Goal: Task Accomplishment & Management: Complete application form

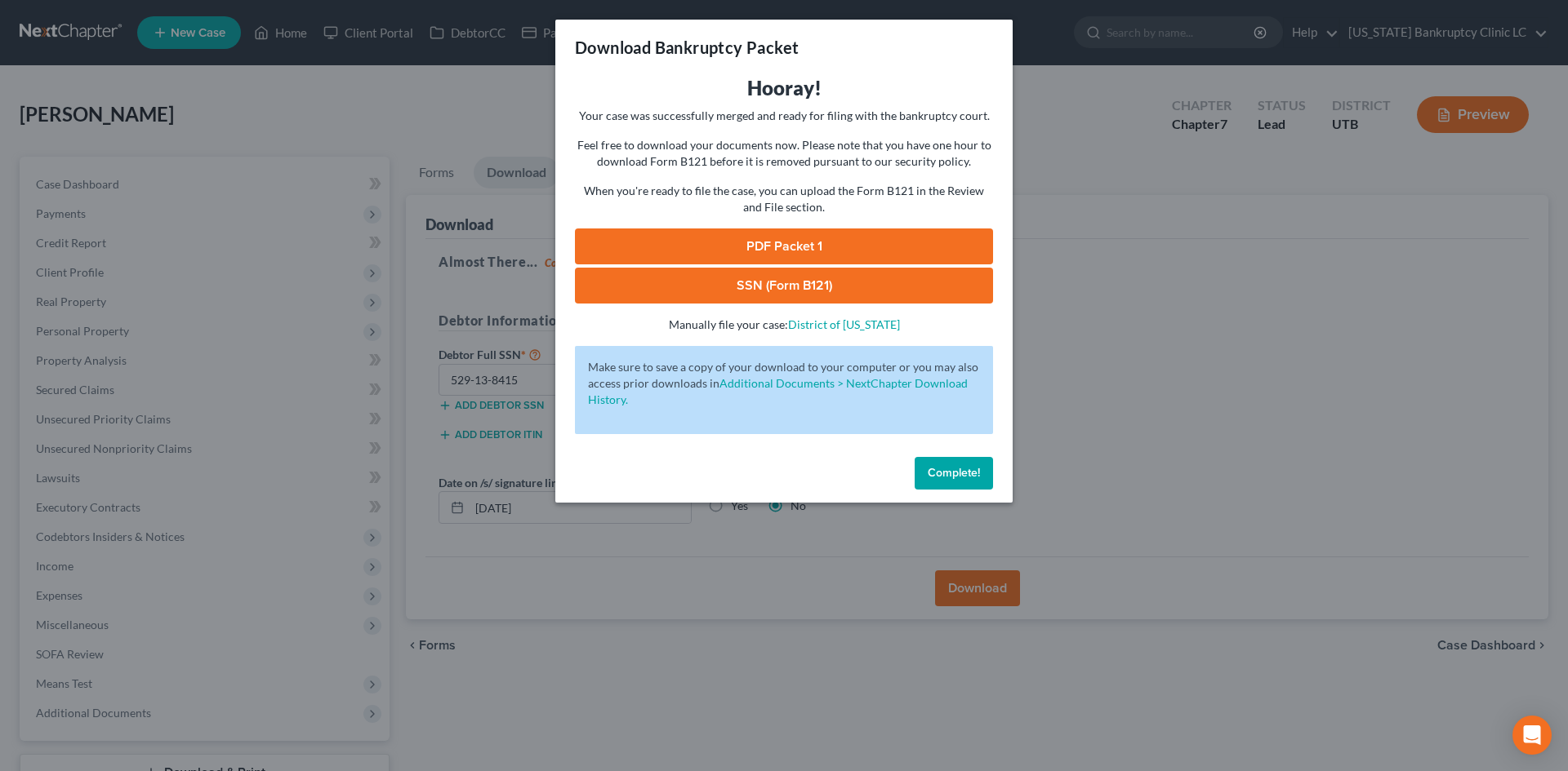
drag, startPoint x: 947, startPoint y: 472, endPoint x: 381, endPoint y: 169, distance: 642.0
click at [947, 471] on span "Complete!" at bounding box center [954, 473] width 53 height 14
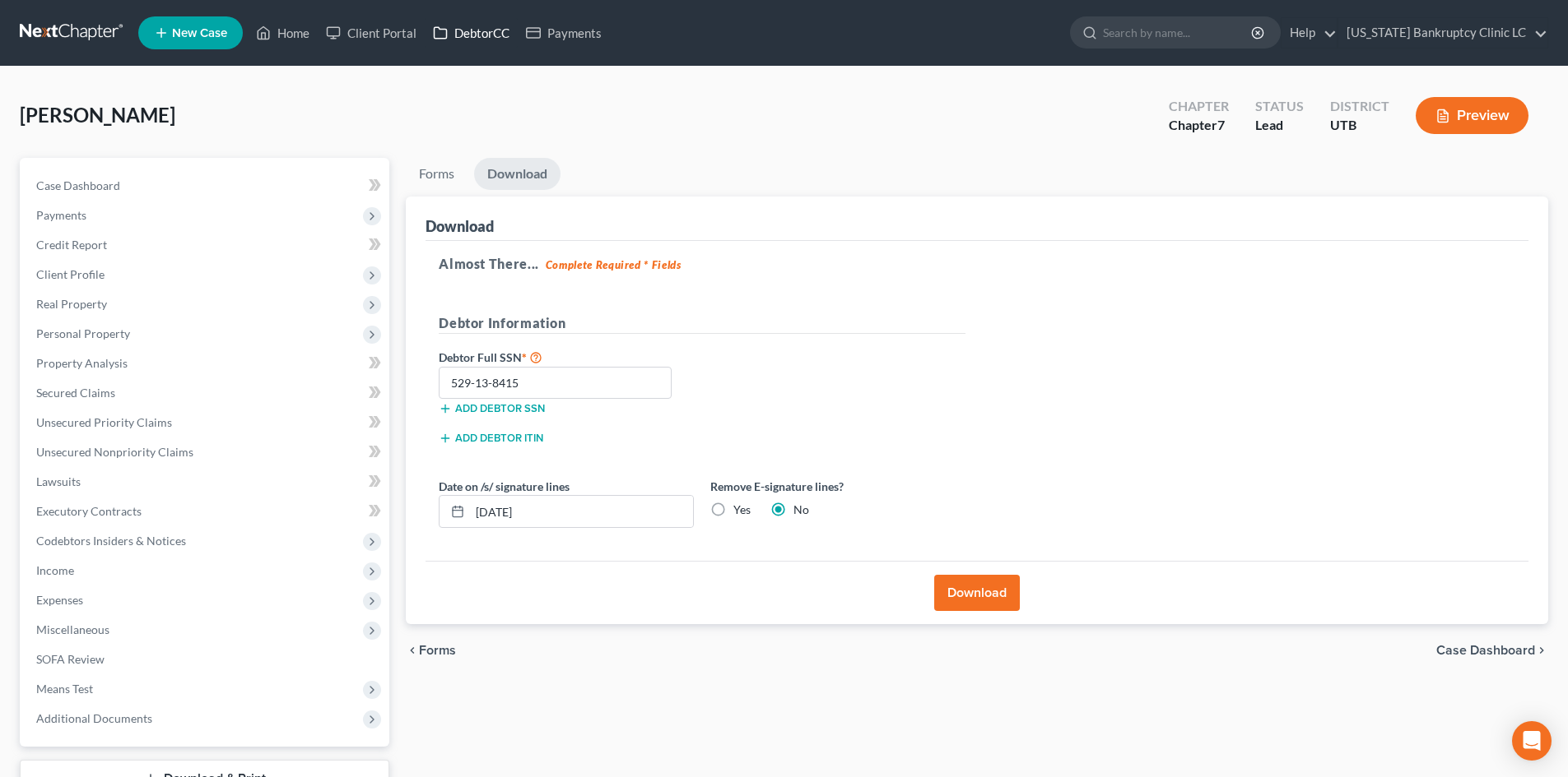
click at [497, 29] on link "DebtorCC" at bounding box center [471, 33] width 93 height 29
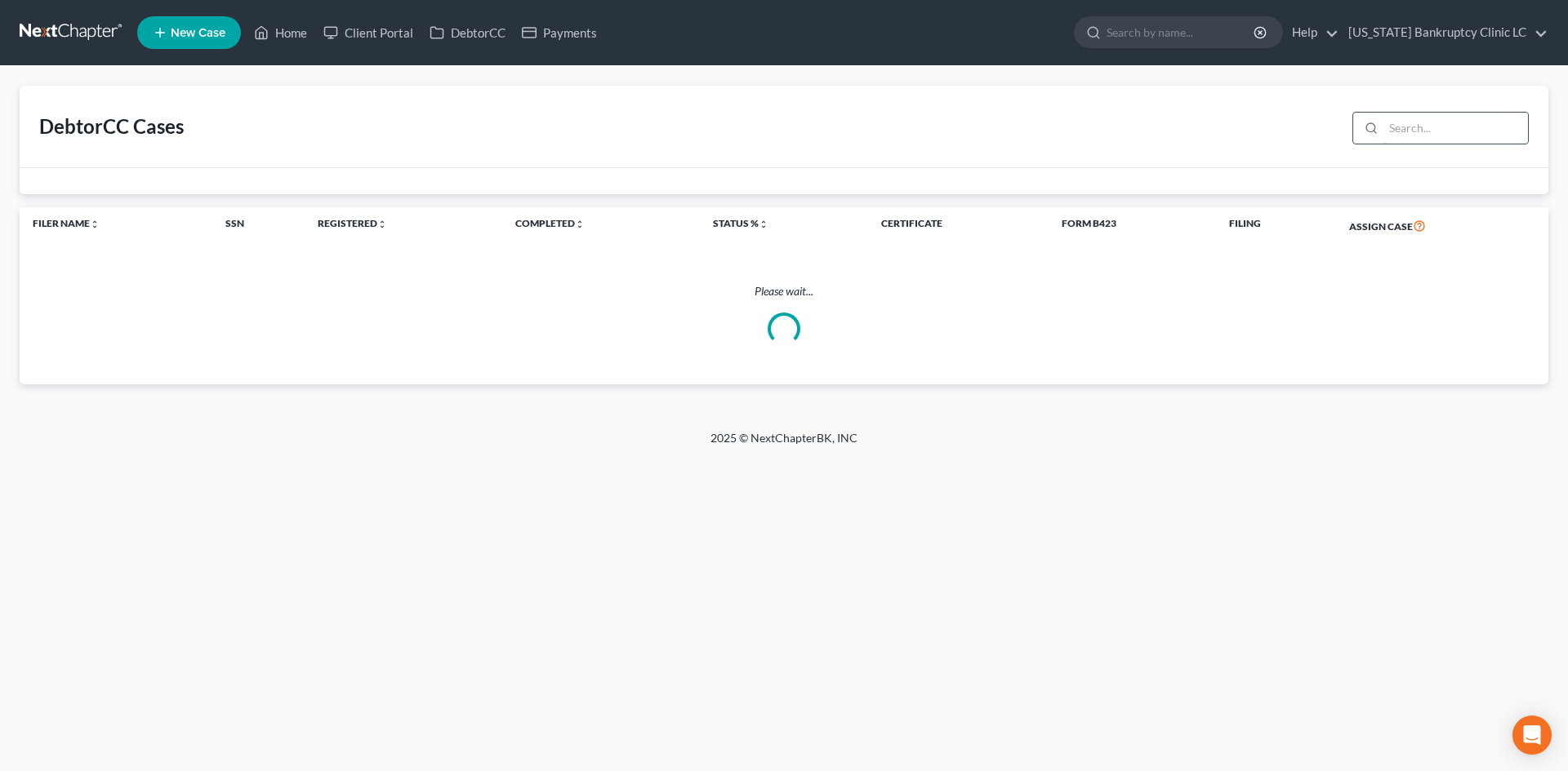
click at [1430, 126] on input "search" at bounding box center [1455, 128] width 144 height 31
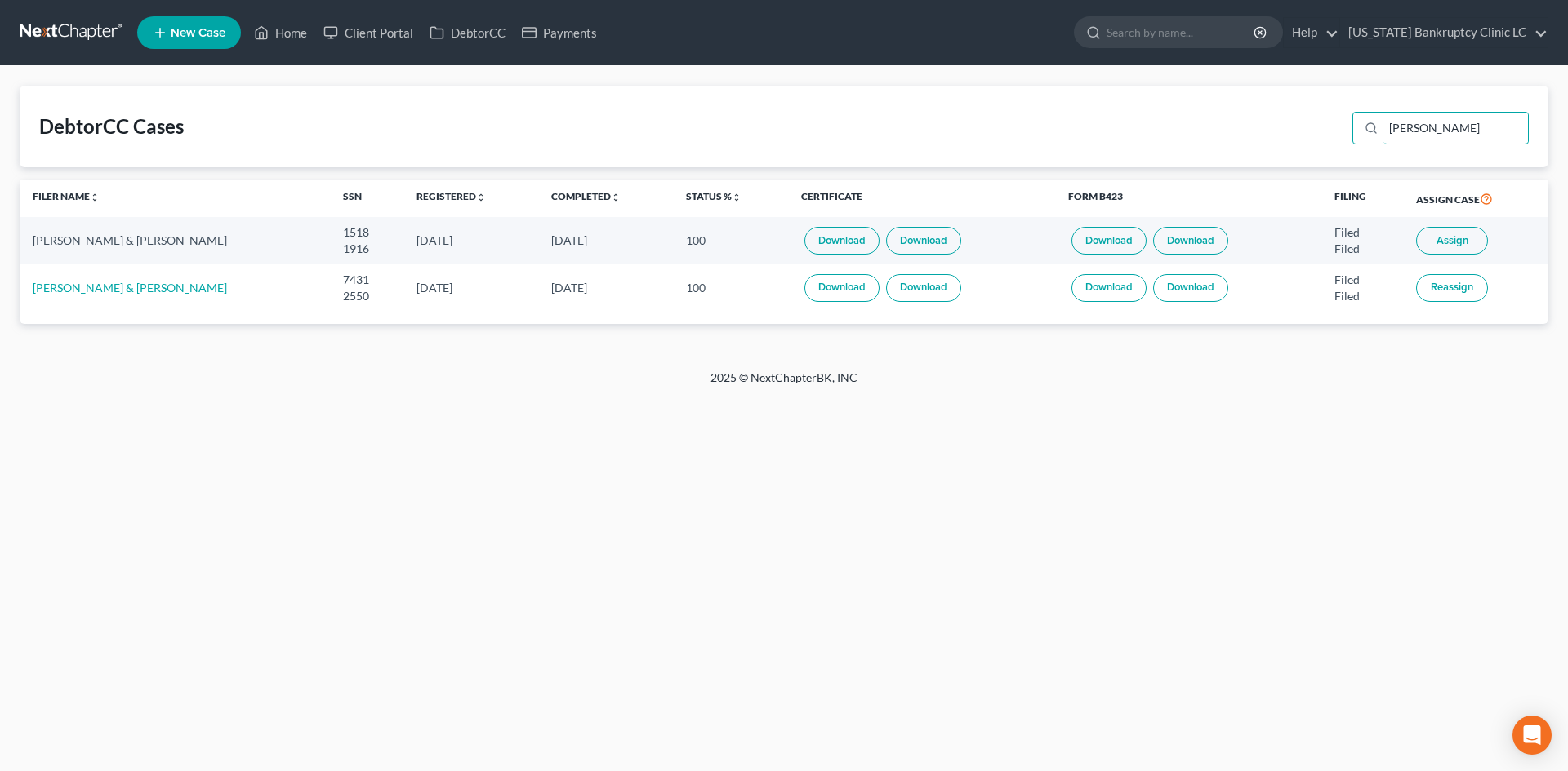
type input "[PERSON_NAME]"
click at [279, 32] on link "Home" at bounding box center [280, 33] width 69 height 29
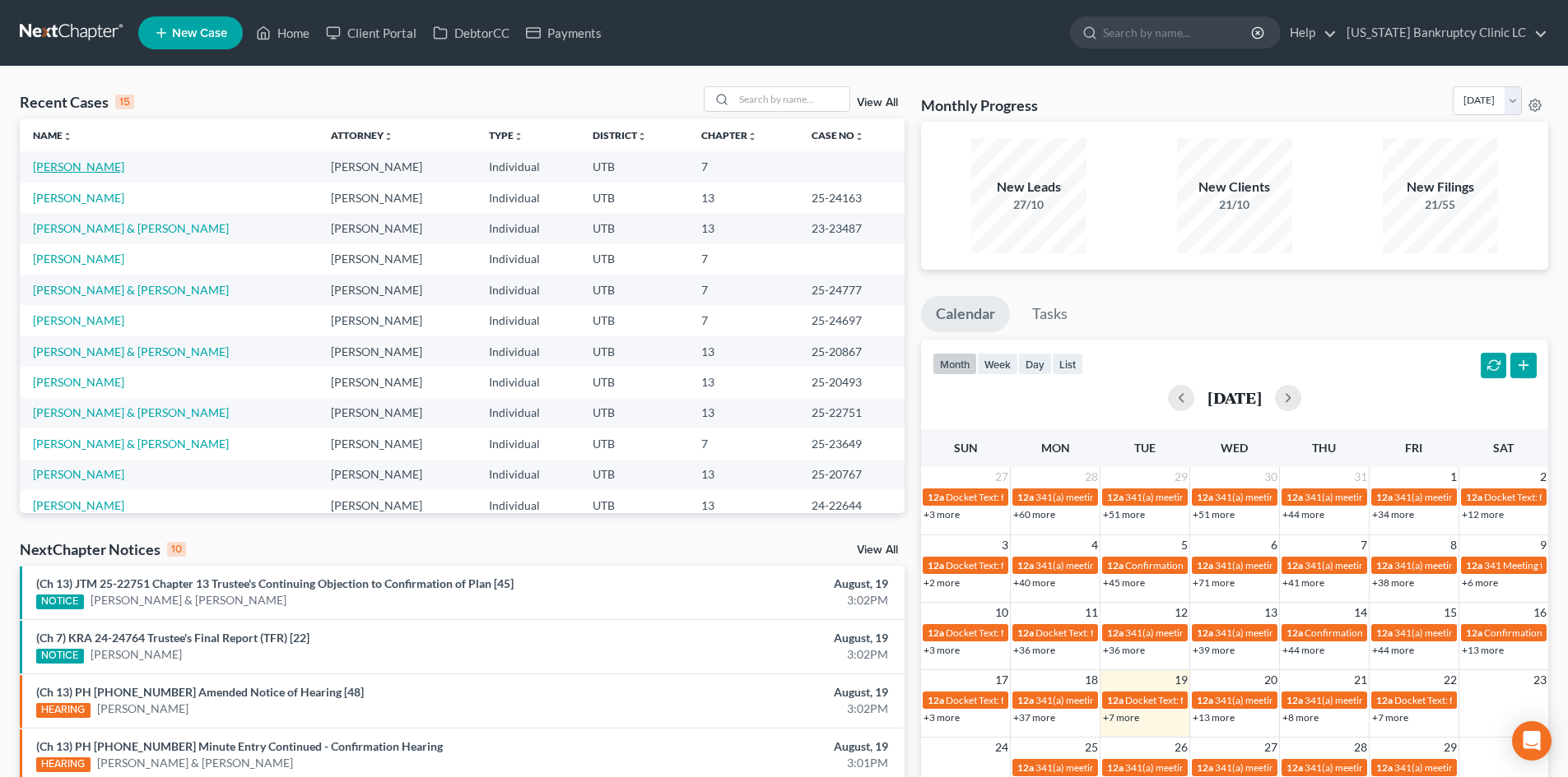
click at [88, 173] on link "[PERSON_NAME]" at bounding box center [78, 166] width 92 height 14
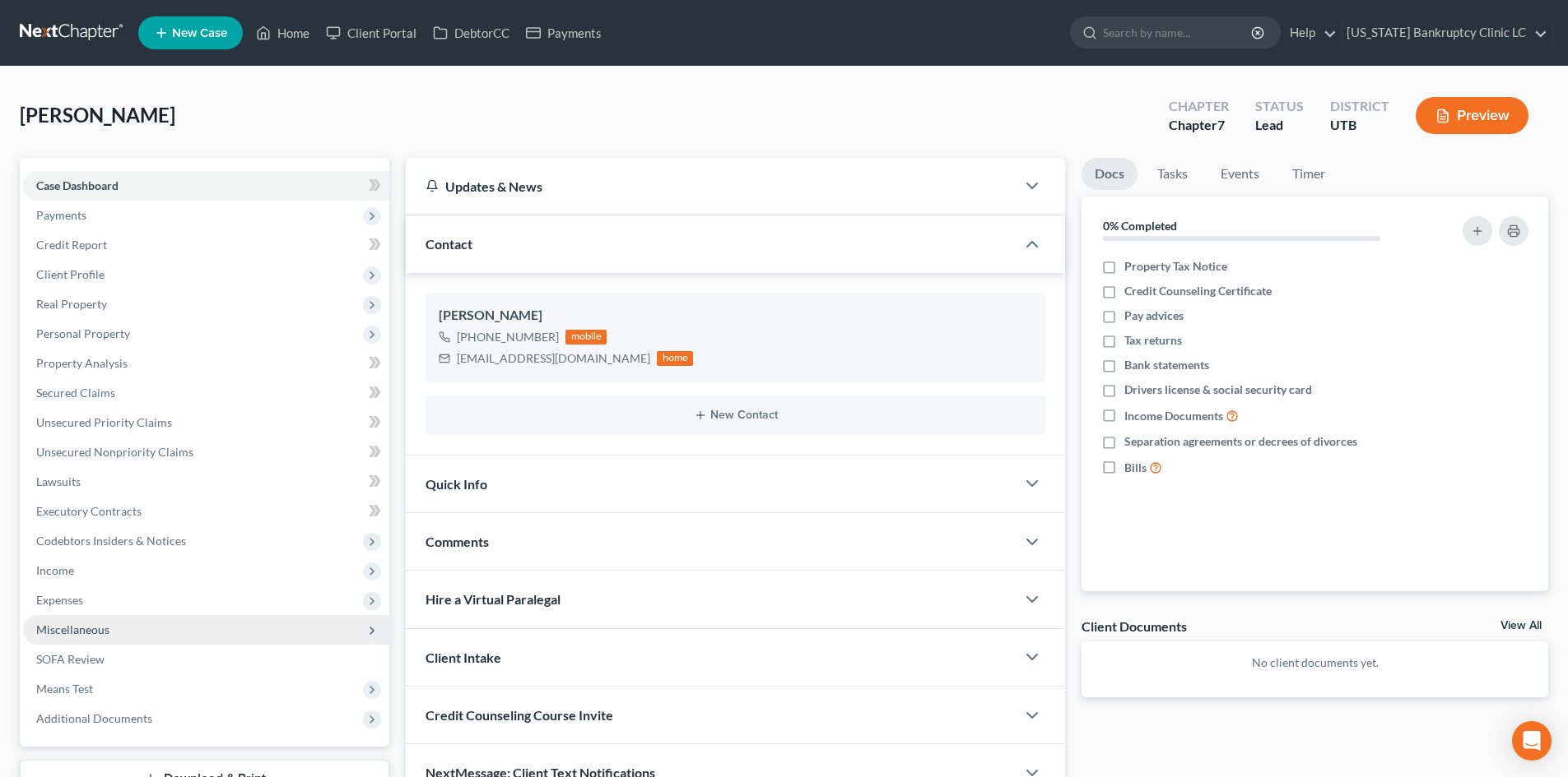
click at [122, 627] on span "Miscellaneous" at bounding box center [206, 630] width 366 height 29
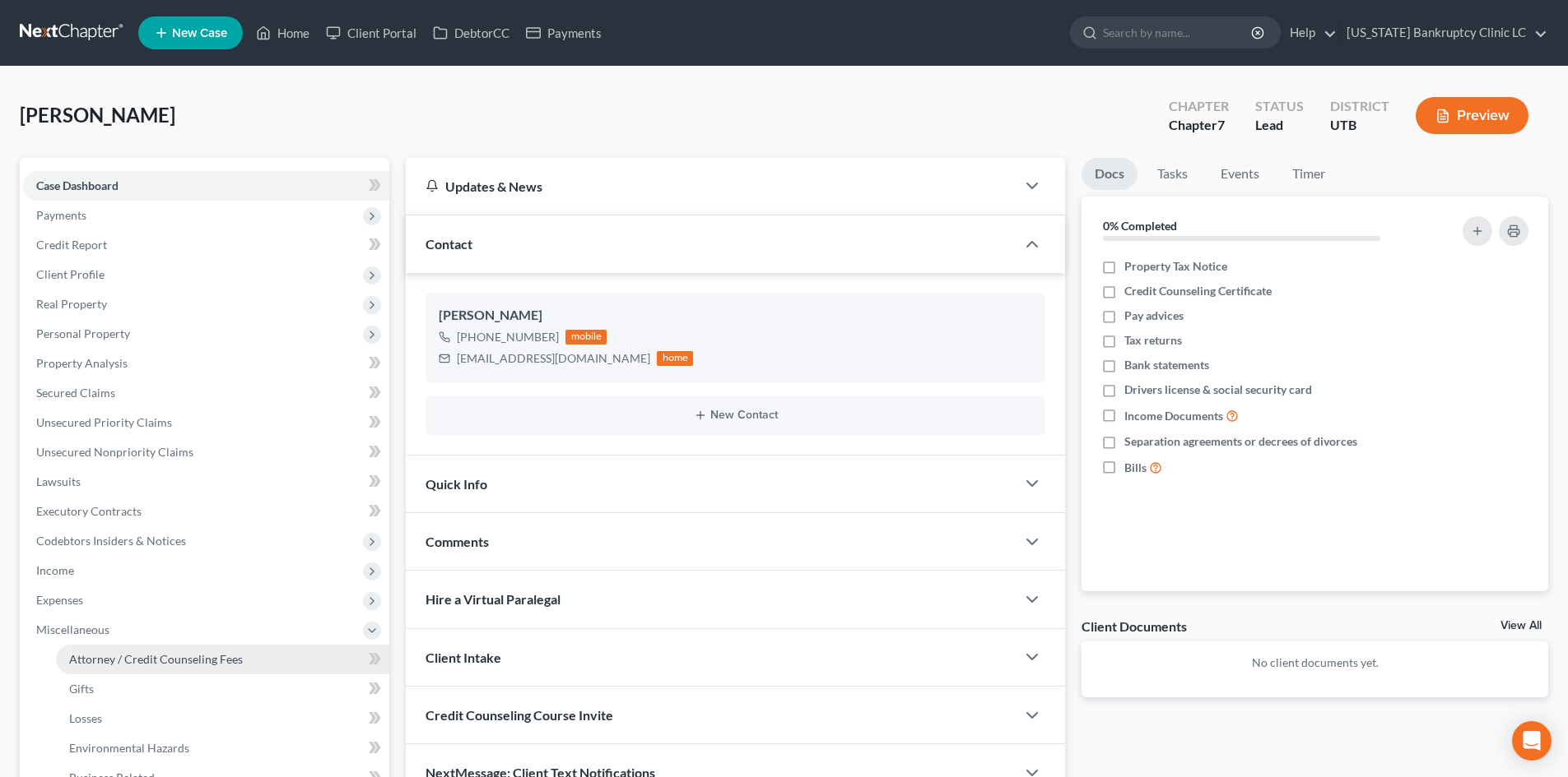
click at [141, 662] on span "Attorney / Credit Counseling Fees" at bounding box center [155, 659] width 174 height 14
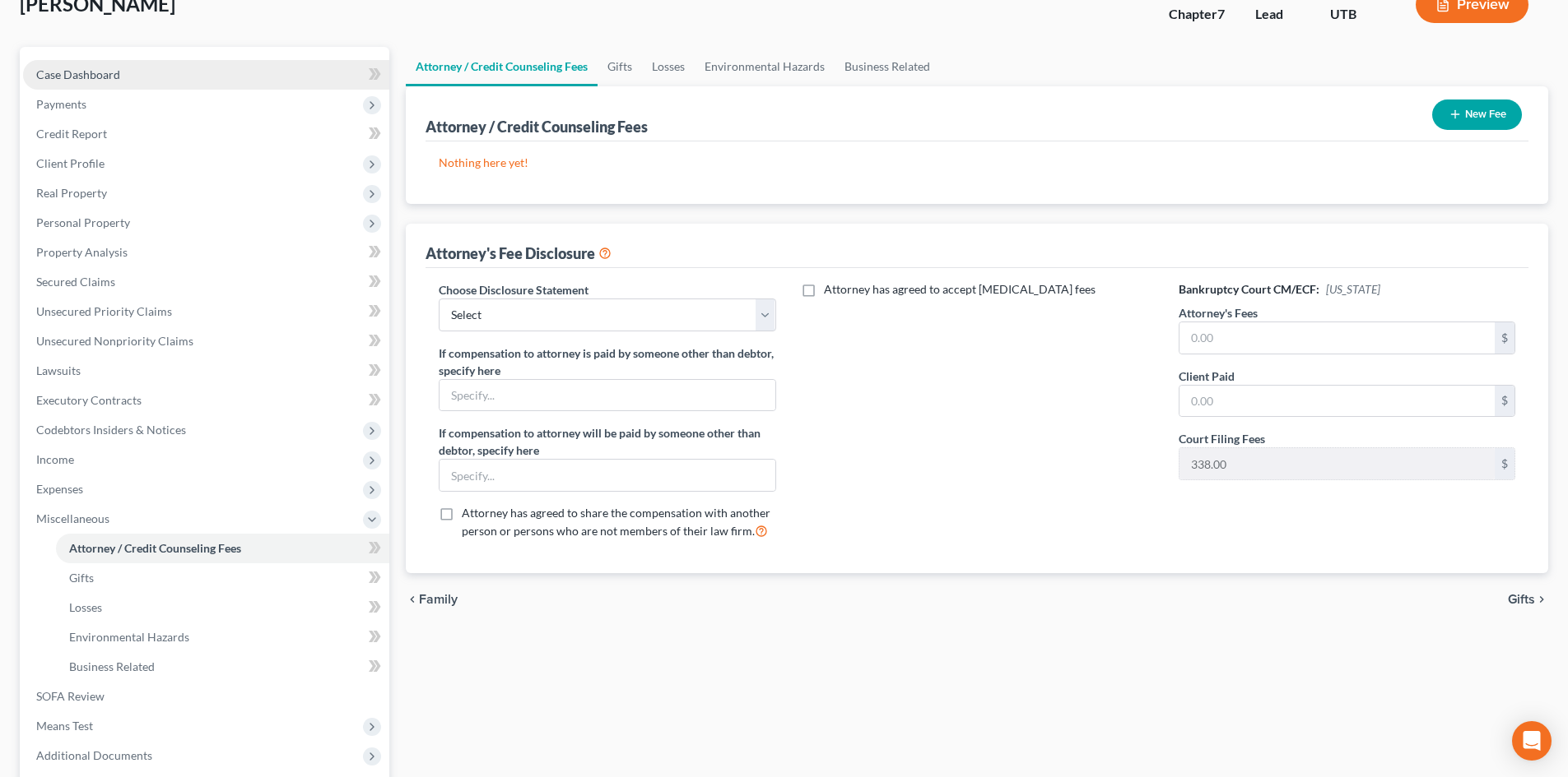
scroll to position [82, 0]
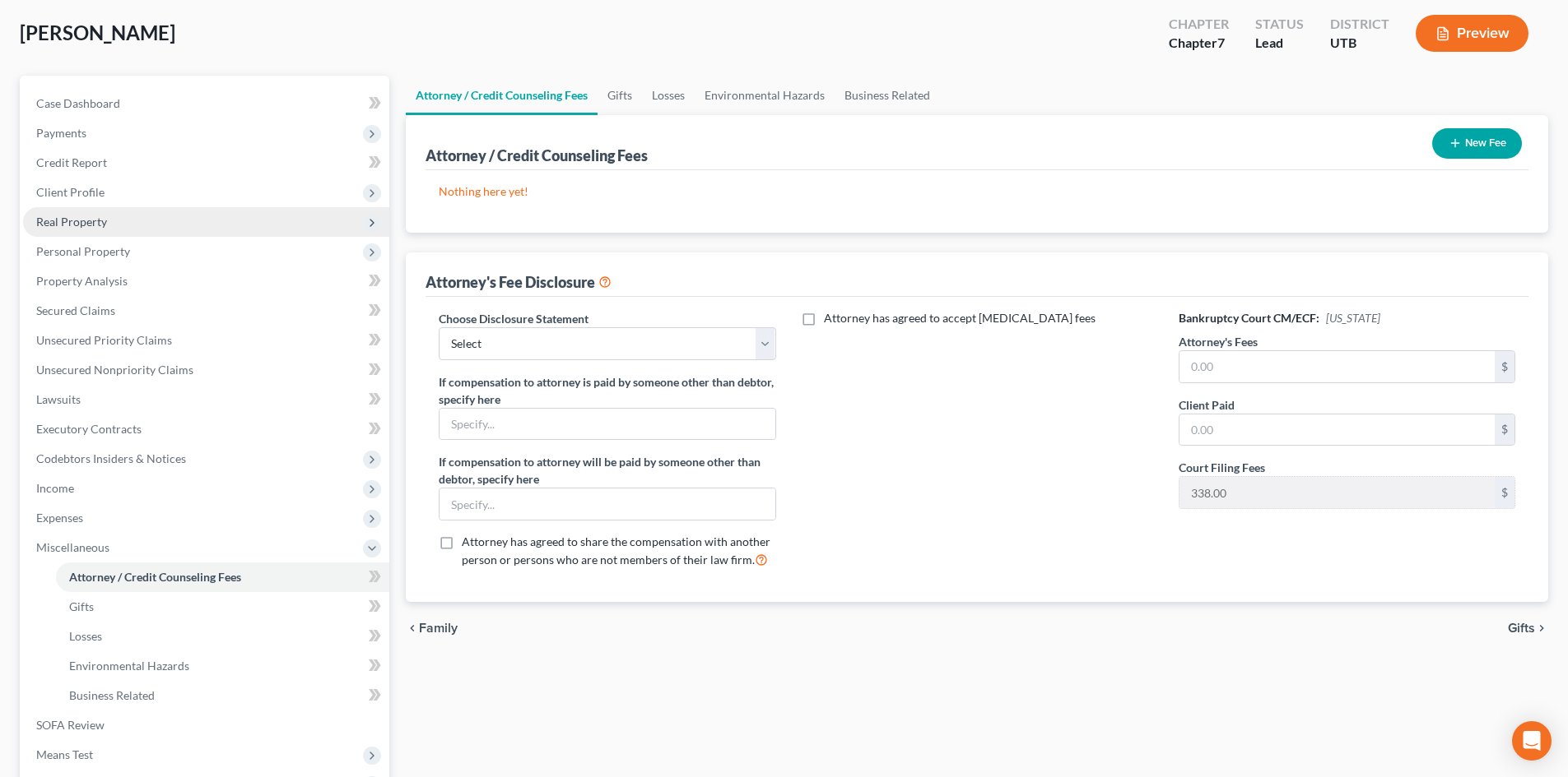
click at [115, 178] on span "Client Profile" at bounding box center [206, 192] width 366 height 29
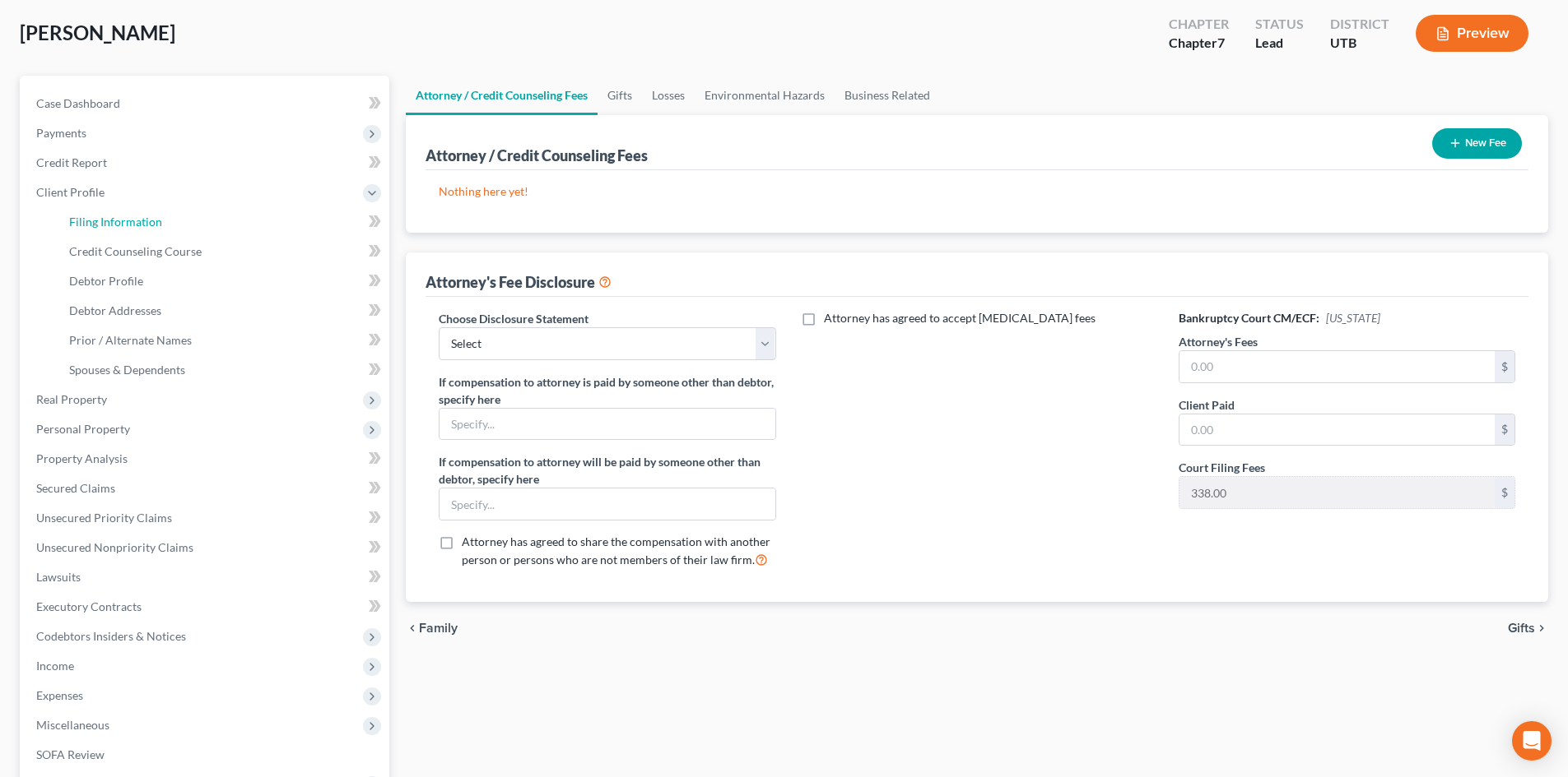
drag, startPoint x: 146, startPoint y: 221, endPoint x: 367, endPoint y: 259, distance: 224.2
click at [147, 221] on span "Filing Information" at bounding box center [115, 222] width 93 height 14
select select "1"
select select "0"
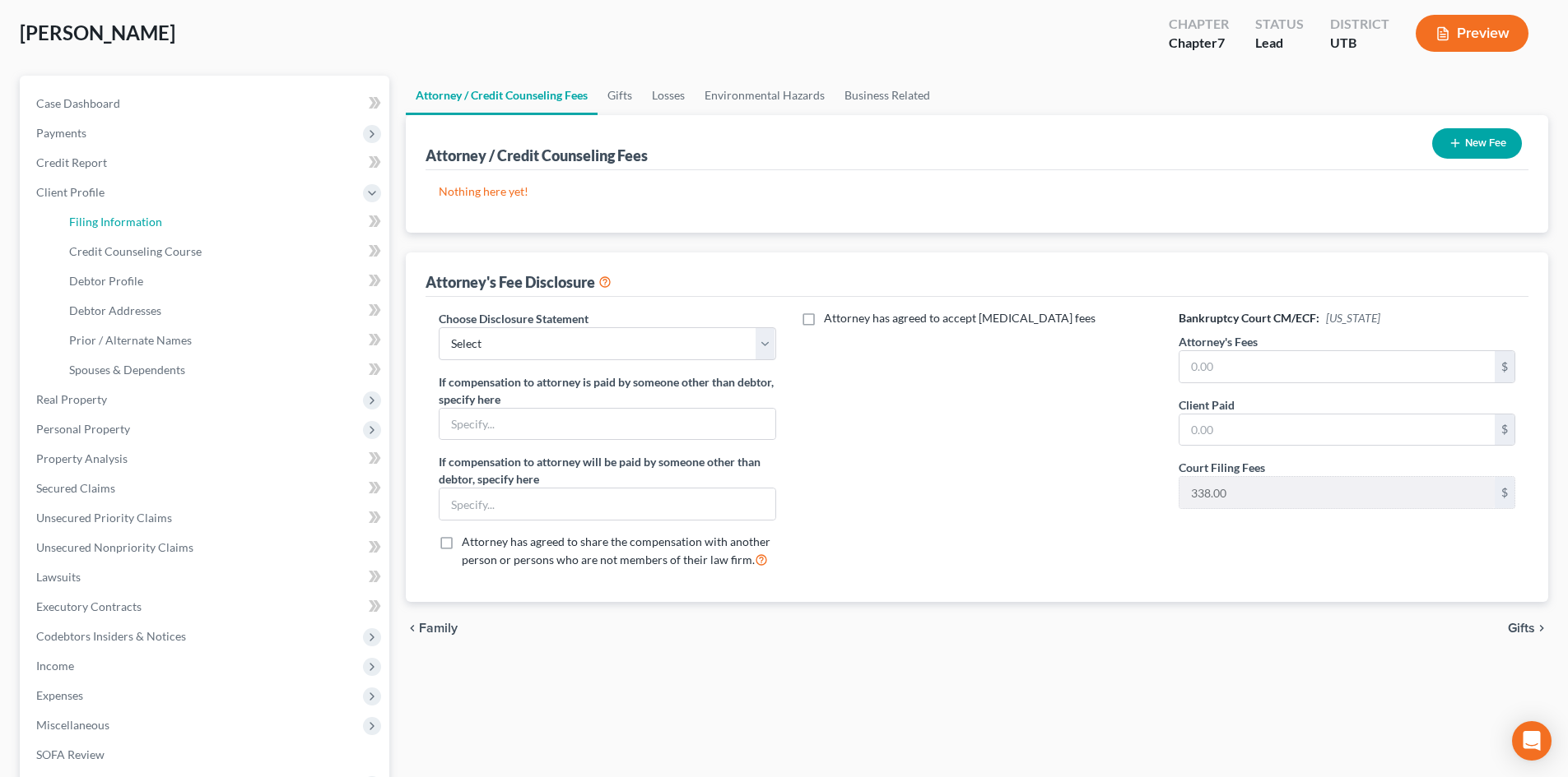
select select "81"
select select "0"
select select "46"
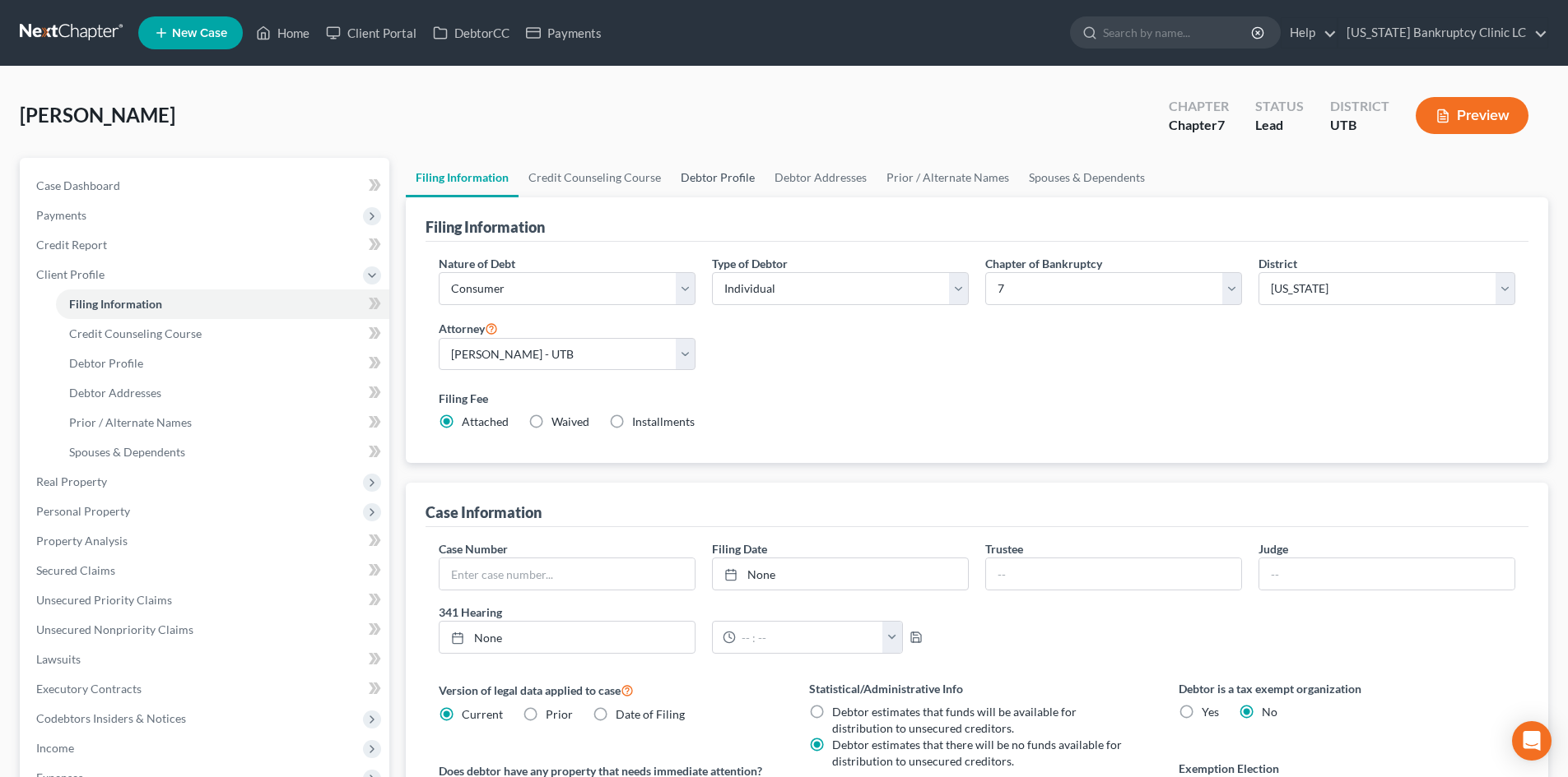
click at [705, 176] on link "Debtor Profile" at bounding box center [718, 177] width 94 height 39
select select "0"
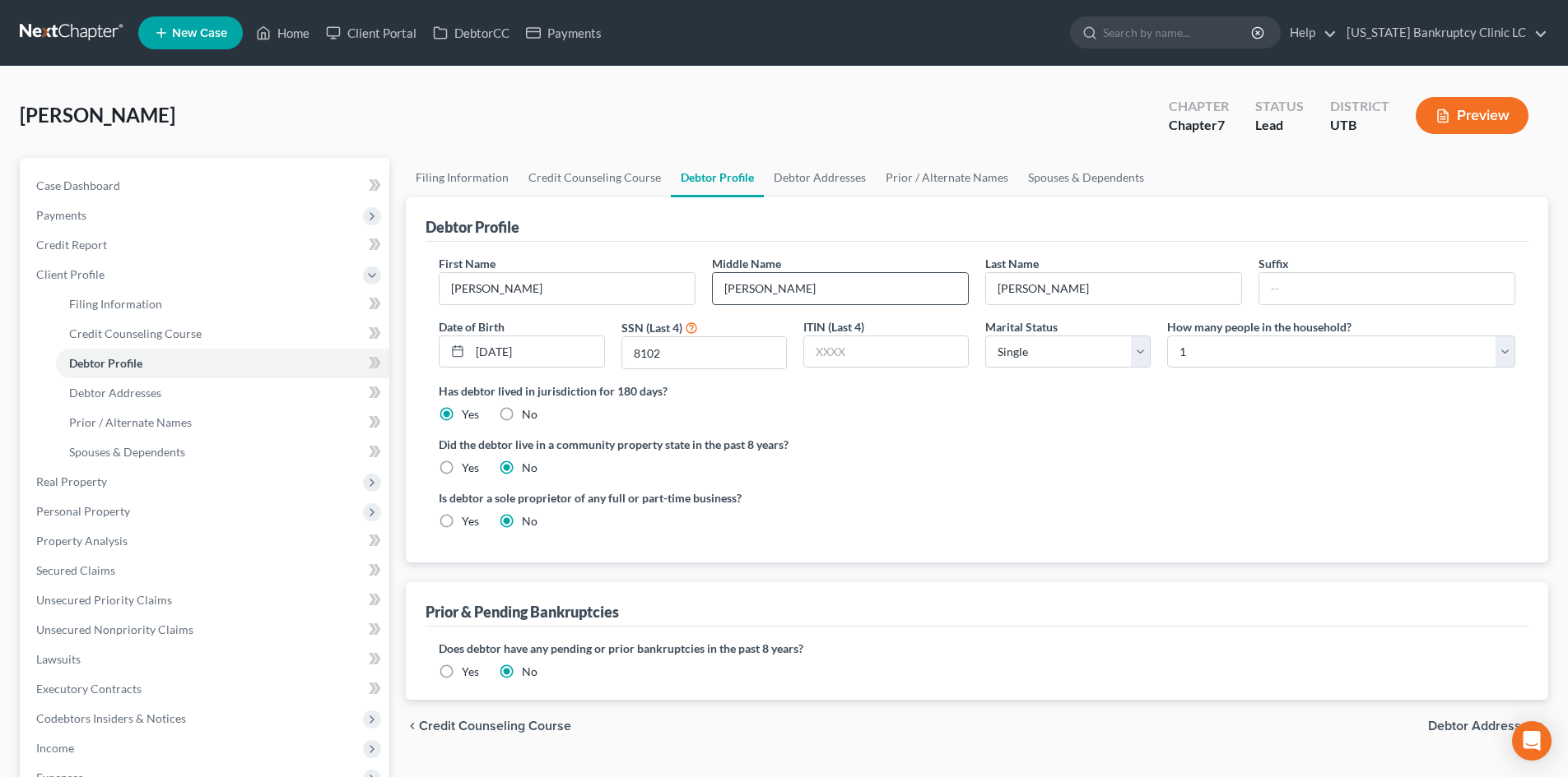
click at [813, 290] on input "[PERSON_NAME]" at bounding box center [840, 288] width 255 height 31
click at [818, 284] on input "[PERSON_NAME]" at bounding box center [840, 288] width 255 height 31
click at [780, 286] on input "[PERSON_NAME]" at bounding box center [840, 288] width 255 height 31
type input "[PERSON_NAME]"
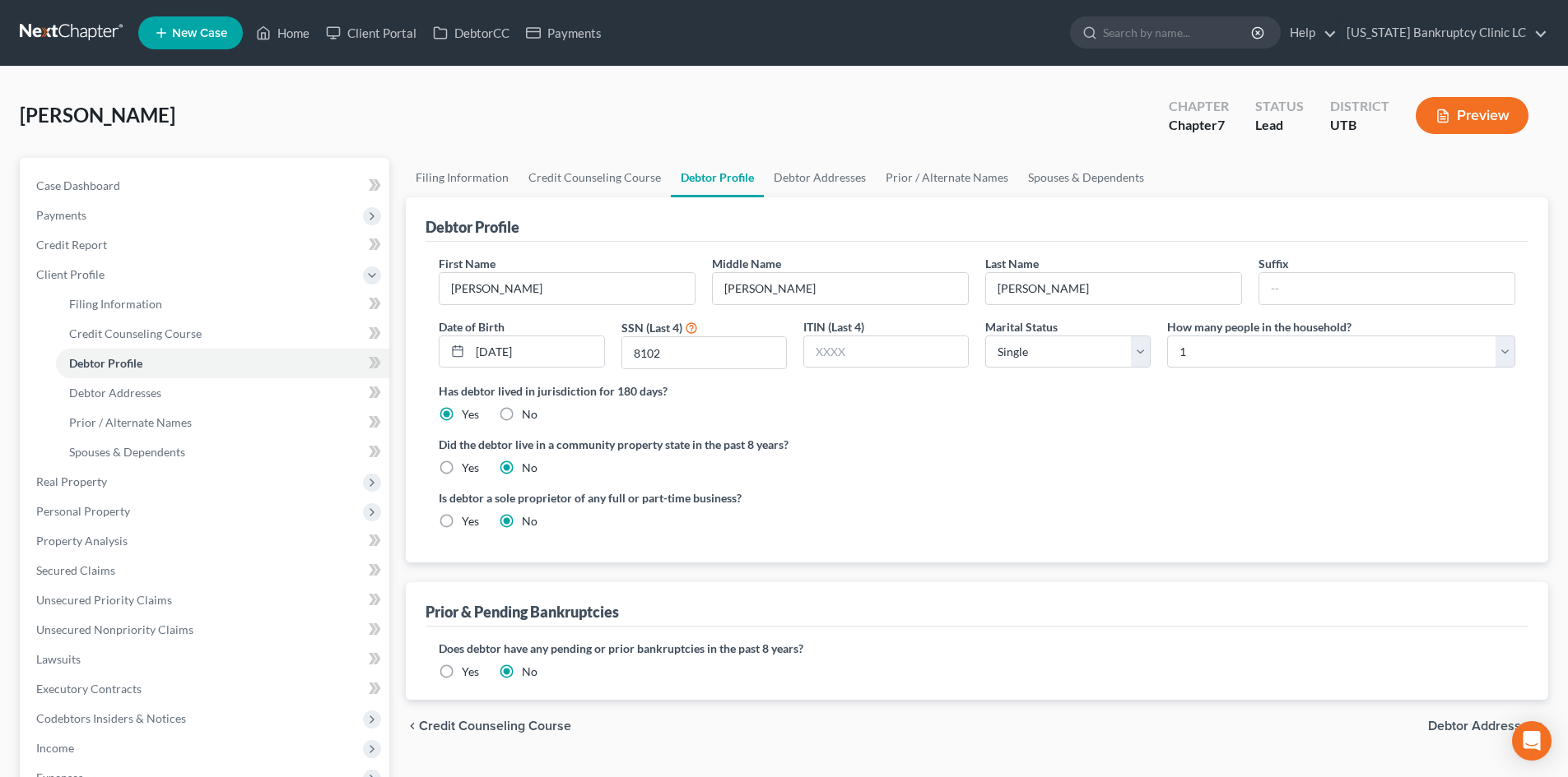
click at [1106, 490] on div "Is debtor a sole proprietor of any full or part-time business? Yes No" at bounding box center [976, 517] width 1093 height 54
drag, startPoint x: 132, startPoint y: 267, endPoint x: 792, endPoint y: 342, distance: 664.2
click at [132, 267] on span "Client Profile" at bounding box center [206, 274] width 366 height 29
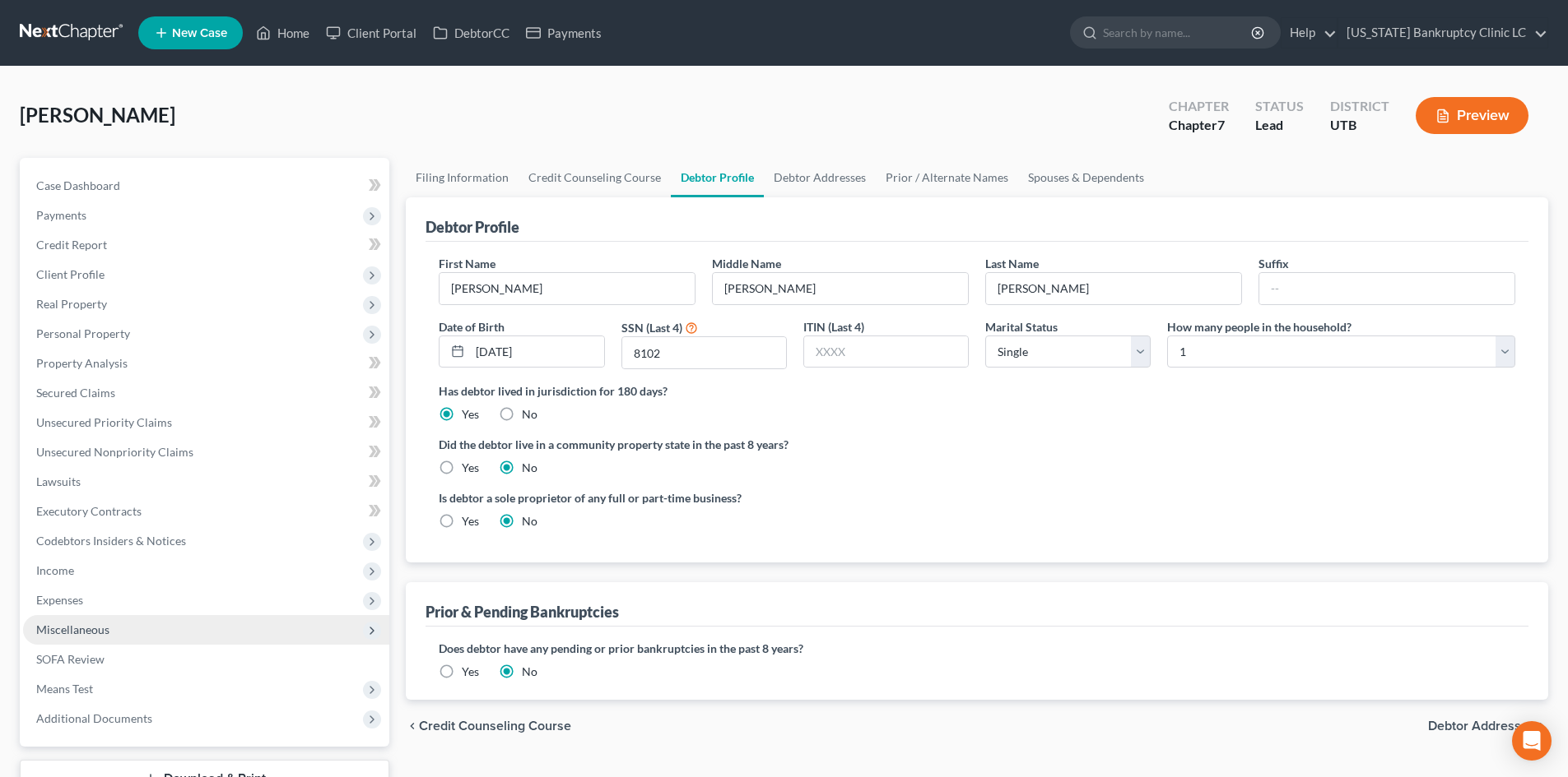
click at [92, 621] on span "Miscellaneous" at bounding box center [206, 630] width 366 height 29
click at [110, 643] on span "Miscellaneous" at bounding box center [206, 630] width 366 height 29
click at [180, 656] on link "SOFA Review" at bounding box center [206, 659] width 366 height 29
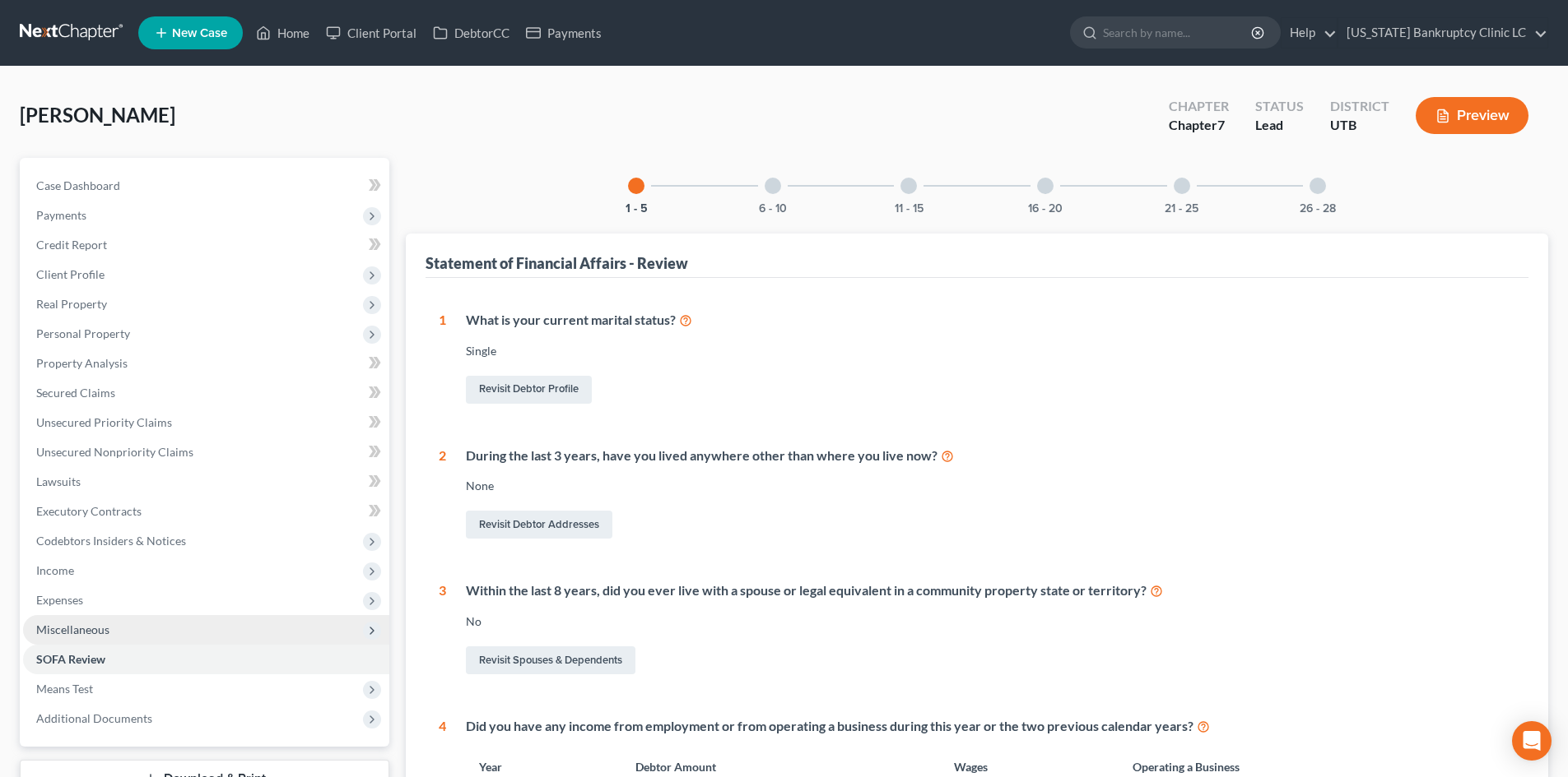
click at [147, 630] on span "Miscellaneous" at bounding box center [206, 630] width 366 height 29
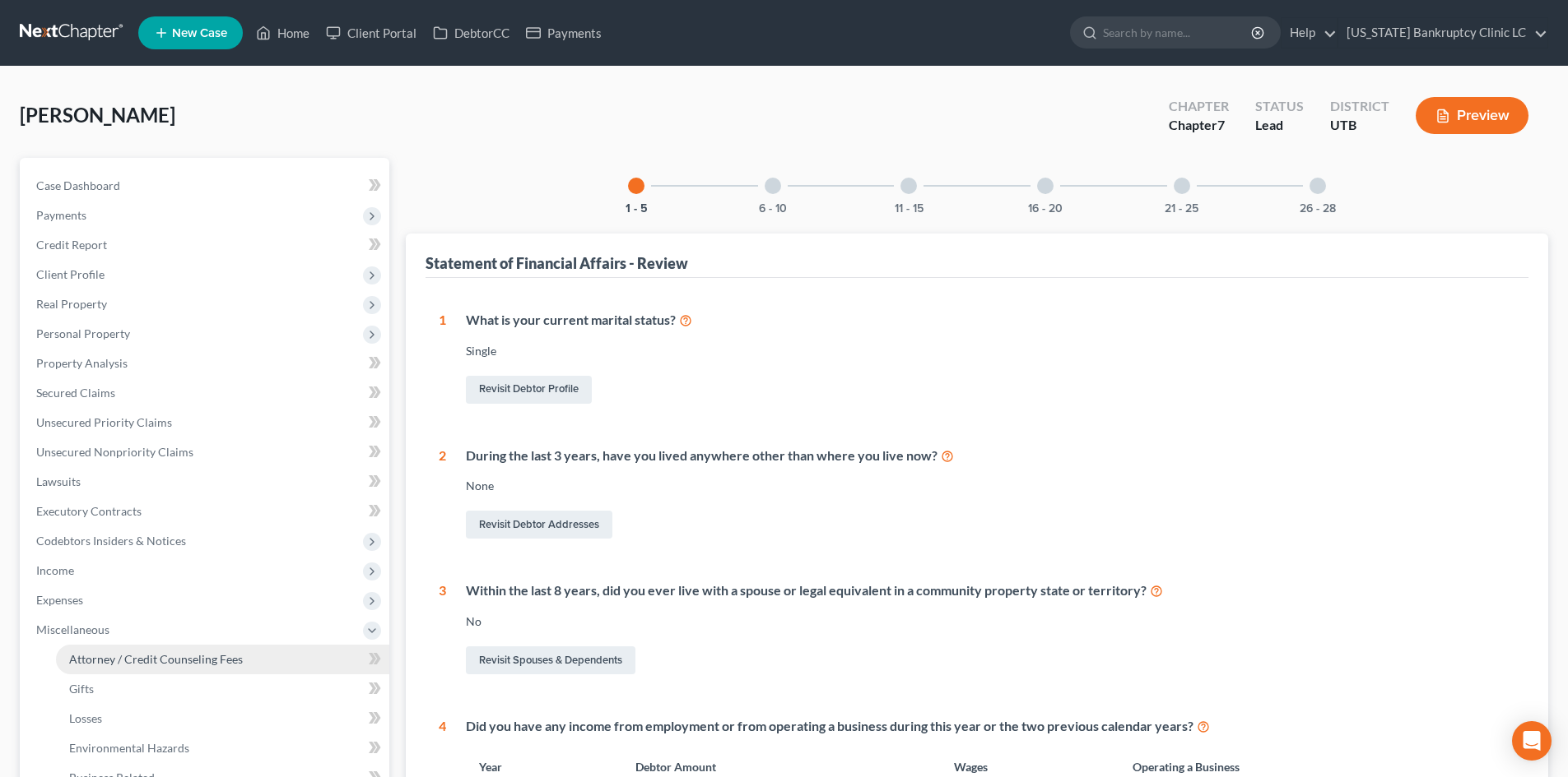
click at [131, 664] on span "Attorney / Credit Counseling Fees" at bounding box center [155, 659] width 174 height 14
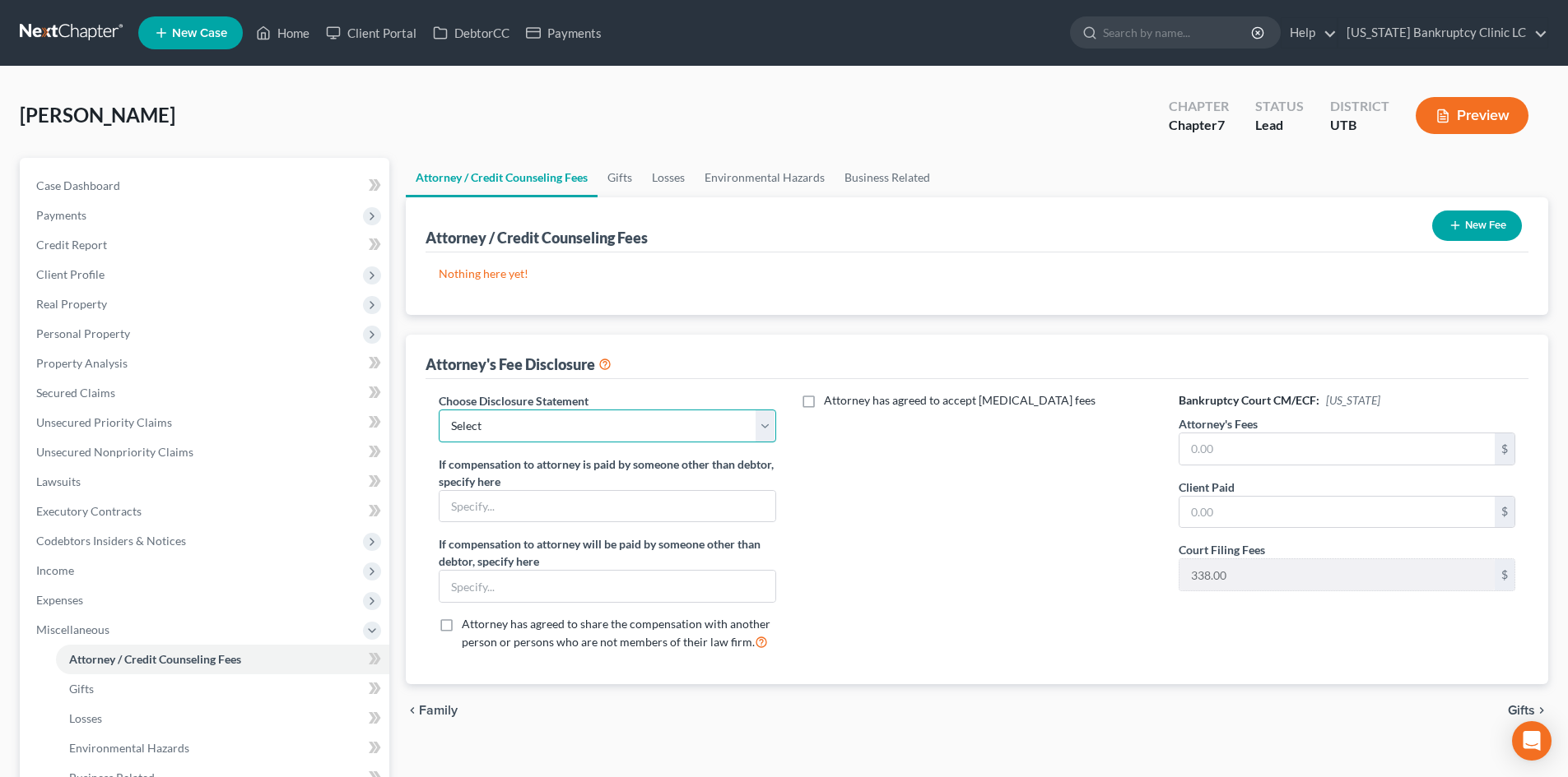
drag, startPoint x: 684, startPoint y: 427, endPoint x: 666, endPoint y: 442, distance: 23.4
click at [684, 427] on select "Select Installment Chapter 7 Cases Salt Lake Custom Disclosure Fresh Start Fund…" at bounding box center [607, 426] width 337 height 33
select select "0"
click at [439, 410] on select "Select Installment Chapter 7 Cases Salt Lake Custom Disclosure Fresh Start Fund…" at bounding box center [607, 426] width 337 height 33
click at [521, 428] on select "Select Installment Chapter 7 Cases Salt Lake Custom Disclosure Fresh Start Fund…" at bounding box center [607, 426] width 337 height 33
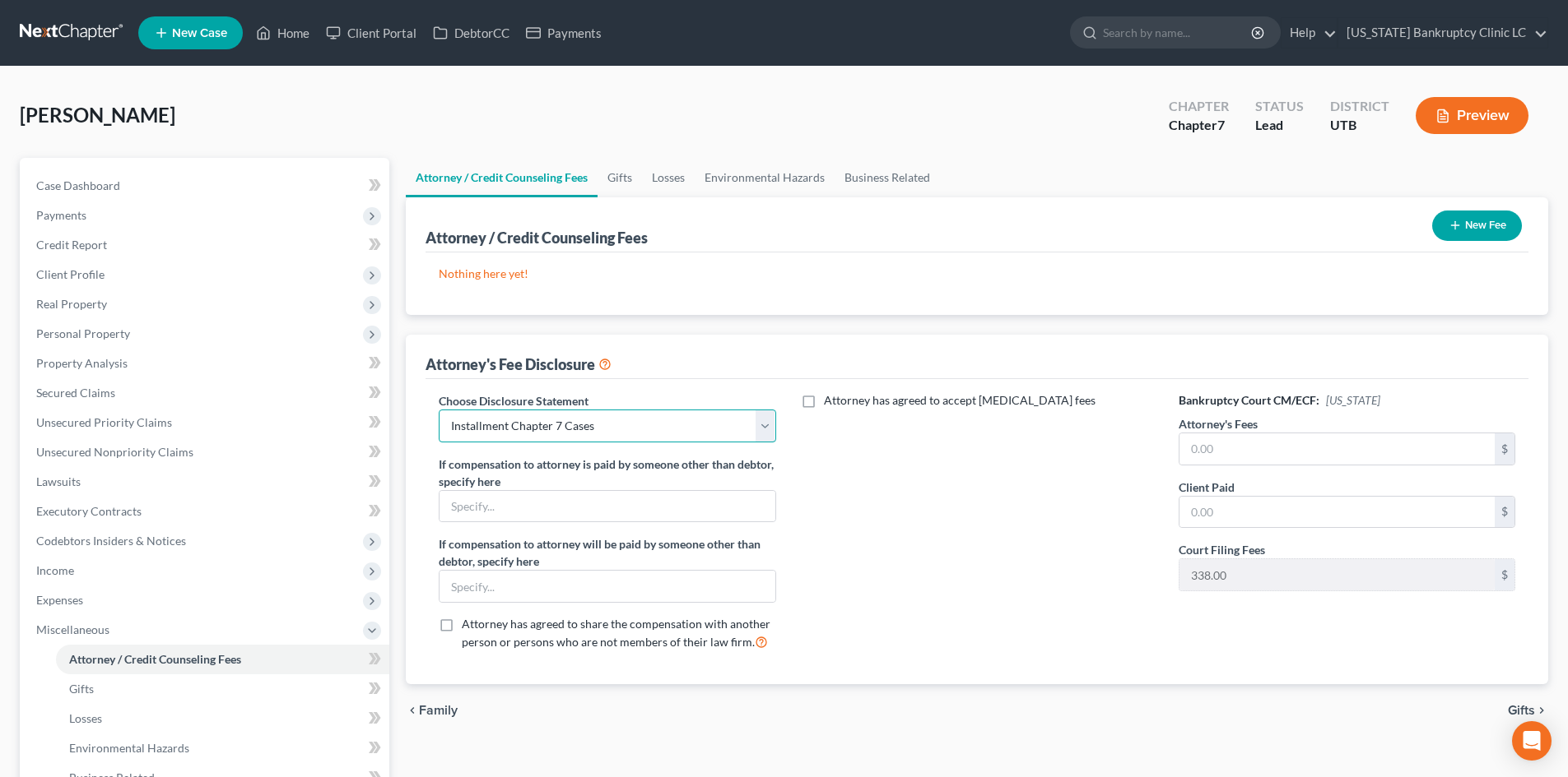
select select
click at [439, 410] on select "Select Installment Chapter 7 Cases Salt Lake Custom Disclosure Fresh Start Fund…" at bounding box center [607, 426] width 337 height 33
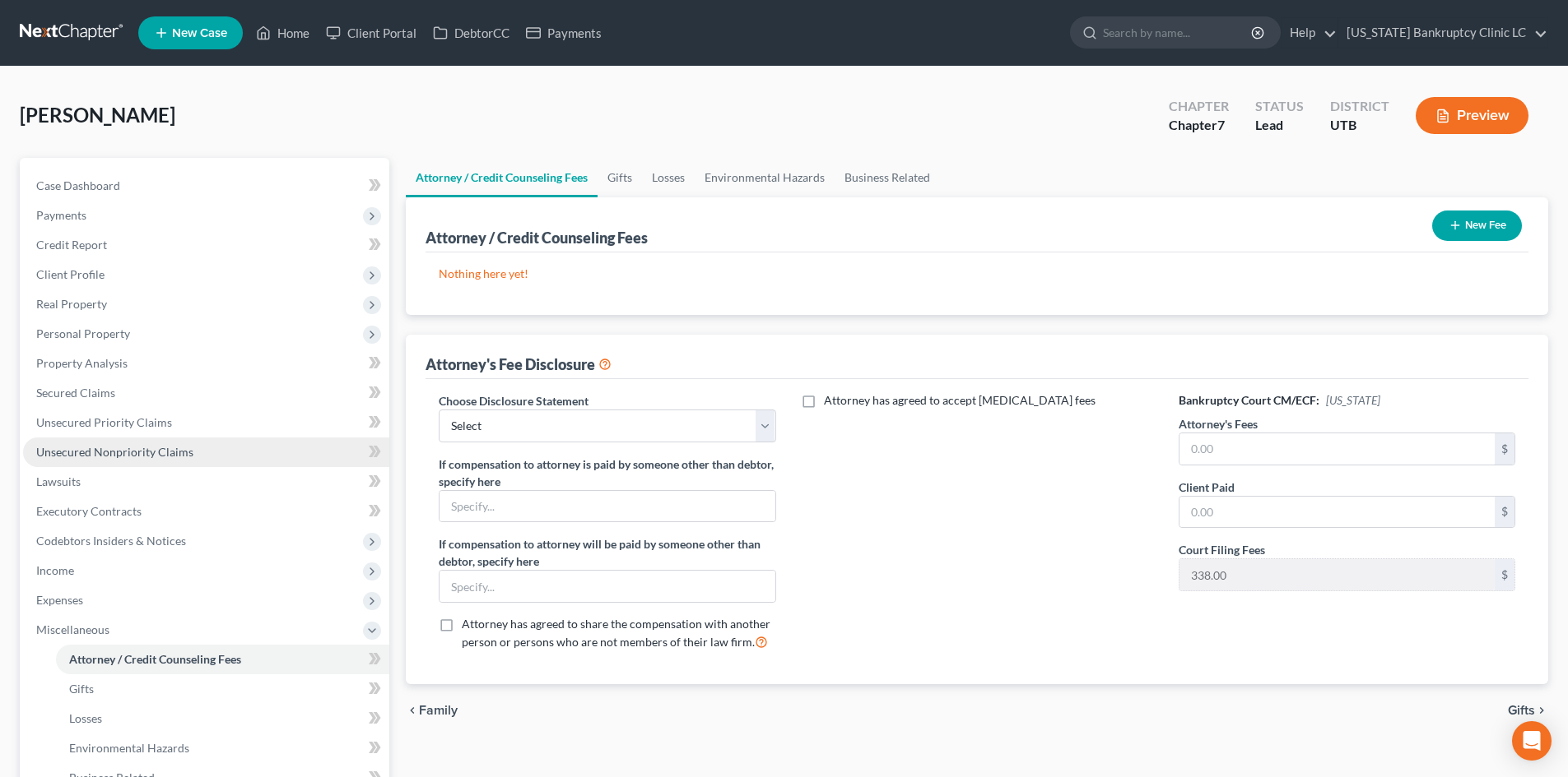
click at [108, 441] on link "Unsecured Nonpriority Claims" at bounding box center [206, 452] width 366 height 29
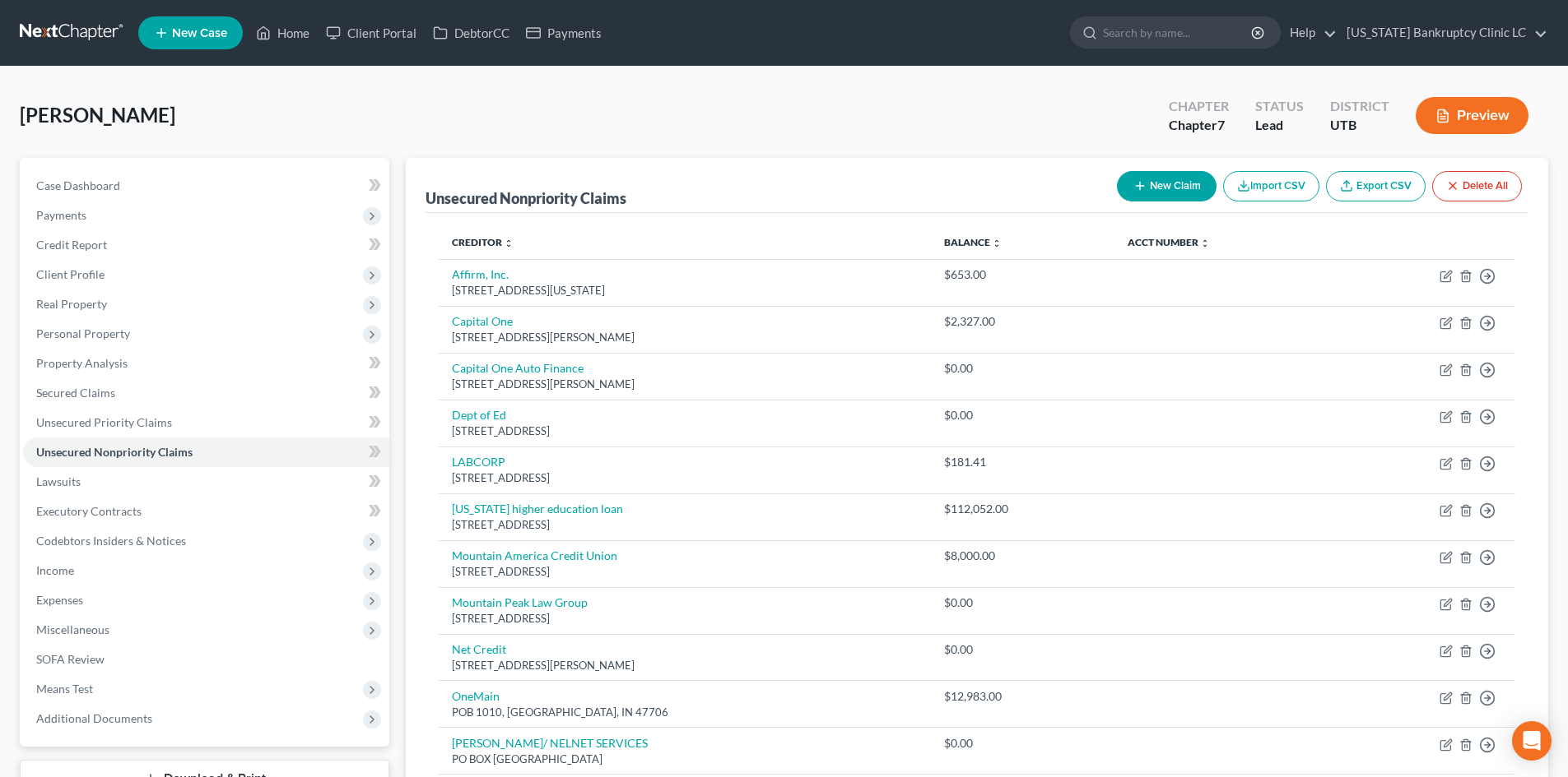
drag, startPoint x: 239, startPoint y: 123, endPoint x: 387, endPoint y: 111, distance: 148.5
click at [242, 123] on div "[PERSON_NAME] Upgraded Chapter Chapter 7 Status Lead District UTB Preview" at bounding box center [784, 122] width 1529 height 71
click at [294, 14] on ul "New Case Home Client Portal DebtorCC Payments - No Result - See all results Or …" at bounding box center [844, 33] width 1410 height 43
click at [286, 39] on link "Home" at bounding box center [282, 33] width 70 height 29
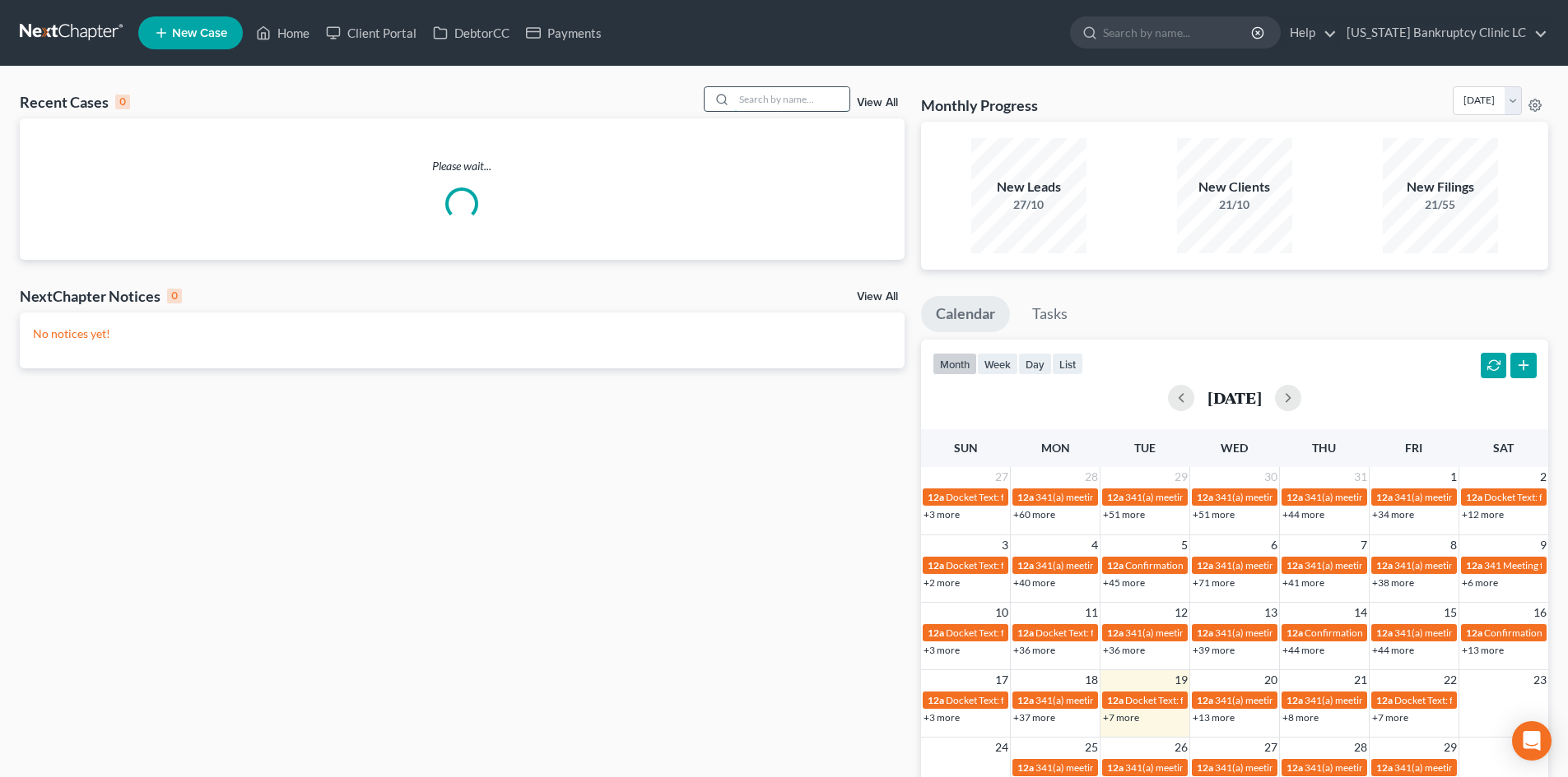
click at [781, 92] on input "search" at bounding box center [792, 99] width 115 height 24
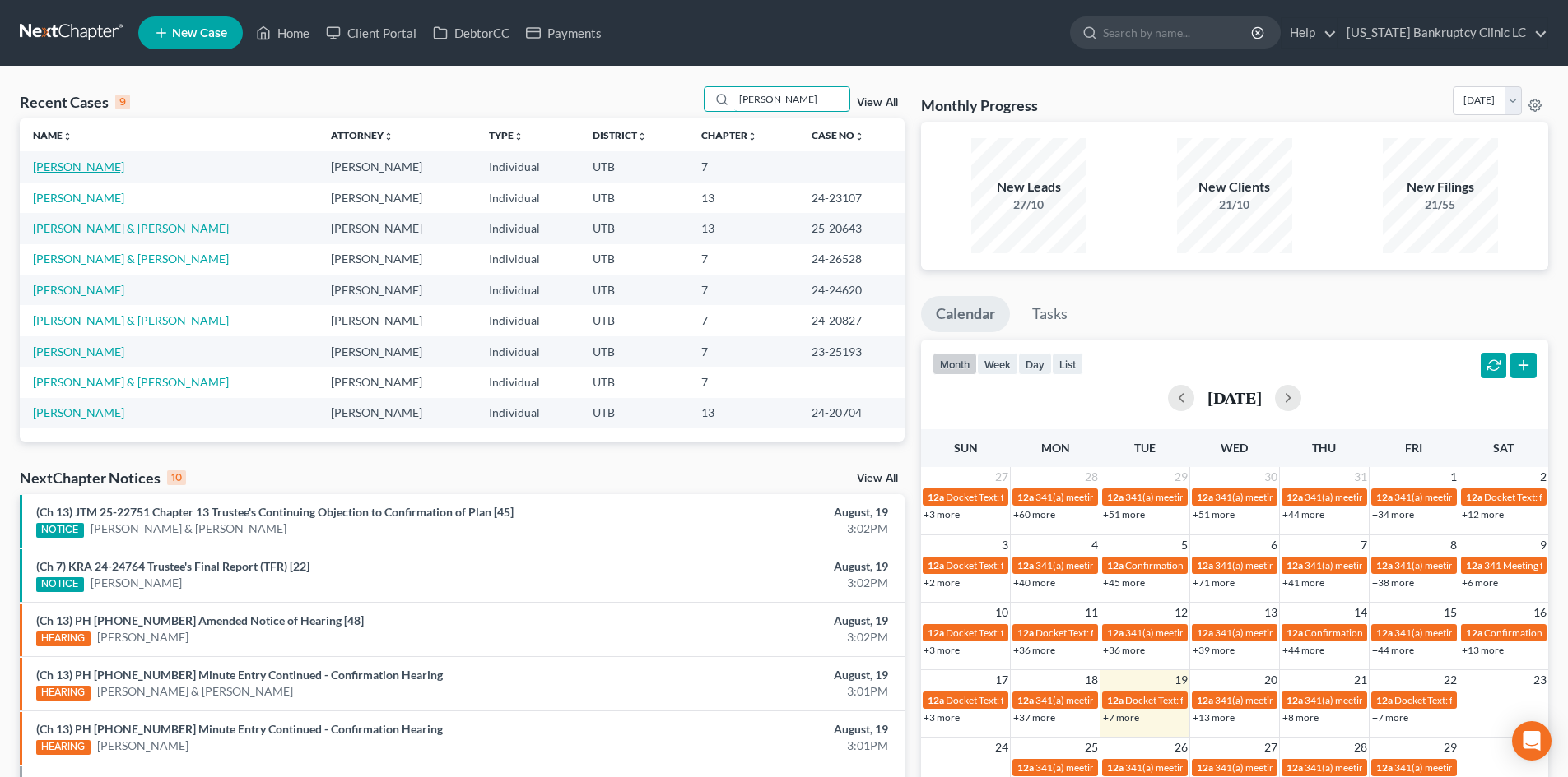
type input "[PERSON_NAME]"
click at [62, 165] on link "[PERSON_NAME]" at bounding box center [78, 166] width 92 height 14
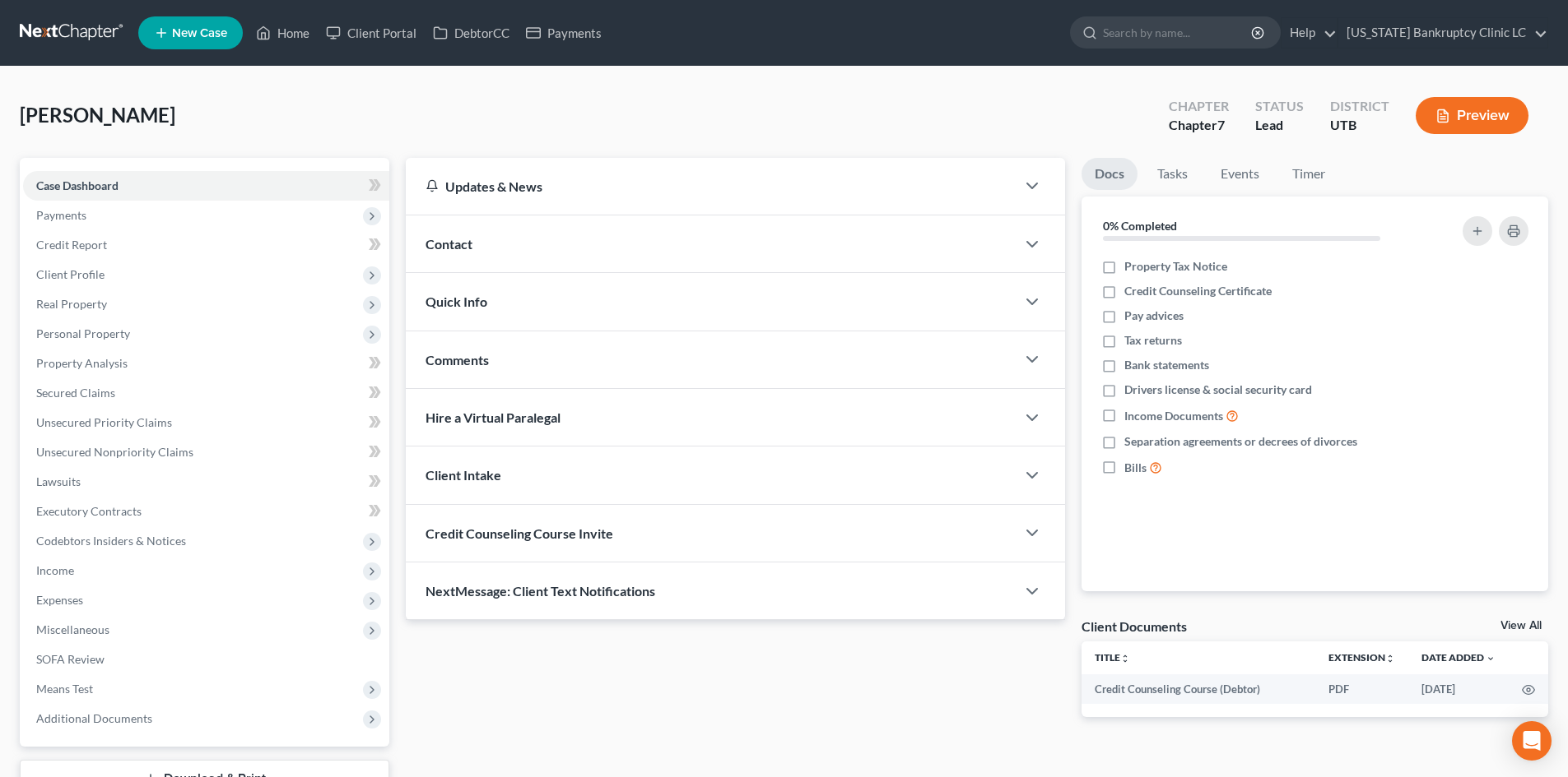
click at [498, 250] on div "Contact" at bounding box center [711, 244] width 610 height 57
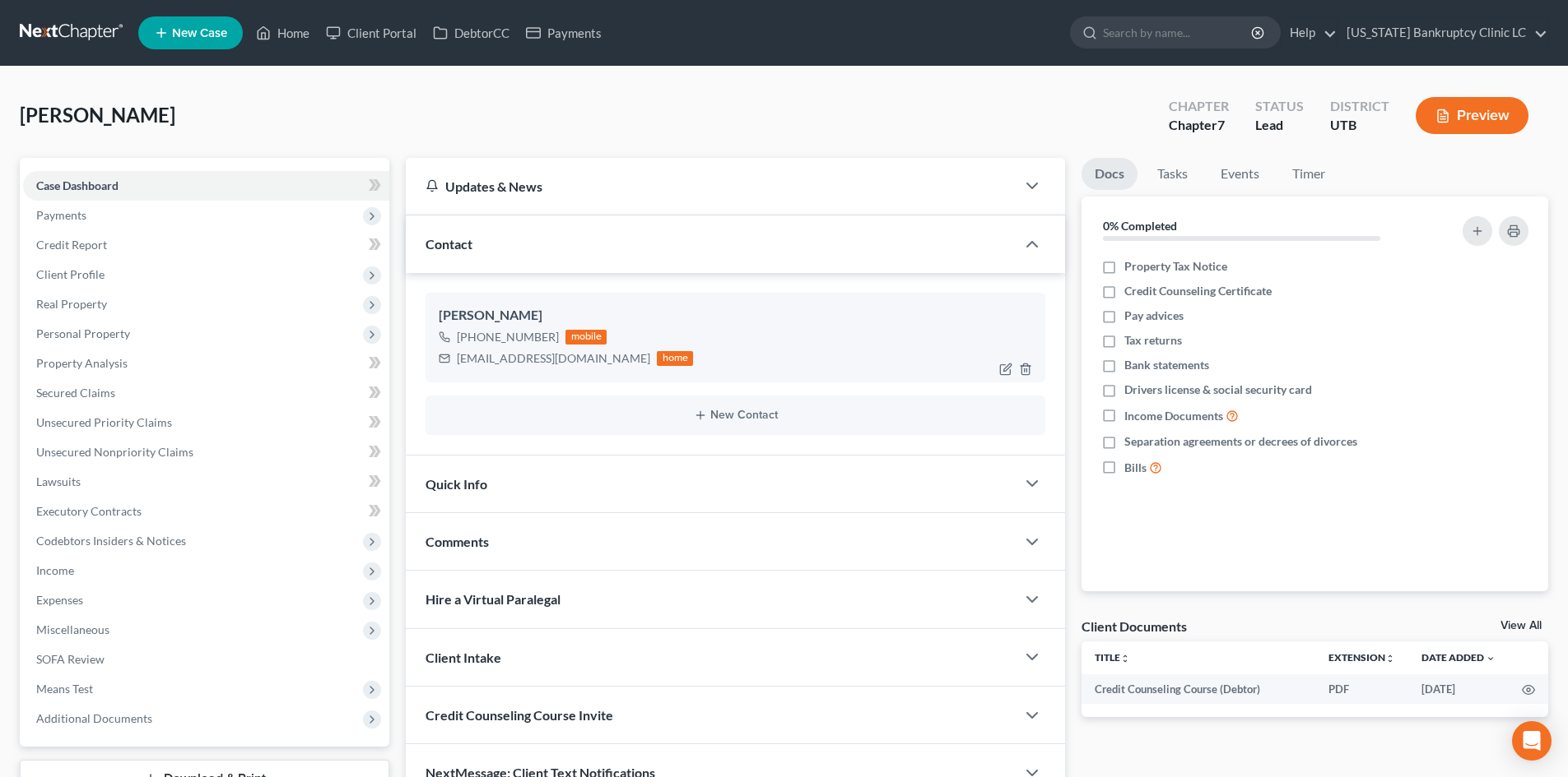
click at [521, 337] on div "[PHONE_NUMBER]" at bounding box center [508, 338] width 102 height 17
copy div "[PHONE_NUMBER]"
click at [603, 239] on div "Contact" at bounding box center [711, 244] width 610 height 57
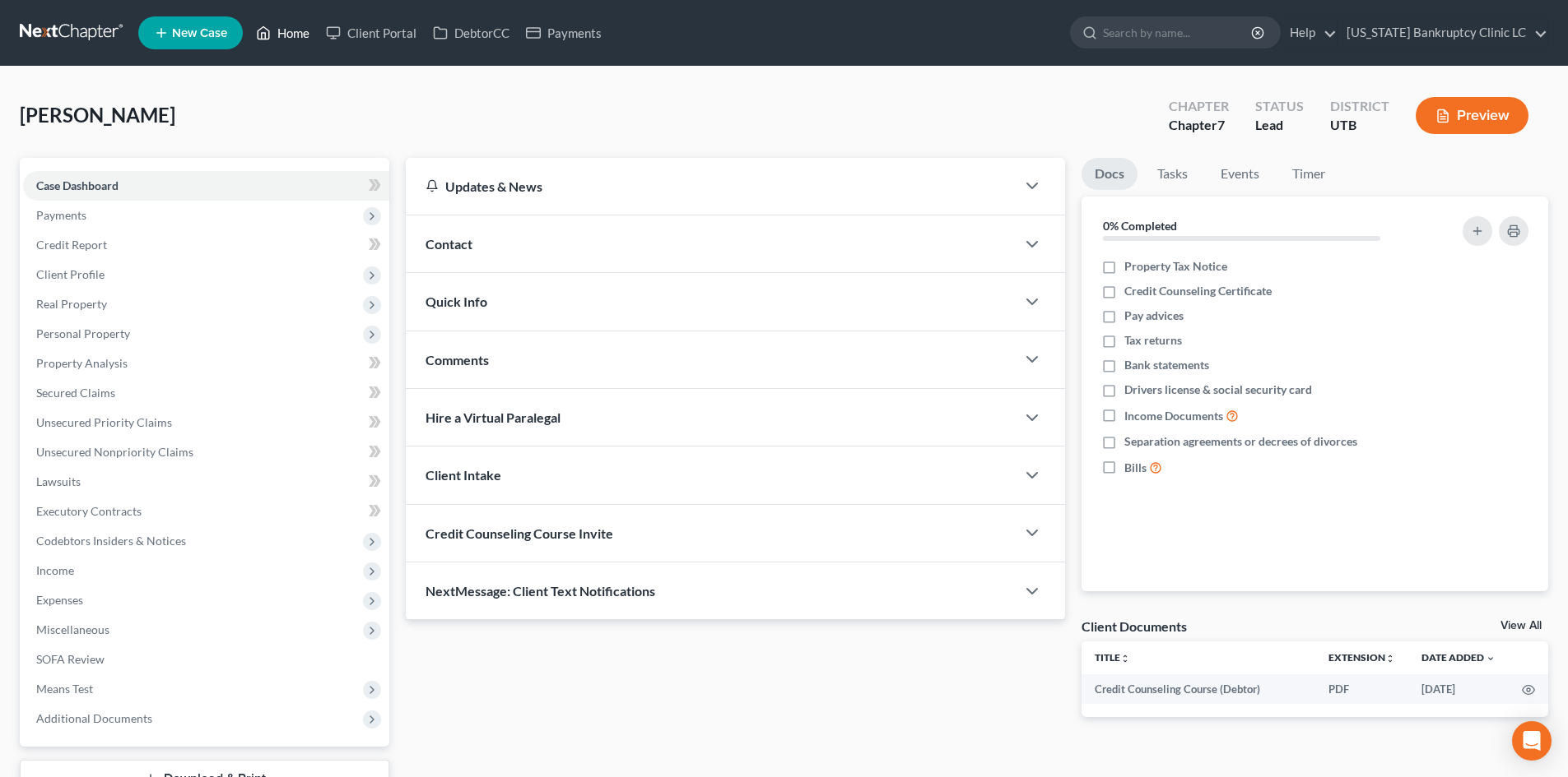
click at [287, 39] on link "Home" at bounding box center [282, 33] width 70 height 29
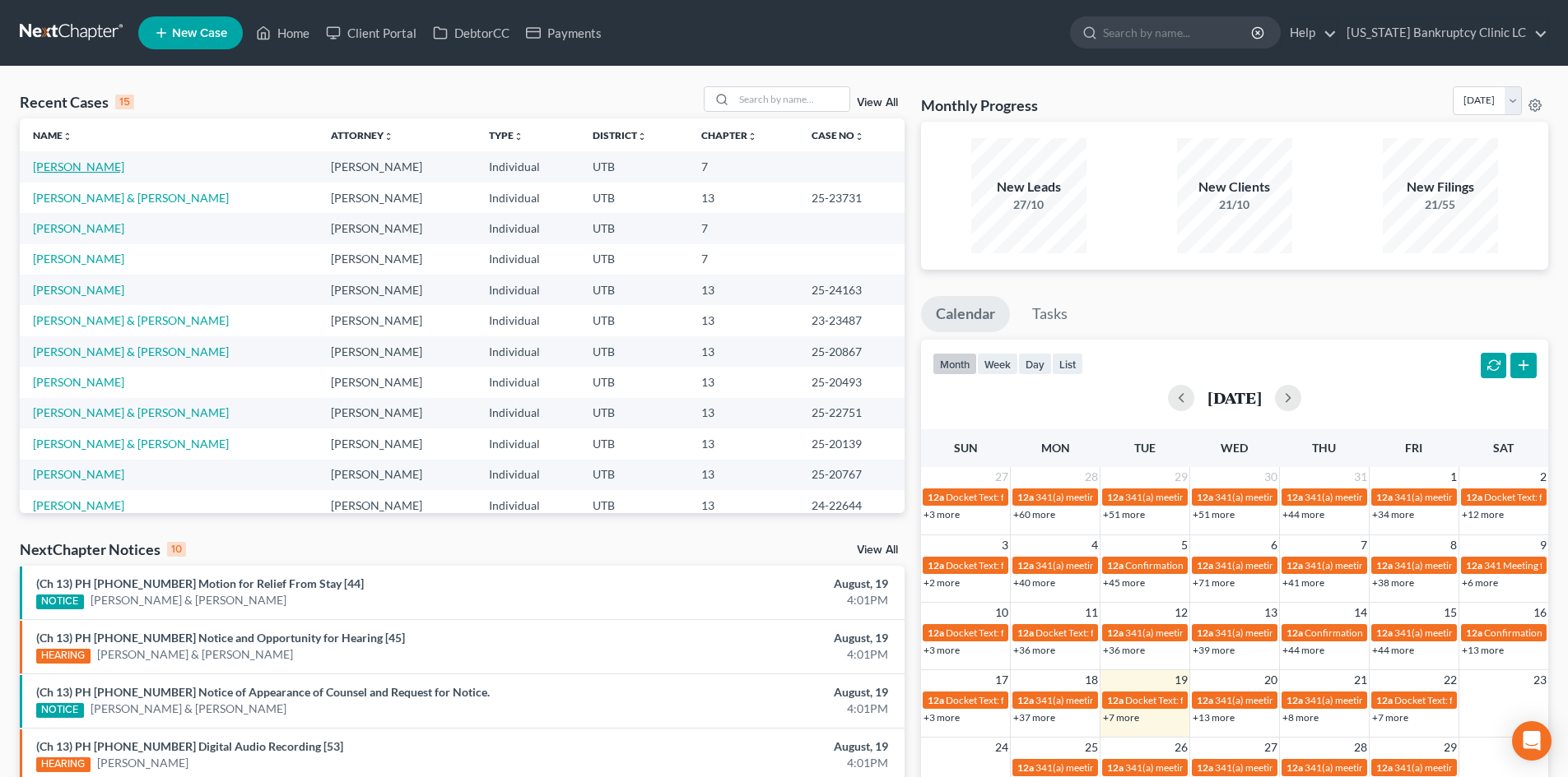
click at [56, 165] on link "[PERSON_NAME]" at bounding box center [78, 166] width 92 height 14
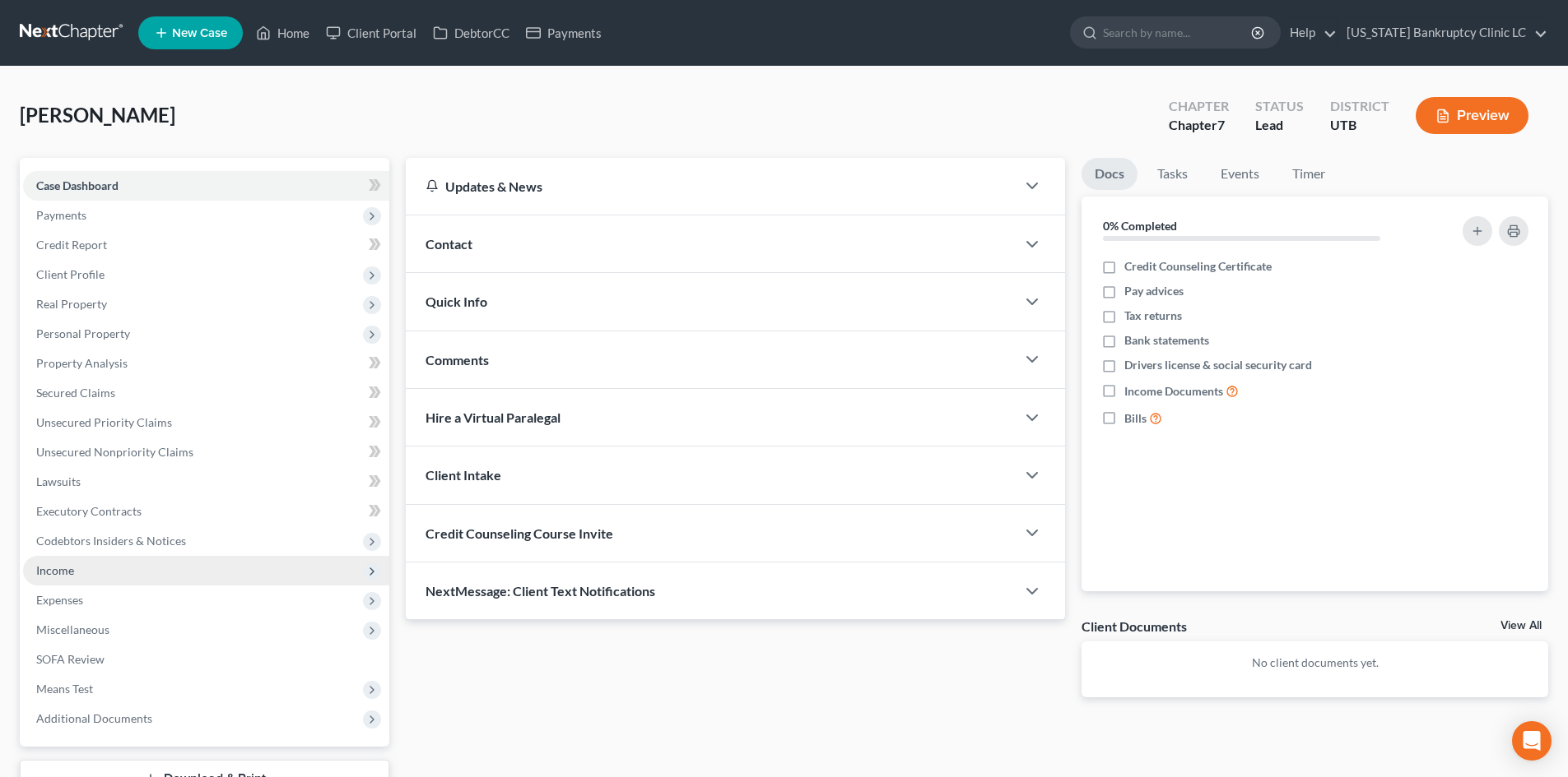
click at [90, 583] on span "Income" at bounding box center [206, 570] width 366 height 29
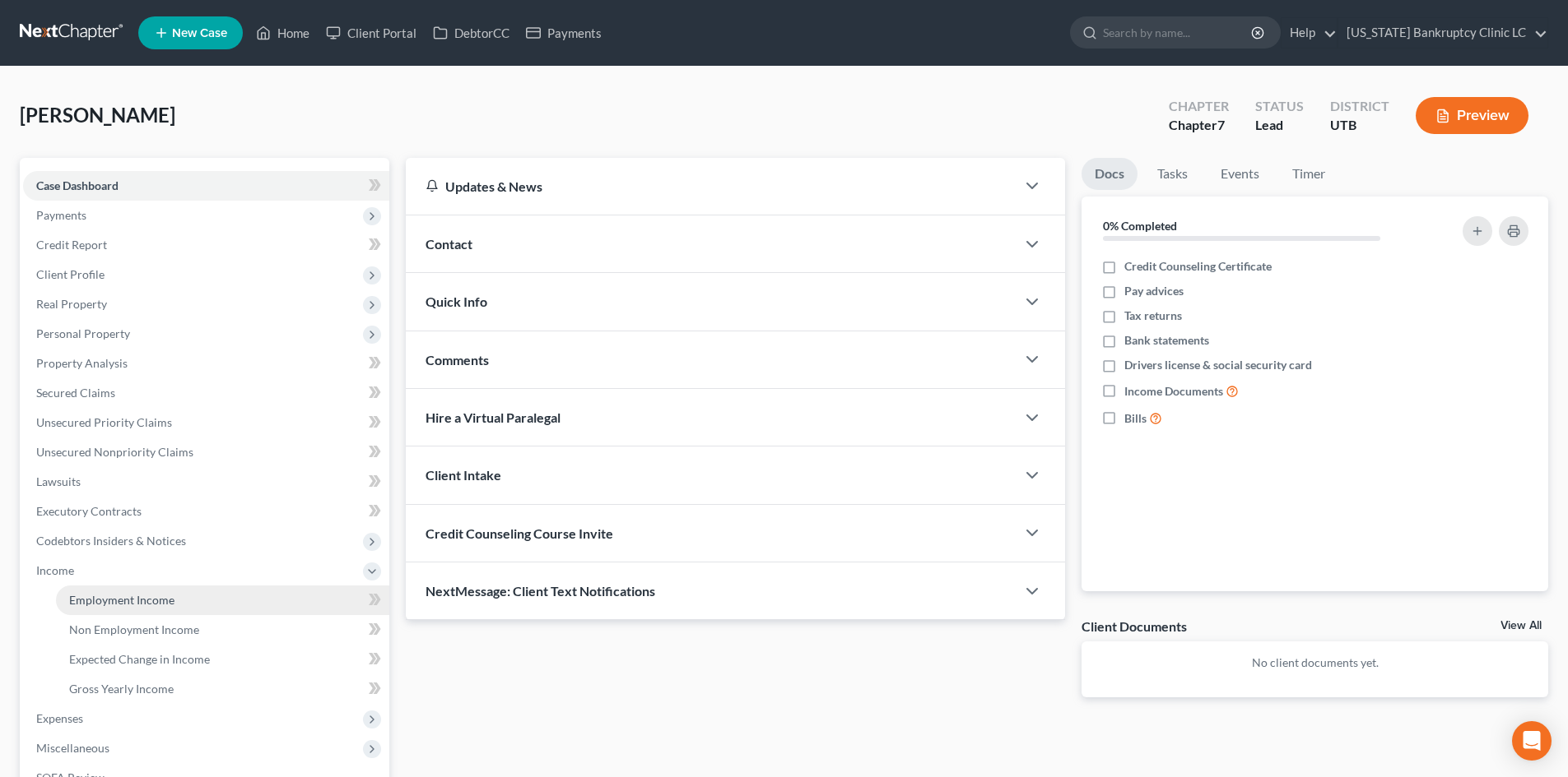
click at [92, 606] on span "Employment Income" at bounding box center [121, 600] width 105 height 14
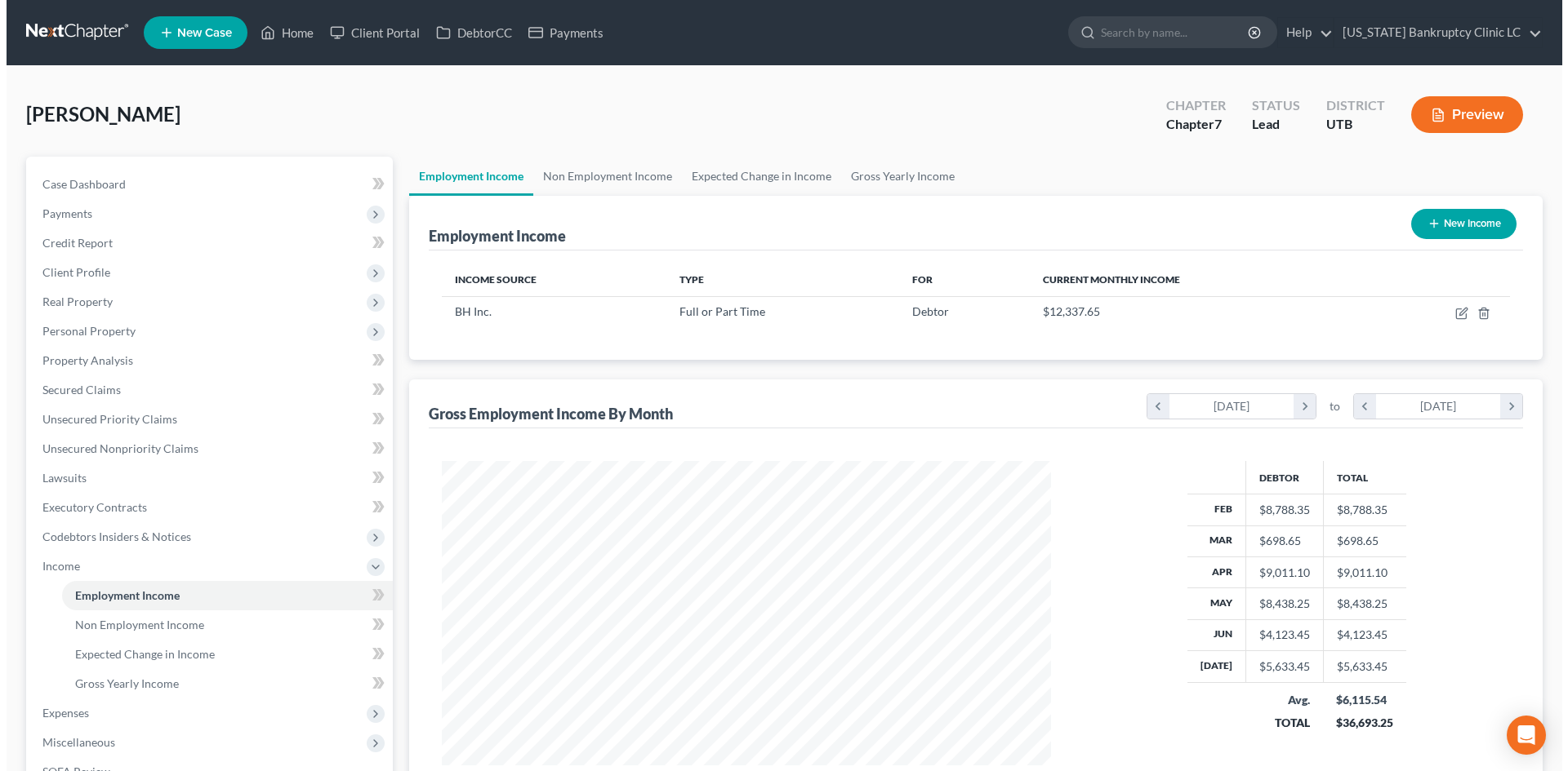
scroll to position [304, 642]
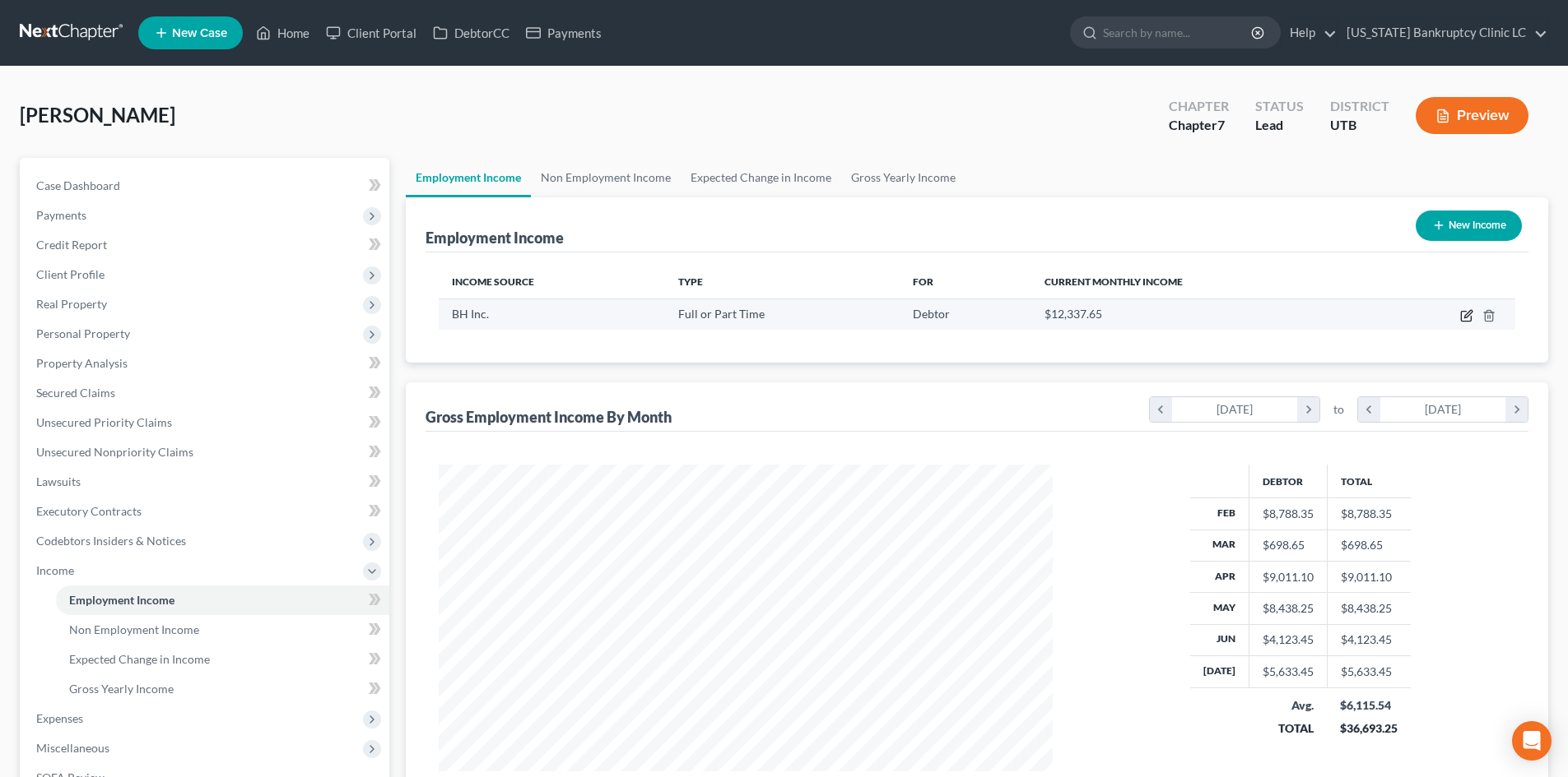
click at [1465, 317] on icon "button" at bounding box center [1466, 316] width 13 height 13
select select "0"
select select "46"
select select "3"
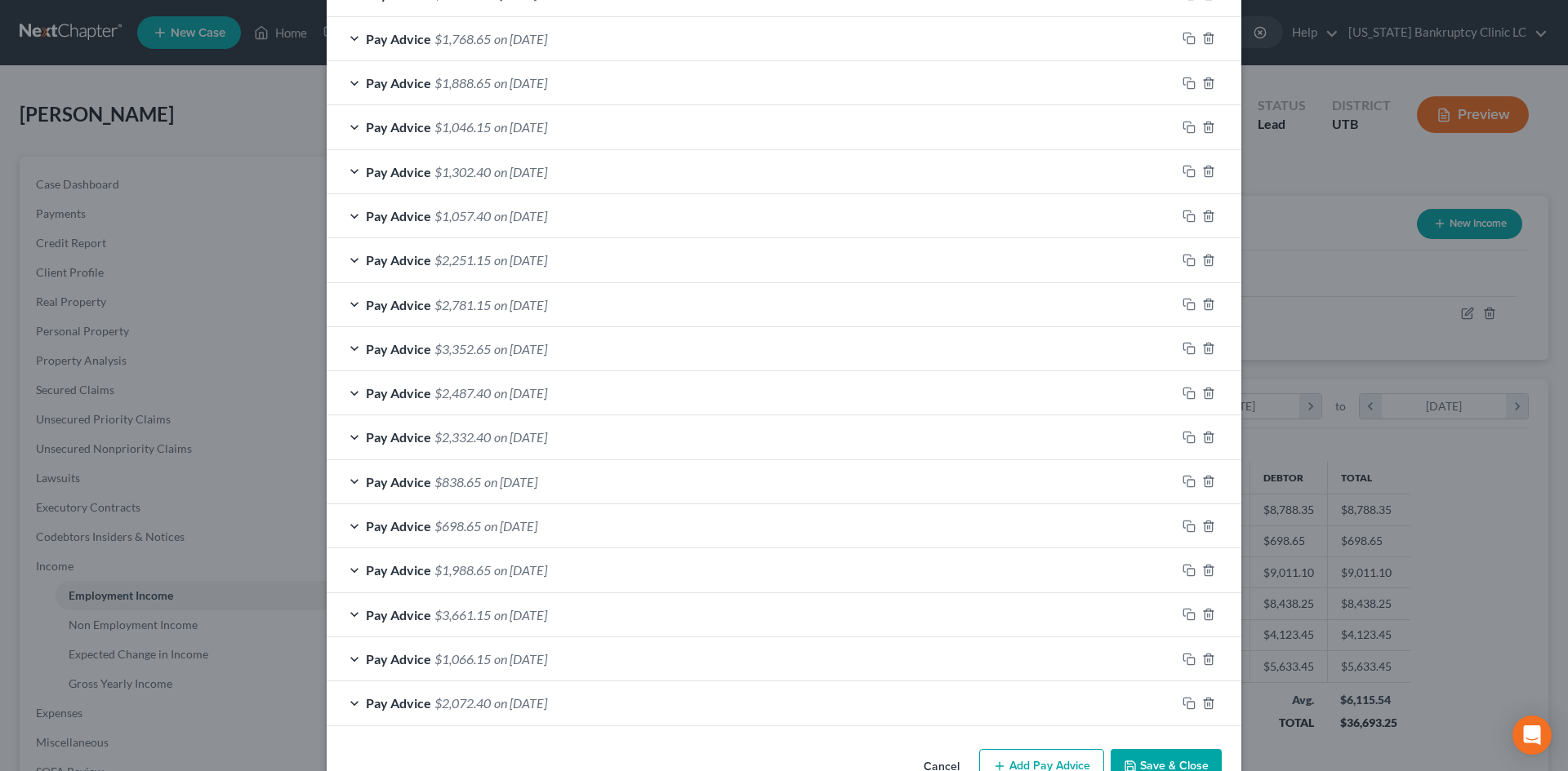
scroll to position [757, 0]
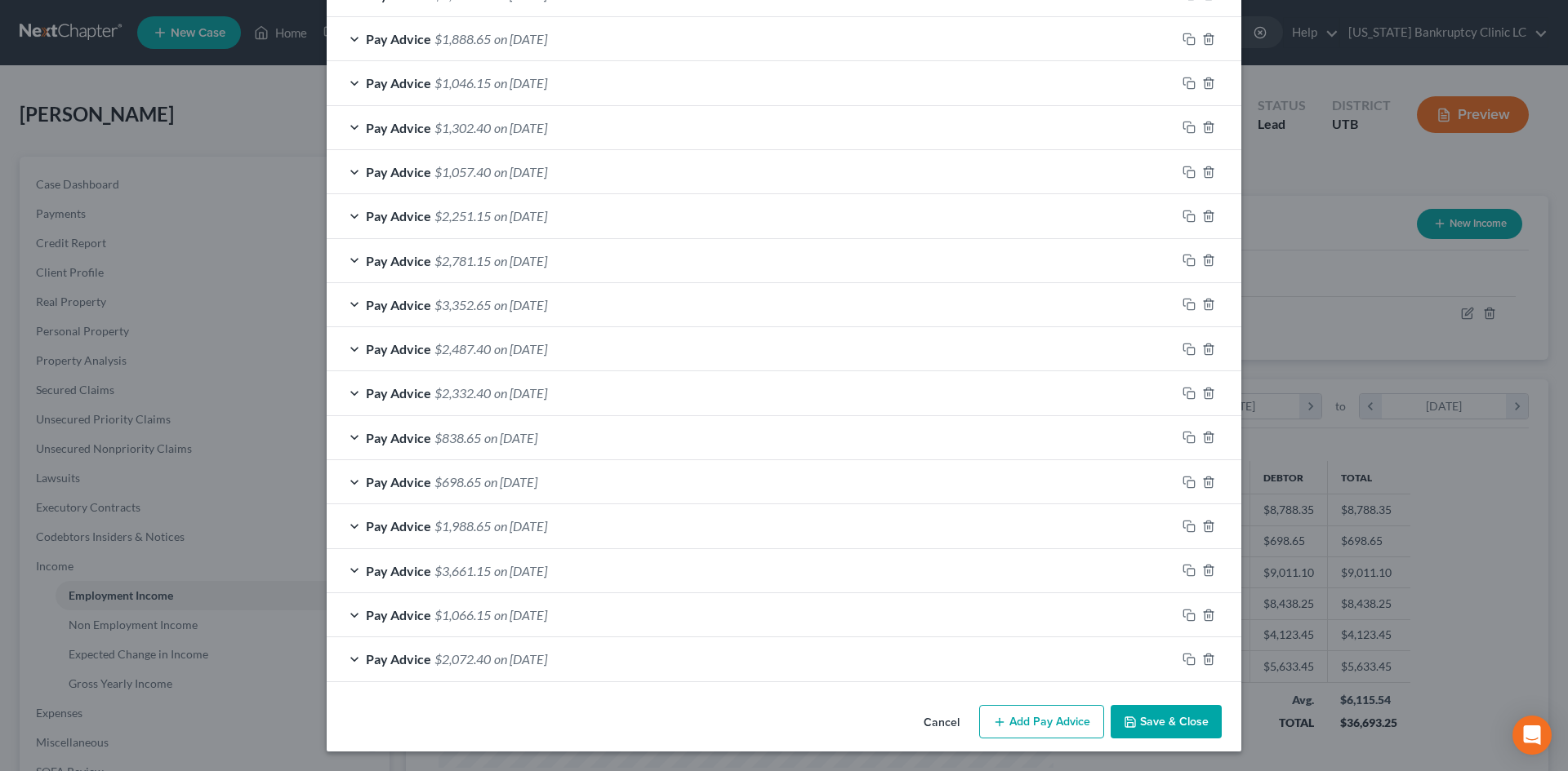
click at [1068, 723] on button "Add Pay Advice" at bounding box center [1042, 722] width 125 height 34
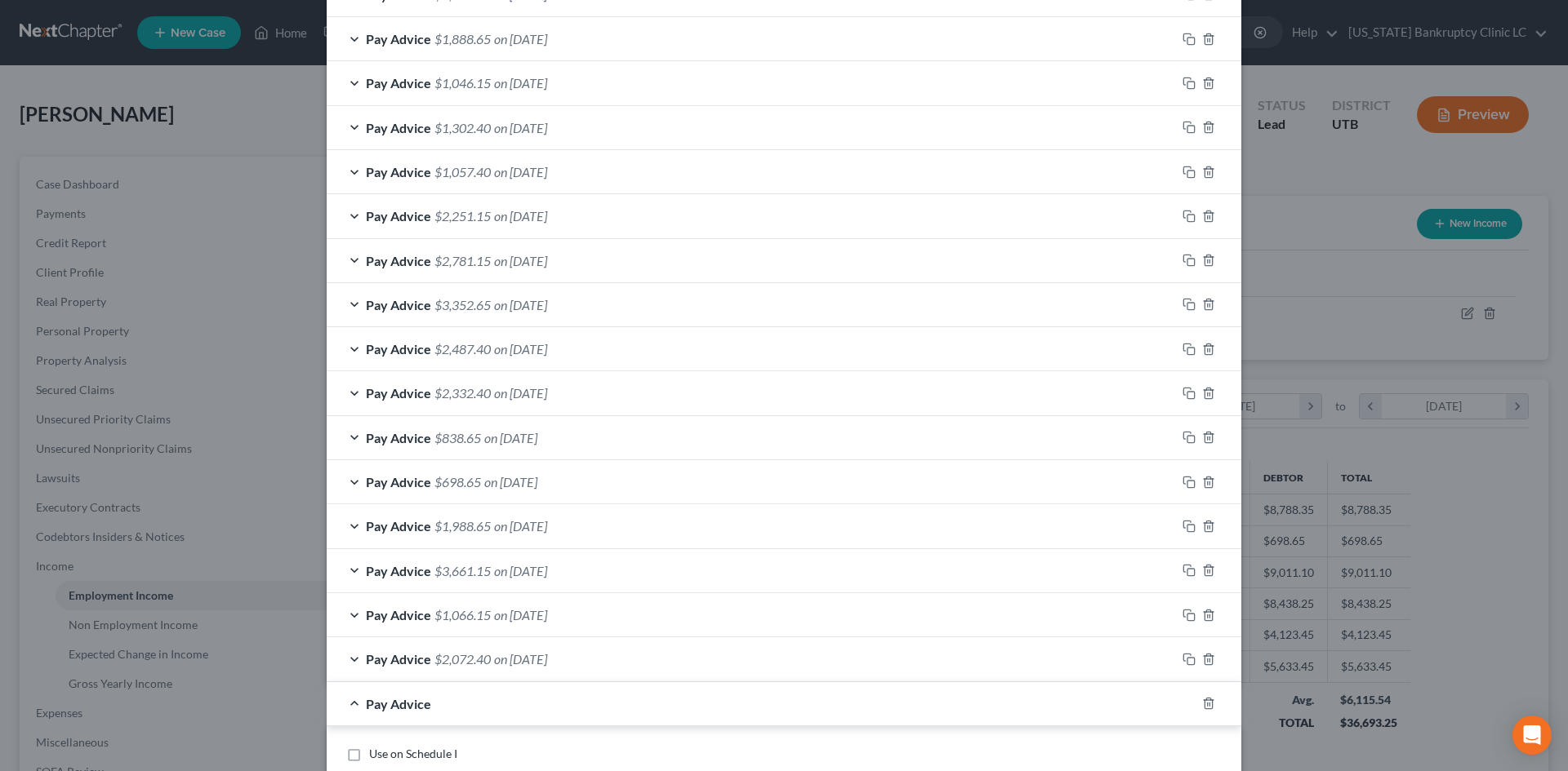
scroll to position [1084, 0]
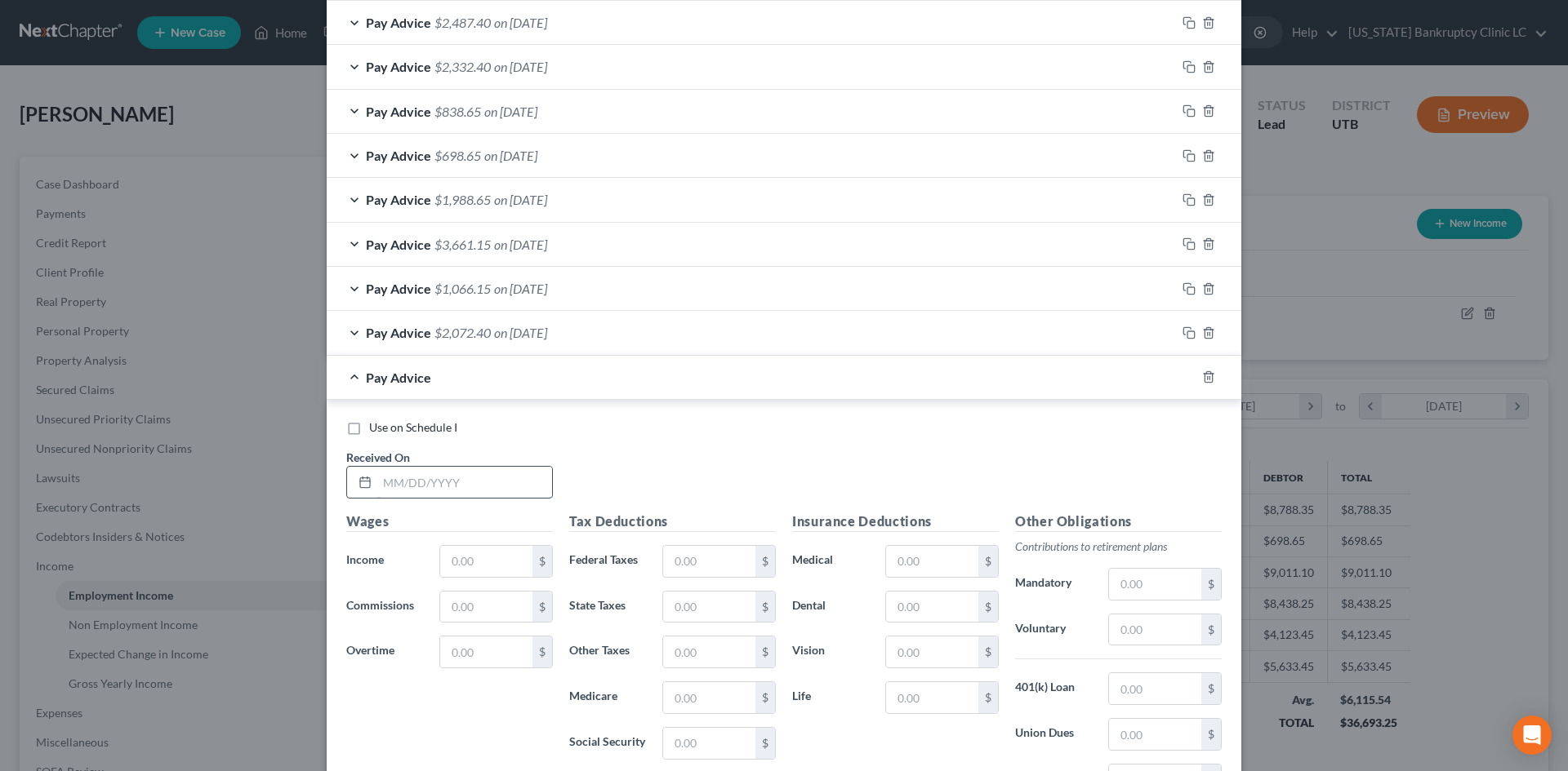
click at [455, 469] on input "text" at bounding box center [465, 482] width 175 height 31
type input "[DATE]"
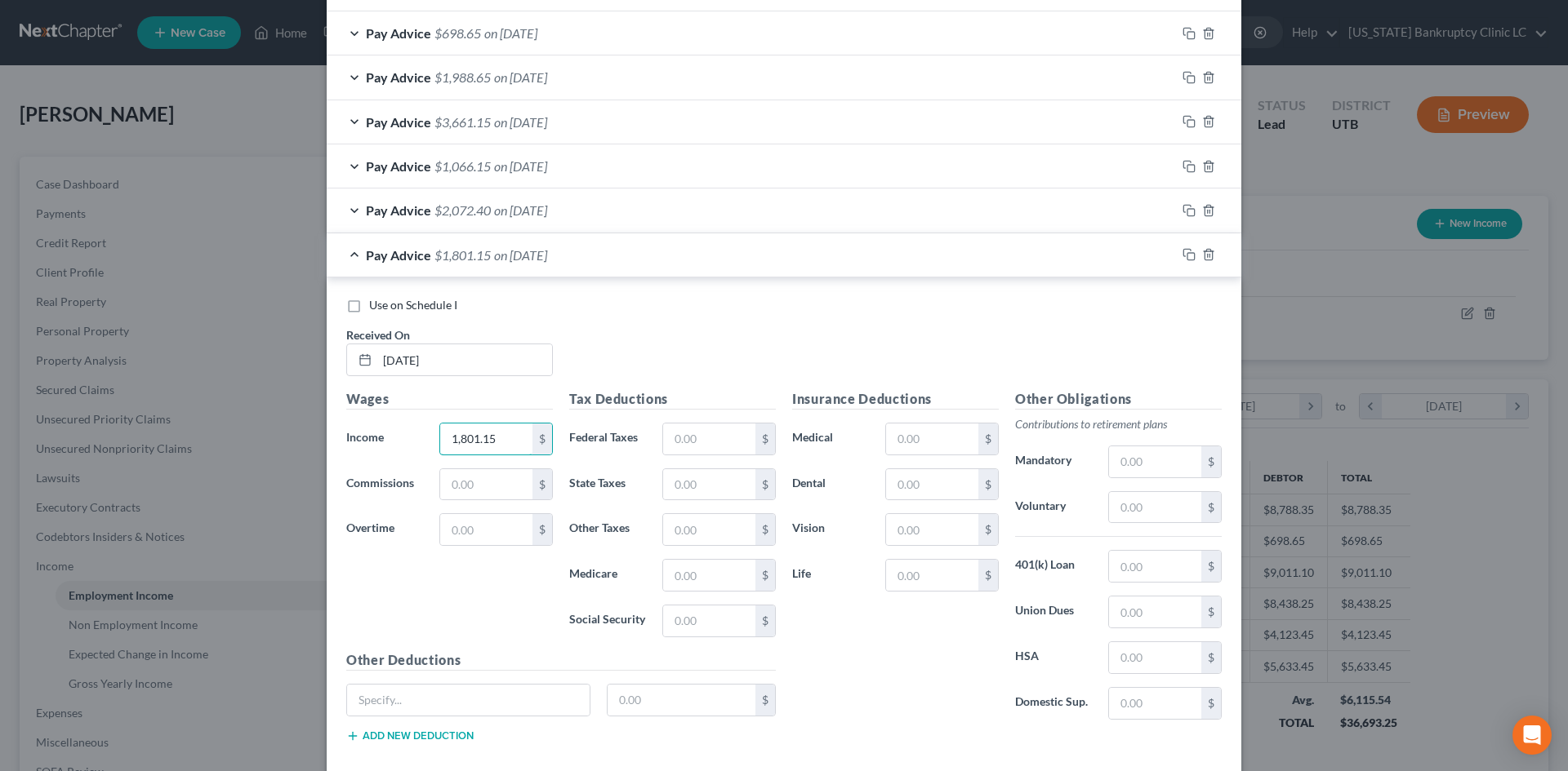
scroll to position [1292, 0]
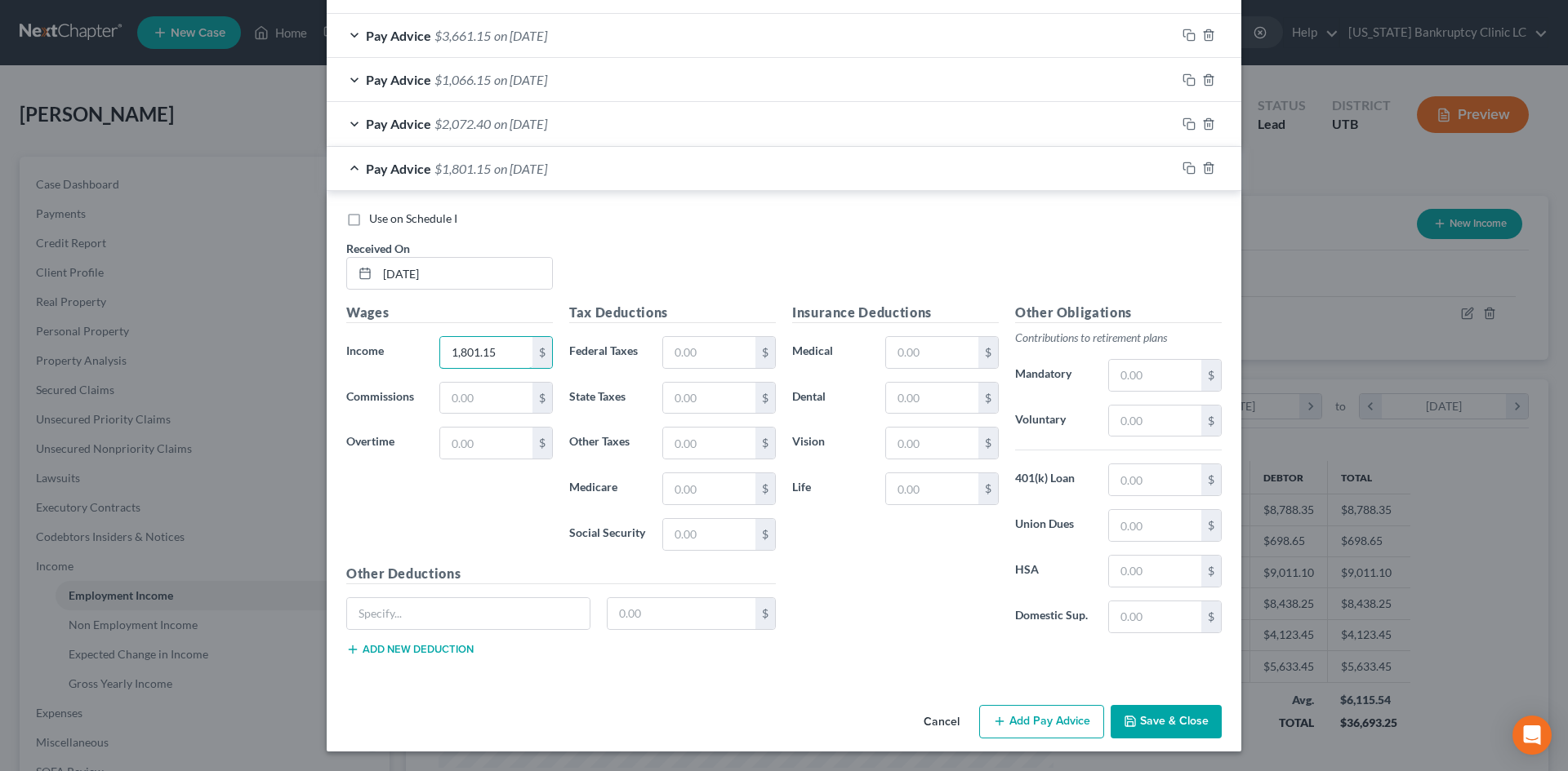
type input "1,801.15"
click at [1061, 736] on button "Add Pay Advice" at bounding box center [1042, 722] width 125 height 34
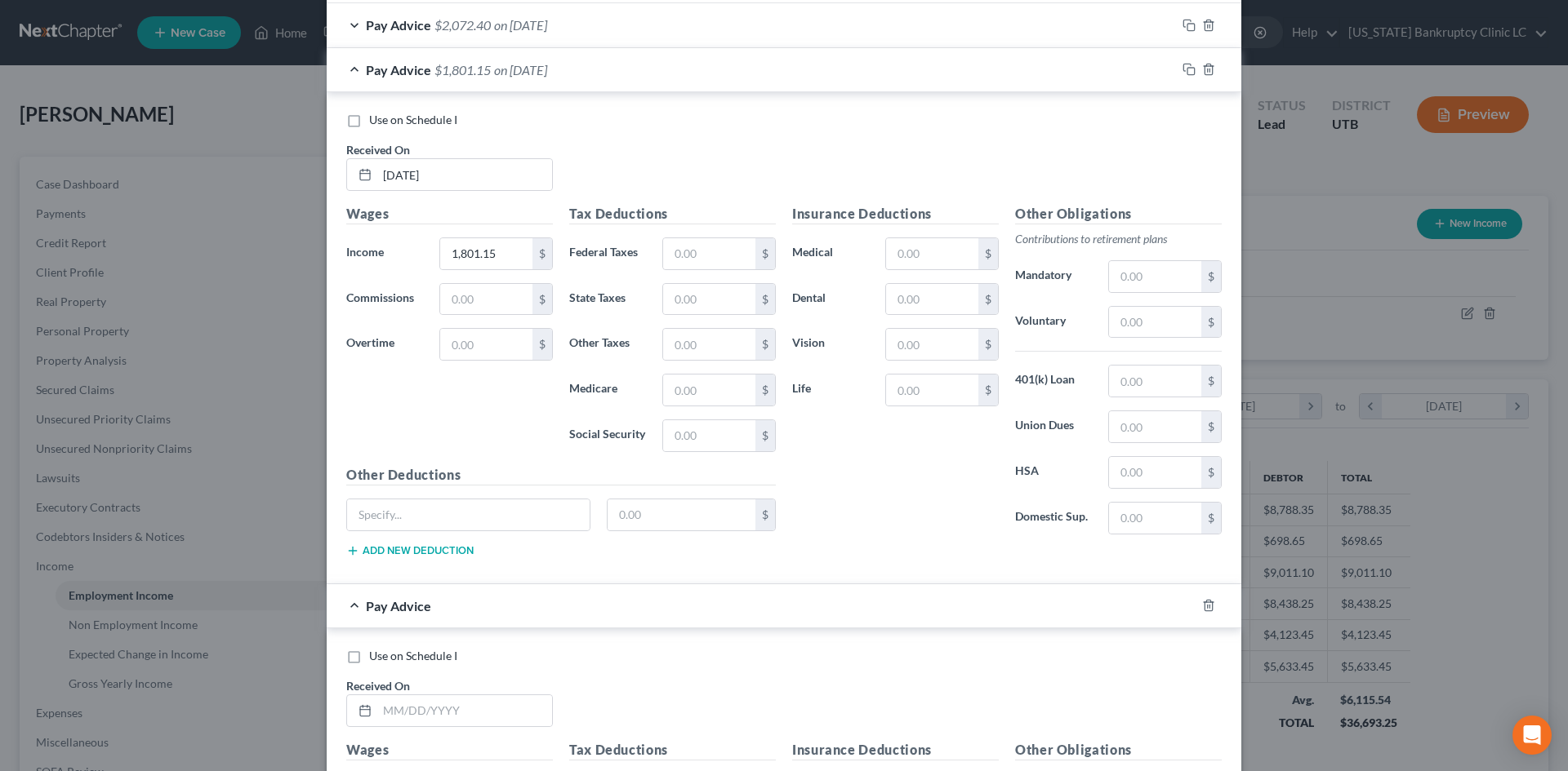
scroll to position [1537, 0]
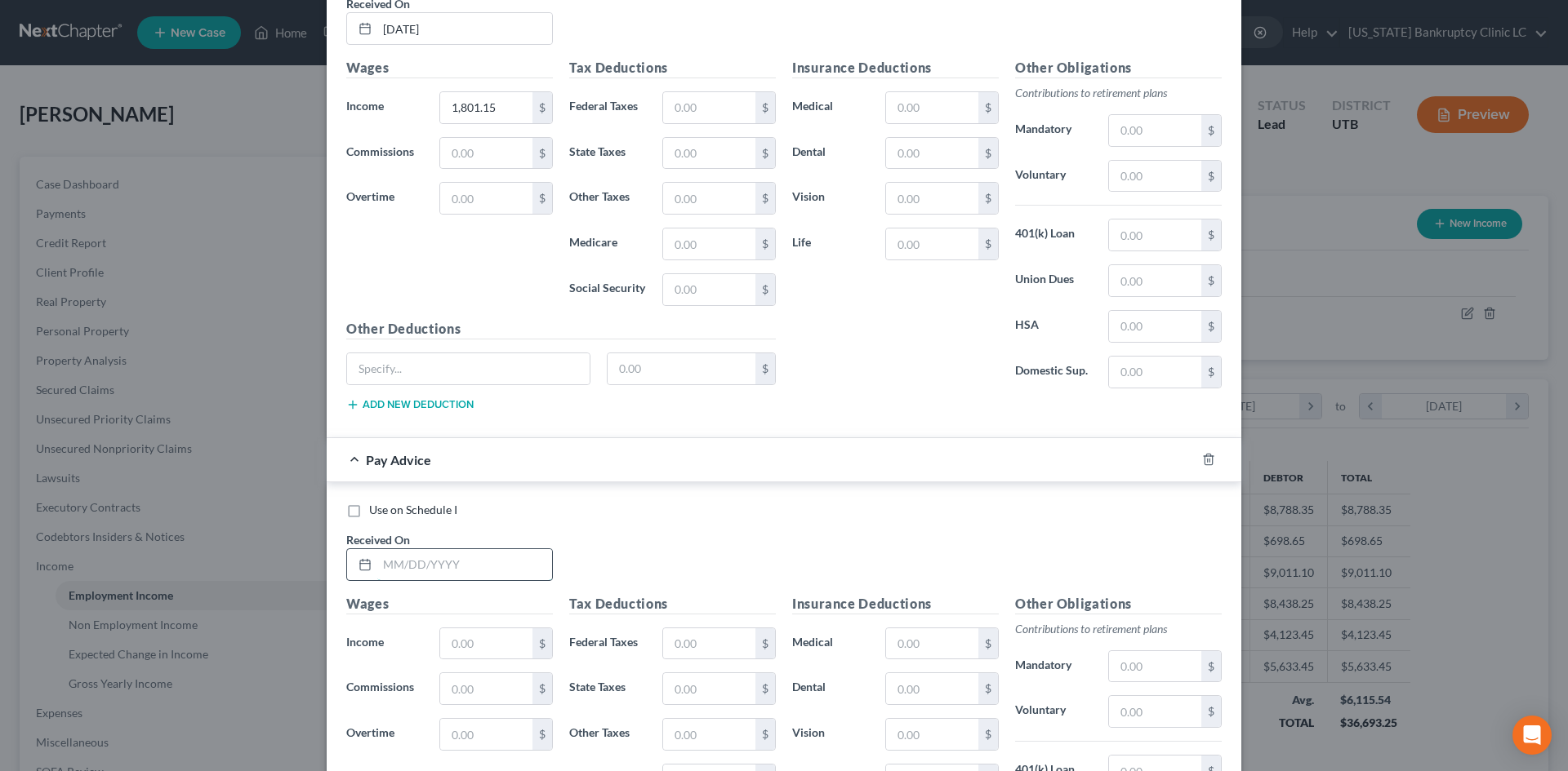
click at [442, 549] on input "text" at bounding box center [465, 564] width 175 height 31
type input "[DATE]"
type input "611.15"
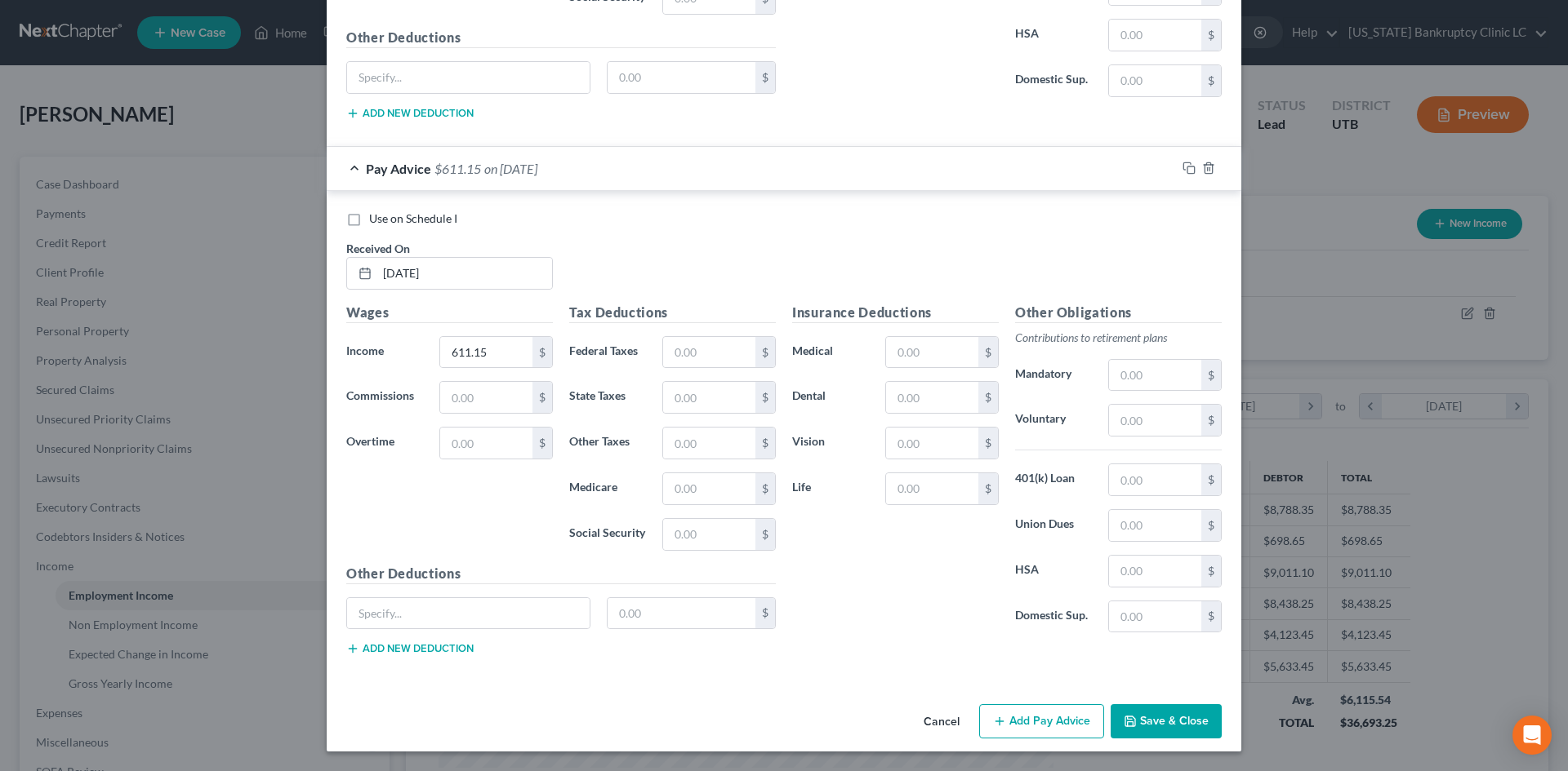
click at [999, 713] on button "Add Pay Advice" at bounding box center [1042, 721] width 125 height 34
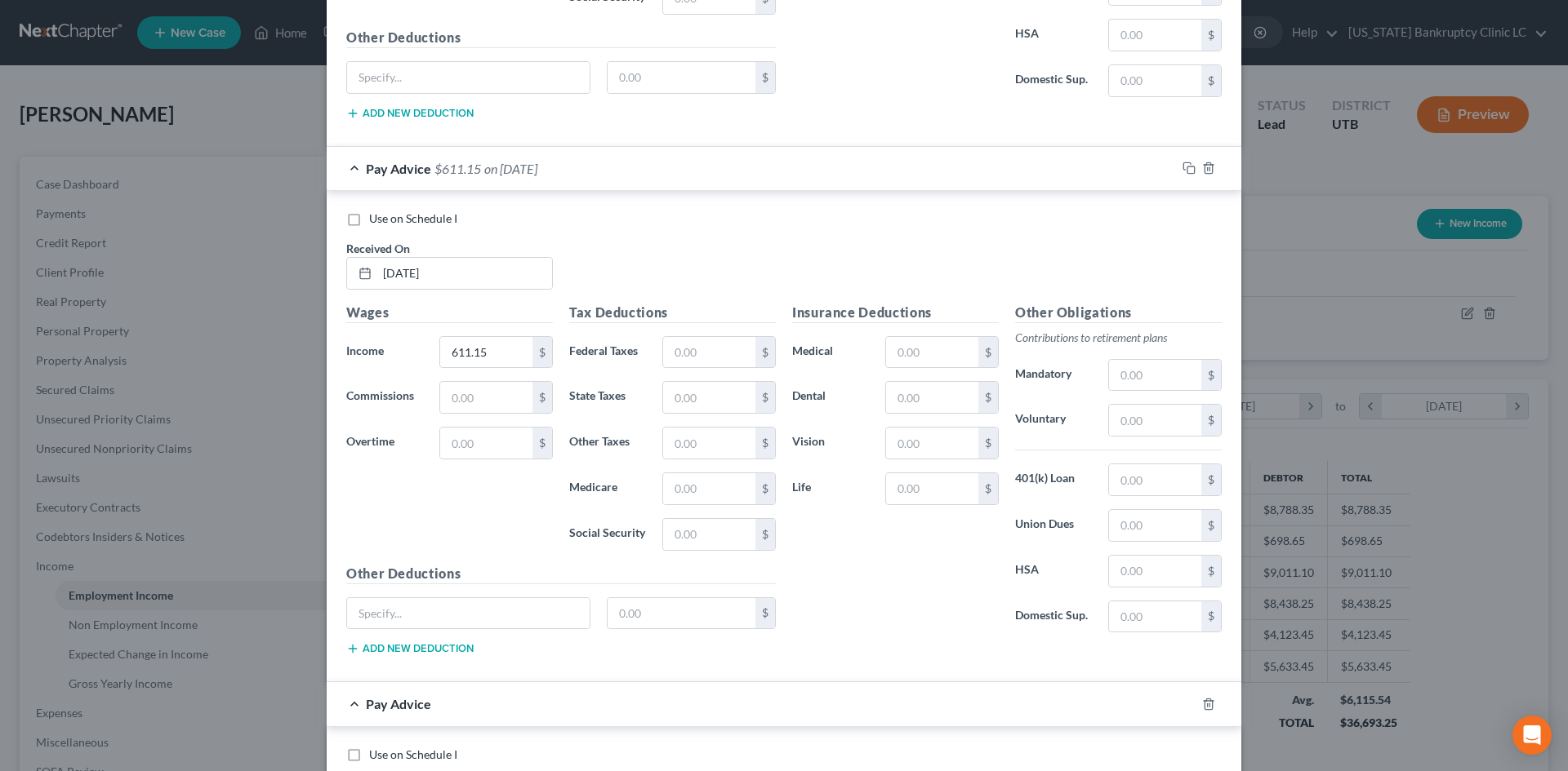
scroll to position [2073, 0]
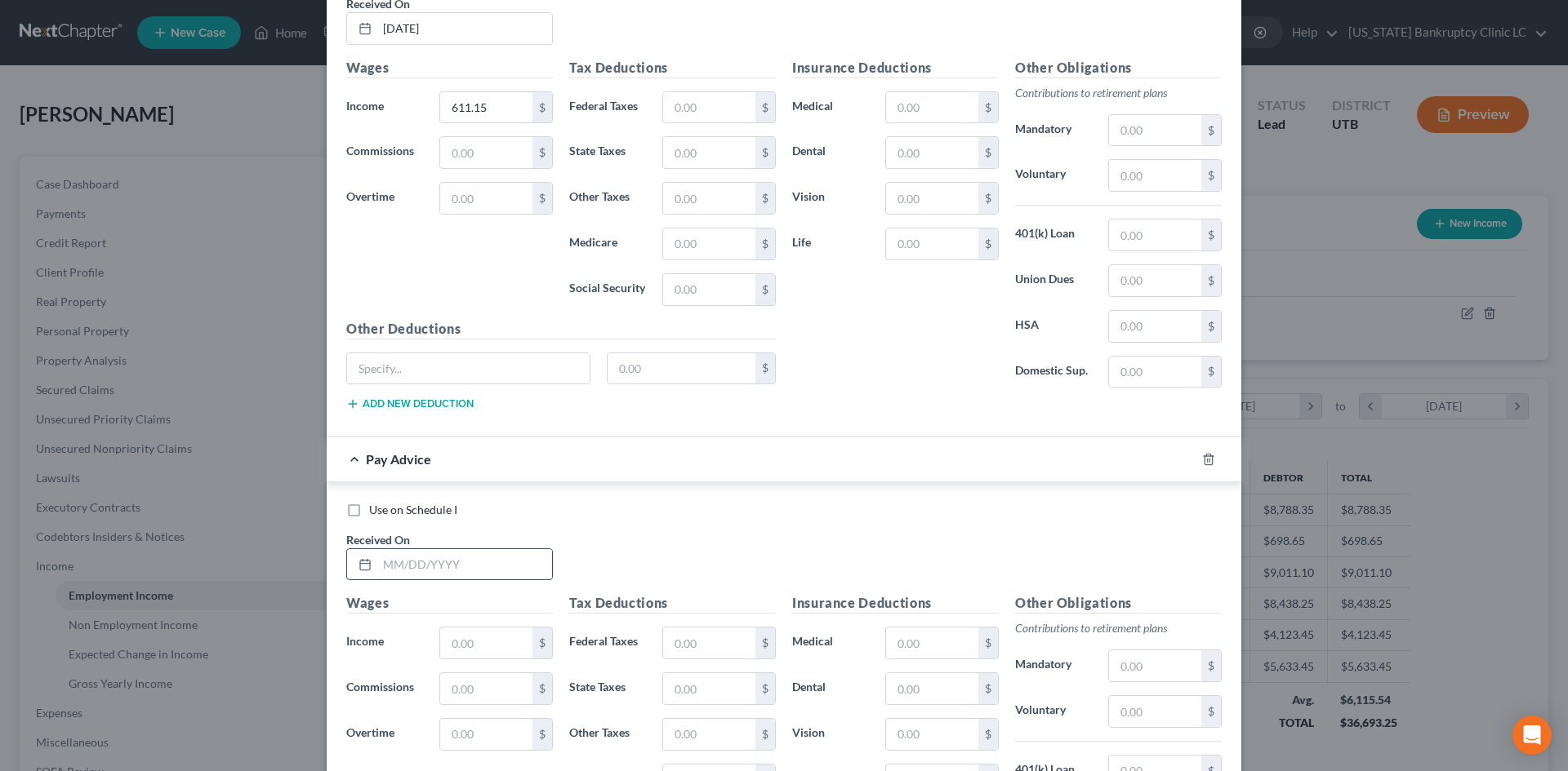
drag, startPoint x: 448, startPoint y: 578, endPoint x: 455, endPoint y: 569, distance: 11.4
click at [448, 578] on input "text" at bounding box center [465, 564] width 175 height 31
type input "[DATE]"
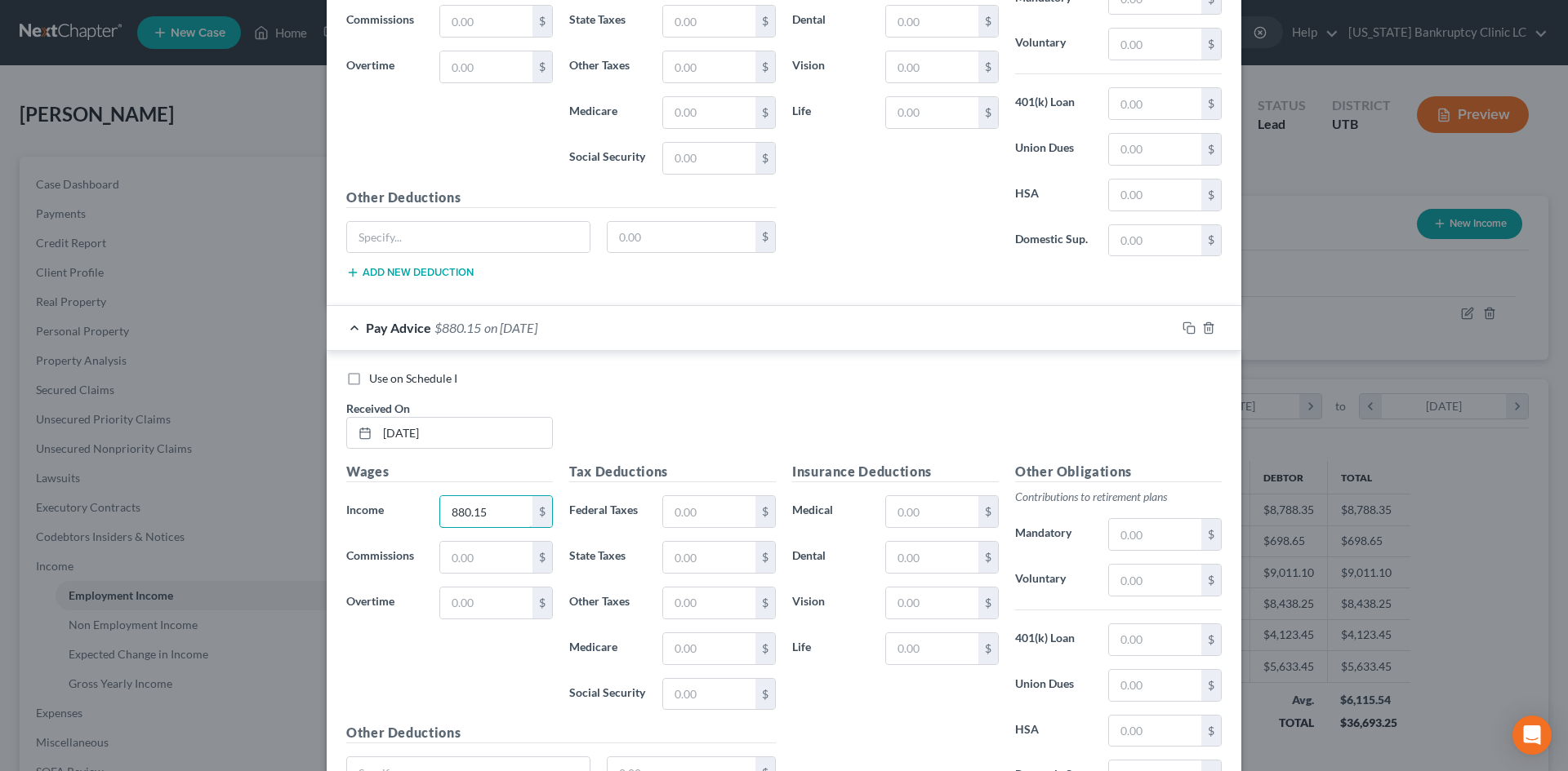
scroll to position [2365, 0]
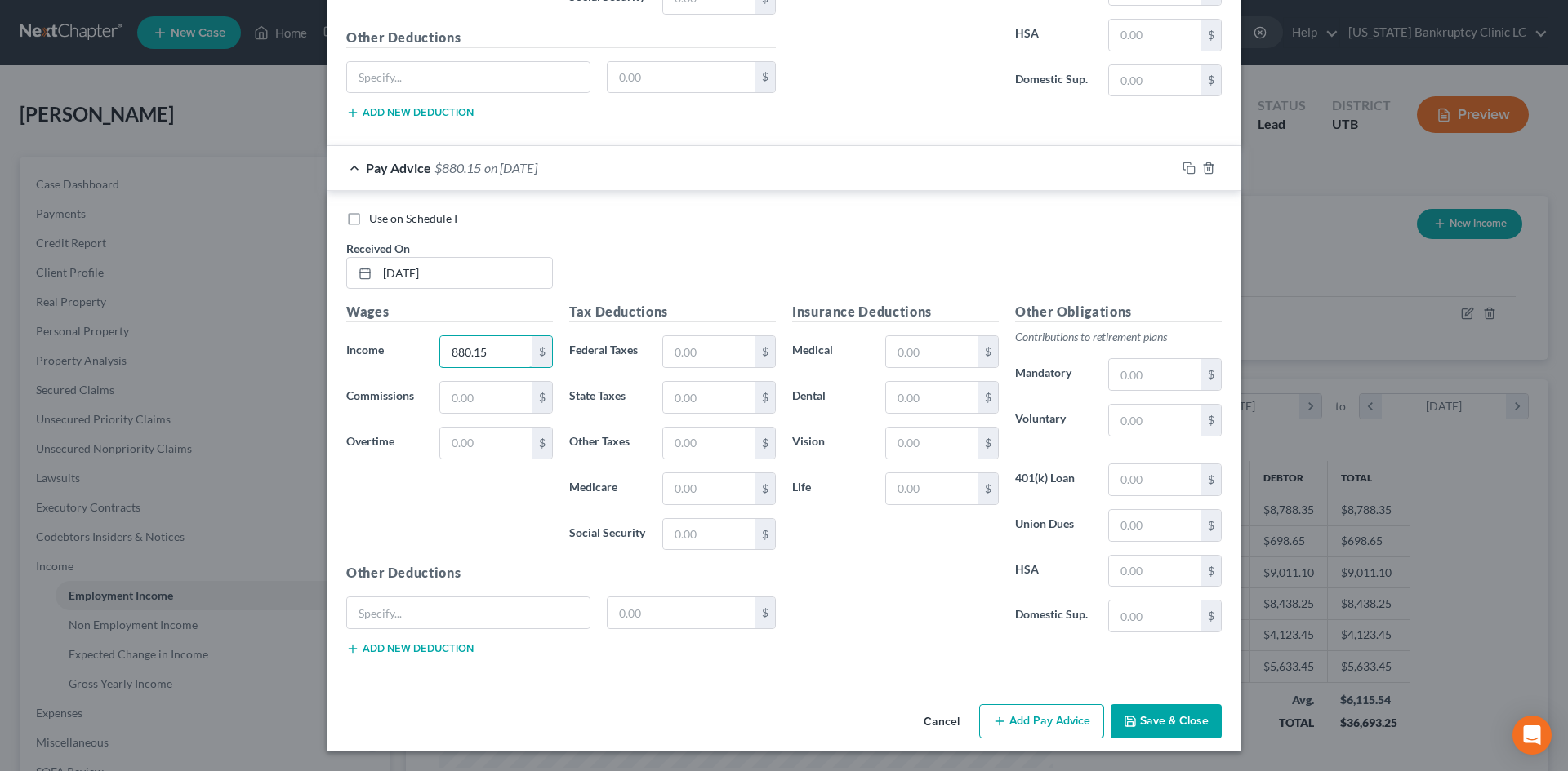
type input "880.15"
click at [1055, 726] on button "Add Pay Advice" at bounding box center [1042, 721] width 125 height 34
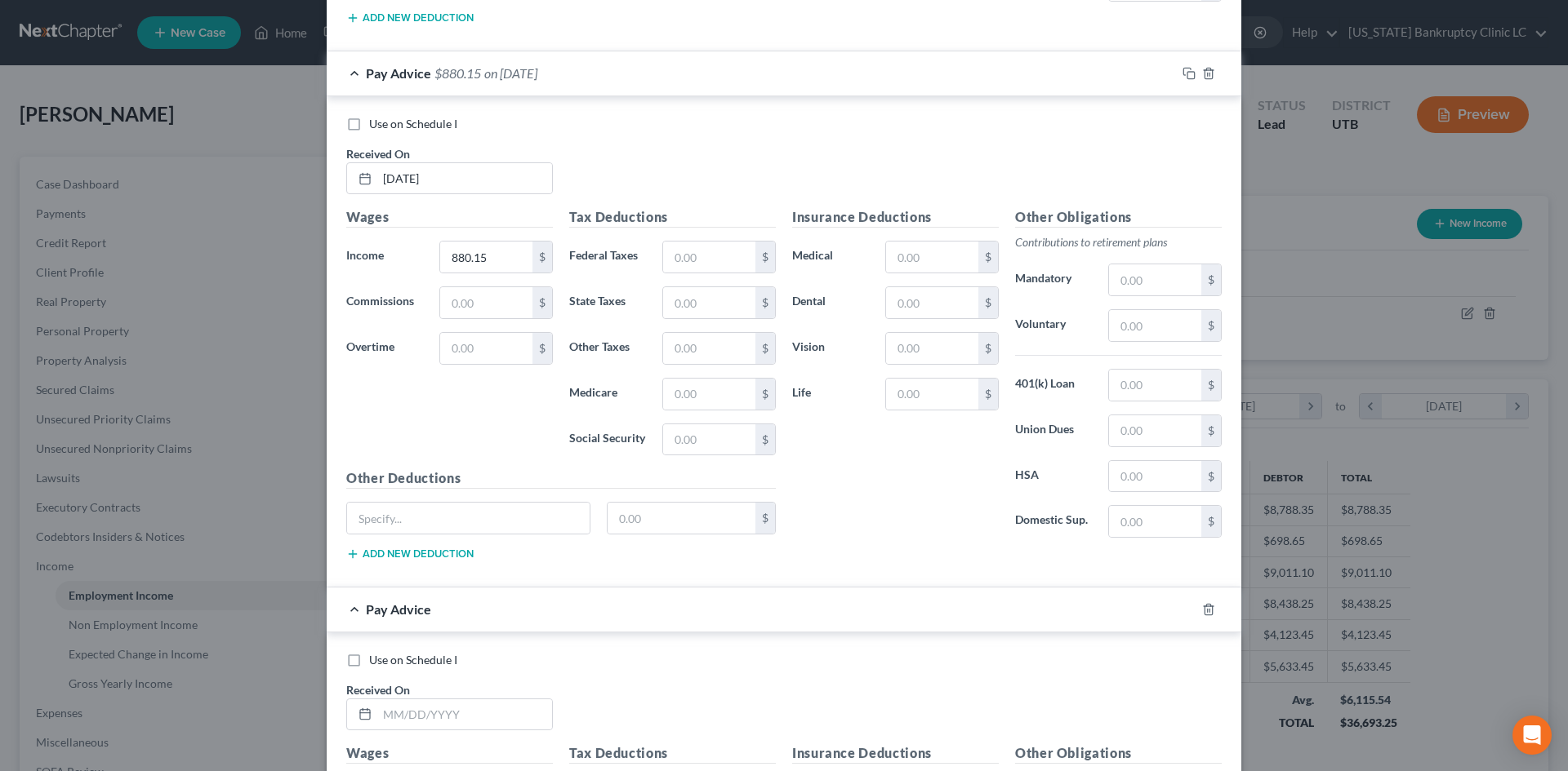
scroll to position [2773, 0]
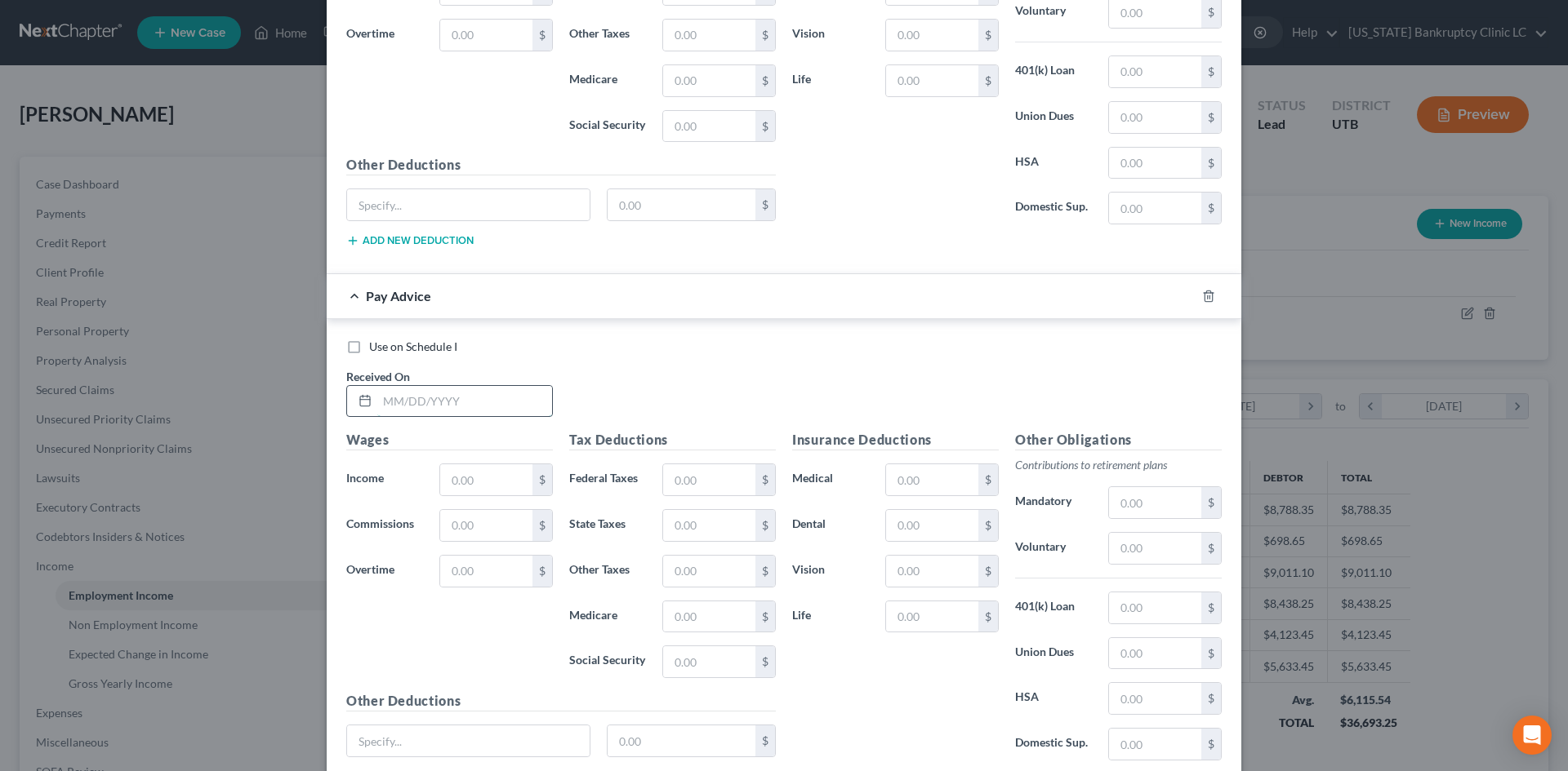
click at [421, 401] on input "text" at bounding box center [465, 401] width 175 height 31
type input "[DATE]"
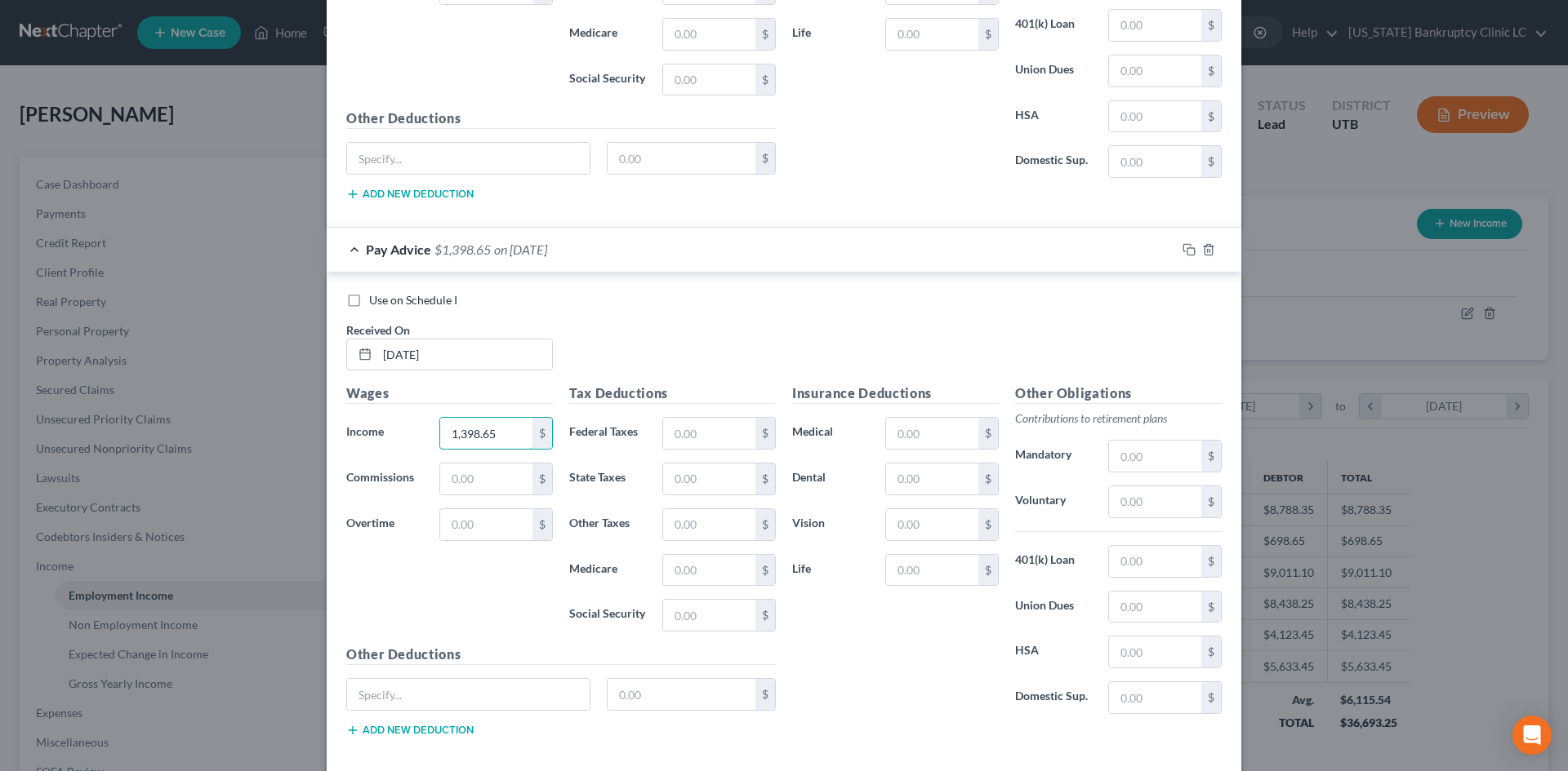
scroll to position [2901, 0]
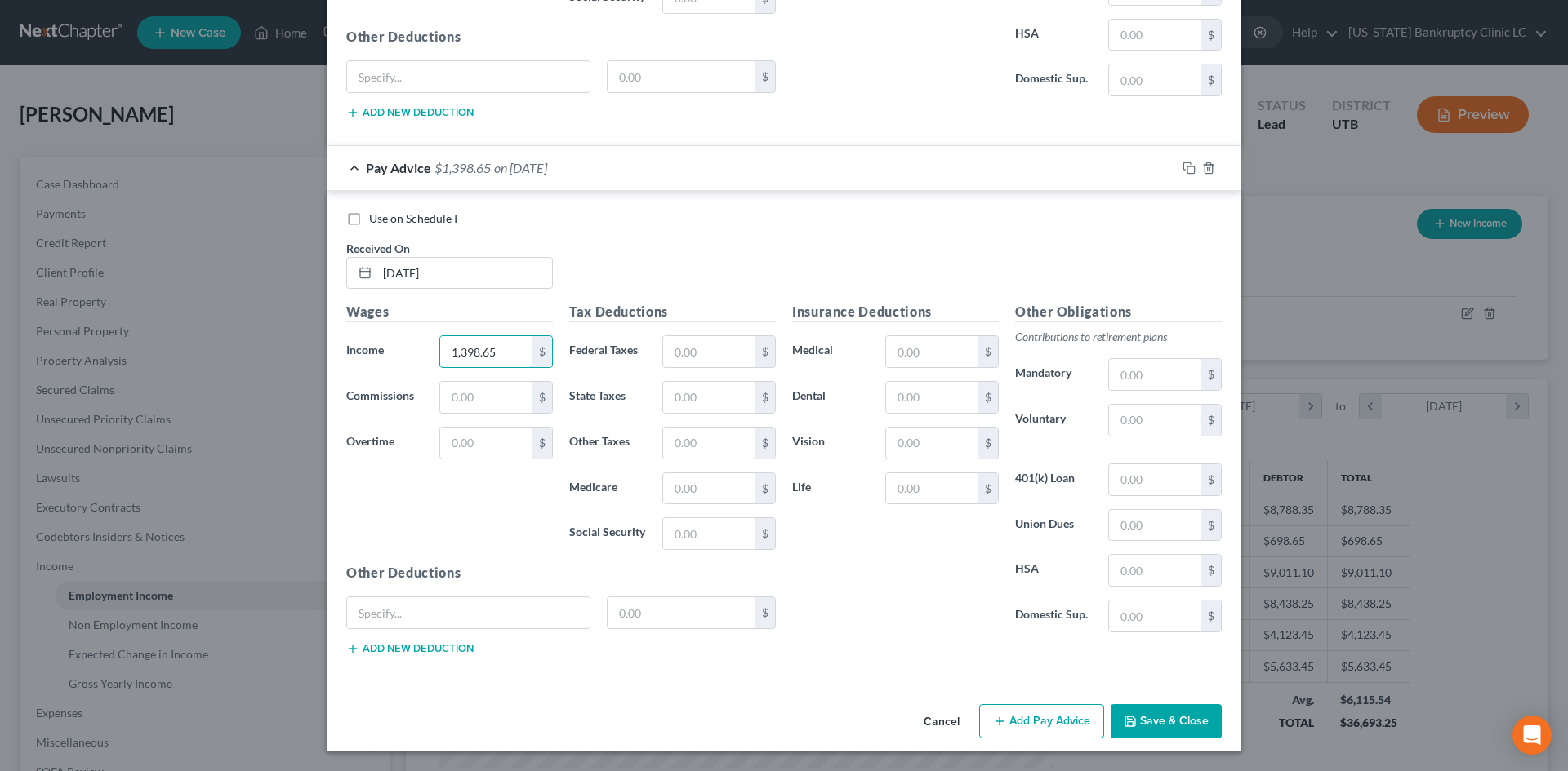
type input "1,398.65"
click at [1069, 725] on button "Add Pay Advice" at bounding box center [1042, 721] width 125 height 34
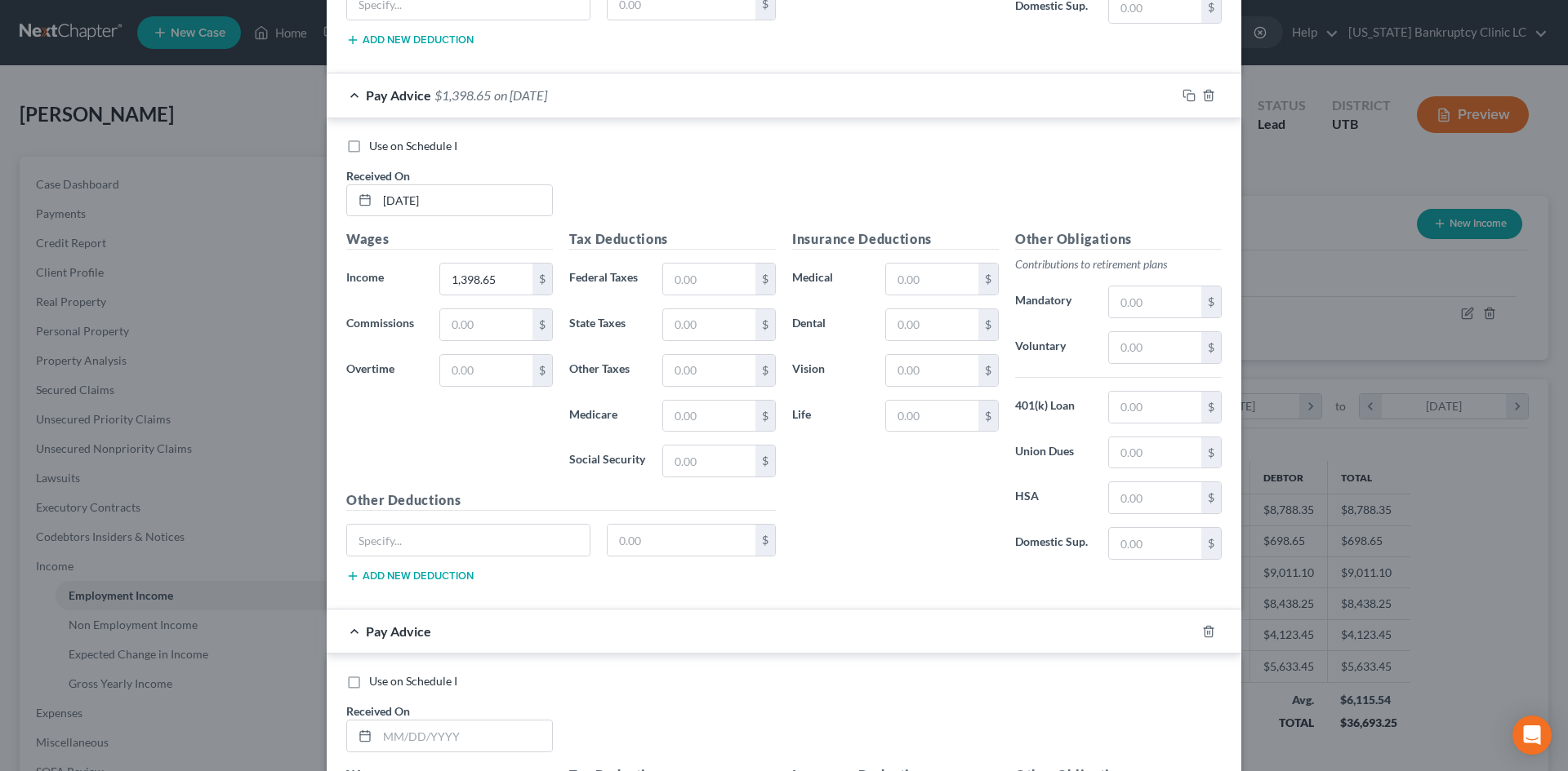
scroll to position [3146, 0]
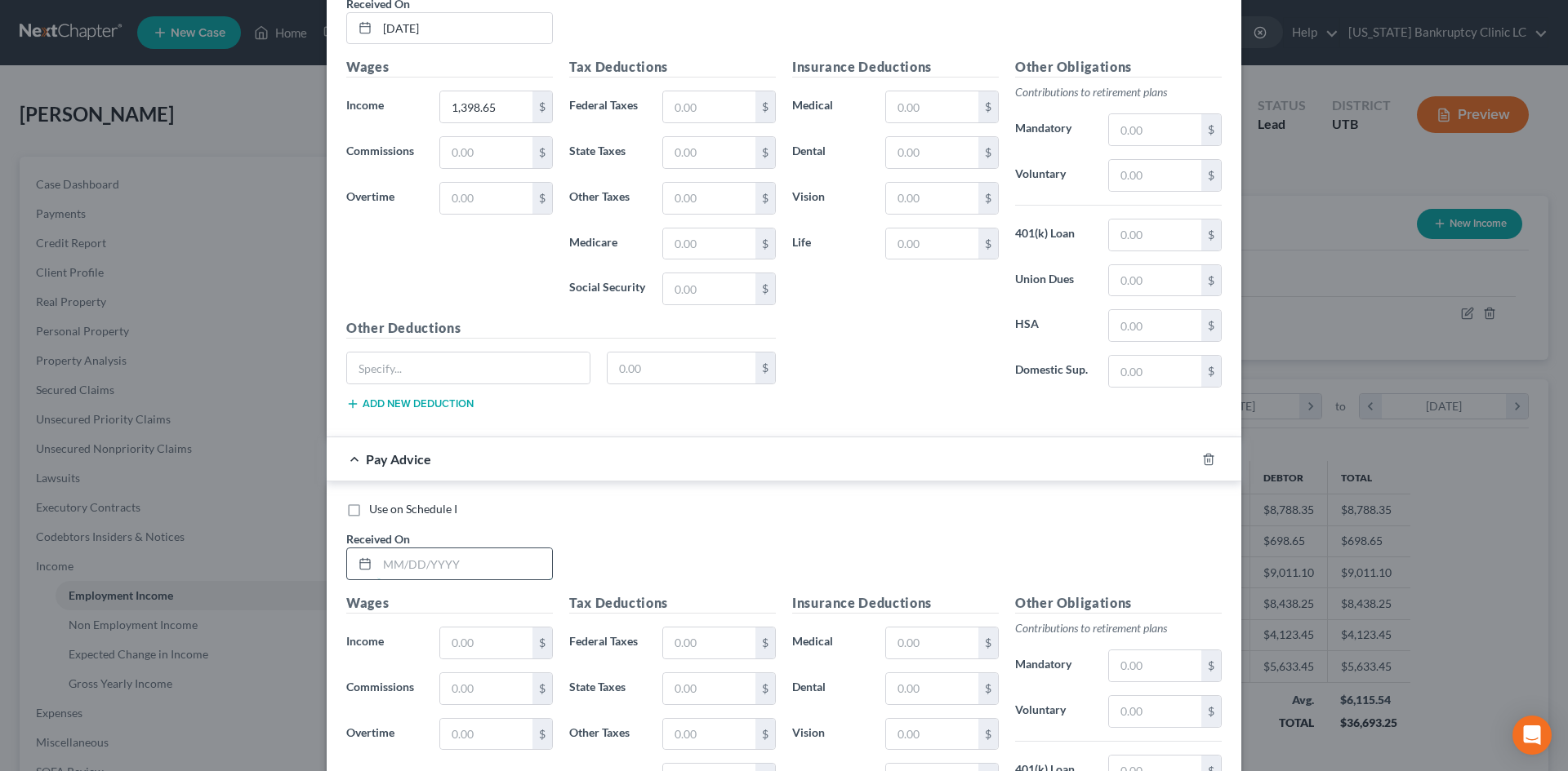
drag, startPoint x: 457, startPoint y: 578, endPoint x: 456, endPoint y: 565, distance: 13.0
click at [457, 578] on input "text" at bounding box center [465, 563] width 175 height 31
type input "[DATE]"
type input "1,801.15"
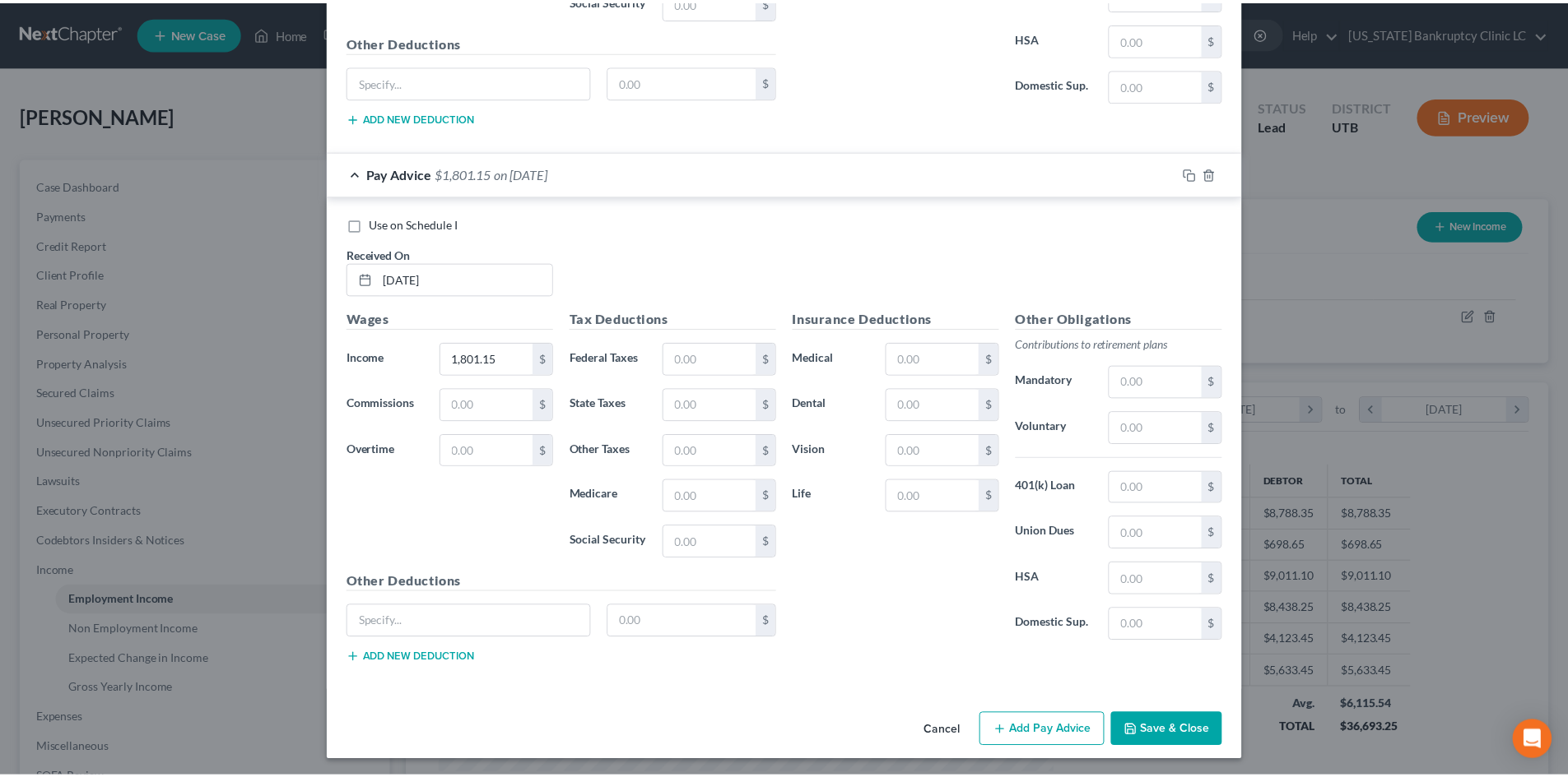
scroll to position [3463, 0]
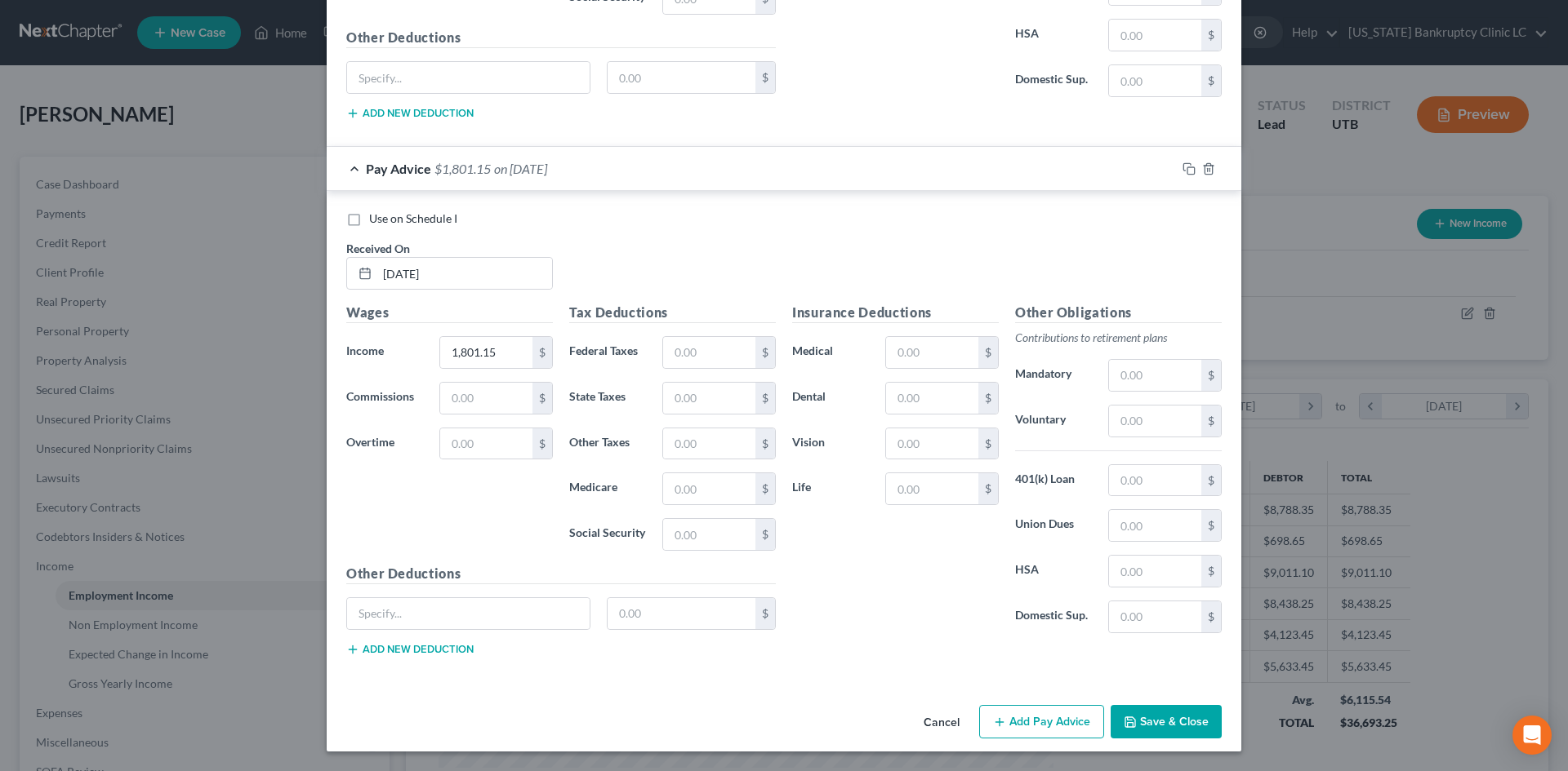
drag, startPoint x: 1189, startPoint y: 721, endPoint x: 1331, endPoint y: 613, distance: 178.4
click at [1189, 721] on button "Save & Close" at bounding box center [1166, 722] width 111 height 34
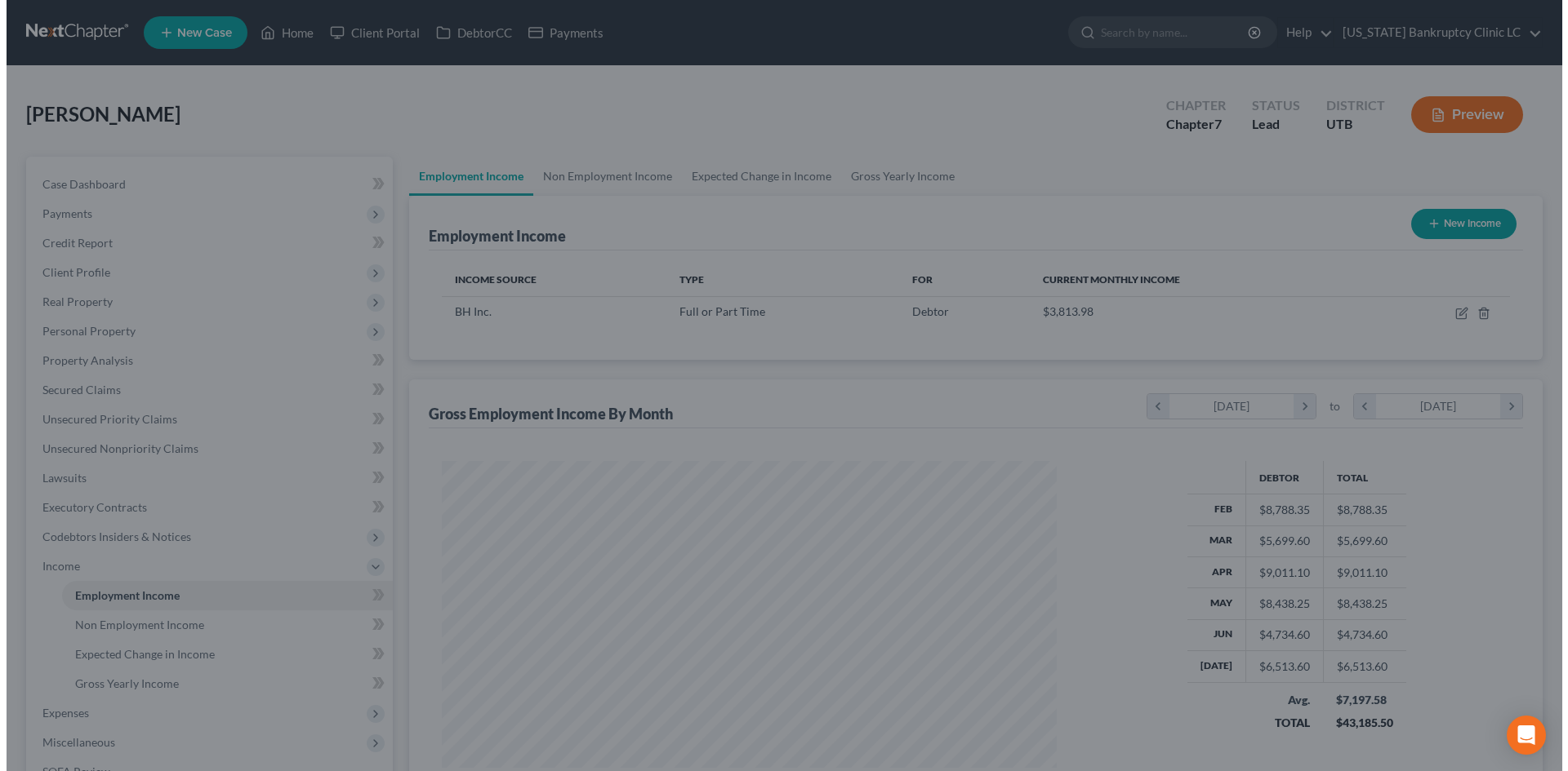
scroll to position [815971, 816152]
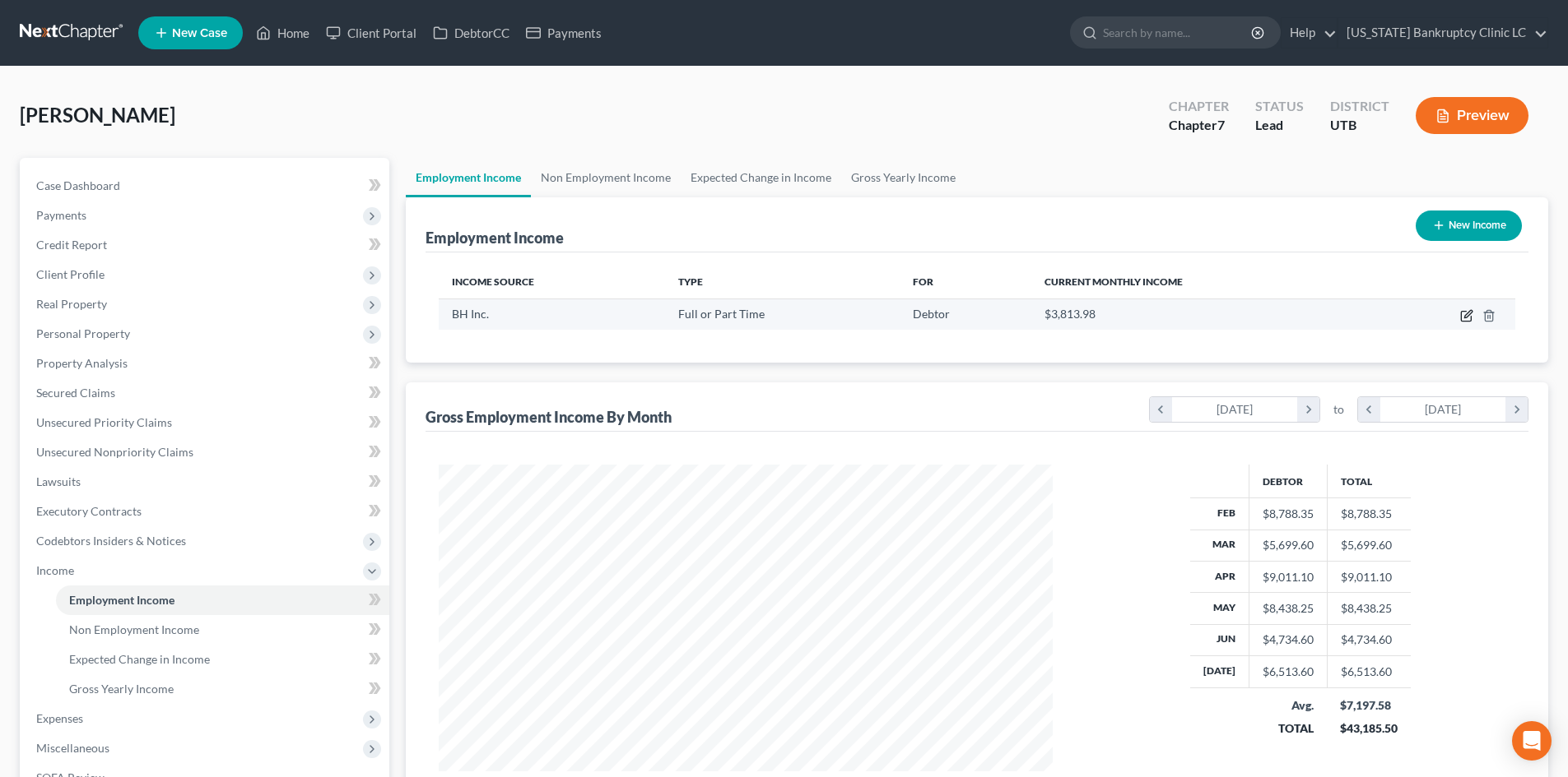
click at [1466, 310] on icon "button" at bounding box center [1466, 316] width 13 height 13
select select "0"
select select "46"
select select "3"
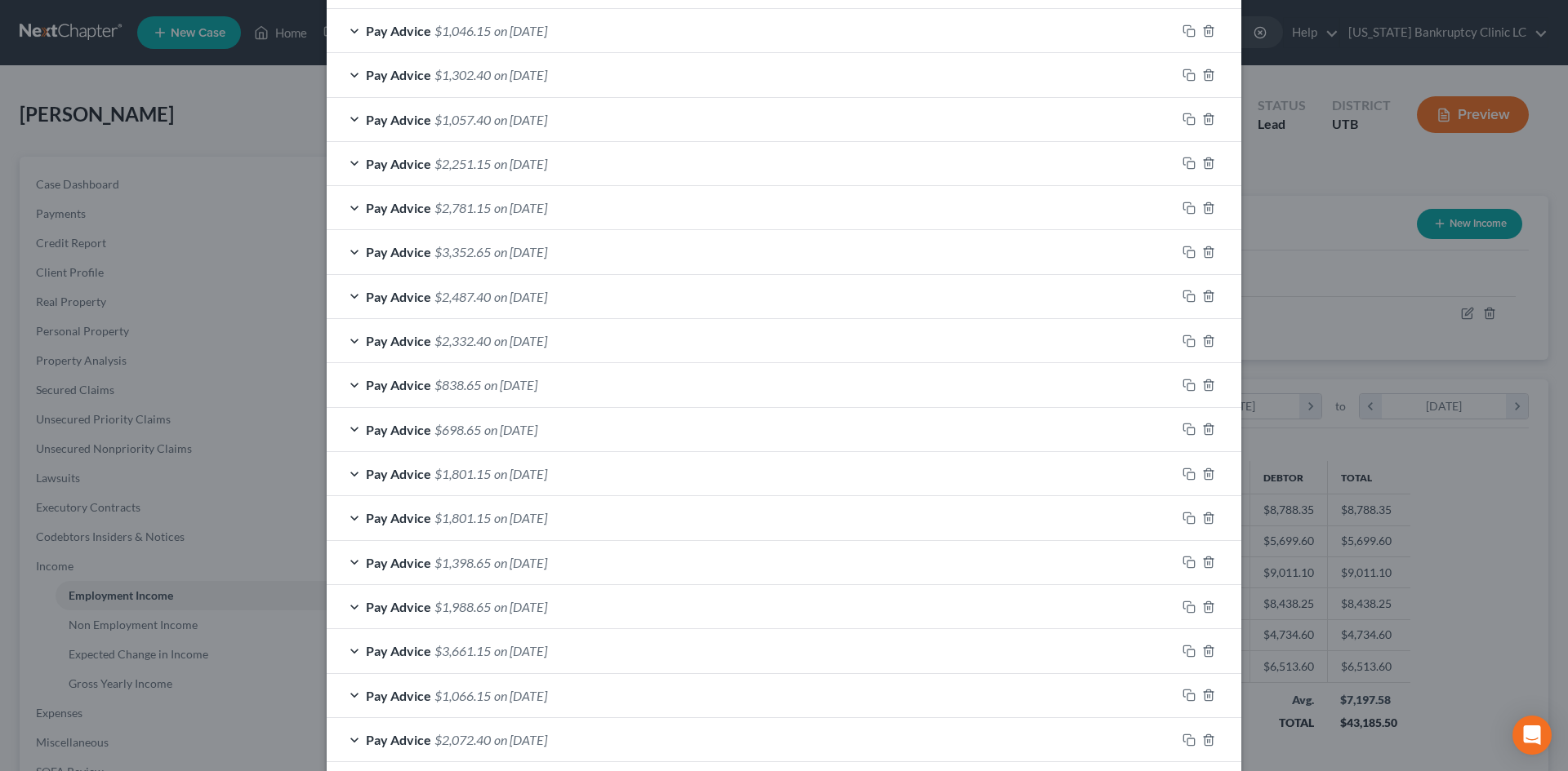
scroll to position [947, 0]
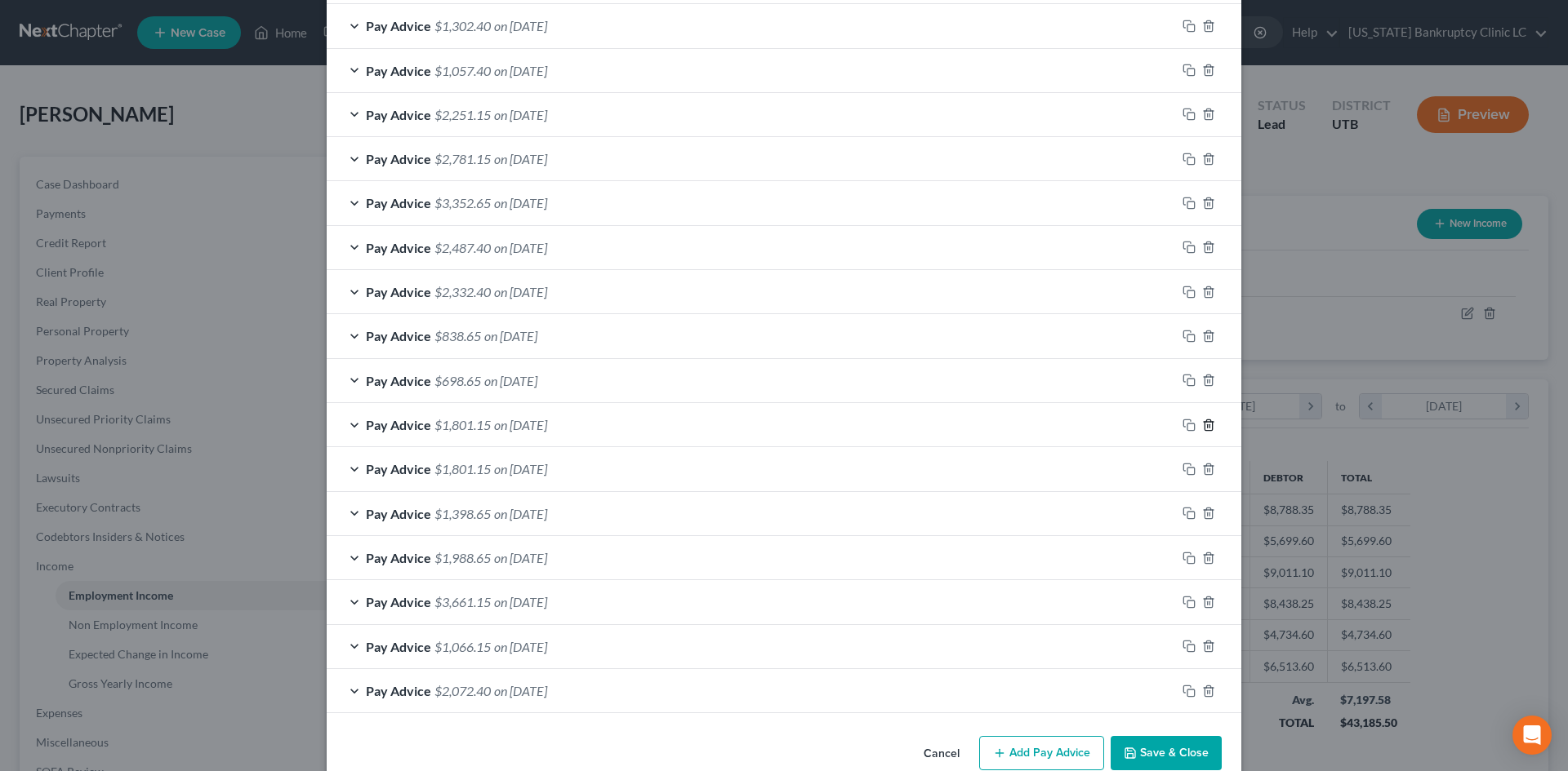
click at [1206, 425] on icon "button" at bounding box center [1208, 424] width 8 height 11
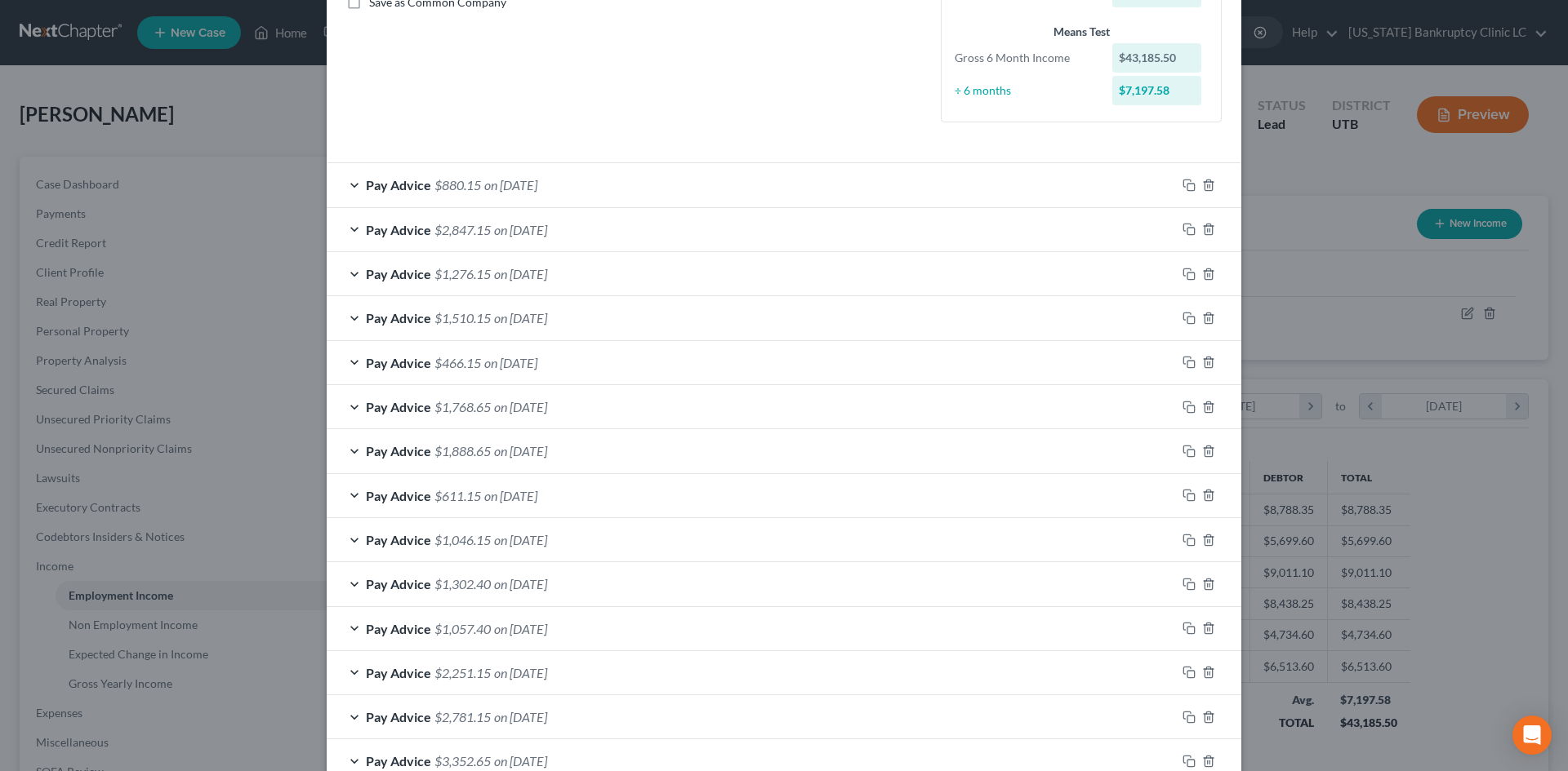
scroll to position [445, 0]
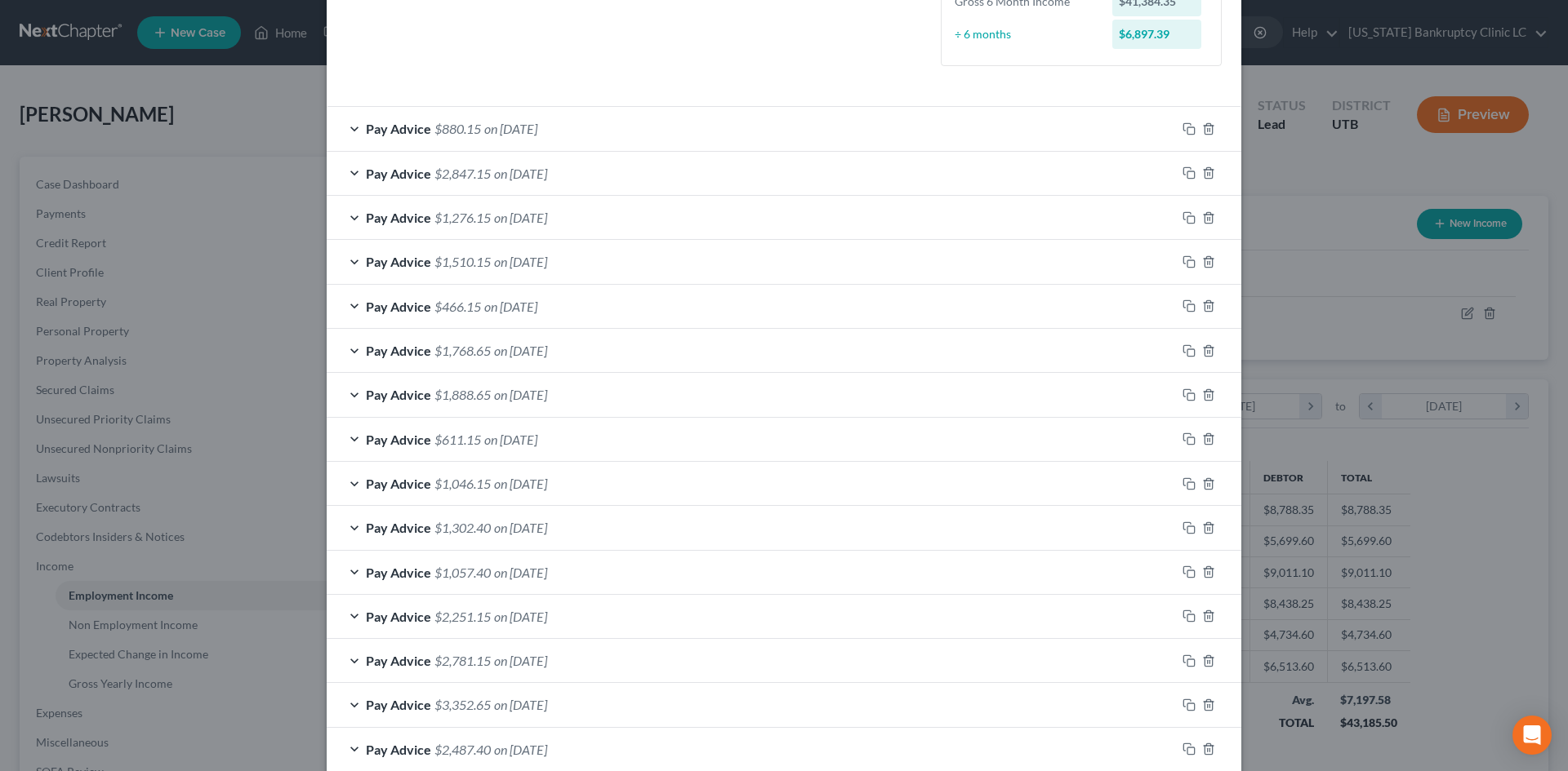
click at [633, 215] on div "Pay Advice $1,276.15 on [DATE]" at bounding box center [751, 218] width 849 height 43
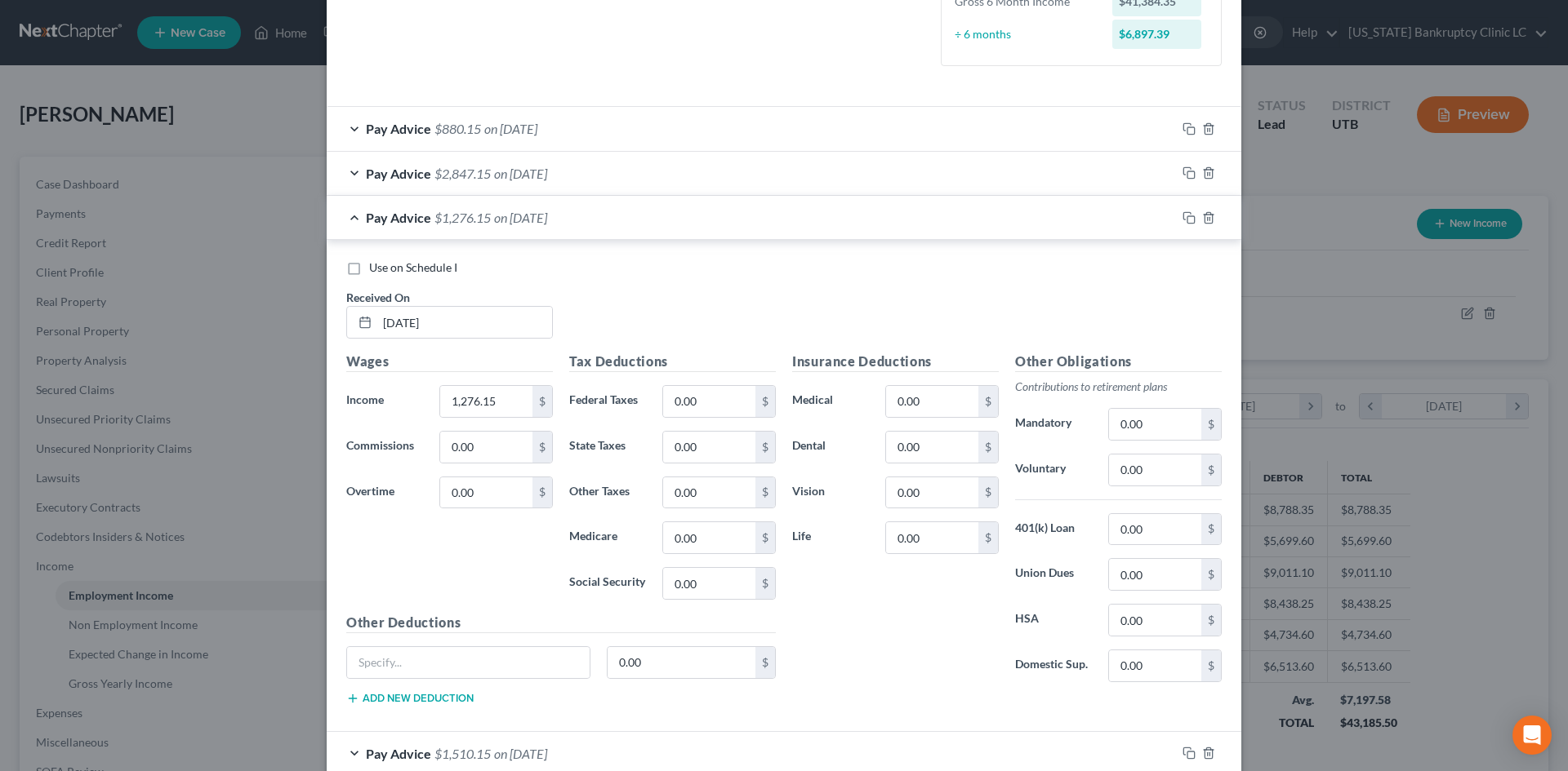
click at [631, 210] on div "Pay Advice $1,276.15 on [DATE]" at bounding box center [751, 218] width 849 height 43
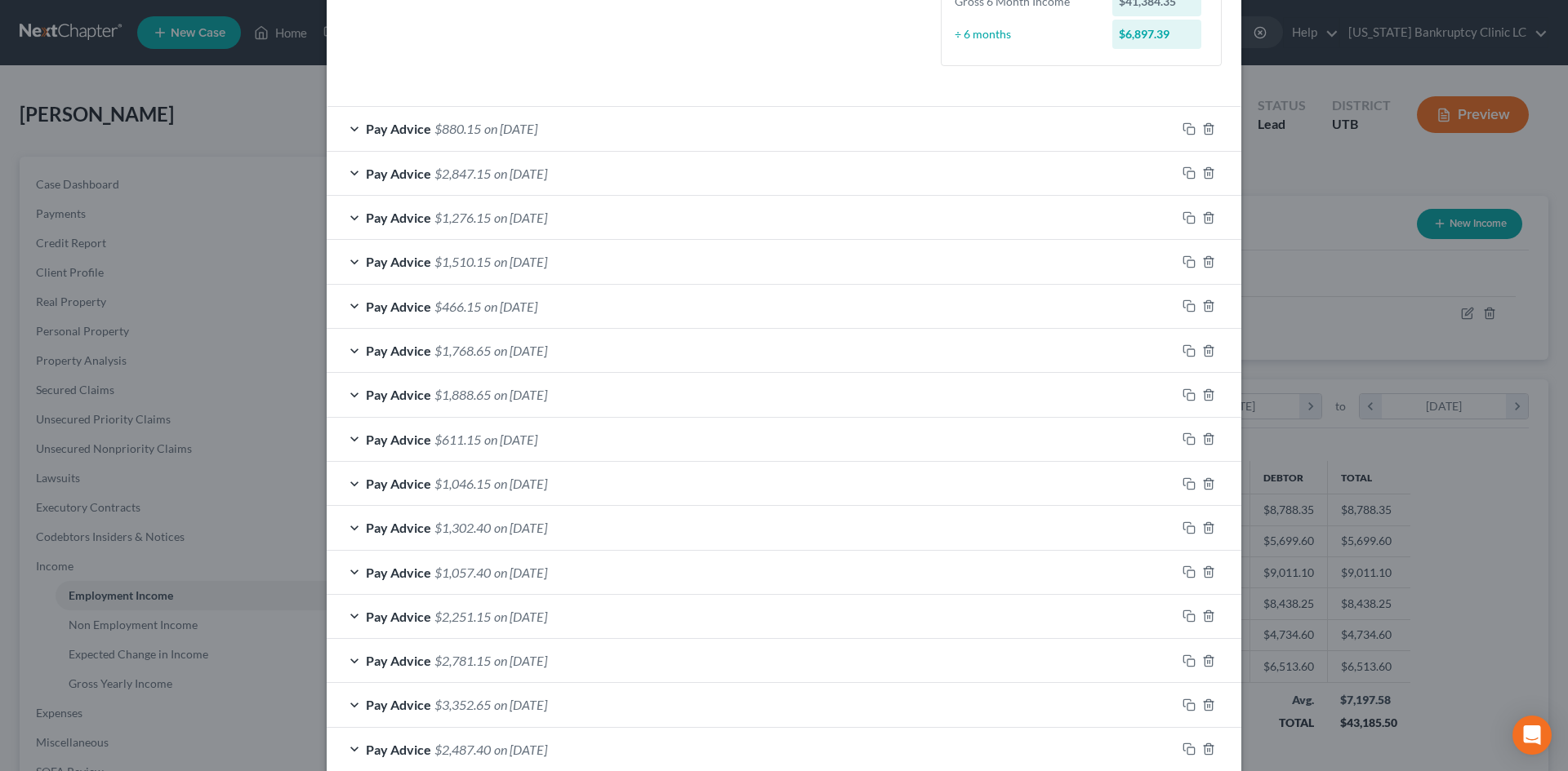
click at [655, 264] on div "Pay Advice $1,510.15 on [DATE]" at bounding box center [751, 262] width 849 height 43
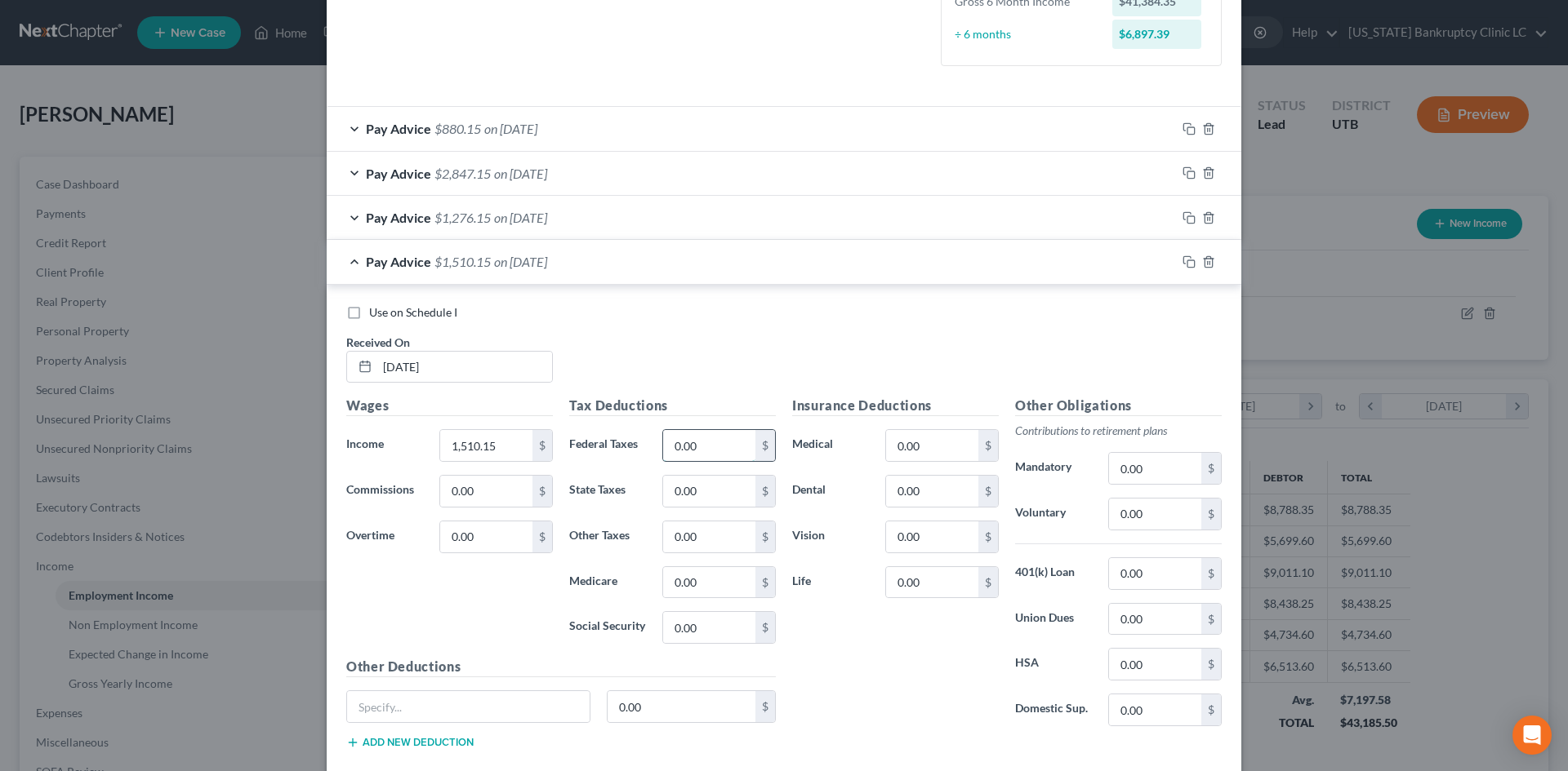
click at [672, 434] on input "0.00" at bounding box center [709, 445] width 93 height 31
type input "43"
type input "20.25"
type input "86.59"
click at [956, 453] on input "0.00" at bounding box center [932, 445] width 93 height 31
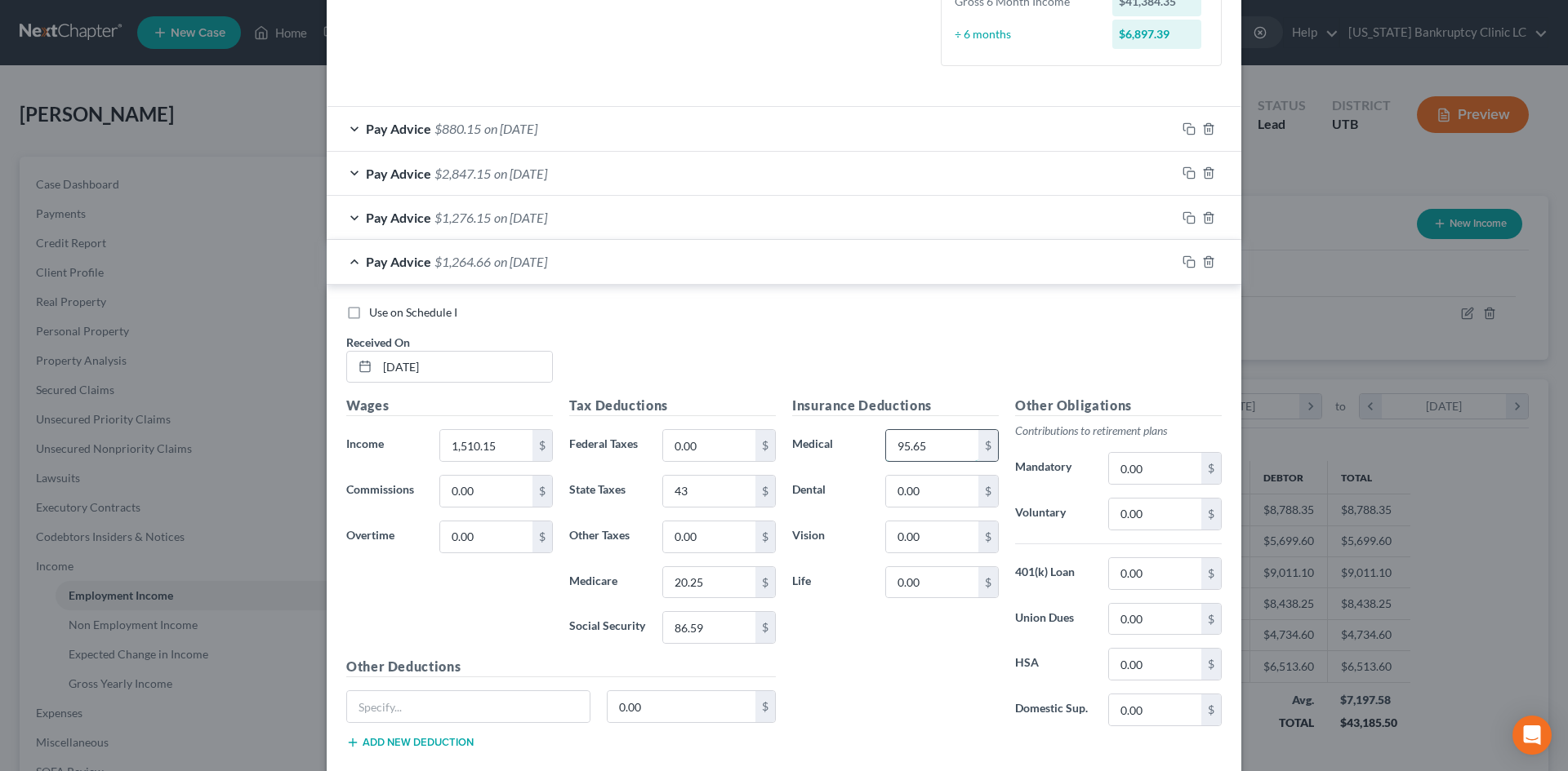
type input "95.65"
type input "16.39"
type input "1.61"
type input "5.89"
drag, startPoint x: 656, startPoint y: 713, endPoint x: 629, endPoint y: 714, distance: 27.0
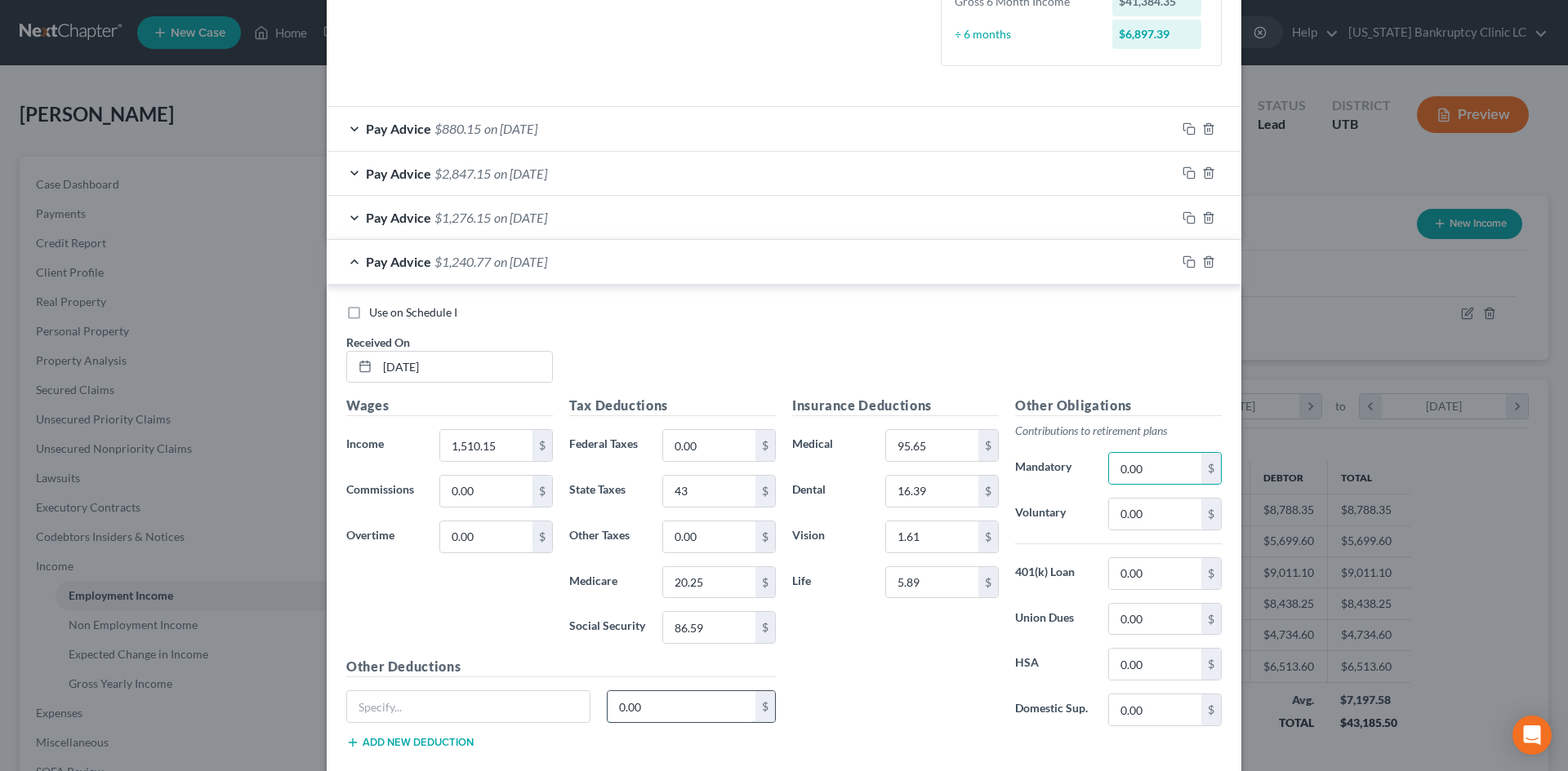
click at [656, 713] on input "0.00" at bounding box center [682, 706] width 148 height 31
type input "20.89"
drag, startPoint x: 474, startPoint y: 713, endPoint x: 479, endPoint y: 723, distance: 11.2
click at [474, 713] on input "text" at bounding box center [468, 706] width 243 height 31
type input "Deductions"
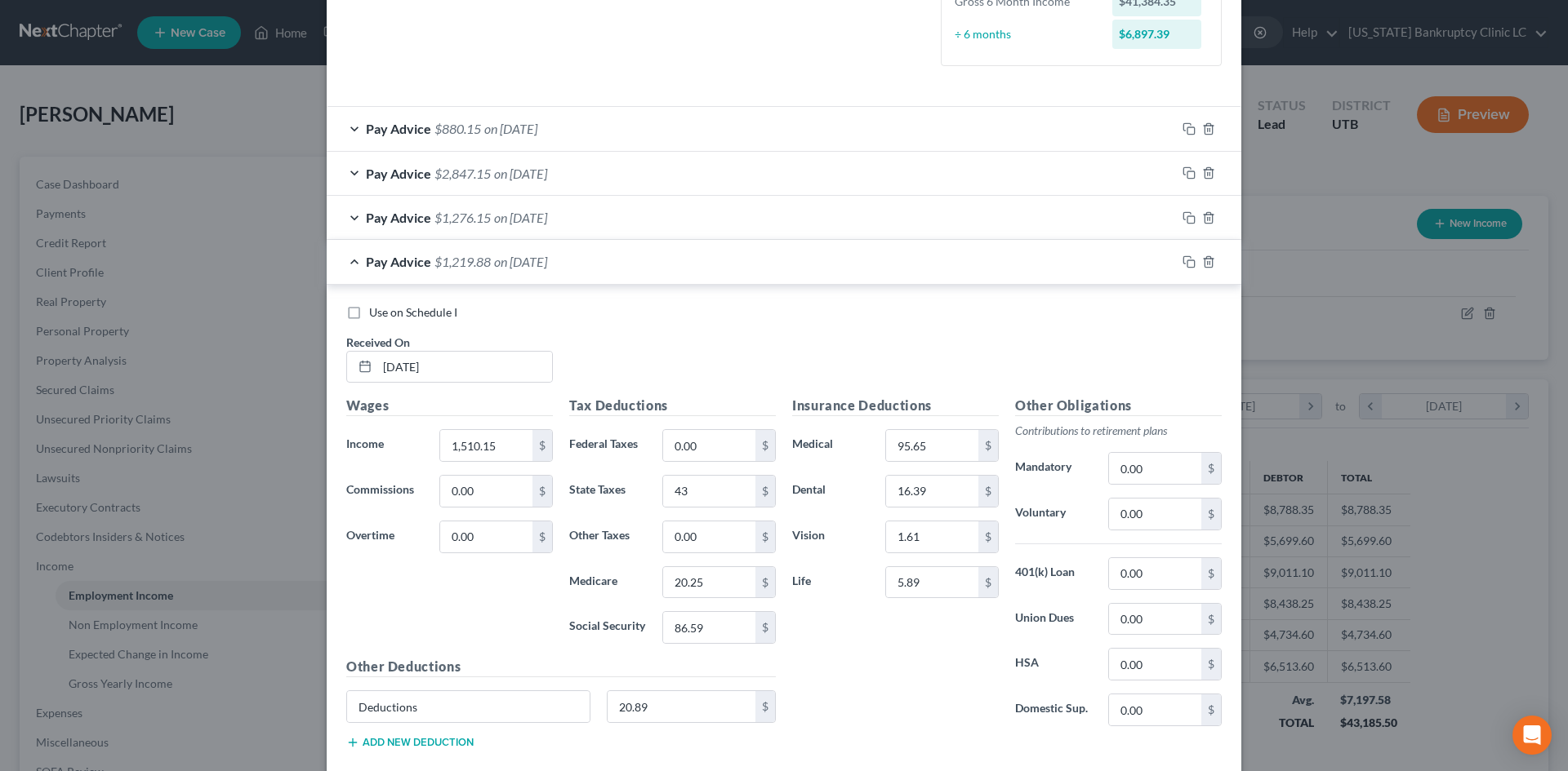
click at [431, 312] on span "Use on Schedule I" at bounding box center [414, 312] width 88 height 14
click at [386, 312] on input "Use on Schedule I" at bounding box center [380, 309] width 11 height 11
checkbox input "true"
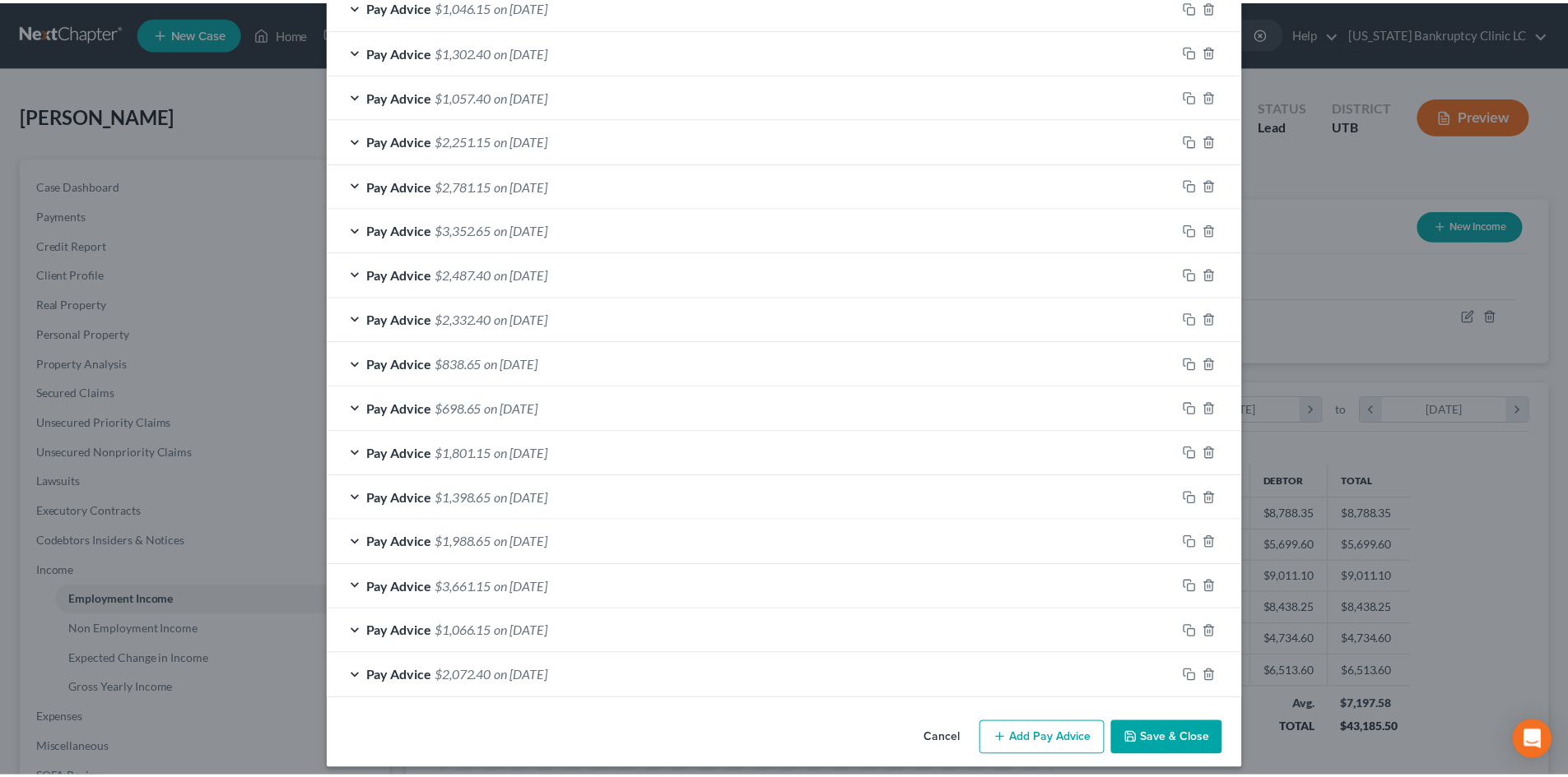
scroll to position [1437, 0]
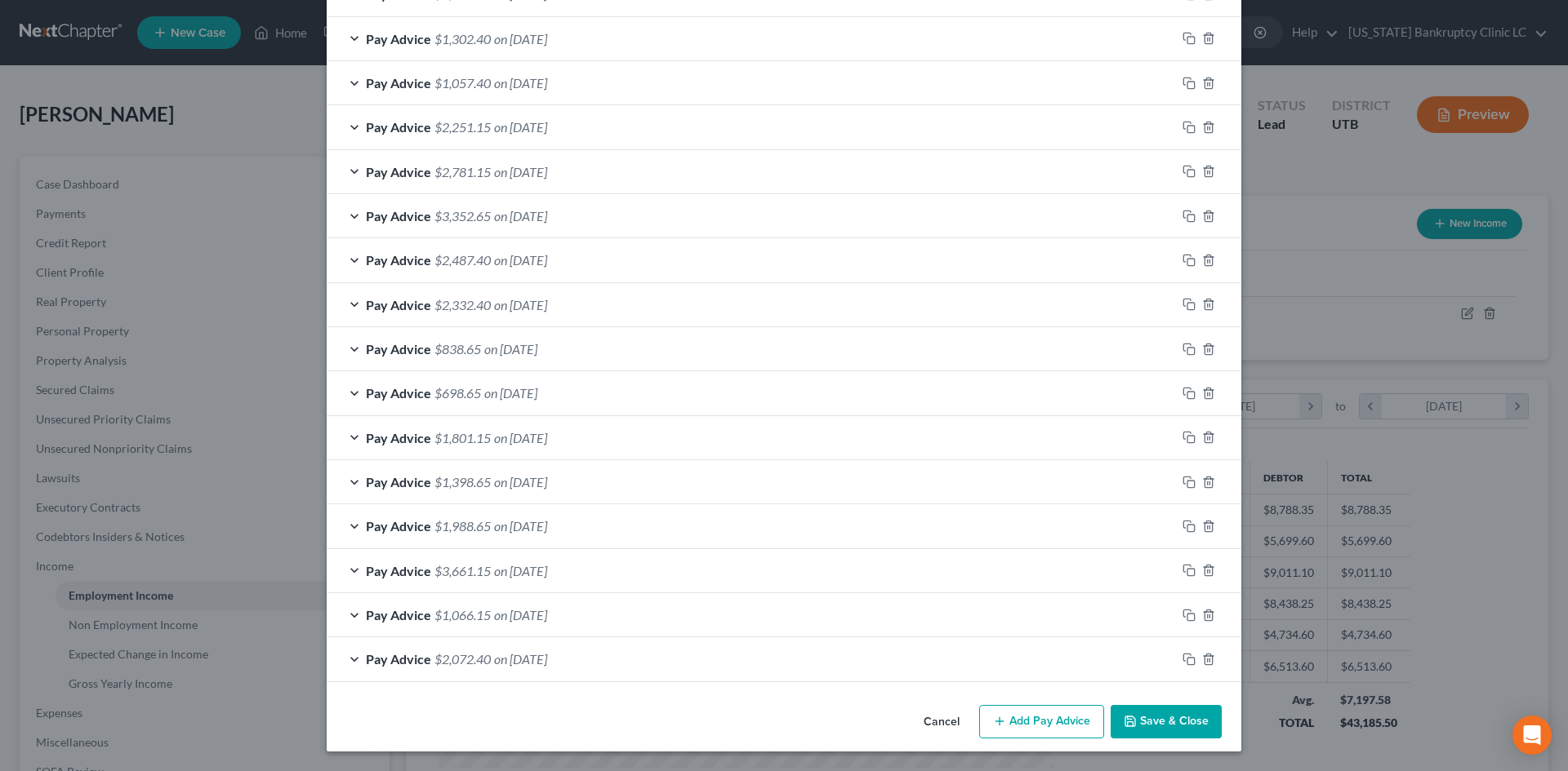
click at [1186, 726] on button "Save & Close" at bounding box center [1166, 722] width 111 height 34
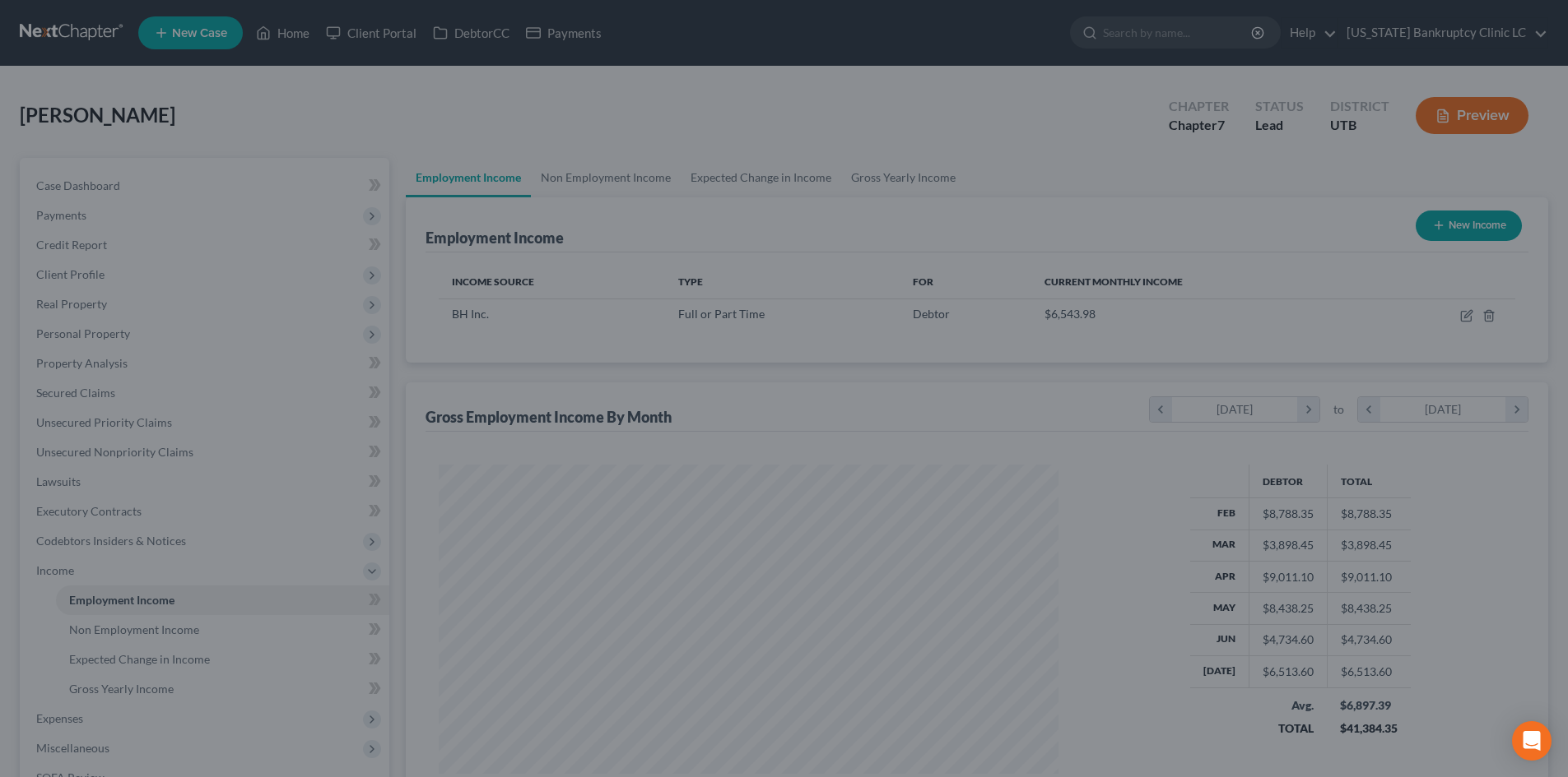
scroll to position [822321, 822275]
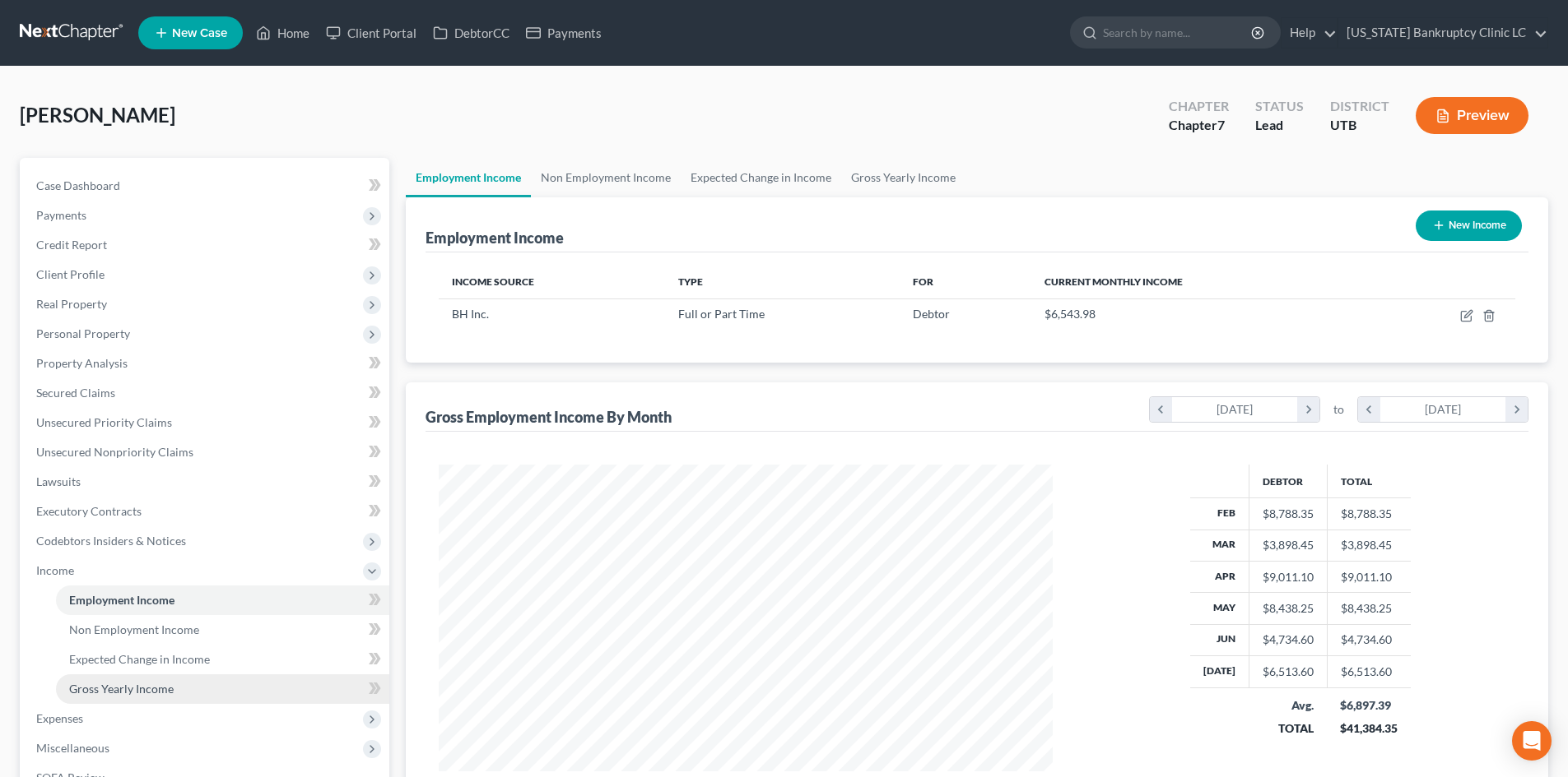
click at [101, 680] on link "Gross Yearly Income" at bounding box center [223, 689] width 334 height 29
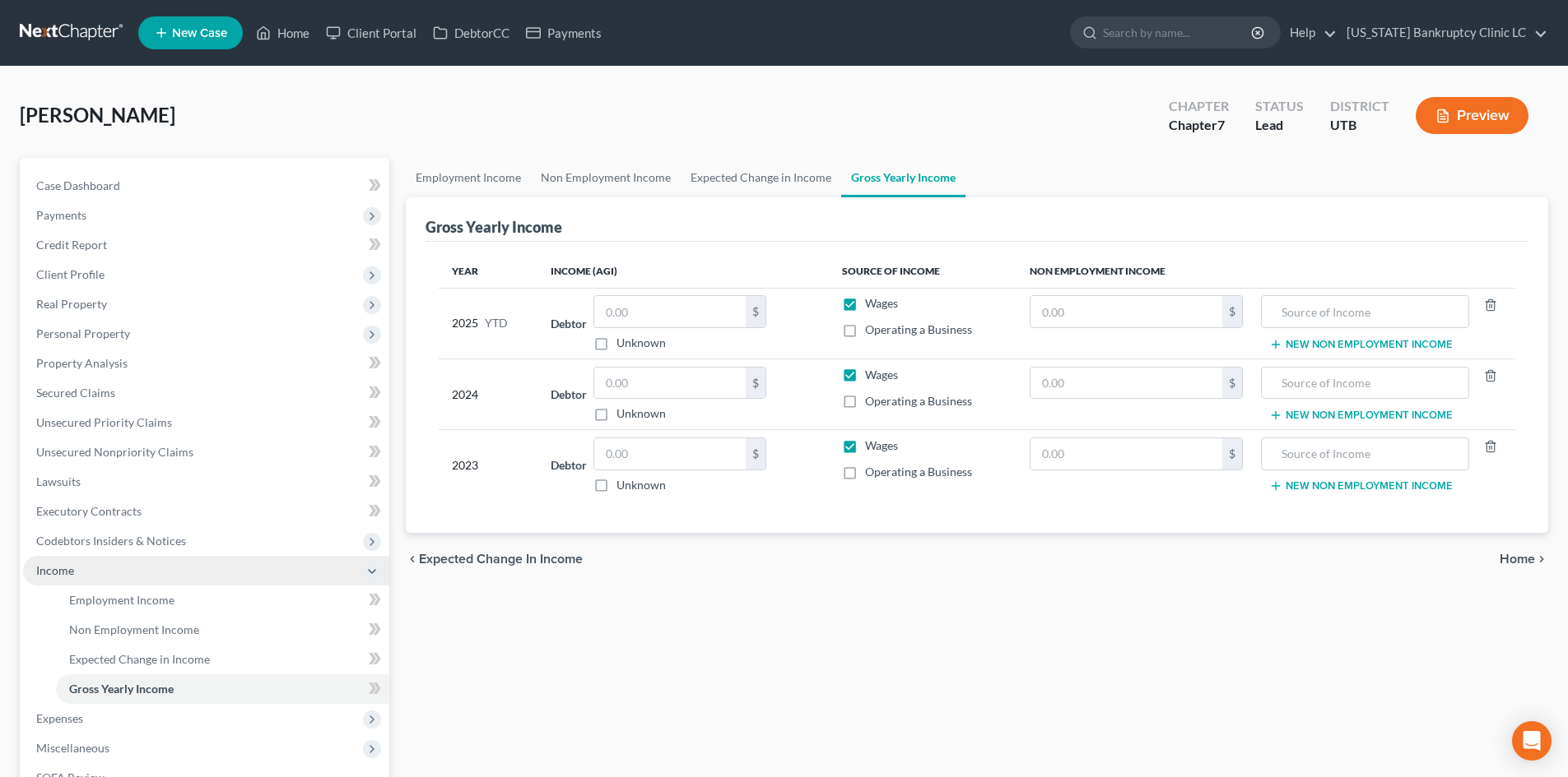
click at [169, 571] on span "Income" at bounding box center [206, 570] width 366 height 29
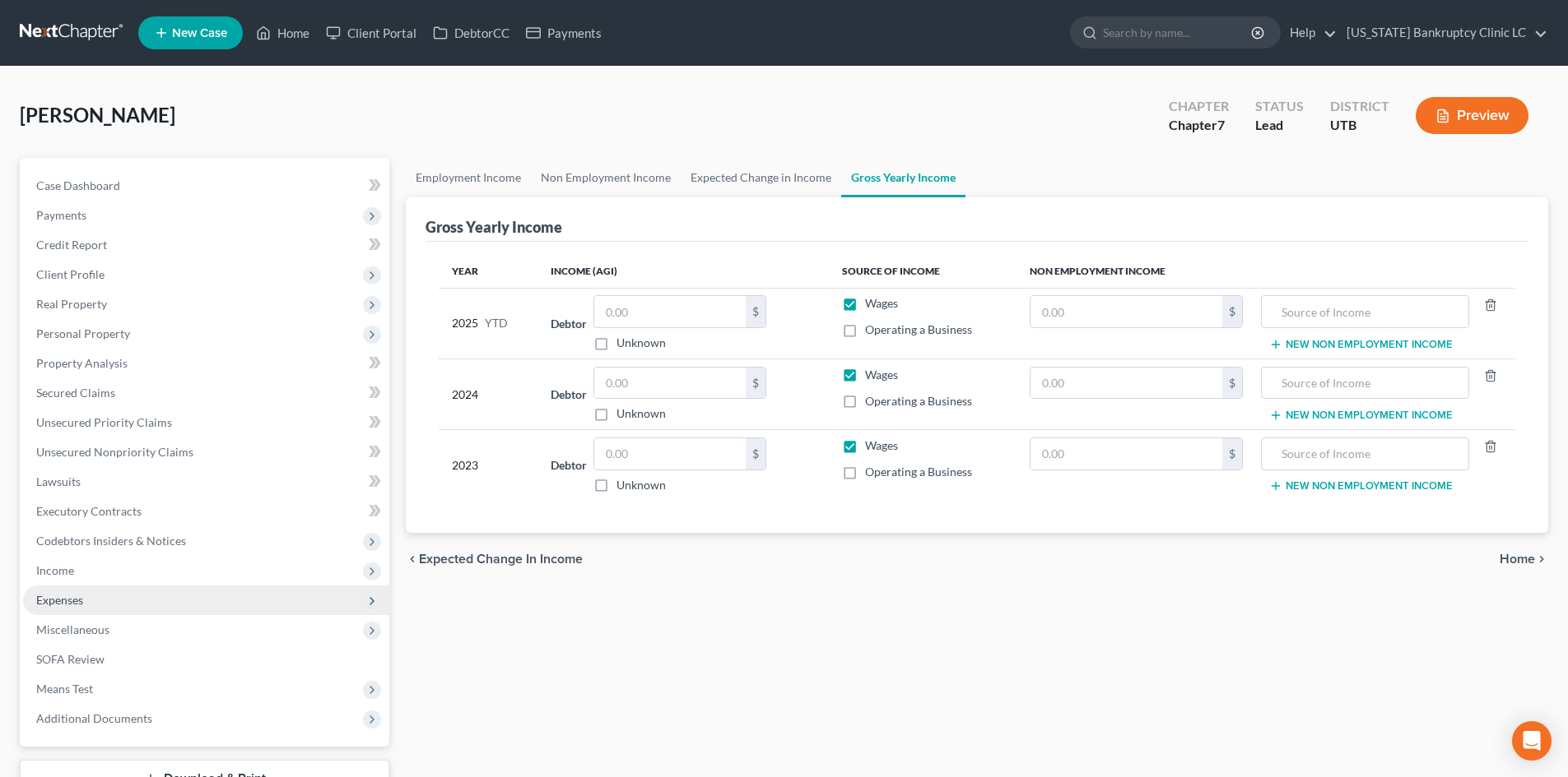
click at [166, 602] on span "Expenses" at bounding box center [206, 600] width 366 height 29
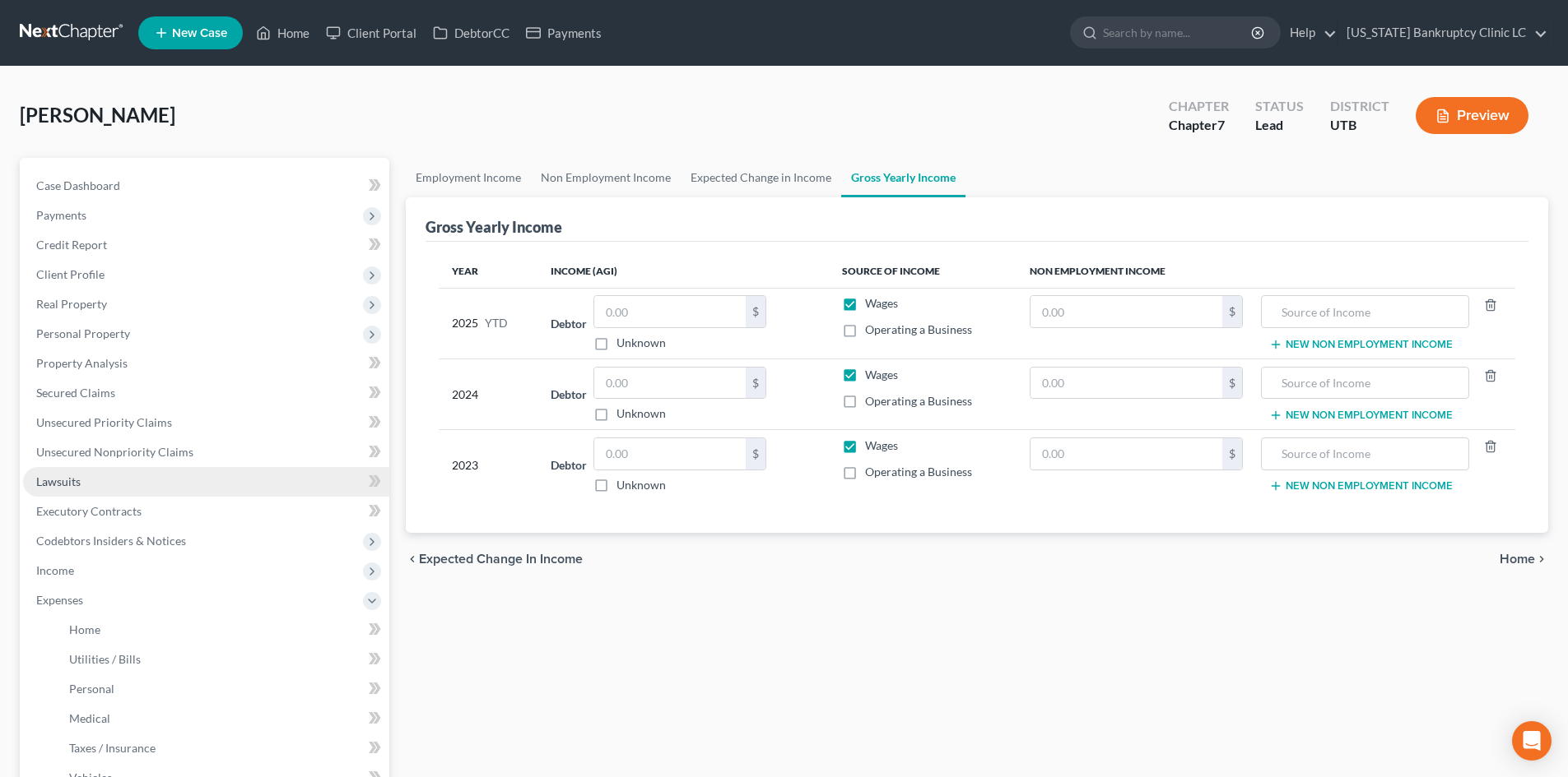
click at [95, 604] on span "Expenses" at bounding box center [206, 600] width 366 height 29
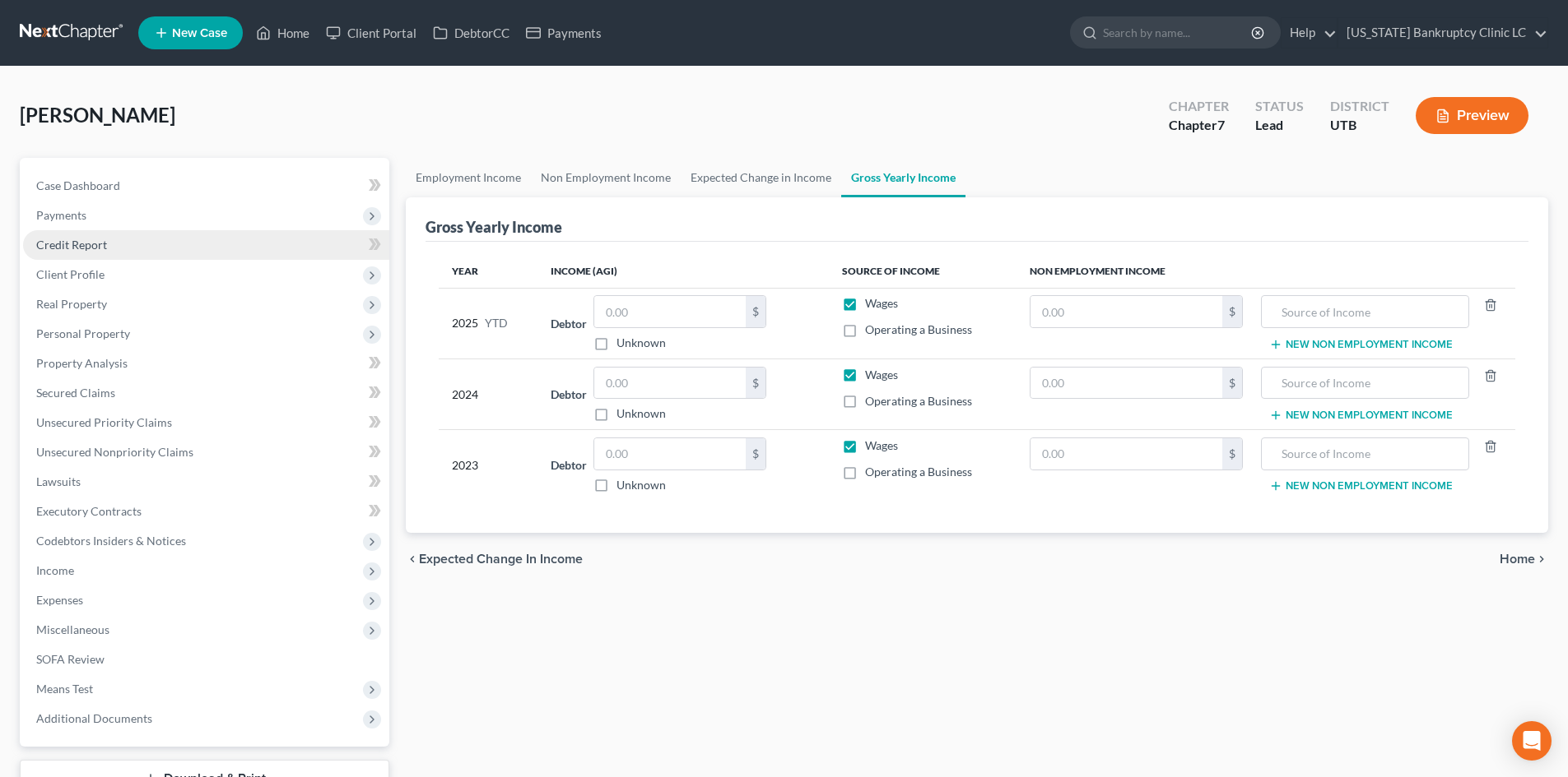
click at [110, 249] on link "Credit Report" at bounding box center [206, 244] width 366 height 29
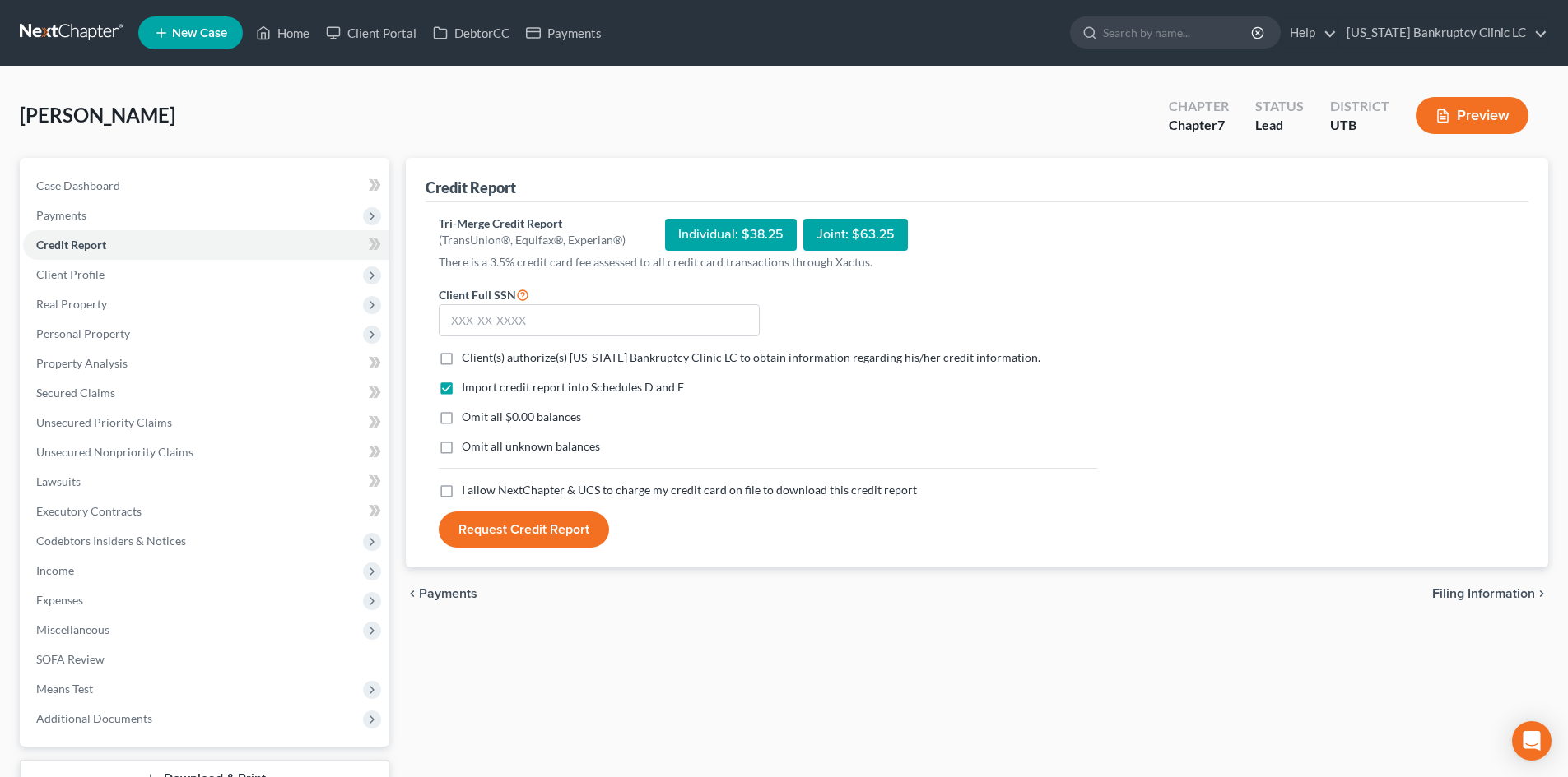
click at [523, 349] on form "Client Full SSN * Client(s) authorize(s) [US_STATE] Bankruptcy Clinic LC to obt…" at bounding box center [767, 417] width 675 height 264
click at [461, 356] on label "Client(s) authorize(s) [US_STATE] Bankruptcy Clinic LC to obtain information re…" at bounding box center [750, 358] width 578 height 17
click at [468, 356] on input "Client(s) authorize(s) [US_STATE] Bankruptcy Clinic LC to obtain information re…" at bounding box center [473, 354] width 11 height 11
checkbox input "true"
click at [461, 491] on label "I allow NextChapter & UCS to charge my credit card on file to download this cre…" at bounding box center [689, 491] width 455 height 17
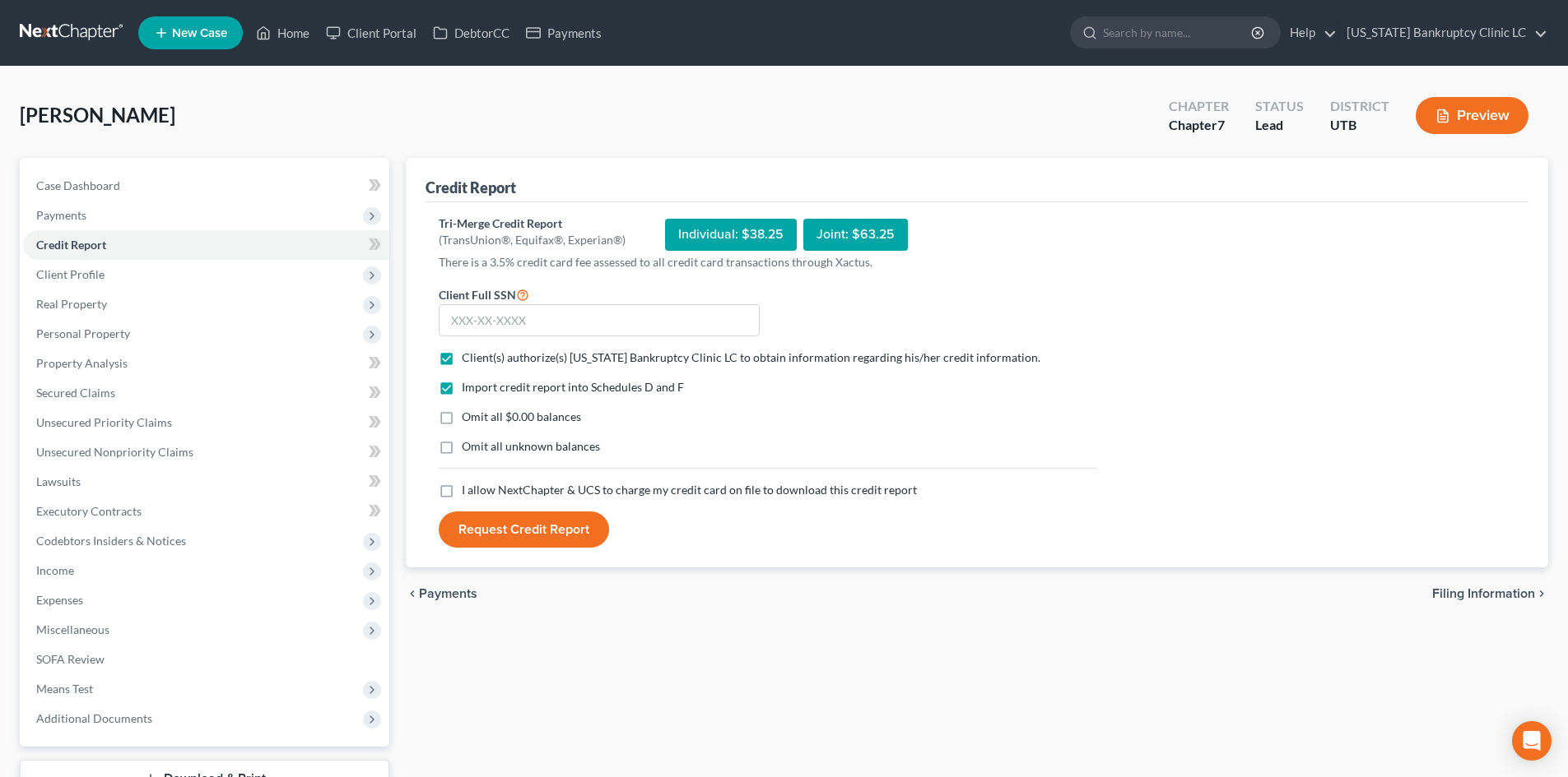
click at [468, 491] on input "I allow NextChapter & UCS to charge my credit card on file to download this cre…" at bounding box center [473, 487] width 11 height 11
checkbox input "true"
click at [533, 304] on input "text" at bounding box center [599, 320] width 321 height 33
type input "607-88-0866"
click at [535, 533] on button "Request Credit Report" at bounding box center [524, 529] width 171 height 36
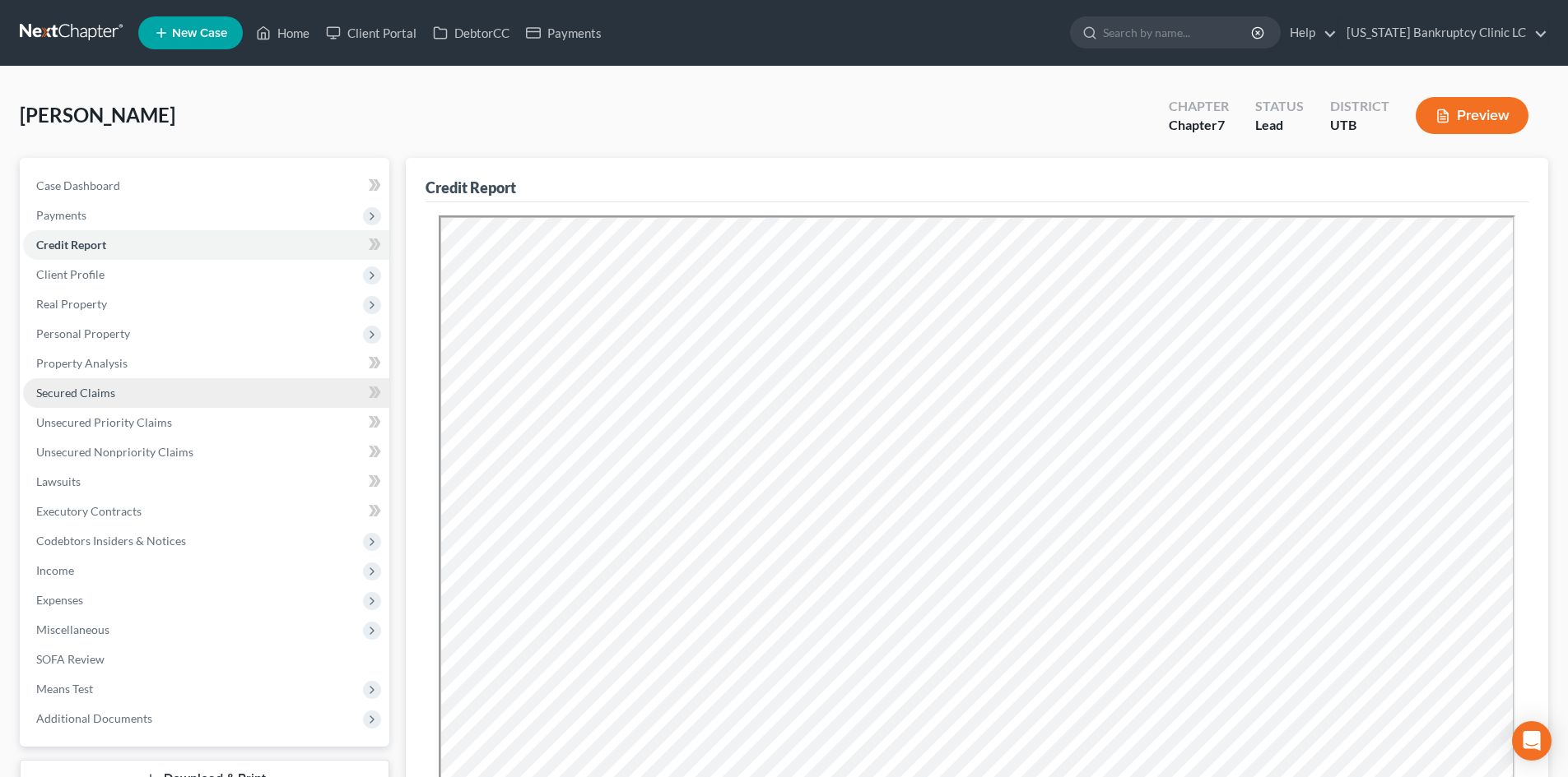
click at [80, 386] on span "Secured Claims" at bounding box center [76, 392] width 79 height 14
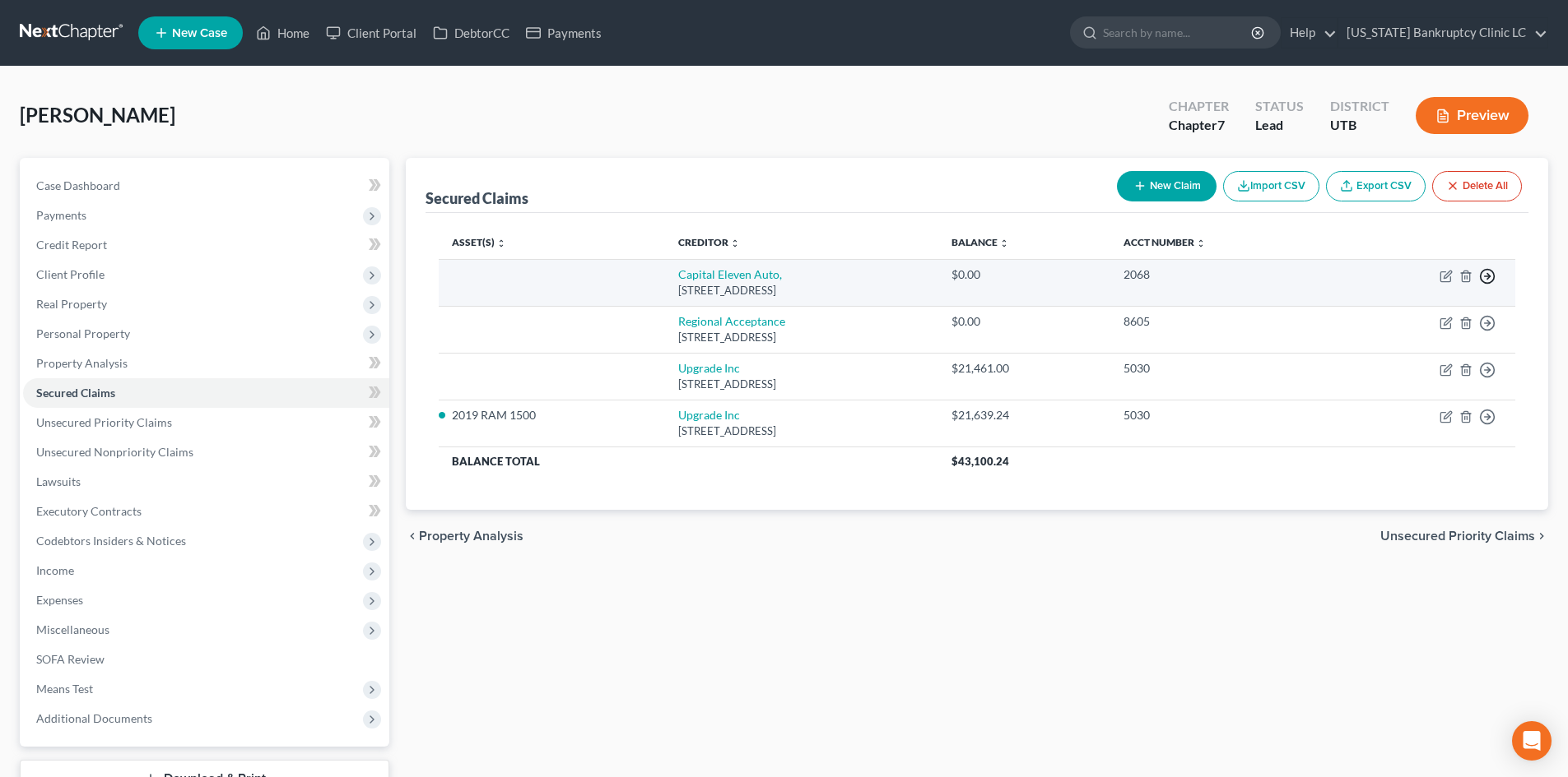
click at [1492, 273] on icon "button" at bounding box center [1487, 276] width 17 height 17
click at [1413, 311] on link "Move to F" at bounding box center [1412, 315] width 138 height 28
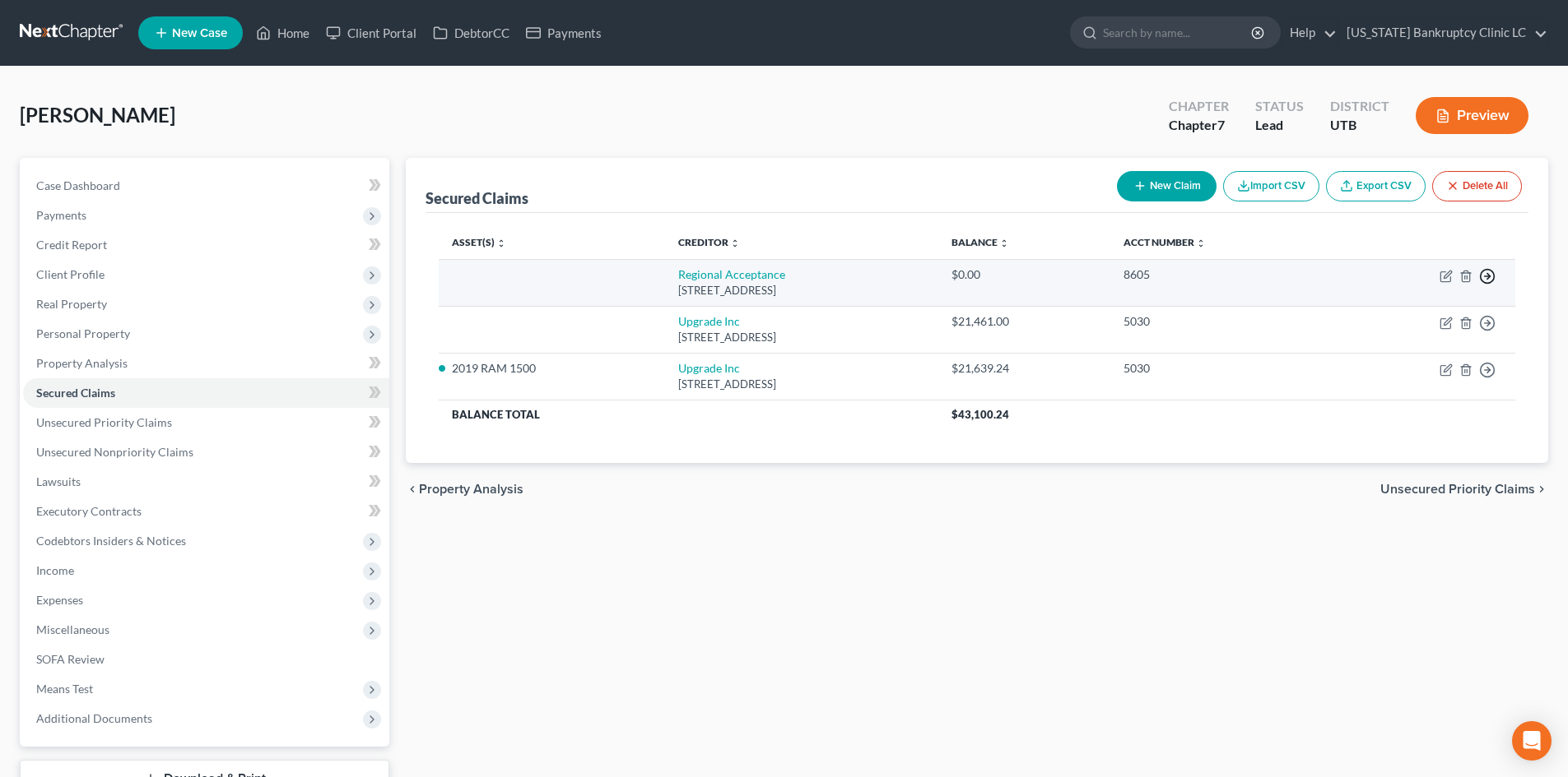
click at [1488, 279] on polyline "button" at bounding box center [1488, 276] width 3 height 6
click at [1453, 319] on link "Move to F" at bounding box center [1412, 315] width 138 height 28
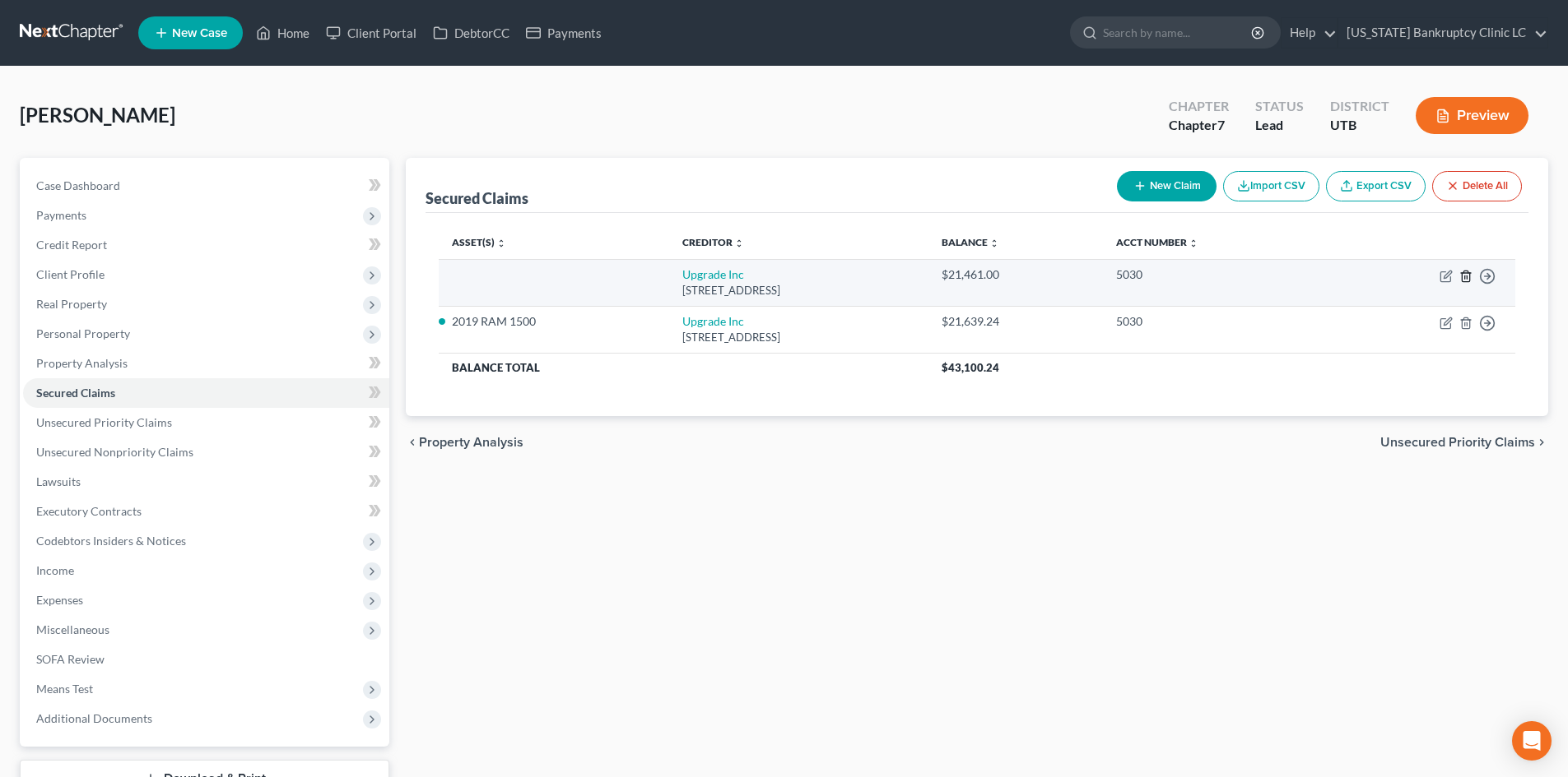
click at [1469, 277] on icon "button" at bounding box center [1465, 276] width 8 height 11
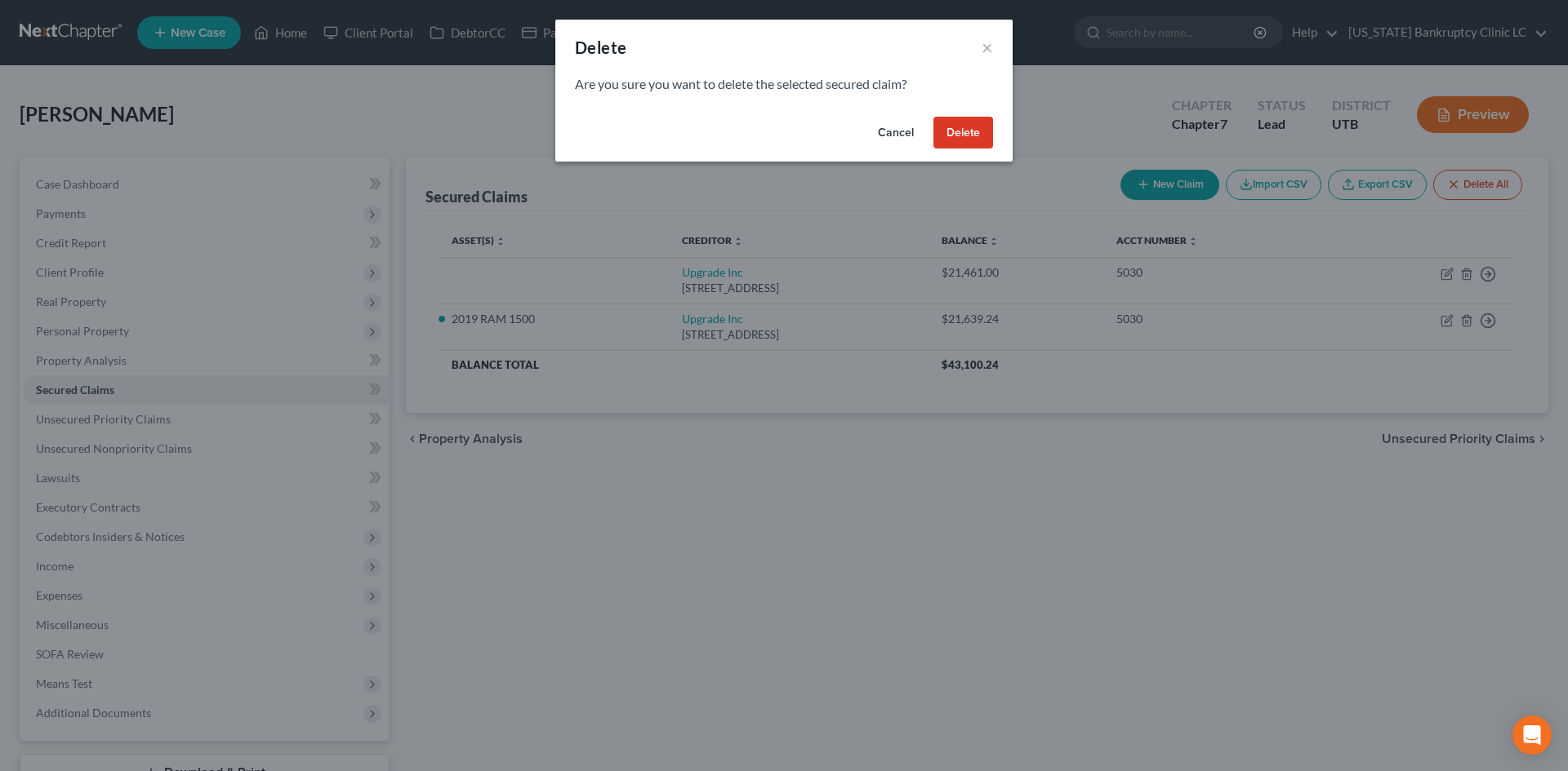
click at [967, 133] on button "Delete" at bounding box center [962, 133] width 59 height 33
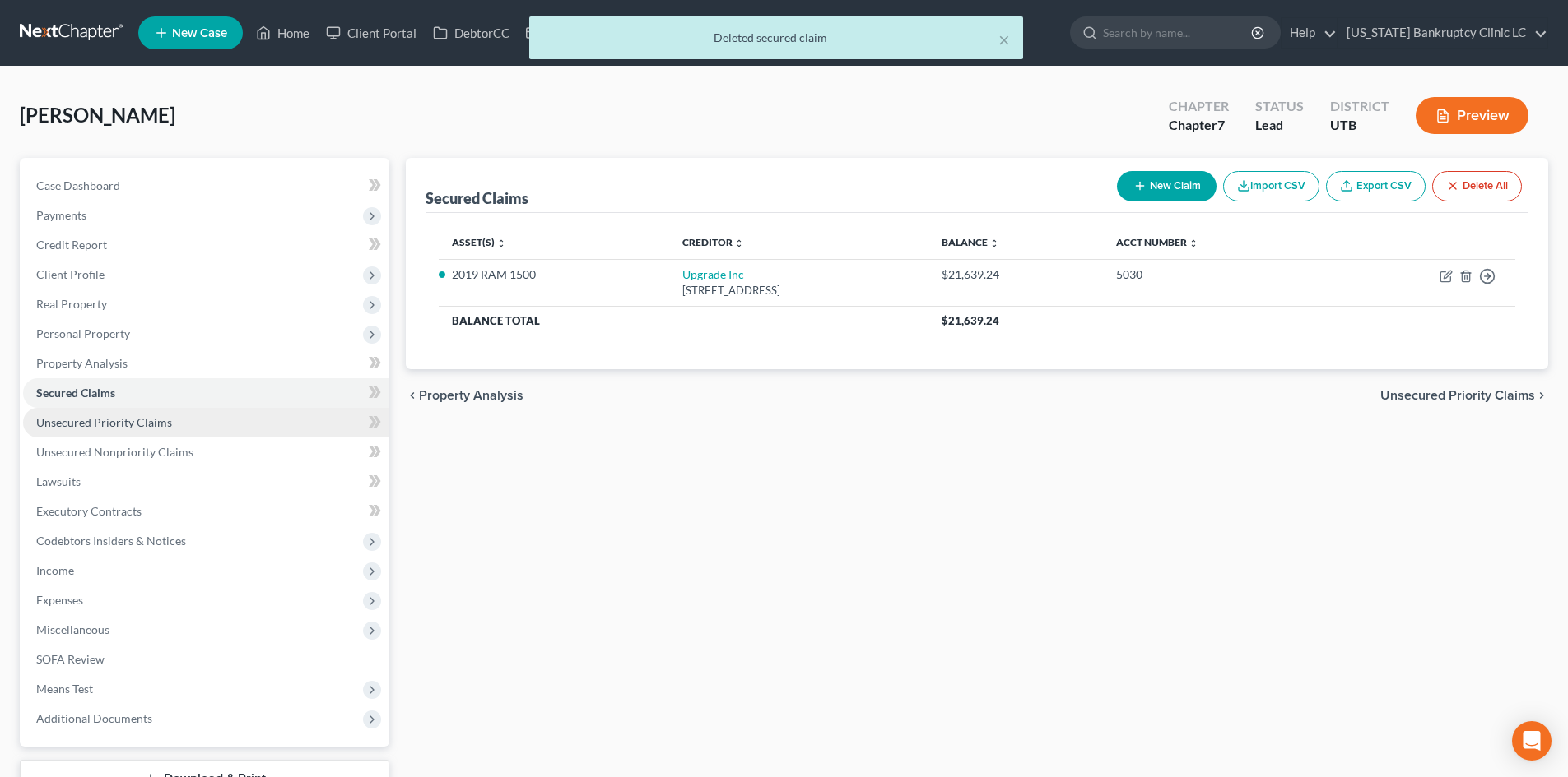
click at [132, 418] on span "Unsecured Priority Claims" at bounding box center [104, 423] width 136 height 14
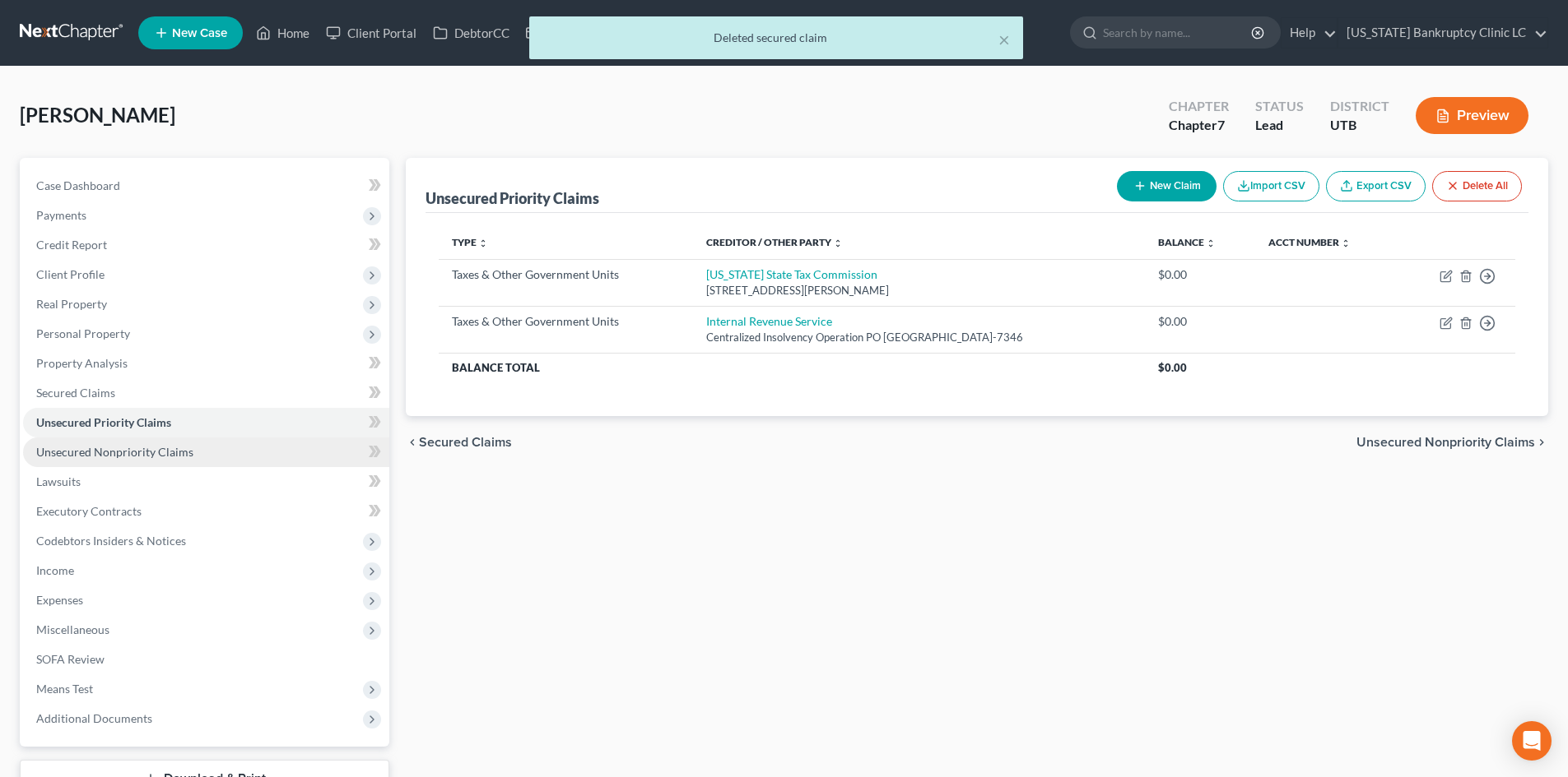
click at [127, 457] on span "Unsecured Nonpriority Claims" at bounding box center [114, 452] width 157 height 14
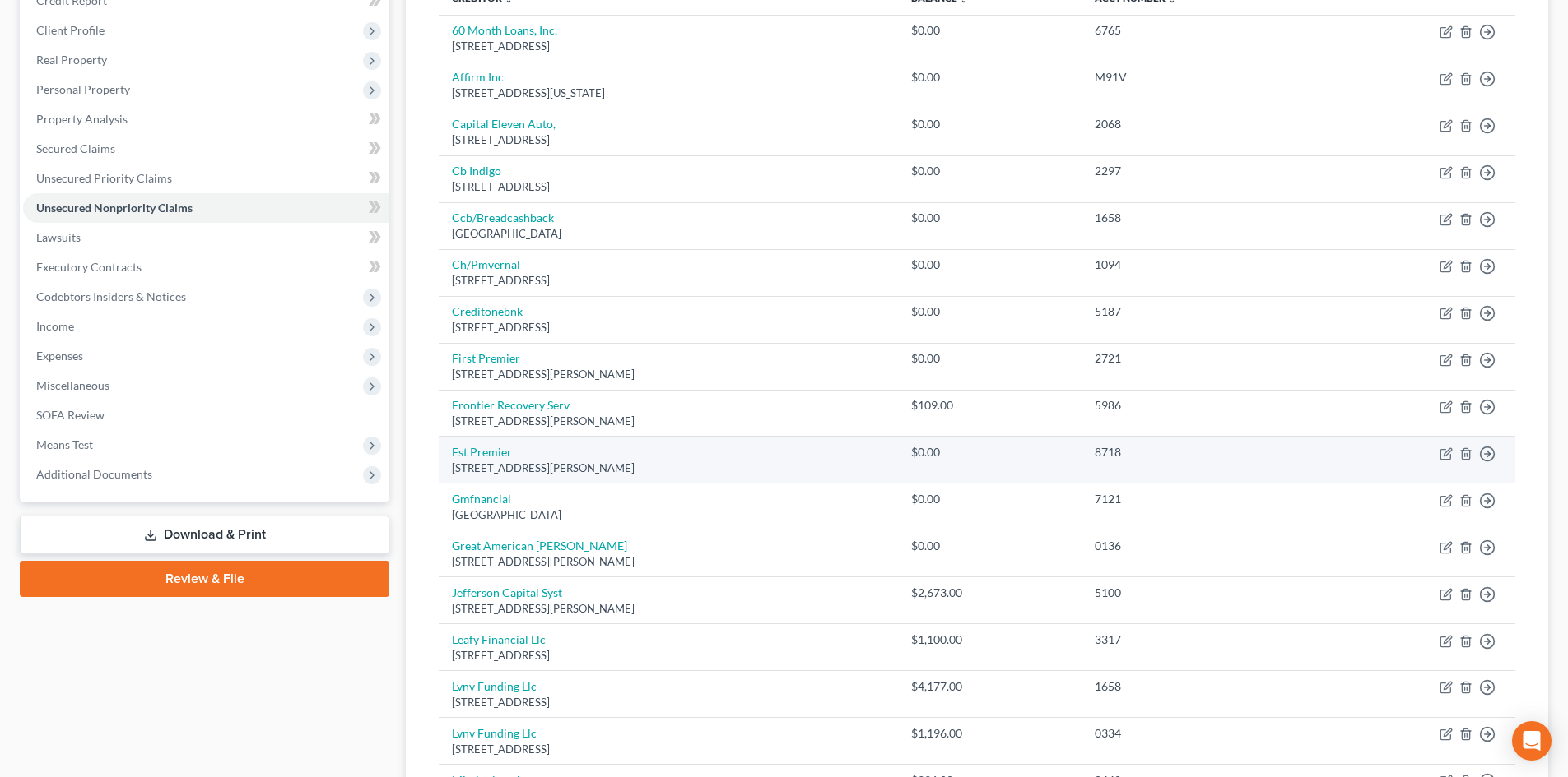
scroll to position [247, 0]
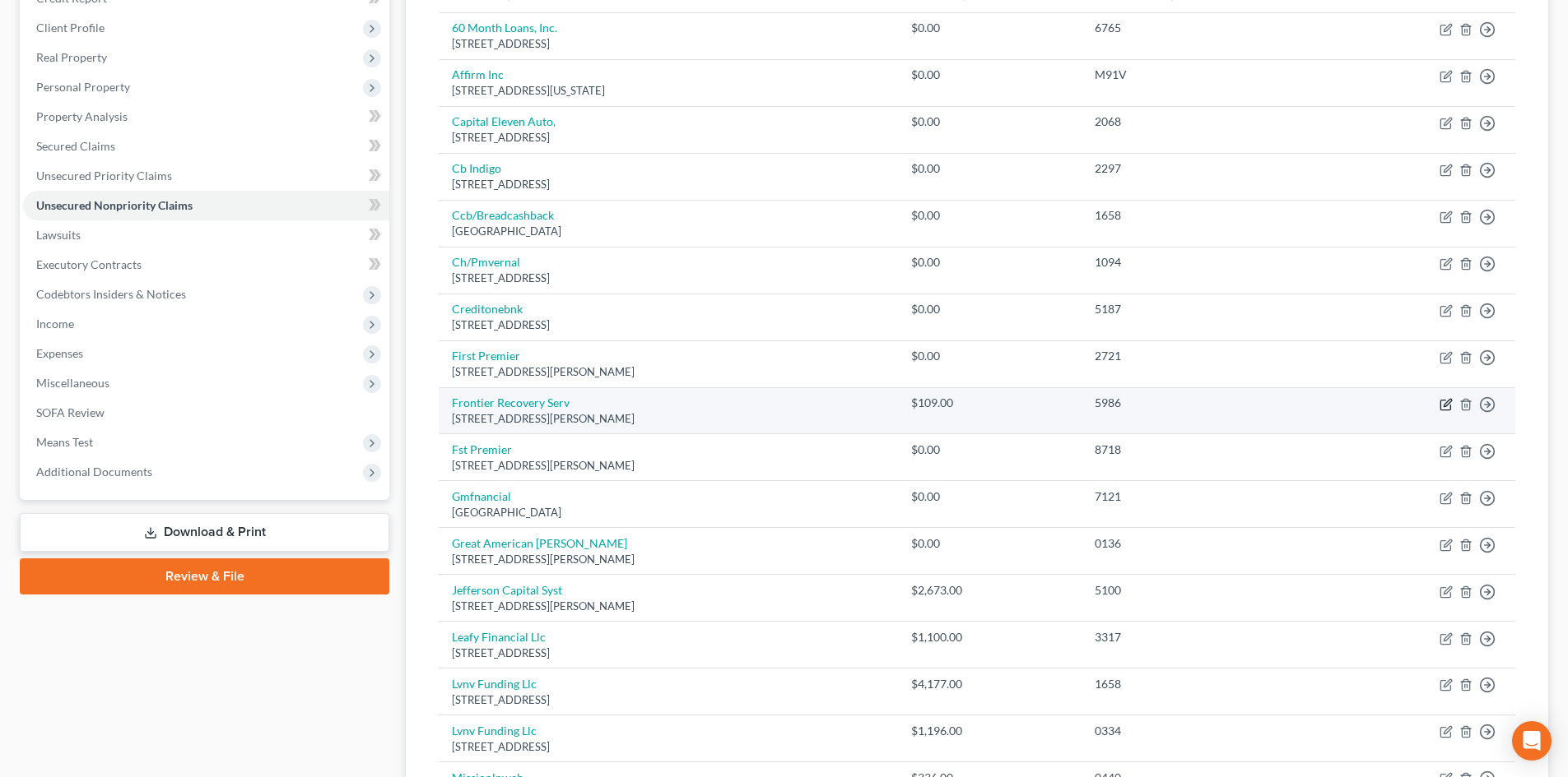
click at [1444, 405] on icon "button" at bounding box center [1446, 405] width 13 height 13
select select "46"
select select "1"
select select "0"
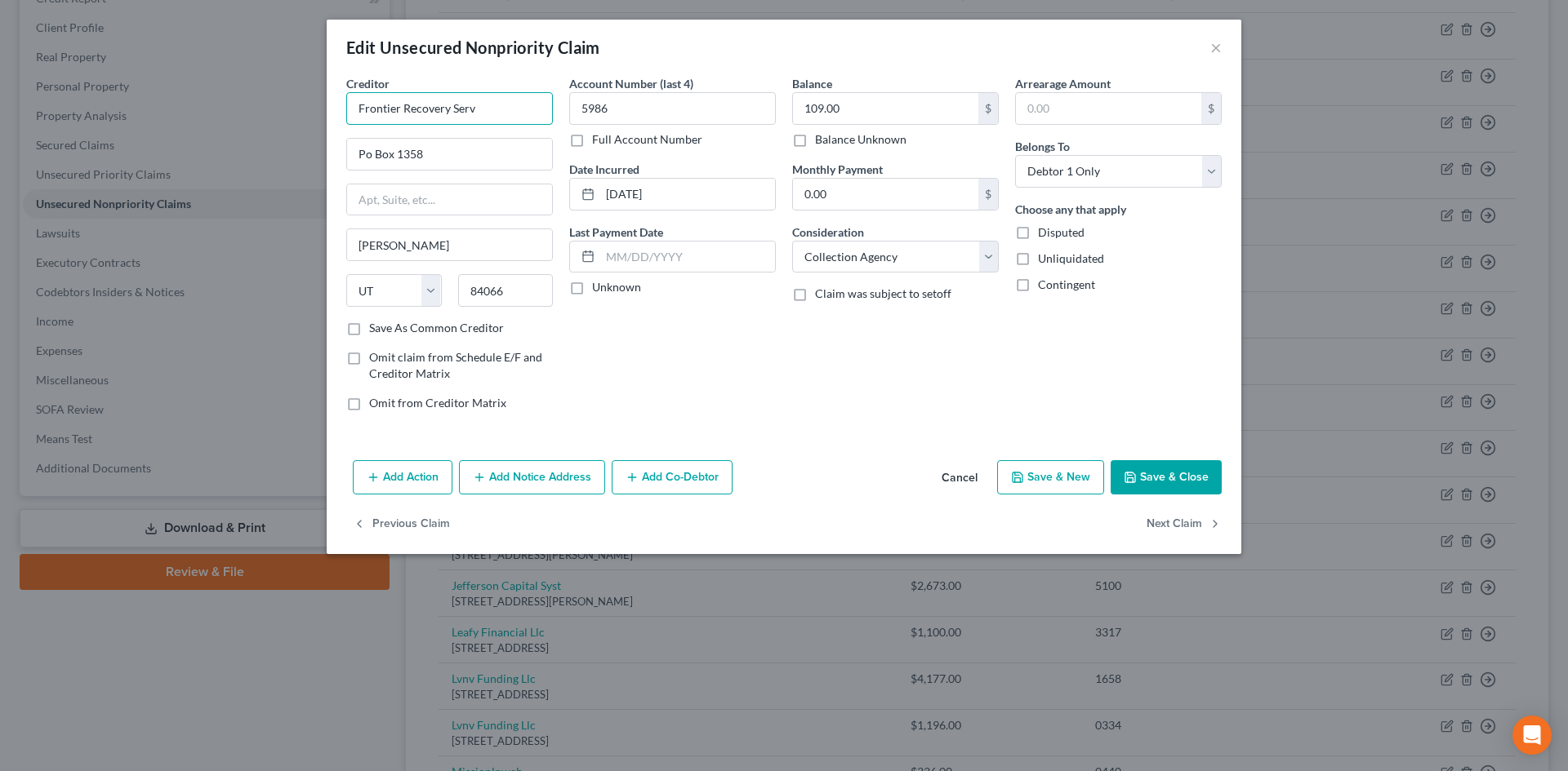
click at [540, 116] on input "Frontier Recovery Serv" at bounding box center [450, 108] width 207 height 33
type input "Frontier Recovery Services"
click at [1172, 473] on button "Save & Close" at bounding box center [1166, 477] width 111 height 34
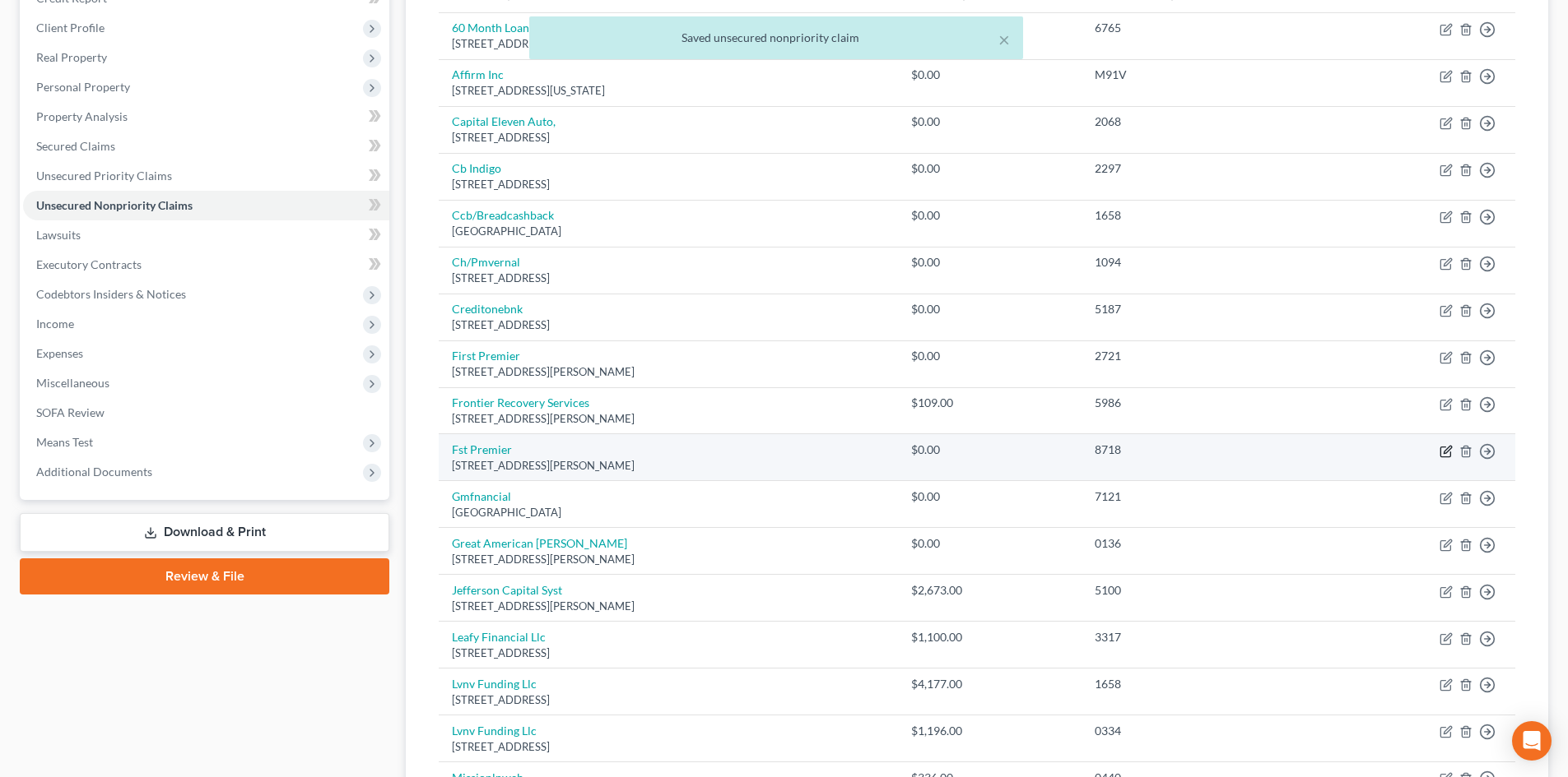
click at [1443, 451] on icon "button" at bounding box center [1446, 452] width 13 height 13
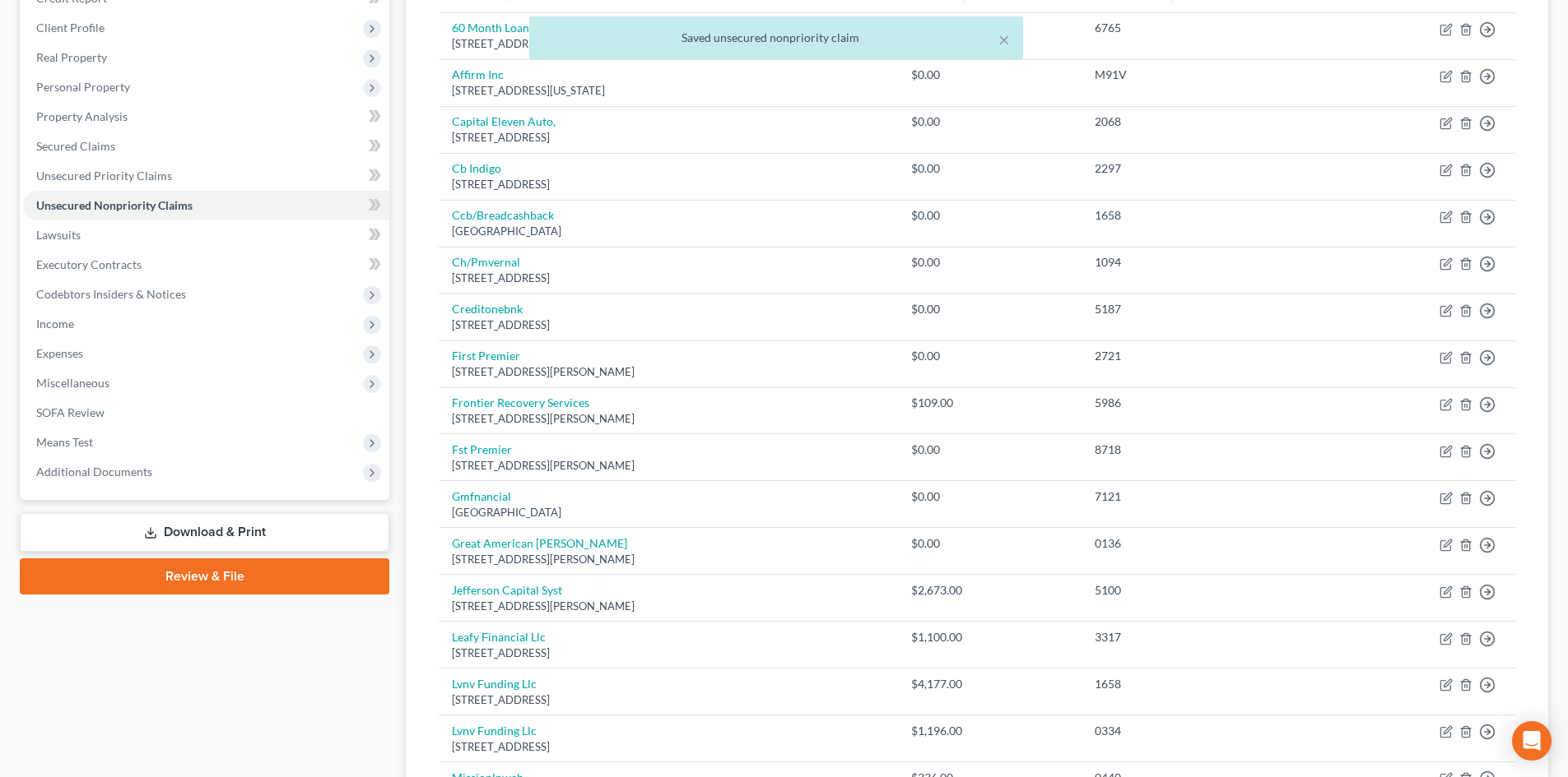
select select "43"
select select "2"
select select "0"
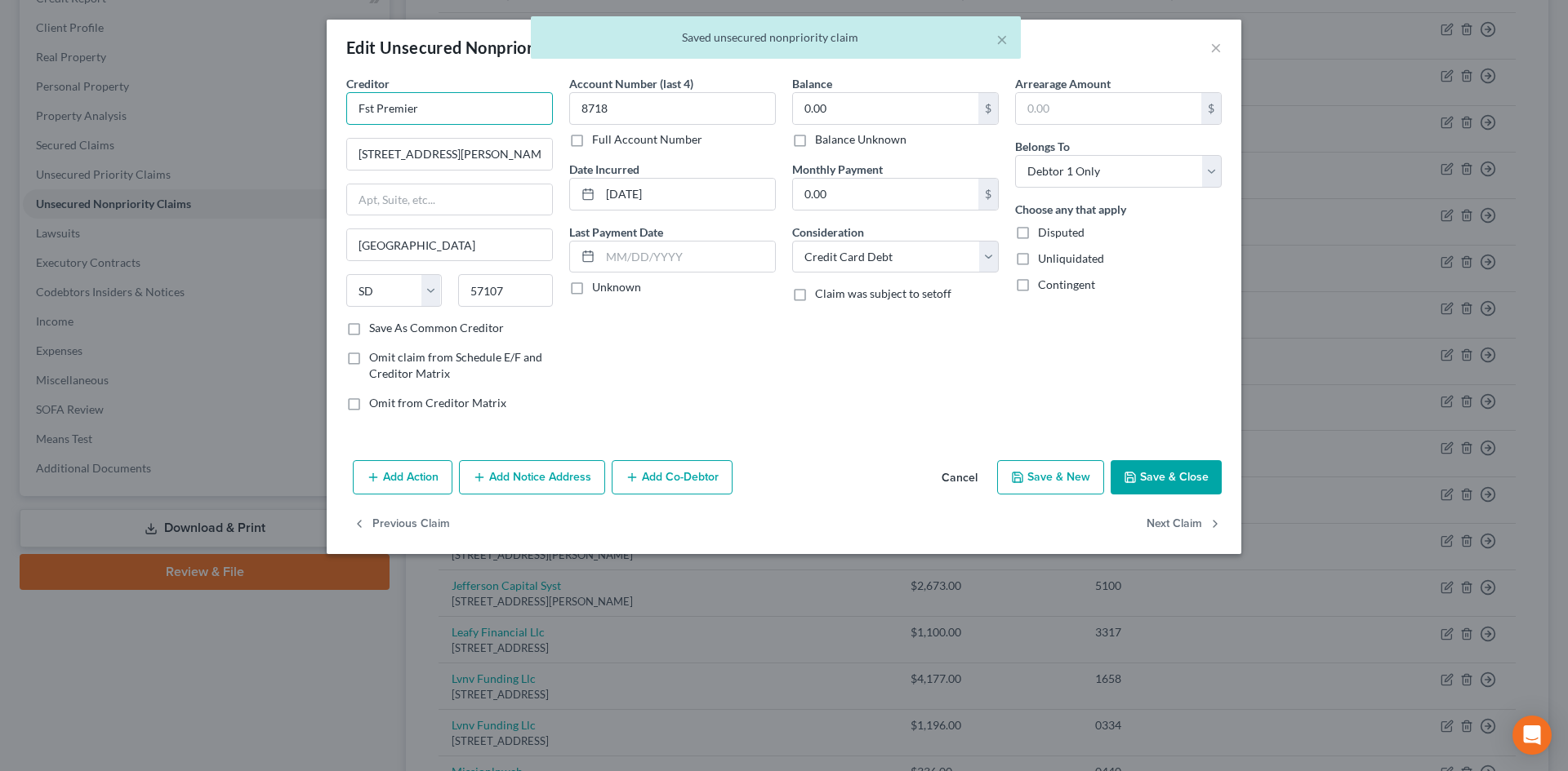
click at [490, 106] on input "Fst Premier" at bounding box center [450, 108] width 207 height 33
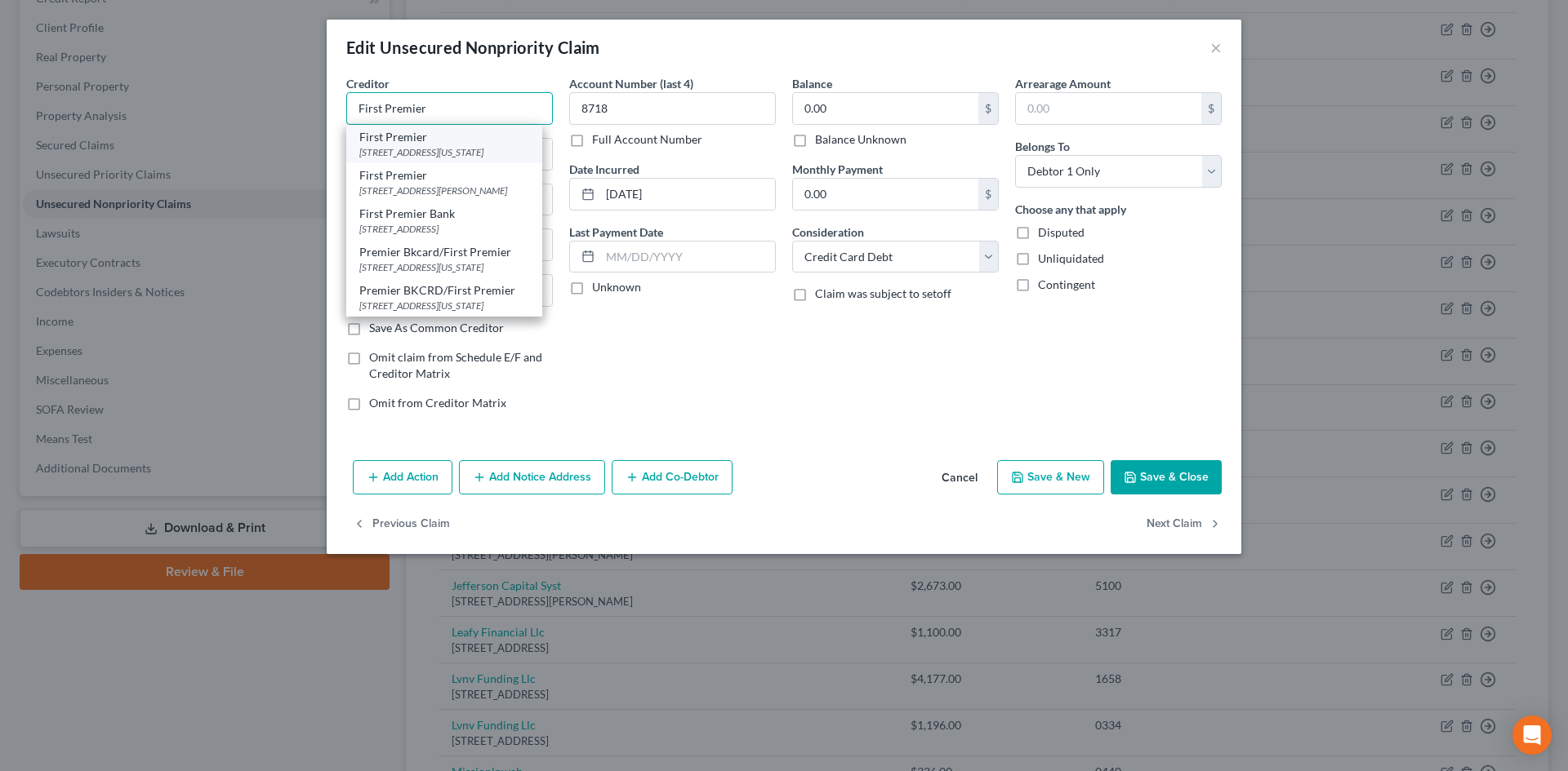
type input "First Premier"
click at [415, 132] on div "First Premier" at bounding box center [445, 138] width 170 height 17
type input "900 [US_STATE]"
type input "Suite 7"
type input "57104"
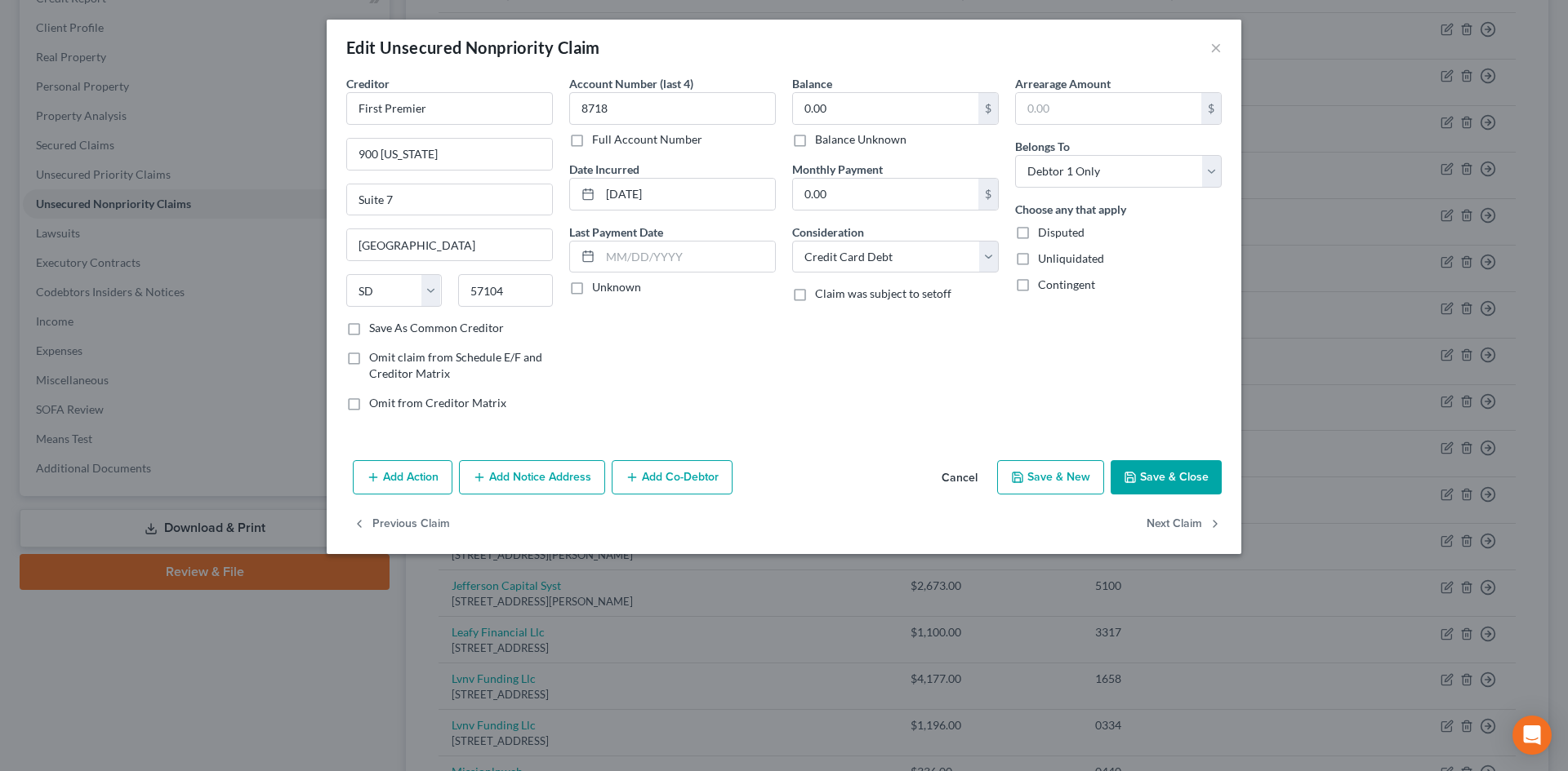
click at [1184, 473] on button "Save & Close" at bounding box center [1166, 477] width 111 height 34
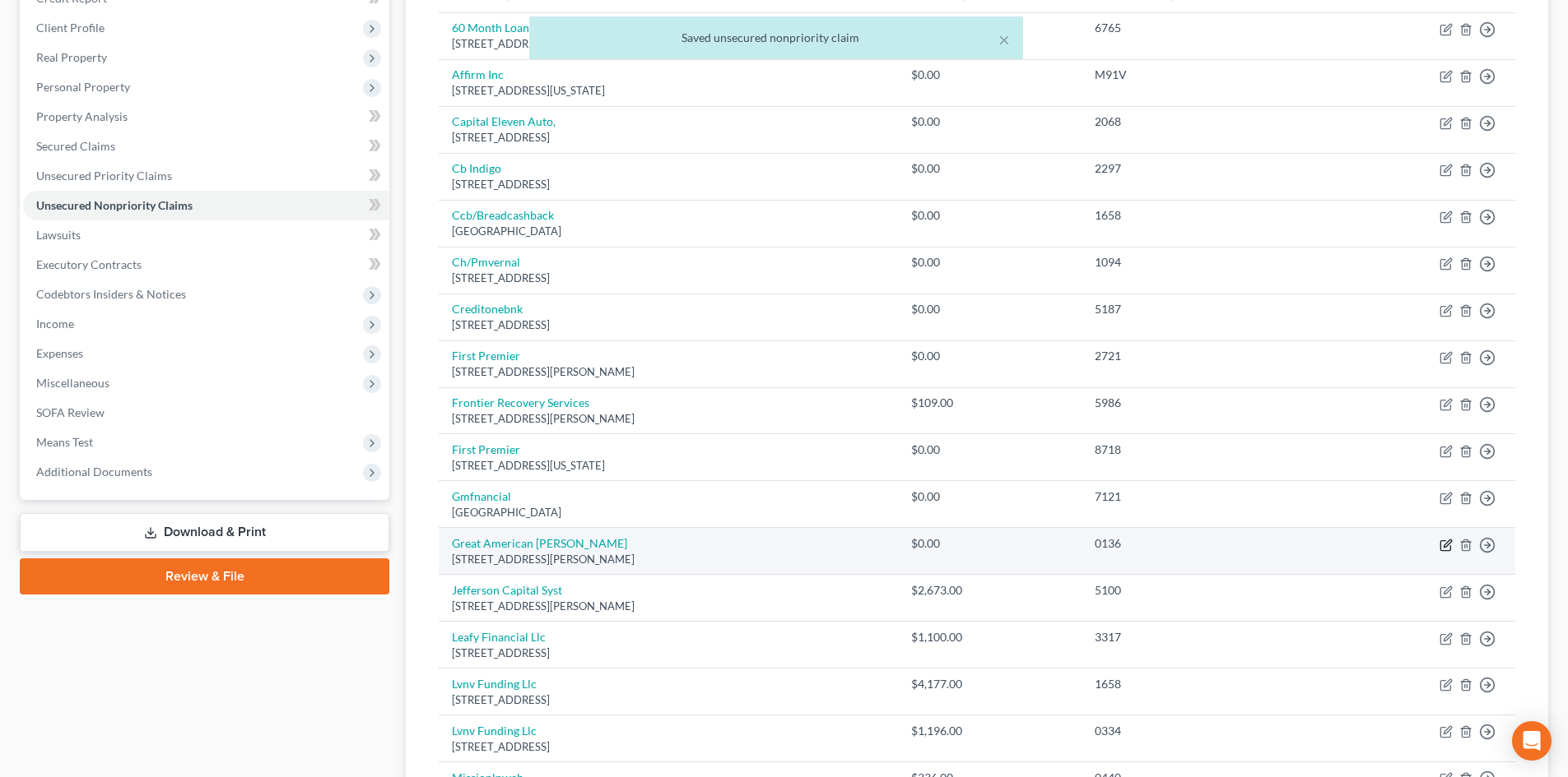
click at [1444, 543] on icon "button" at bounding box center [1446, 545] width 13 height 13
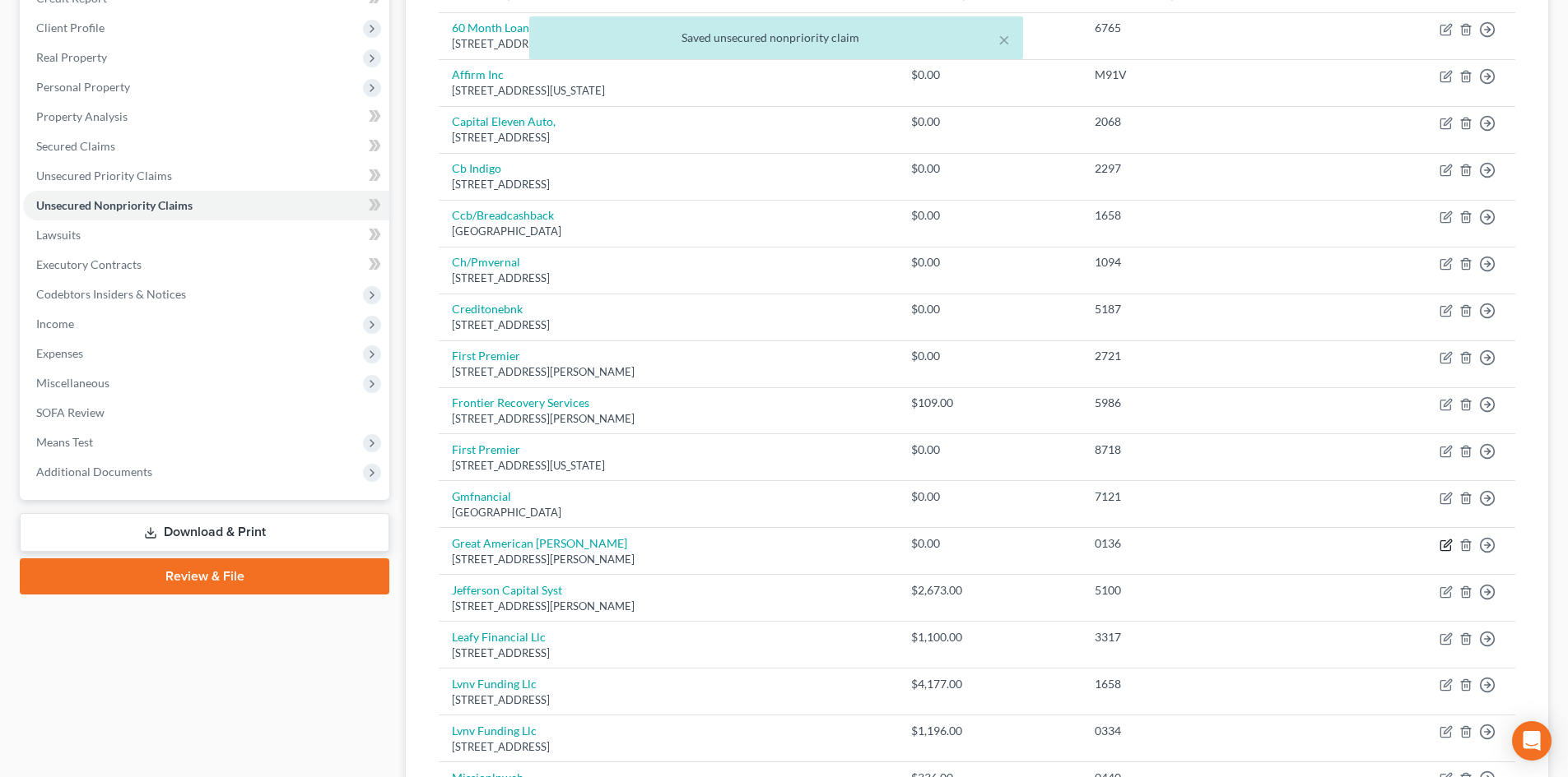
select select "14"
select select "2"
select select "0"
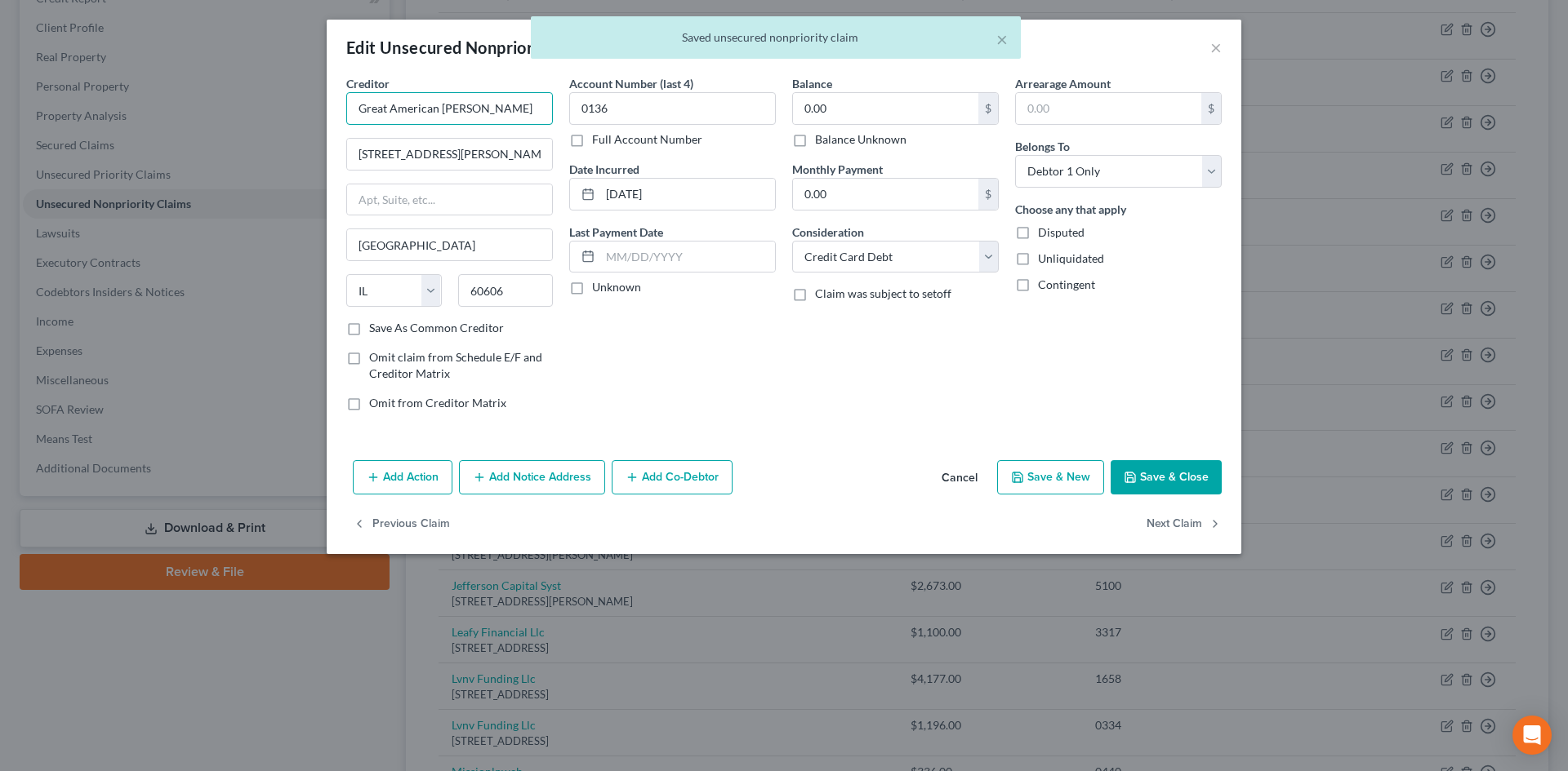
click at [489, 110] on input "Great American [PERSON_NAME]" at bounding box center [450, 108] width 207 height 33
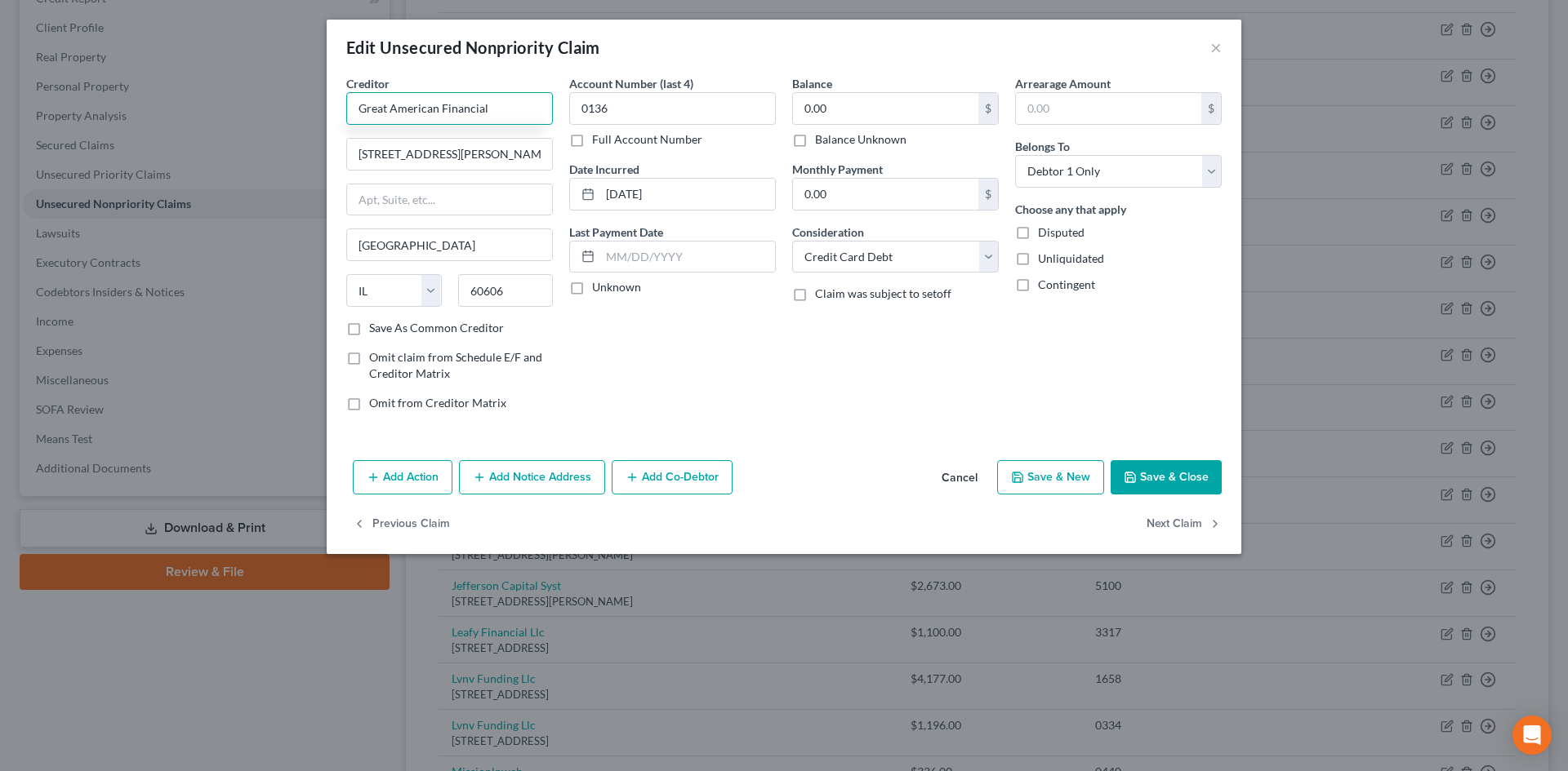
type input "Great American Financial"
click at [1181, 485] on button "Save & Close" at bounding box center [1166, 477] width 111 height 34
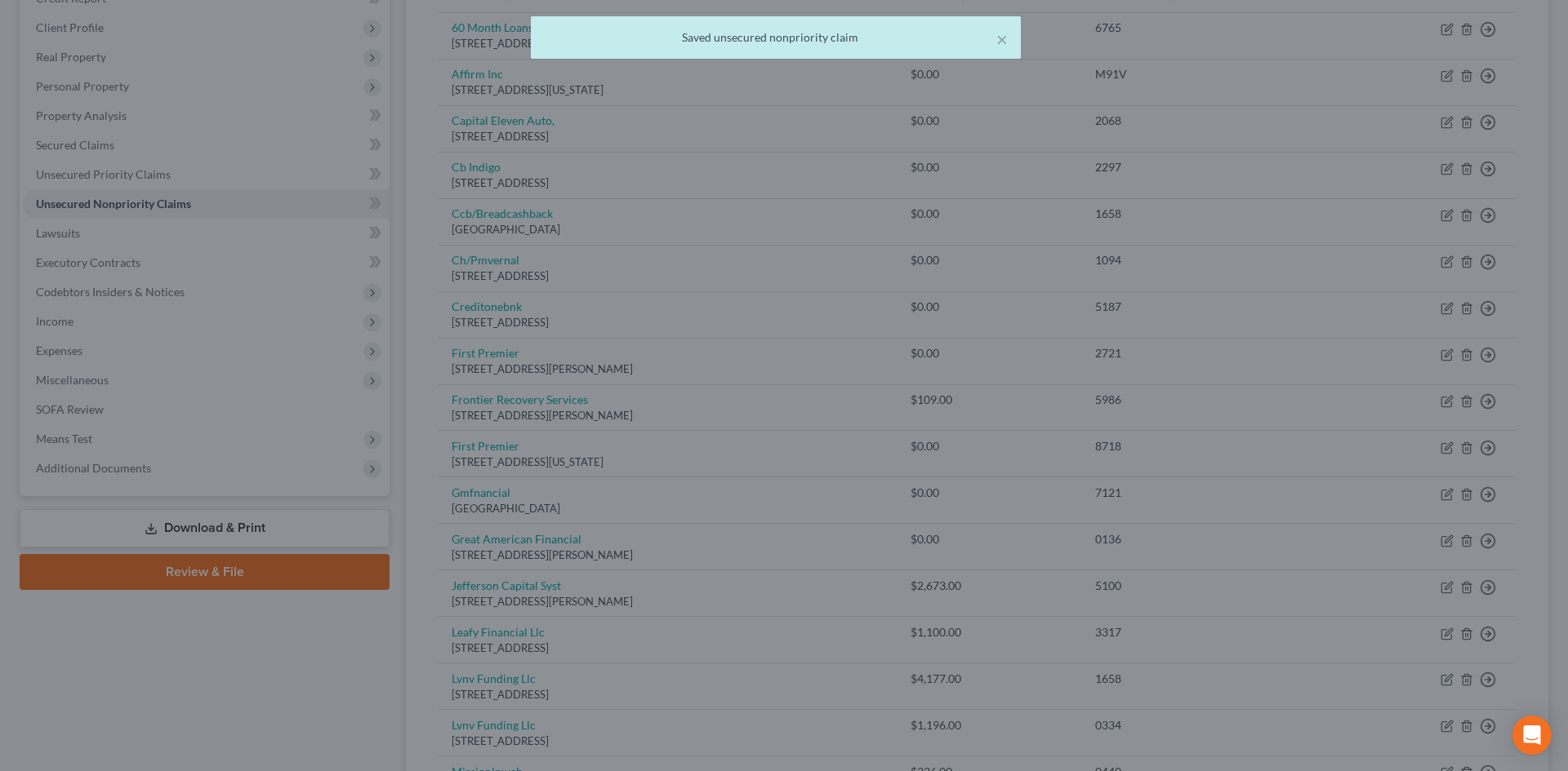
type input "0"
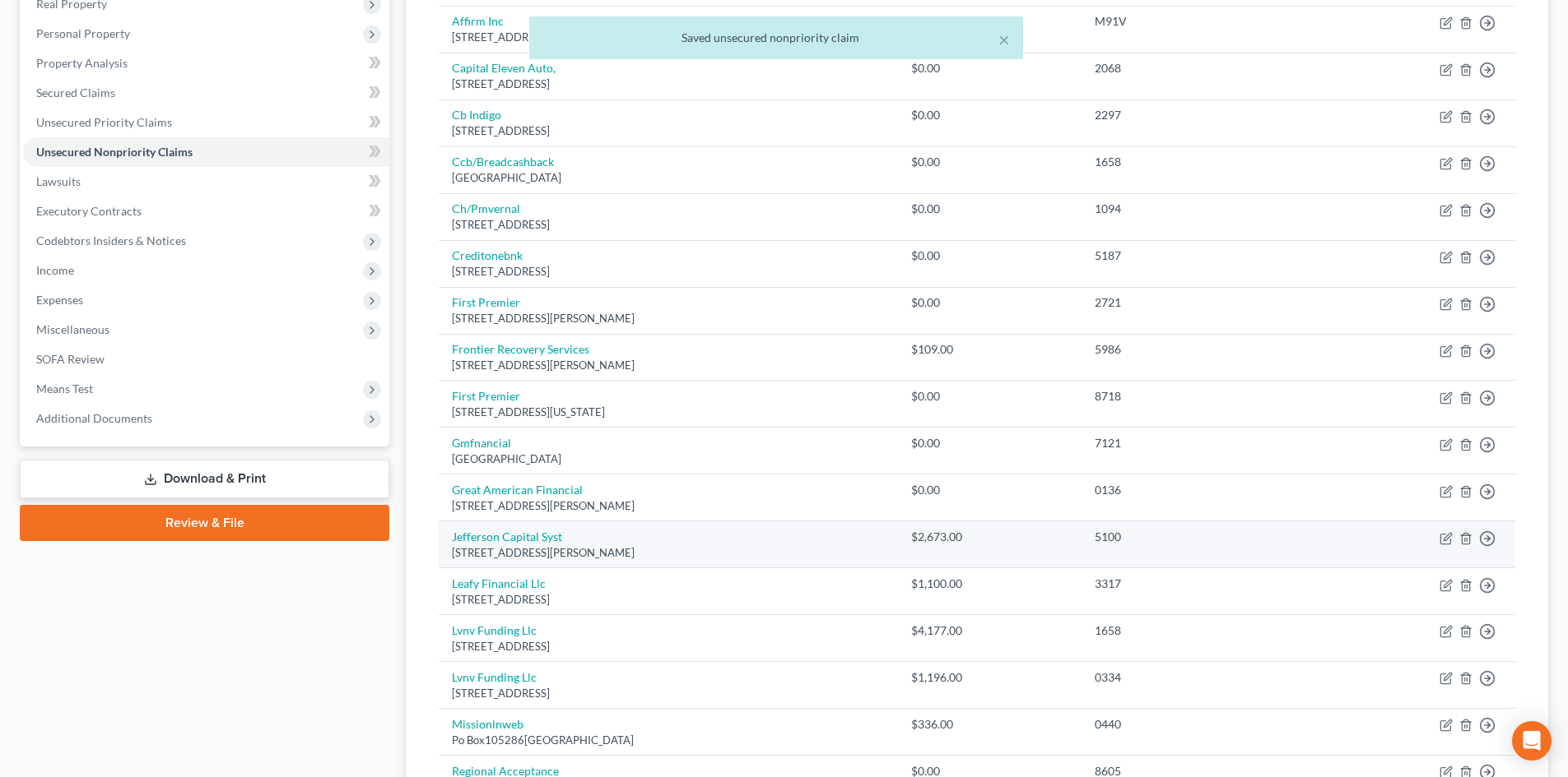
scroll to position [329, 0]
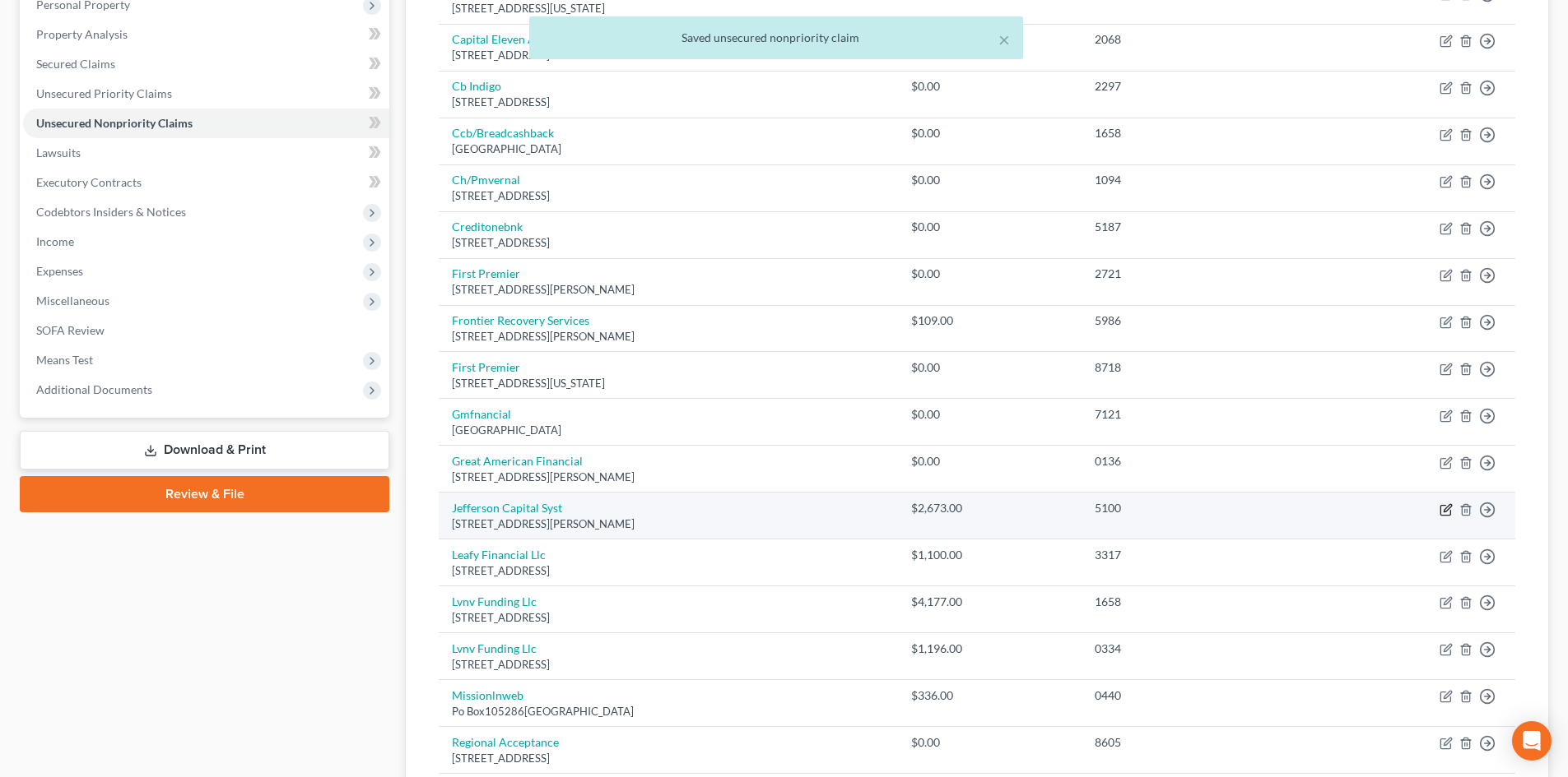
click at [1446, 508] on icon "button" at bounding box center [1447, 507] width 8 height 8
select select "24"
select select "0"
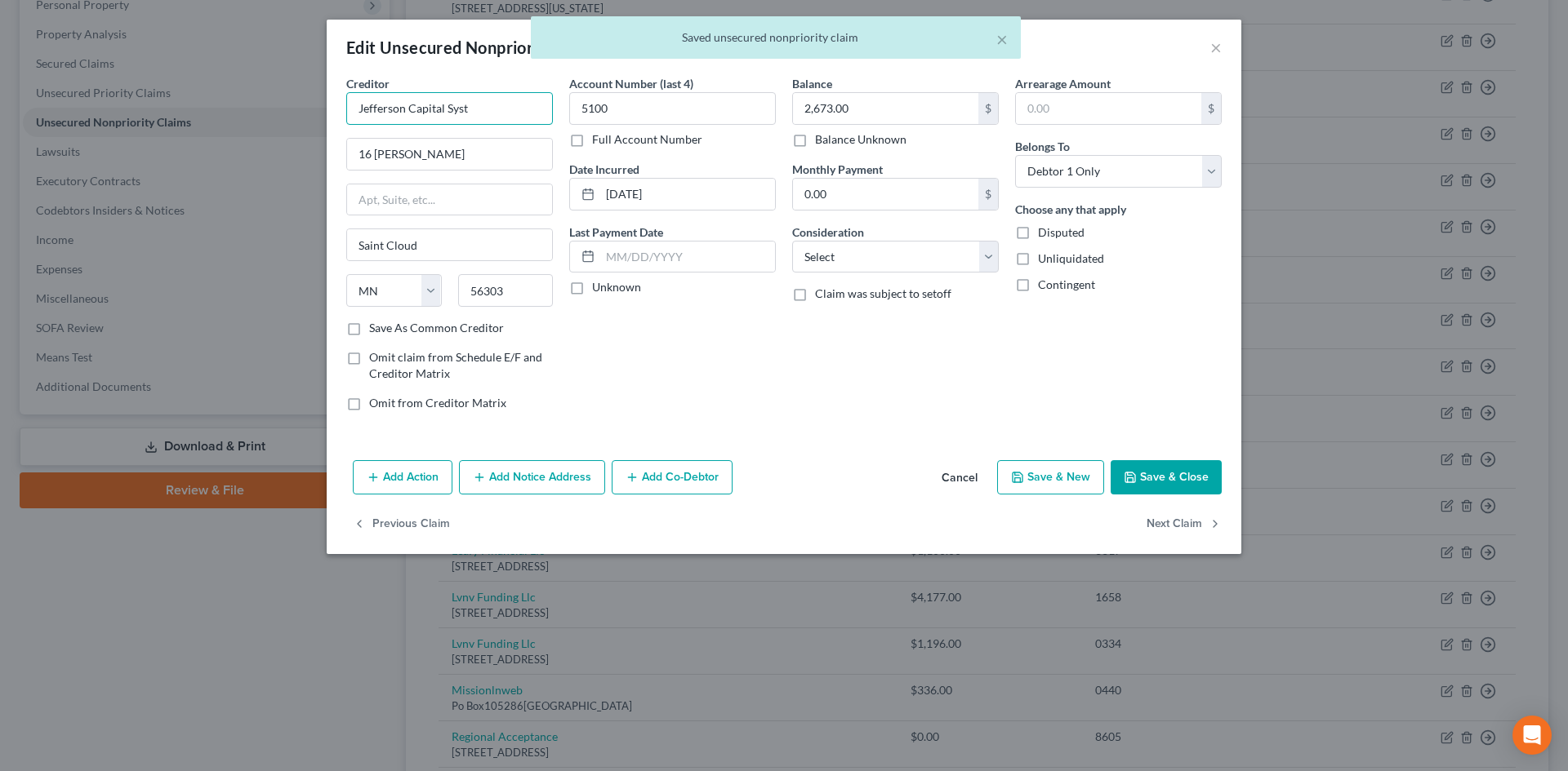
click at [507, 102] on input "Jefferson Capital Syst" at bounding box center [450, 108] width 207 height 33
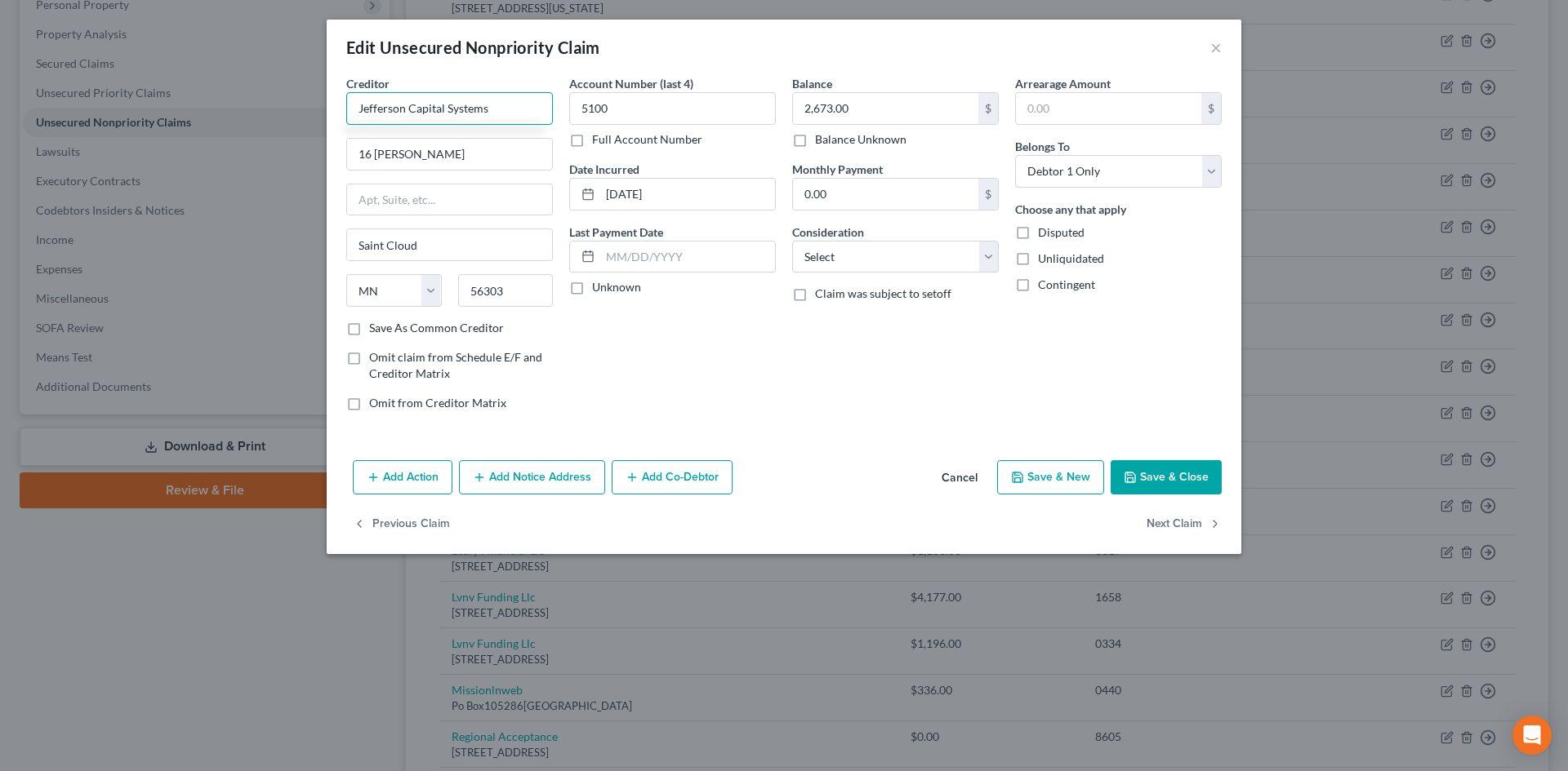
type input "Jefferson Capital Systems"
click at [1163, 486] on button "Save & Close" at bounding box center [1166, 477] width 111 height 34
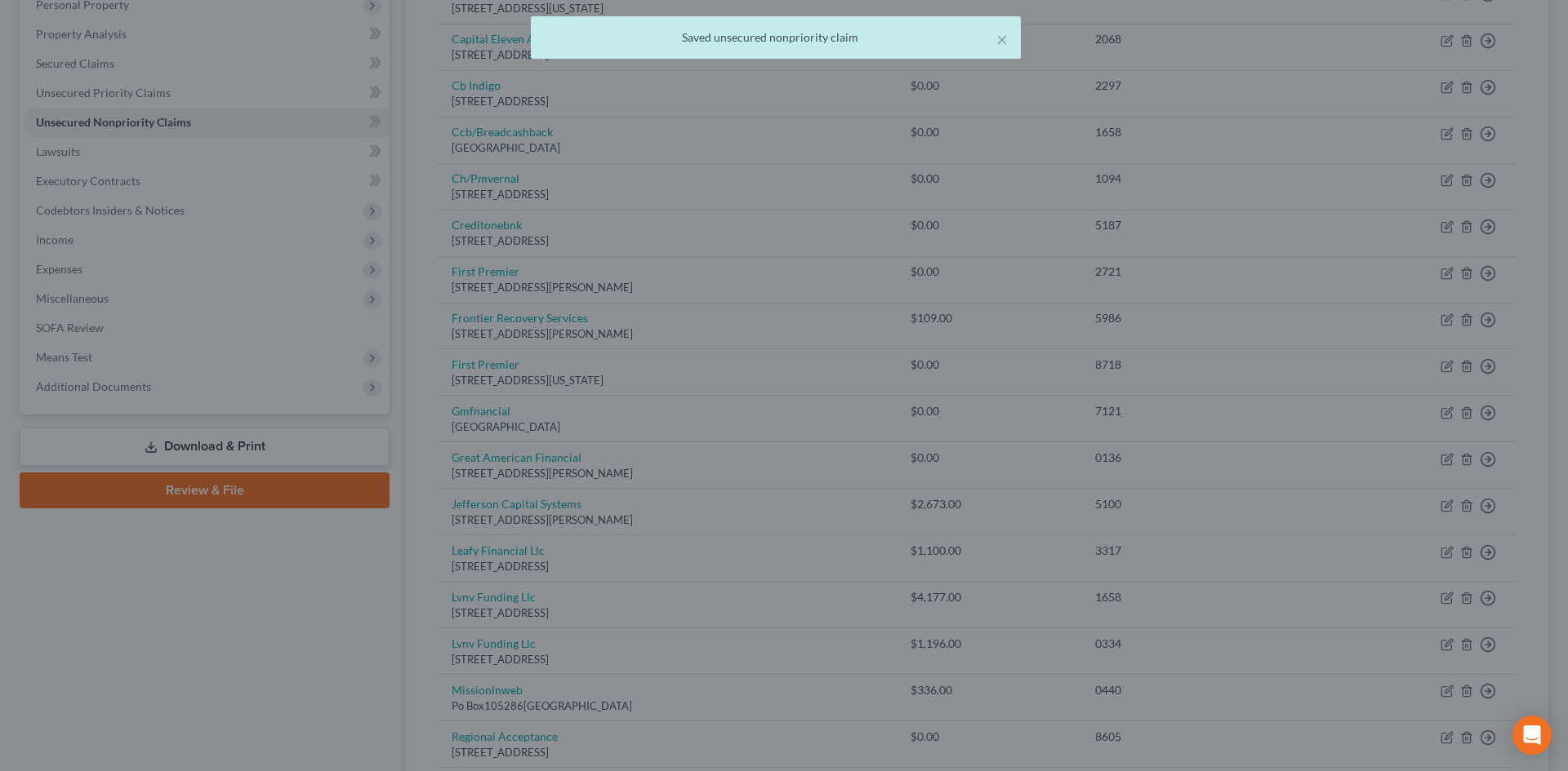
type input "0"
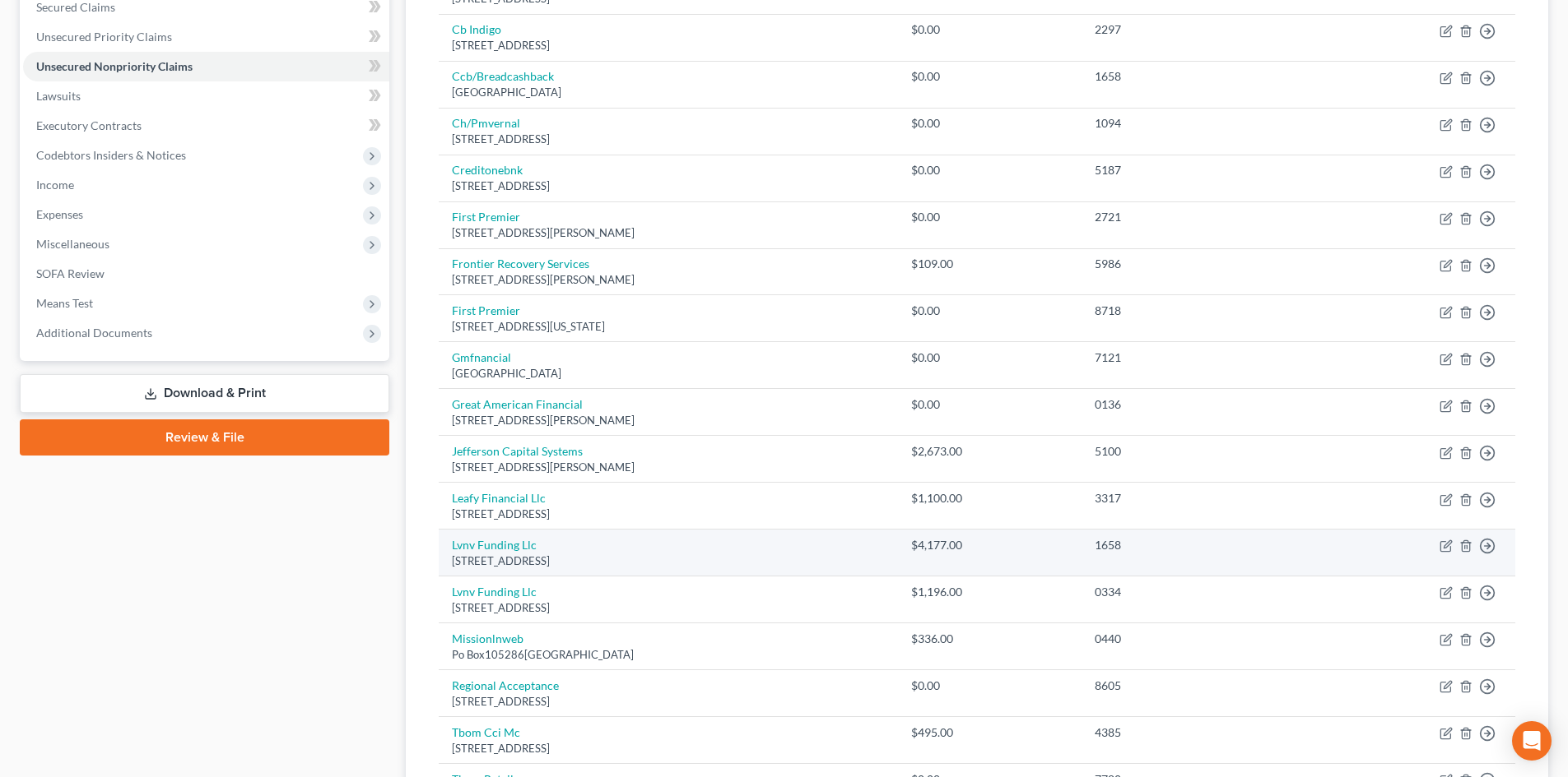
scroll to position [412, 0]
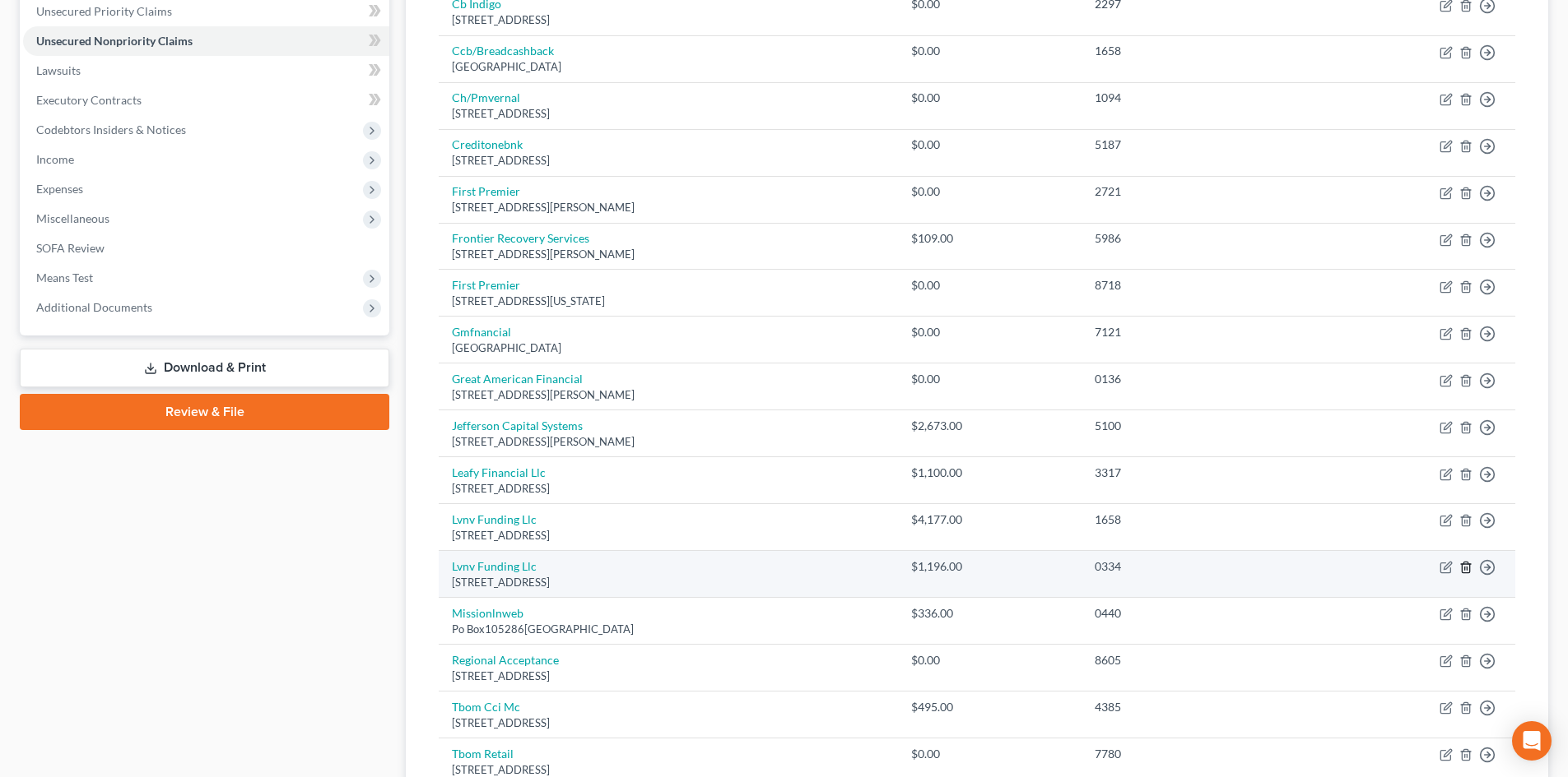
click at [1468, 571] on icon "button" at bounding box center [1465, 568] width 13 height 13
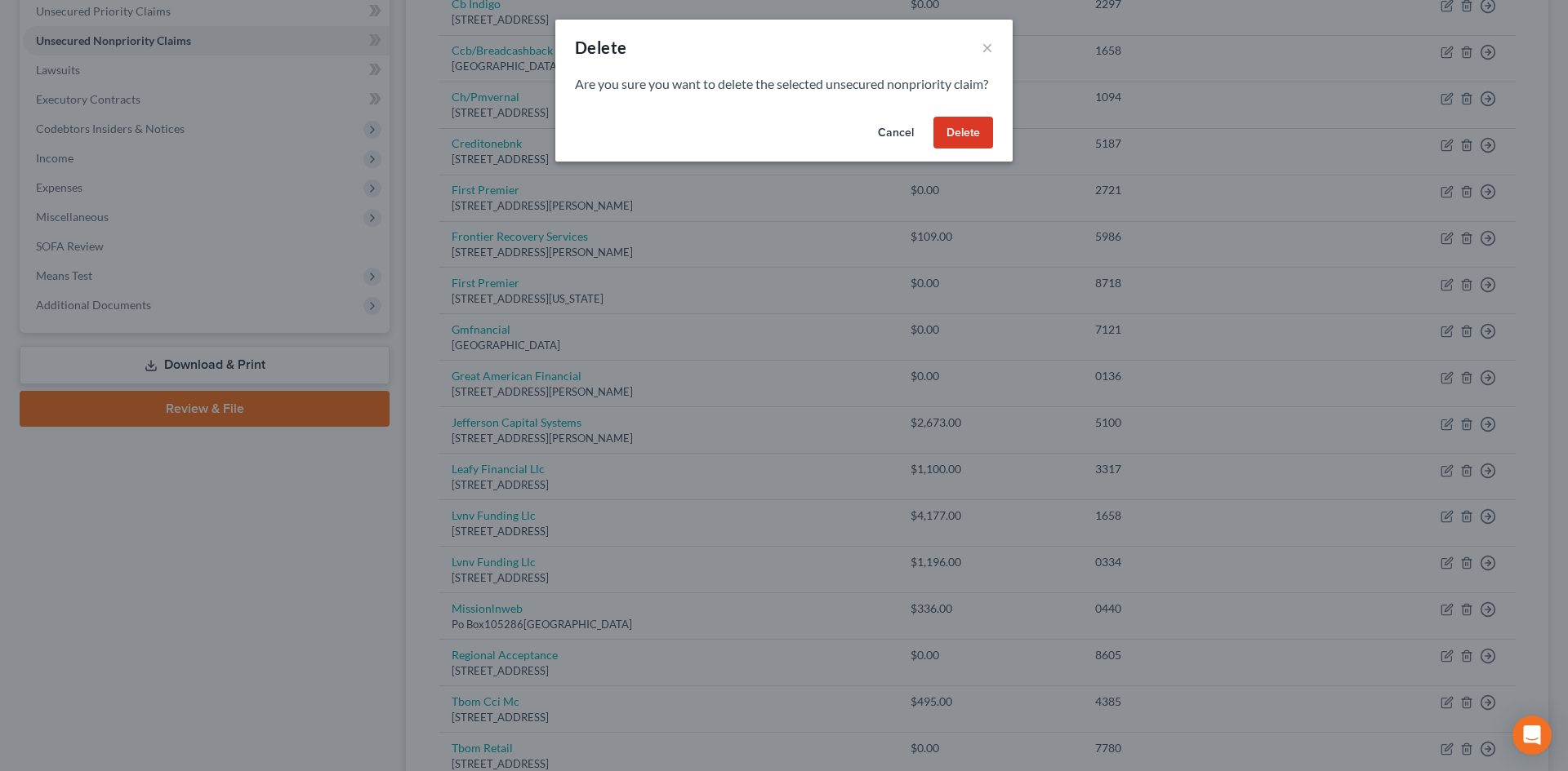
click at [959, 140] on button "Delete" at bounding box center [962, 133] width 59 height 33
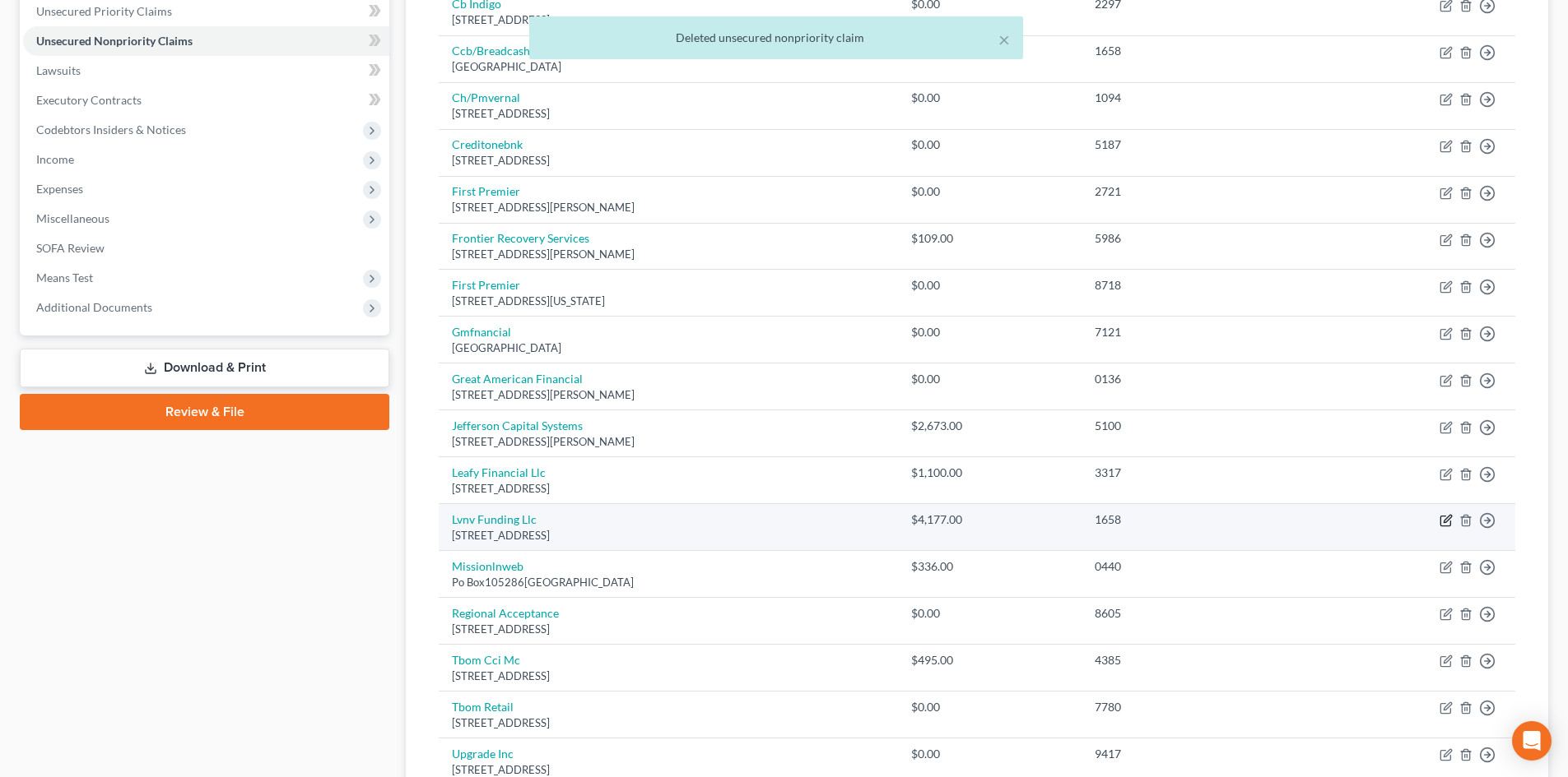
click at [1444, 521] on icon "button" at bounding box center [1446, 521] width 13 height 13
select select "42"
select select "0"
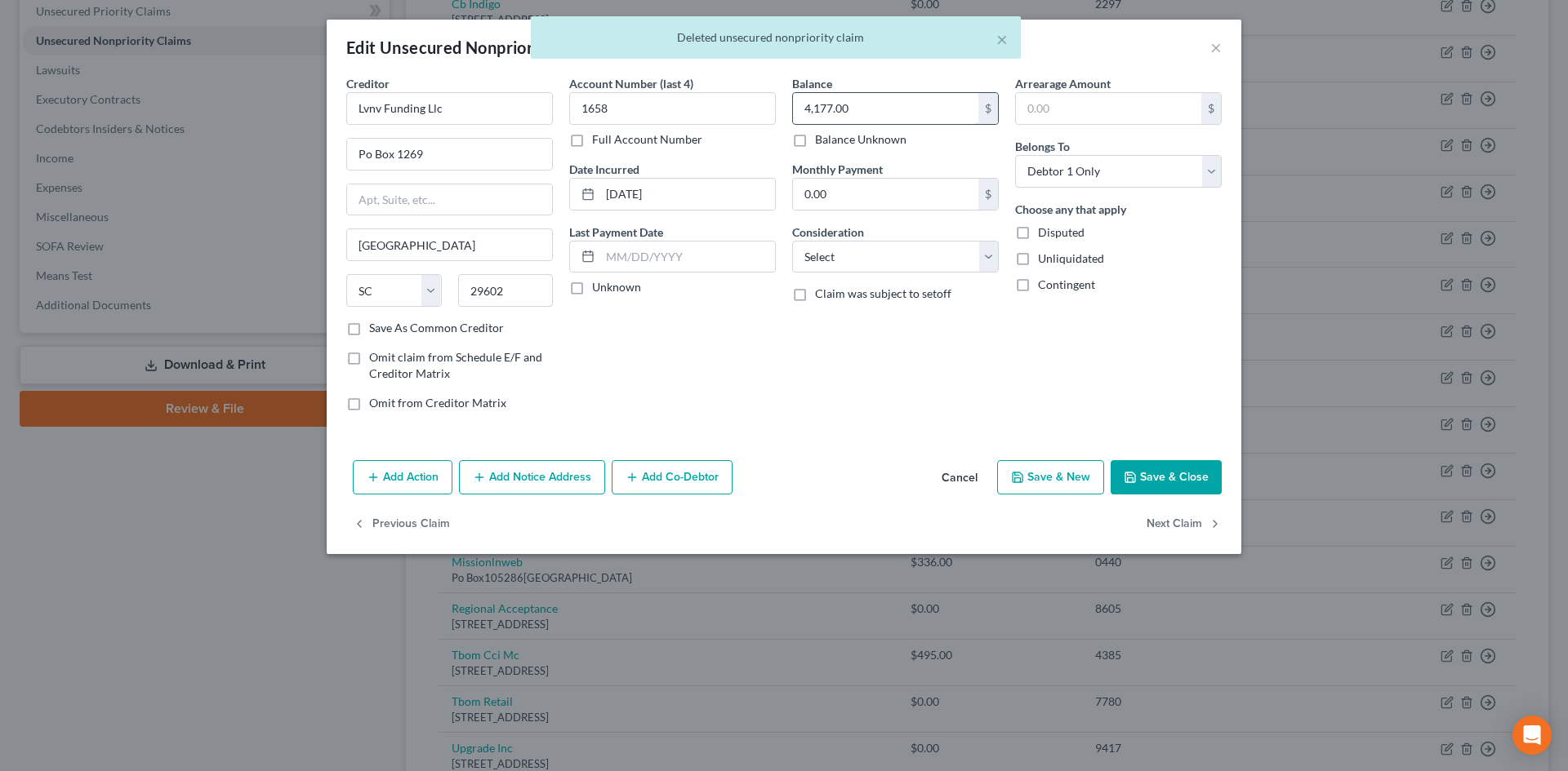
click at [847, 104] on input "4,177.00" at bounding box center [886, 108] width 185 height 31
type input "5,373"
click at [666, 114] on input "1658" at bounding box center [673, 108] width 207 height 33
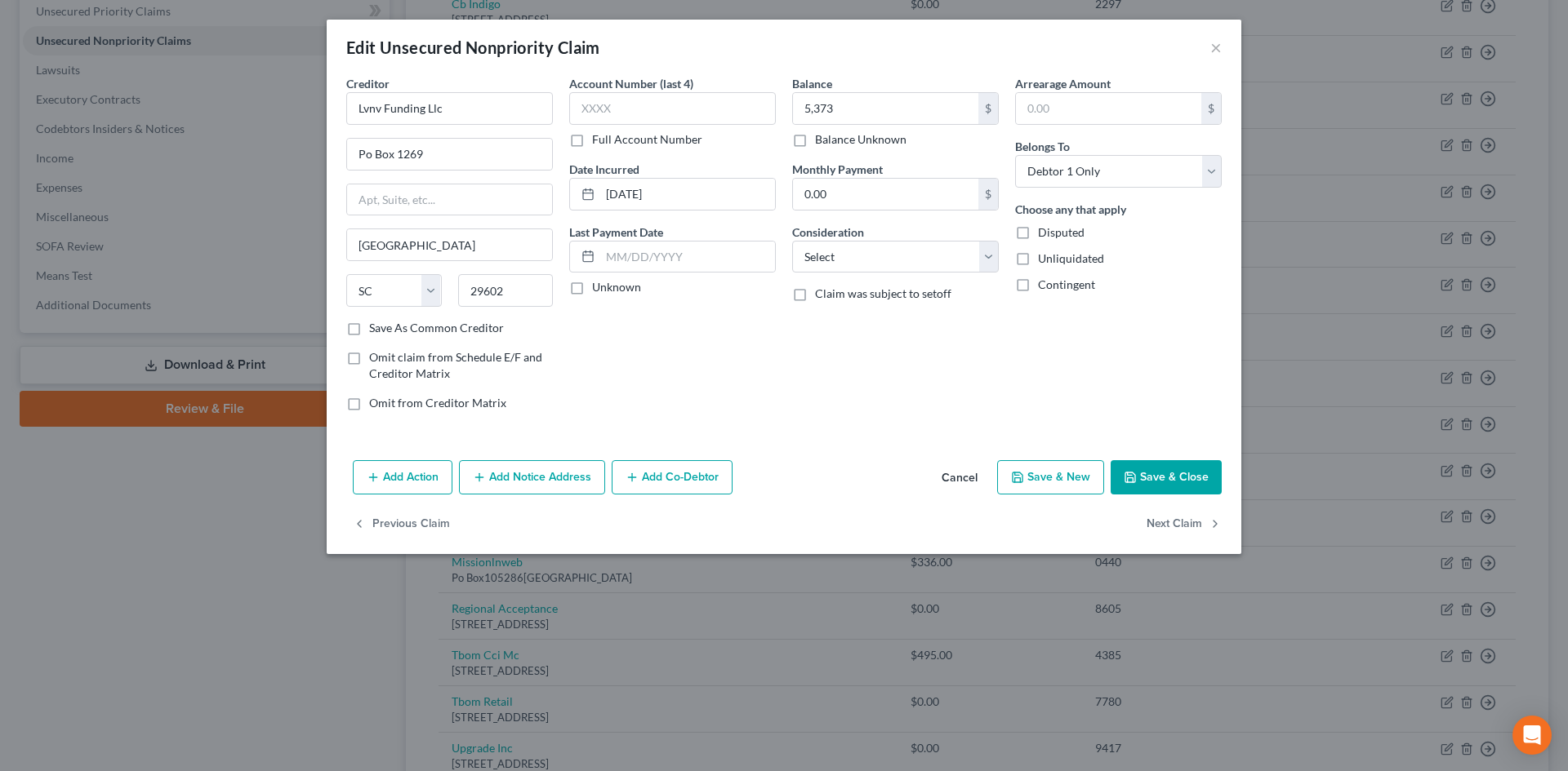
click at [1148, 466] on button "Save & Close" at bounding box center [1166, 477] width 111 height 34
type input "5,373.00"
type input "0"
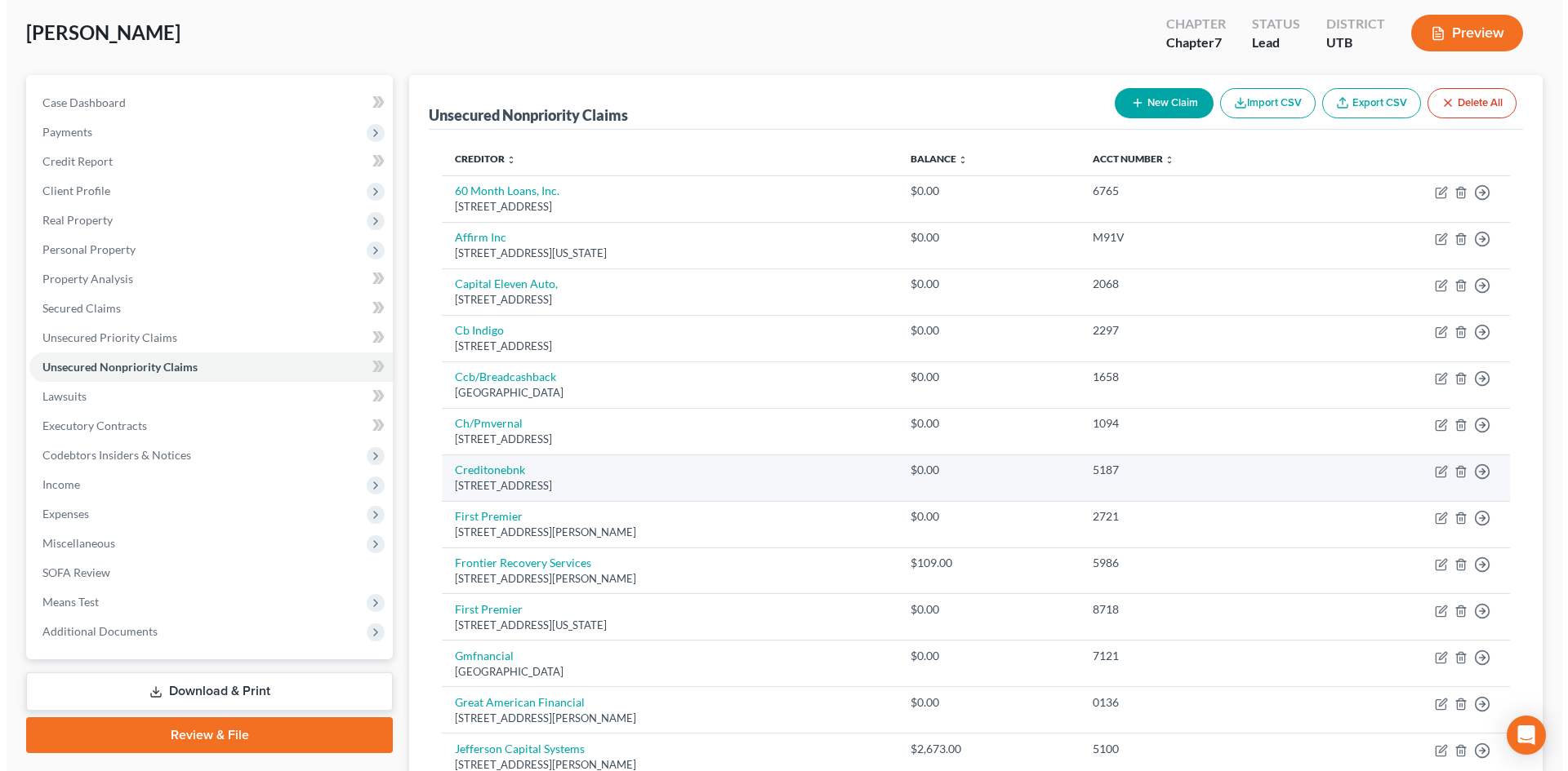
scroll to position [0, 0]
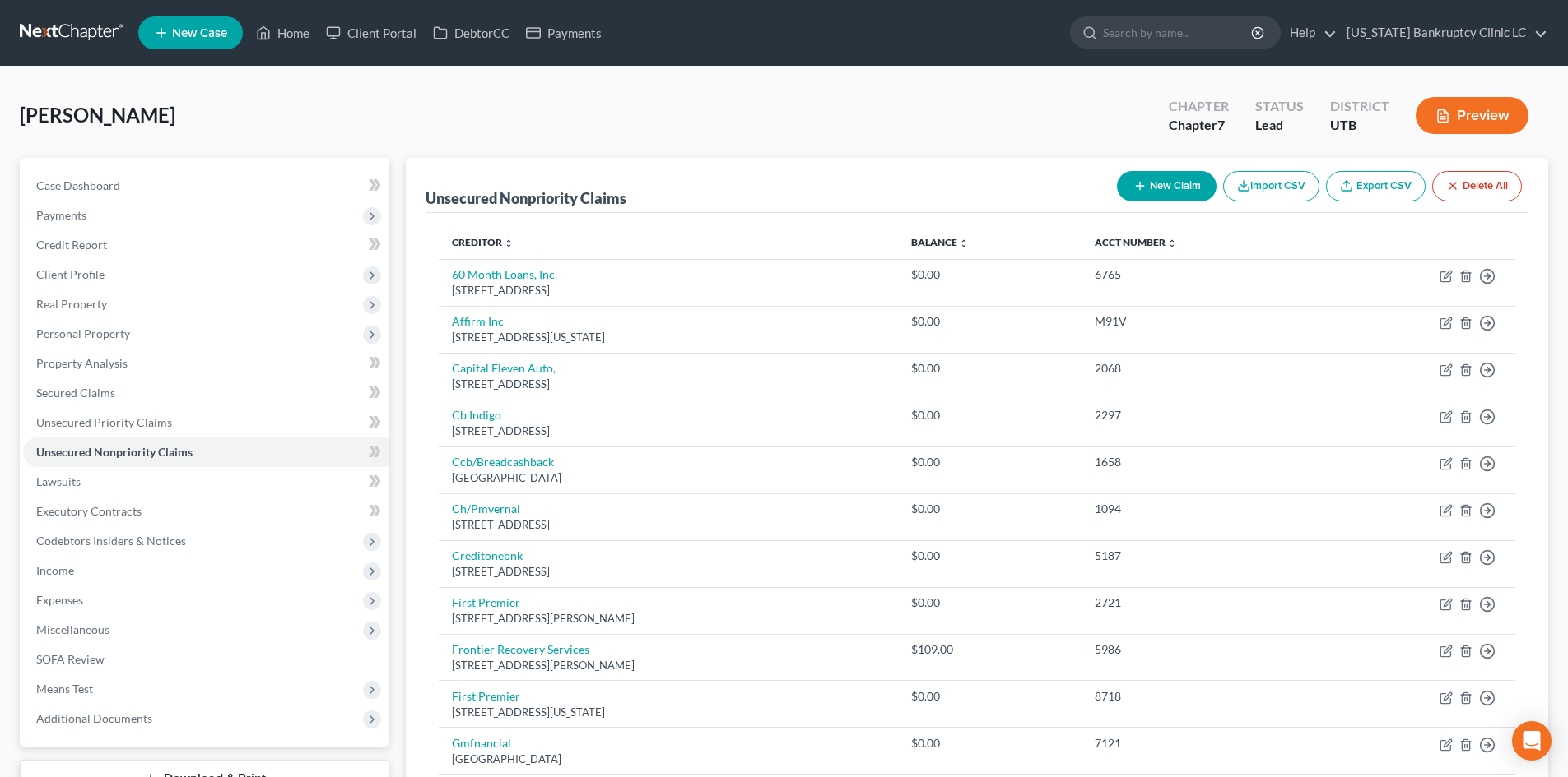
click at [1192, 192] on button "New Claim" at bounding box center [1166, 186] width 99 height 30
select select "0"
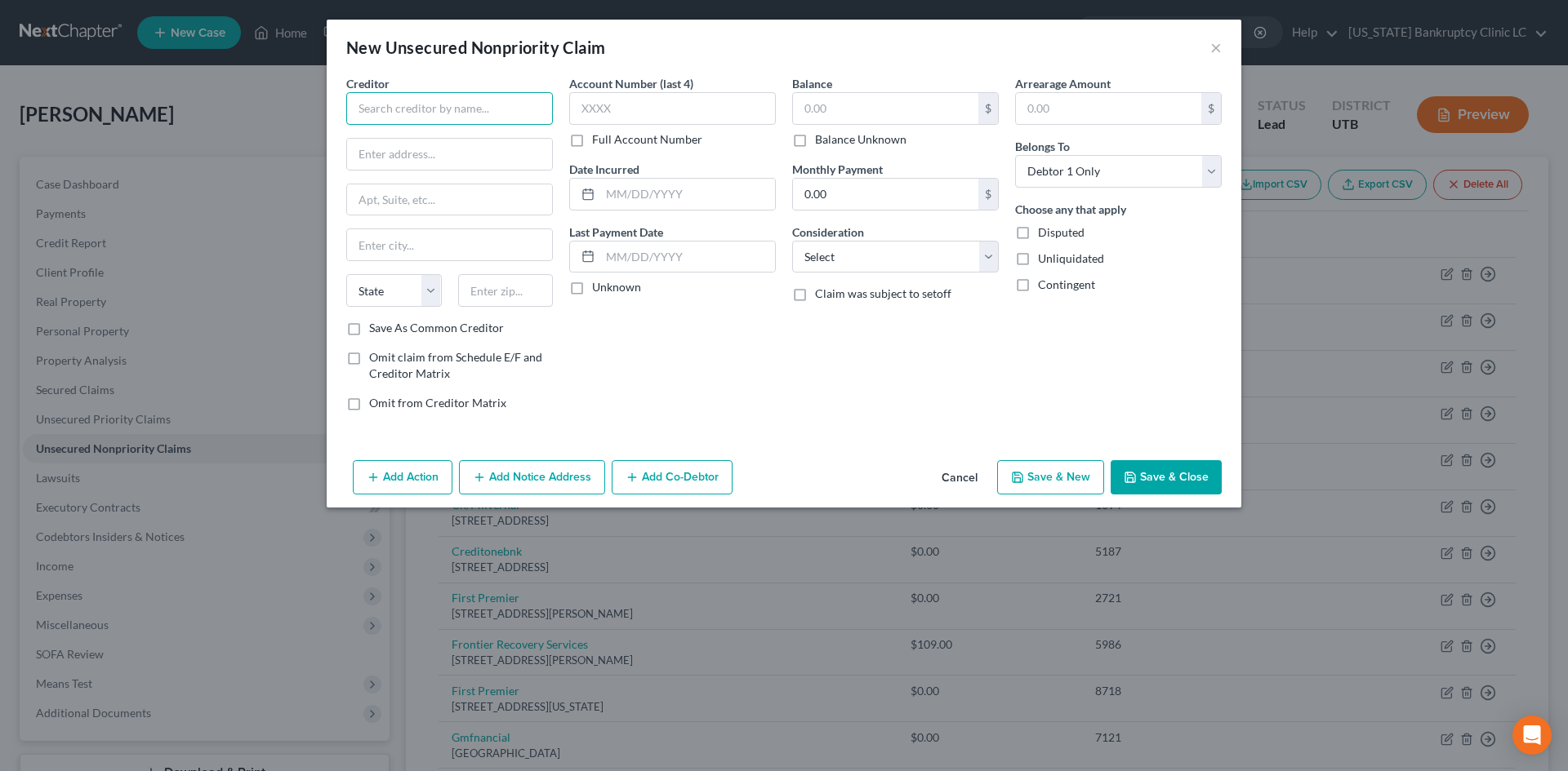
click at [487, 118] on input "text" at bounding box center [450, 108] width 207 height 33
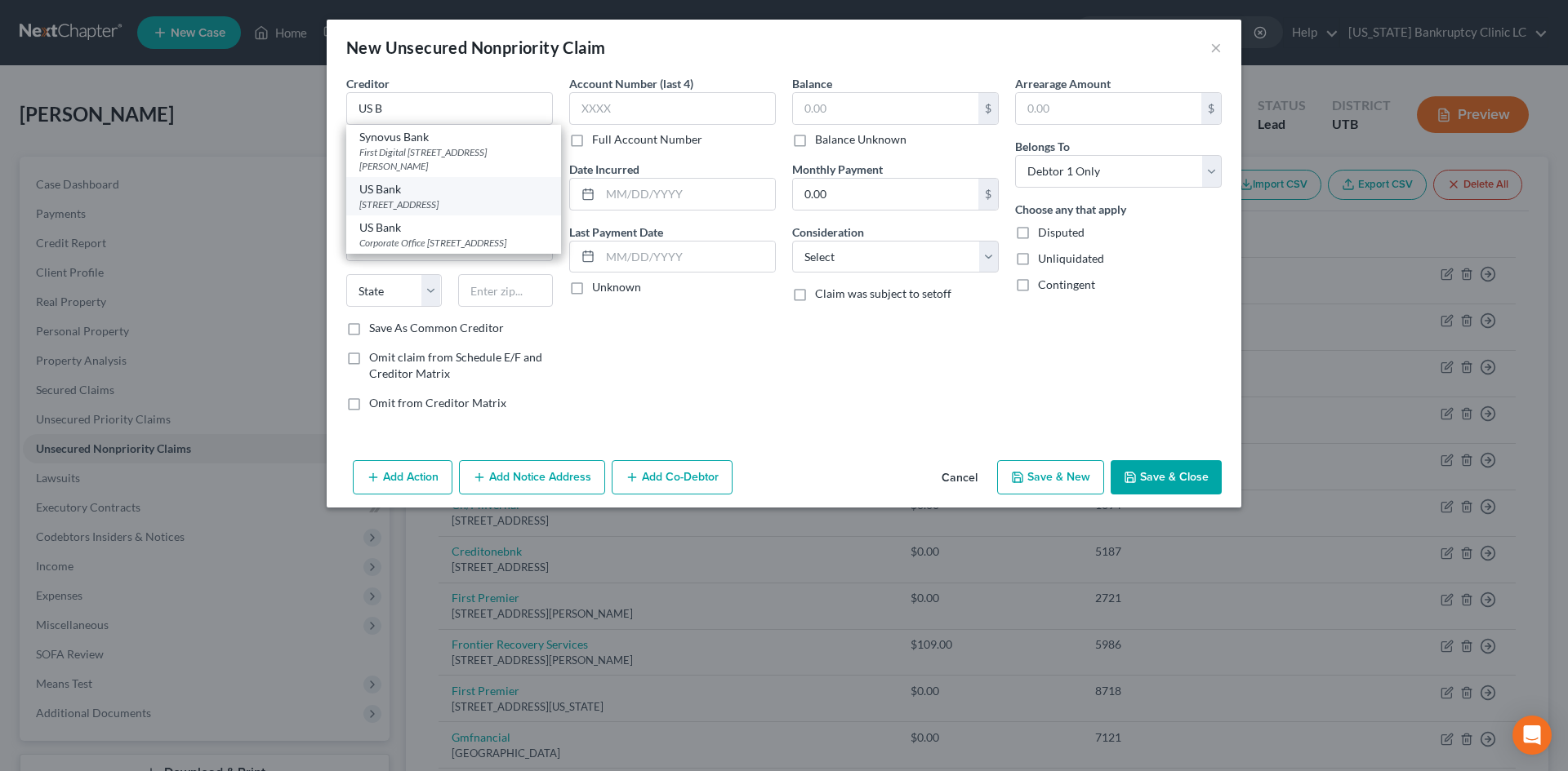
click at [423, 208] on div "[STREET_ADDRESS]" at bounding box center [454, 204] width 188 height 14
type input "US Bank"
type input "PO Box 130"
type input "Hillsboro"
select select "36"
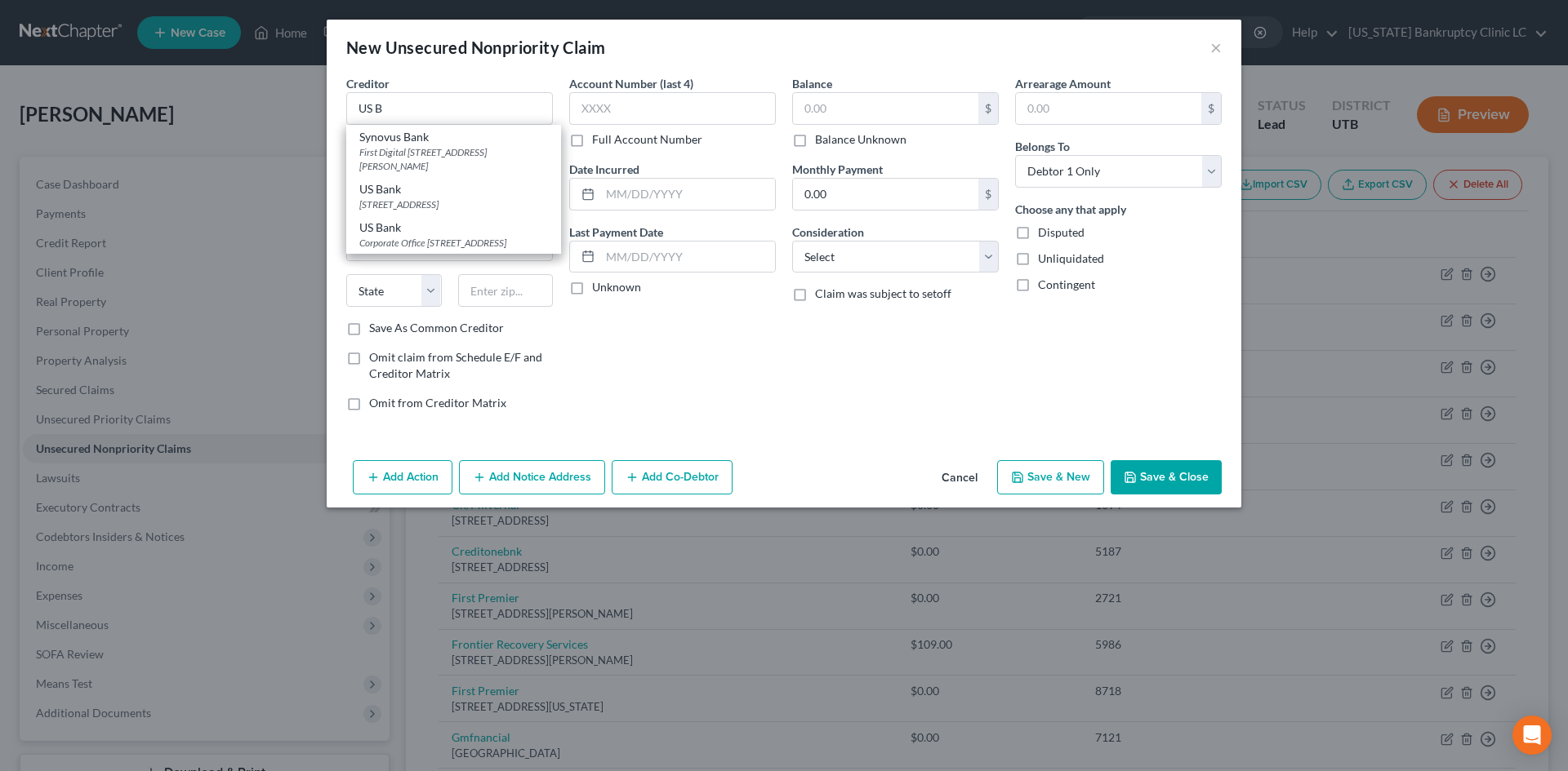
type input "45133"
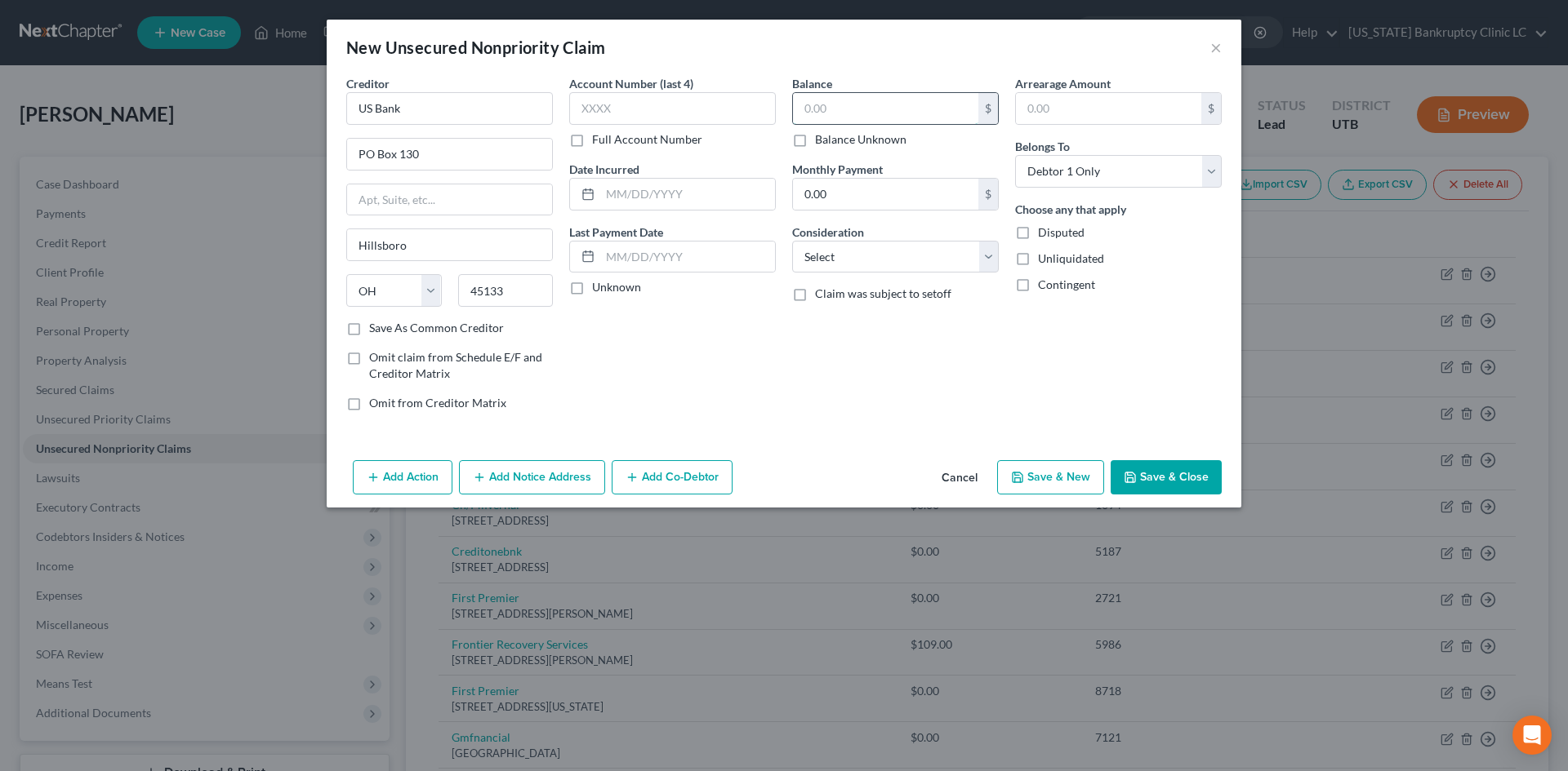
click at [858, 118] on input "text" at bounding box center [886, 108] width 185 height 31
type input "250"
click at [1079, 488] on button "Save & New" at bounding box center [1051, 477] width 107 height 34
select select "0"
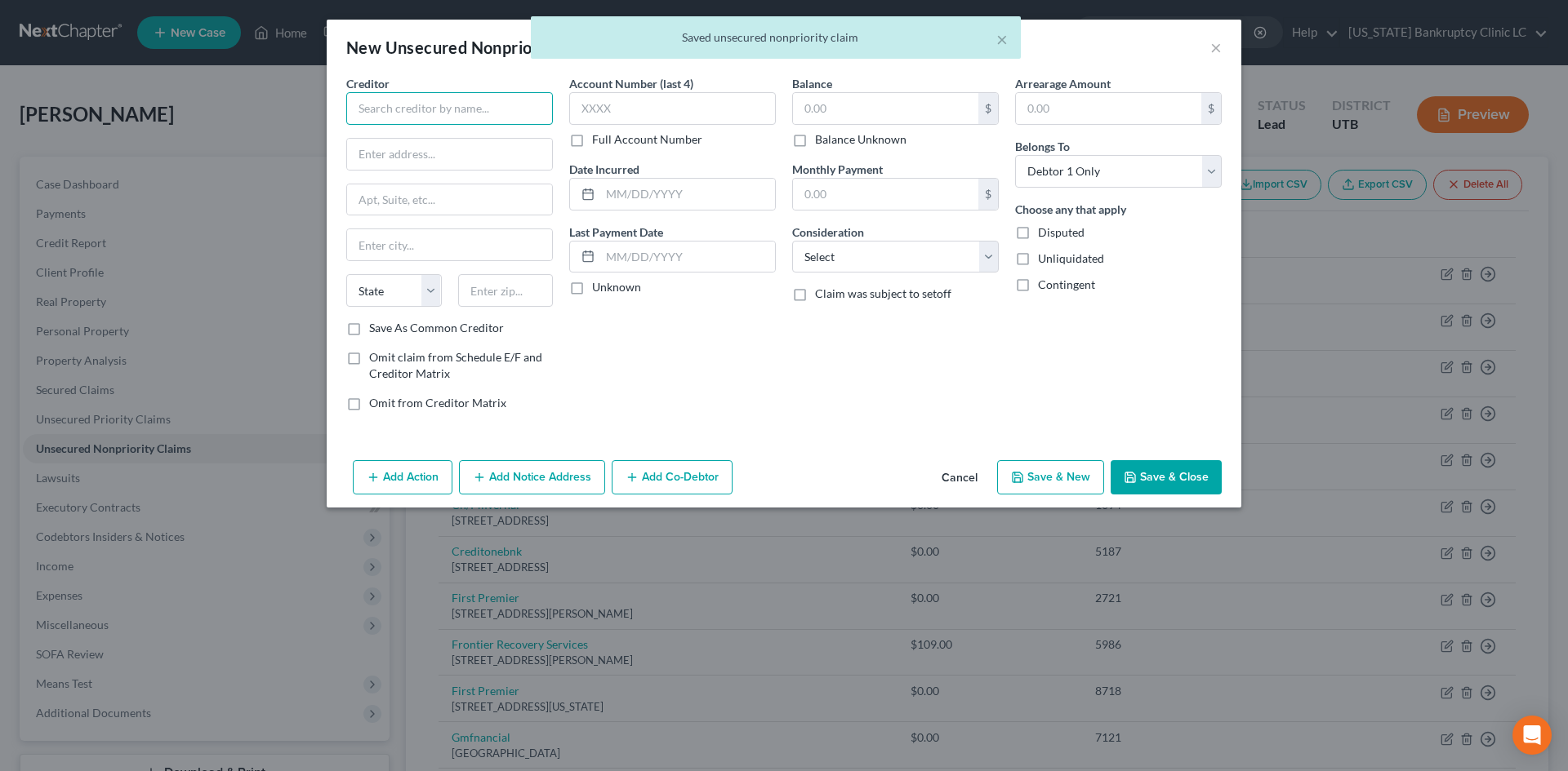
click at [464, 117] on input "text" at bounding box center [450, 108] width 207 height 33
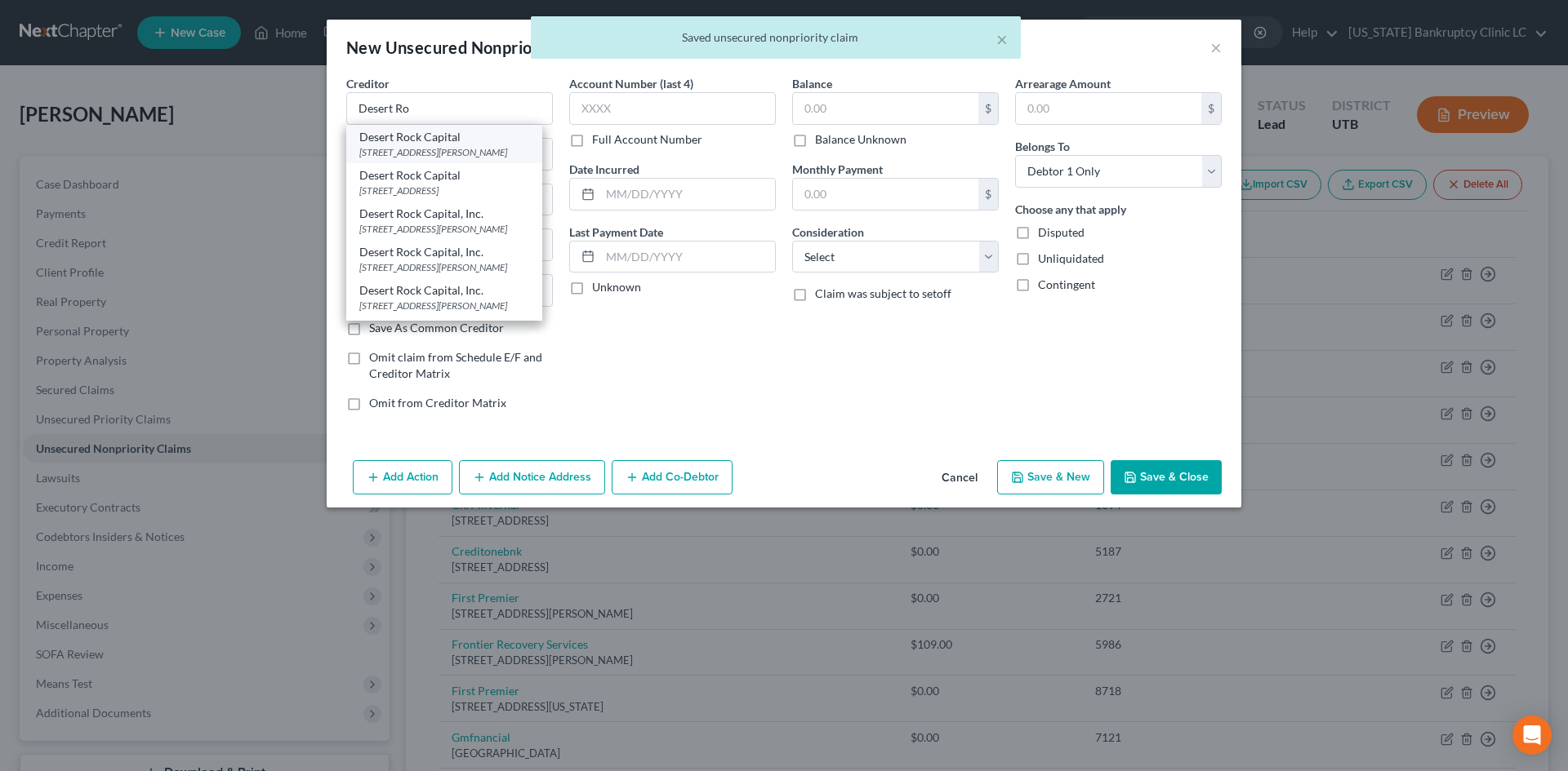
click at [443, 129] on div "Desert Rock Capital" at bounding box center [445, 138] width 170 height 17
type input "Desert Rock Capital"
type input "PO Box 911731"
type input "Saint [PERSON_NAME]"
select select "46"
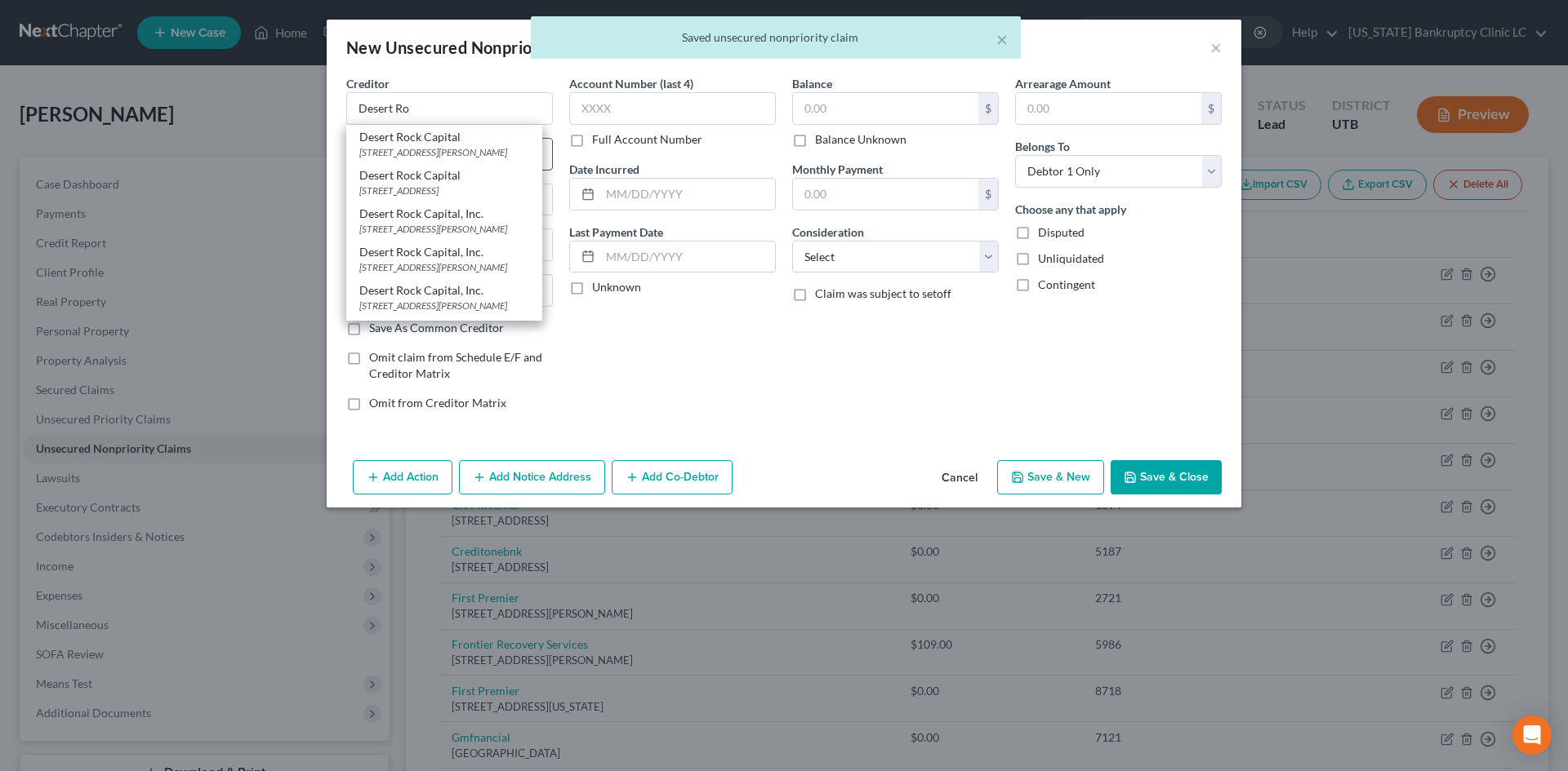
type input "84791"
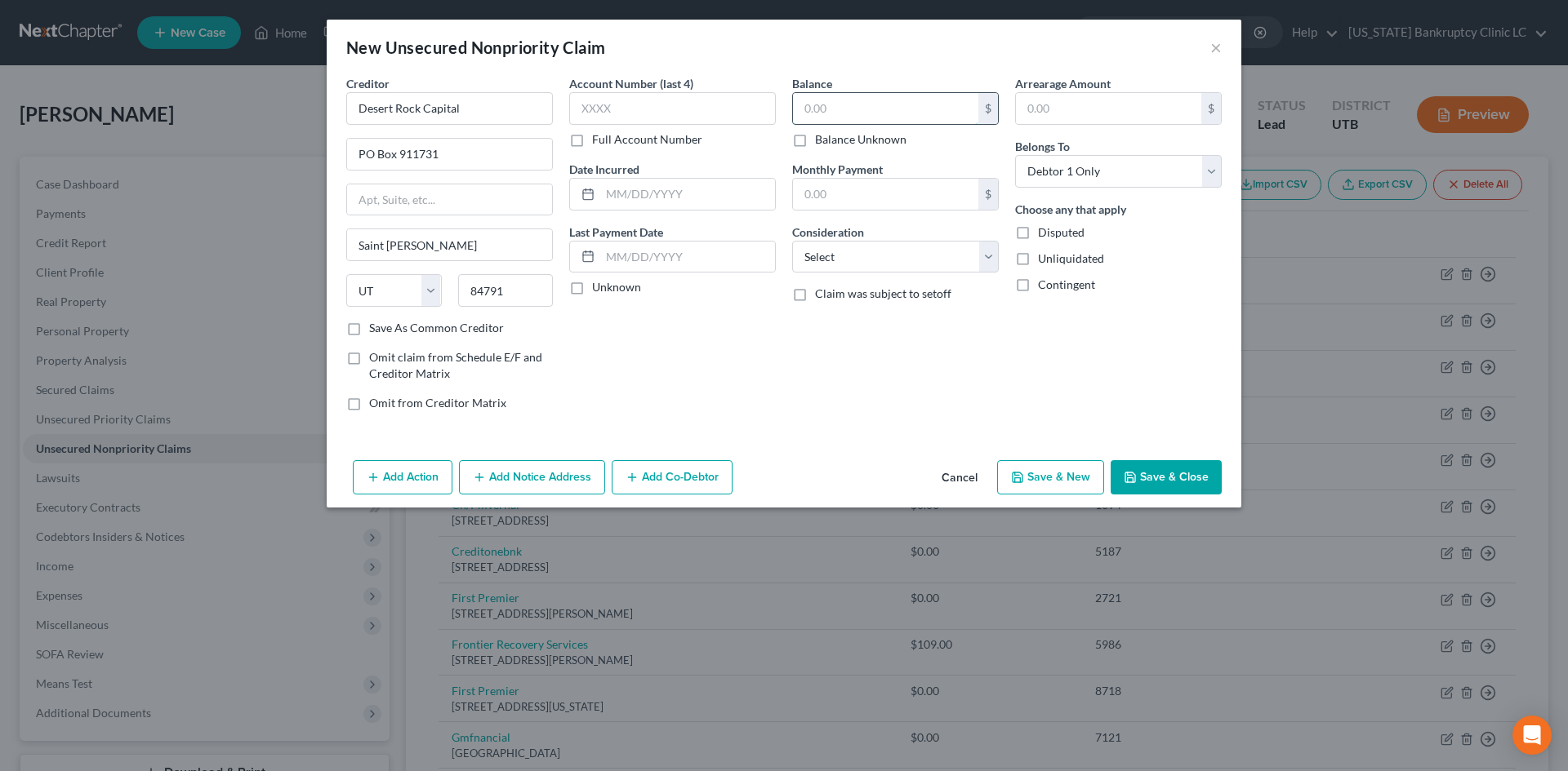
click at [928, 115] on input "text" at bounding box center [886, 108] width 185 height 31
type input "1,500"
click at [1063, 463] on button "Save & New" at bounding box center [1051, 477] width 107 height 34
select select "0"
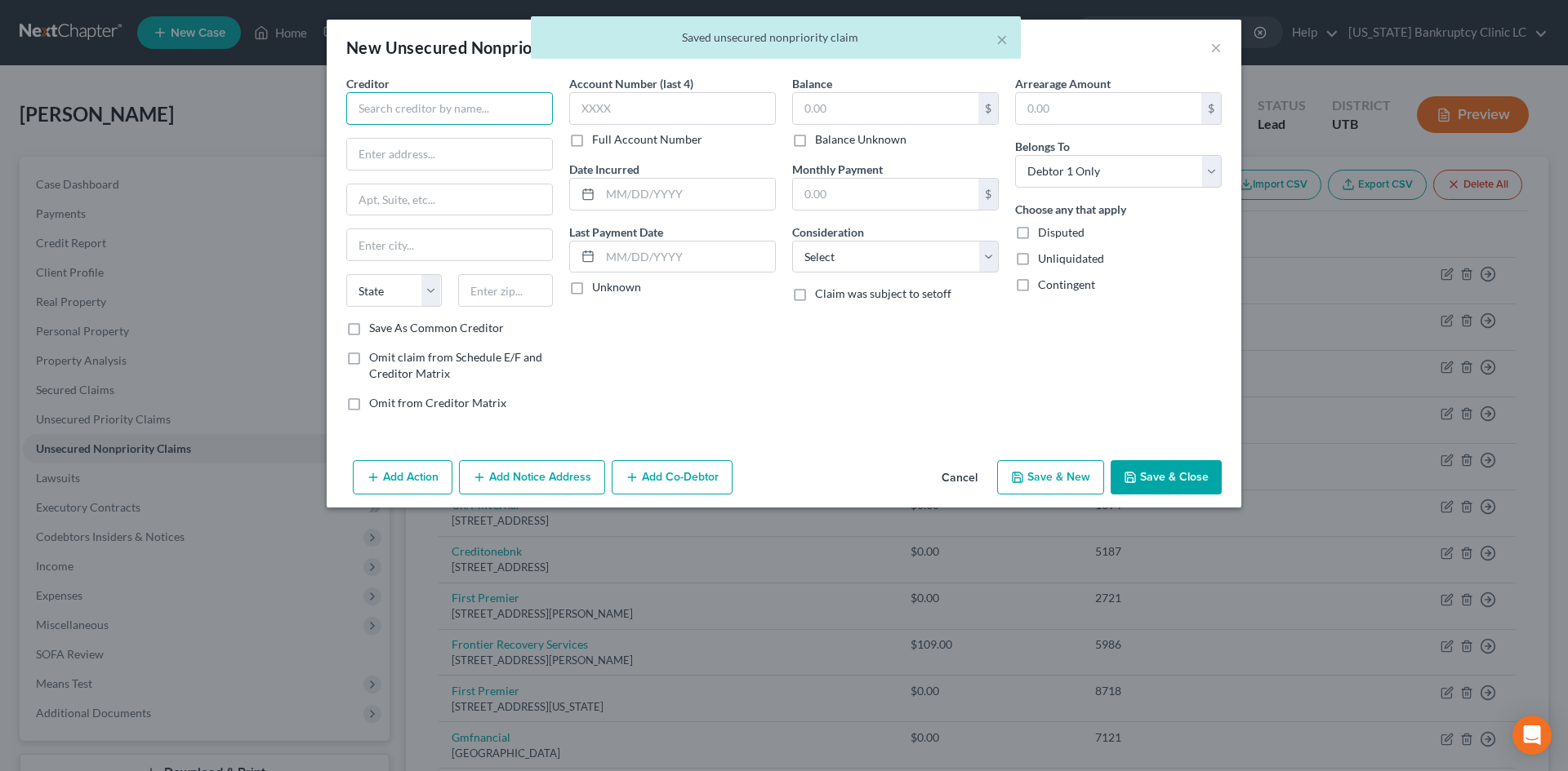
click at [441, 114] on input "text" at bounding box center [450, 108] width 207 height 33
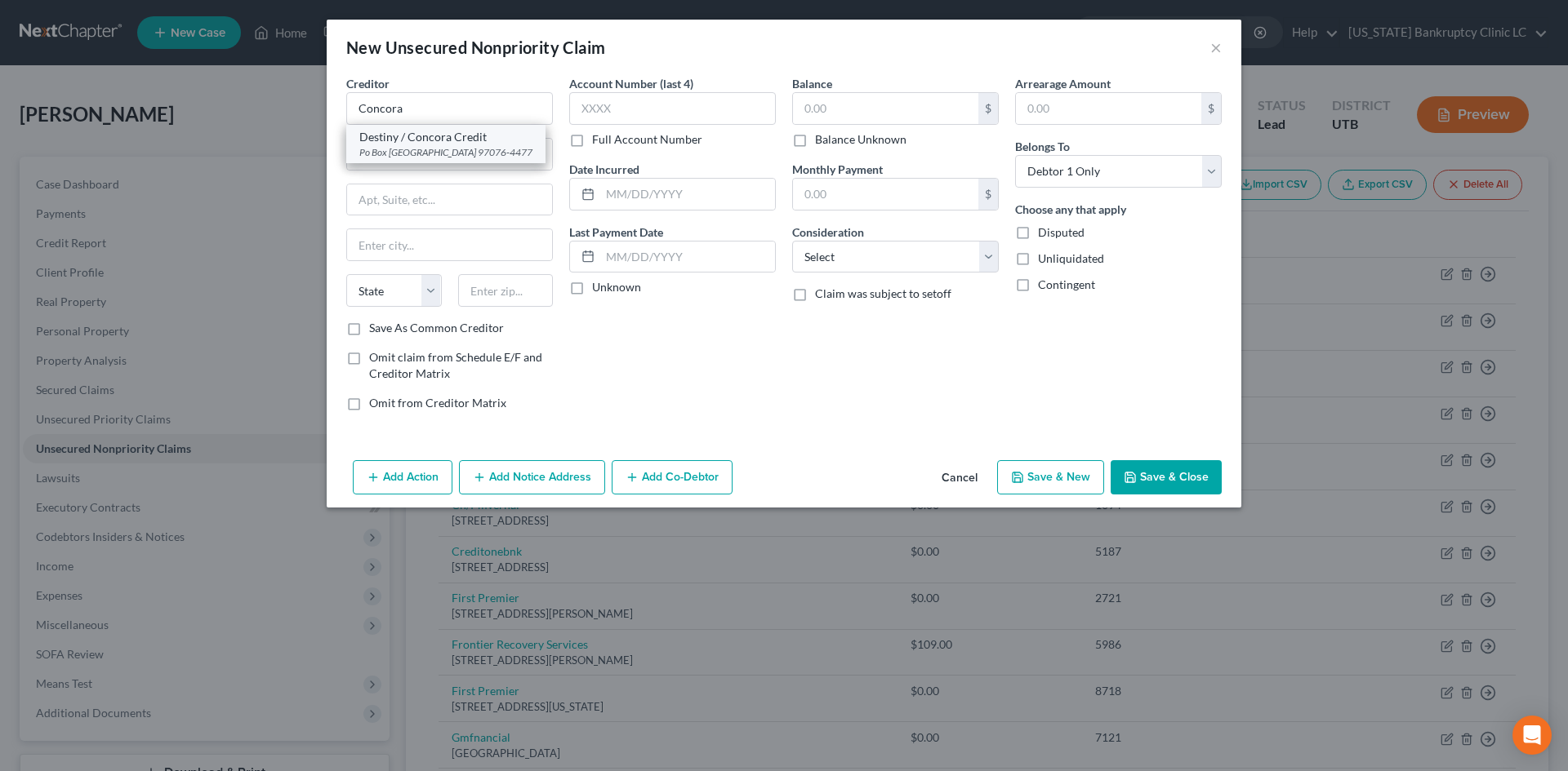
click at [433, 138] on div "Destiny / Concora Credit" at bounding box center [446, 138] width 173 height 17
type input "Destiny / Concora Credit"
type input "Po Box 4477"
type input "Beaverton"
select select "38"
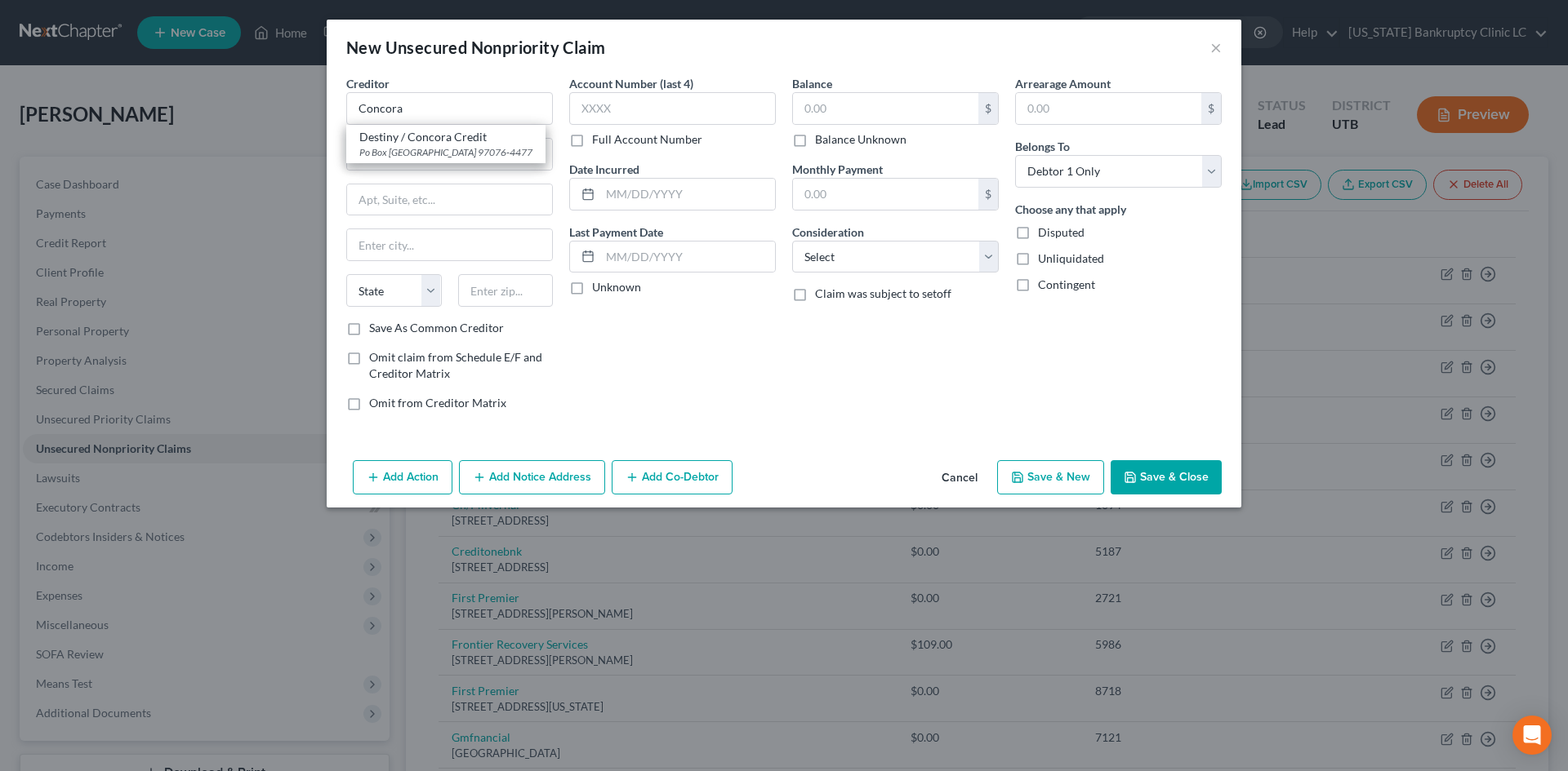
type input "97076-4477"
click at [871, 95] on input "text" at bounding box center [886, 108] width 185 height 31
type input "9"
type input "300"
click at [1164, 478] on button "Save & Close" at bounding box center [1166, 477] width 111 height 34
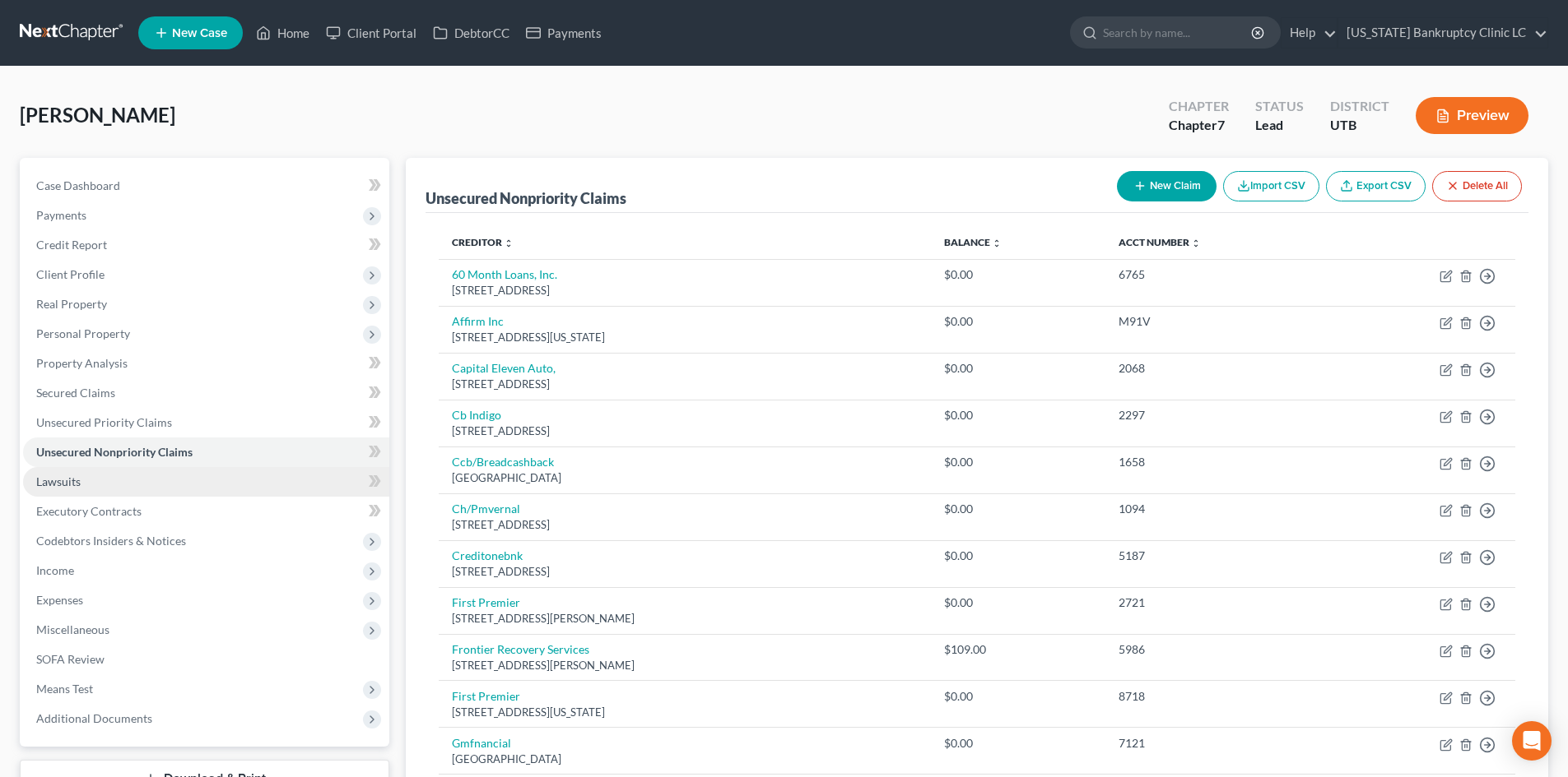
click at [77, 486] on span "Lawsuits" at bounding box center [58, 481] width 45 height 14
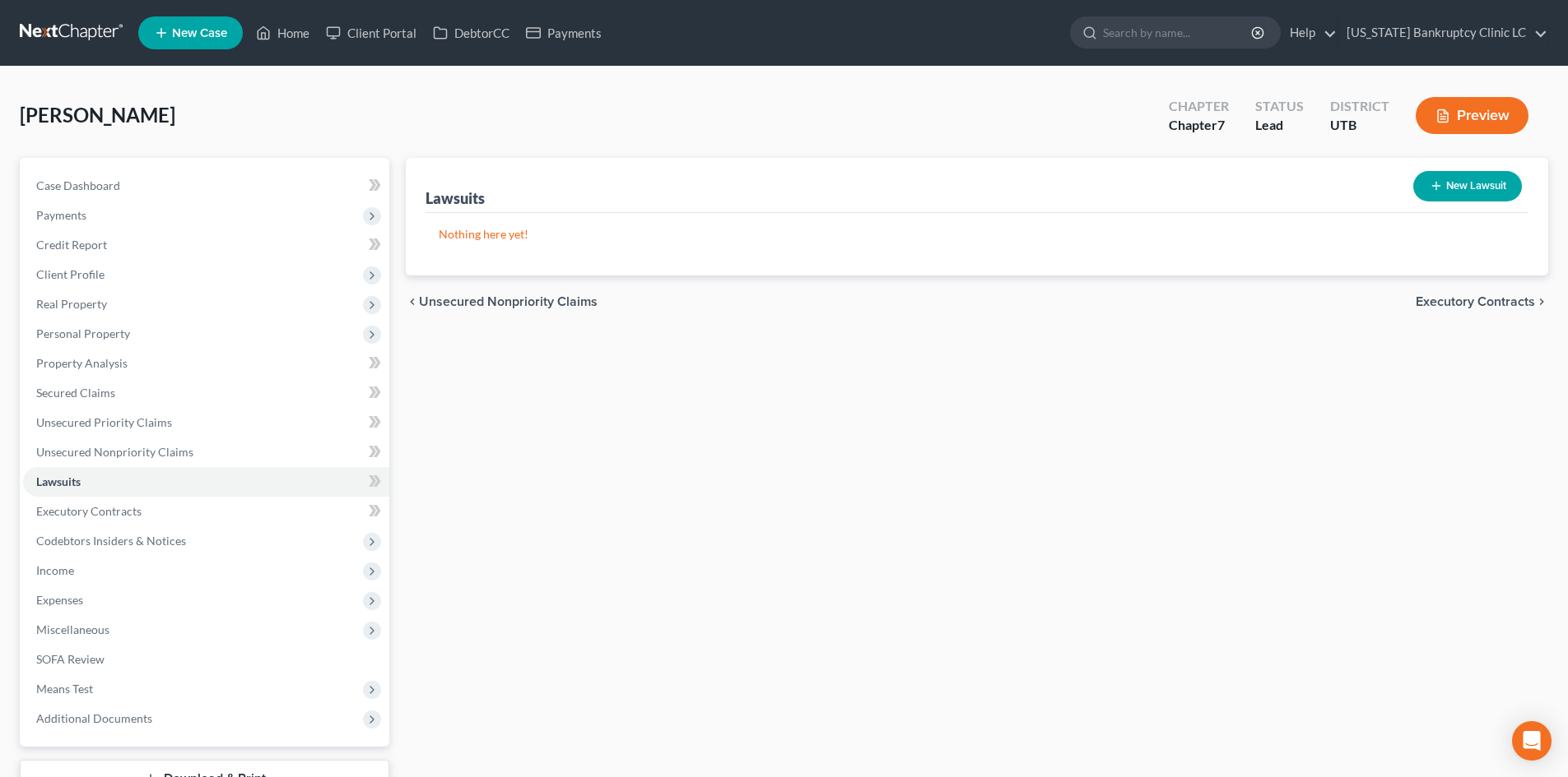
click at [1465, 188] on button "New Lawsuit" at bounding box center [1466, 186] width 108 height 30
select select "0"
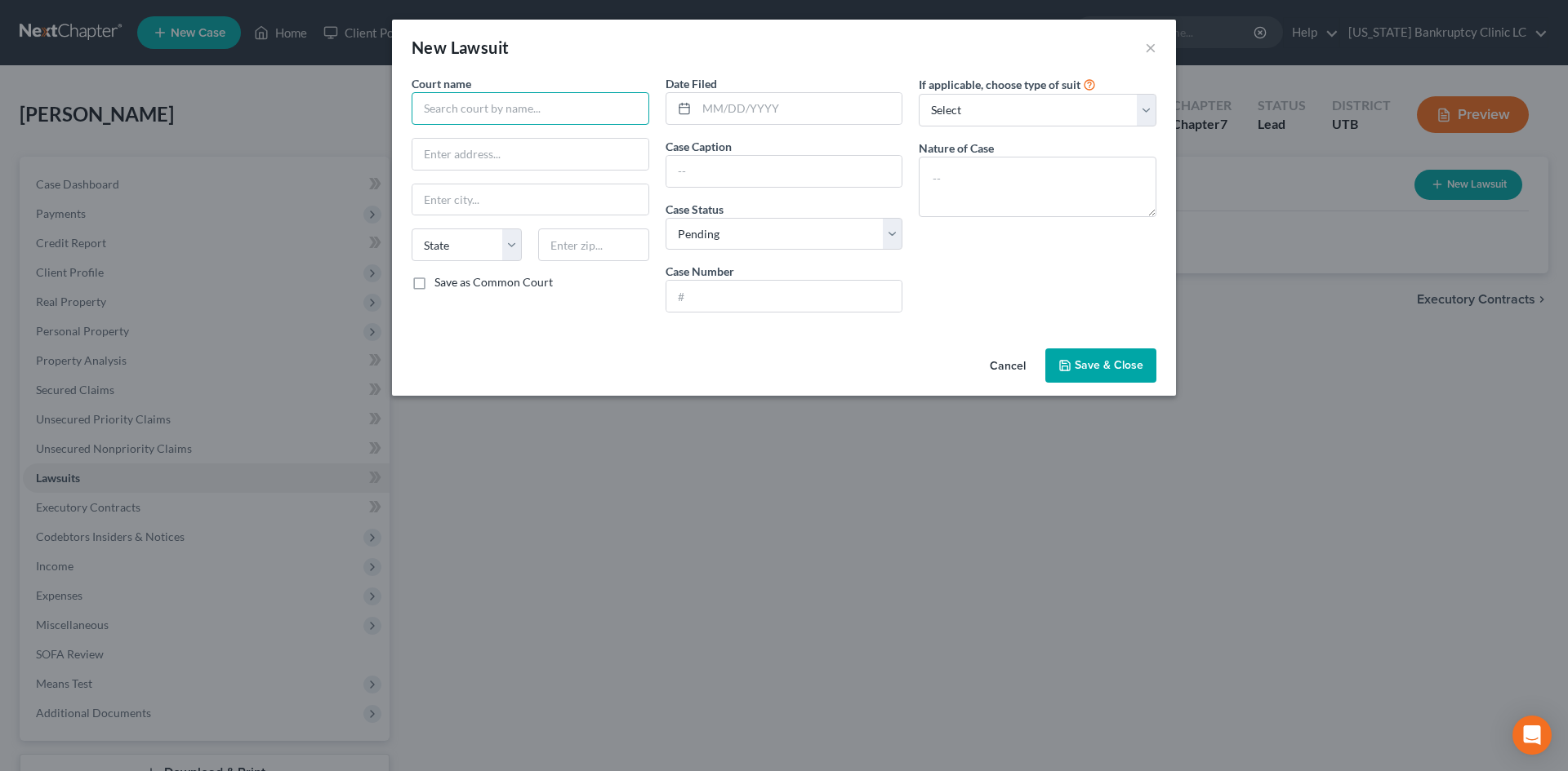
click at [572, 113] on input "text" at bounding box center [530, 108] width 238 height 33
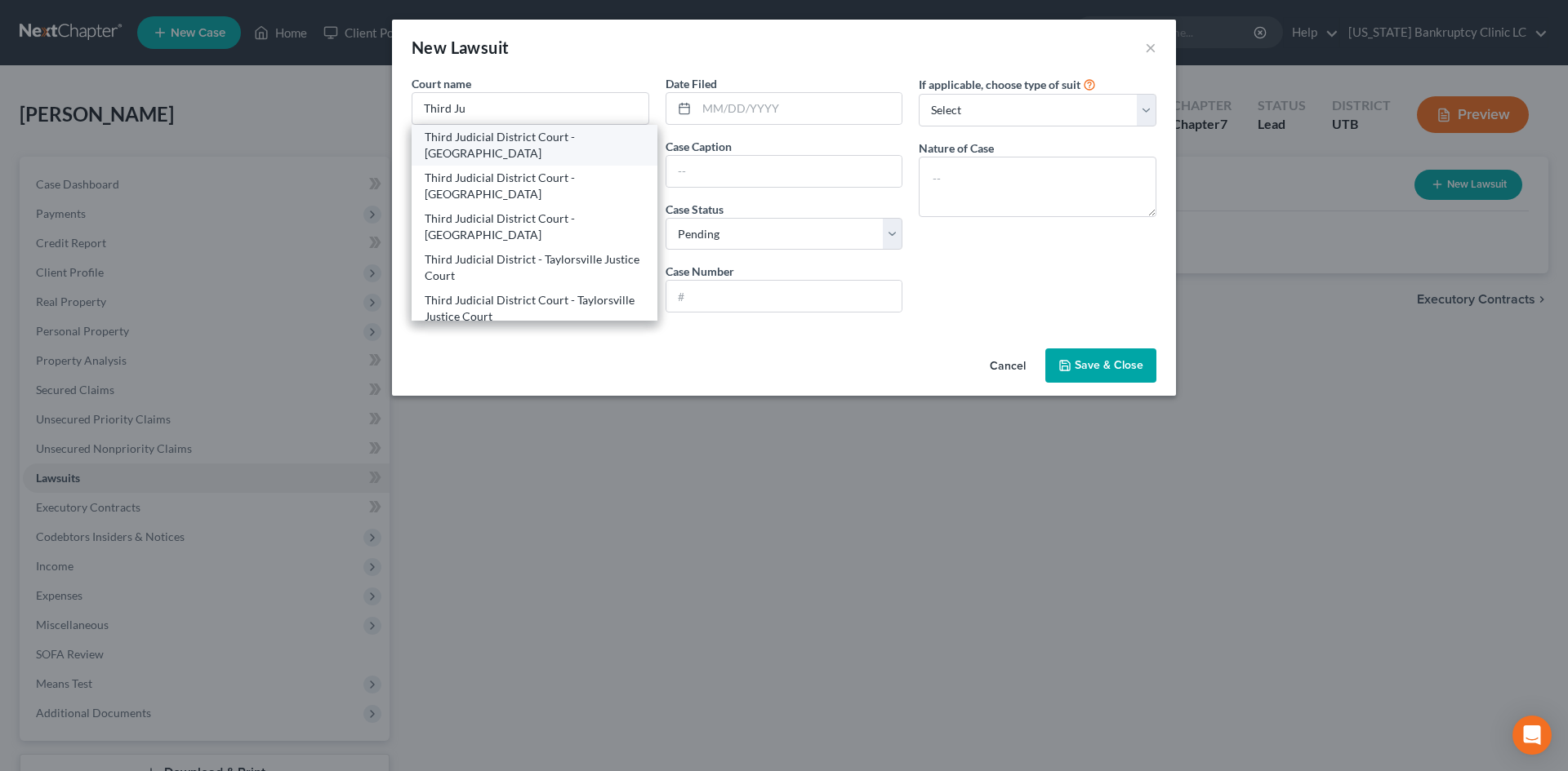
click at [498, 139] on div "Third Judicial District Court - [GEOGRAPHIC_DATA]" at bounding box center [534, 145] width 219 height 33
type input "Third Judicial District Court - [GEOGRAPHIC_DATA]"
type input "[STREET_ADDRESS]"
type input "[GEOGRAPHIC_DATA]"
select select "46"
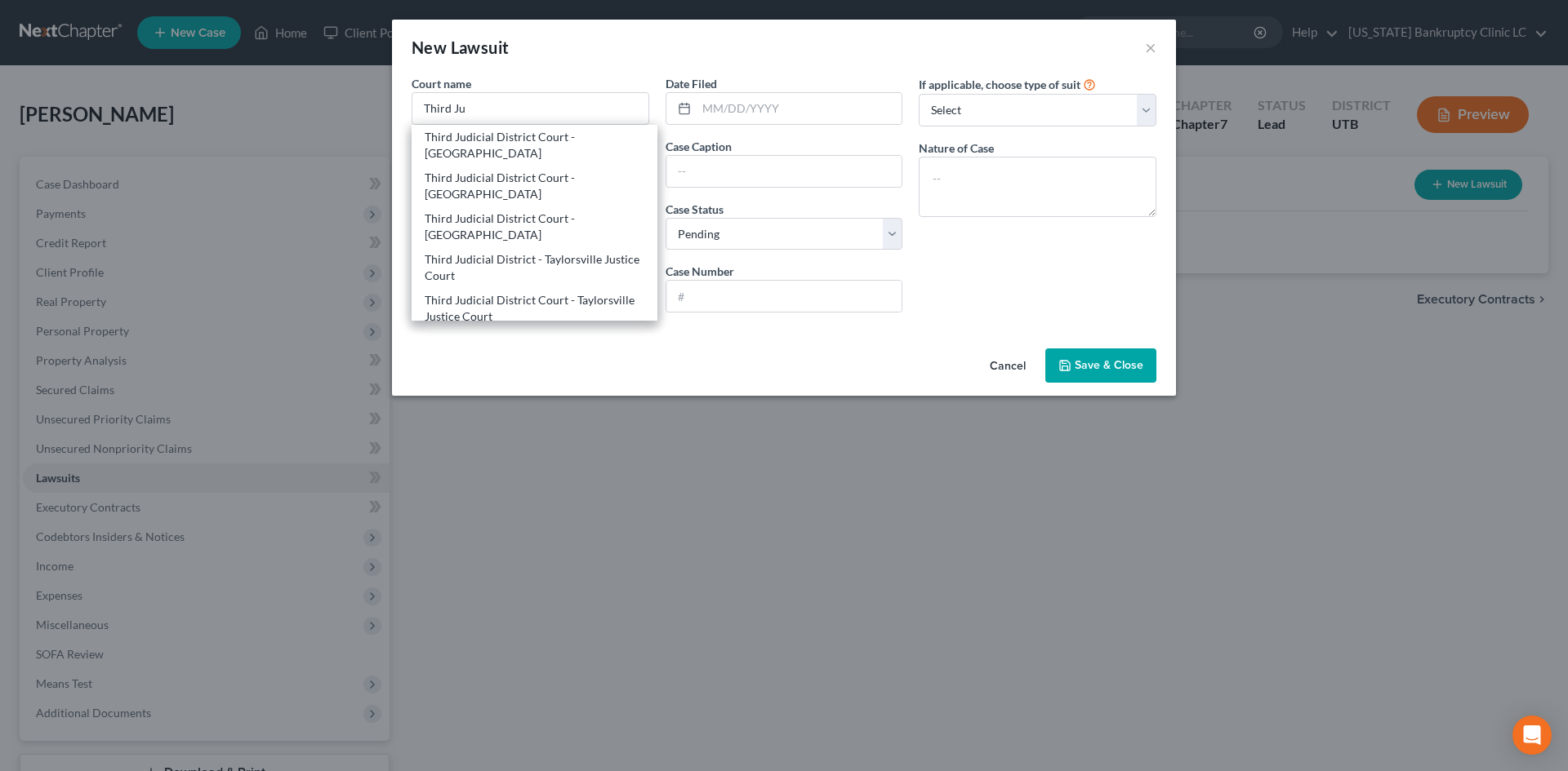
type input "84114-1860"
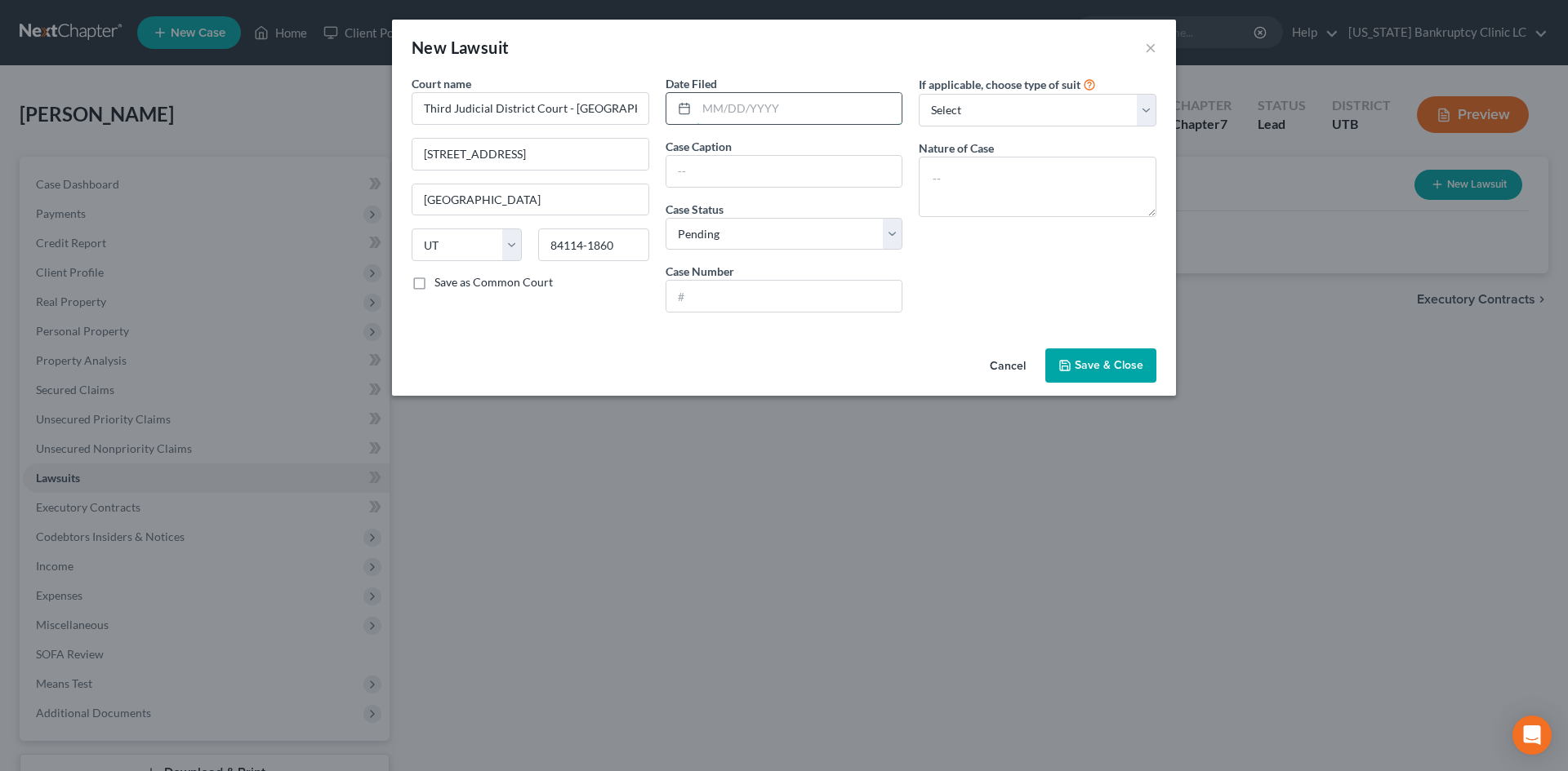
click at [767, 105] on input "text" at bounding box center [799, 108] width 206 height 31
click at [777, 290] on input "text" at bounding box center [784, 296] width 236 height 31
paste input "259908731"
type input "259908731"
click at [814, 189] on div "Date Filed Case Caption Case Status * Select Pending On Appeal Concluded Case N…" at bounding box center [784, 200] width 254 height 251
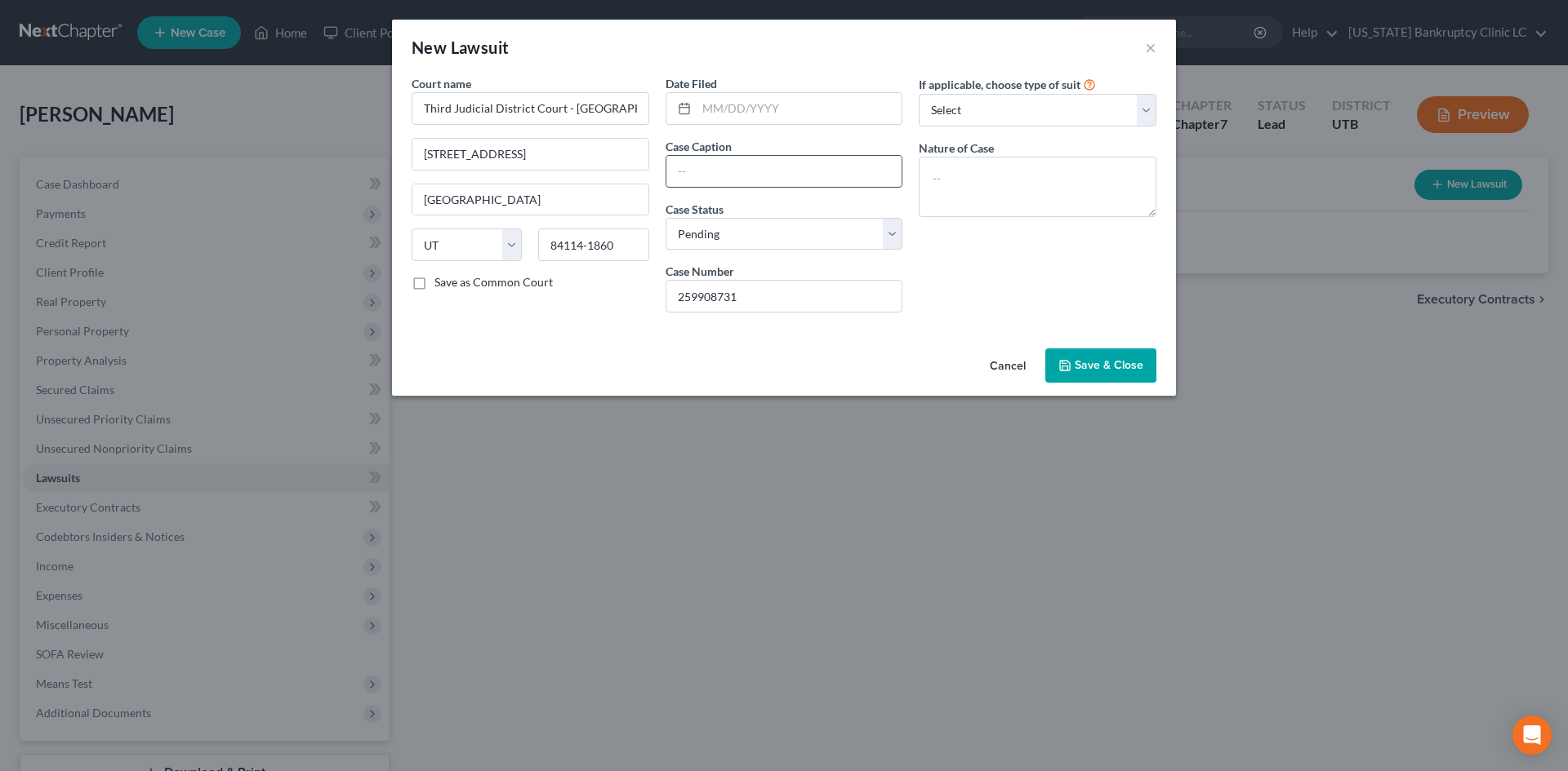
click at [816, 168] on input "text" at bounding box center [784, 171] width 236 height 31
paste input "VELOCITY INVESTMENTS LLC vs. [PERSON_NAME]"
type input "VELOCITY INVESTMENTS LLC vs. [PERSON_NAME]"
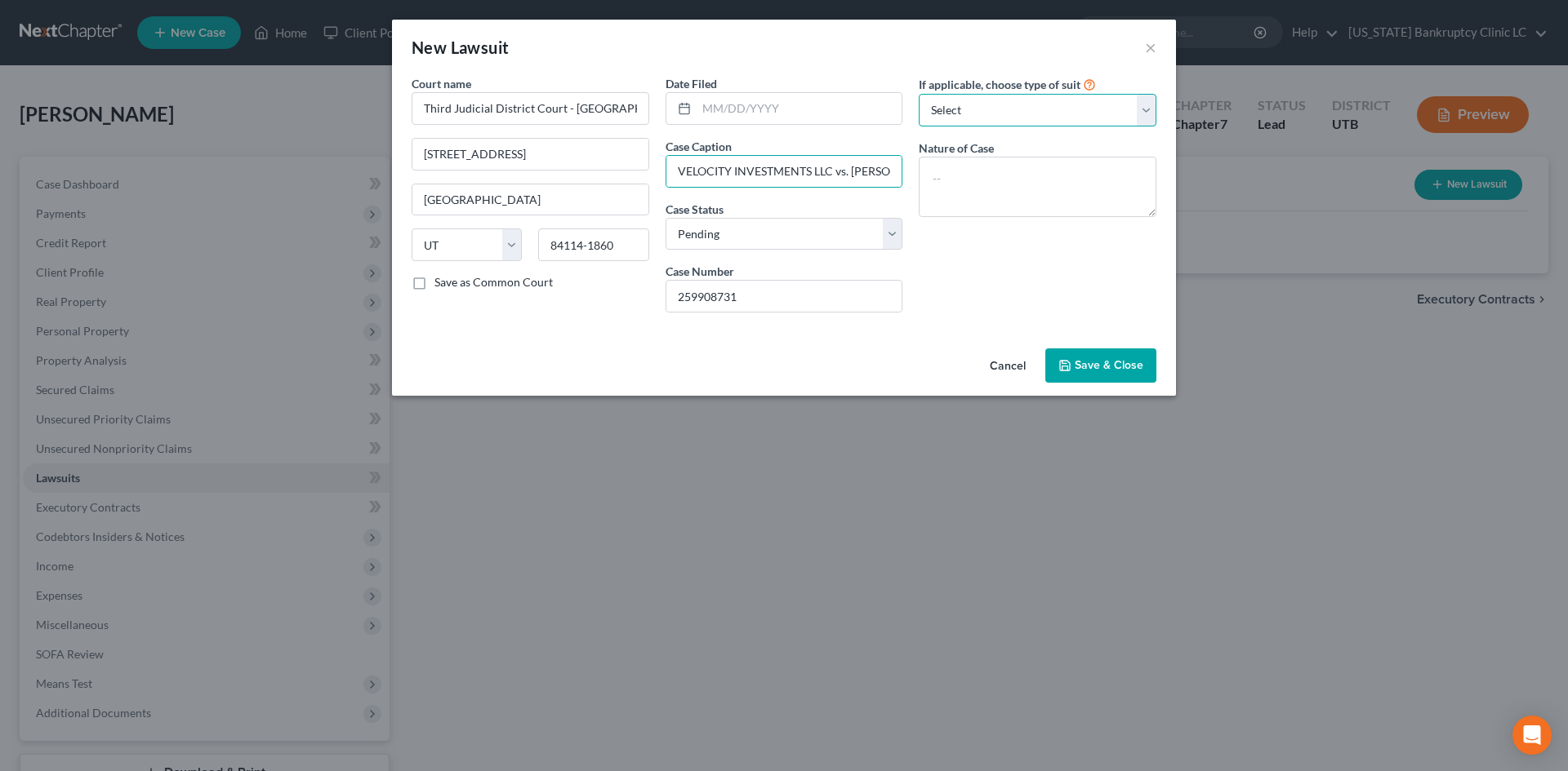
click at [1048, 112] on select "Select Repossession Garnishment Foreclosure Attached, Seized, Or Levied Other" at bounding box center [1038, 110] width 238 height 33
select select "4"
click at [919, 94] on select "Select Repossession Garnishment Foreclosure Attached, Seized, Or Levied Other" at bounding box center [1038, 110] width 238 height 33
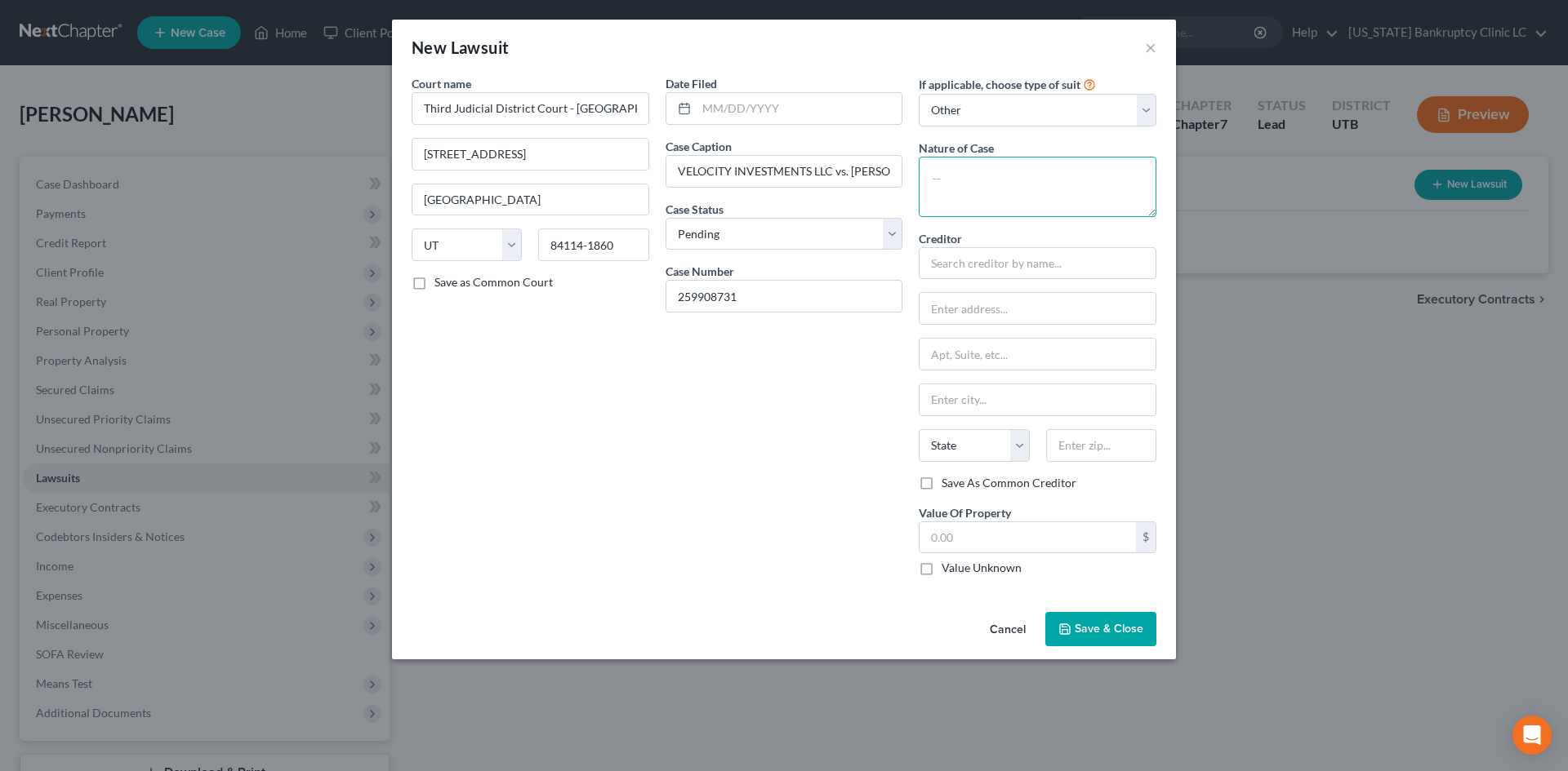
click at [998, 184] on textarea at bounding box center [1038, 187] width 238 height 60
type textarea "Debt Collection"
click at [995, 287] on div "Velocity Investments" at bounding box center [1017, 292] width 170 height 17
type input "Velocity Investments"
type input "P.O. Box 788"
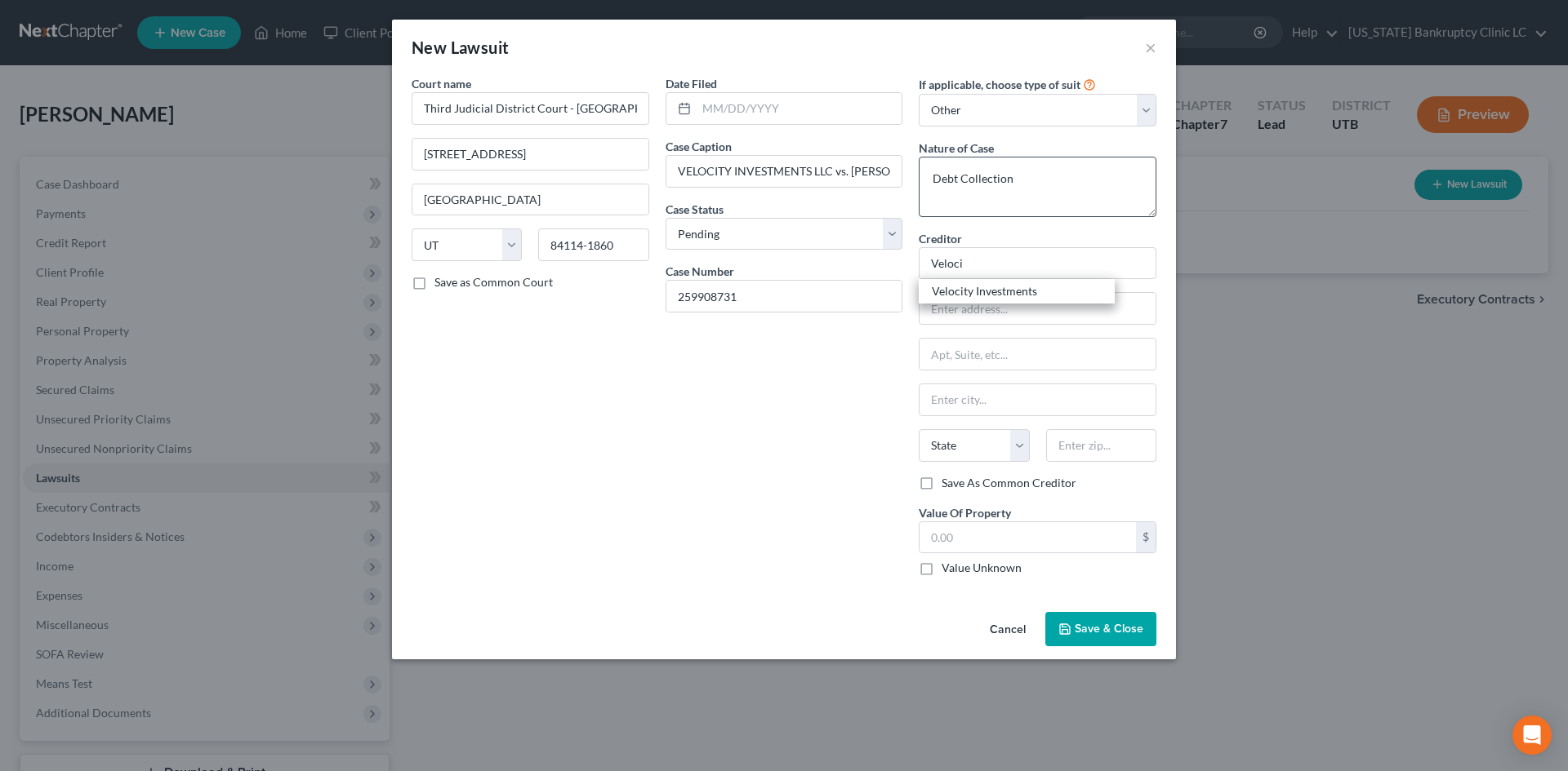
type input "Belmar"
select select "33"
type input "07719"
click at [1013, 113] on select "Select Repossession Garnishment Foreclosure Attached, Seized, Or Levied Other" at bounding box center [1038, 110] width 238 height 33
select select "1"
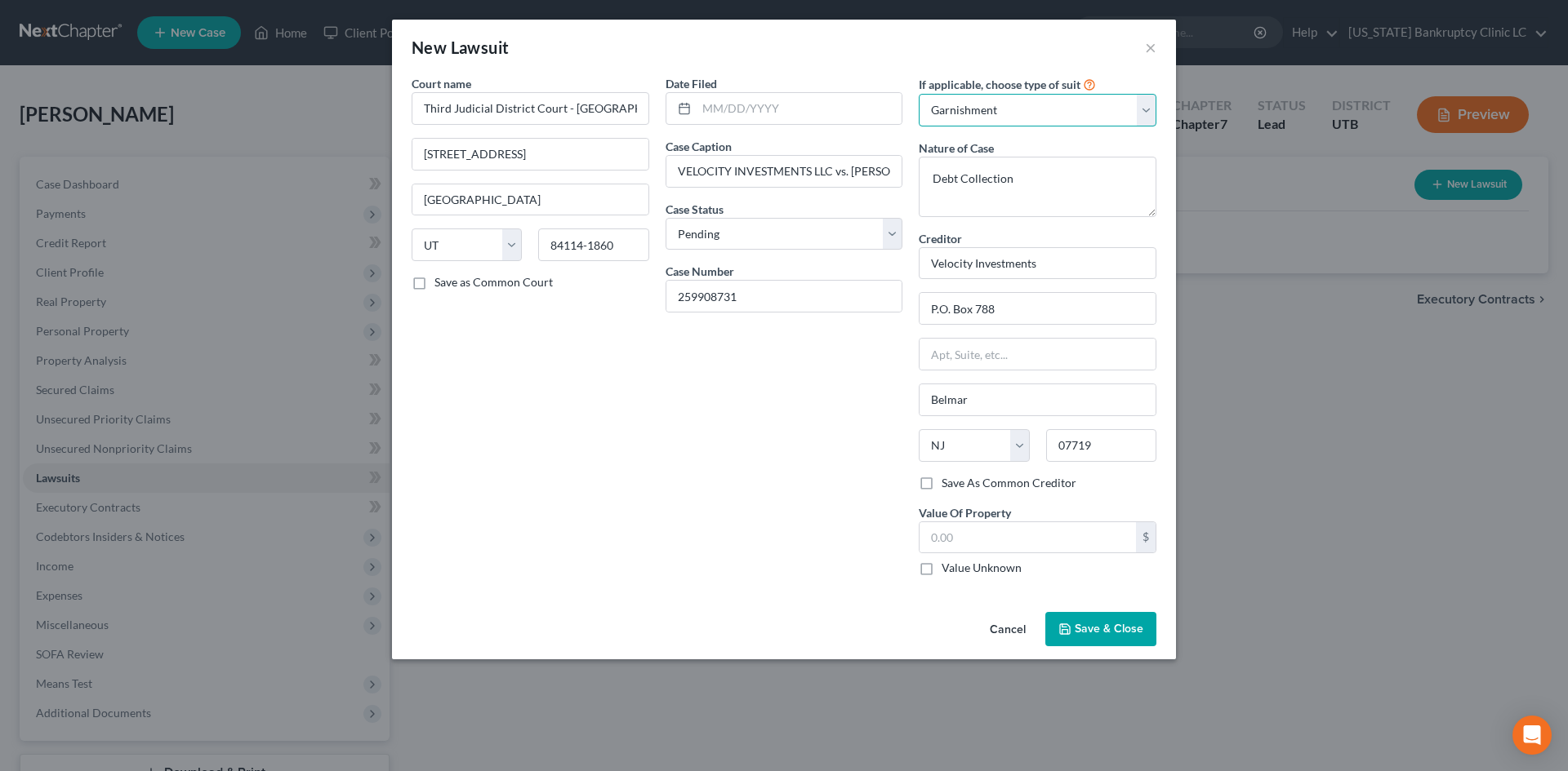
click at [919, 94] on select "Select Repossession Garnishment Foreclosure Attached, Seized, Or Levied Other" at bounding box center [1038, 110] width 238 height 33
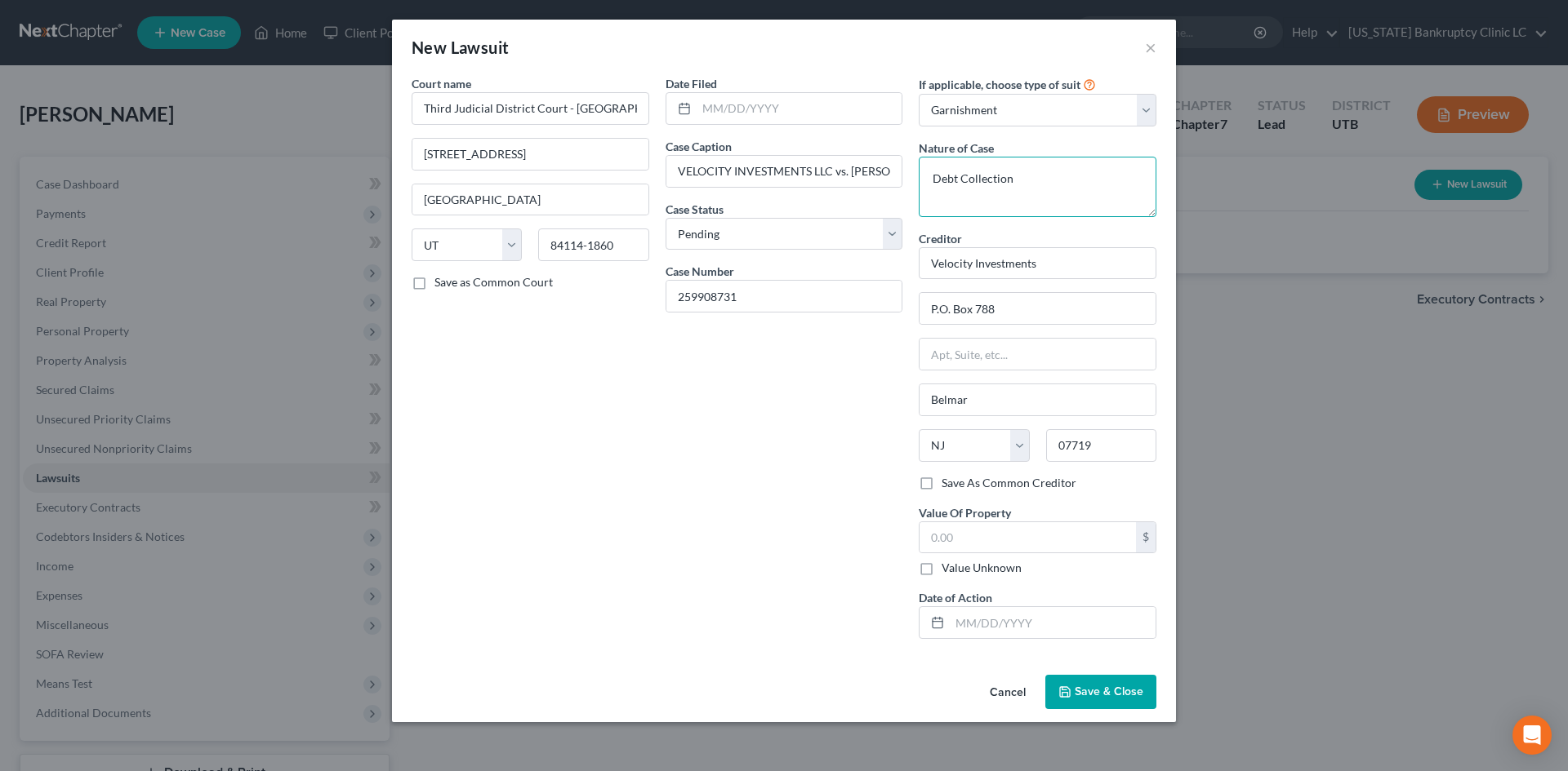
click at [1029, 177] on textarea "Debt Collection" at bounding box center [1038, 187] width 238 height 60
type textarea "Wage Garnishment"
drag, startPoint x: 677, startPoint y: 456, endPoint x: 1053, endPoint y: 516, distance: 380.8
click at [680, 456] on div "Date Filed Case Caption VELOCITY INVESTMENTS LLC vs. [PERSON_NAME] Case Status …" at bounding box center [784, 363] width 254 height 577
click at [1085, 543] on input "text" at bounding box center [1028, 538] width 217 height 31
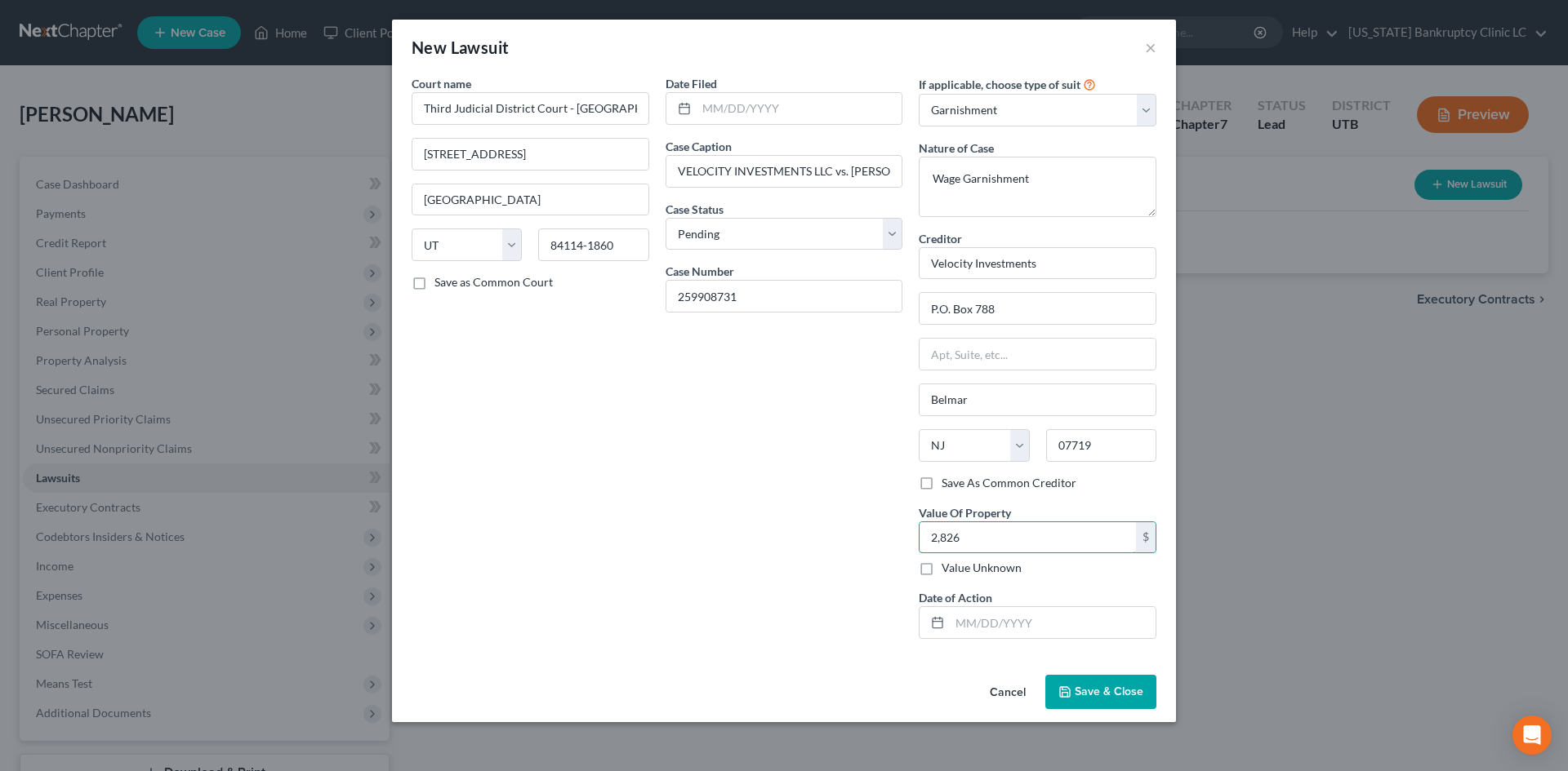
type input "2,826"
click at [841, 474] on div "Date Filed Case Caption VELOCITY INVESTMENTS LLC vs. [PERSON_NAME] Case Status …" at bounding box center [784, 363] width 254 height 577
click at [753, 125] on div "Date Filed Case Caption VELOCITY INVESTMENTS LLC vs. [PERSON_NAME] Case Status …" at bounding box center [784, 363] width 254 height 577
click at [758, 113] on input "text" at bounding box center [799, 108] width 206 height 31
type input "[DATE]"
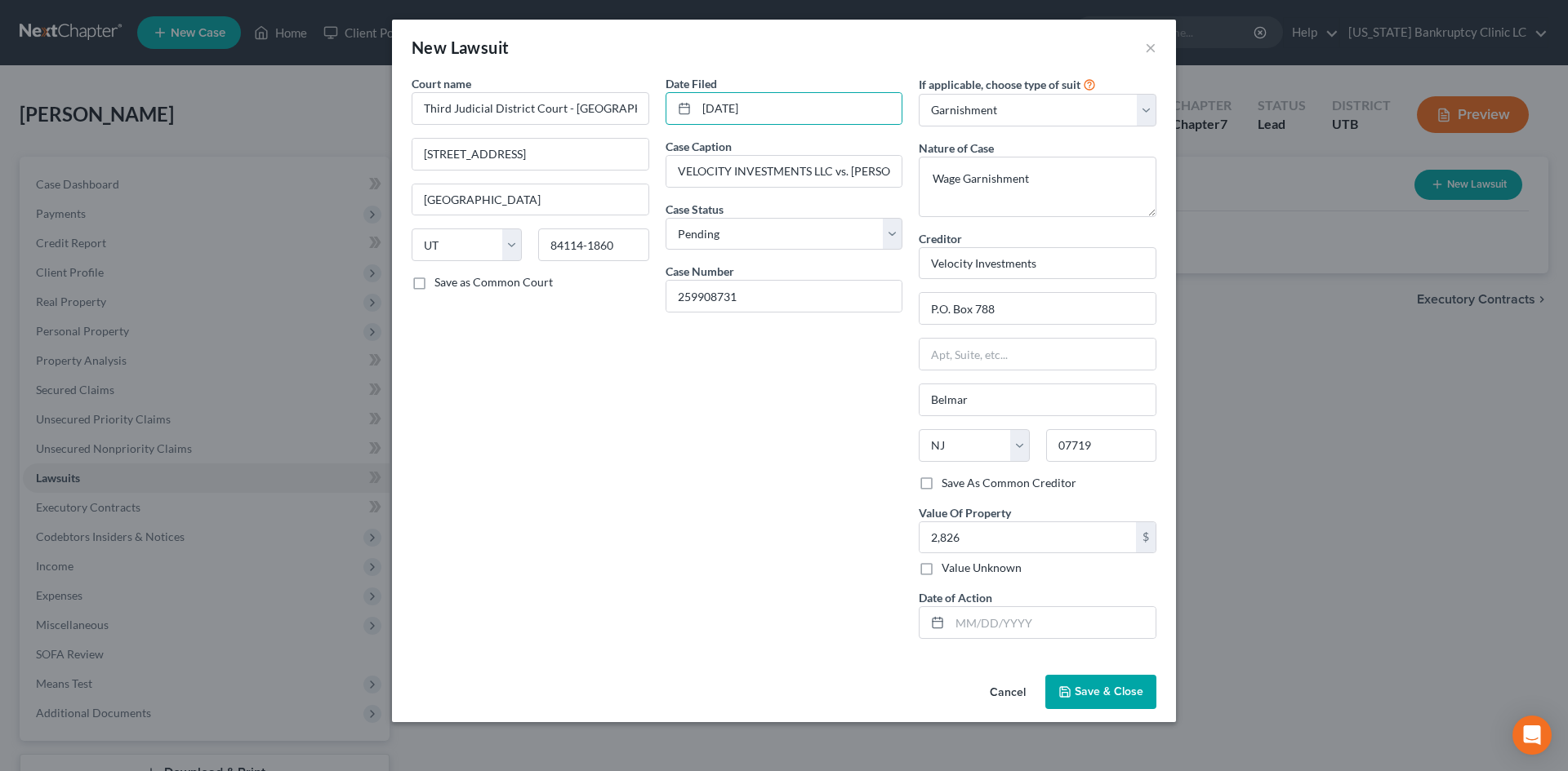
click at [764, 443] on div "Date Filed [DATE] Case Caption VELOCITY INVESTMENTS LLC vs. [PERSON_NAME] Case …" at bounding box center [784, 363] width 254 height 577
click at [1101, 683] on button "Save & Close" at bounding box center [1101, 692] width 111 height 34
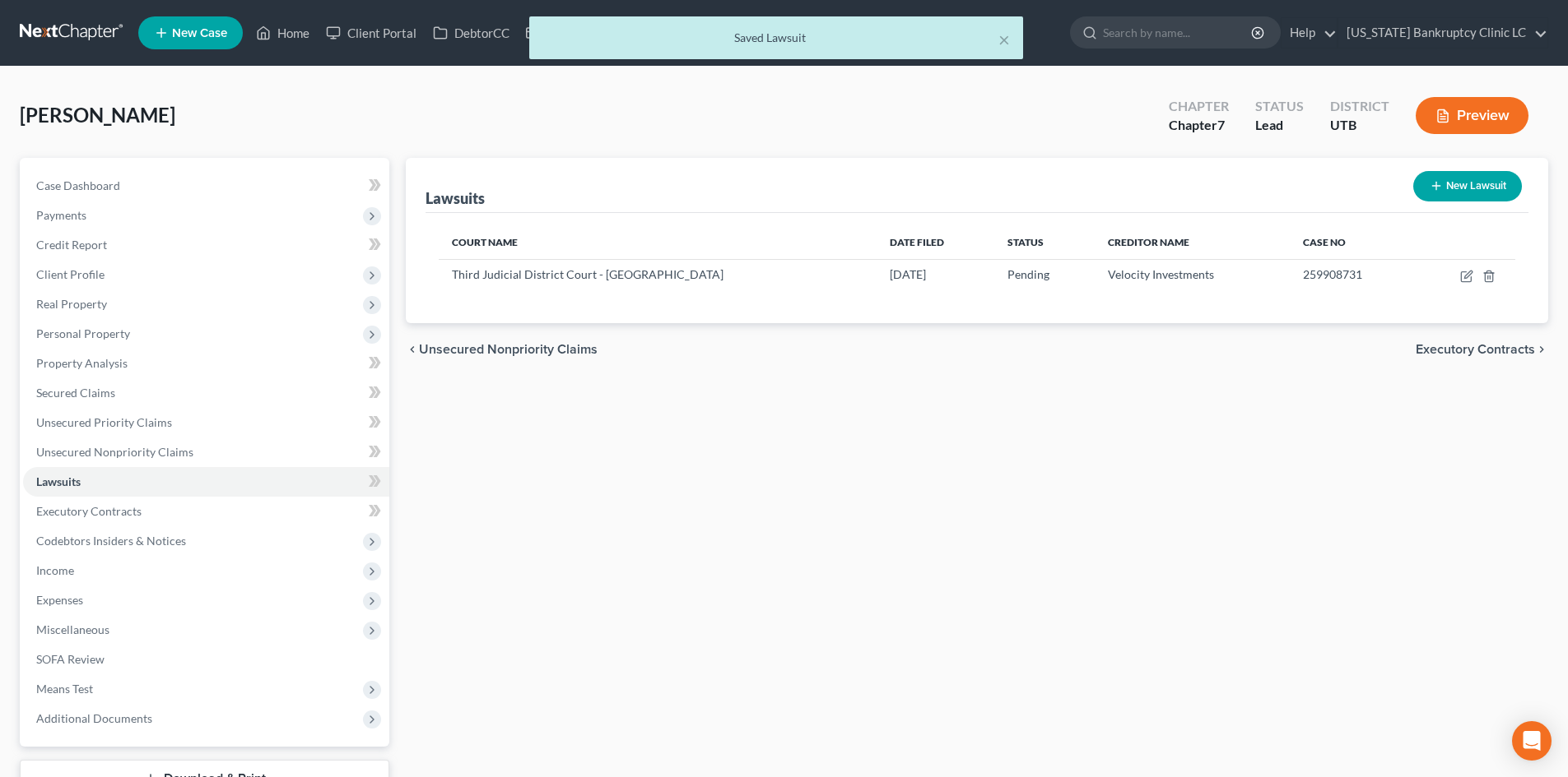
click at [1460, 191] on button "New Lawsuit" at bounding box center [1466, 186] width 108 height 30
select select "0"
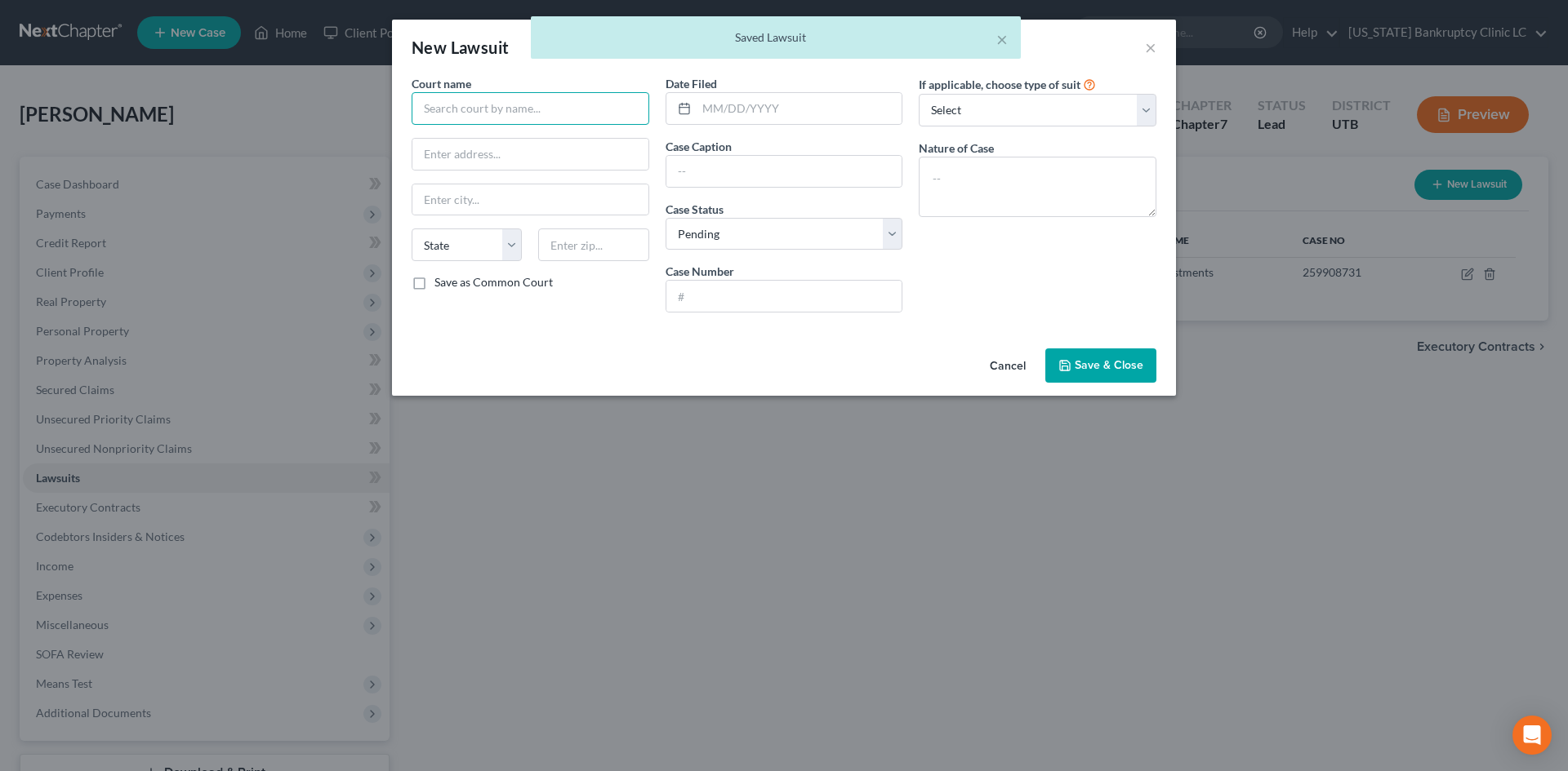
click at [525, 117] on input "text" at bounding box center [530, 108] width 238 height 33
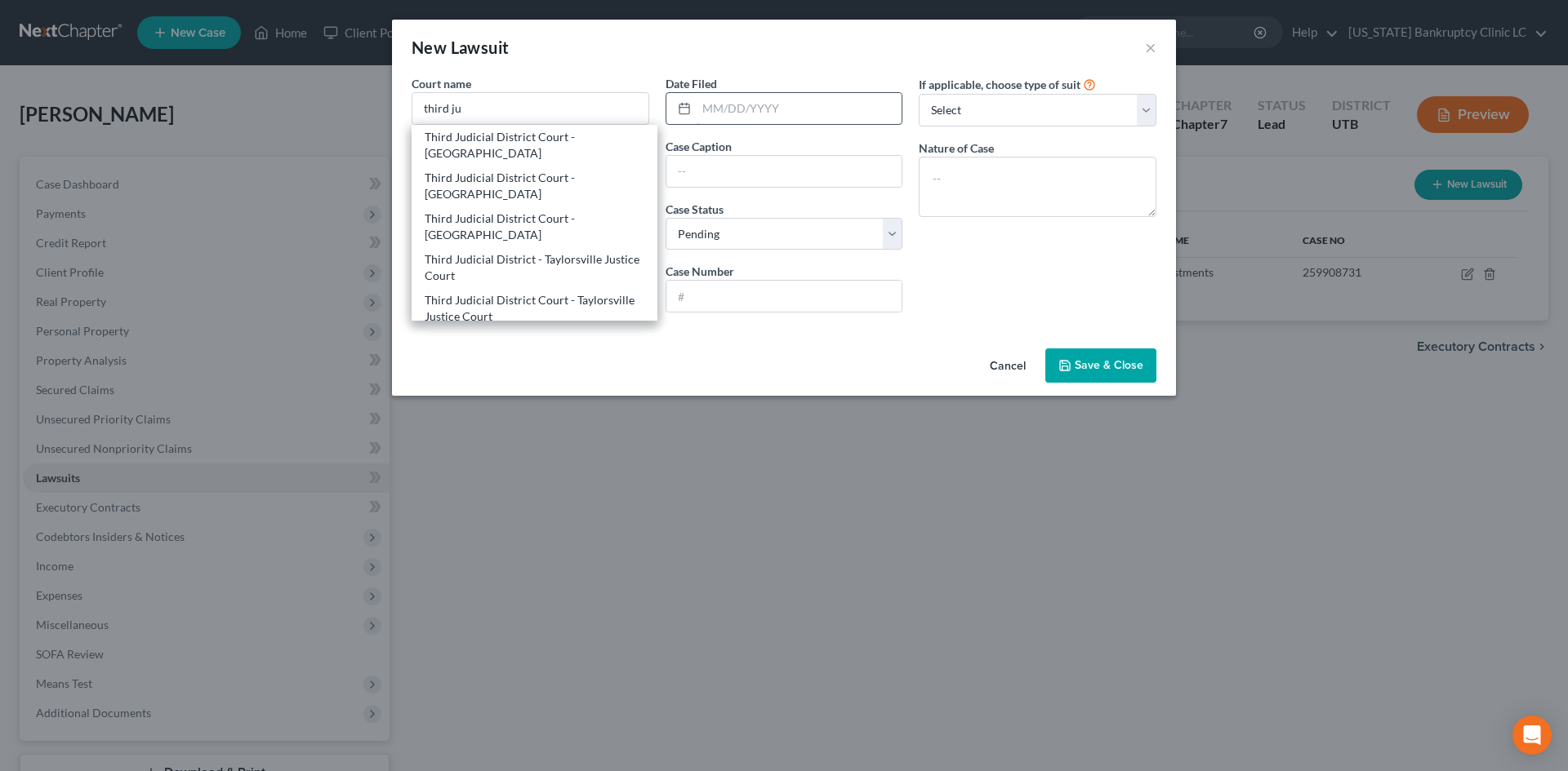
drag, startPoint x: 526, startPoint y: 143, endPoint x: 748, endPoint y: 112, distance: 224.2
click at [527, 142] on div "Third Judicial District Court - [GEOGRAPHIC_DATA]" at bounding box center [534, 145] width 219 height 33
type input "Third Judicial District Court - [GEOGRAPHIC_DATA]"
type input "[STREET_ADDRESS]"
type input "[GEOGRAPHIC_DATA]"
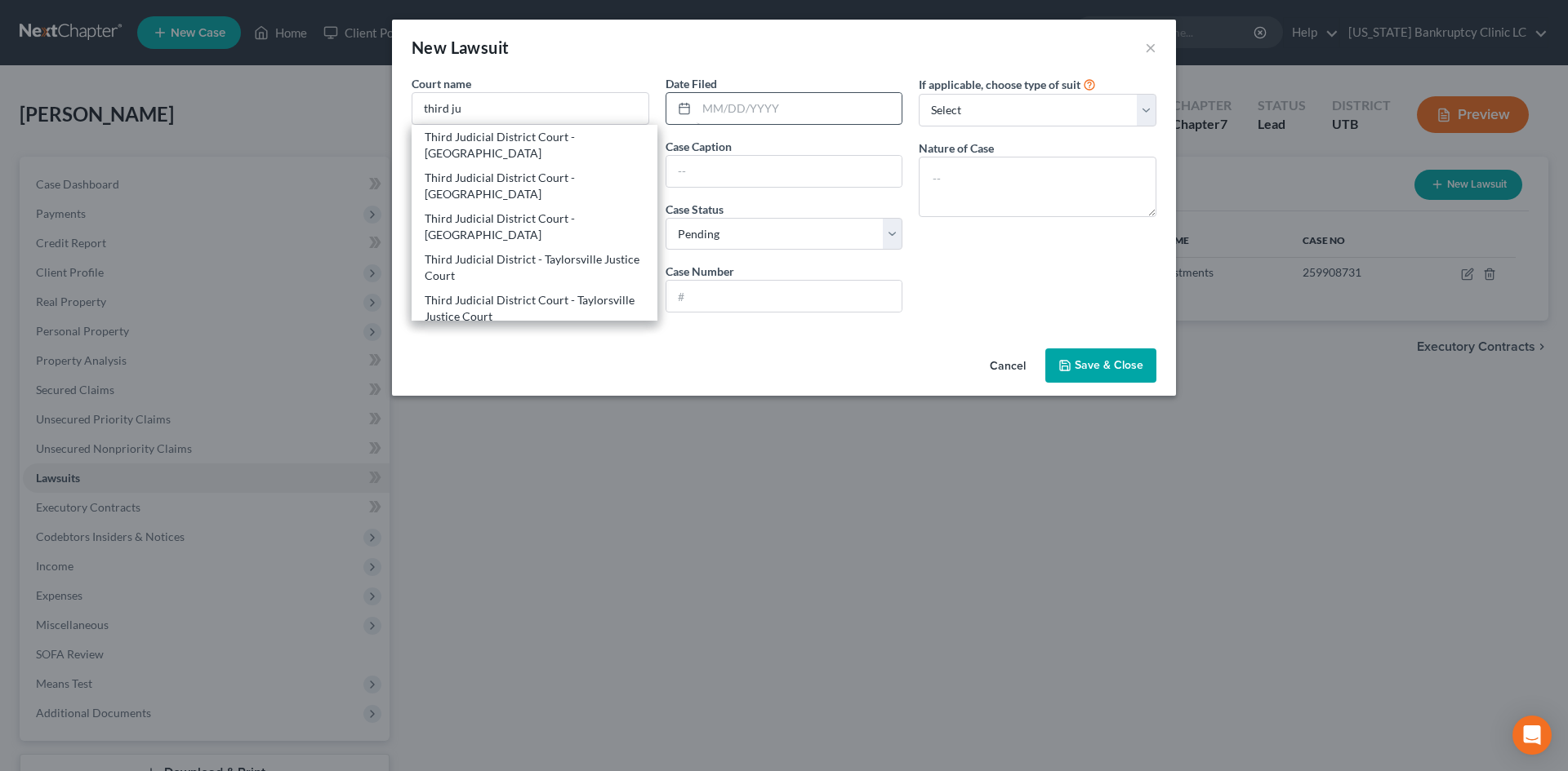
select select "46"
type input "84114-1860"
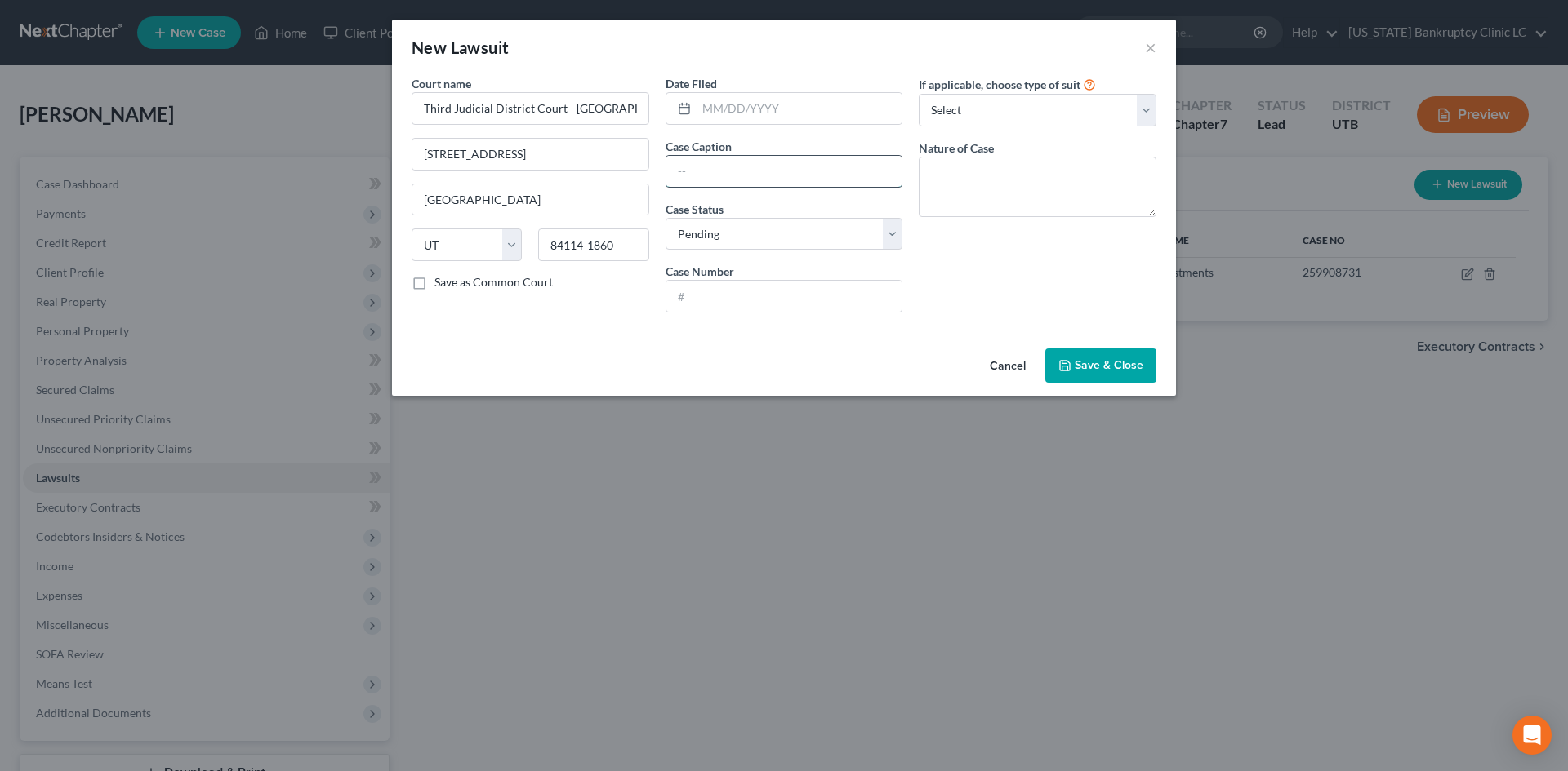
click at [772, 169] on input "text" at bounding box center [784, 171] width 236 height 31
paste input "LVNV FUNDING LLC vs. [PERSON_NAME]"
type input "LVNV FUNDING LLC vs. [PERSON_NAME]"
drag, startPoint x: 699, startPoint y: 297, endPoint x: 1034, endPoint y: 250, distance: 338.3
click at [699, 297] on input "text" at bounding box center [784, 296] width 236 height 31
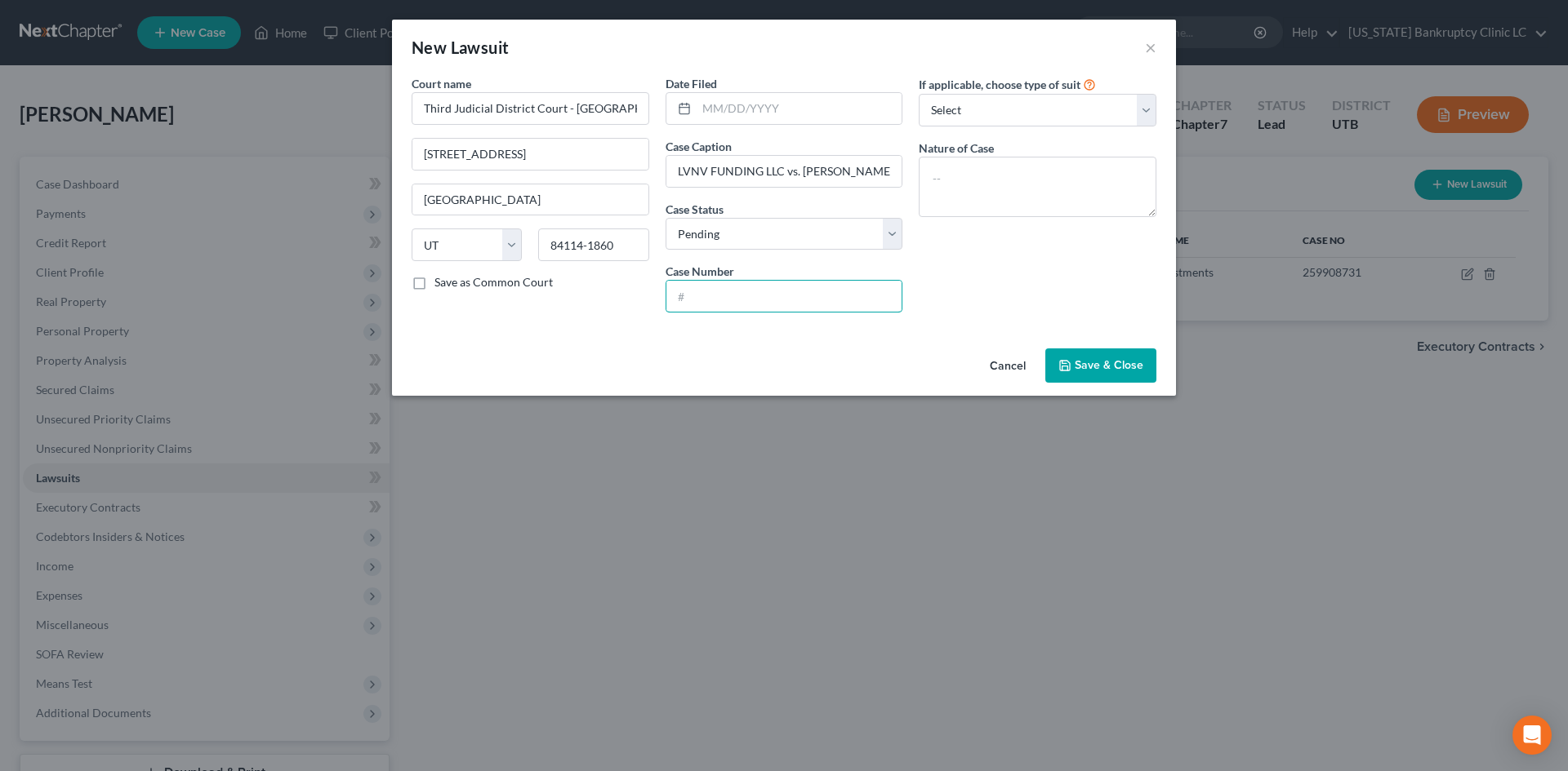
paste input "249923681"
type input "249923681"
click at [1060, 123] on select "Select Repossession Garnishment Foreclosure Attached, Seized, Or Levied Other" at bounding box center [1038, 110] width 238 height 33
select select "4"
click at [919, 94] on select "Select Repossession Garnishment Foreclosure Attached, Seized, Or Levied Other" at bounding box center [1038, 110] width 238 height 33
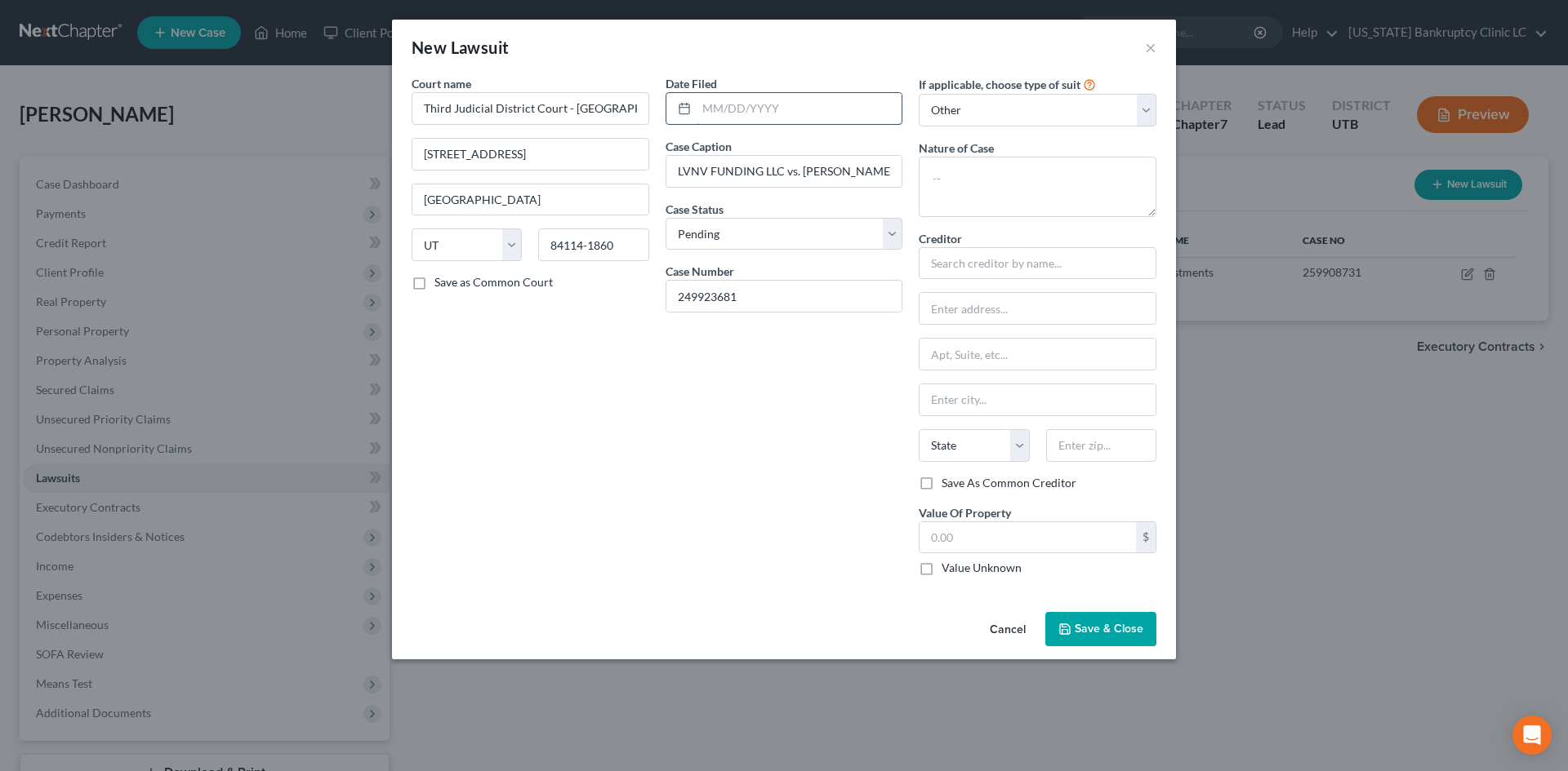
click at [771, 120] on input "text" at bounding box center [799, 108] width 206 height 31
type input "[DATE]"
click at [1047, 196] on textarea at bounding box center [1038, 187] width 238 height 60
type textarea "Debt Collection"
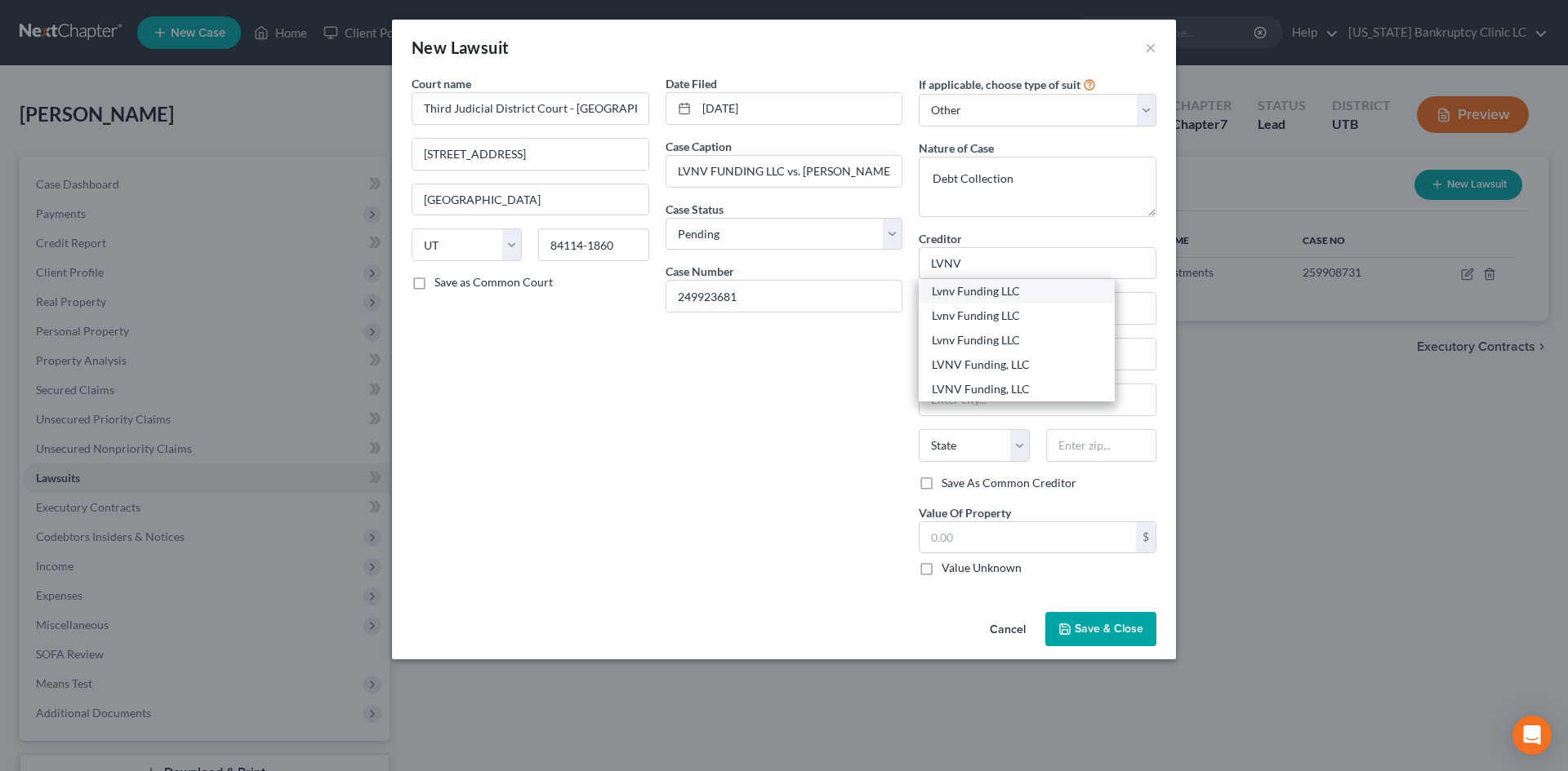
click at [991, 289] on div "Lvnv Funding LLC" at bounding box center [1017, 292] width 170 height 17
type input "Lvnv Funding LLC"
type input "c/o Resurgent Capital Services"
type input "PO Box 1269"
type input "[GEOGRAPHIC_DATA]"
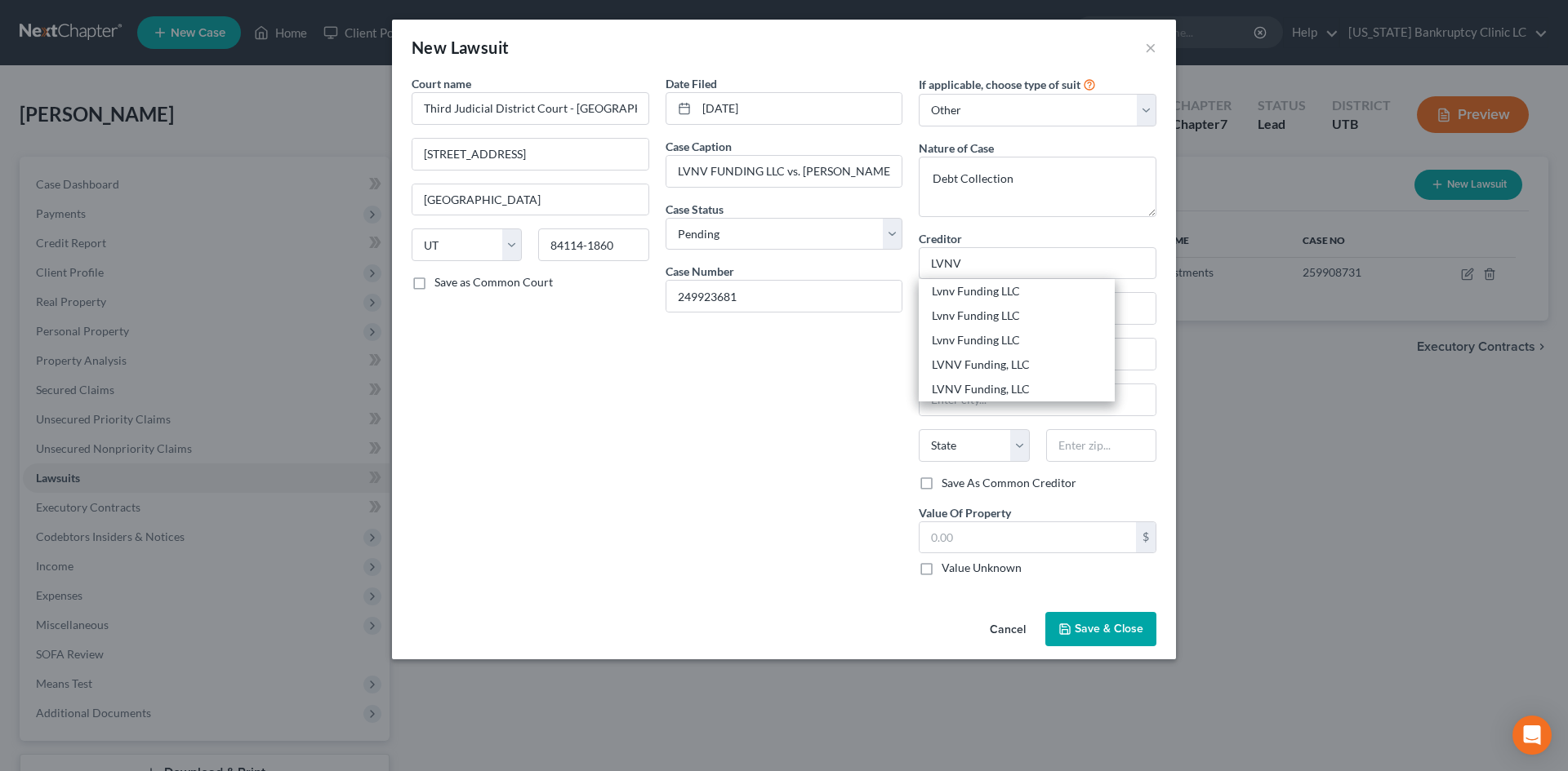
select select "42"
type input "29603"
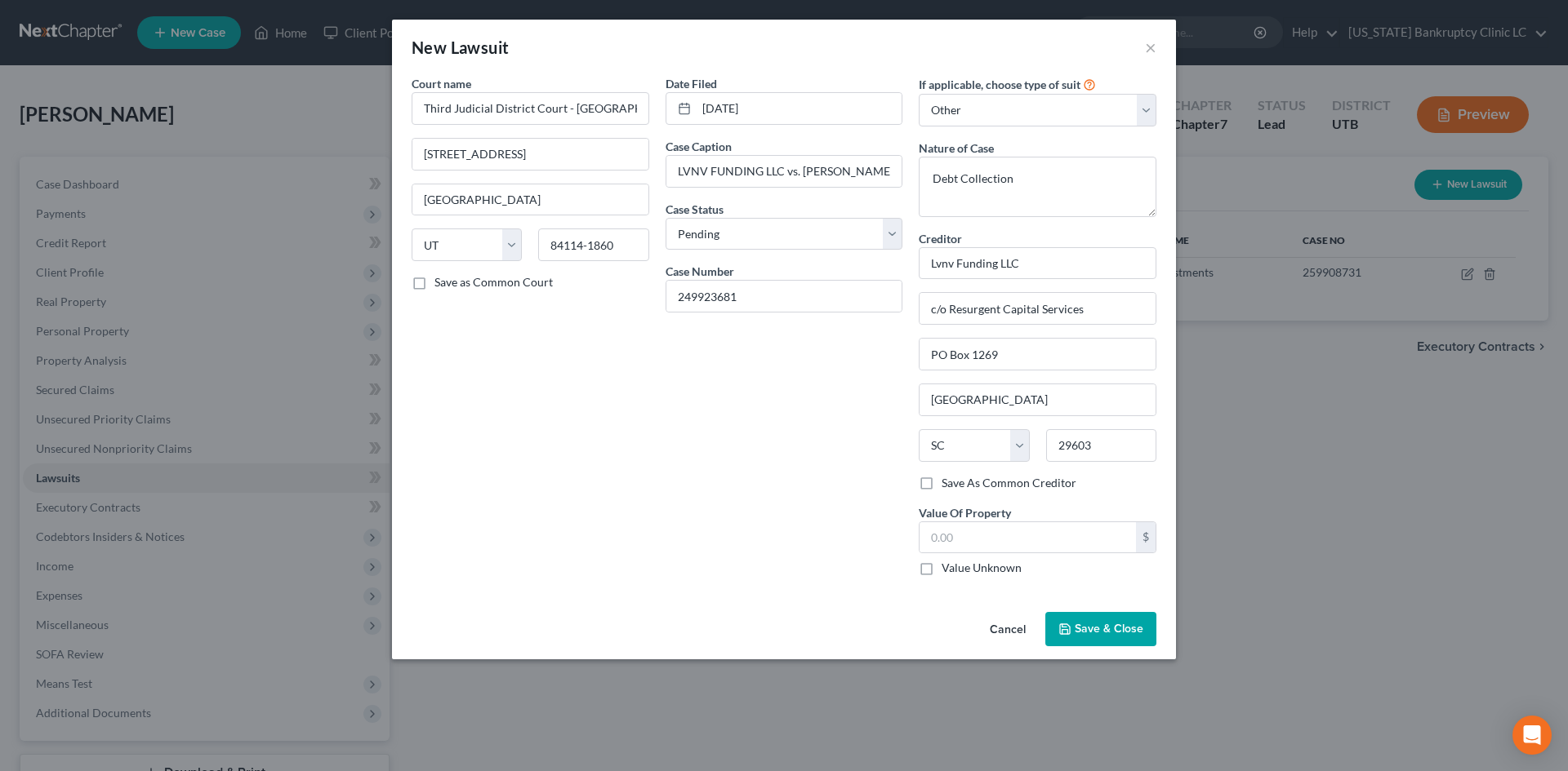
click at [1097, 626] on span "Save & Close" at bounding box center [1109, 628] width 68 height 14
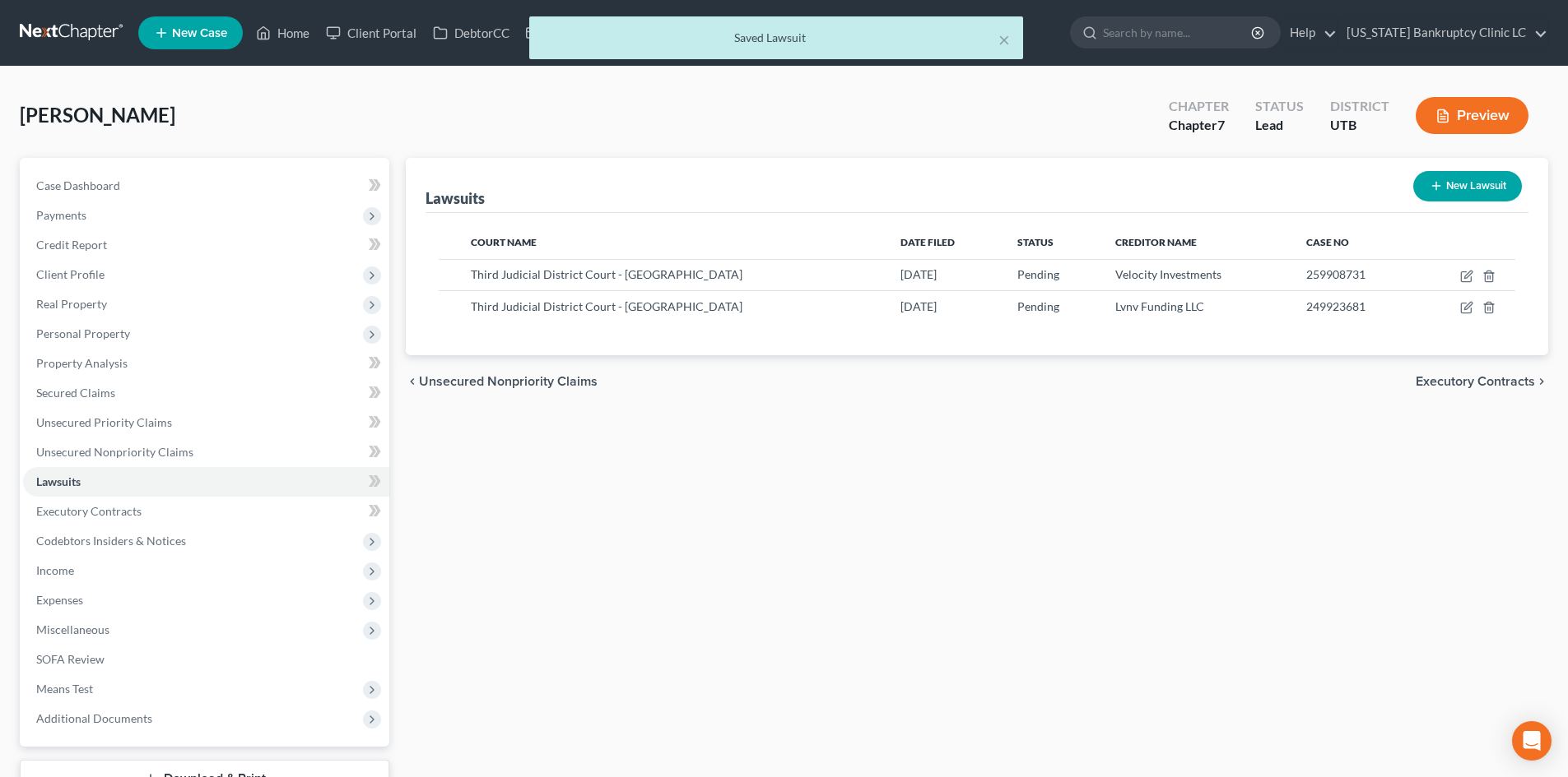
click at [1481, 187] on button "New Lawsuit" at bounding box center [1466, 186] width 108 height 30
select select "0"
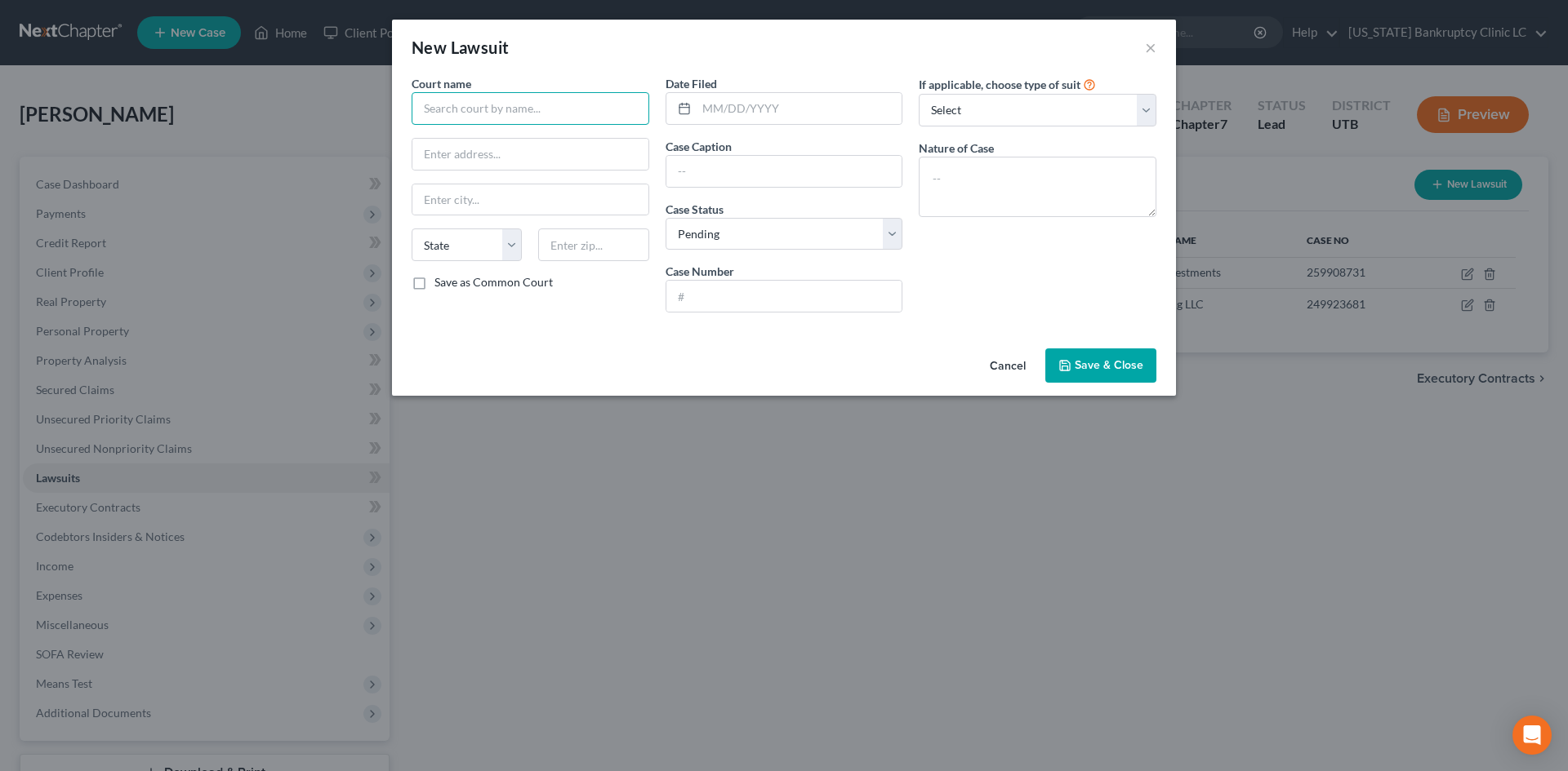
click at [468, 103] on input "text" at bounding box center [530, 108] width 238 height 33
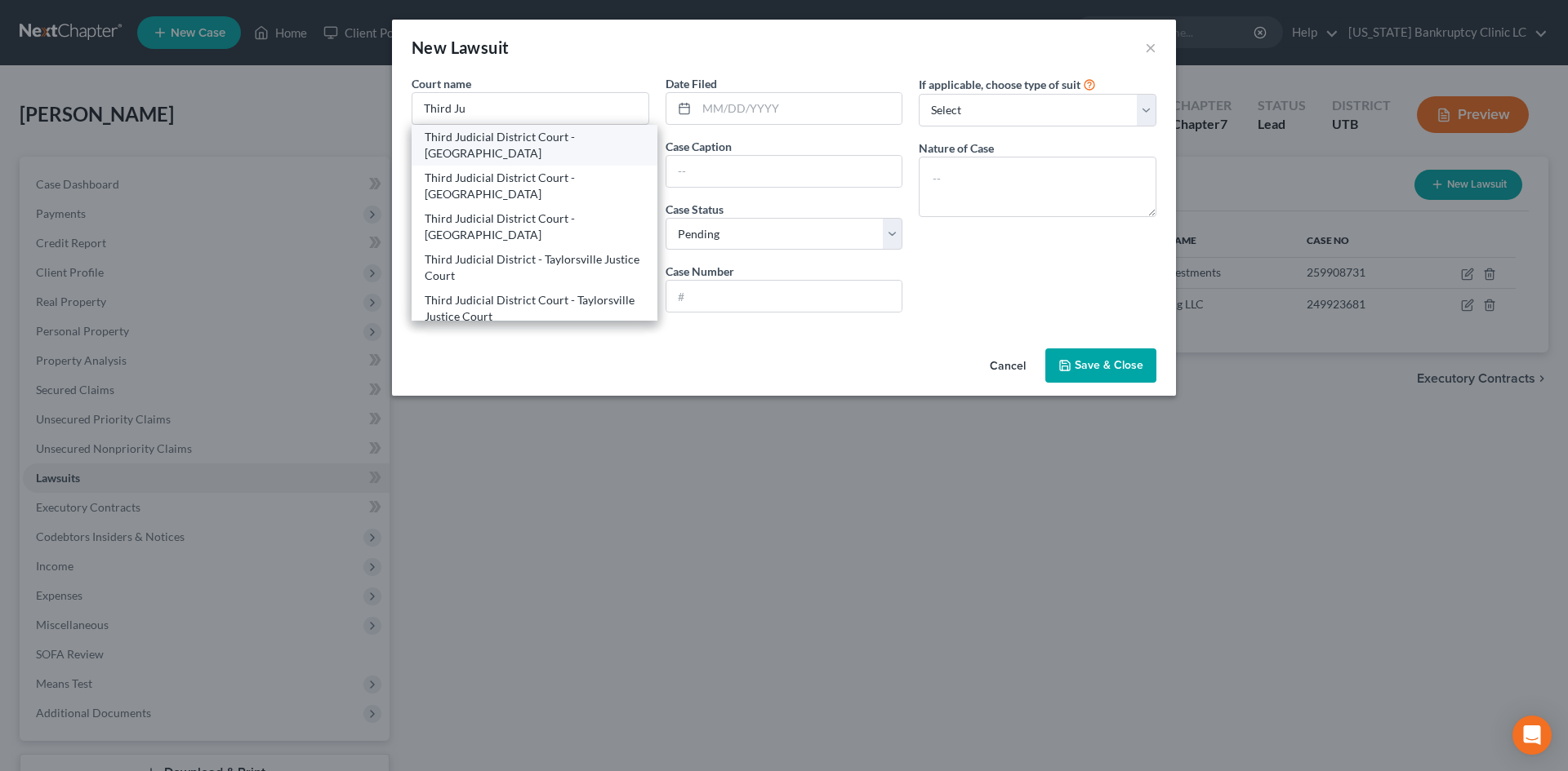
click at [541, 140] on div "Third Judicial District Court - [GEOGRAPHIC_DATA]" at bounding box center [534, 145] width 219 height 33
type input "Third Judicial District Court - [GEOGRAPHIC_DATA]"
type input "[STREET_ADDRESS]"
type input "[GEOGRAPHIC_DATA]"
select select "46"
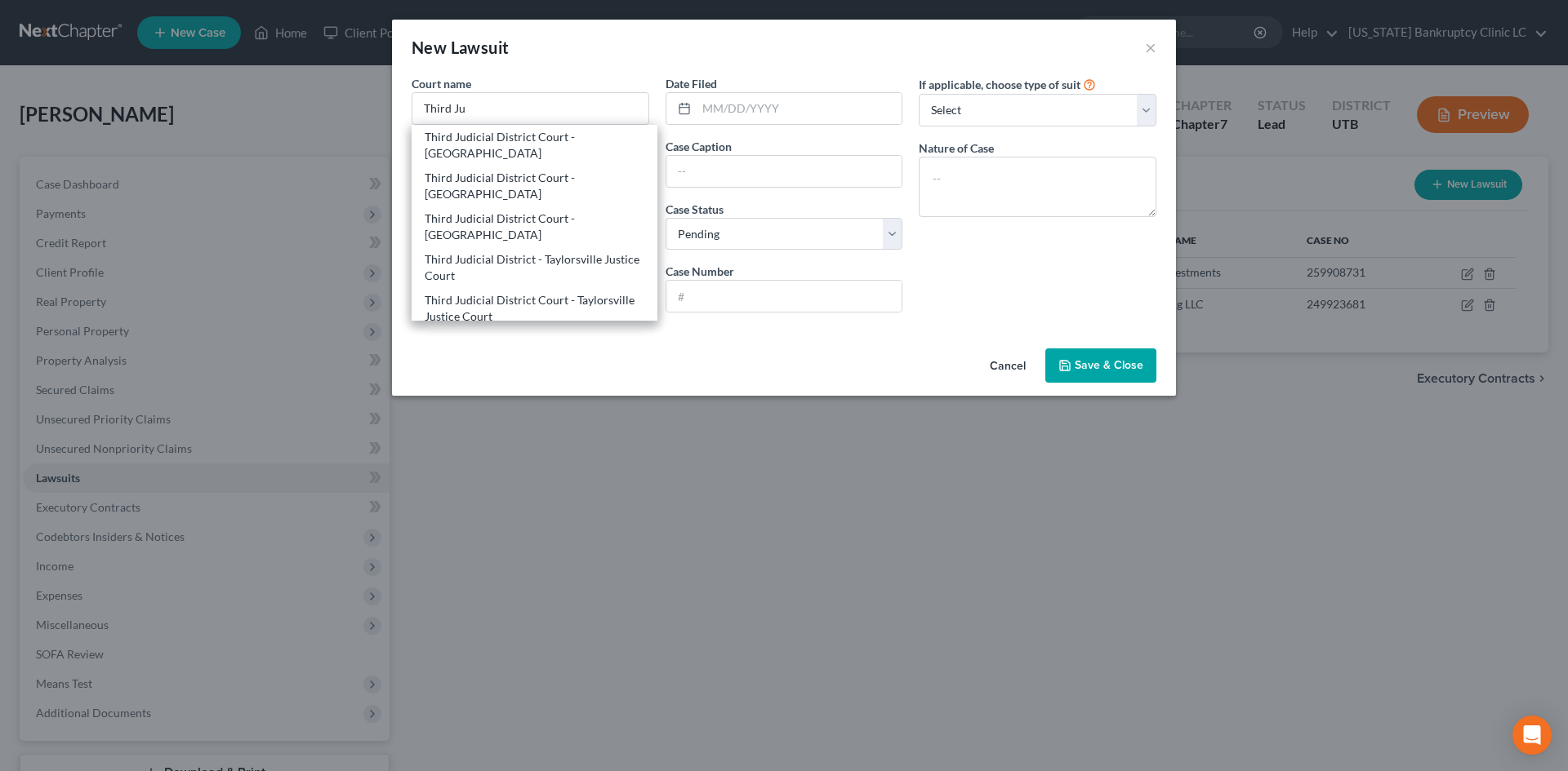
type input "84114-1860"
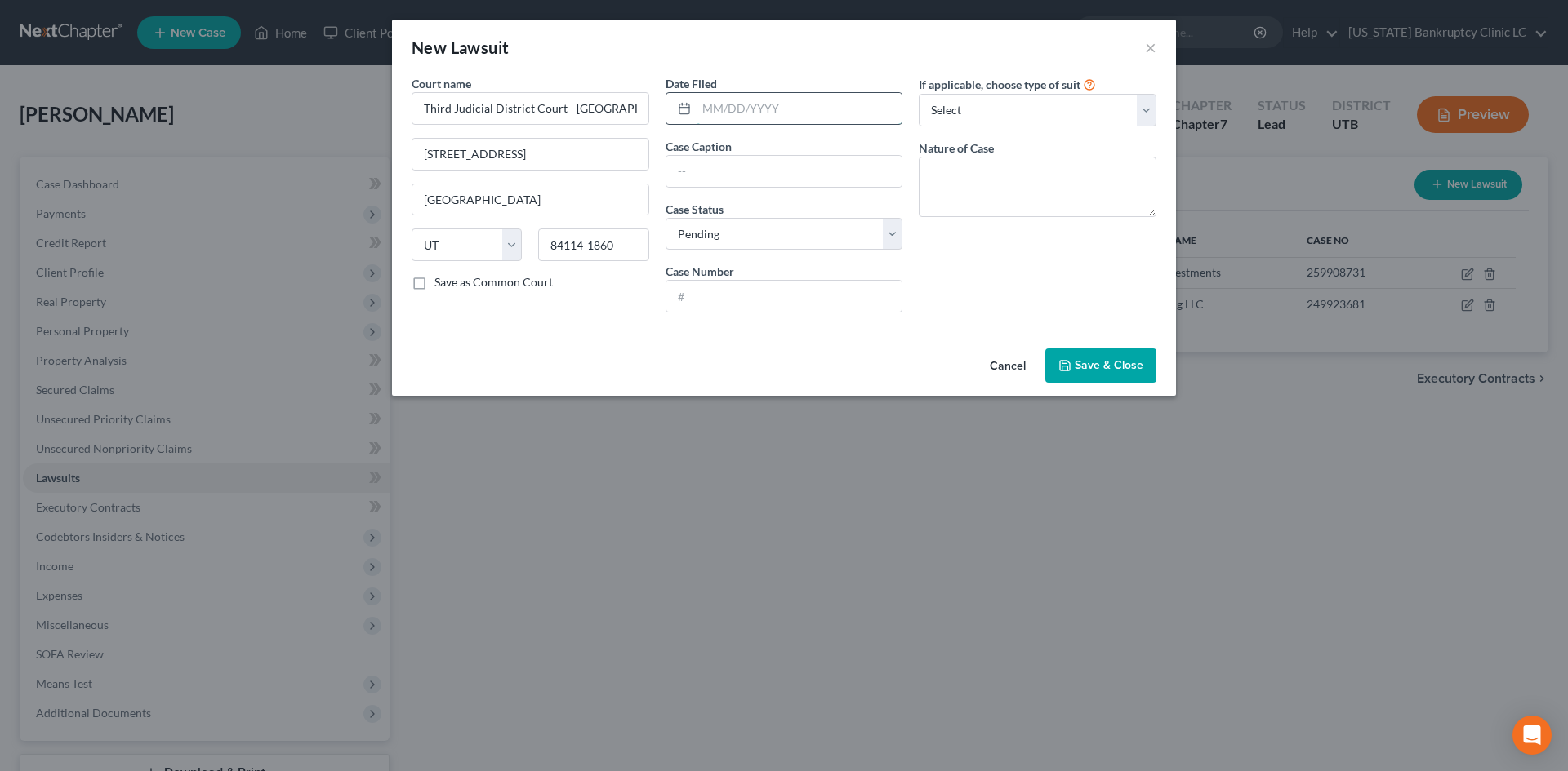
click at [761, 99] on input "text" at bounding box center [799, 108] width 206 height 31
type input "[DATE]"
click at [800, 191] on div "Date Filed [DATE] Case Caption Case Status * Select Pending On Appeal Concluded…" at bounding box center [784, 200] width 254 height 251
click at [817, 172] on input "text" at bounding box center [784, 171] width 236 height 31
paste input "EXPRESS RECOVERY SERVICES INC vs. [PERSON_NAME], et al."
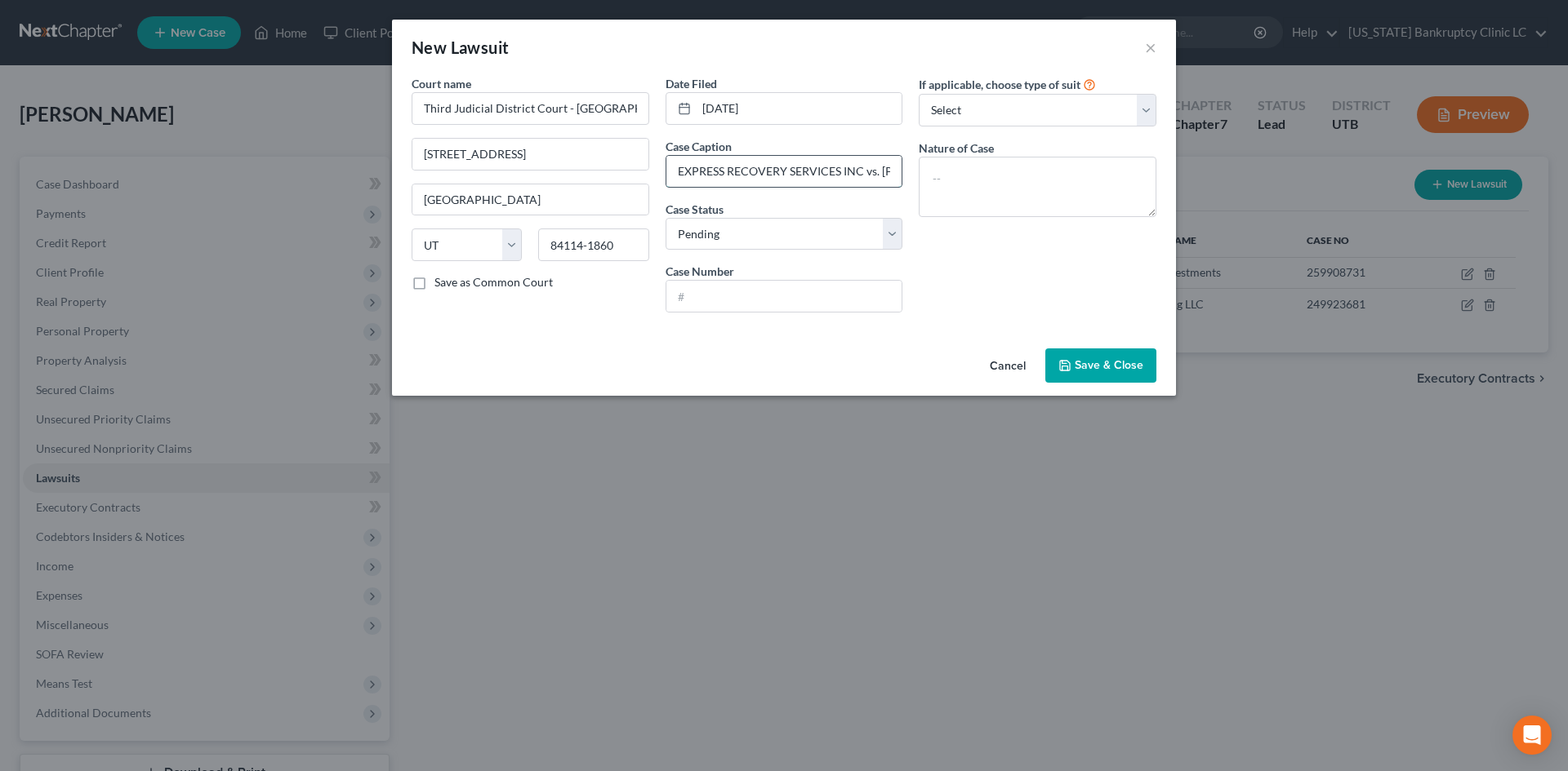
scroll to position [0, 85]
type input "EXPRESS RECOVERY SERVICES INC vs. [PERSON_NAME], et al."
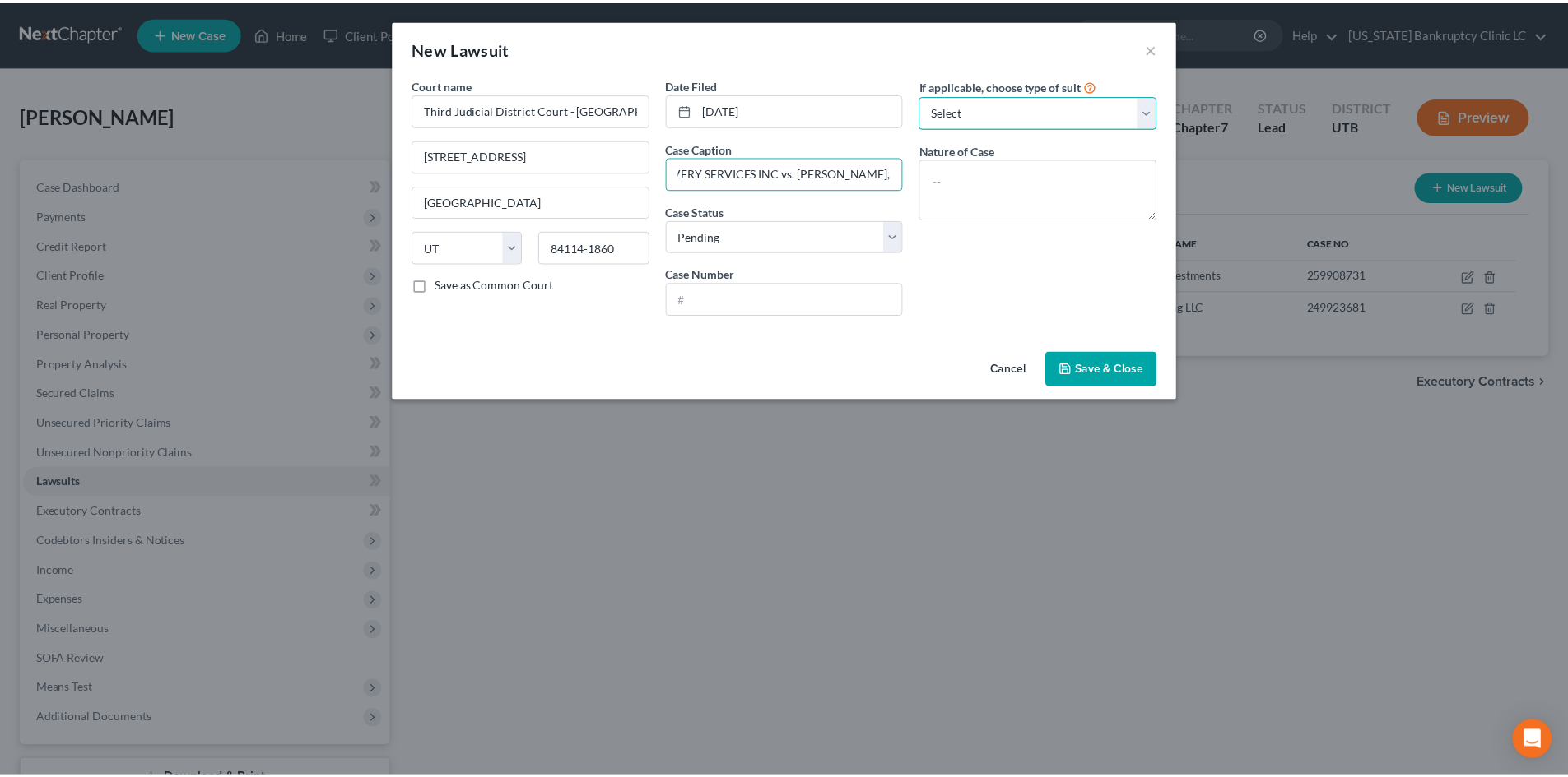
scroll to position [0, 0]
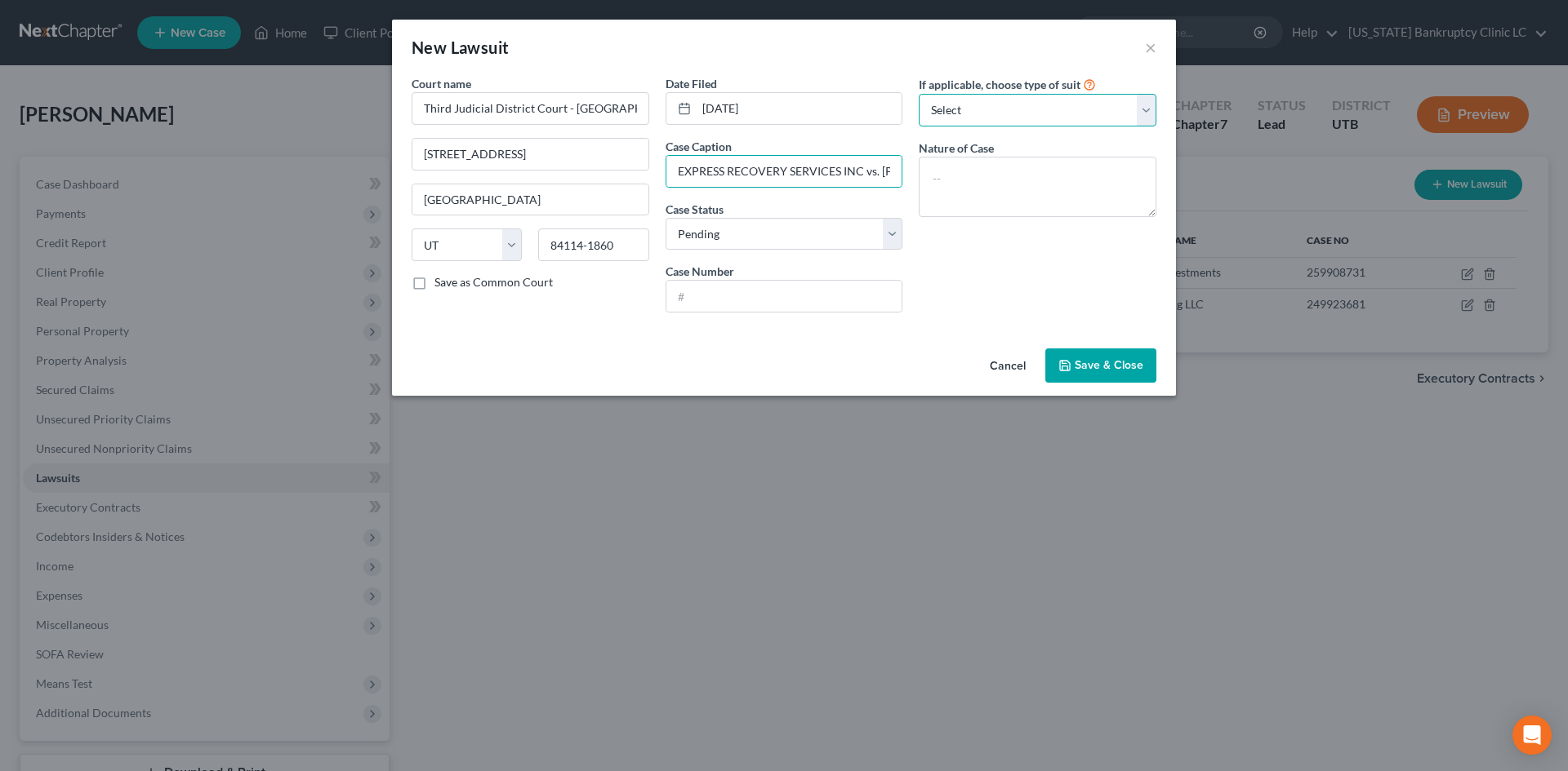
click at [1018, 97] on select "Select Repossession Garnishment Foreclosure Attached, Seized, Or Levied Other" at bounding box center [1038, 110] width 238 height 33
select select "4"
click at [919, 94] on select "Select Repossession Garnishment Foreclosure Attached, Seized, Or Levied Other" at bounding box center [1038, 110] width 238 height 33
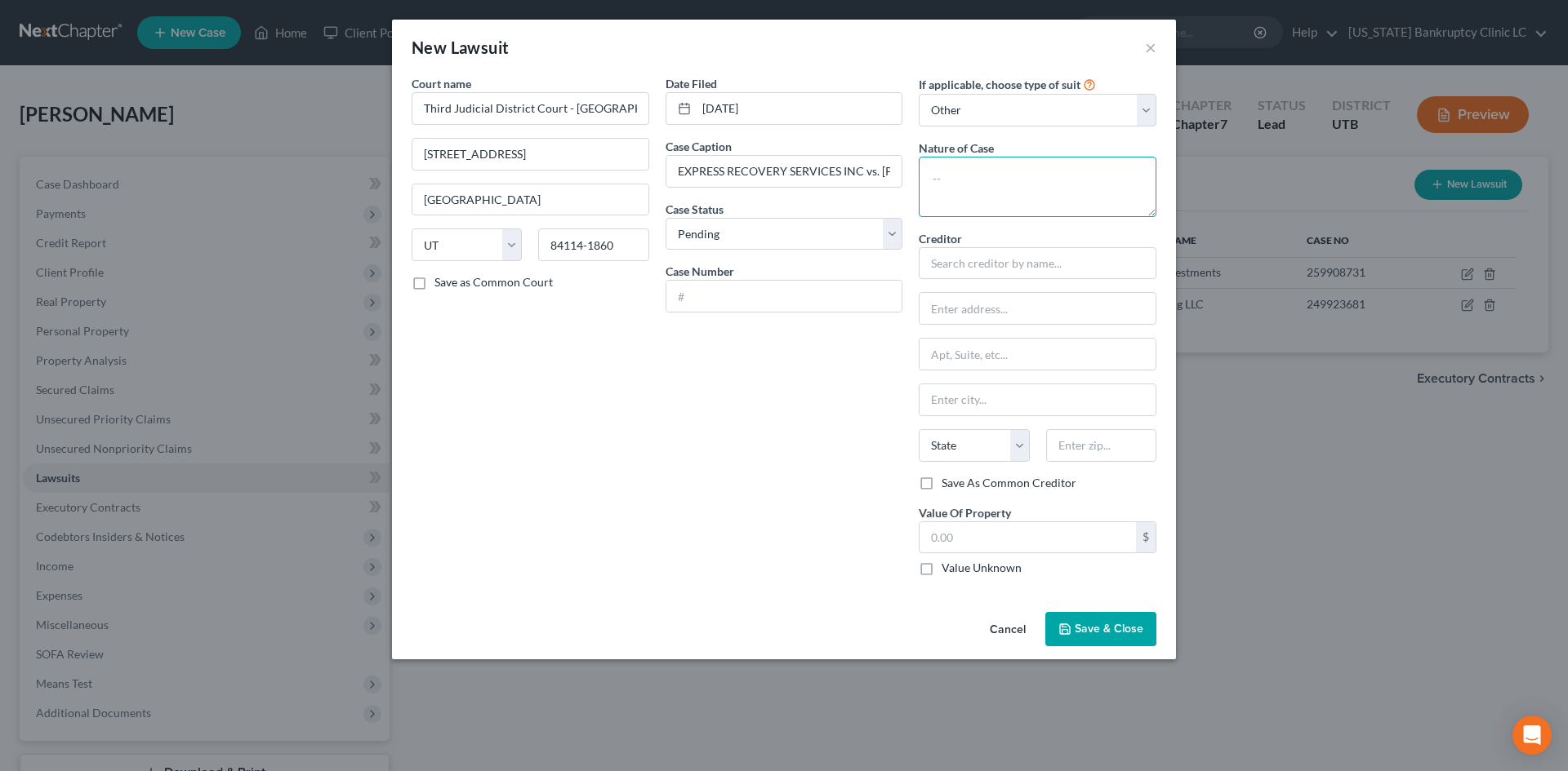
click at [1011, 178] on textarea at bounding box center [1038, 187] width 238 height 60
type textarea "Debt Collection"
click at [720, 296] on input "text" at bounding box center [784, 296] width 236 height 31
paste input "249904276"
type input "249904276"
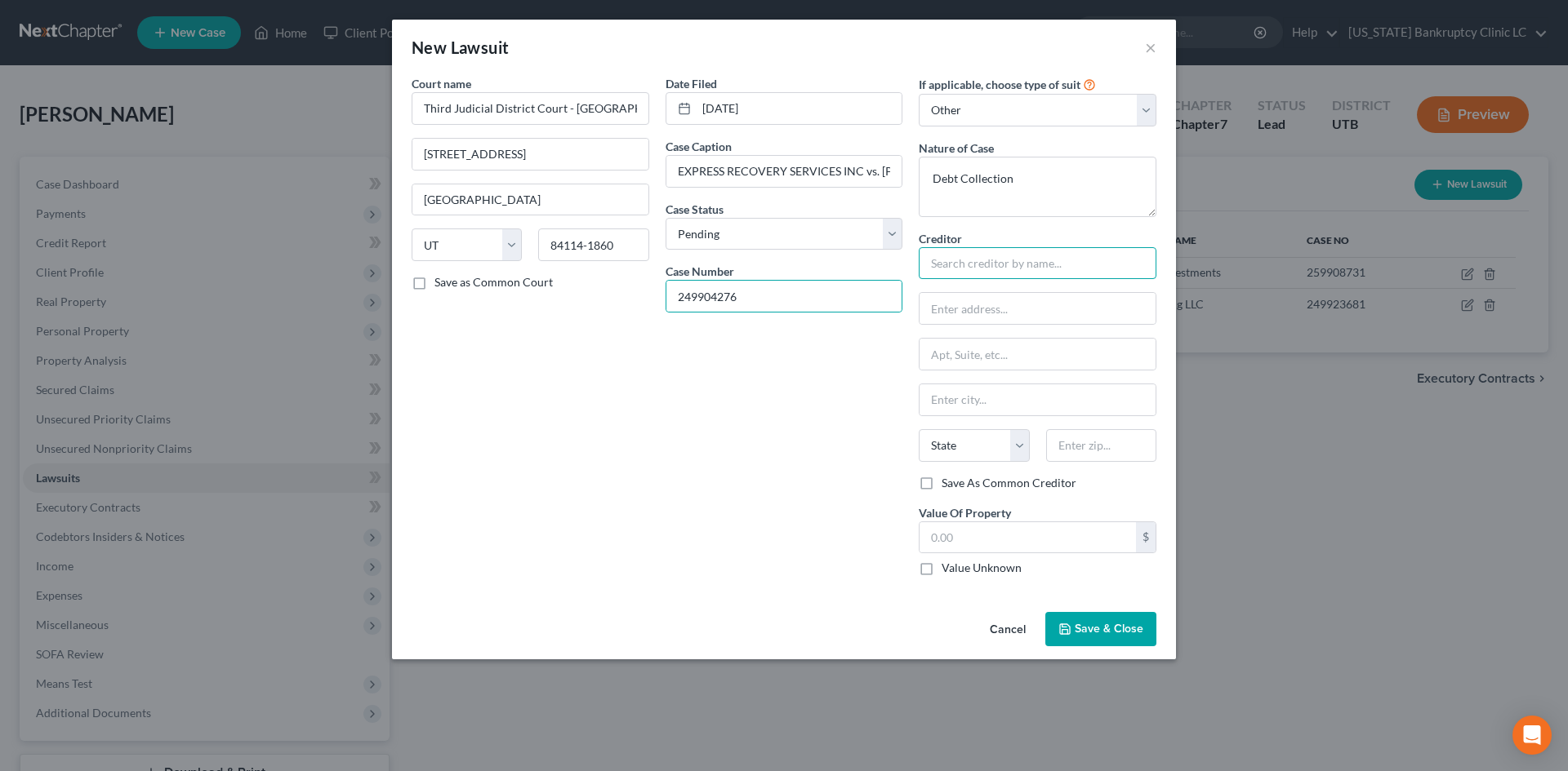
click at [1045, 262] on input "text" at bounding box center [1038, 263] width 238 height 33
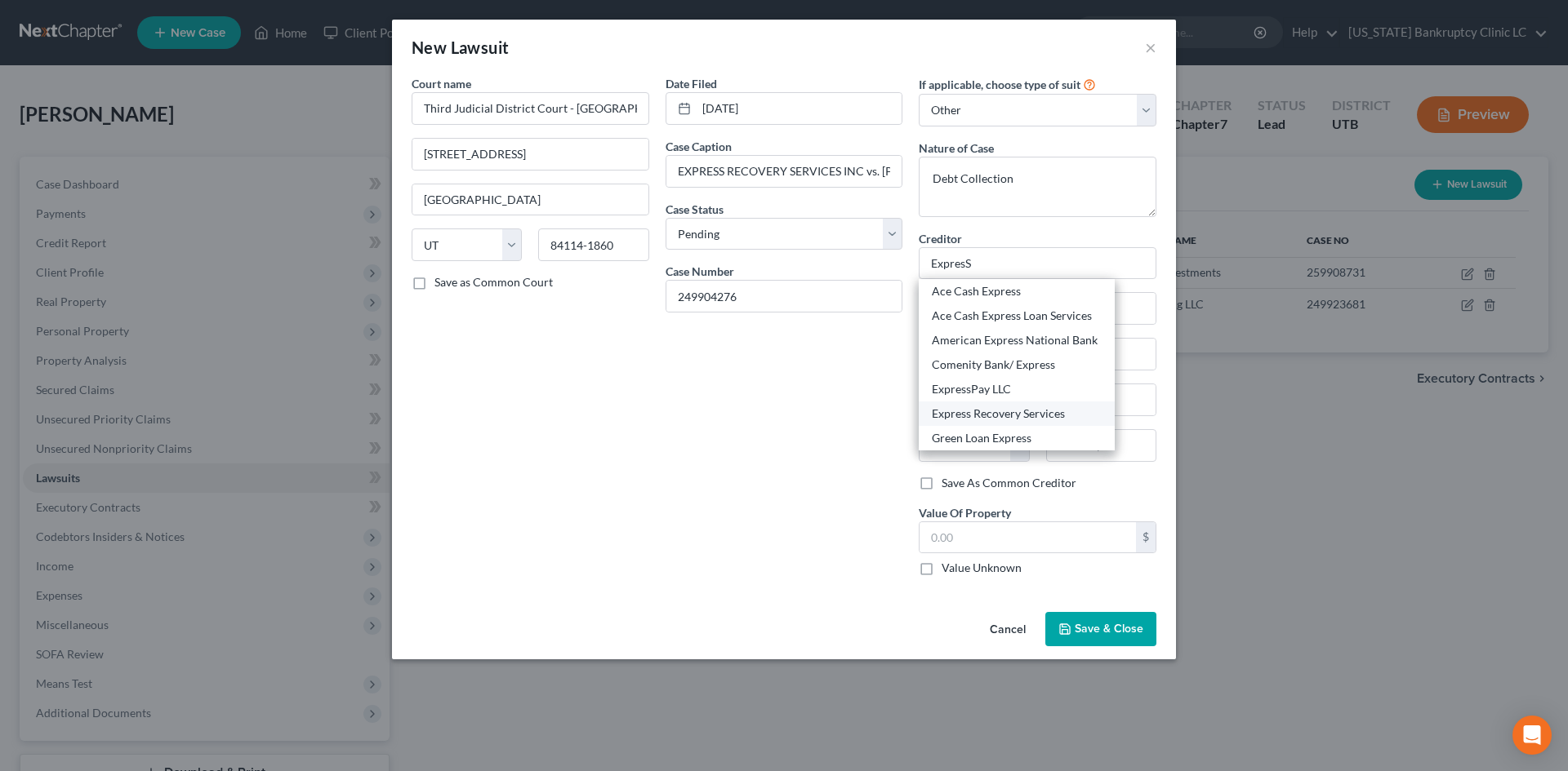
click at [1001, 414] on div "Express Recovery Services" at bounding box center [1017, 414] width 170 height 17
type input "Express Recovery Services"
type input "PO Box 26415"
type input "[GEOGRAPHIC_DATA]"
select select "46"
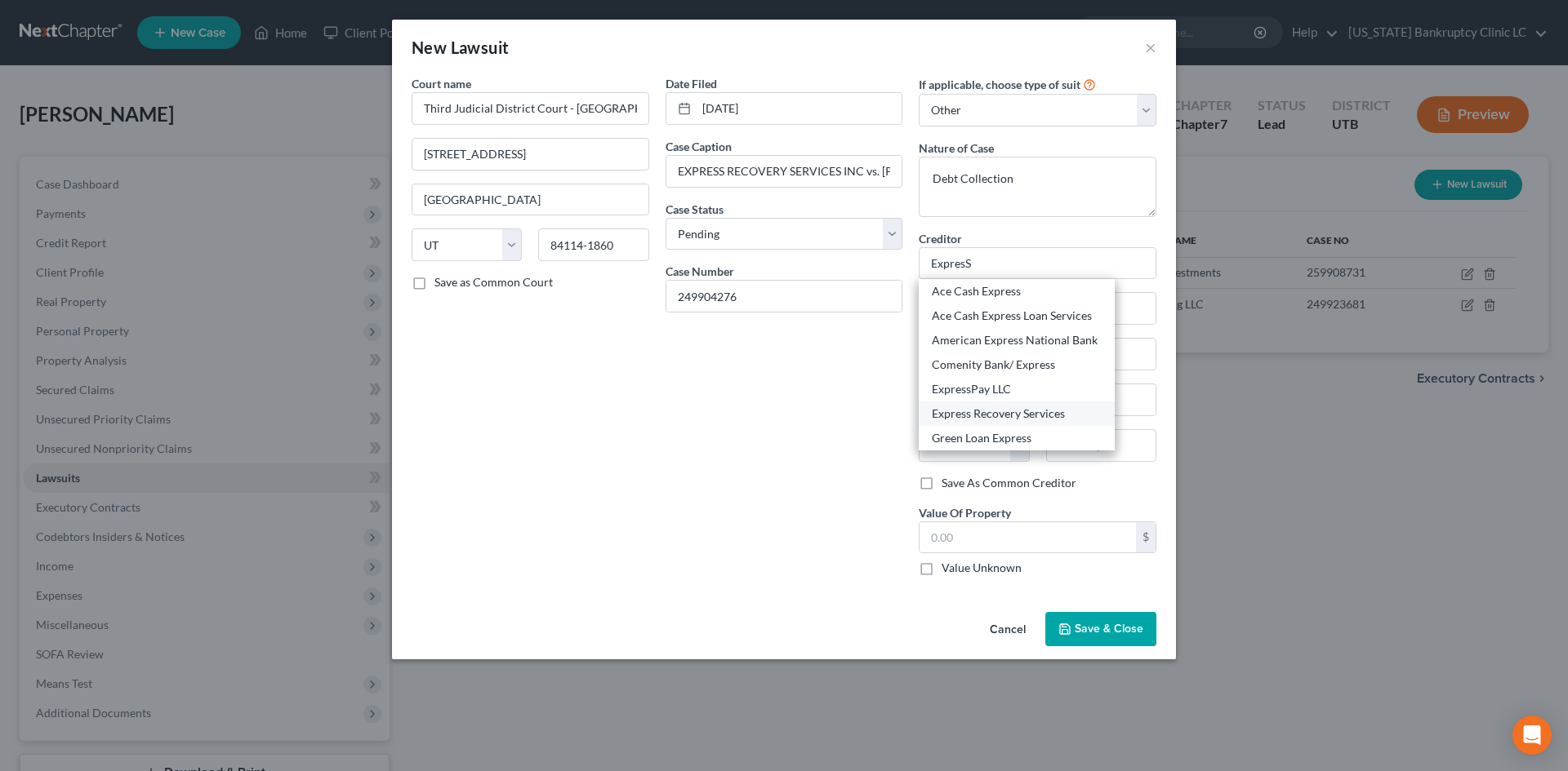
type input "84126"
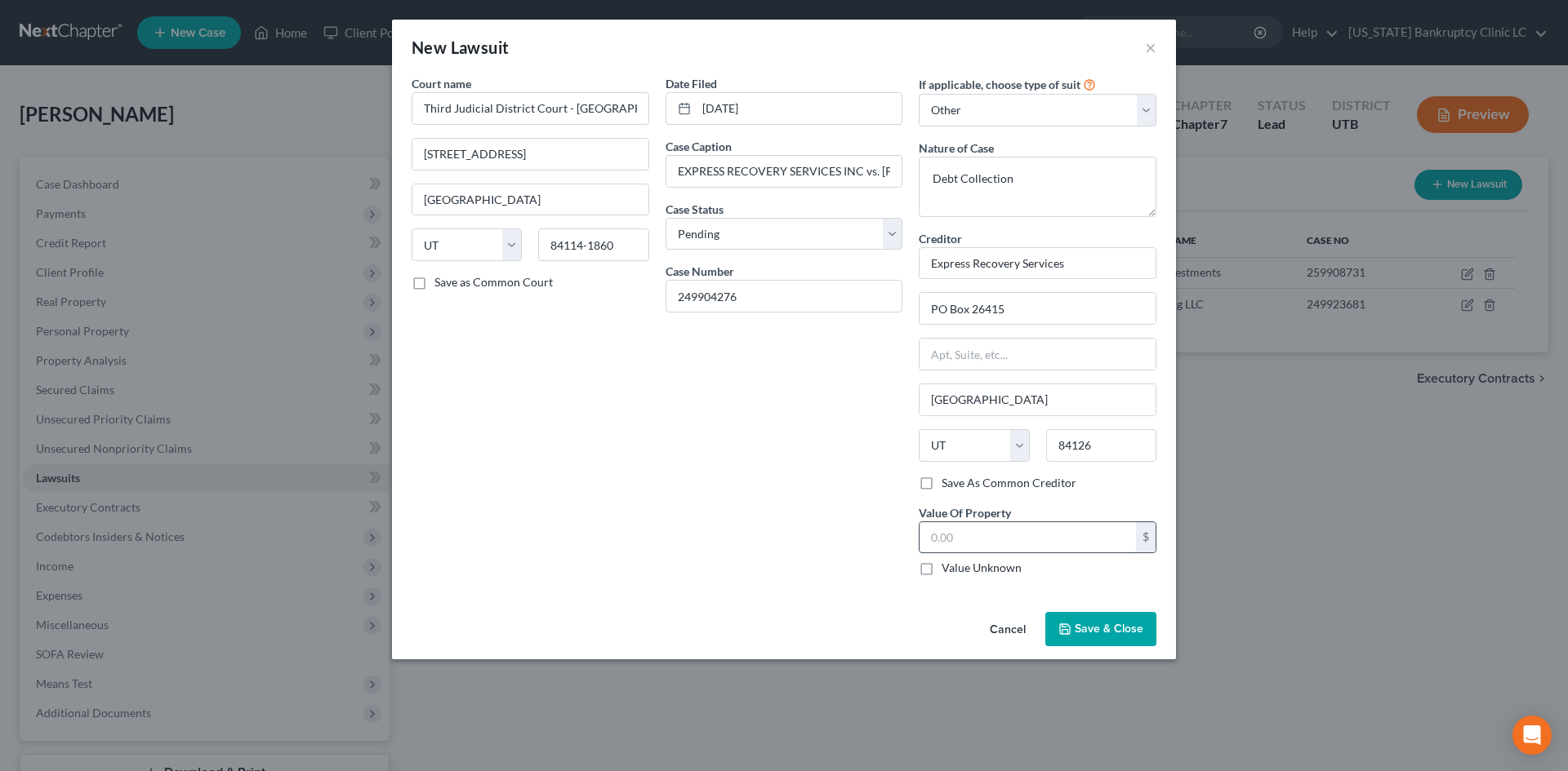
click at [1003, 543] on input "text" at bounding box center [1028, 538] width 217 height 31
type input "4,009"
click at [686, 475] on div "Date Filed [DATE] Case Caption EXPRESS RECOVERY SERVICES INC vs. [PERSON_NAME],…" at bounding box center [784, 332] width 254 height 514
click at [1088, 653] on div "Cancel Save & Close" at bounding box center [784, 633] width 784 height 54
click at [1104, 621] on button "Save & Close" at bounding box center [1101, 628] width 111 height 34
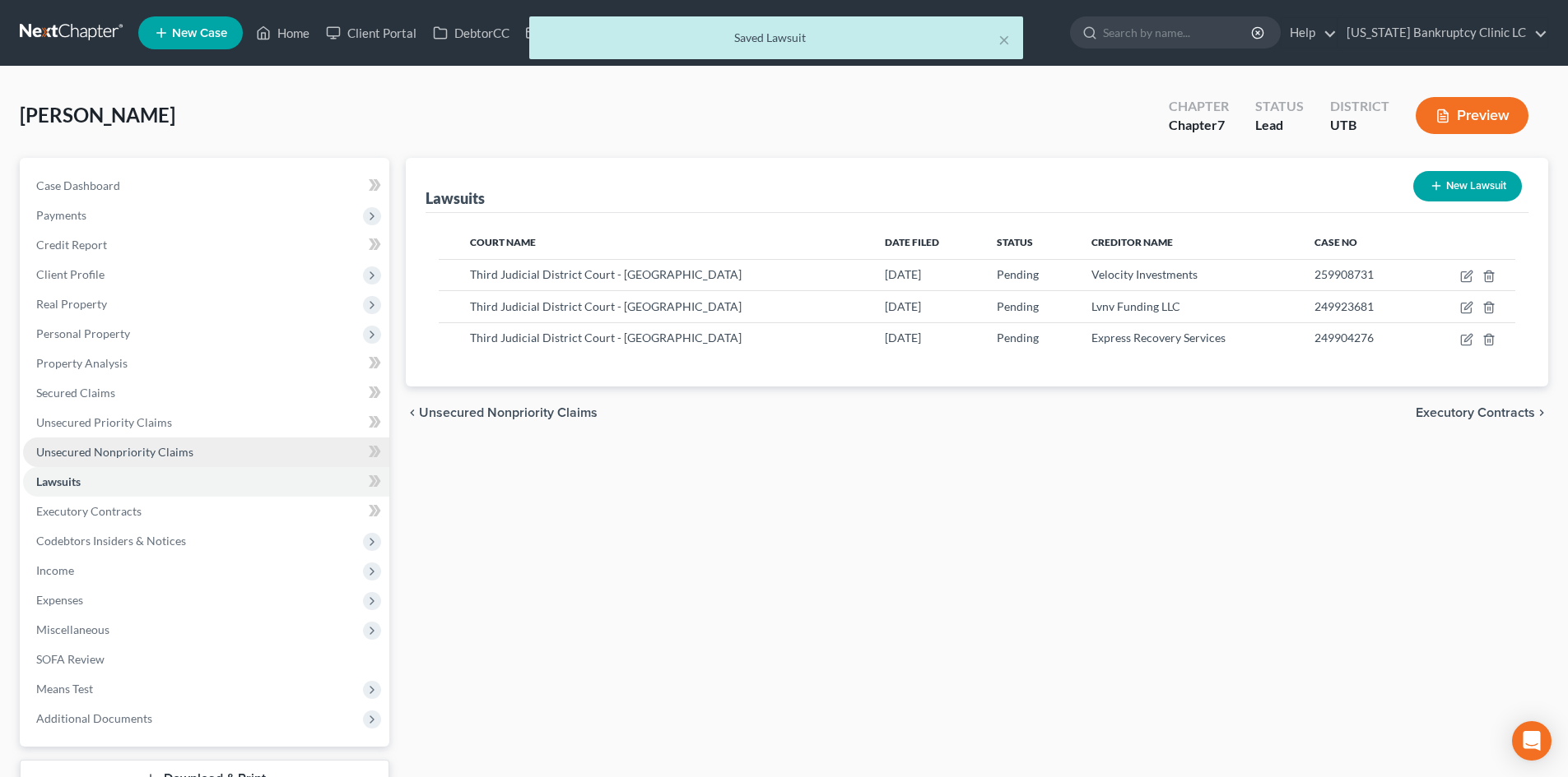
click at [258, 446] on link "Unsecured Nonpriority Claims" at bounding box center [206, 452] width 366 height 29
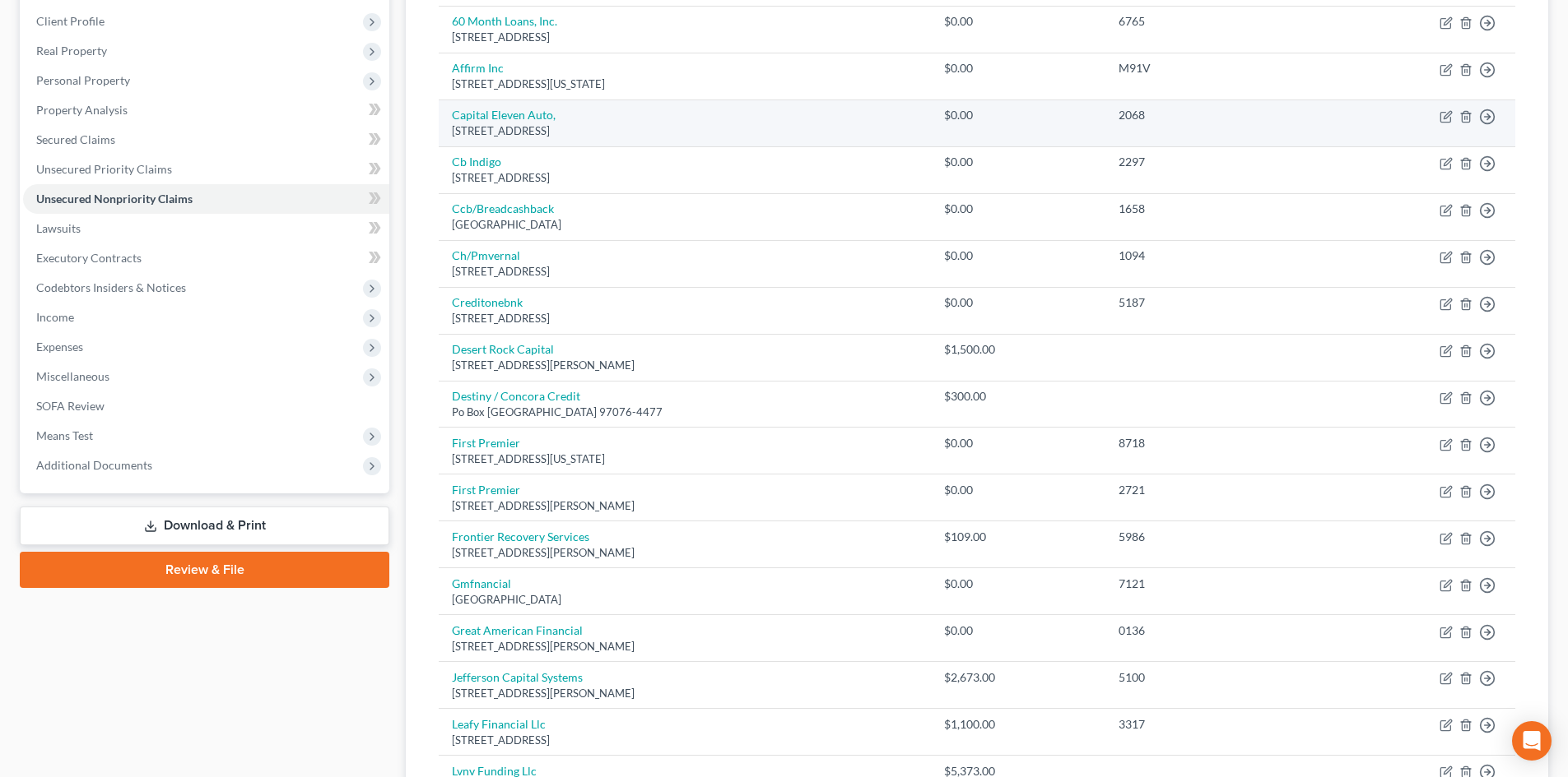
scroll to position [82, 0]
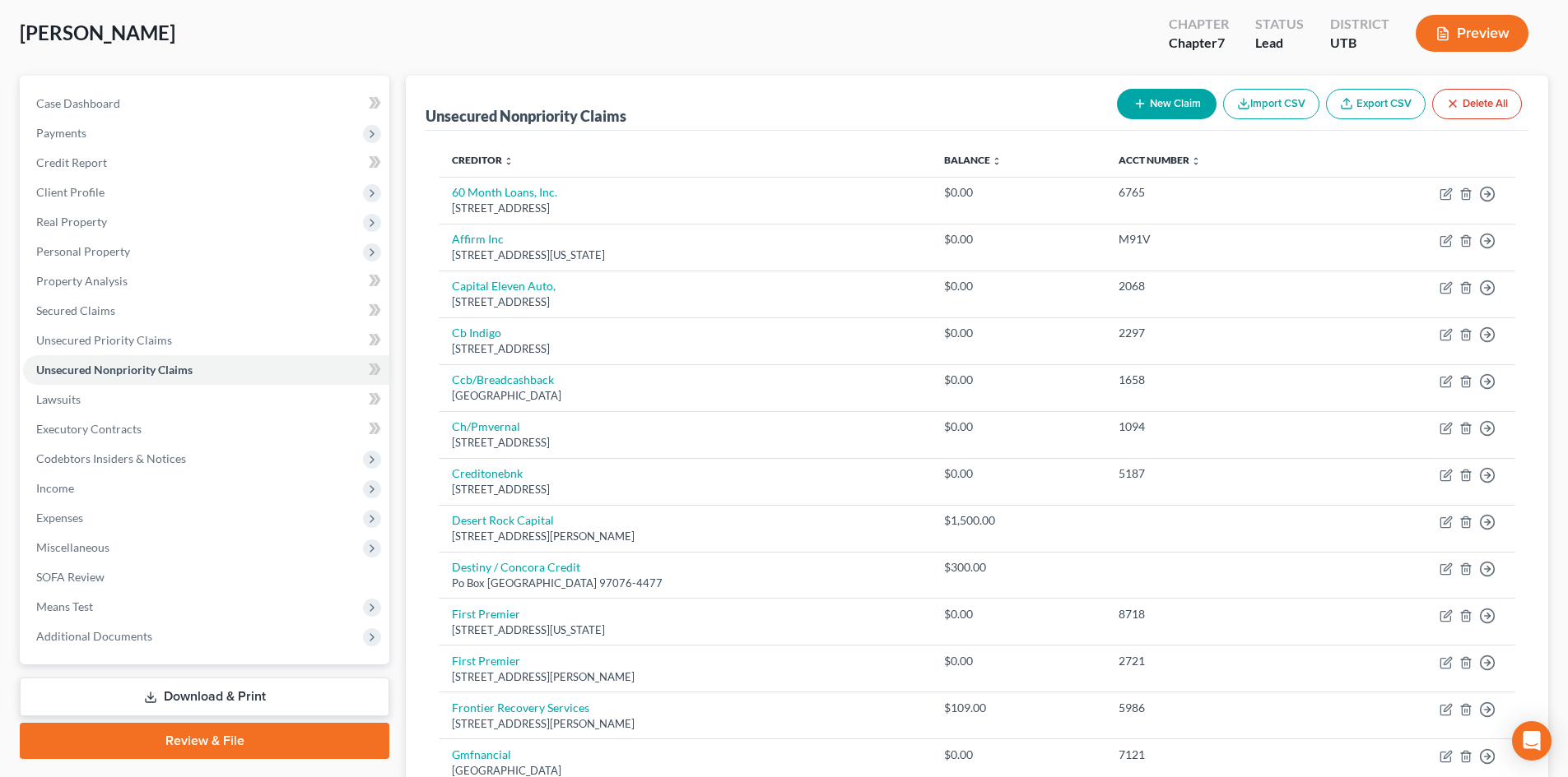
click at [1197, 101] on button "New Claim" at bounding box center [1166, 104] width 99 height 30
select select "0"
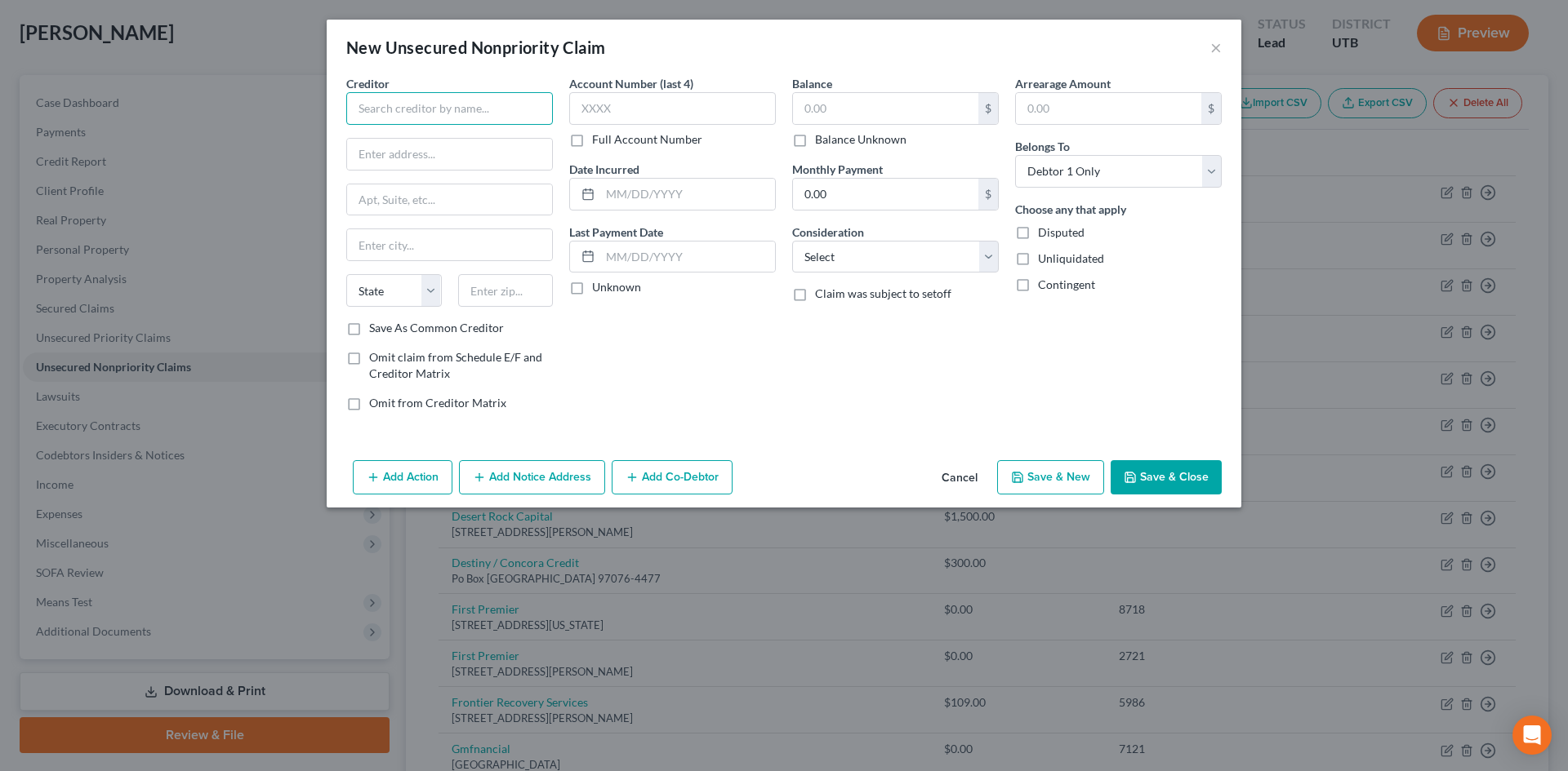
click at [476, 107] on input "text" at bounding box center [450, 108] width 207 height 33
click at [426, 146] on div "[STREET_ADDRESS]" at bounding box center [445, 152] width 170 height 14
type input "Express Recovery Services"
type input "PO Box 26415"
type input "[GEOGRAPHIC_DATA]"
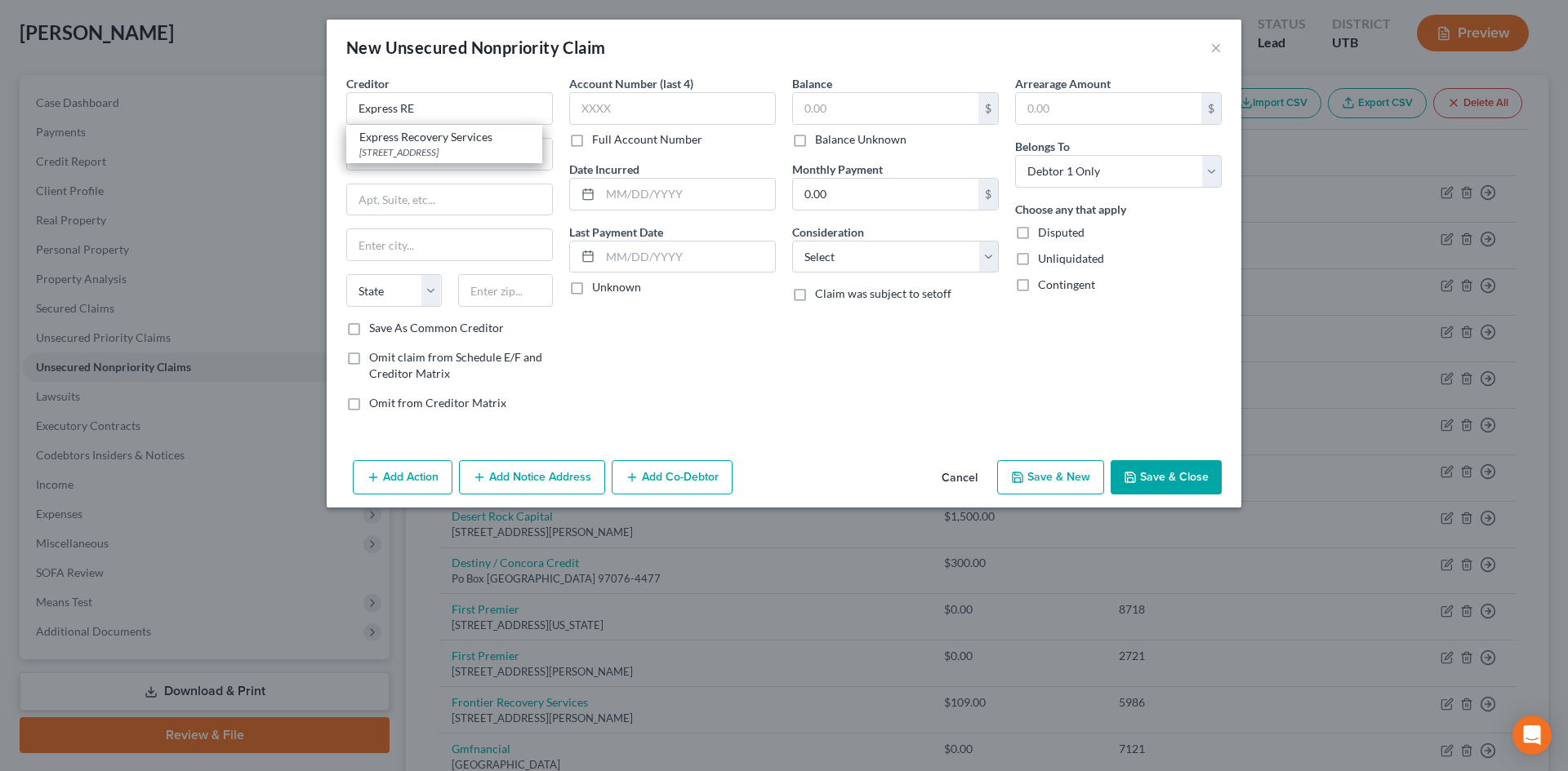
select select "46"
type input "84126"
click at [1153, 468] on button "Save & Close" at bounding box center [1166, 477] width 111 height 34
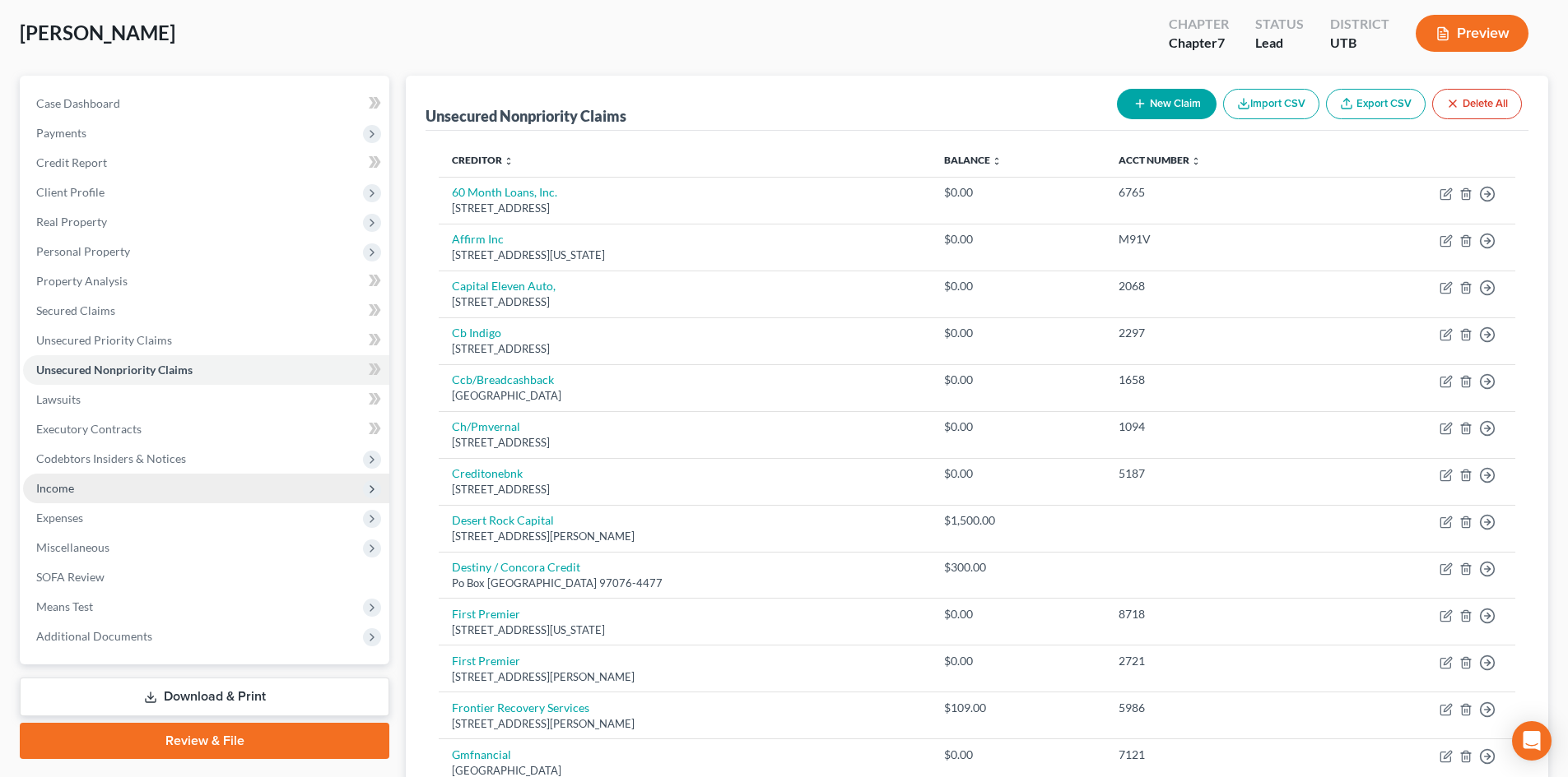
drag, startPoint x: 82, startPoint y: 486, endPoint x: 126, endPoint y: 495, distance: 44.9
click at [81, 487] on span "Income" at bounding box center [206, 488] width 366 height 29
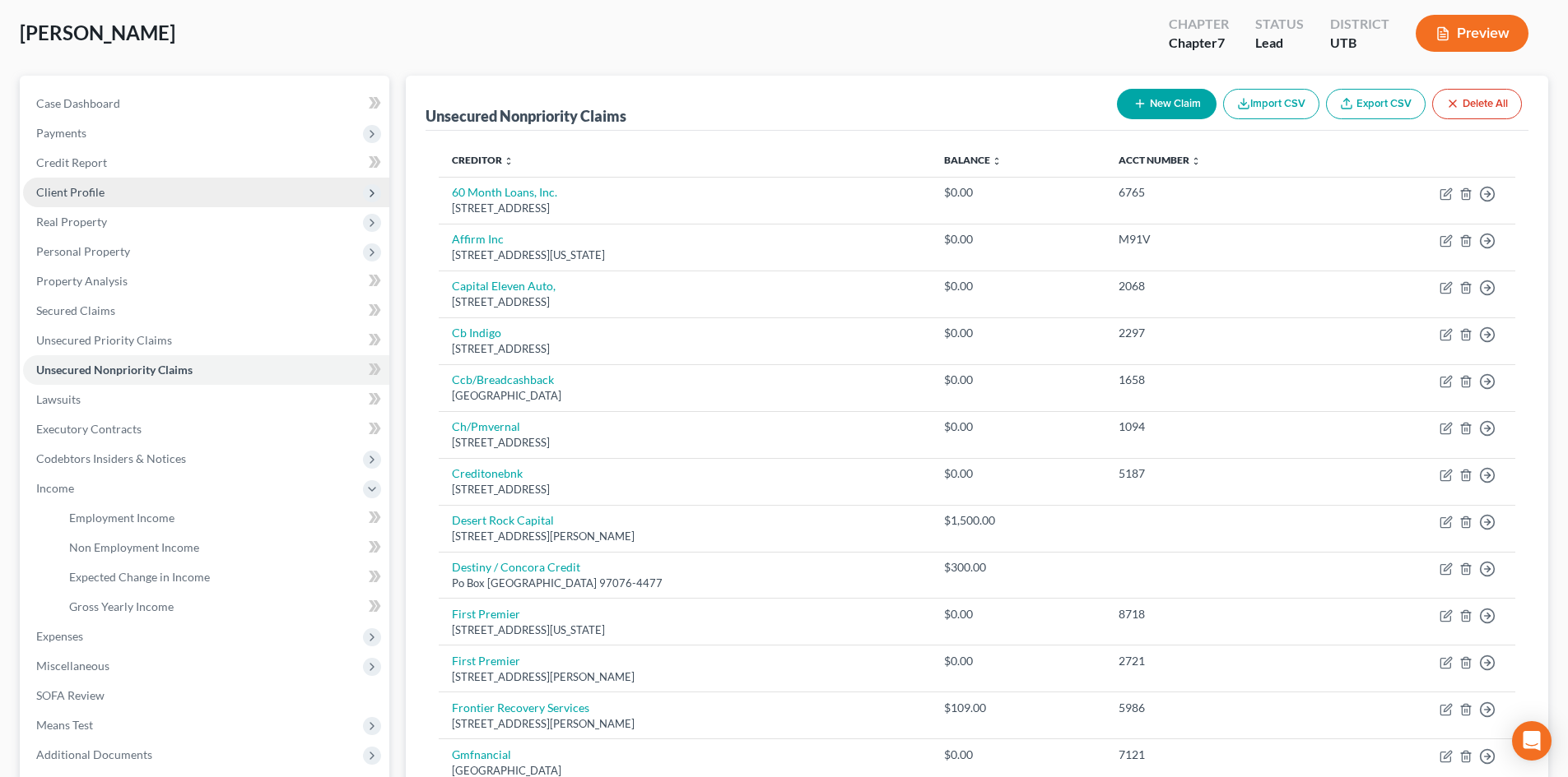
drag, startPoint x: 138, startPoint y: 258, endPoint x: 129, endPoint y: 192, distance: 66.6
click at [129, 192] on span "Client Profile" at bounding box center [206, 192] width 366 height 29
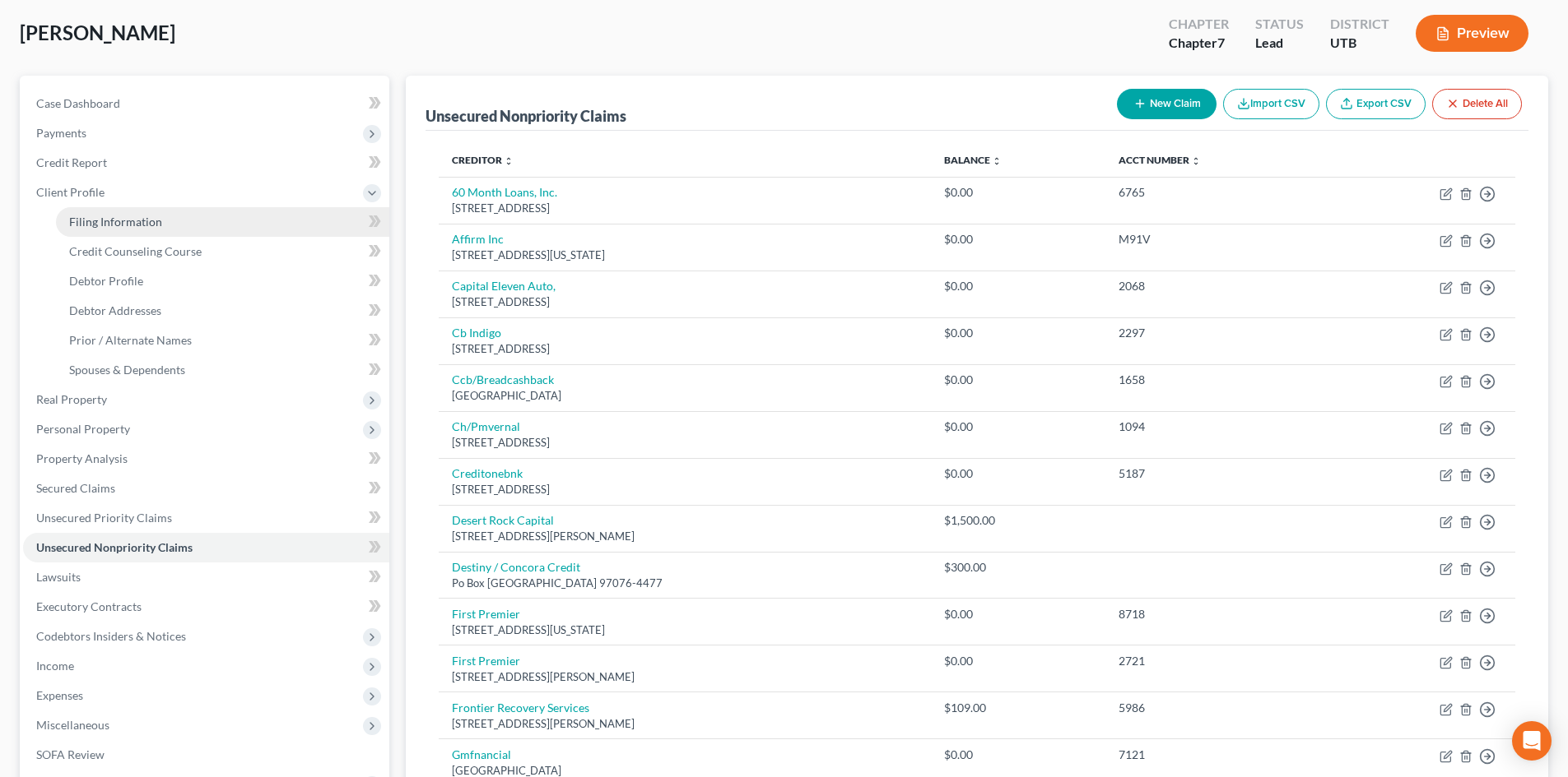
click at [142, 225] on span "Filing Information" at bounding box center [115, 222] width 93 height 14
select select "1"
select select "0"
select select "81"
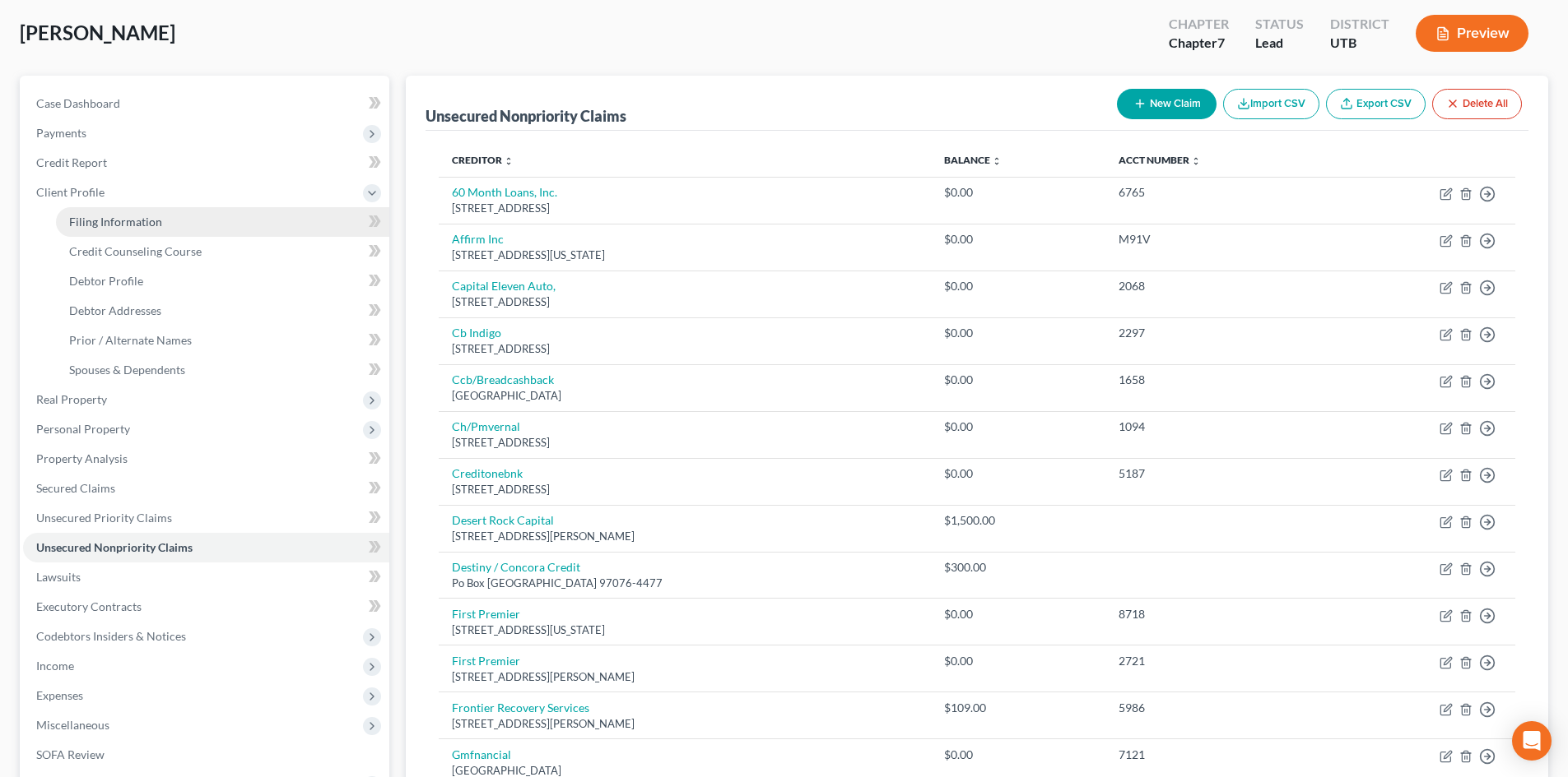
select select "0"
select select "46"
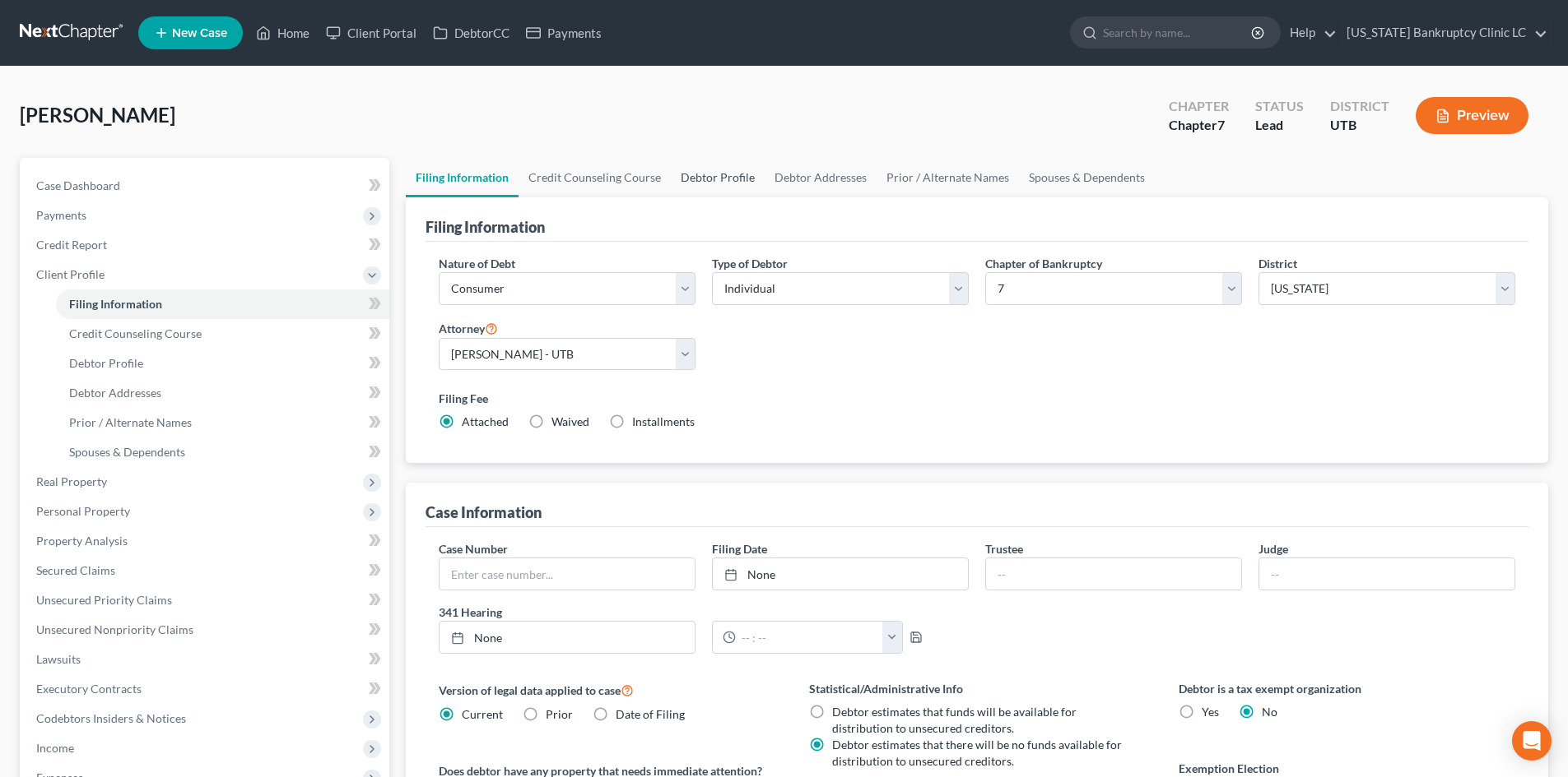
click at [723, 182] on link "Debtor Profile" at bounding box center [718, 177] width 94 height 39
select select "1"
select select "5"
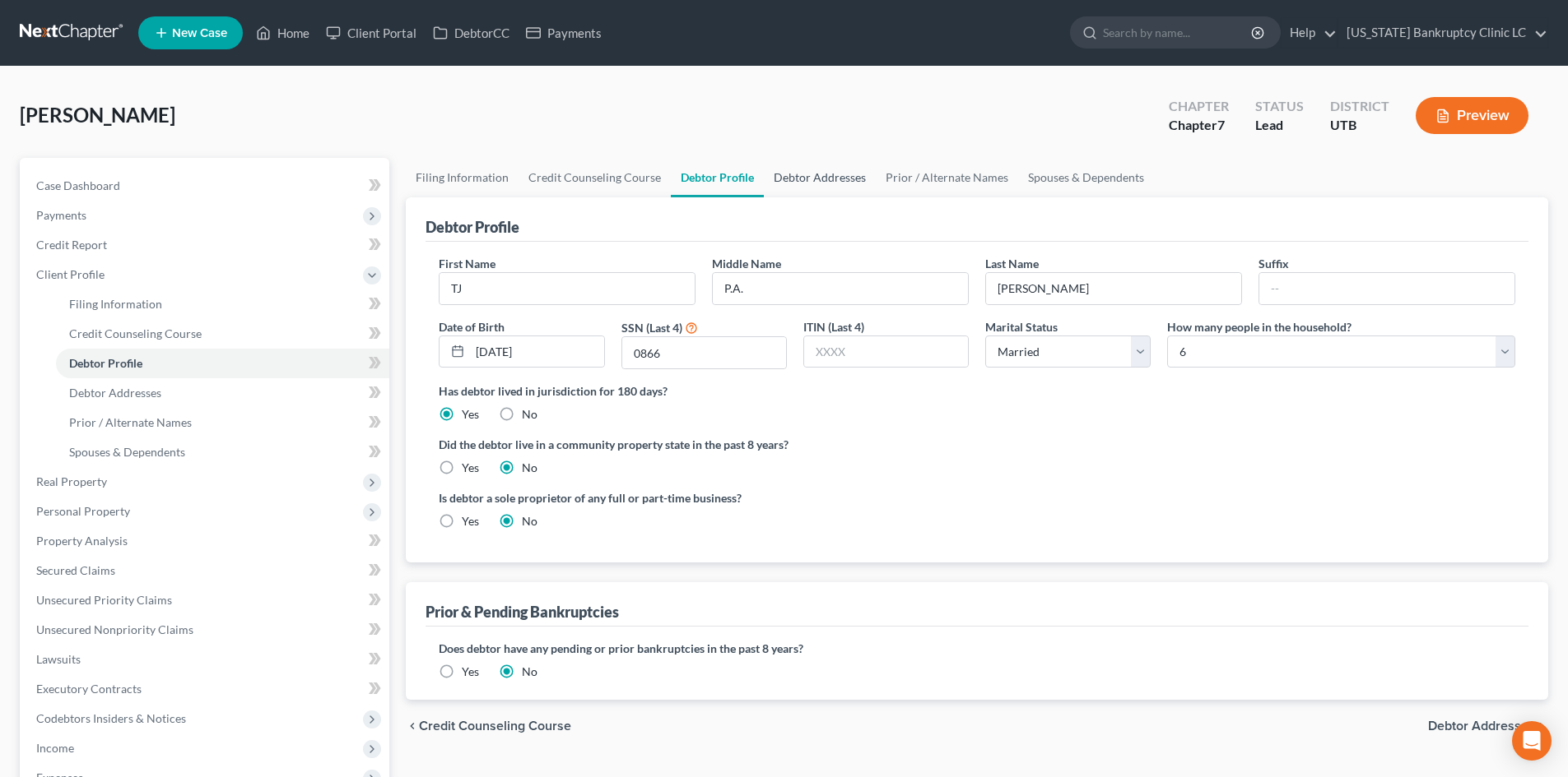
click at [802, 175] on link "Debtor Addresses" at bounding box center [819, 177] width 112 height 39
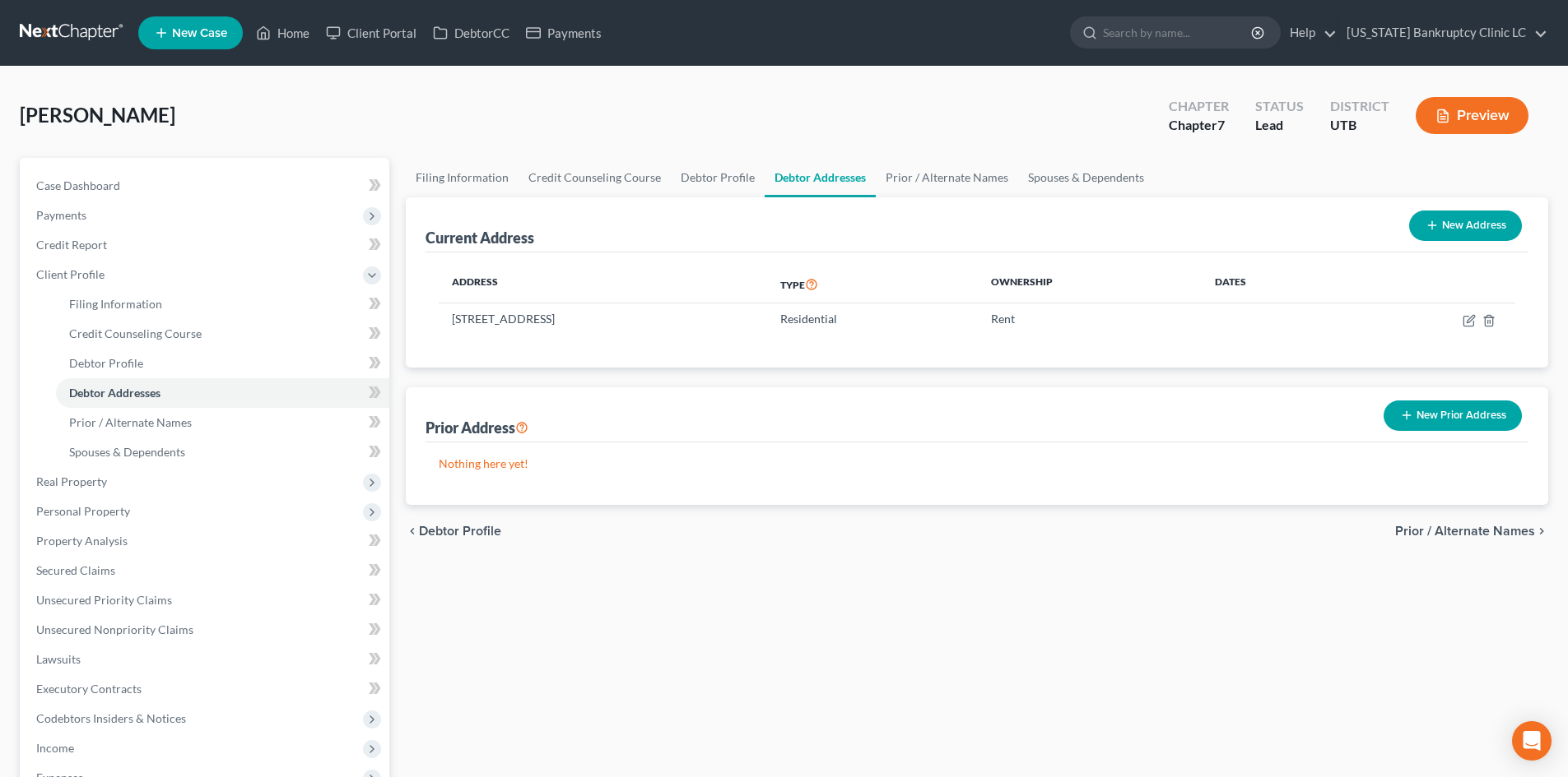
click at [1442, 419] on button "New Prior Address" at bounding box center [1452, 416] width 139 height 30
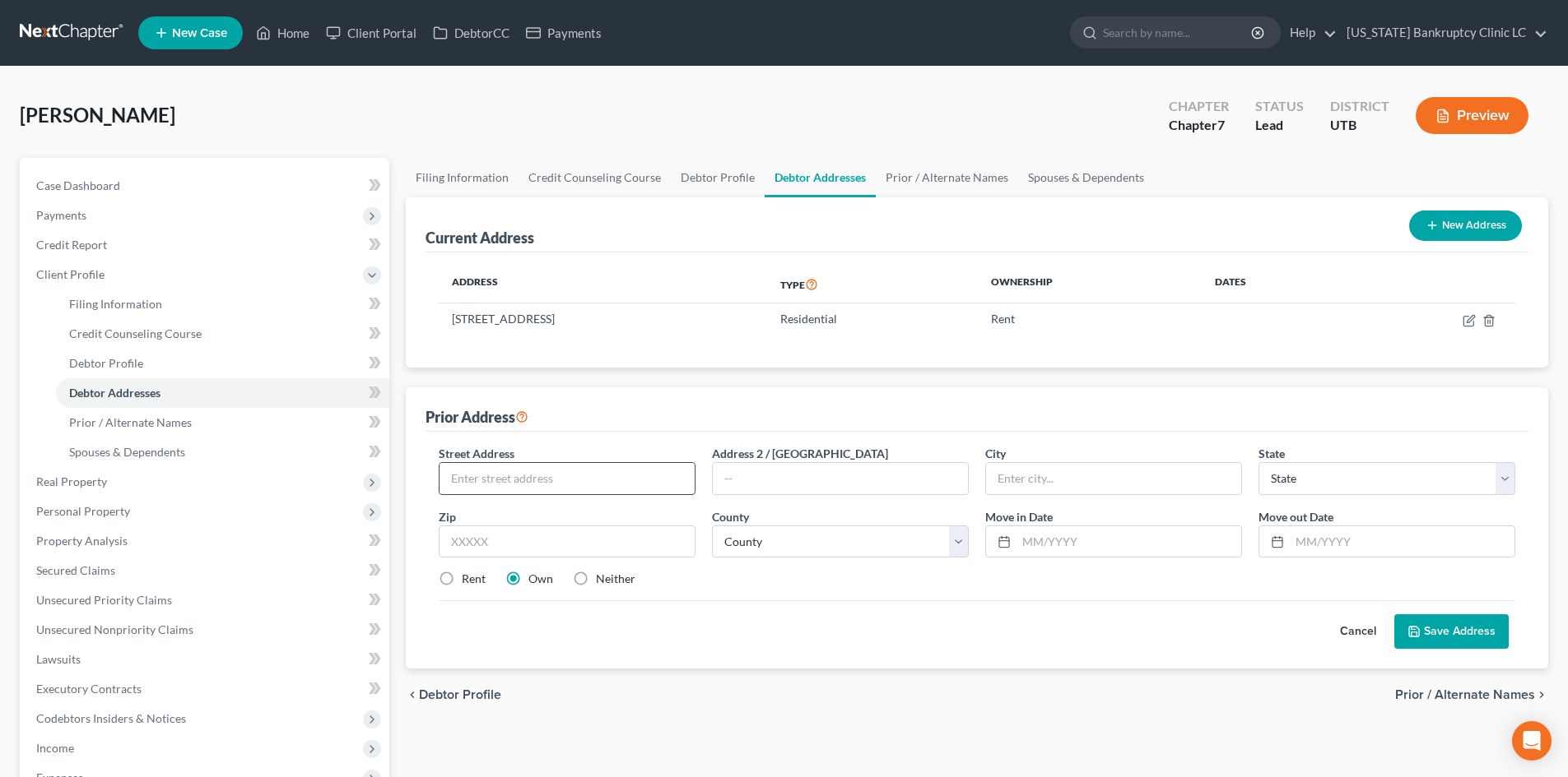
click at [522, 478] on input "text" at bounding box center [567, 478] width 255 height 31
type input "[STREET_ADDRESS][PERSON_NAME]"
type input "84111"
type input "[GEOGRAPHIC_DATA]"
select select "46"
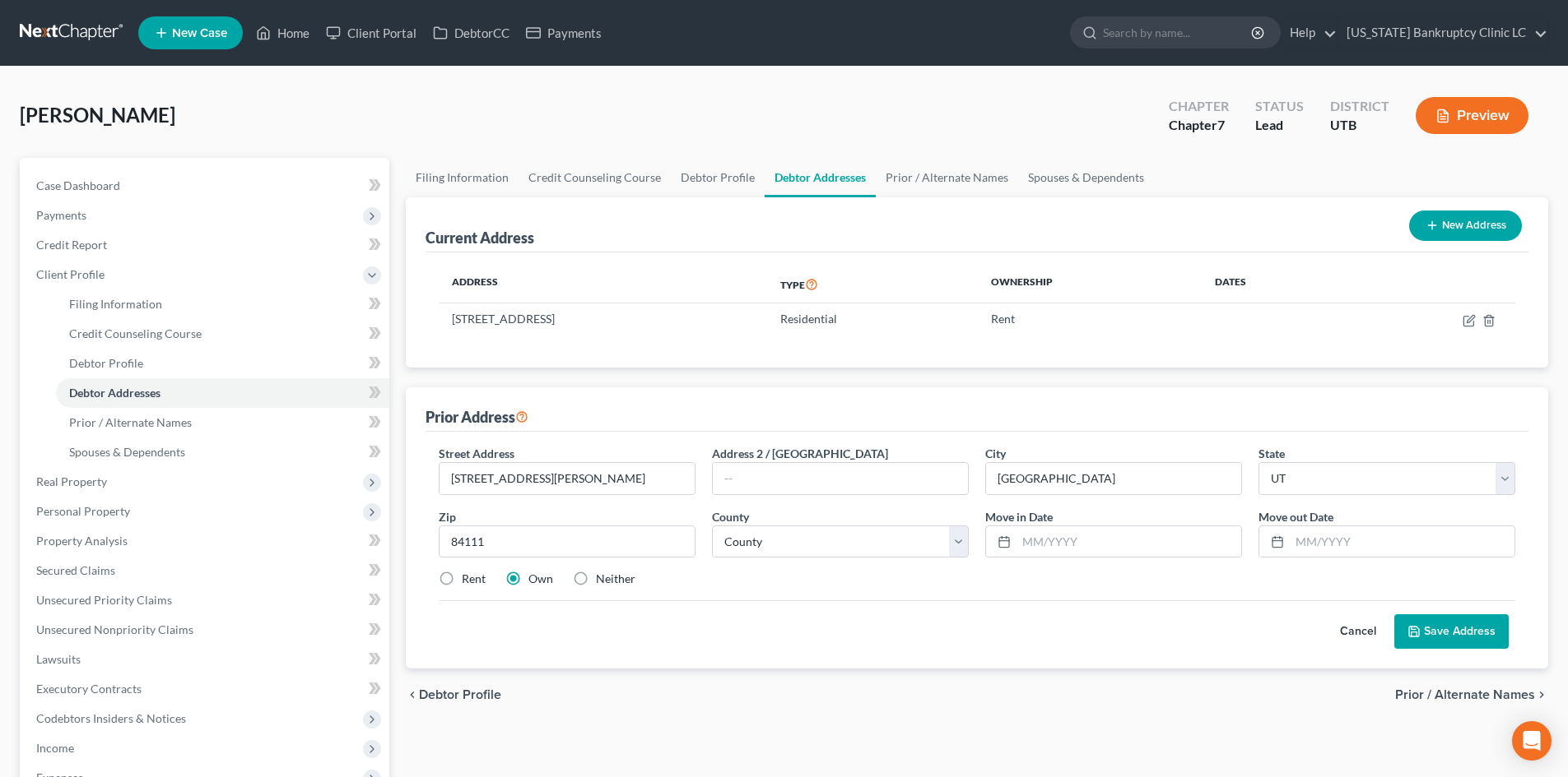
click at [461, 577] on label "Rent" at bounding box center [473, 580] width 24 height 17
click at [468, 577] on input "Rent" at bounding box center [473, 576] width 11 height 11
radio input "true"
click at [850, 548] on select "County [GEOGRAPHIC_DATA] [GEOGRAPHIC_DATA] [GEOGRAPHIC_DATA] [GEOGRAPHIC_DATA] …" at bounding box center [840, 542] width 257 height 33
select select "17"
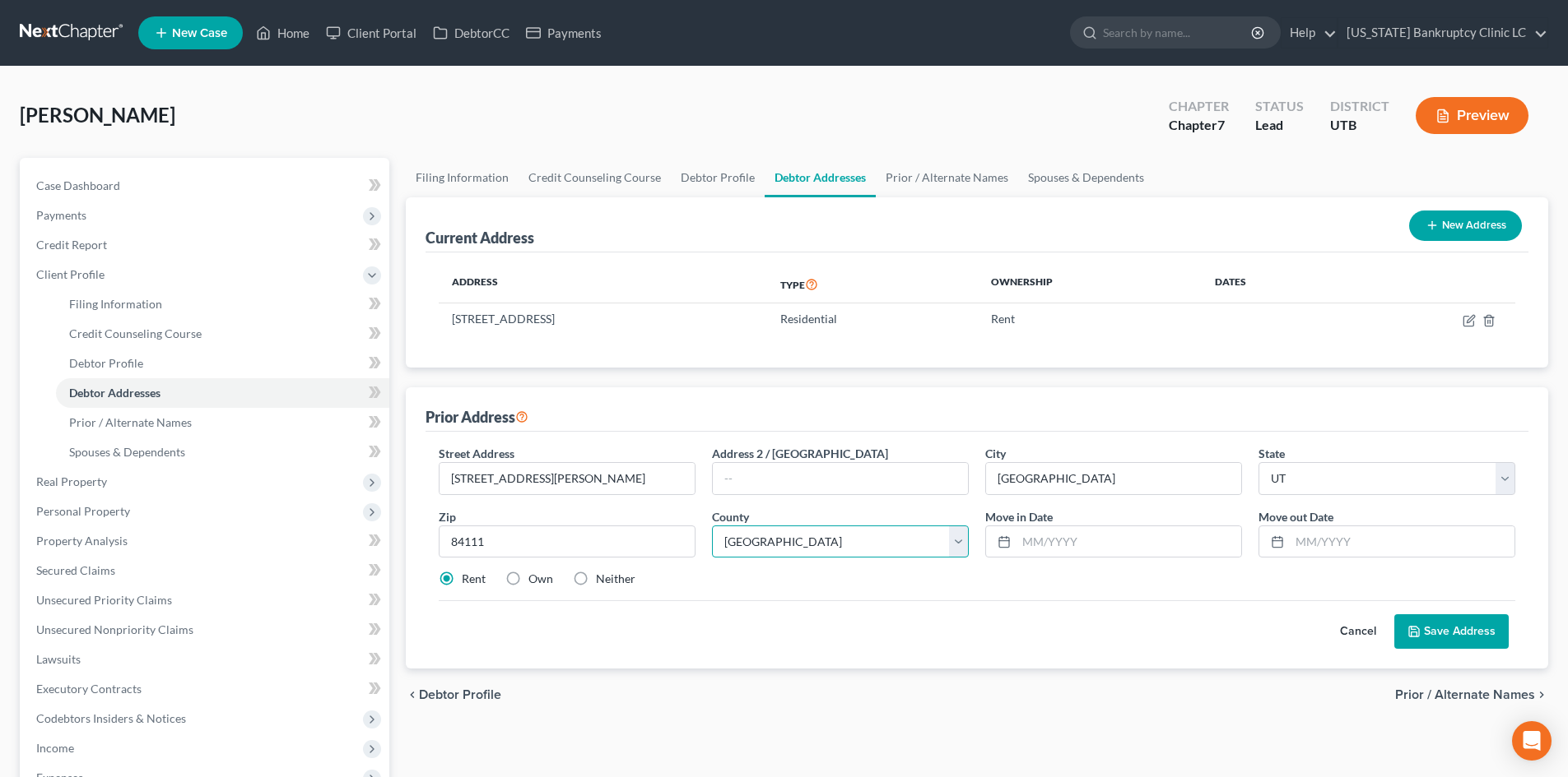
click at [712, 526] on select "County [GEOGRAPHIC_DATA] [GEOGRAPHIC_DATA] [GEOGRAPHIC_DATA] [GEOGRAPHIC_DATA] …" at bounding box center [840, 542] width 257 height 33
click at [1035, 527] on input "text" at bounding box center [1128, 542] width 224 height 31
type input "[DATE]"
click at [1473, 630] on button "Save Address" at bounding box center [1451, 632] width 114 height 34
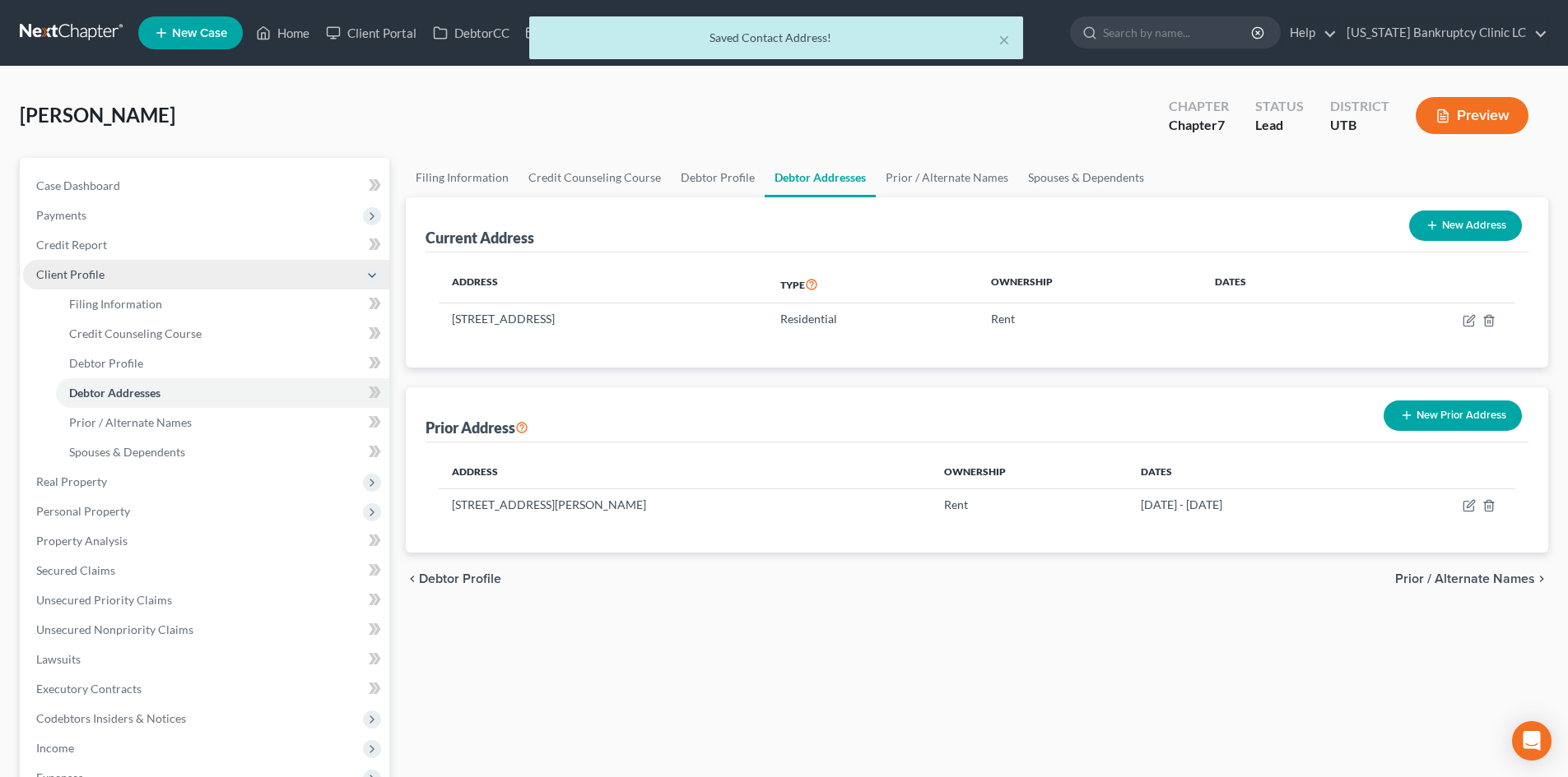
click at [106, 269] on span "Client Profile" at bounding box center [206, 274] width 366 height 29
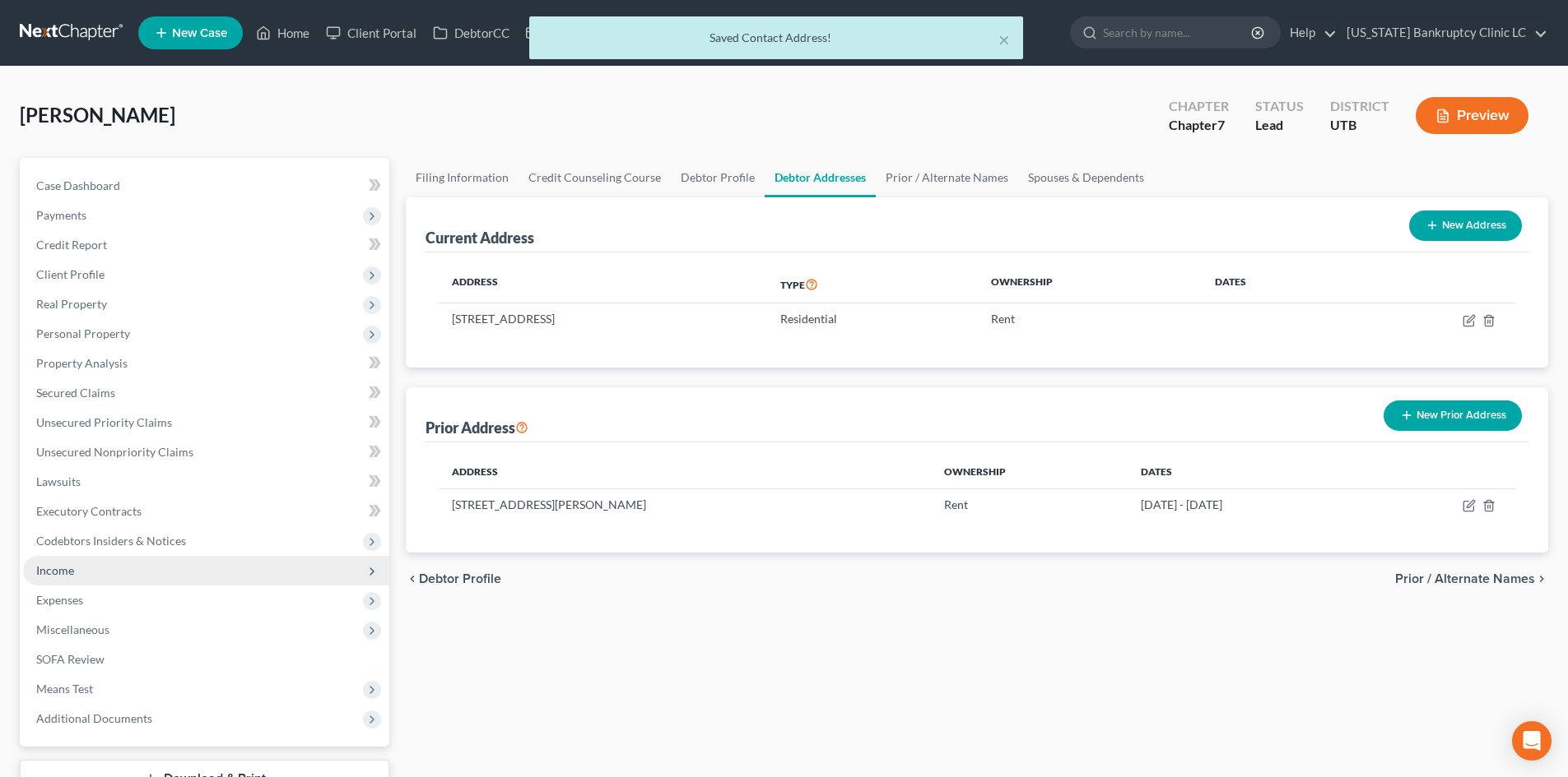
click at [107, 563] on span "Income" at bounding box center [206, 570] width 366 height 29
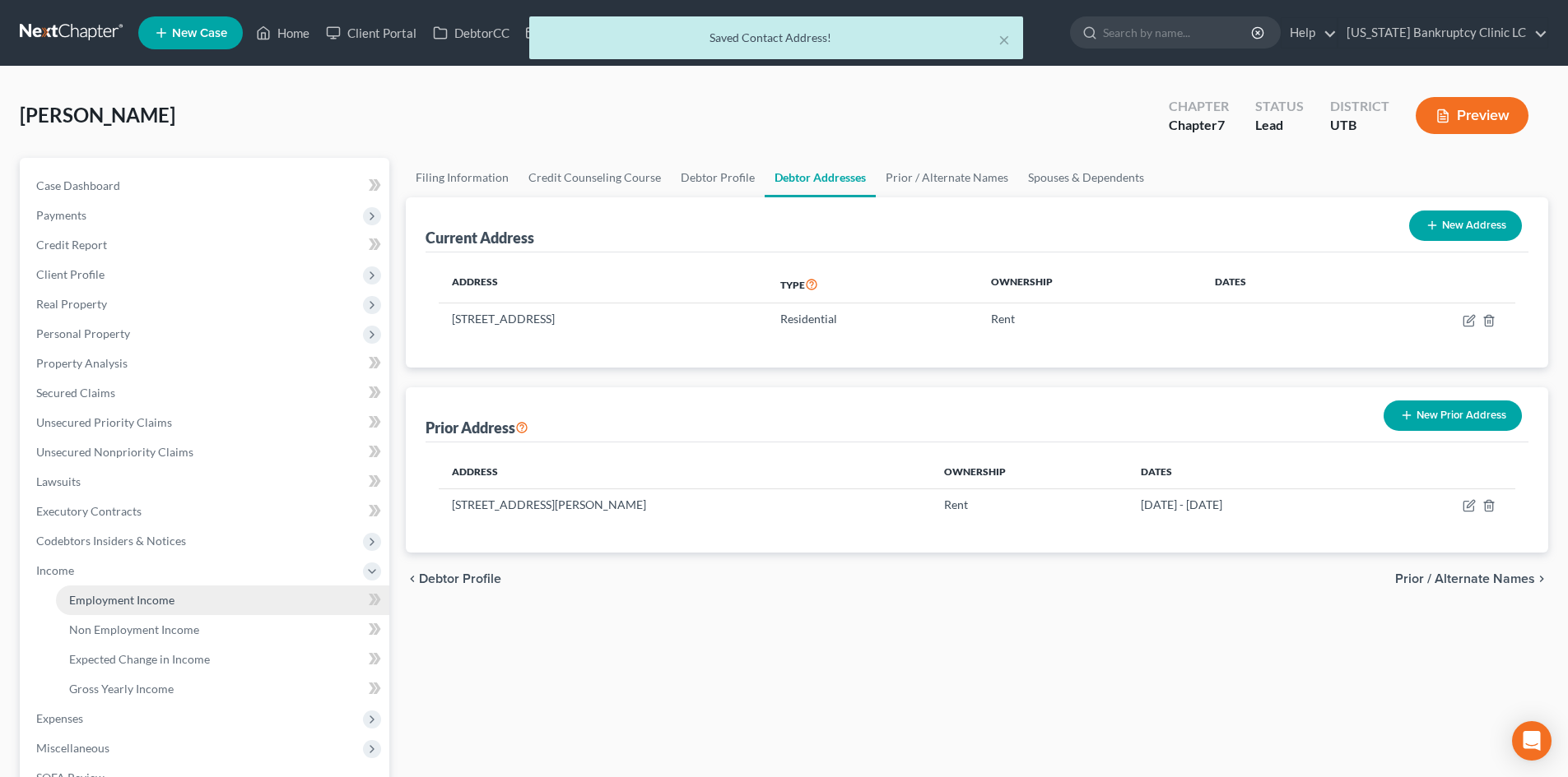
click at [108, 602] on span "Employment Income" at bounding box center [121, 600] width 105 height 14
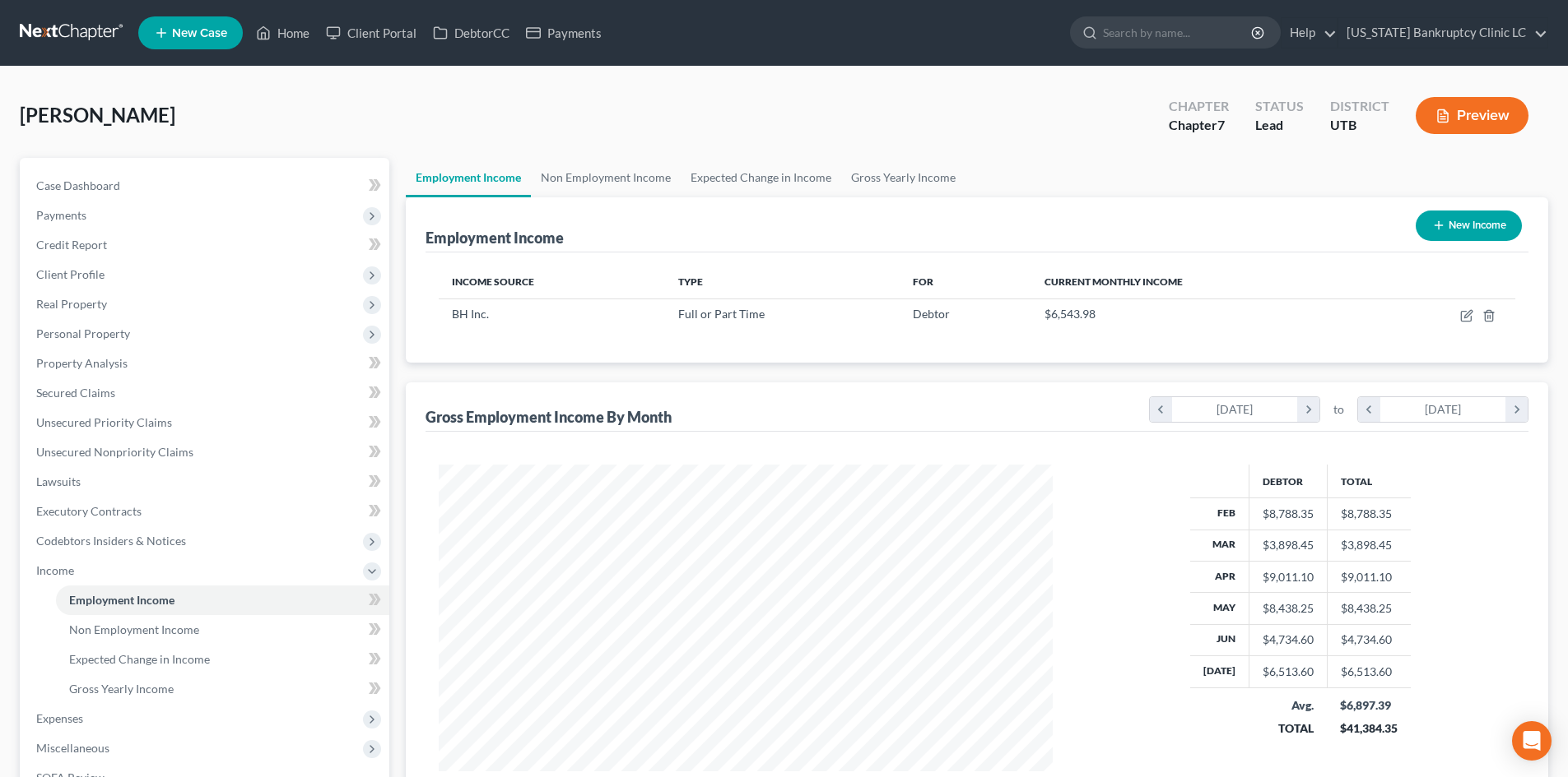
scroll to position [307, 647]
click at [902, 175] on link "Gross Yearly Income" at bounding box center [903, 177] width 124 height 39
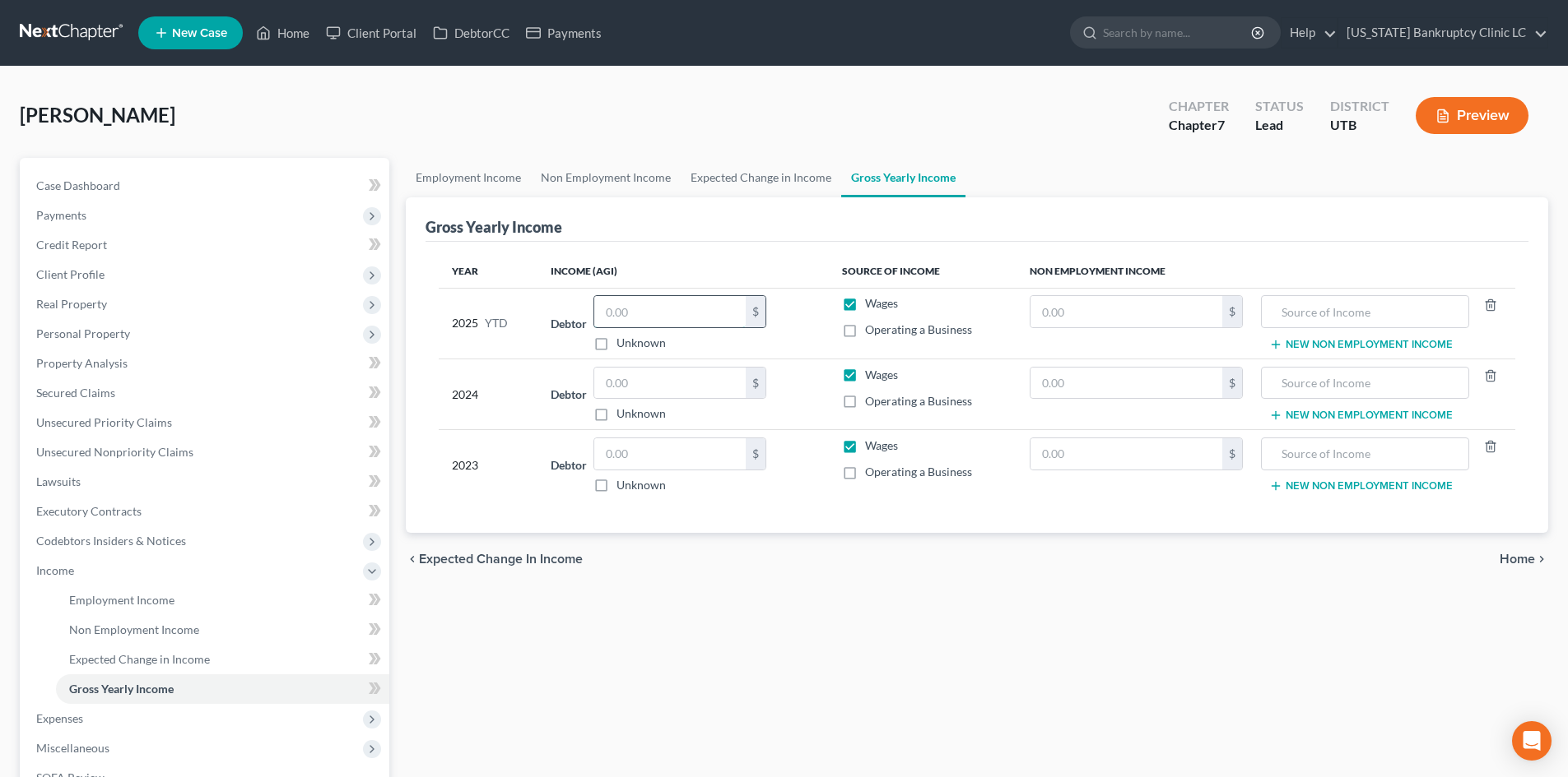
click at [658, 314] on input "text" at bounding box center [670, 312] width 151 height 31
type input "53,907"
click at [655, 374] on input "text" at bounding box center [670, 383] width 151 height 31
click at [638, 444] on input "text" at bounding box center [670, 454] width 151 height 31
type input "108,000"
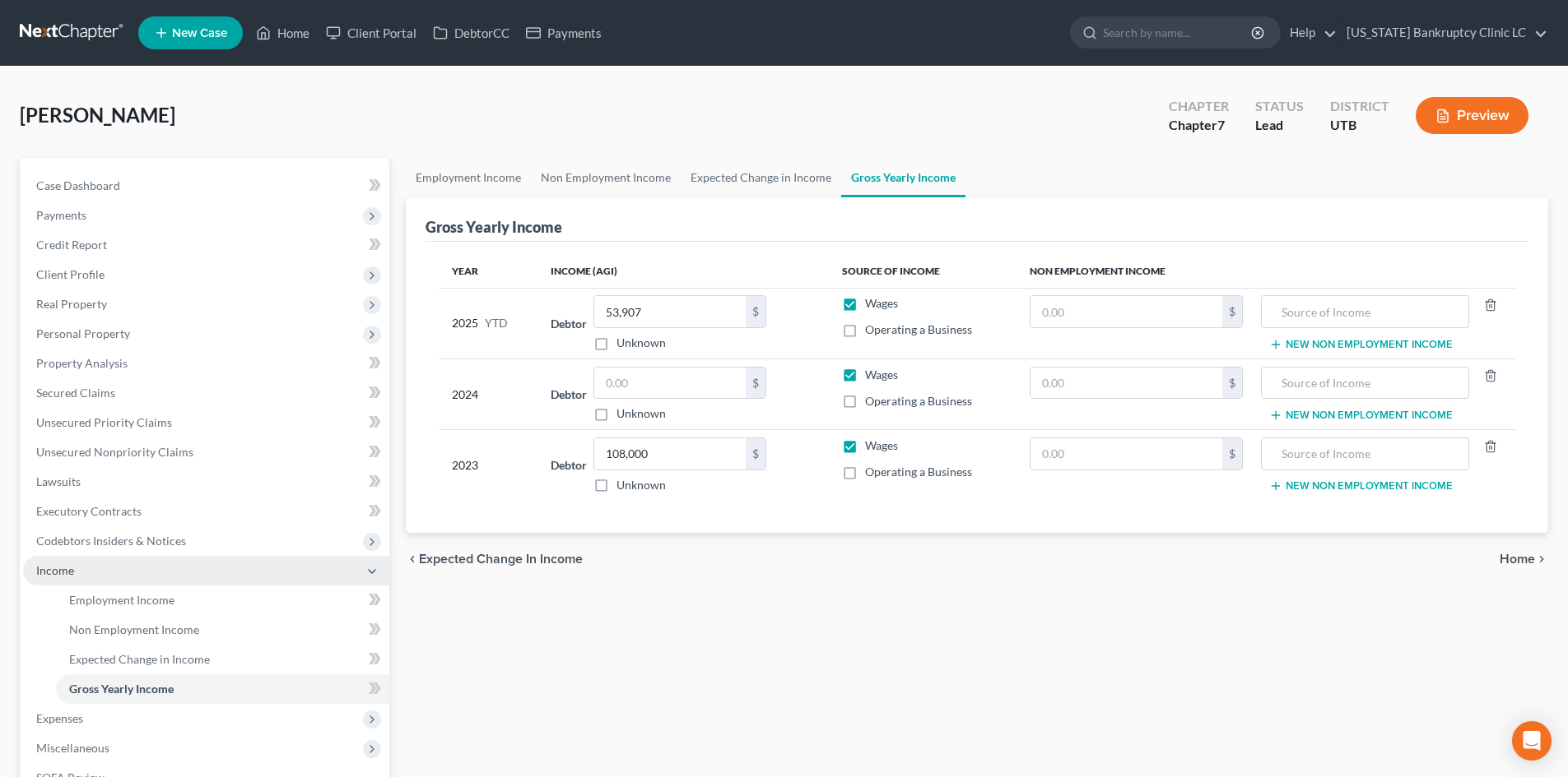
click at [118, 577] on span "Income" at bounding box center [206, 570] width 366 height 29
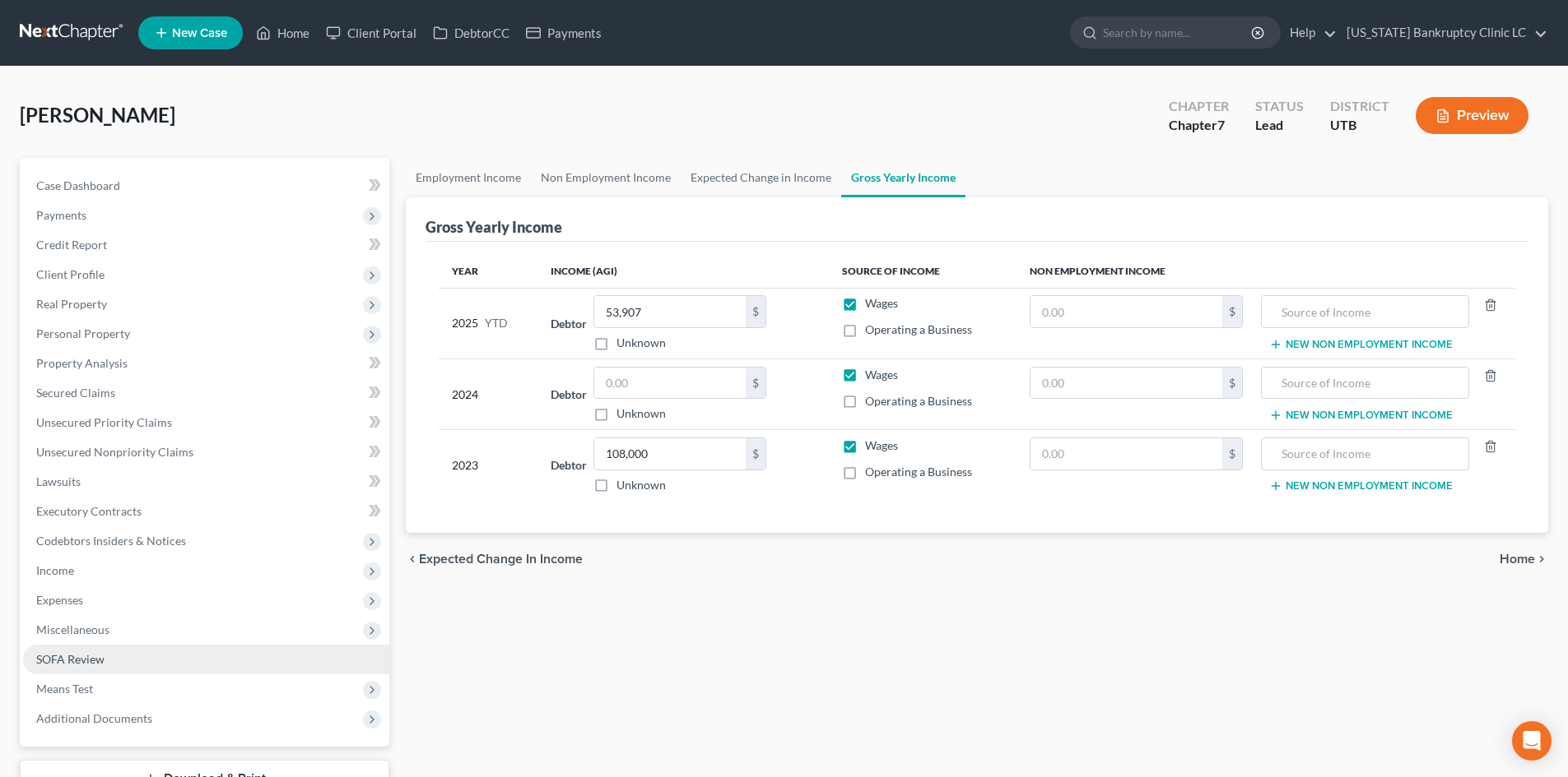
click at [125, 656] on link "SOFA Review" at bounding box center [206, 659] width 366 height 29
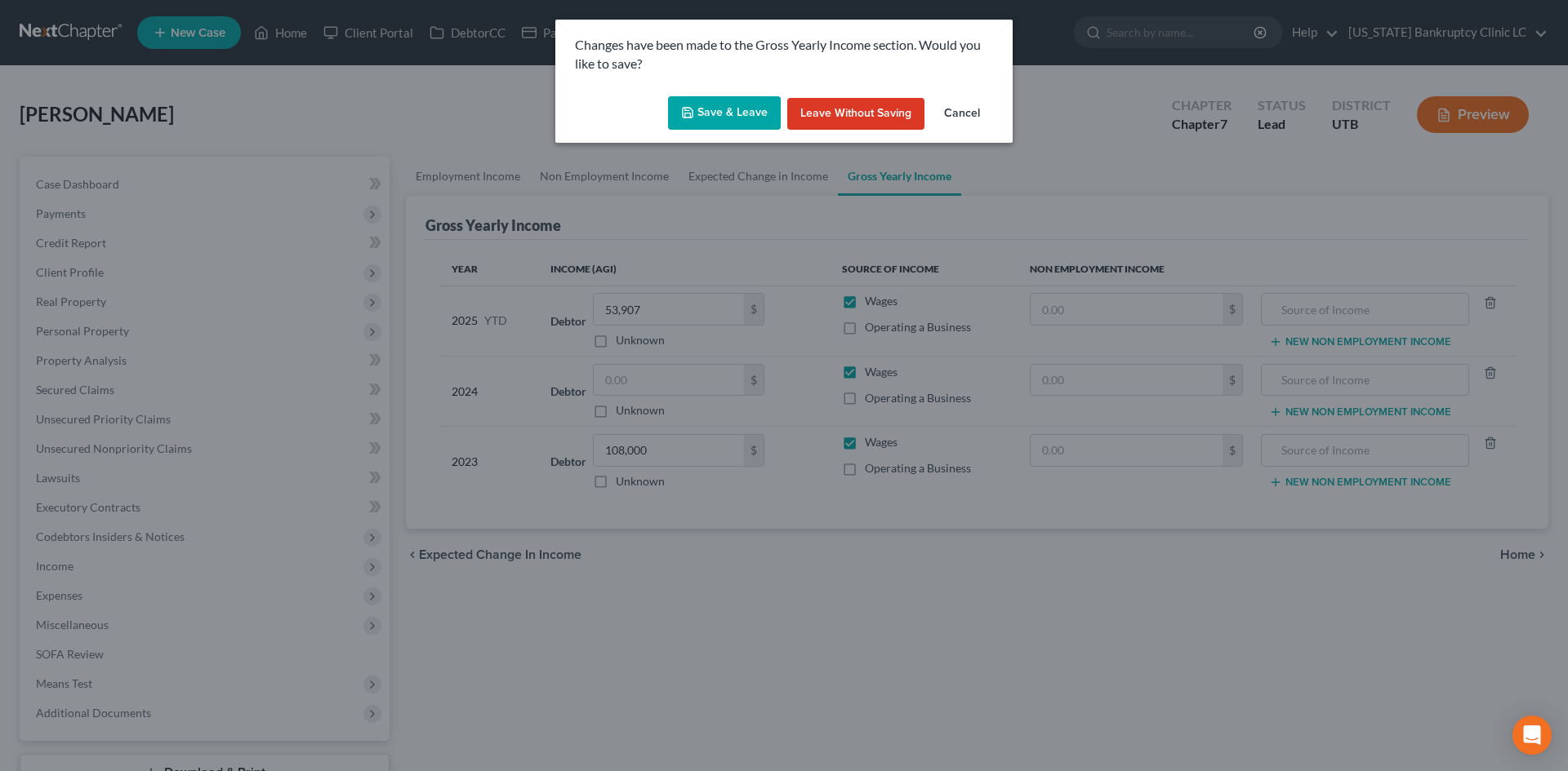
click at [751, 118] on button "Save & Leave" at bounding box center [724, 113] width 113 height 34
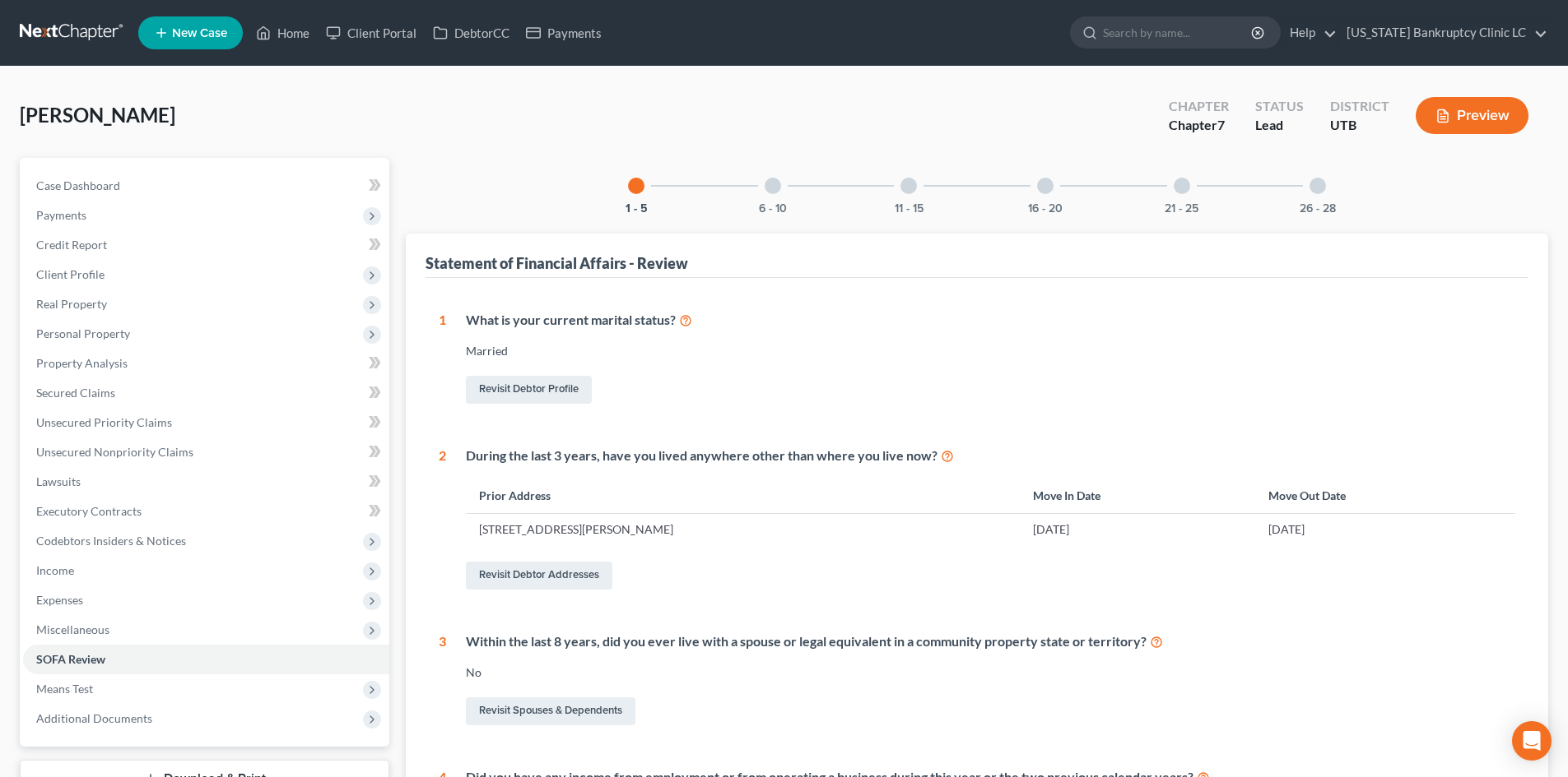
click at [1180, 189] on div at bounding box center [1182, 186] width 17 height 17
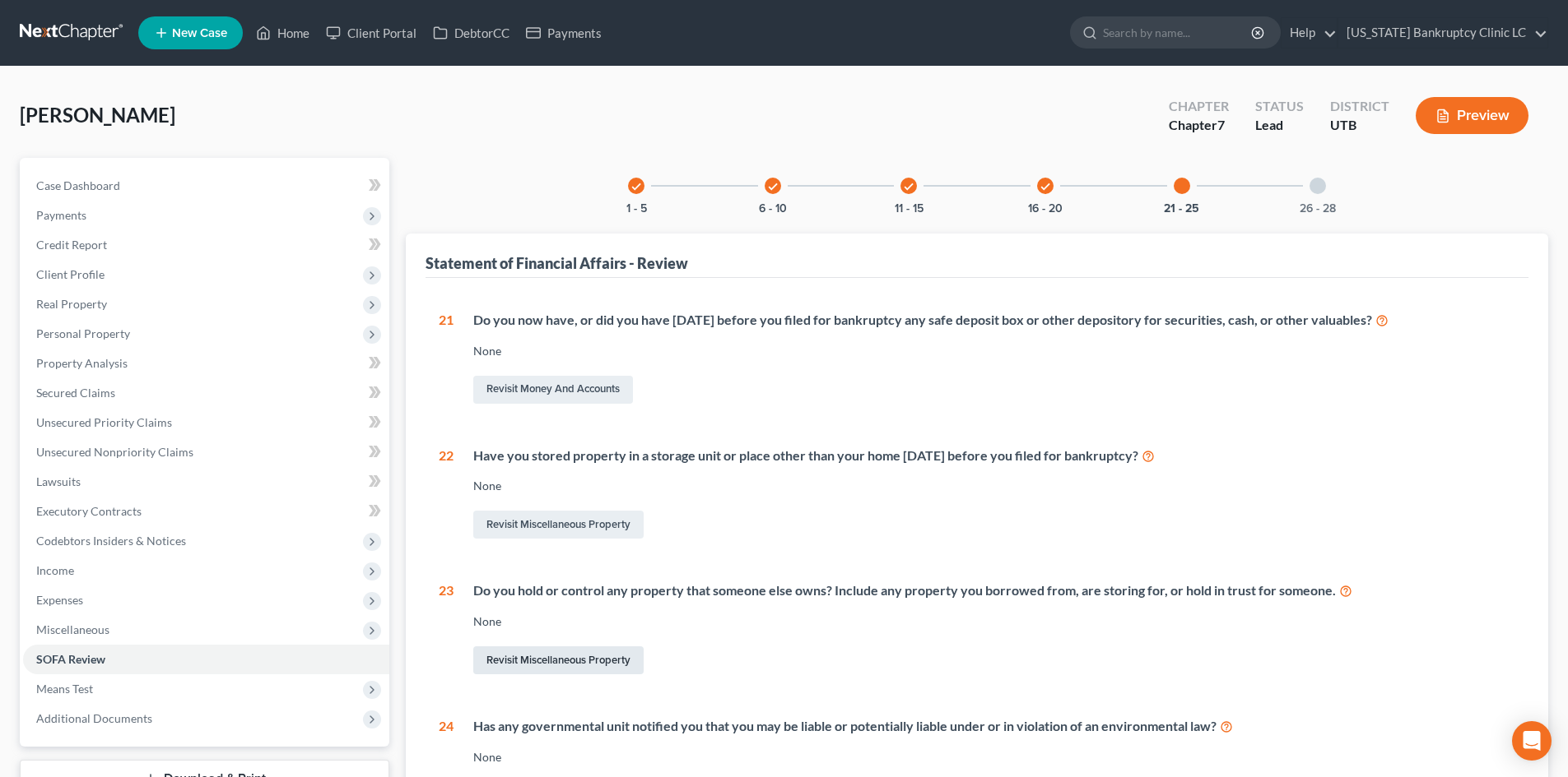
click at [544, 664] on link "Revisit Miscellaneous Property" at bounding box center [558, 660] width 171 height 28
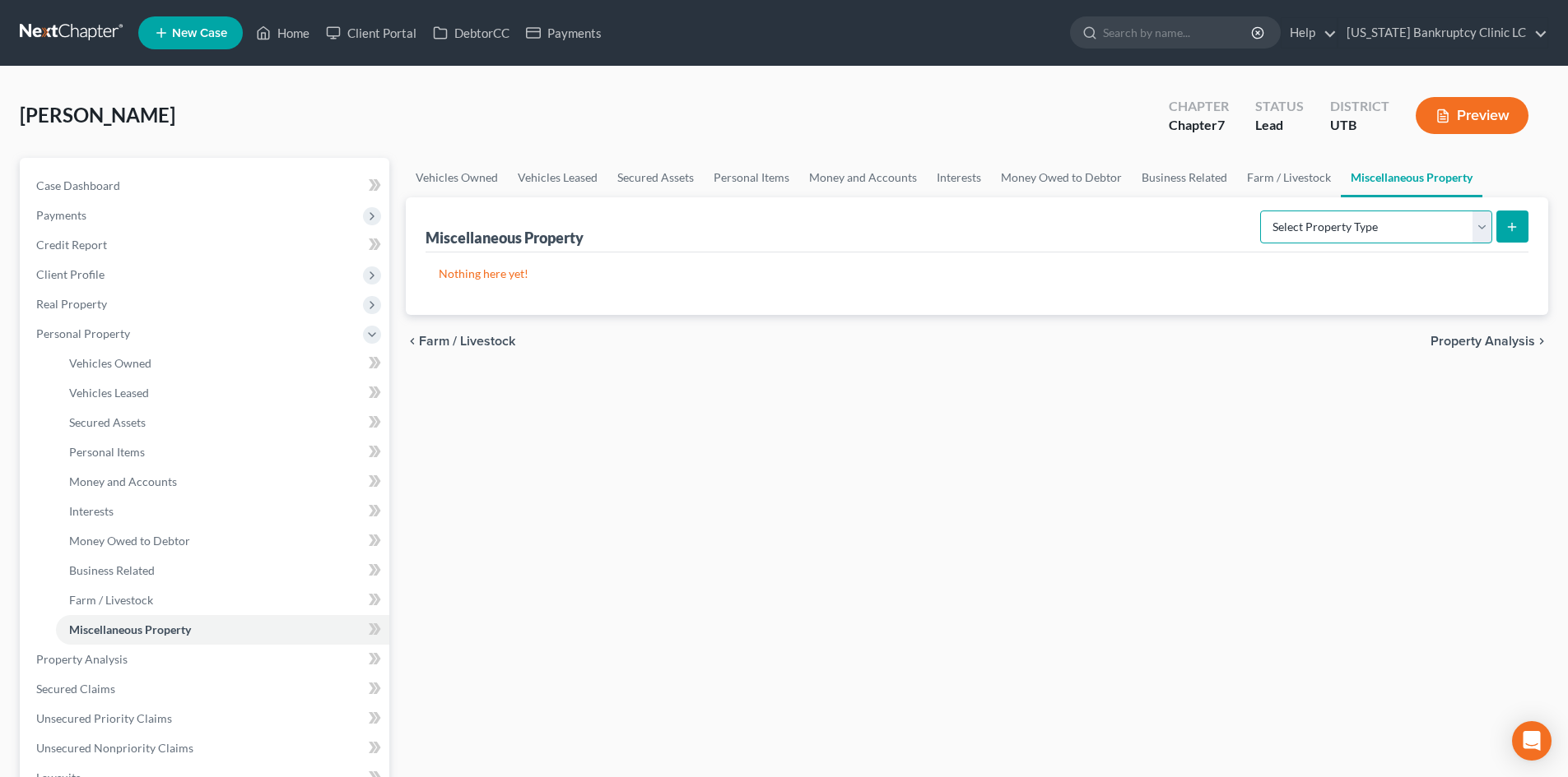
click at [1342, 227] on select "Select Property Type Assigned for Creditor Benefit [DATE] Holding for Another N…" at bounding box center [1376, 227] width 232 height 33
select select "stored_within_1_year"
click at [1260, 211] on select "Select Property Type Assigned for Creditor Benefit [DATE] Holding for Another N…" at bounding box center [1376, 227] width 232 height 33
click at [1507, 221] on icon "submit" at bounding box center [1512, 227] width 13 height 13
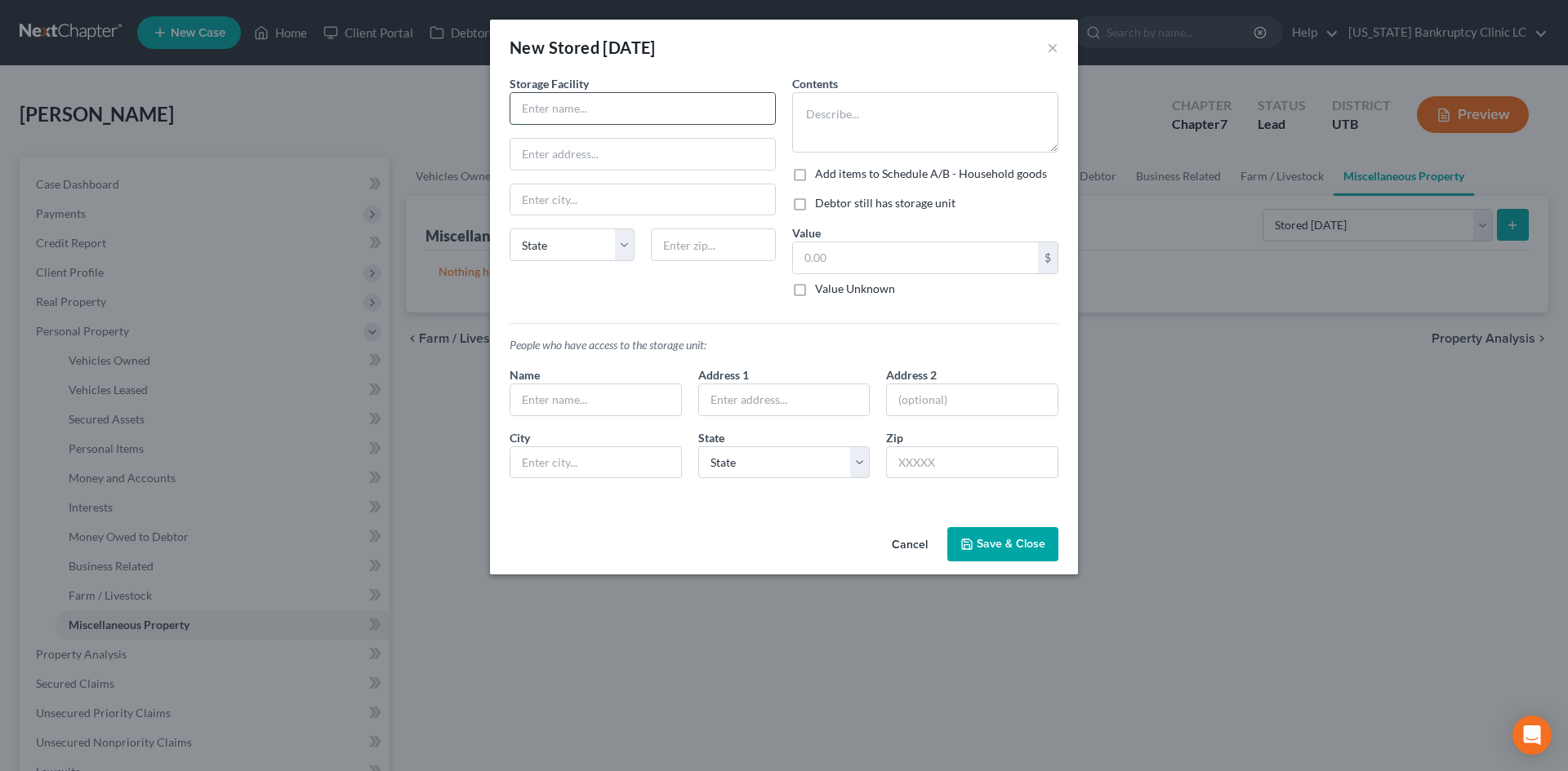
click at [585, 103] on input "text" at bounding box center [642, 108] width 264 height 31
type input "D"
click at [585, 103] on input "D" at bounding box center [642, 108] width 264 height 31
click at [905, 544] on button "Cancel" at bounding box center [910, 545] width 62 height 33
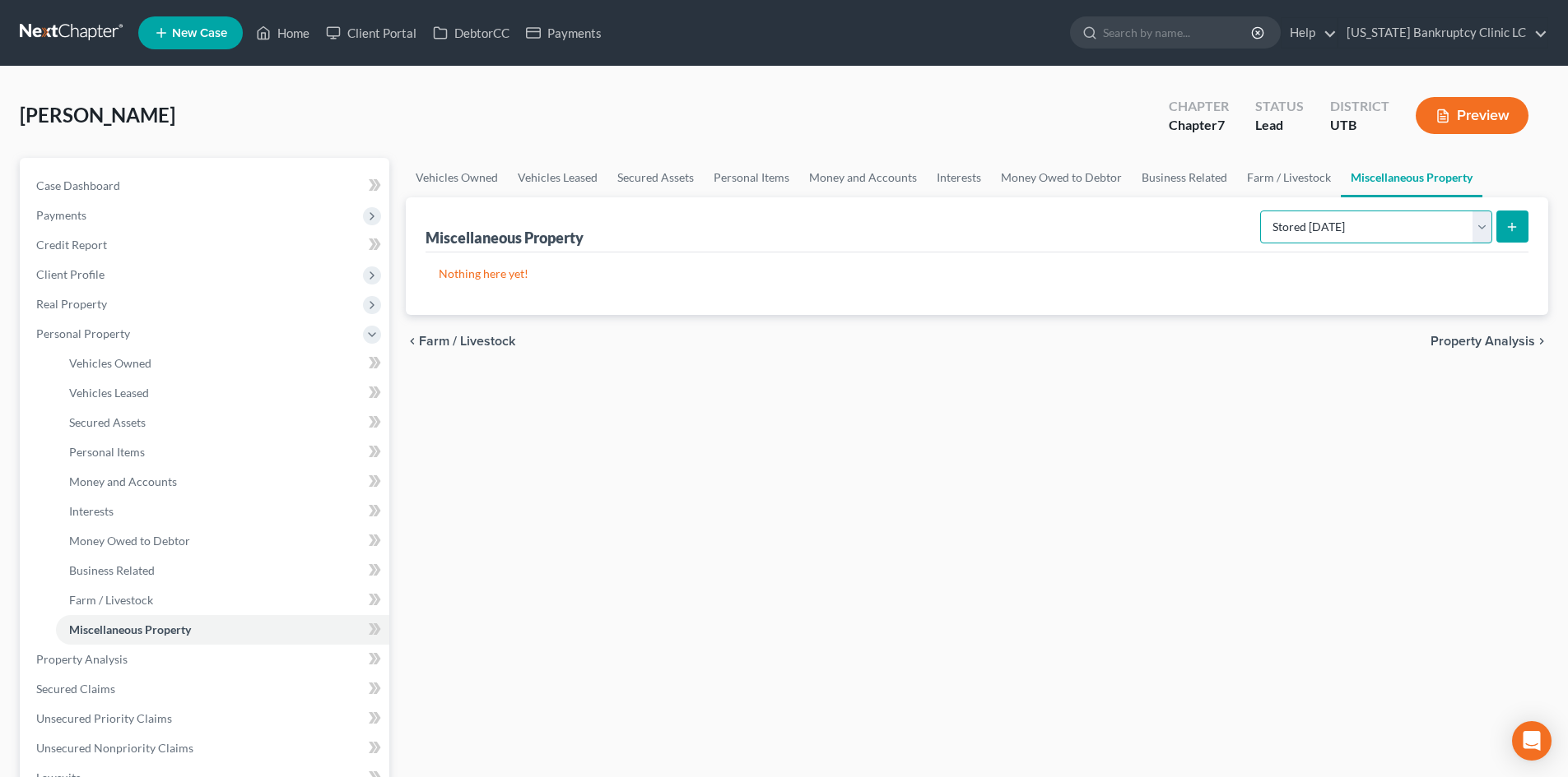
click at [1334, 216] on select "Select Property Type Assigned for Creditor Benefit [DATE] Holding for Another N…" at bounding box center [1376, 227] width 232 height 33
select select "holding_for_another"
click at [1260, 211] on select "Select Property Type Assigned for Creditor Benefit [DATE] Holding for Another N…" at bounding box center [1376, 227] width 232 height 33
click at [1503, 240] on button "submit" at bounding box center [1512, 227] width 32 height 32
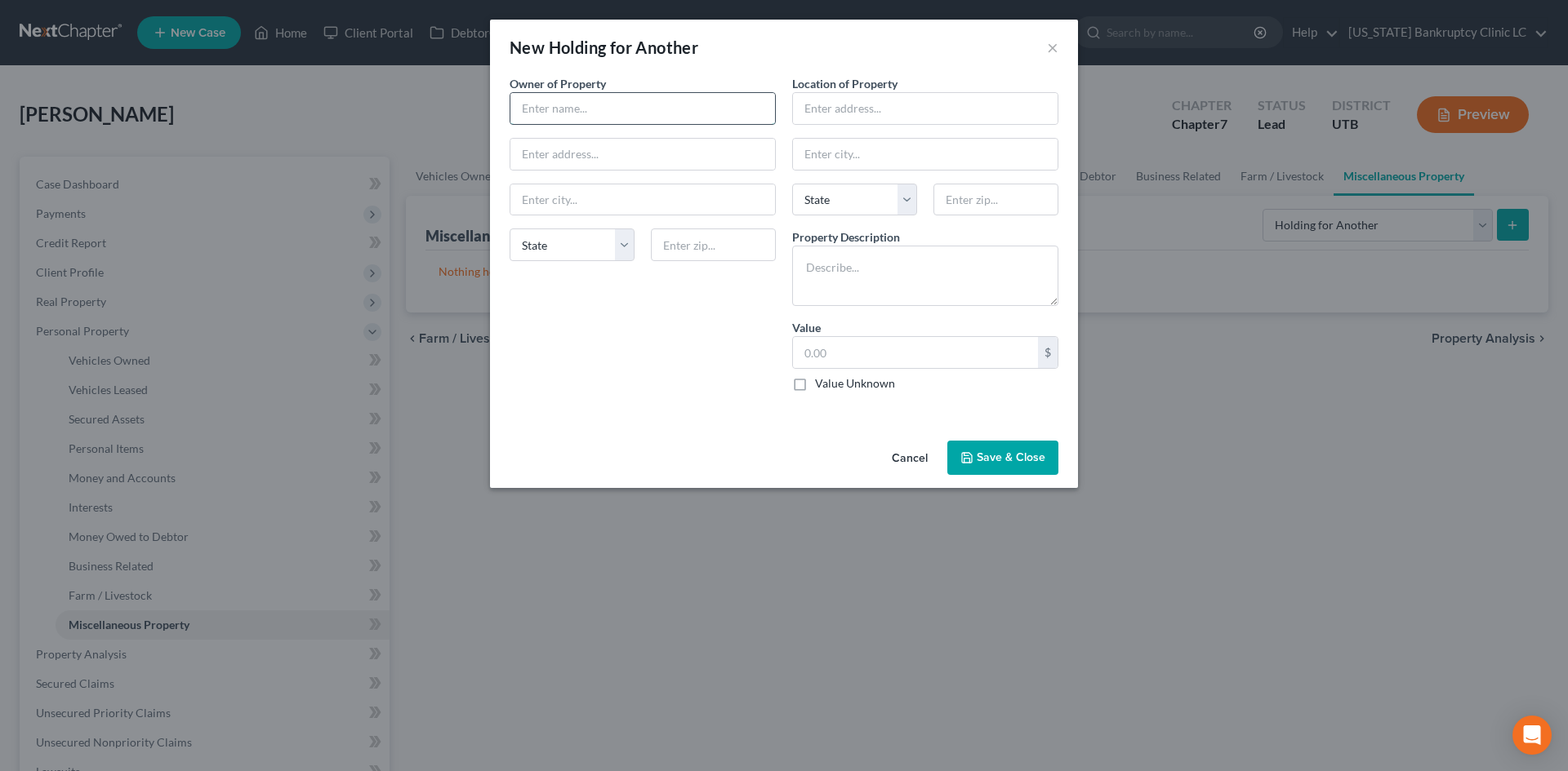
click at [596, 112] on input "text" at bounding box center [642, 108] width 264 height 31
click at [593, 110] on input "Debtor's Parents" at bounding box center [642, 108] width 264 height 31
type input "Debtor's Mother"
click at [807, 94] on input "text" at bounding box center [925, 108] width 264 height 31
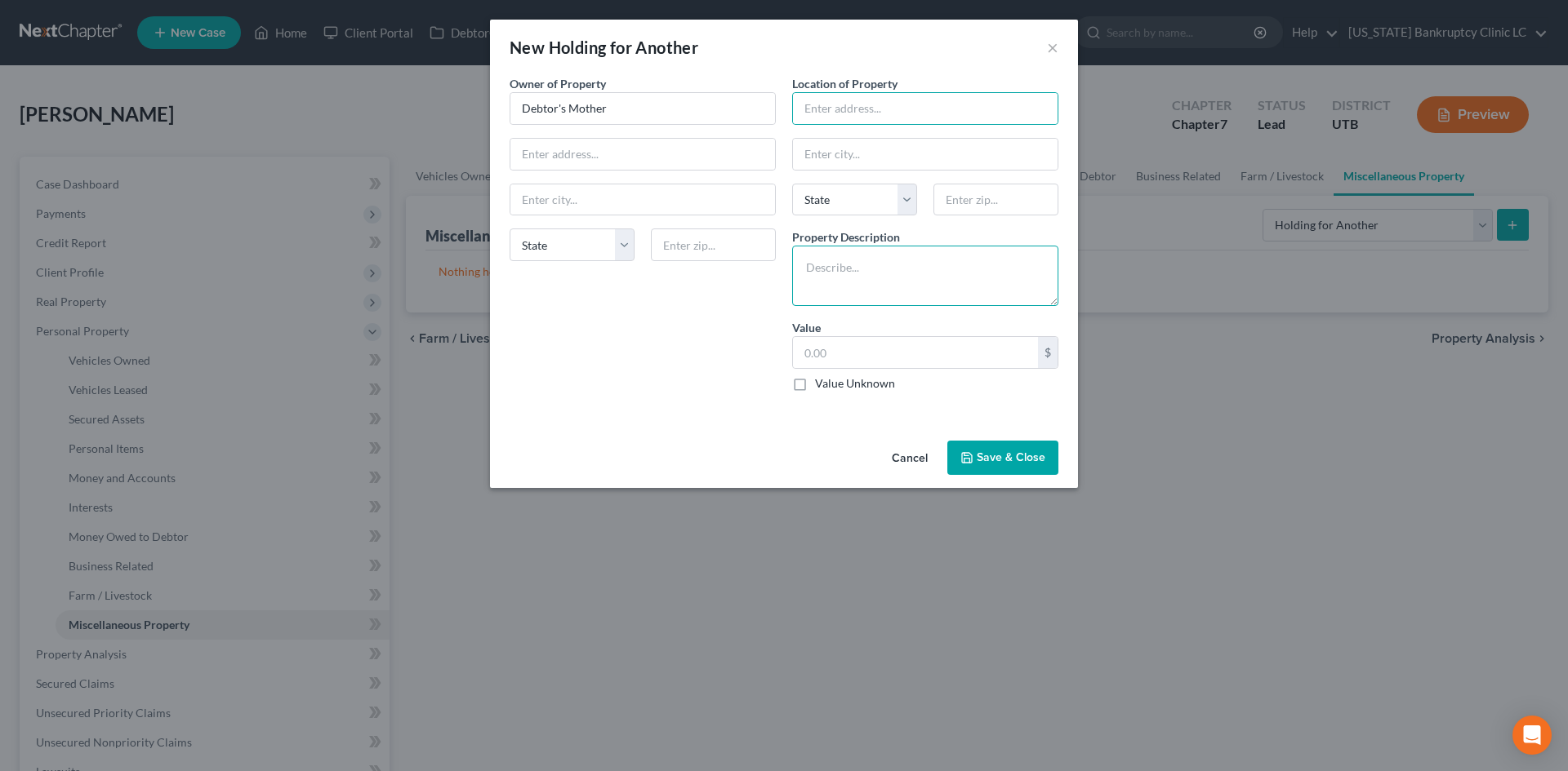
click at [904, 283] on textarea at bounding box center [925, 276] width 266 height 60
type textarea "D"
type textarea "Holding mother's vehicle at his residence."
click at [817, 113] on input "text" at bounding box center [925, 108] width 264 height 31
type input "[STREET_ADDRESS]"
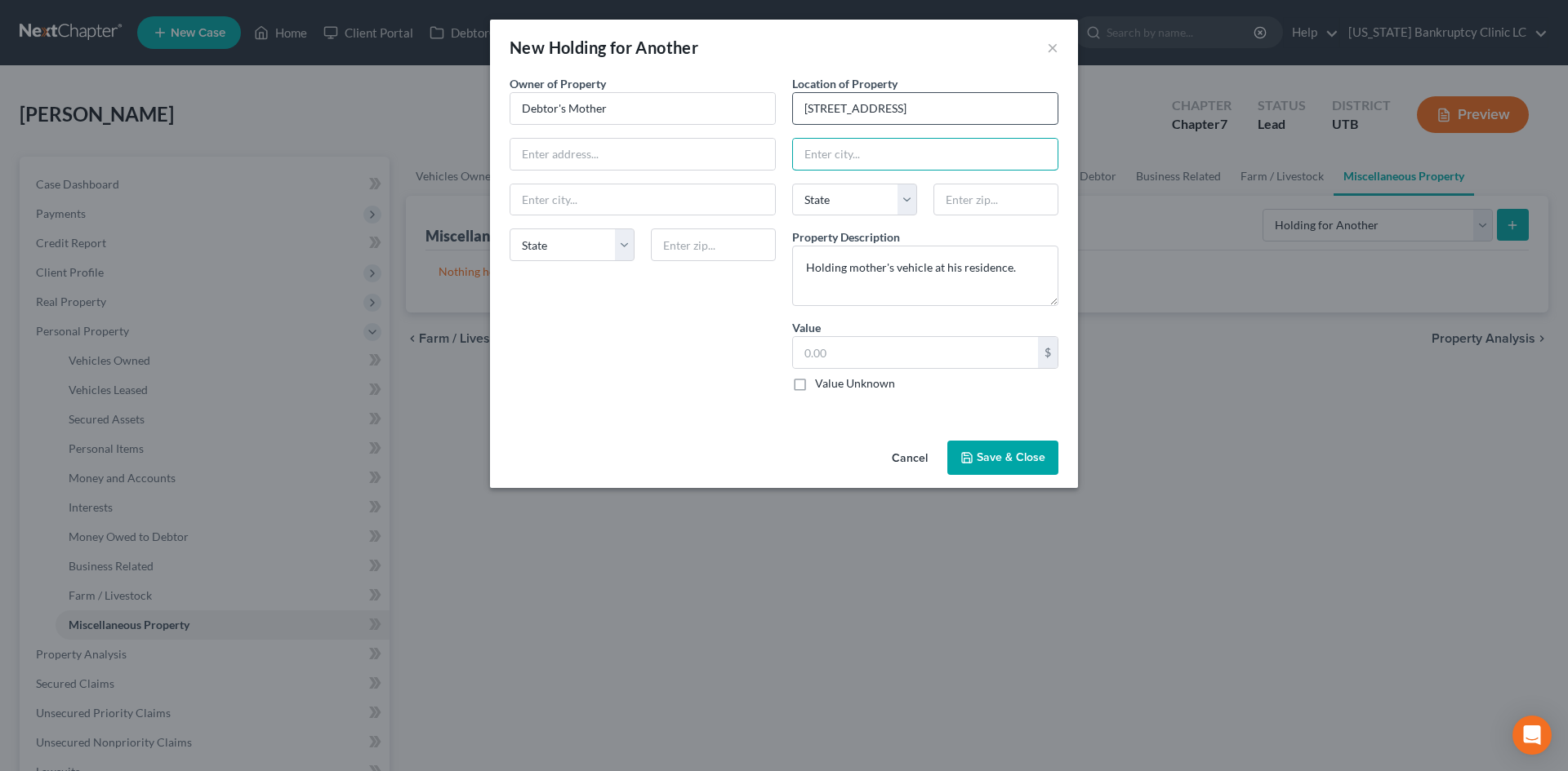
type input "A"
type input "Eagle Mountain"
select select "46"
type input "84005"
click at [853, 387] on label "Value Unknown" at bounding box center [855, 383] width 80 height 17
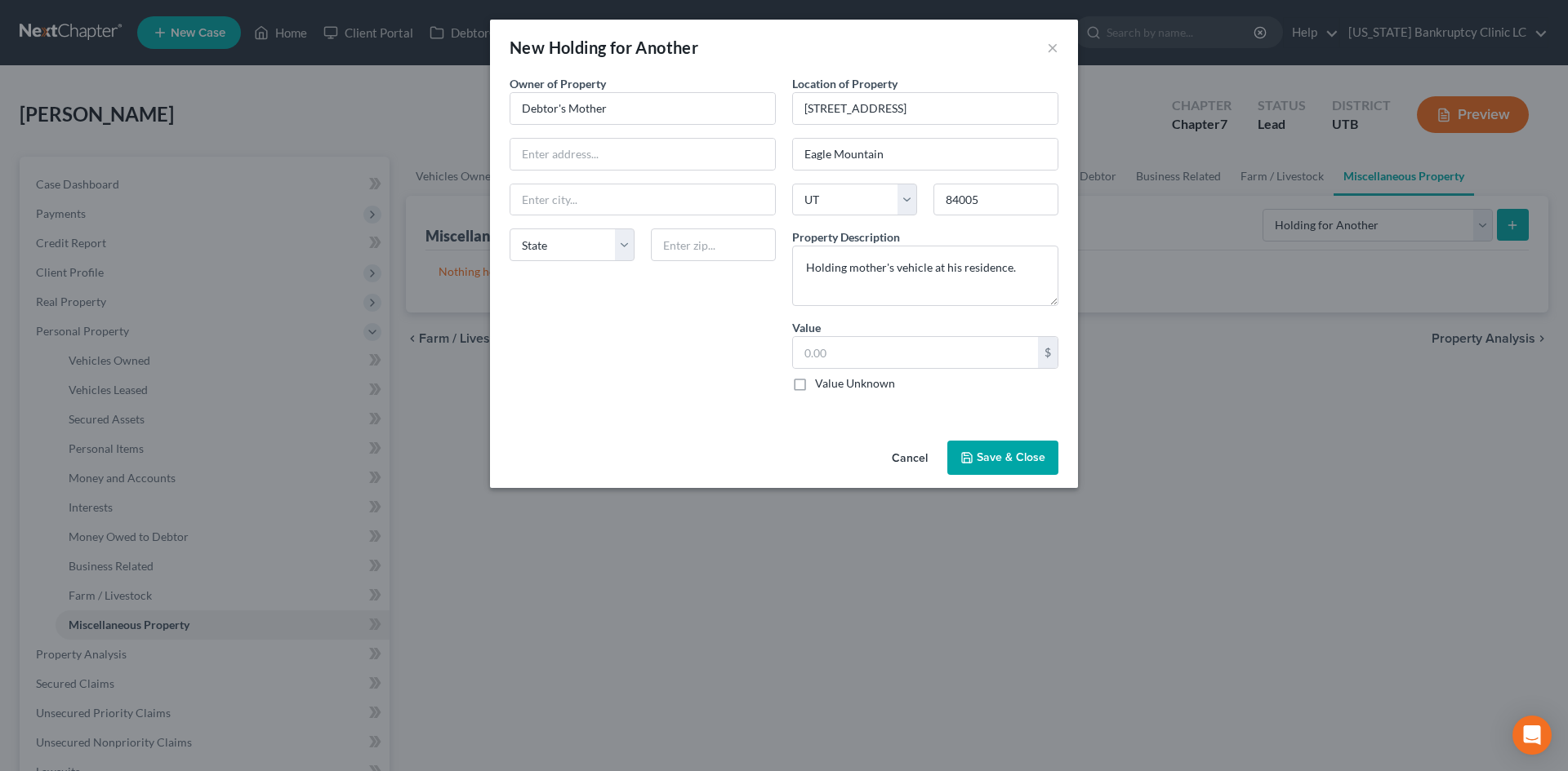
click at [832, 386] on input "Value Unknown" at bounding box center [827, 380] width 11 height 11
checkbox input "true"
type input "0.00"
click at [1053, 453] on button "Save & Close" at bounding box center [1003, 458] width 111 height 34
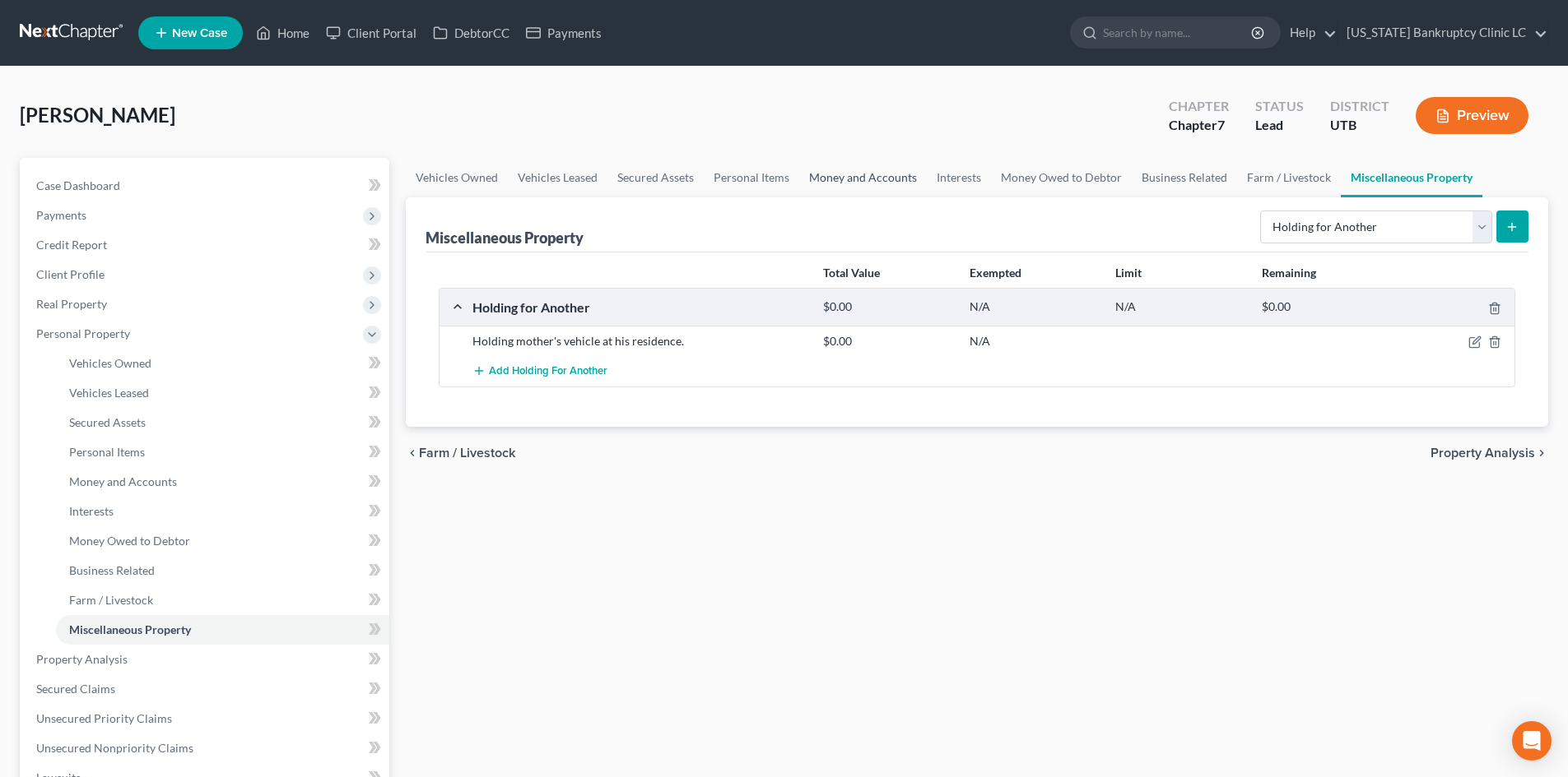
click at [855, 182] on link "Money and Accounts" at bounding box center [863, 177] width 128 height 39
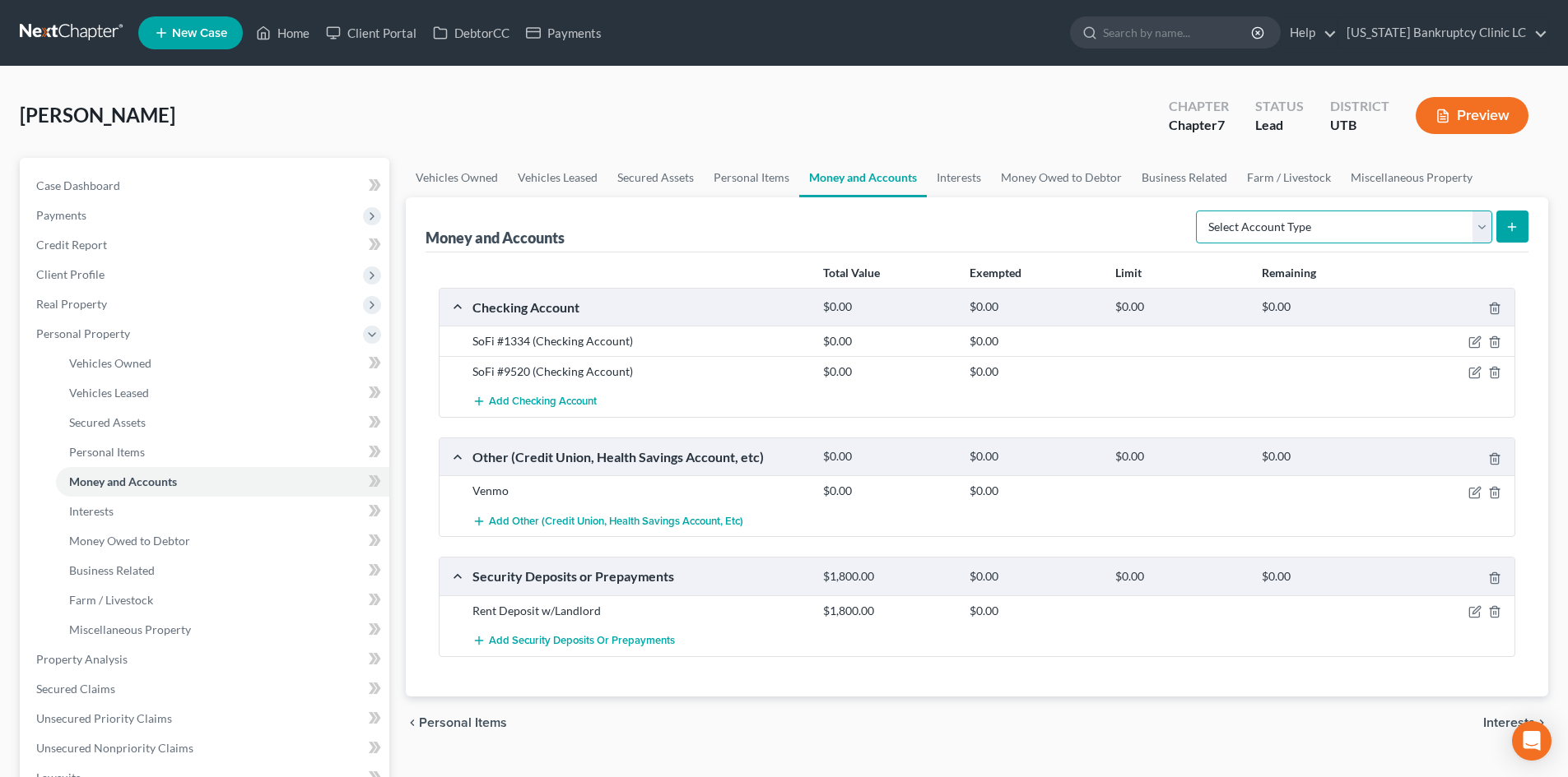
click at [1265, 236] on select "Select Account Type Brokerage Cash on Hand Certificates of Deposit Checking Acc…" at bounding box center [1344, 227] width 297 height 33
select select "checking"
click at [1199, 211] on select "Select Account Type Brokerage Cash on Hand Certificates of Deposit Checking Acc…" at bounding box center [1344, 227] width 297 height 33
click at [1520, 226] on button "submit" at bounding box center [1512, 227] width 32 height 32
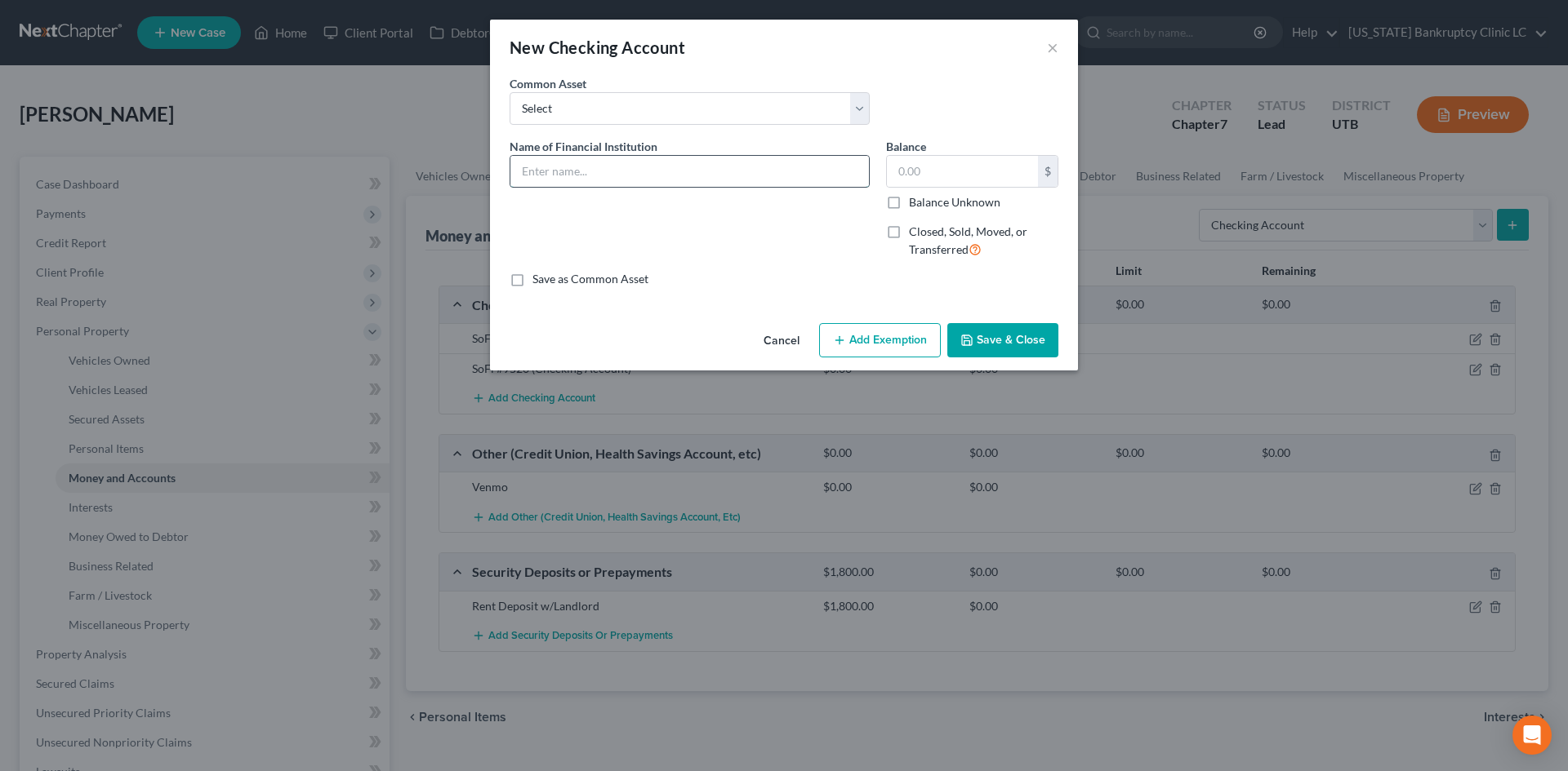
drag, startPoint x: 591, startPoint y: 168, endPoint x: 589, endPoint y: 159, distance: 9.2
click at [591, 168] on input "text" at bounding box center [690, 171] width 359 height 31
type input "US Bank"
click at [951, 234] on span "Closed, Sold, Moved, or Transferred" at bounding box center [968, 240] width 118 height 32
click at [927, 234] on input "Closed, Sold, Moved, or Transferred" at bounding box center [921, 228] width 11 height 11
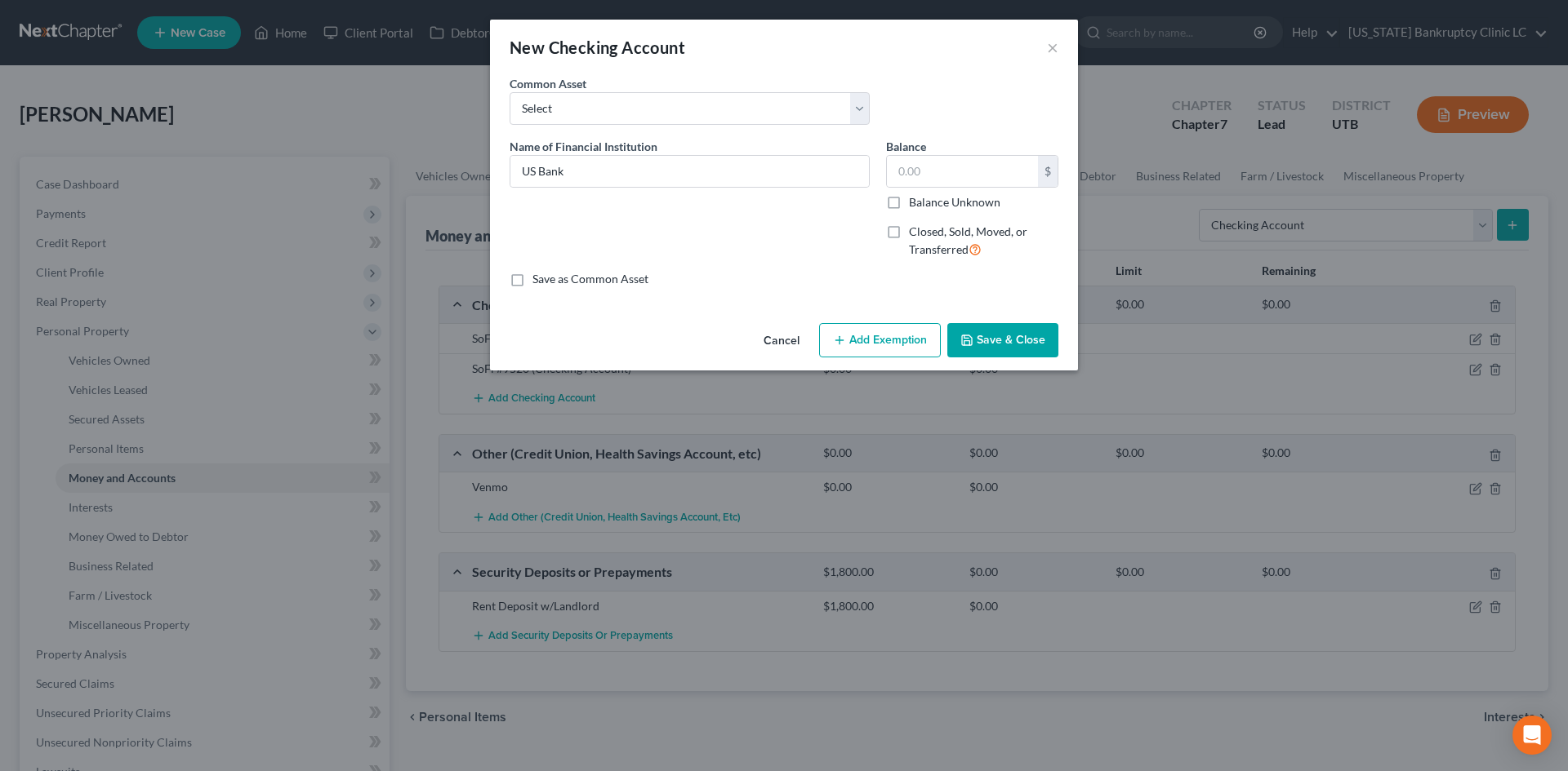
checkbox input "true"
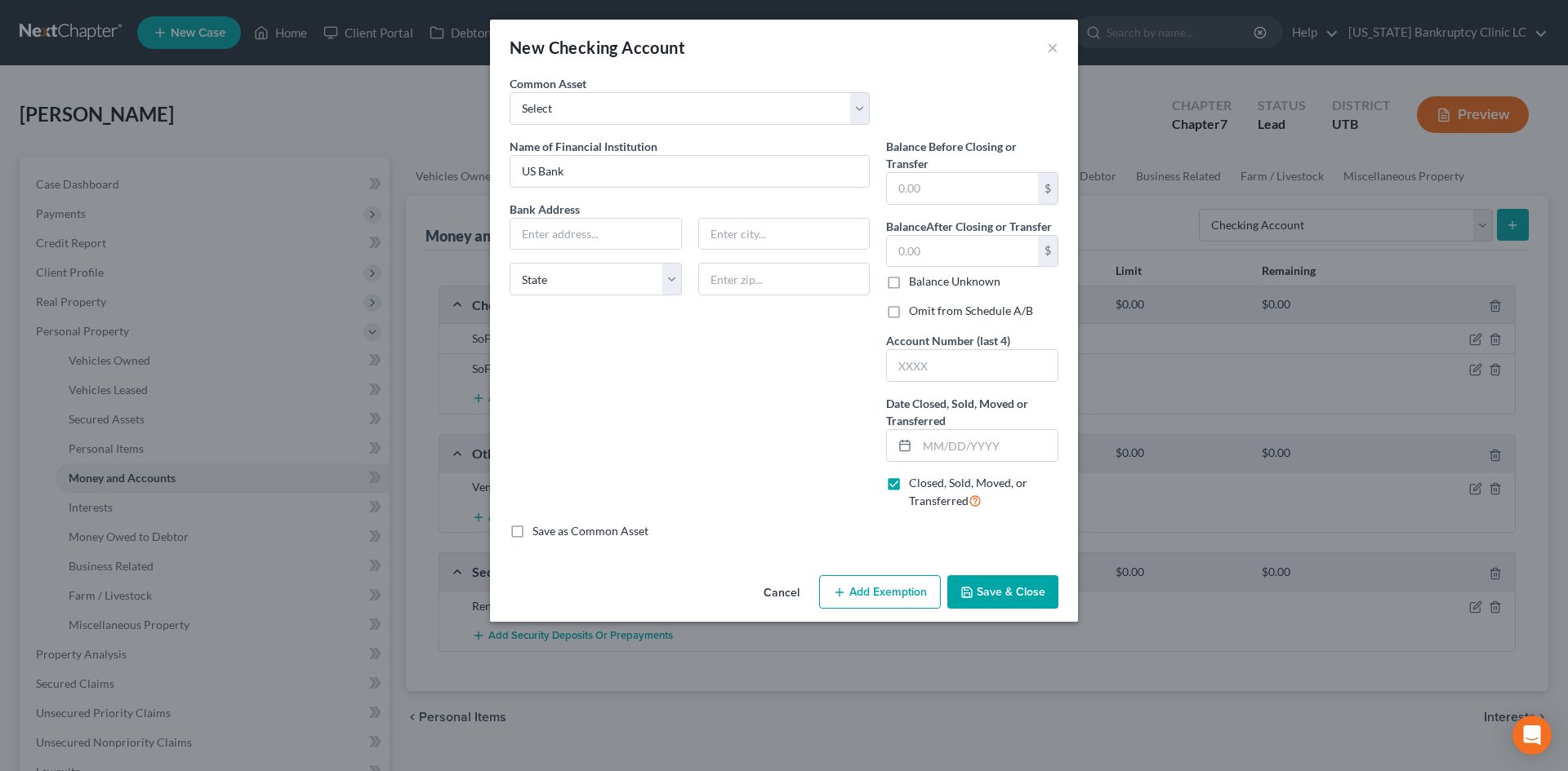
click at [932, 307] on label "Omit from Schedule A/B" at bounding box center [971, 311] width 124 height 17
click at [927, 307] on input "Omit from Schedule A/B" at bounding box center [921, 308] width 11 height 11
checkbox input "true"
click at [952, 441] on input "text" at bounding box center [988, 445] width 140 height 31
type input "[DATE]"
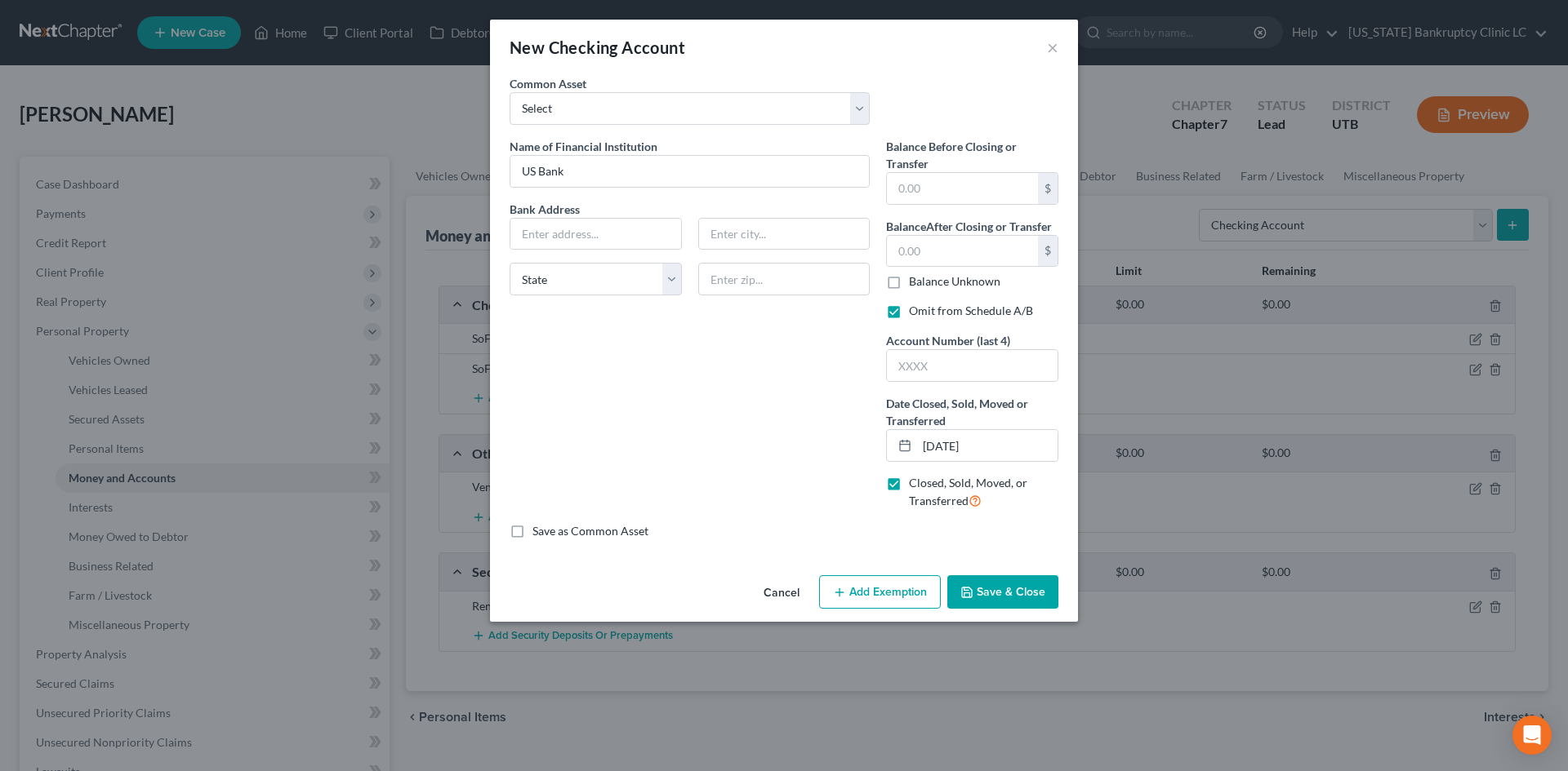
click at [1031, 600] on button "Save & Close" at bounding box center [1003, 592] width 111 height 34
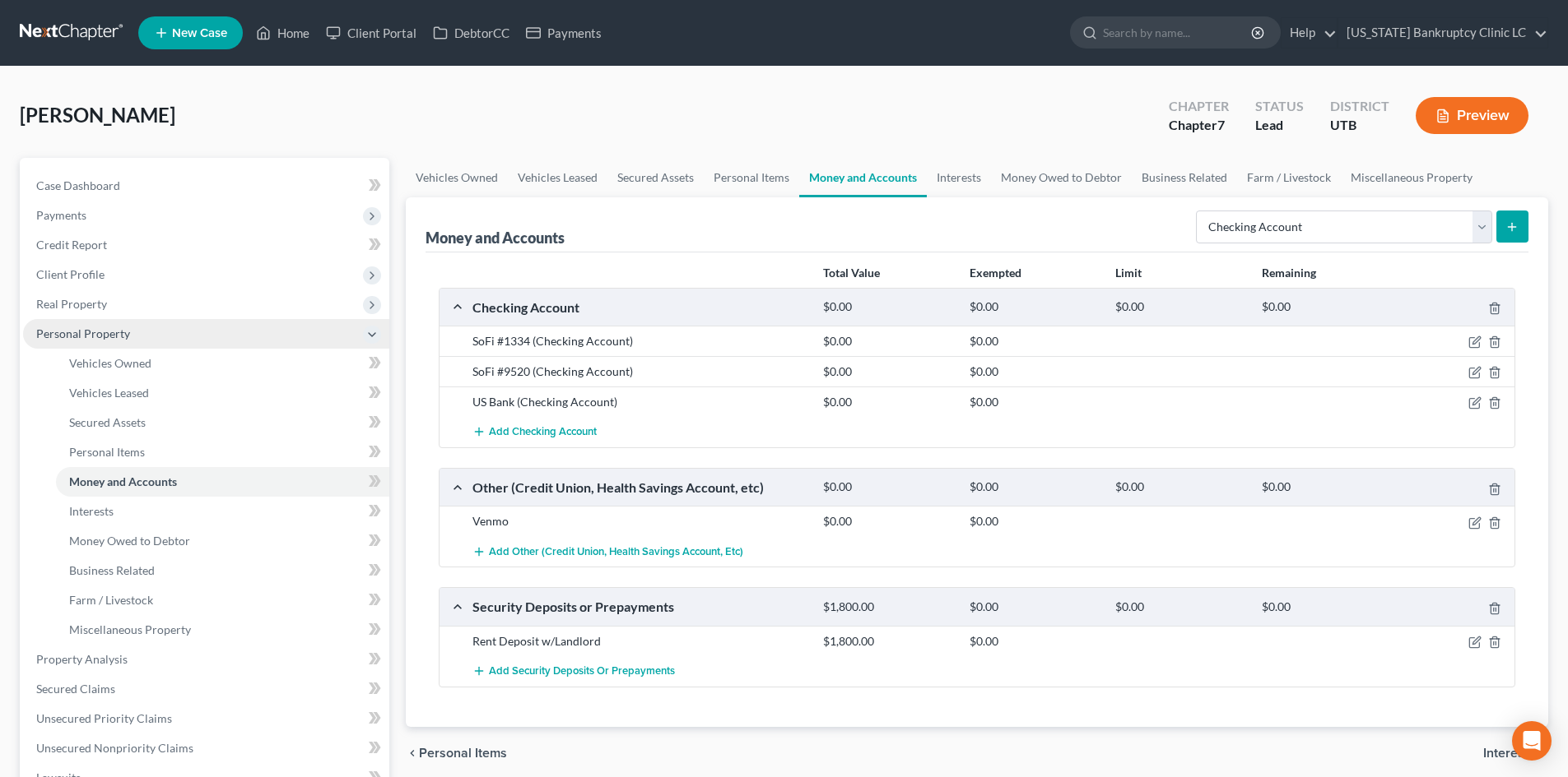
click at [96, 329] on span "Personal Property" at bounding box center [83, 333] width 94 height 14
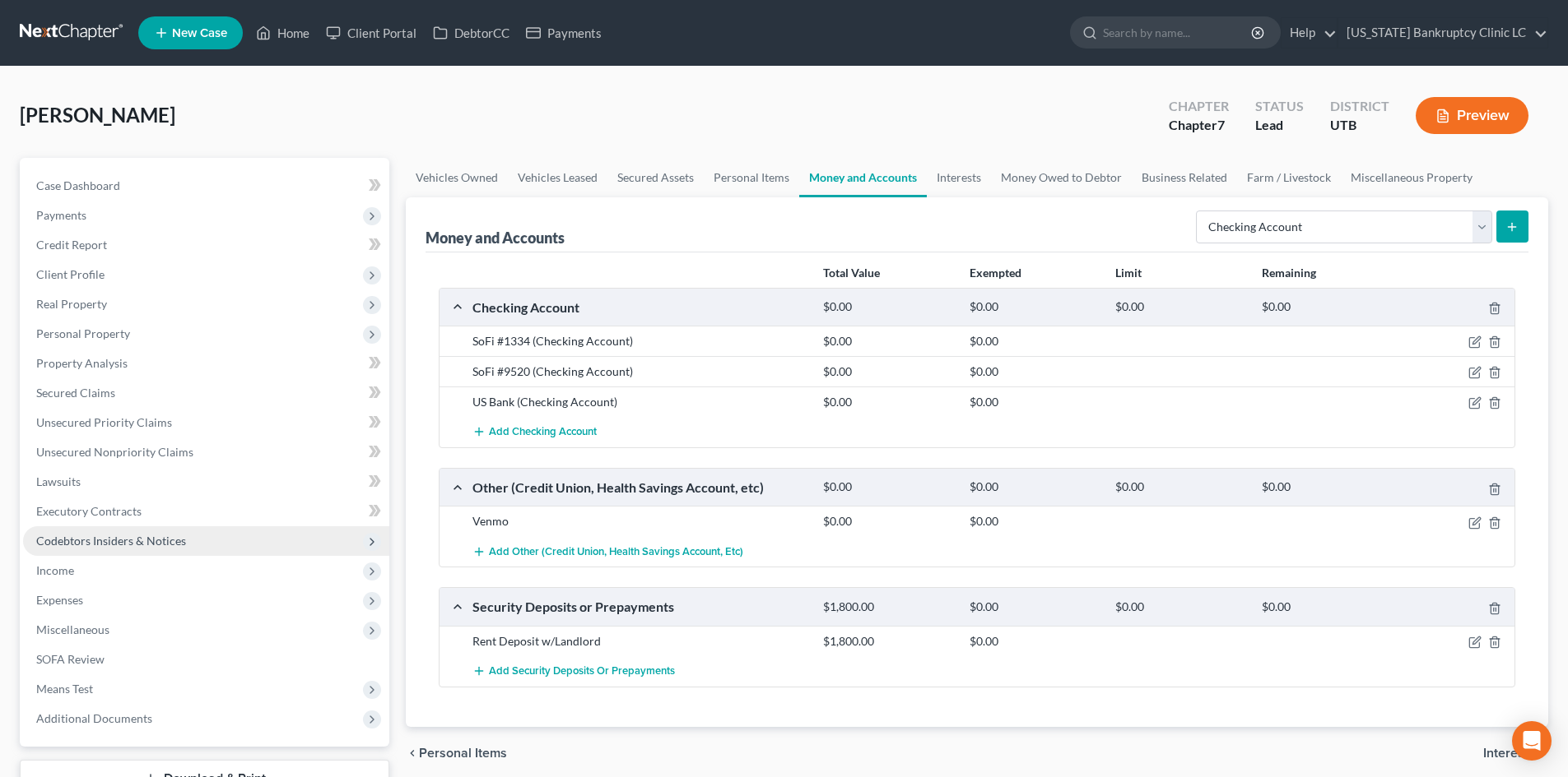
click at [100, 537] on span "Codebtors Insiders & Notices" at bounding box center [111, 541] width 150 height 14
click at [115, 527] on span "Codebtors Insiders & Notices" at bounding box center [206, 541] width 366 height 29
click at [103, 570] on span "Income" at bounding box center [206, 570] width 366 height 29
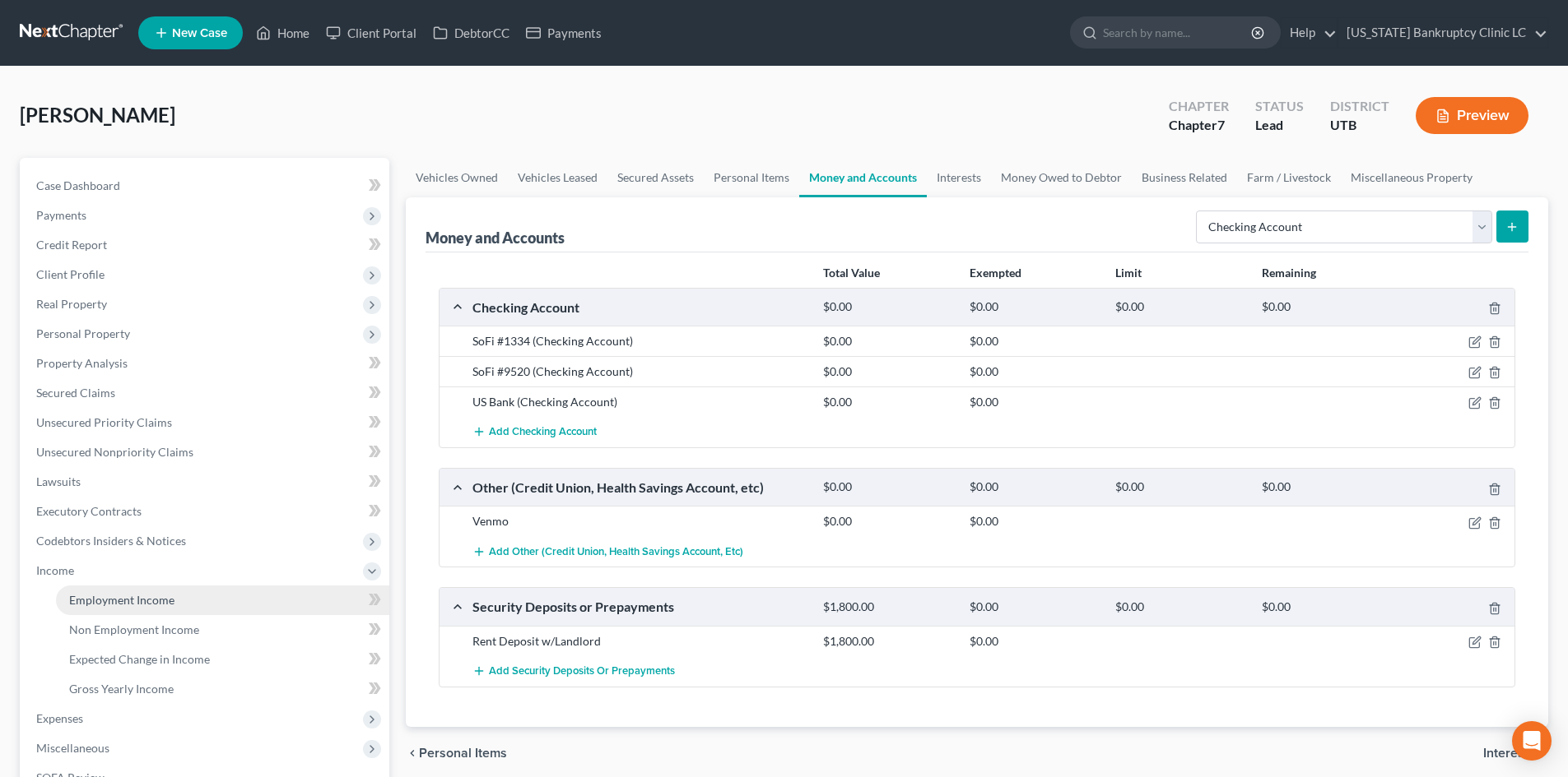
click at [105, 600] on span "Employment Income" at bounding box center [121, 600] width 105 height 14
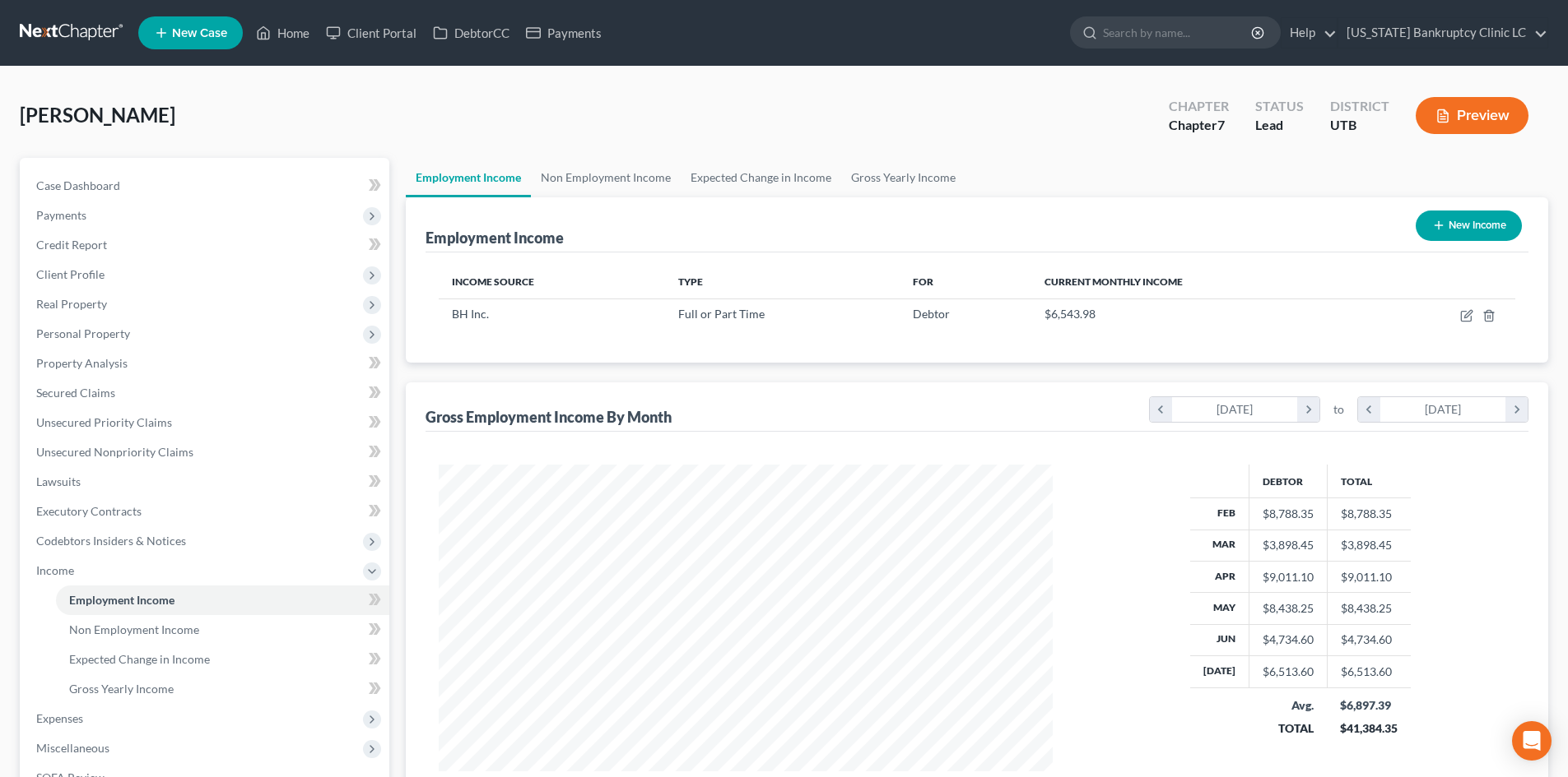
scroll to position [307, 647]
click at [643, 182] on link "Non Employment Income" at bounding box center [606, 177] width 150 height 39
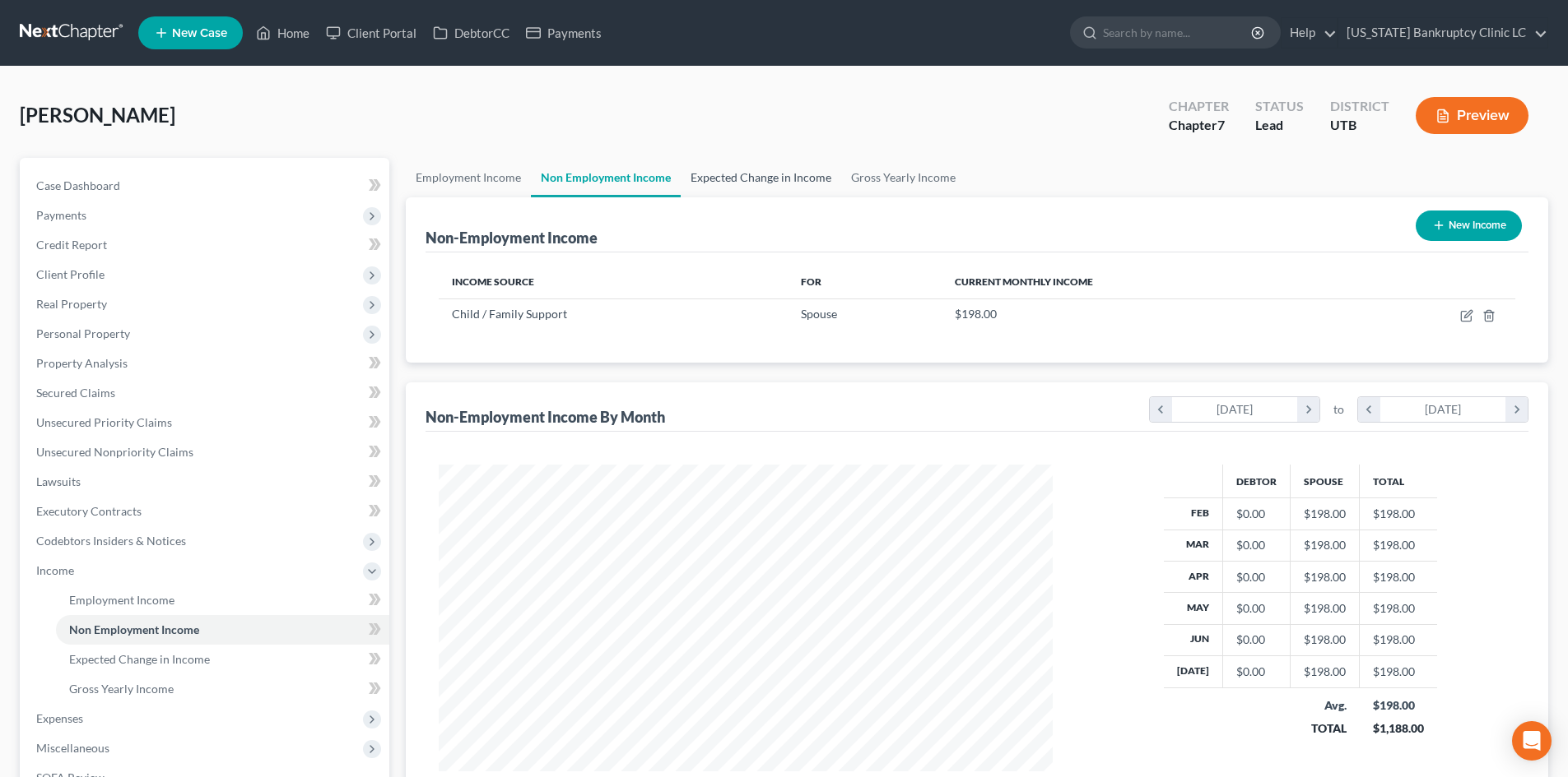
scroll to position [307, 647]
click at [754, 175] on link "Expected Change in Income" at bounding box center [760, 177] width 160 height 39
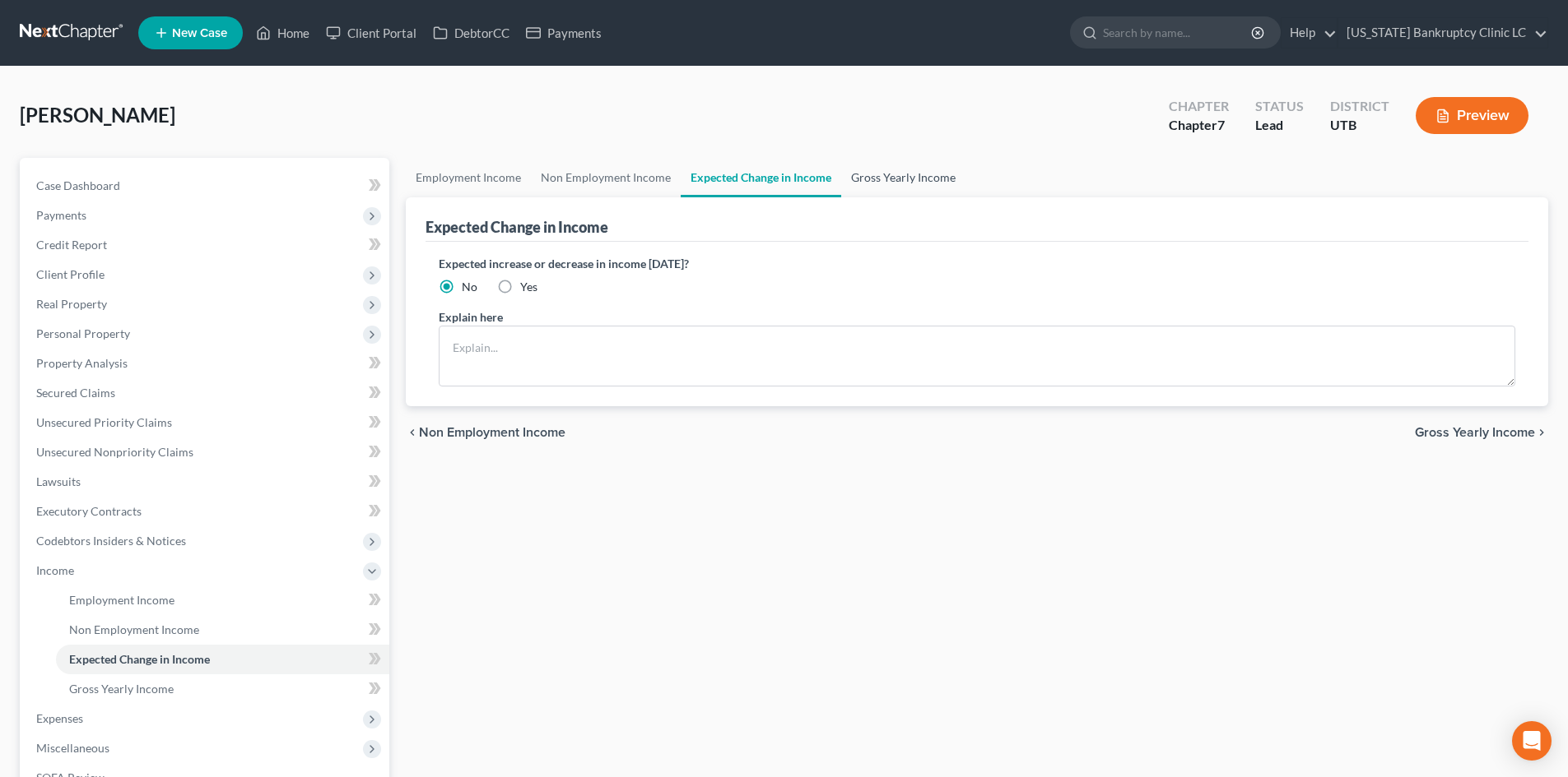
click at [900, 179] on link "Gross Yearly Income" at bounding box center [903, 177] width 124 height 39
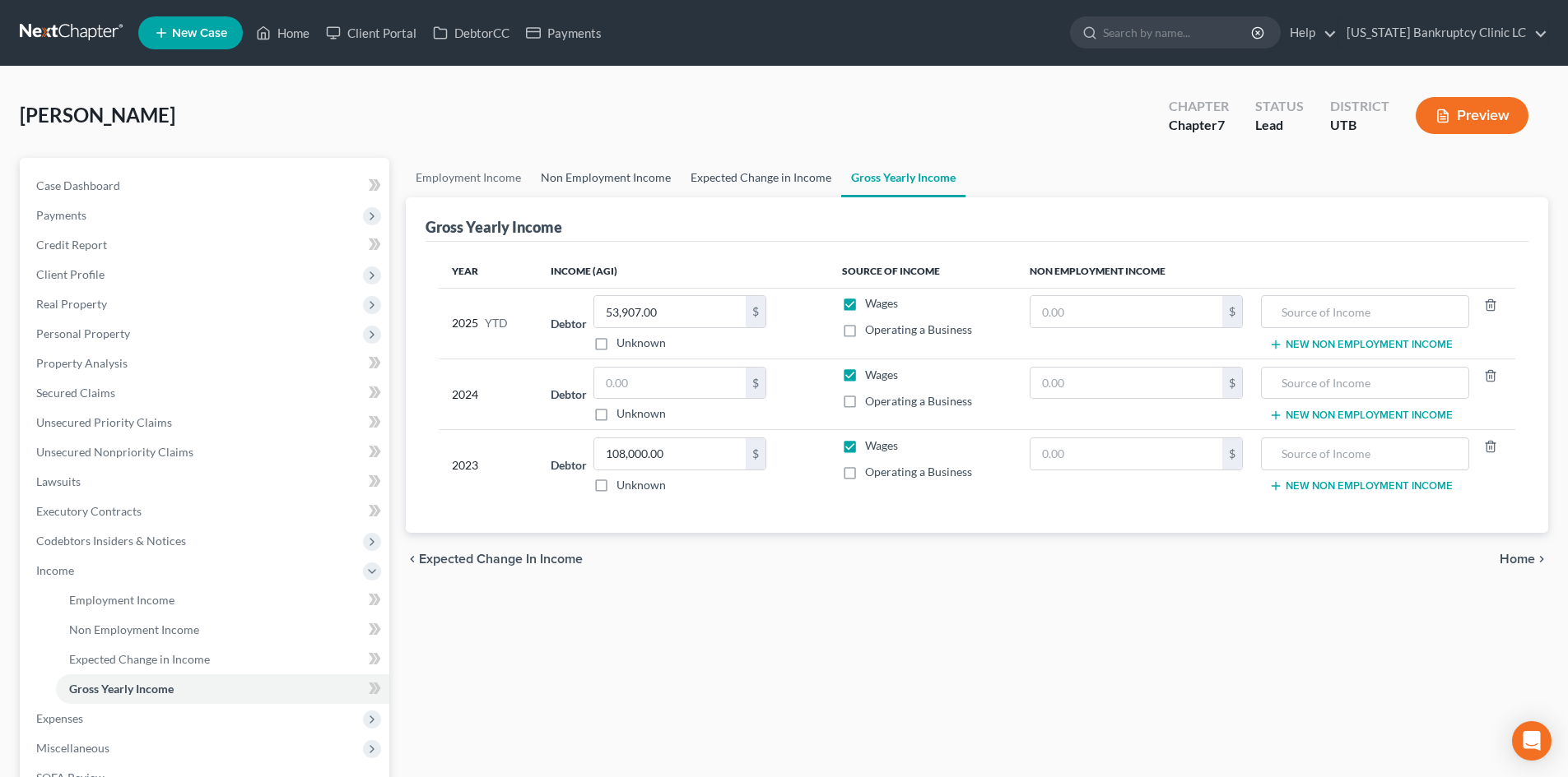
drag, startPoint x: 749, startPoint y: 184, endPoint x: 618, endPoint y: 177, distance: 131.2
click at [750, 184] on link "Expected Change in Income" at bounding box center [760, 177] width 160 height 39
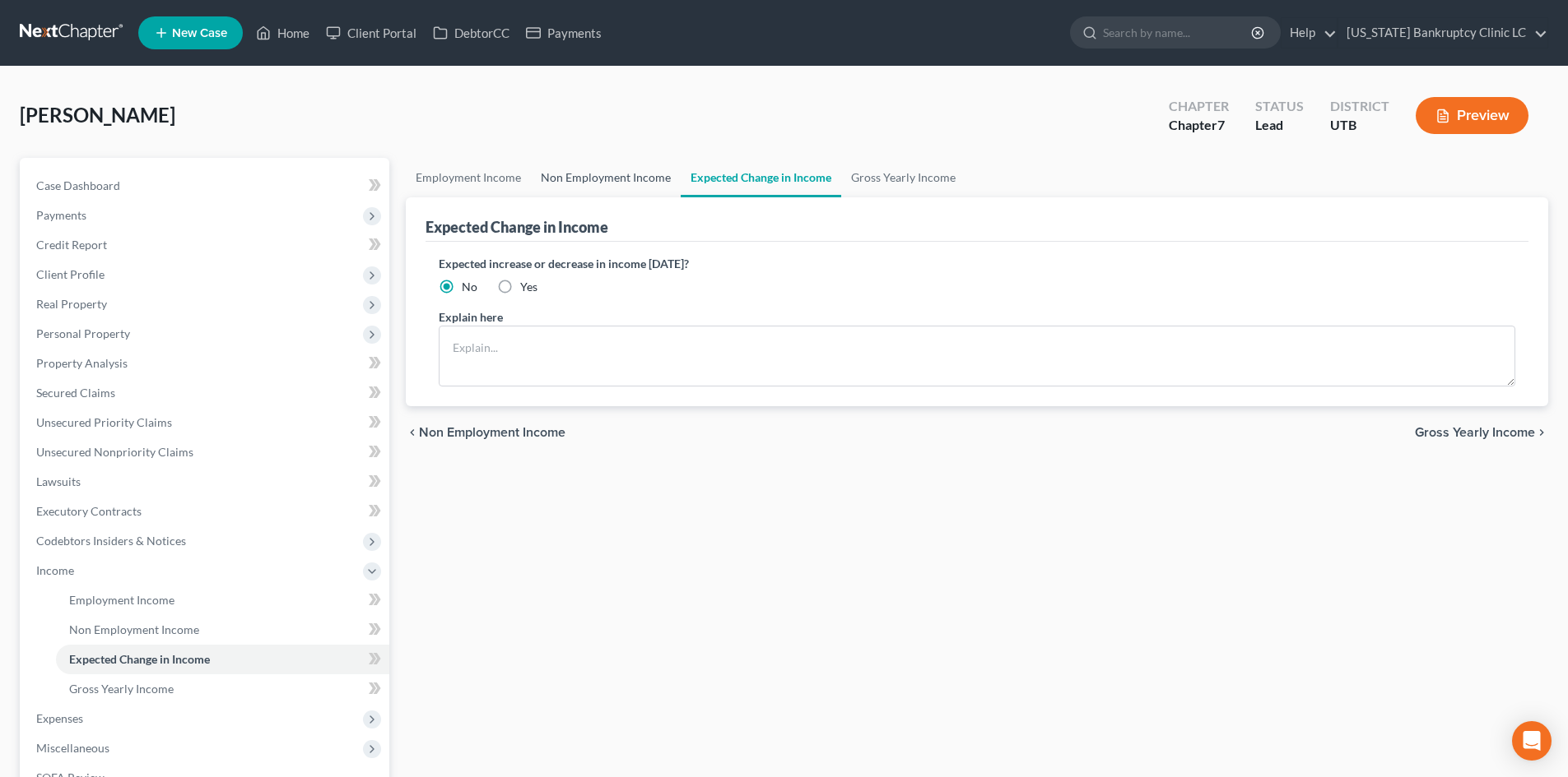
click at [605, 176] on link "Non Employment Income" at bounding box center [606, 177] width 150 height 39
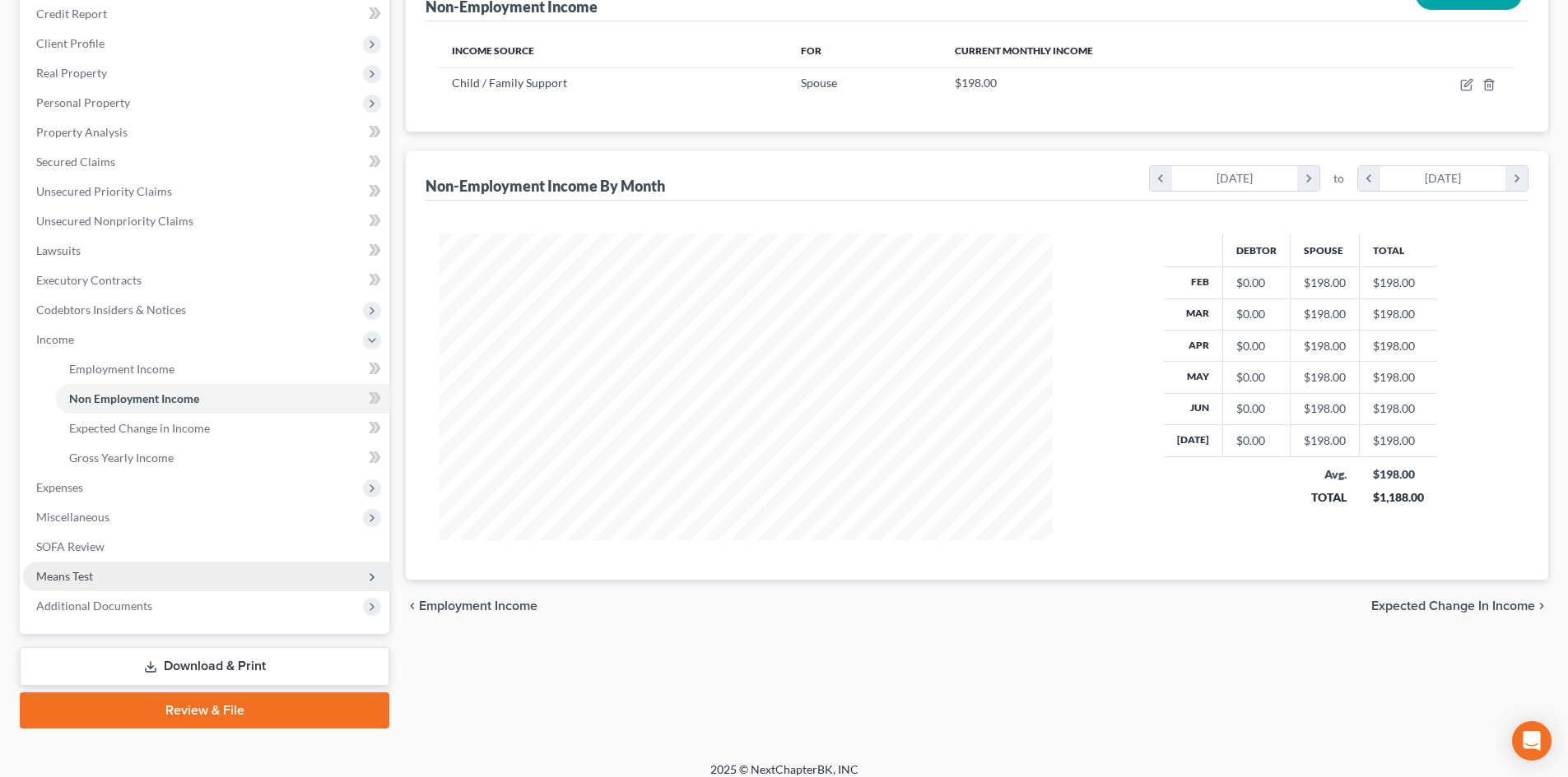
scroll to position [245, 0]
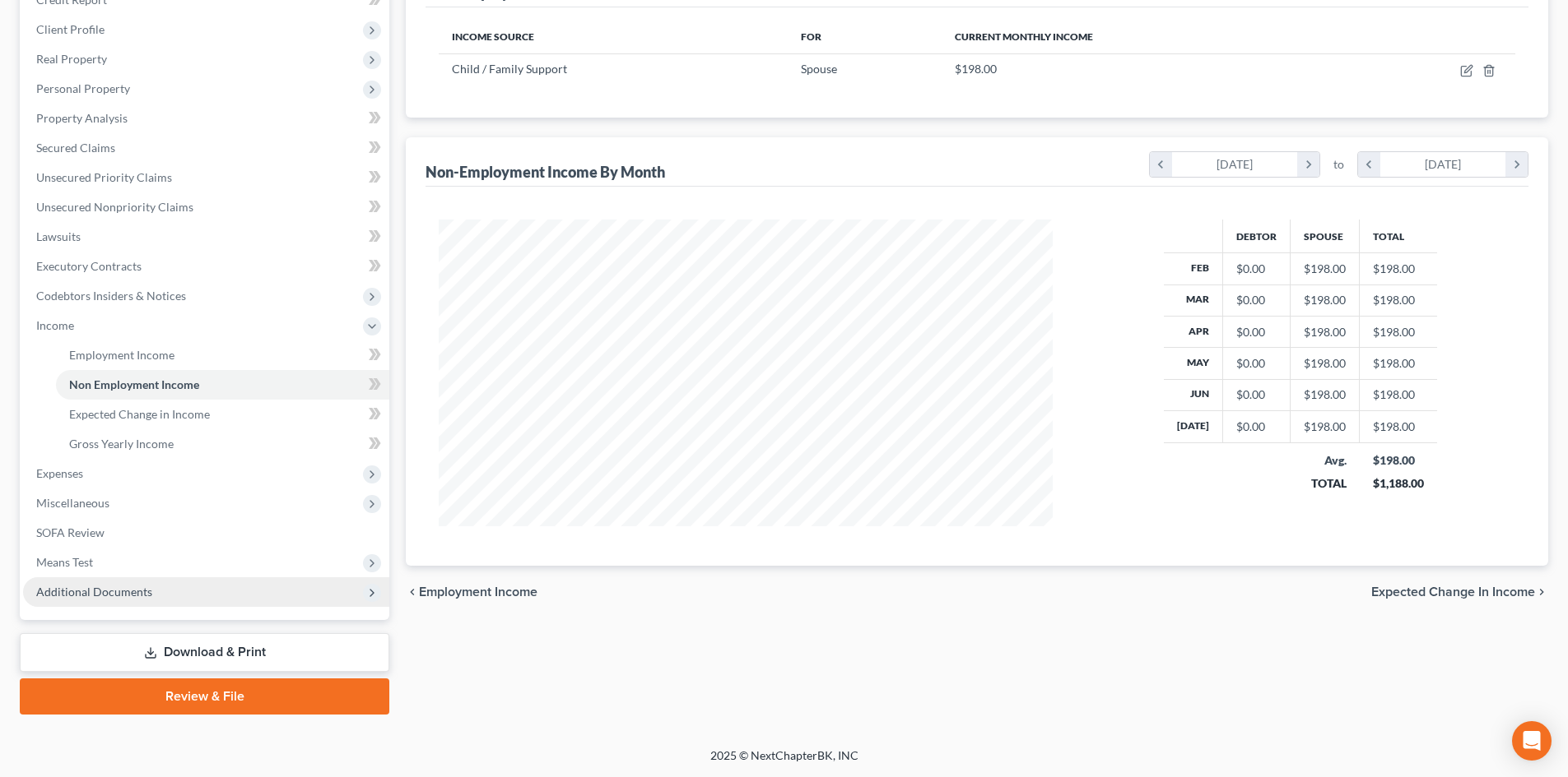
click at [169, 597] on span "Additional Documents" at bounding box center [206, 591] width 366 height 29
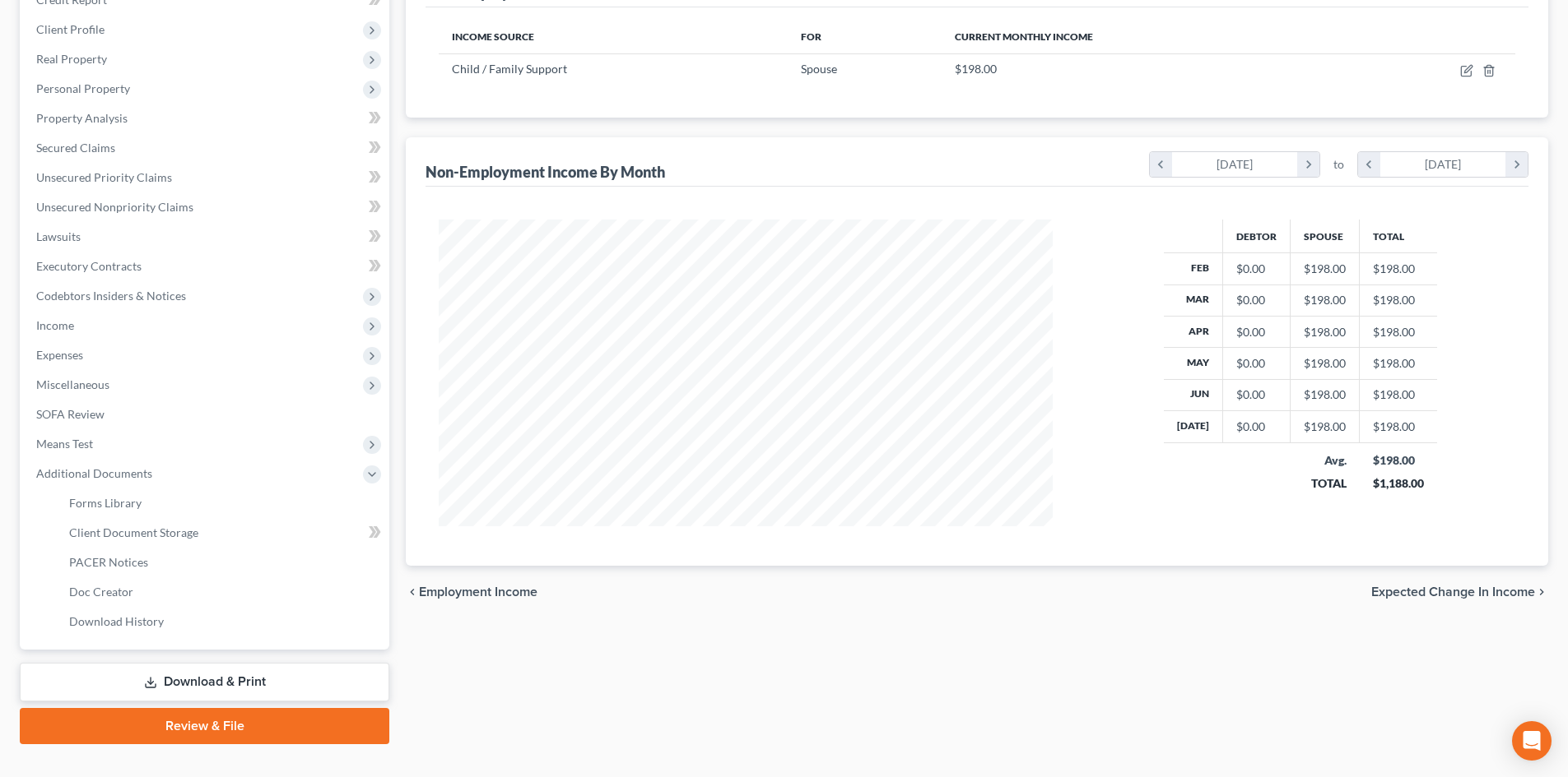
click at [208, 722] on link "Review & File" at bounding box center [205, 726] width 370 height 36
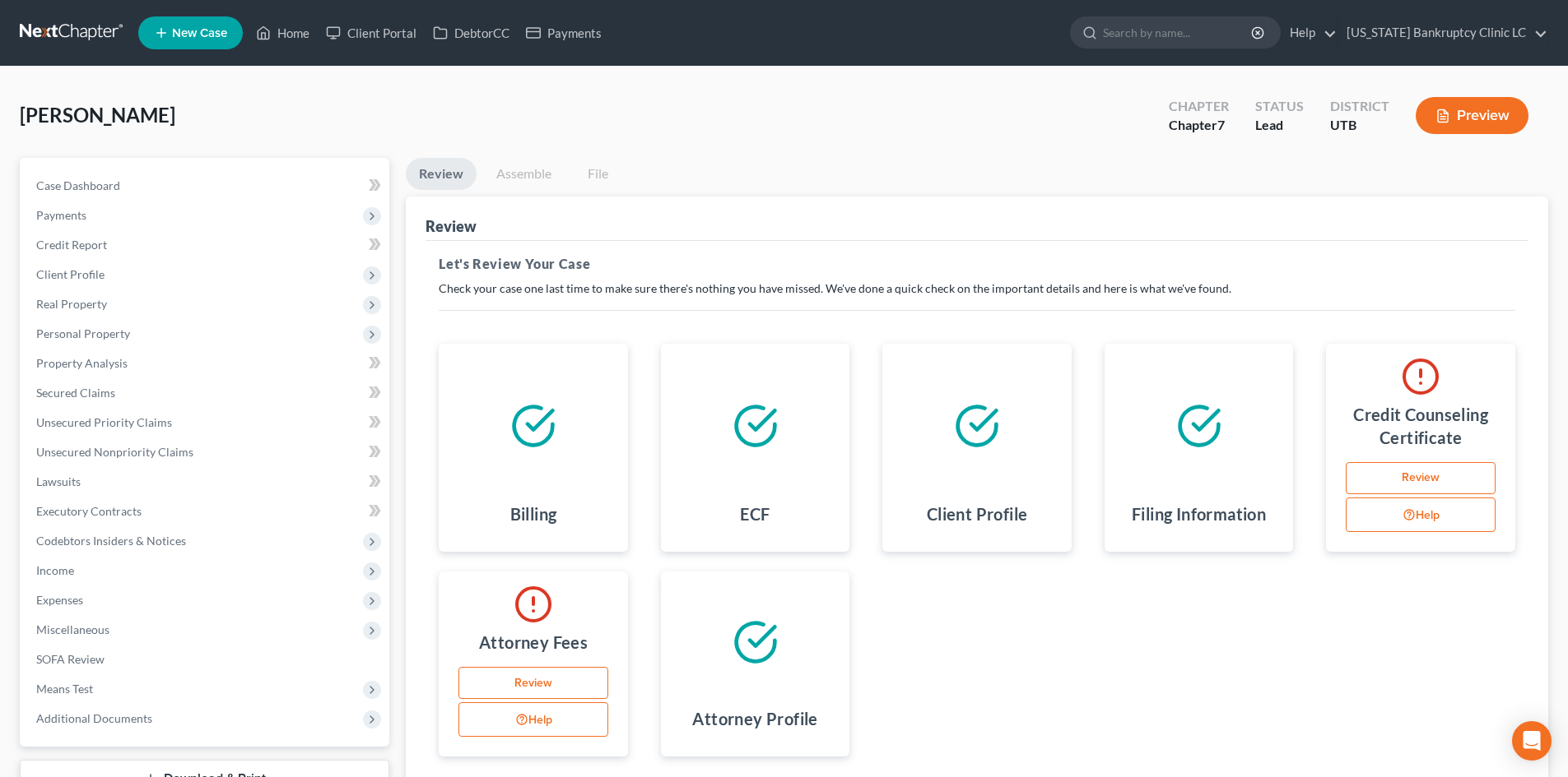
click at [537, 690] on link "Review" at bounding box center [533, 683] width 150 height 33
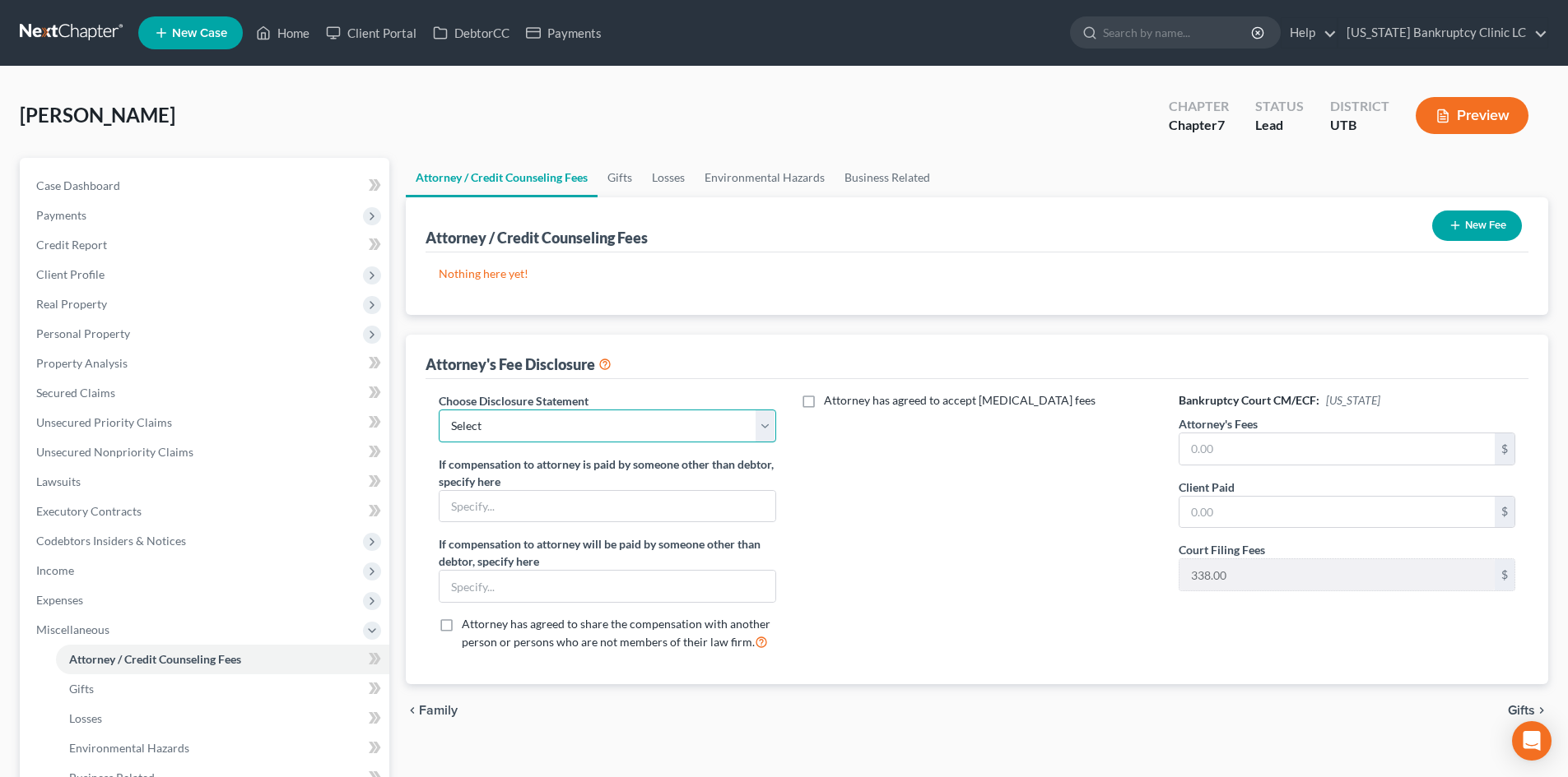
click at [514, 434] on select "Select Installment Chapter 7 Cases Salt Lake Custom Disclosure Fresh Start Fund…" at bounding box center [607, 426] width 337 height 33
select select "0"
click at [439, 410] on select "Select Installment Chapter 7 Cases Salt Lake Custom Disclosure Fresh Start Fund…" at bounding box center [607, 426] width 337 height 33
click at [1283, 456] on input "text" at bounding box center [1336, 449] width 315 height 31
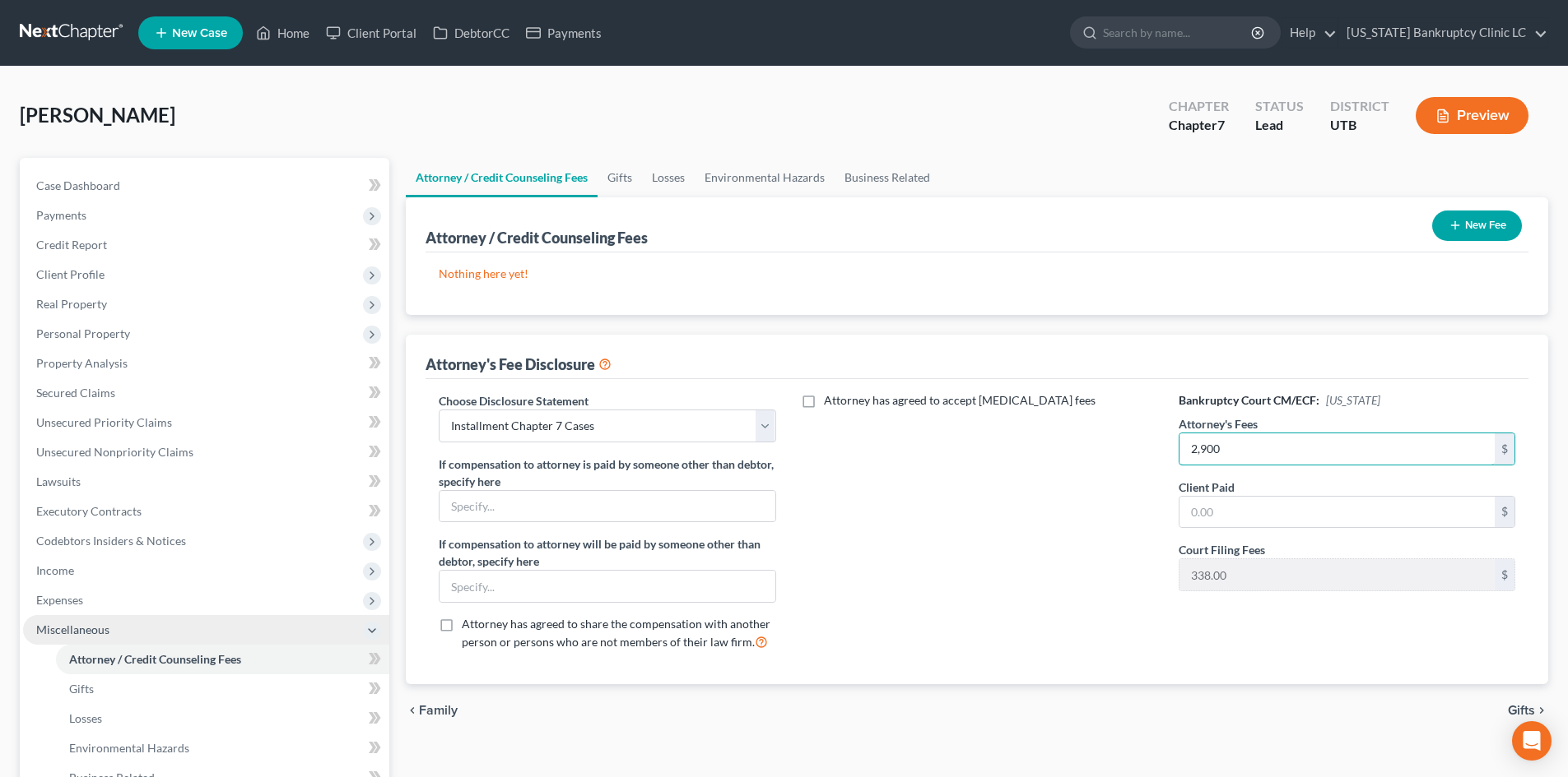
type input "2,900"
click at [158, 632] on span "Miscellaneous" at bounding box center [206, 630] width 366 height 29
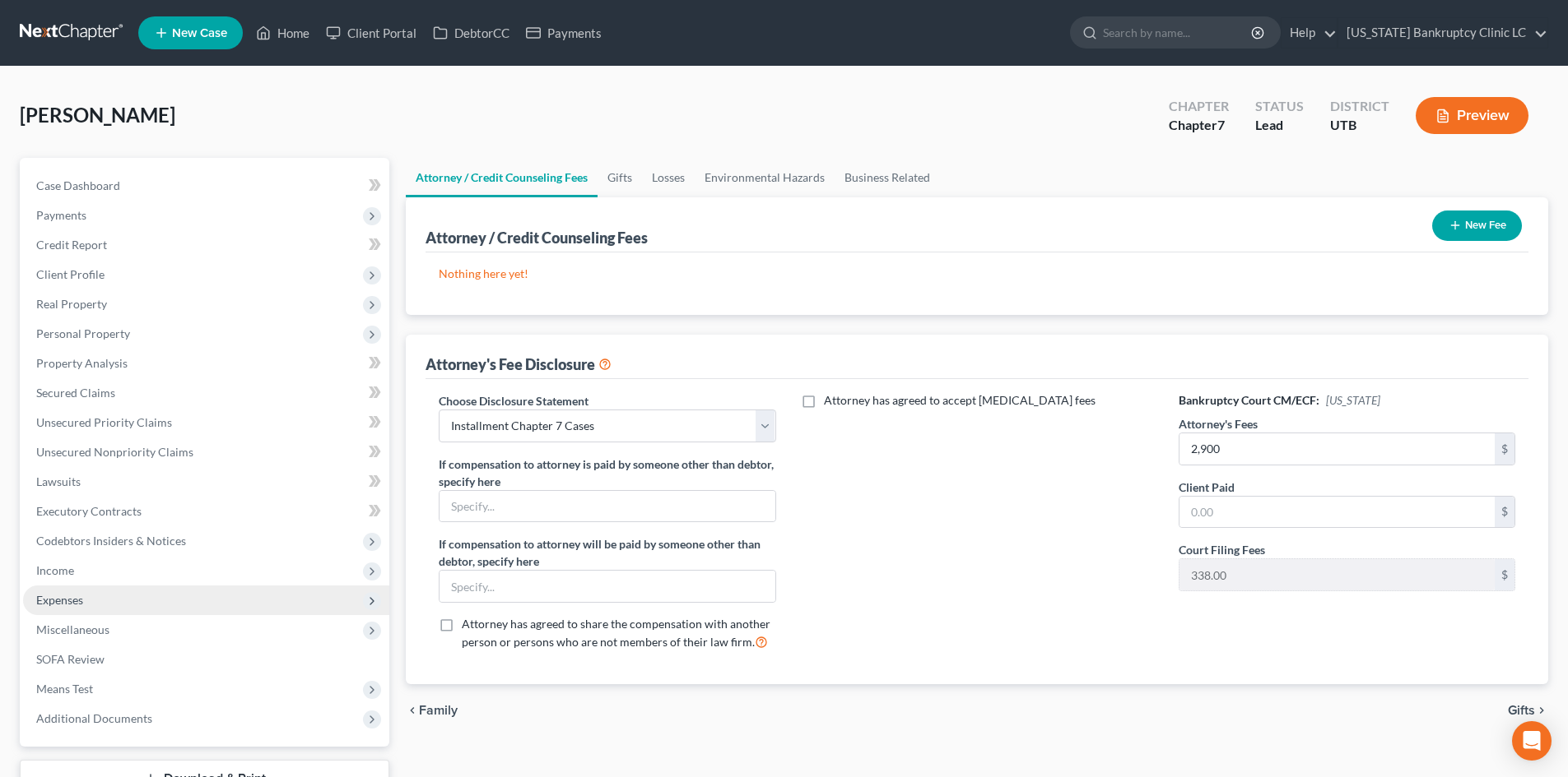
click at [102, 601] on span "Expenses" at bounding box center [206, 600] width 366 height 29
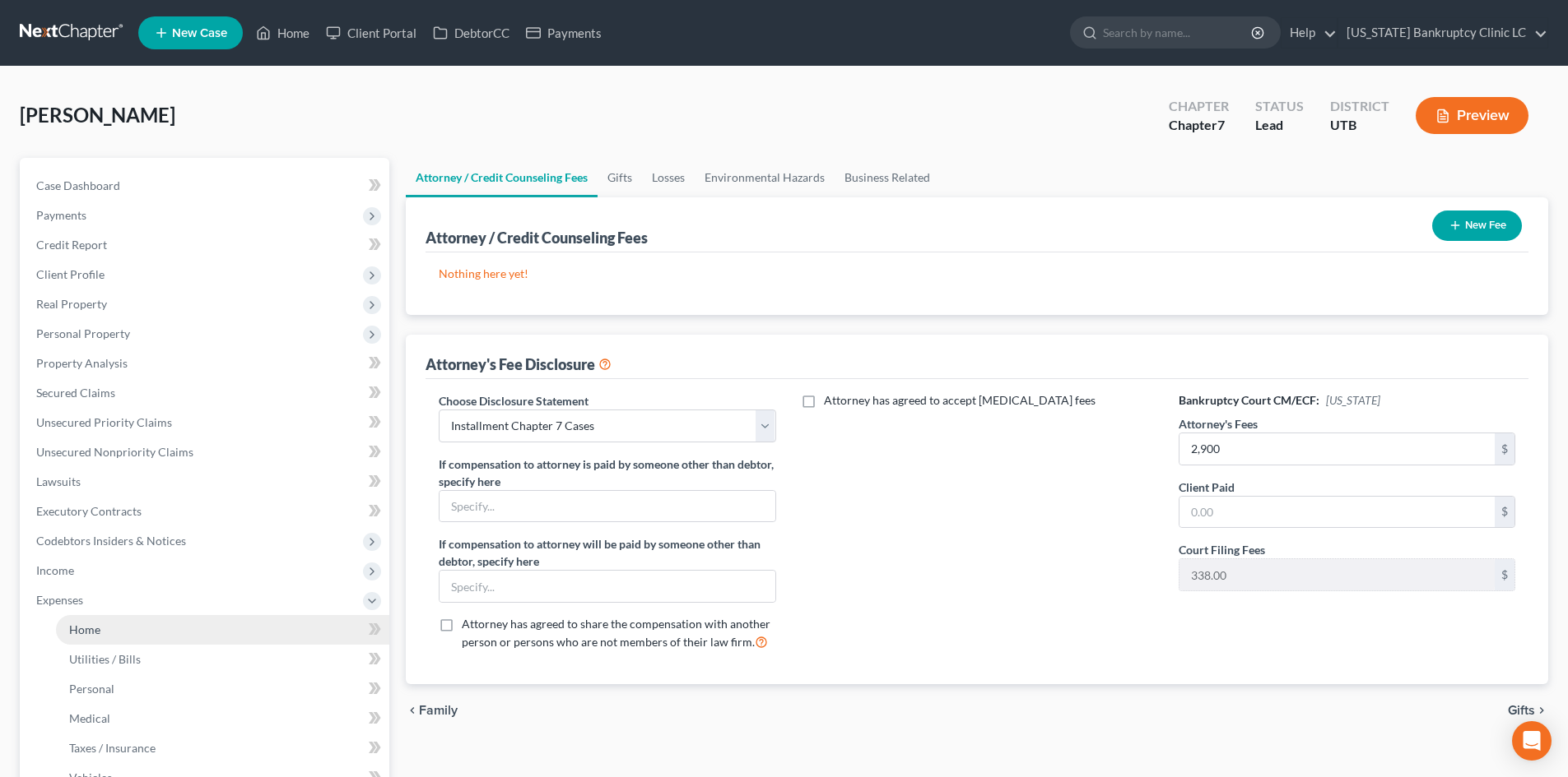
click at [113, 622] on link "Home" at bounding box center [223, 630] width 334 height 29
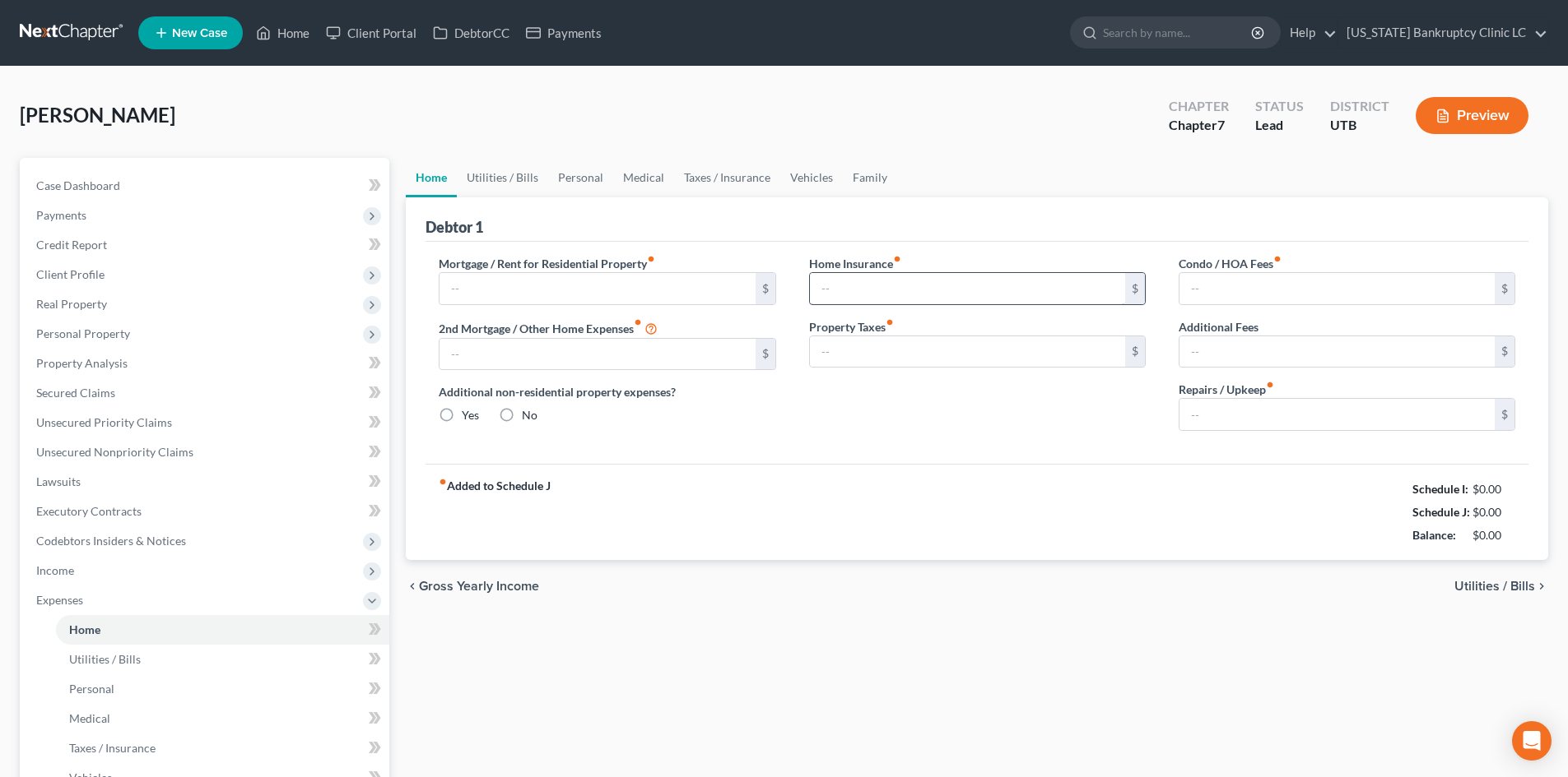
type input "1,800.00"
type input "0.00"
radio input "true"
type input "0.00"
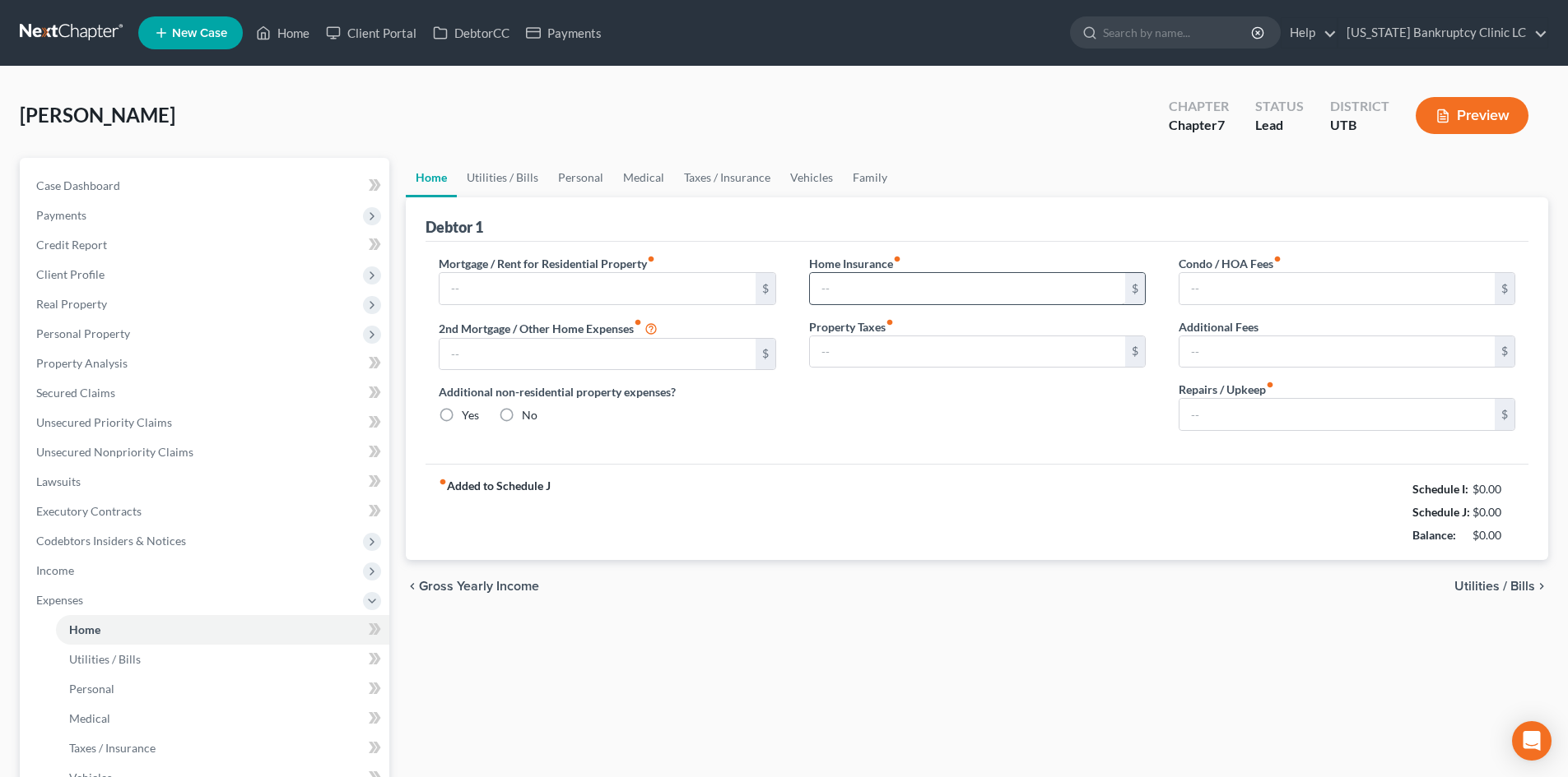
type input "0.00"
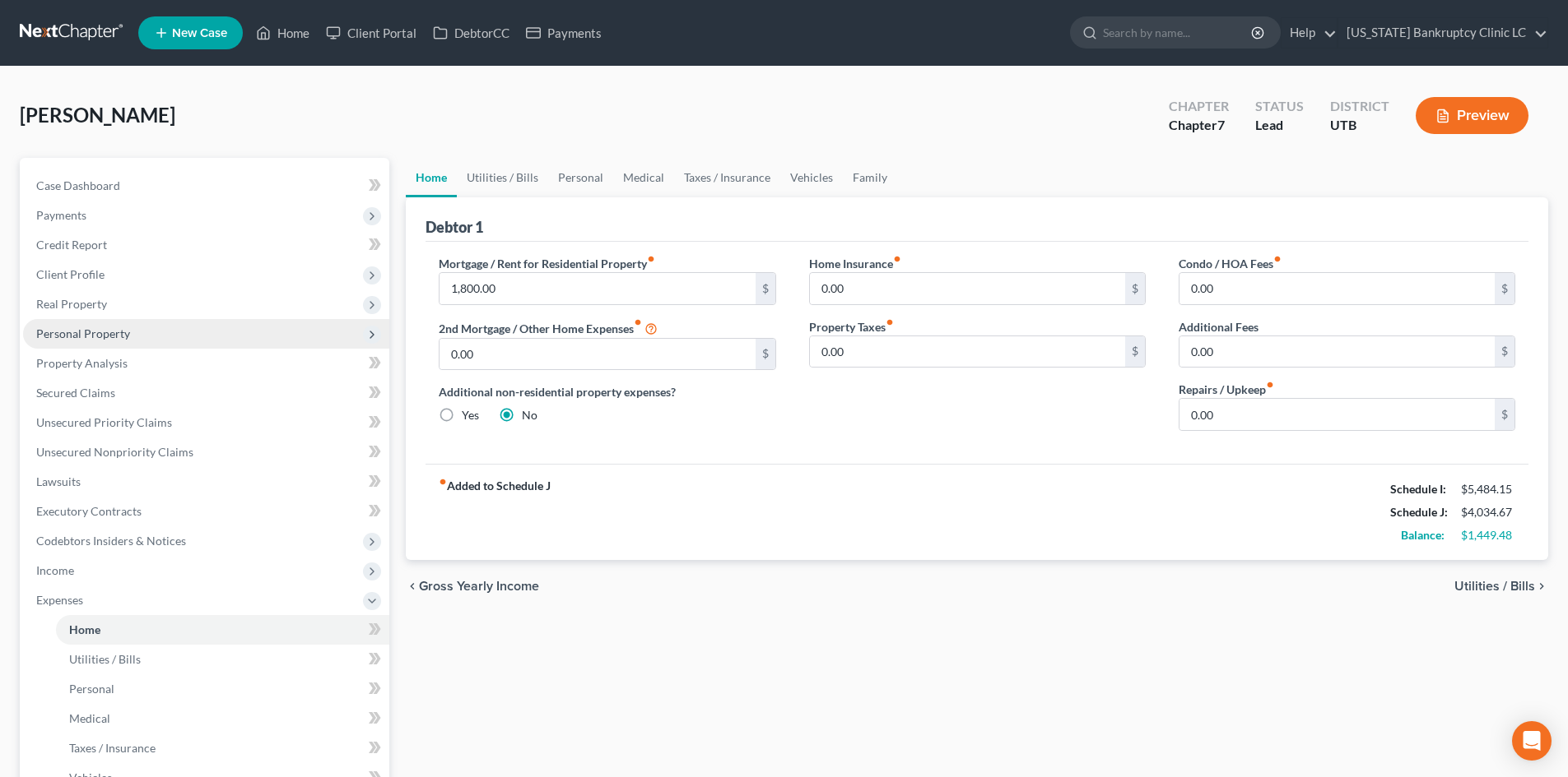
click at [109, 333] on span "Personal Property" at bounding box center [83, 333] width 94 height 14
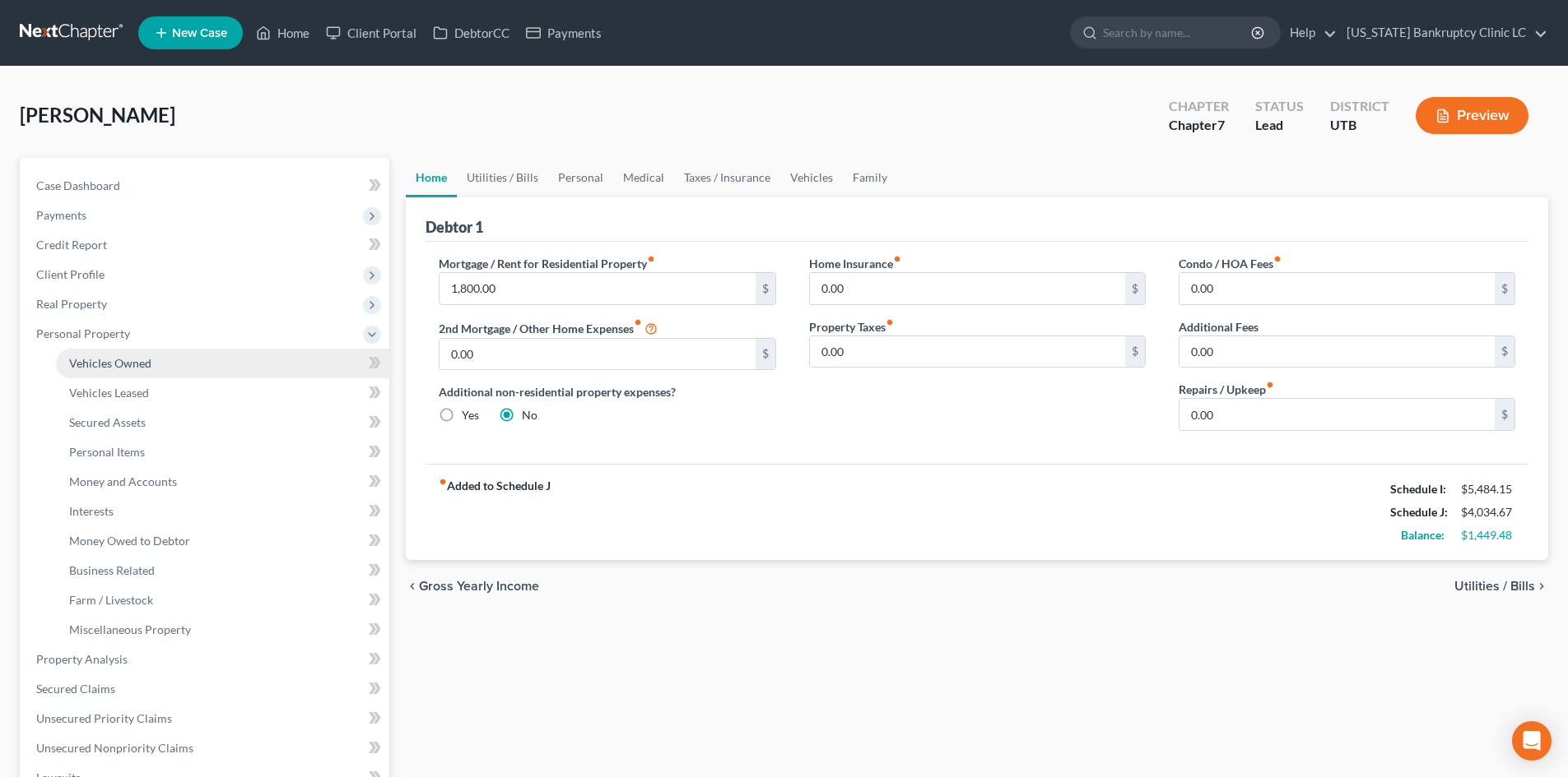
click at [124, 360] on span "Vehicles Owned" at bounding box center [110, 363] width 82 height 14
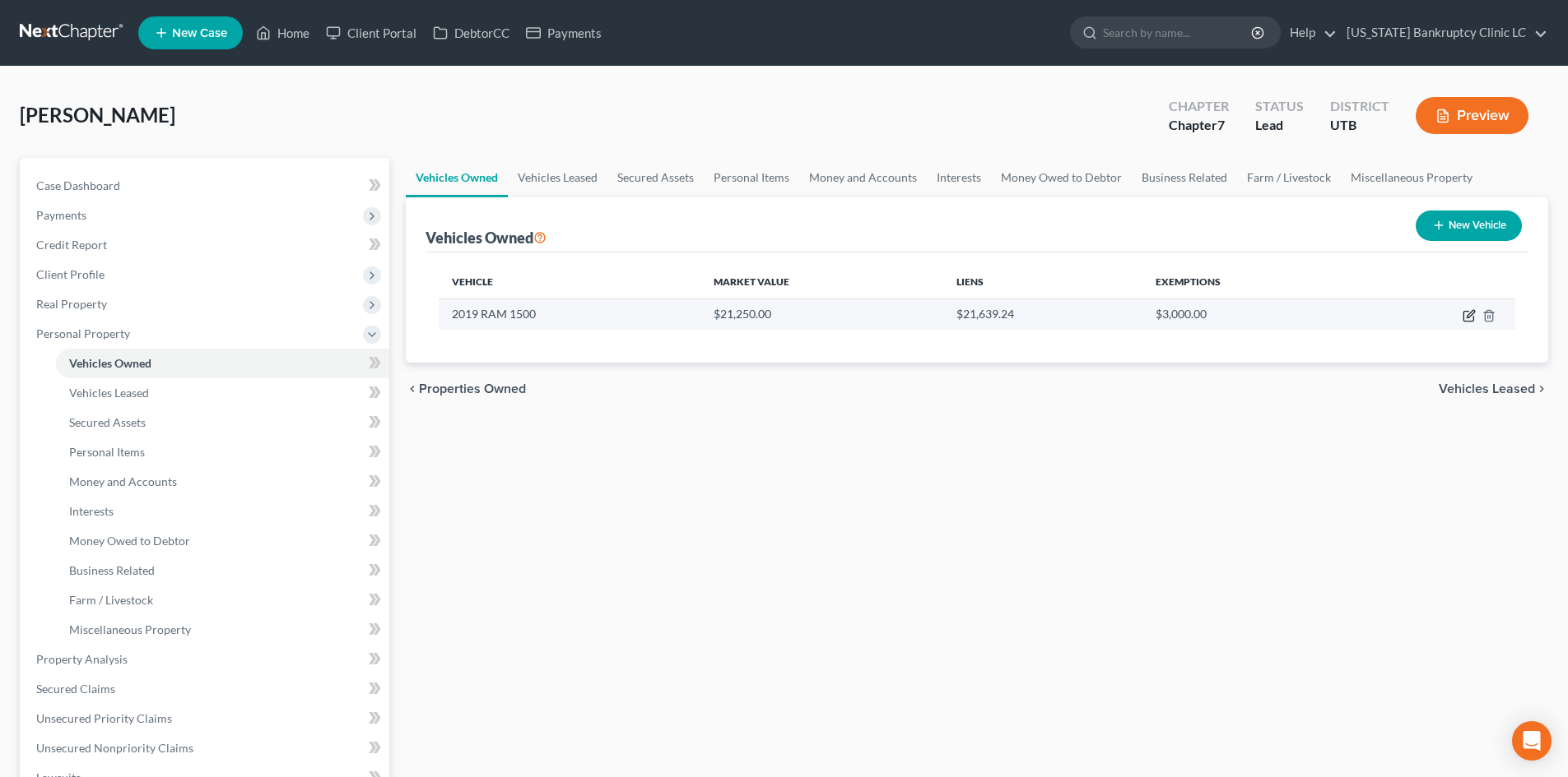
click at [1463, 318] on icon "button" at bounding box center [1468, 317] width 10 height 10
select select "0"
select select "7"
select select "2"
select select "0"
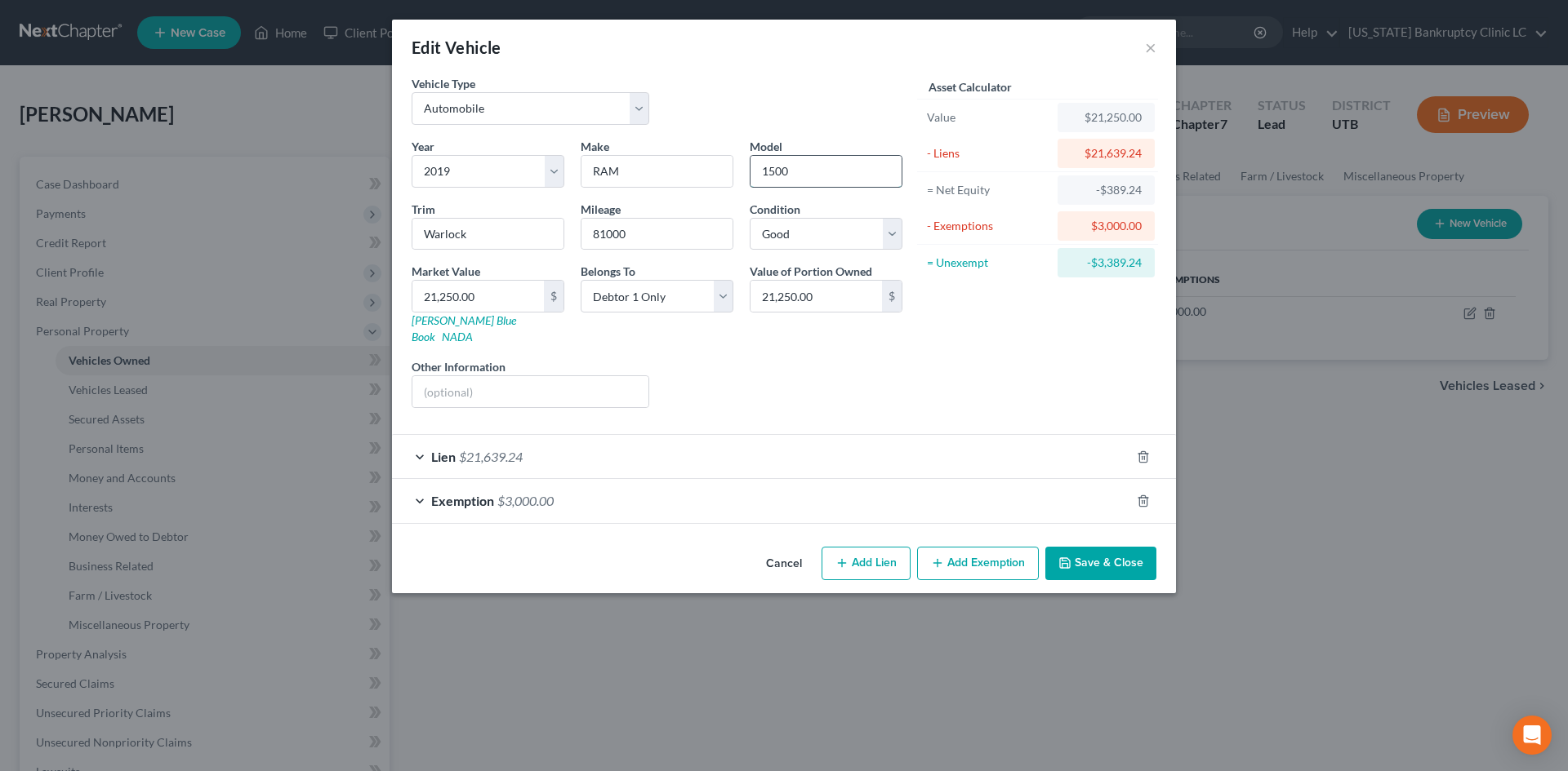
click at [827, 172] on input "1500" at bounding box center [826, 171] width 151 height 31
click at [485, 308] on input "21,250.00" at bounding box center [479, 296] width 132 height 31
click at [948, 335] on div "Asset Calculator Value $19,943.00 - Liens $21,639.24 = Net Equity -$389.24 - Ex…" at bounding box center [1038, 248] width 254 height 346
click at [1103, 547] on button "Save & Close" at bounding box center [1101, 563] width 111 height 34
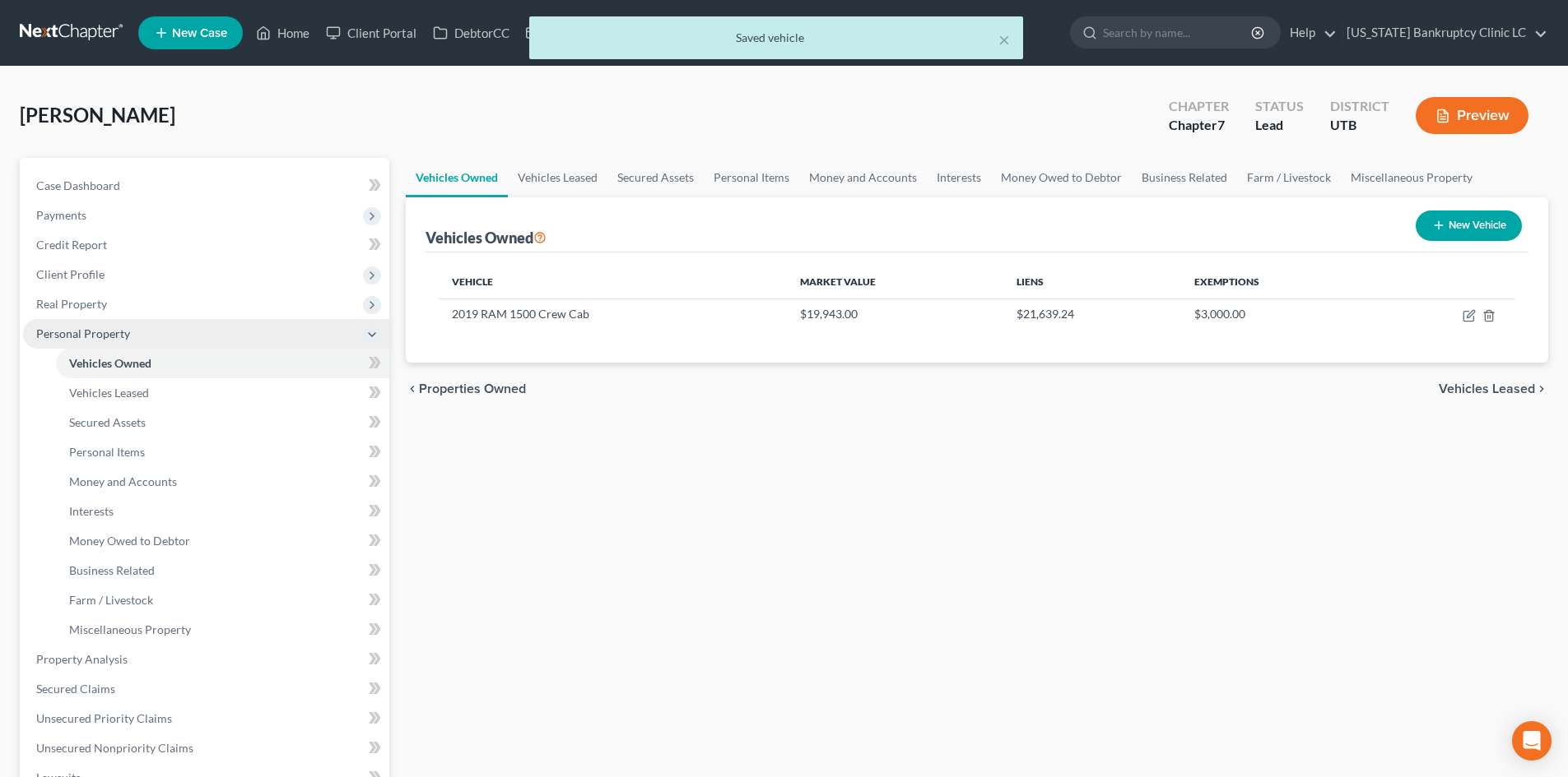
drag, startPoint x: 114, startPoint y: 334, endPoint x: 113, endPoint y: 342, distance: 8.1
click at [114, 334] on span "Personal Property" at bounding box center [83, 333] width 94 height 14
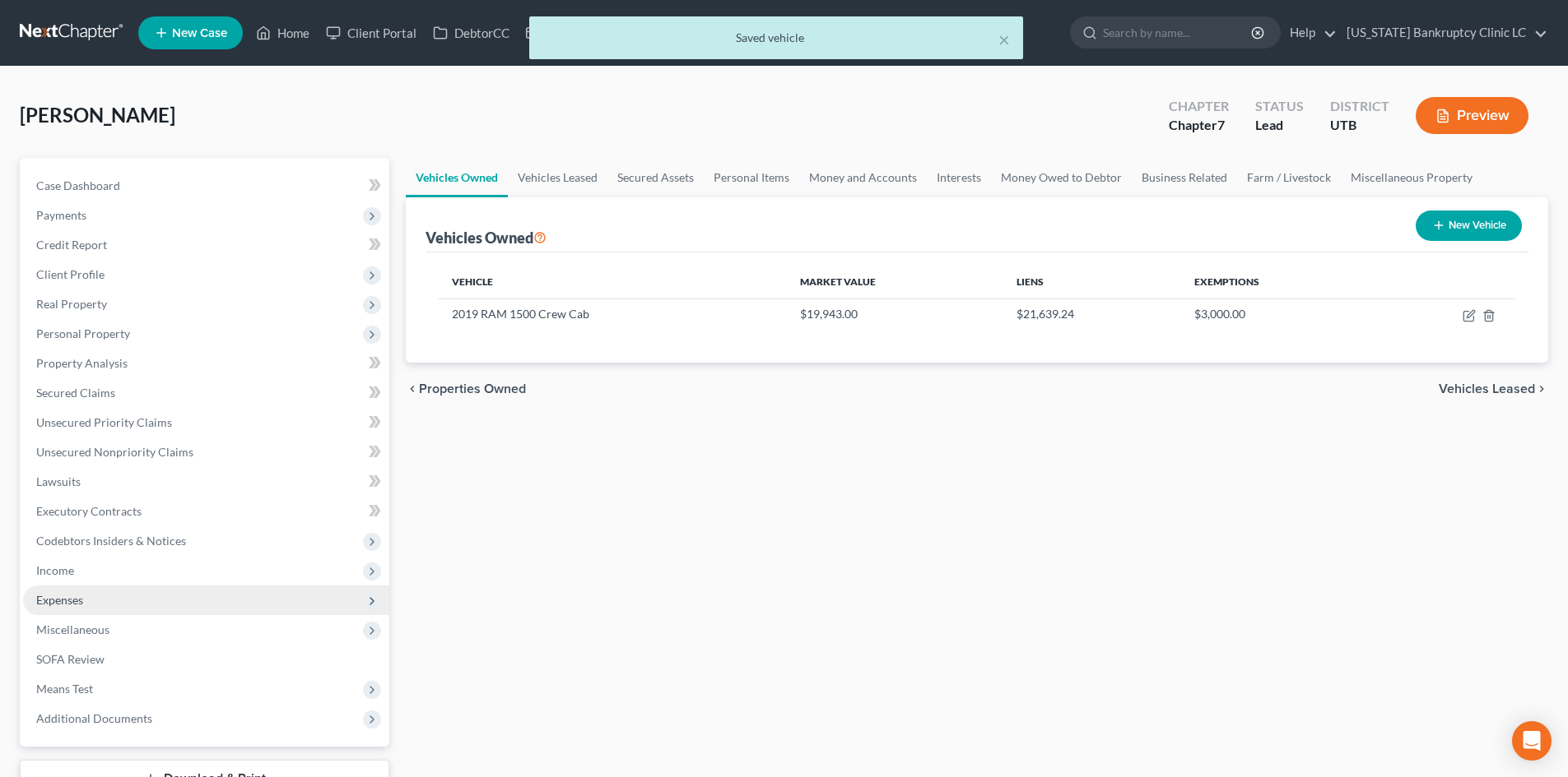
click at [87, 606] on span "Expenses" at bounding box center [206, 600] width 366 height 29
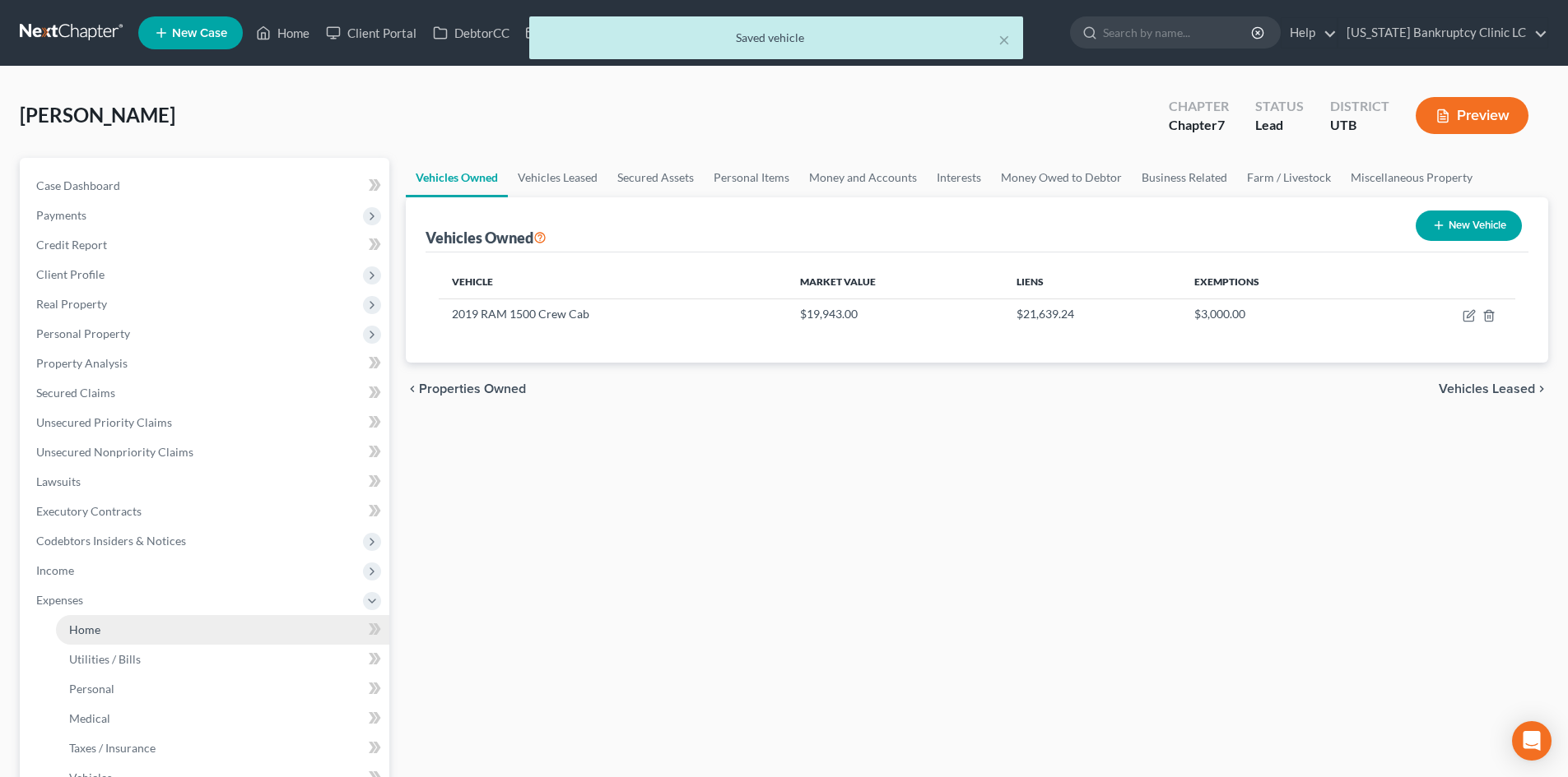
click at [93, 625] on span "Home" at bounding box center [84, 629] width 31 height 14
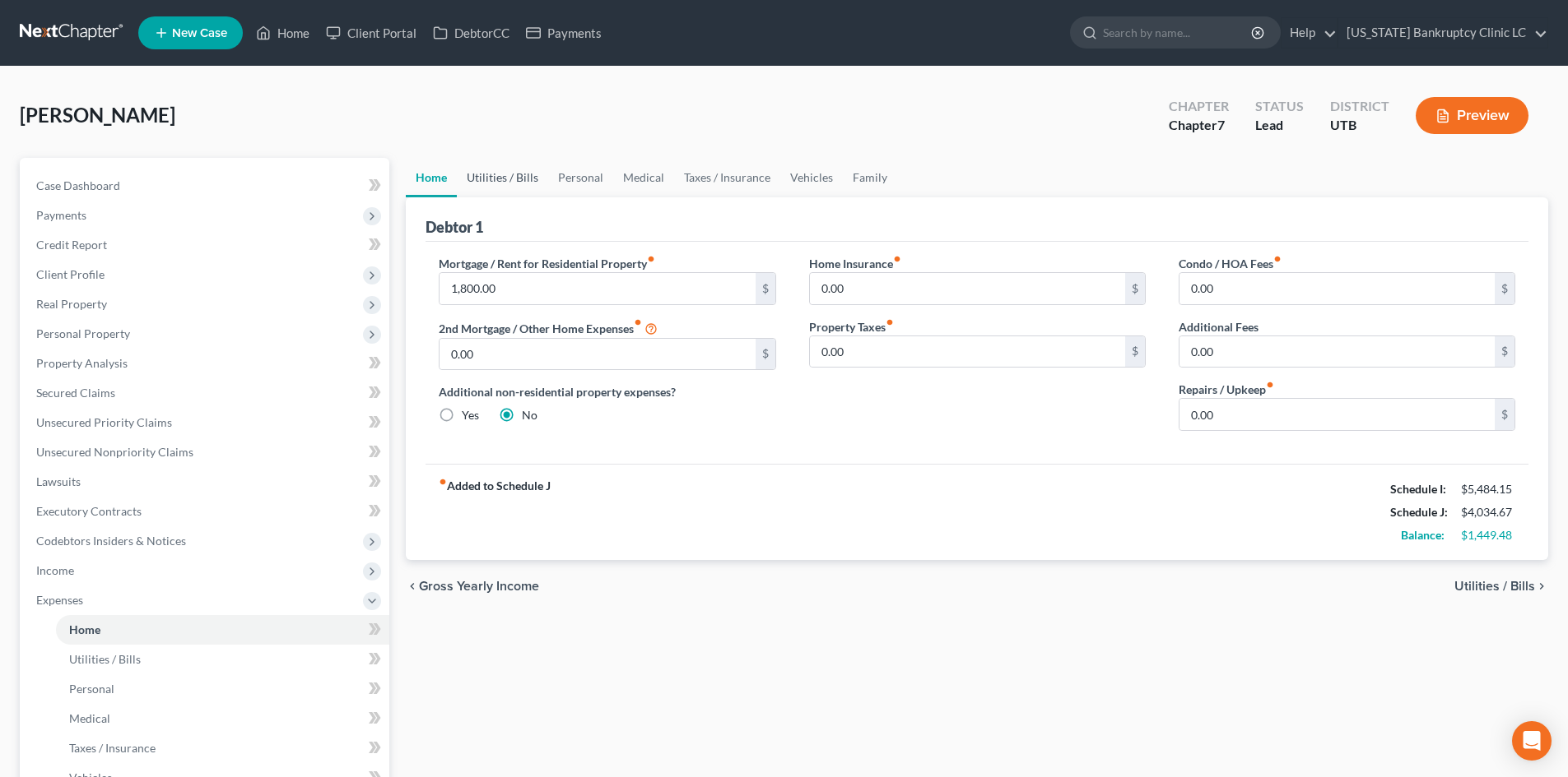
click at [492, 181] on link "Utilities / Bills" at bounding box center [502, 177] width 92 height 39
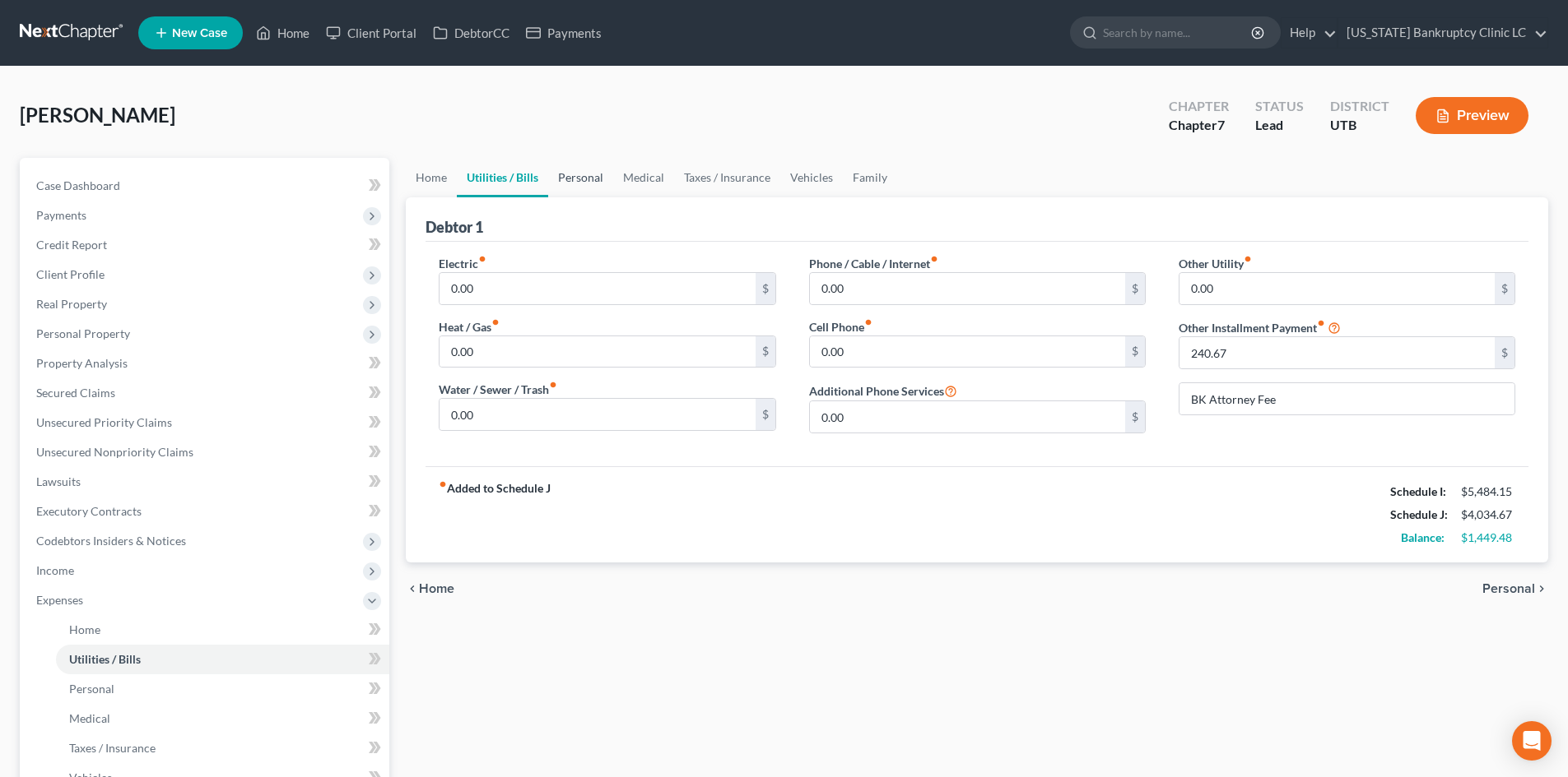
click at [587, 164] on link "Personal" at bounding box center [580, 177] width 65 height 39
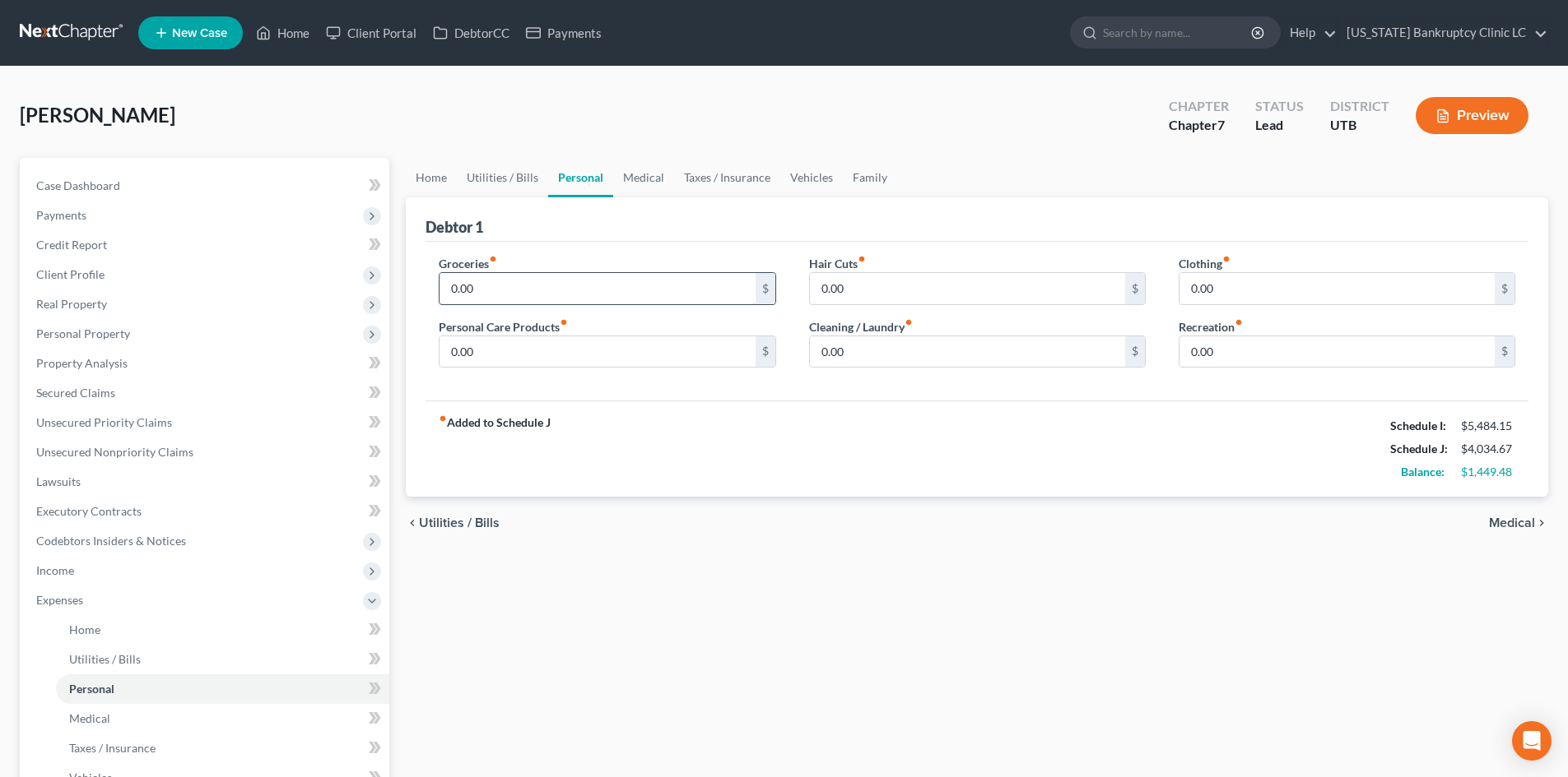
click at [517, 286] on input "0.00" at bounding box center [597, 288] width 315 height 31
click at [487, 173] on link "Utilities / Bills" at bounding box center [502, 177] width 92 height 39
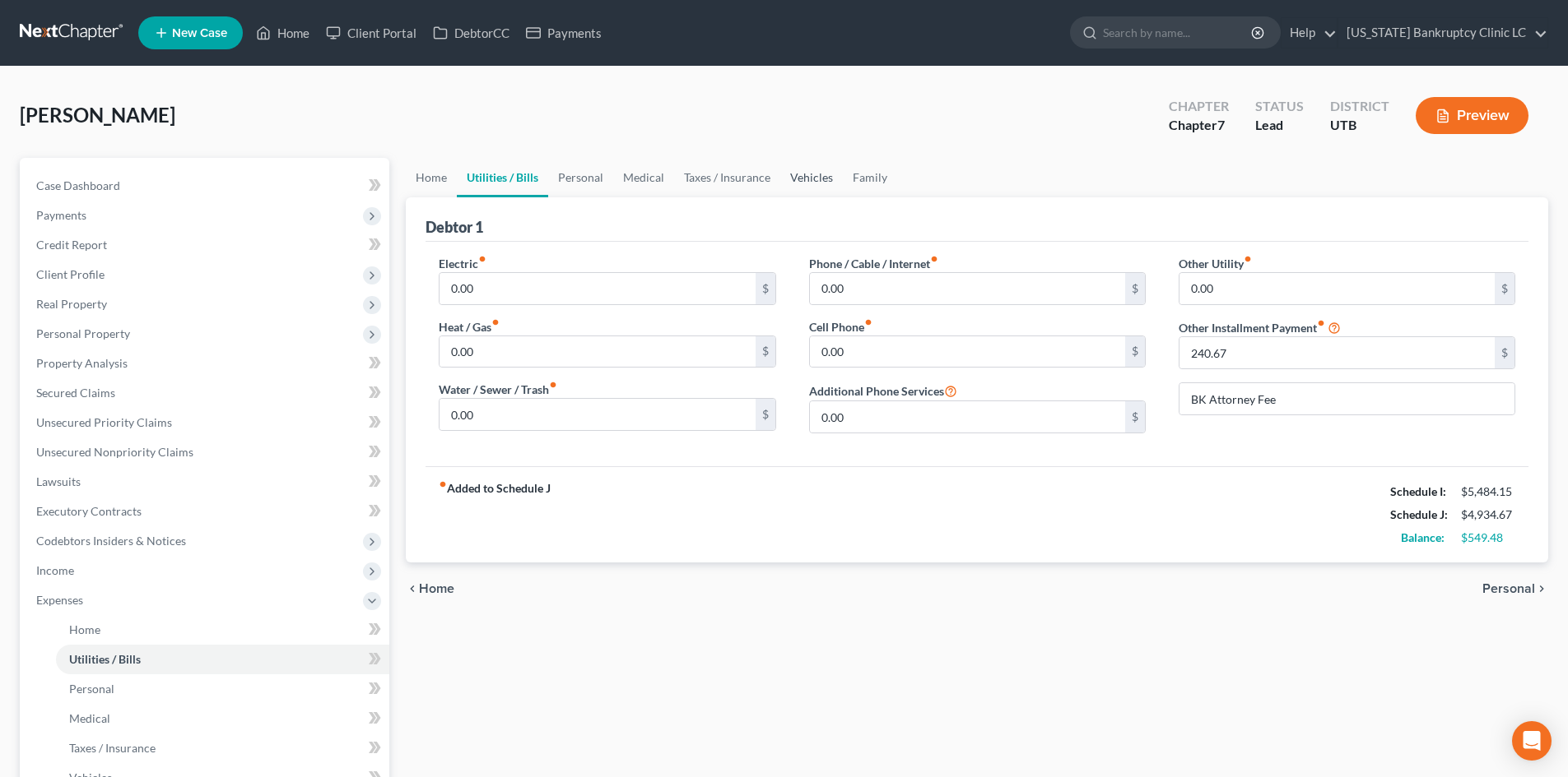
click at [825, 171] on link "Vehicles" at bounding box center [811, 177] width 62 height 39
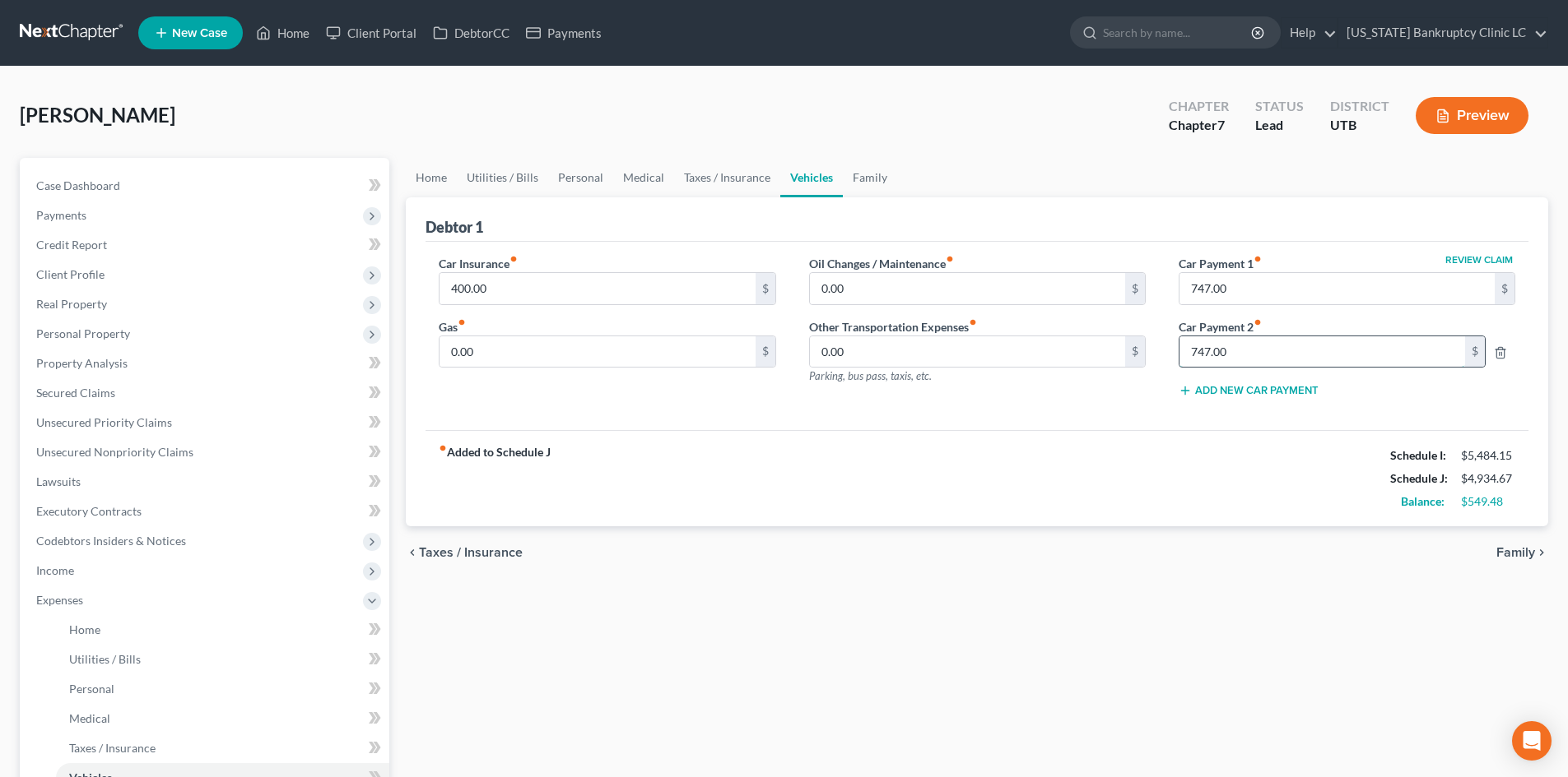
click at [1287, 360] on input "747.00" at bounding box center [1322, 352] width 286 height 31
click at [1205, 416] on div "Car Insurance fiber_manual_record 400.00 $ Gas fiber_manual_record 0.00 $ Oil C…" at bounding box center [976, 336] width 1102 height 189
click at [626, 168] on link "Medical" at bounding box center [644, 177] width 61 height 39
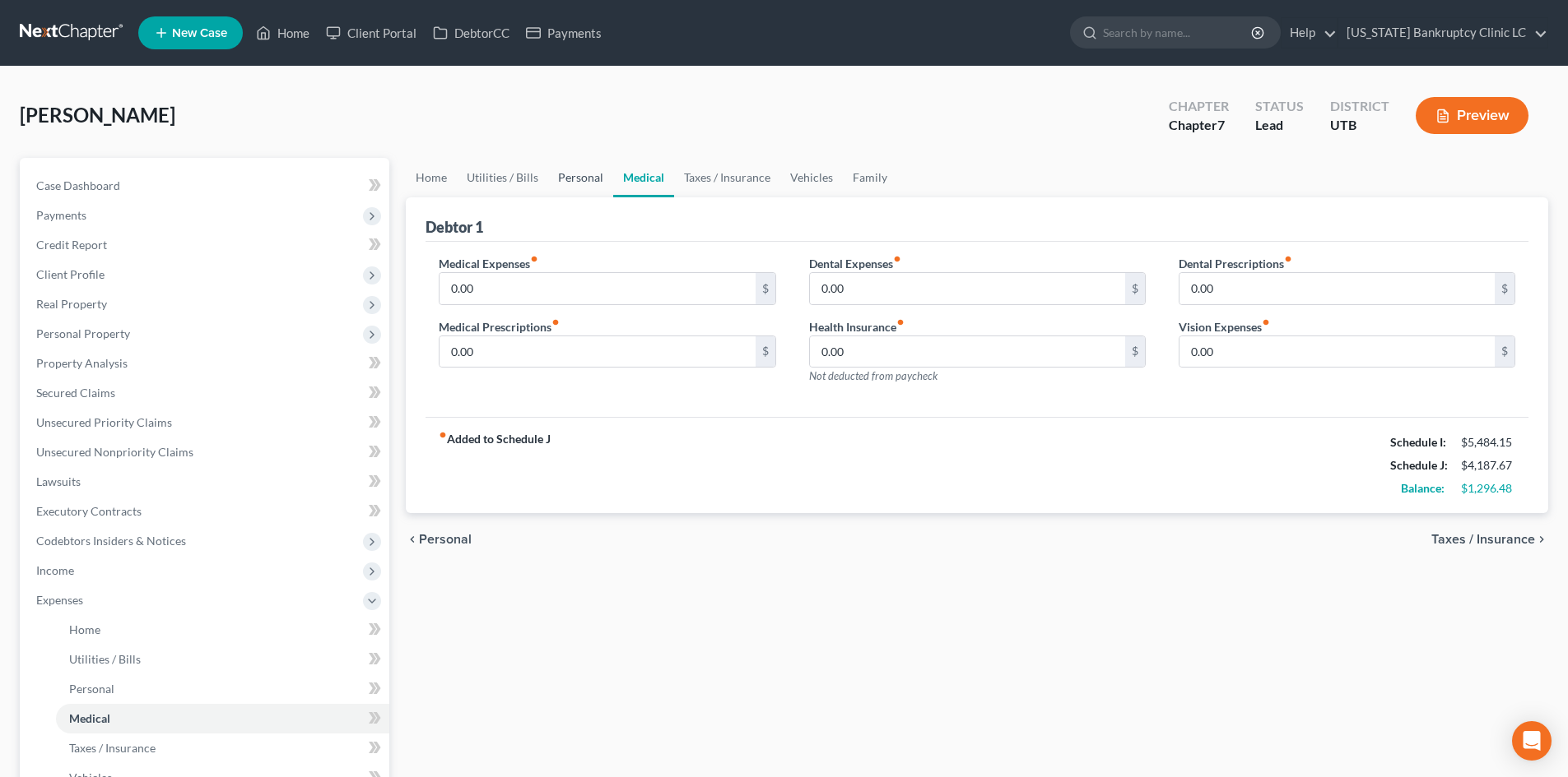
click at [581, 188] on link "Personal" at bounding box center [580, 177] width 65 height 39
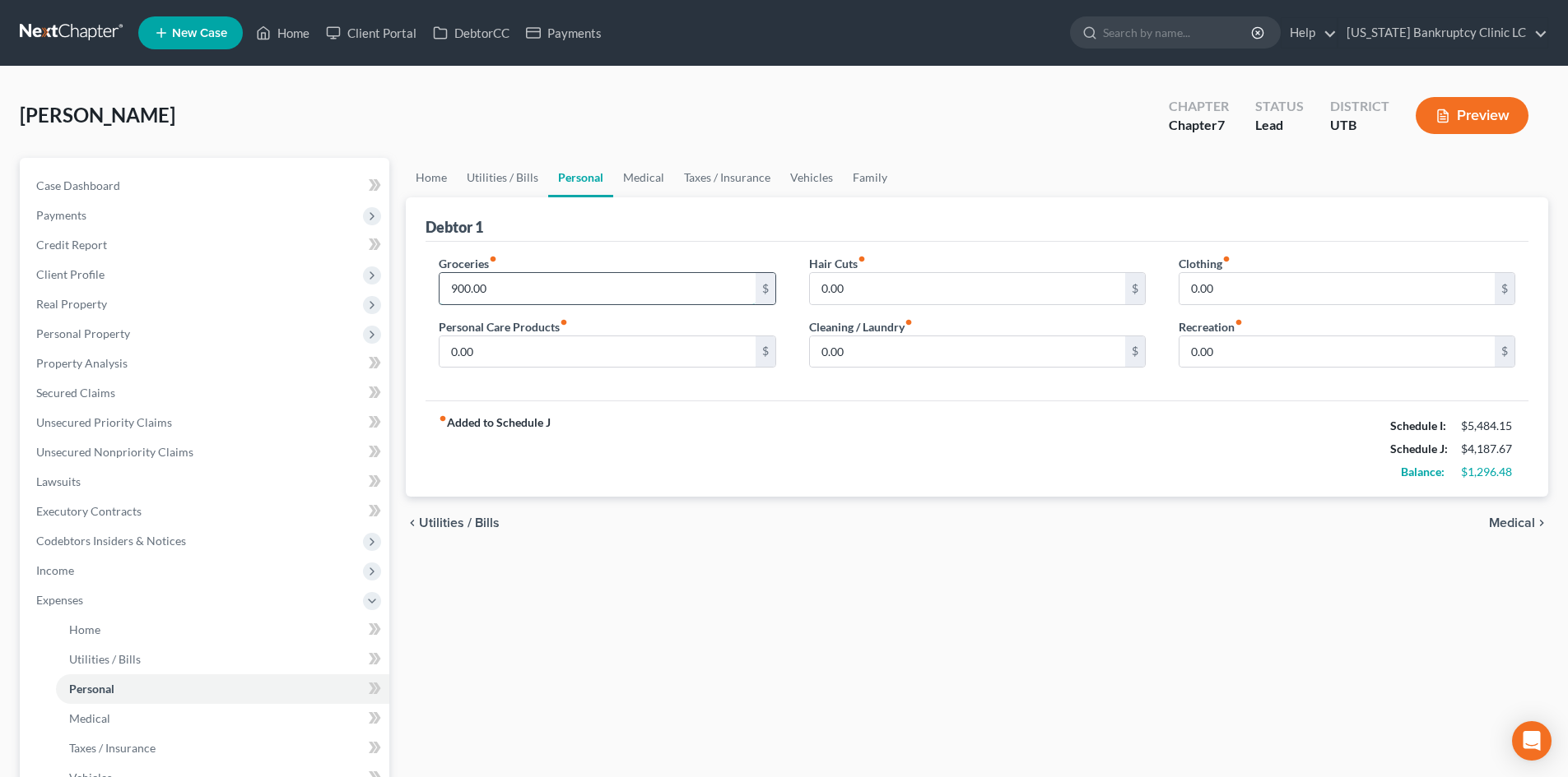
click at [529, 290] on input "900.00" at bounding box center [597, 288] width 315 height 31
click at [813, 187] on link "Vehicles" at bounding box center [811, 177] width 62 height 39
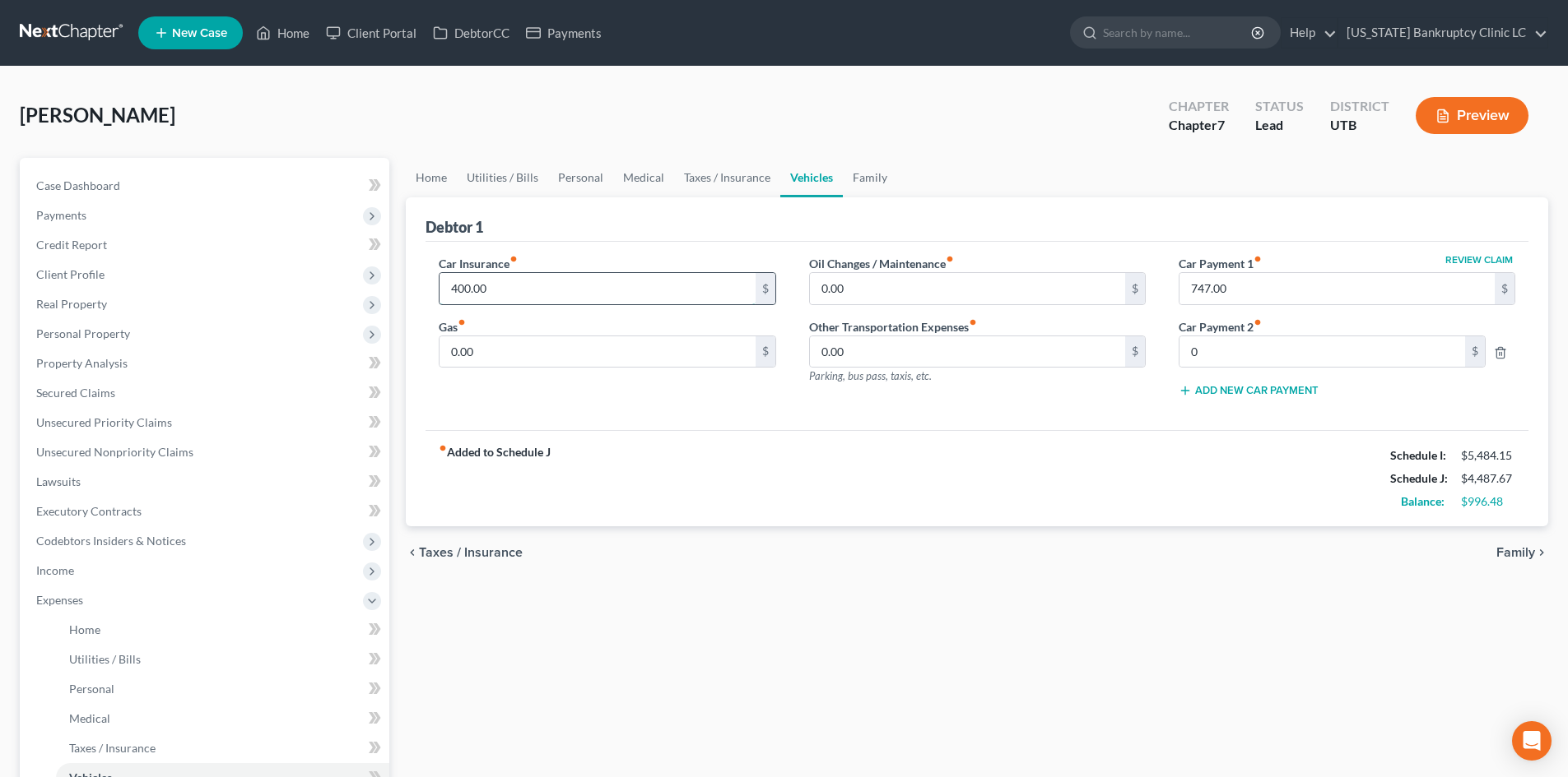
click at [549, 281] on input "400.00" at bounding box center [597, 288] width 315 height 31
click at [860, 468] on div "fiber_manual_record Added to Schedule J Schedule I: $5,484.15 Schedule J: $4,48…" at bounding box center [976, 478] width 1102 height 97
click at [623, 346] on input "0.00" at bounding box center [597, 352] width 315 height 31
click at [935, 439] on div "fiber_manual_record Added to Schedule J Schedule I: $5,484.15 Schedule J: $4,66…" at bounding box center [976, 478] width 1102 height 97
click at [502, 176] on link "Utilities / Bills" at bounding box center [502, 177] width 92 height 39
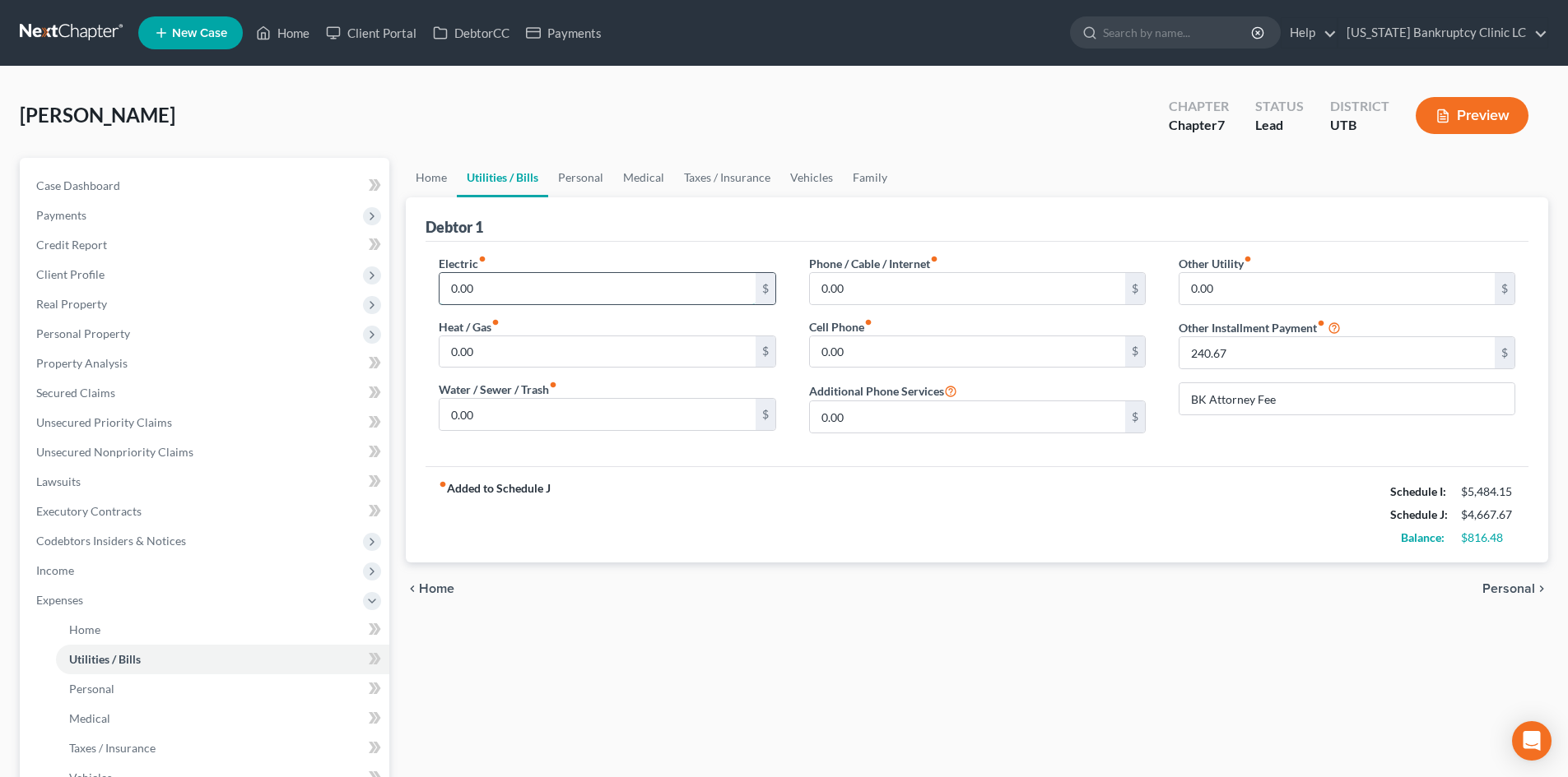
click at [497, 291] on input "0.00" at bounding box center [597, 288] width 315 height 31
click at [798, 176] on link "Vehicles" at bounding box center [811, 177] width 62 height 39
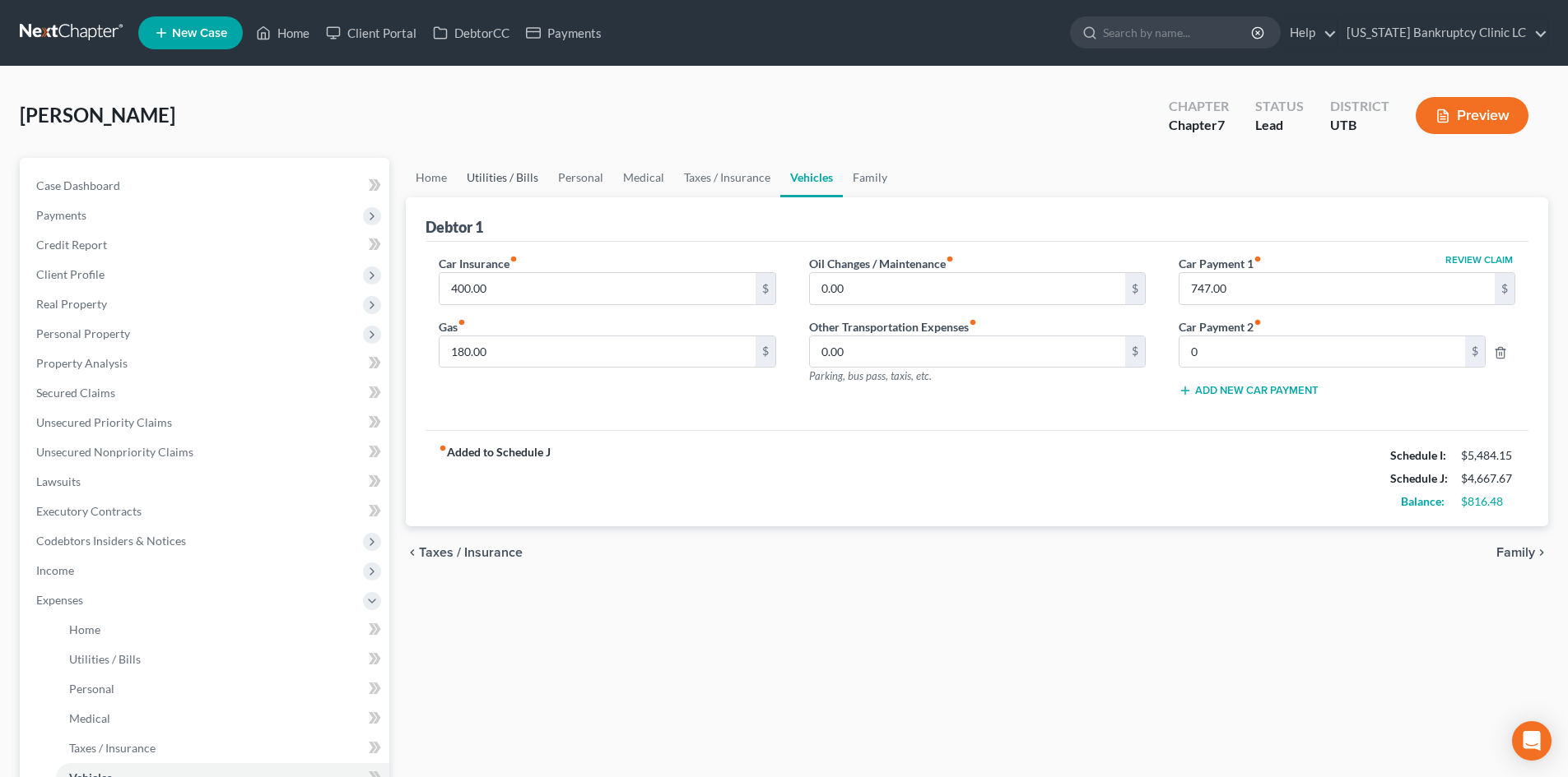
click at [498, 188] on link "Utilities / Bills" at bounding box center [502, 177] width 92 height 39
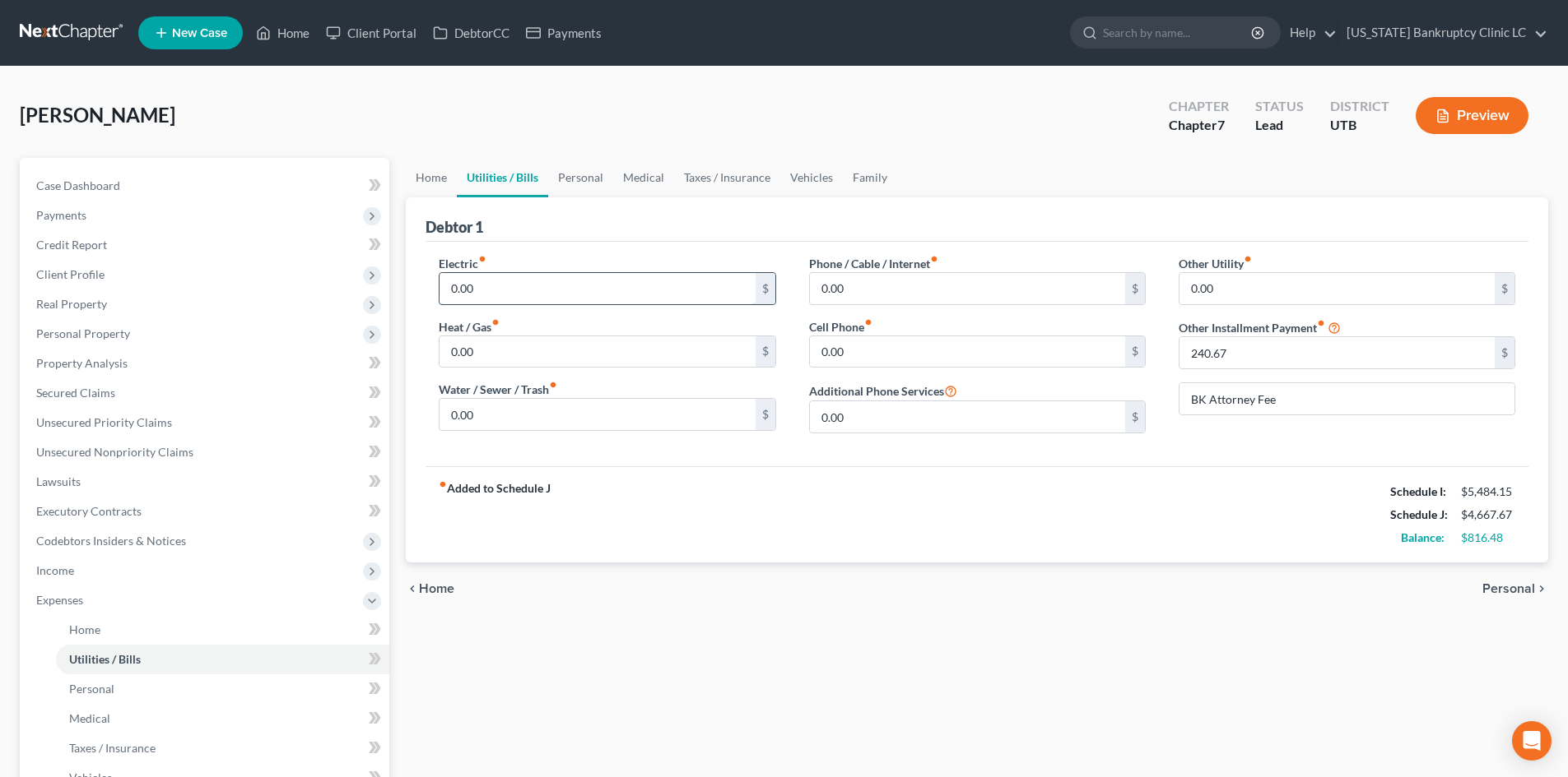
click at [471, 284] on input "0.00" at bounding box center [597, 288] width 315 height 31
click at [860, 302] on input "0.00" at bounding box center [967, 288] width 315 height 31
click at [577, 293] on input "0.00" at bounding box center [597, 288] width 315 height 31
drag, startPoint x: 787, startPoint y: 474, endPoint x: 621, endPoint y: 206, distance: 315.2
click at [787, 474] on div "fiber_manual_record Added to Schedule J Schedule I: $5,484.15 Schedule J: $5,32…" at bounding box center [976, 514] width 1102 height 97
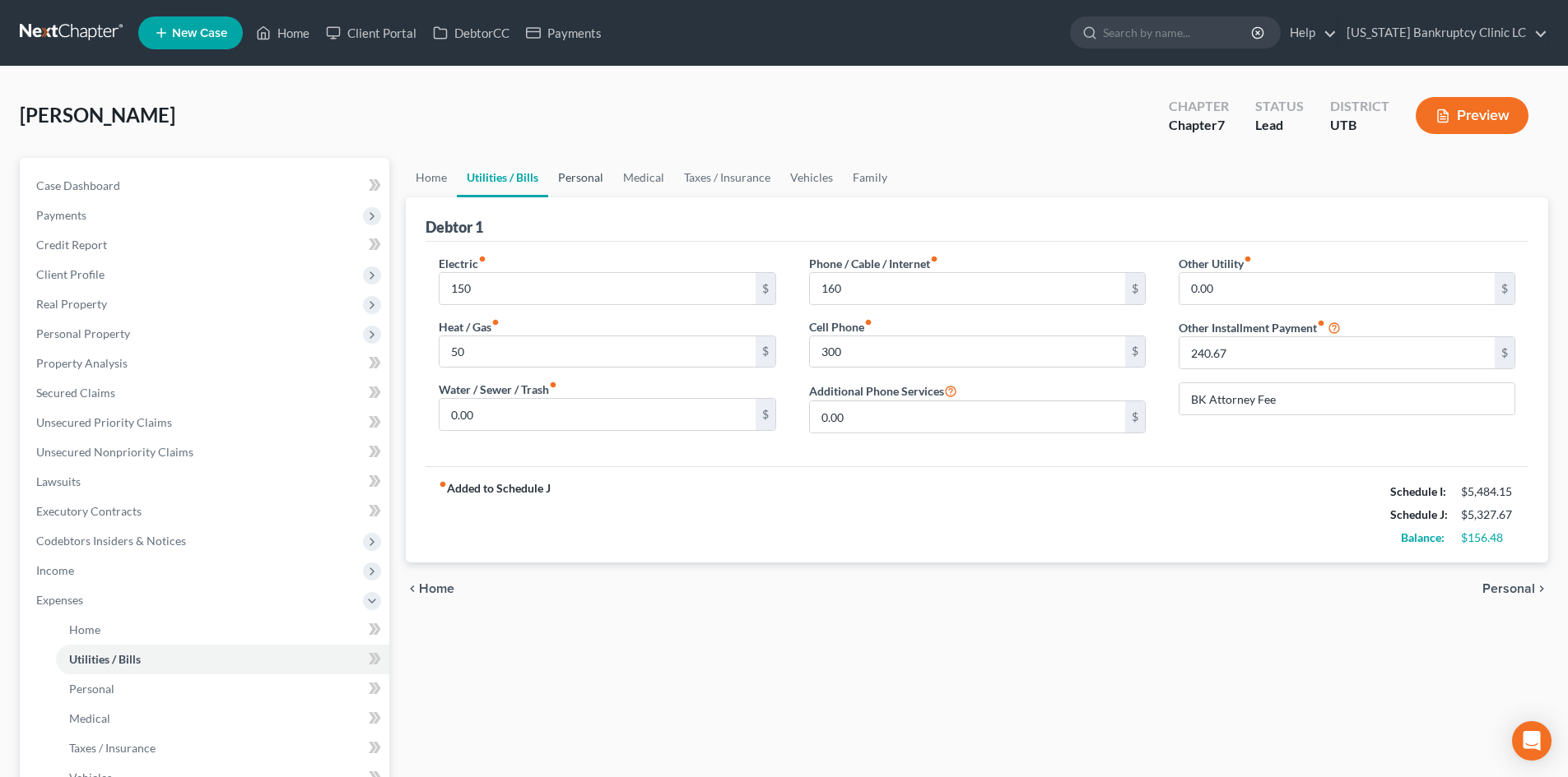
drag, startPoint x: 576, startPoint y: 183, endPoint x: 534, endPoint y: 270, distance: 96.6
click at [576, 183] on link "Personal" at bounding box center [580, 177] width 65 height 39
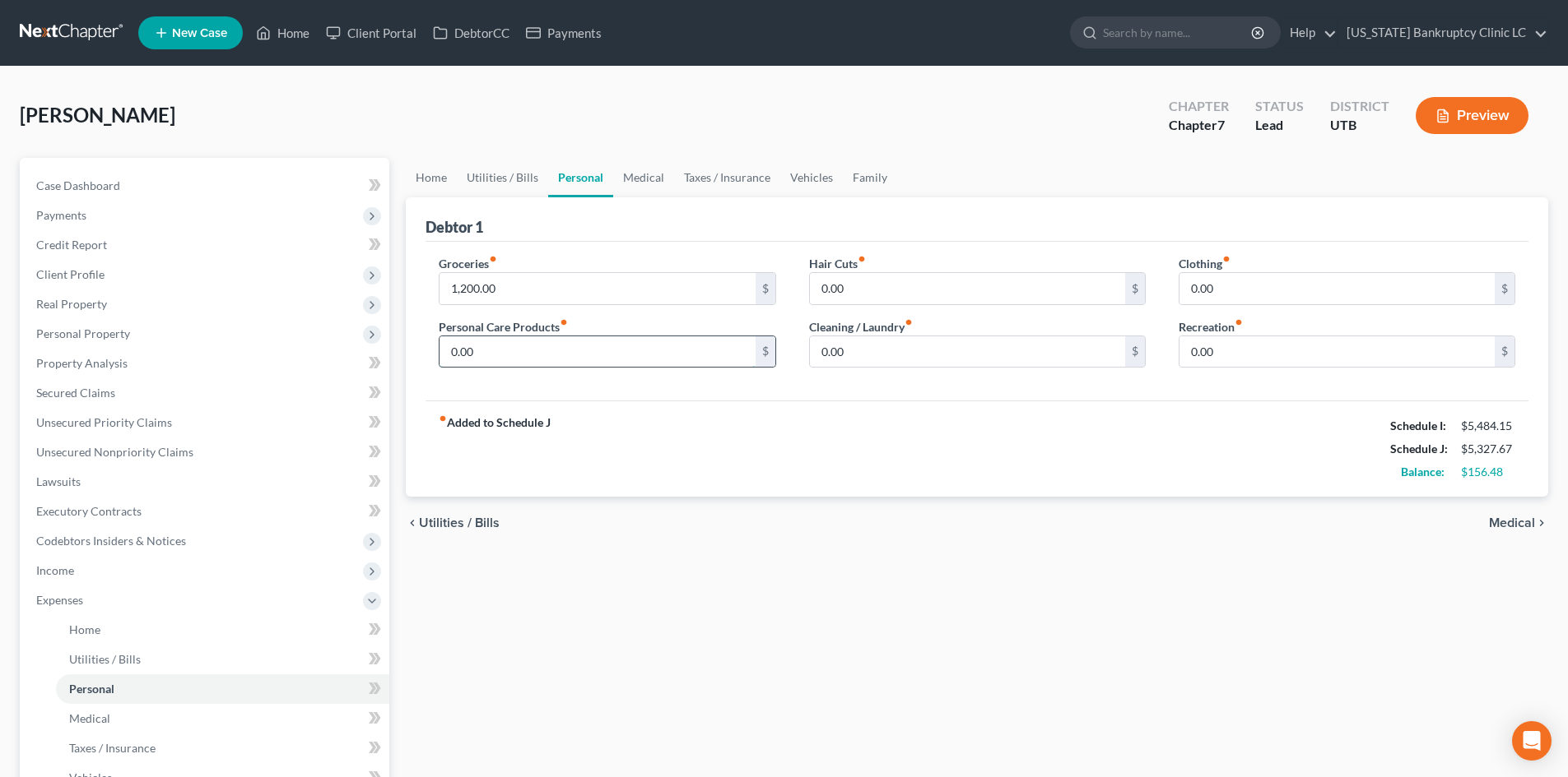
click at [497, 344] on input "0.00" at bounding box center [597, 352] width 315 height 31
click at [911, 368] on div "0.00 $" at bounding box center [977, 352] width 337 height 33
click at [910, 344] on input "0.00" at bounding box center [967, 352] width 315 height 31
click at [617, 297] on input "1,200.00" at bounding box center [597, 288] width 315 height 31
click at [748, 433] on div "fiber_manual_record Added to Schedule J Schedule I: $5,484.15 Schedule J: $5,22…" at bounding box center [976, 449] width 1102 height 97
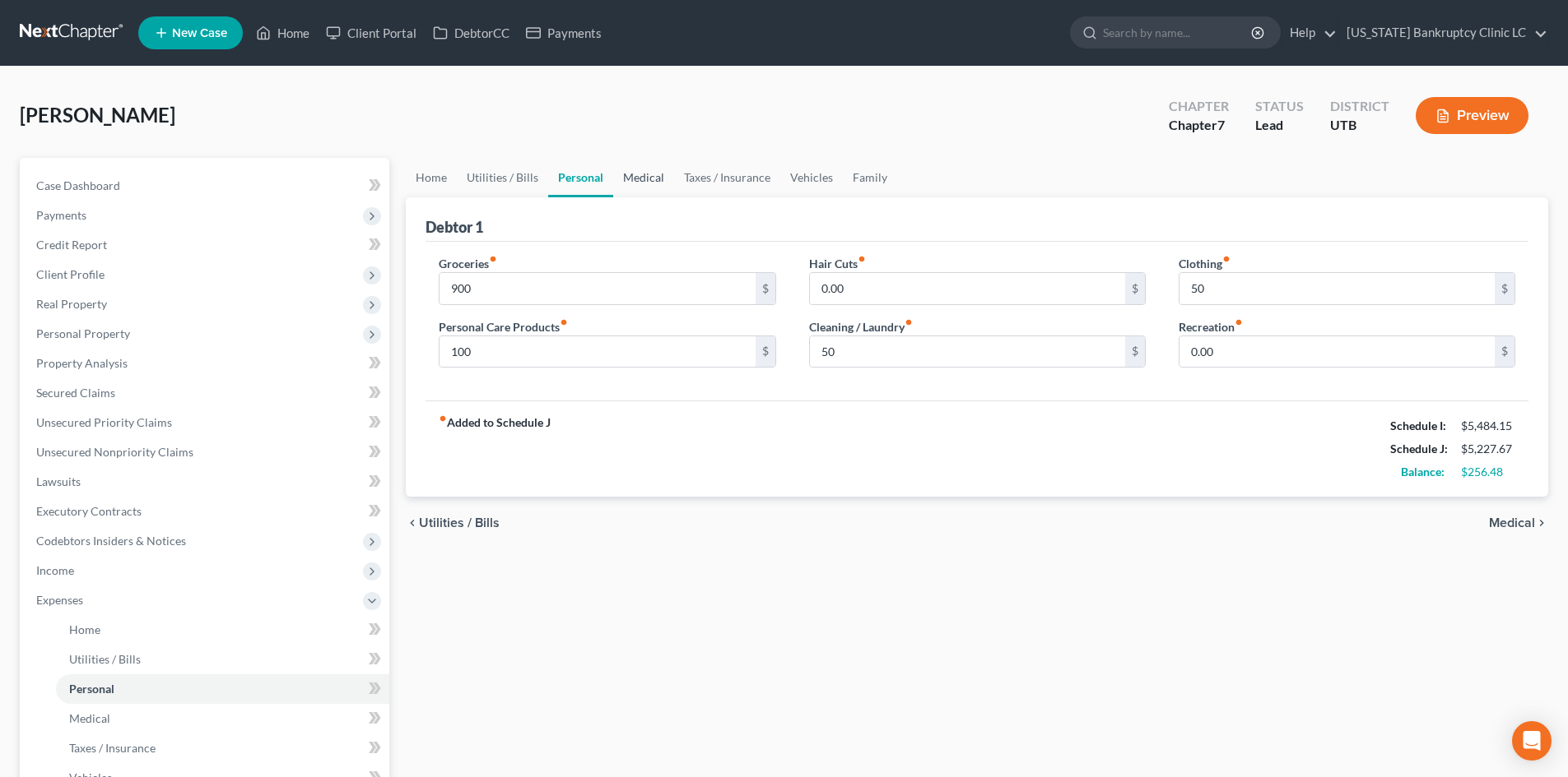
click at [643, 179] on link "Medical" at bounding box center [644, 177] width 61 height 39
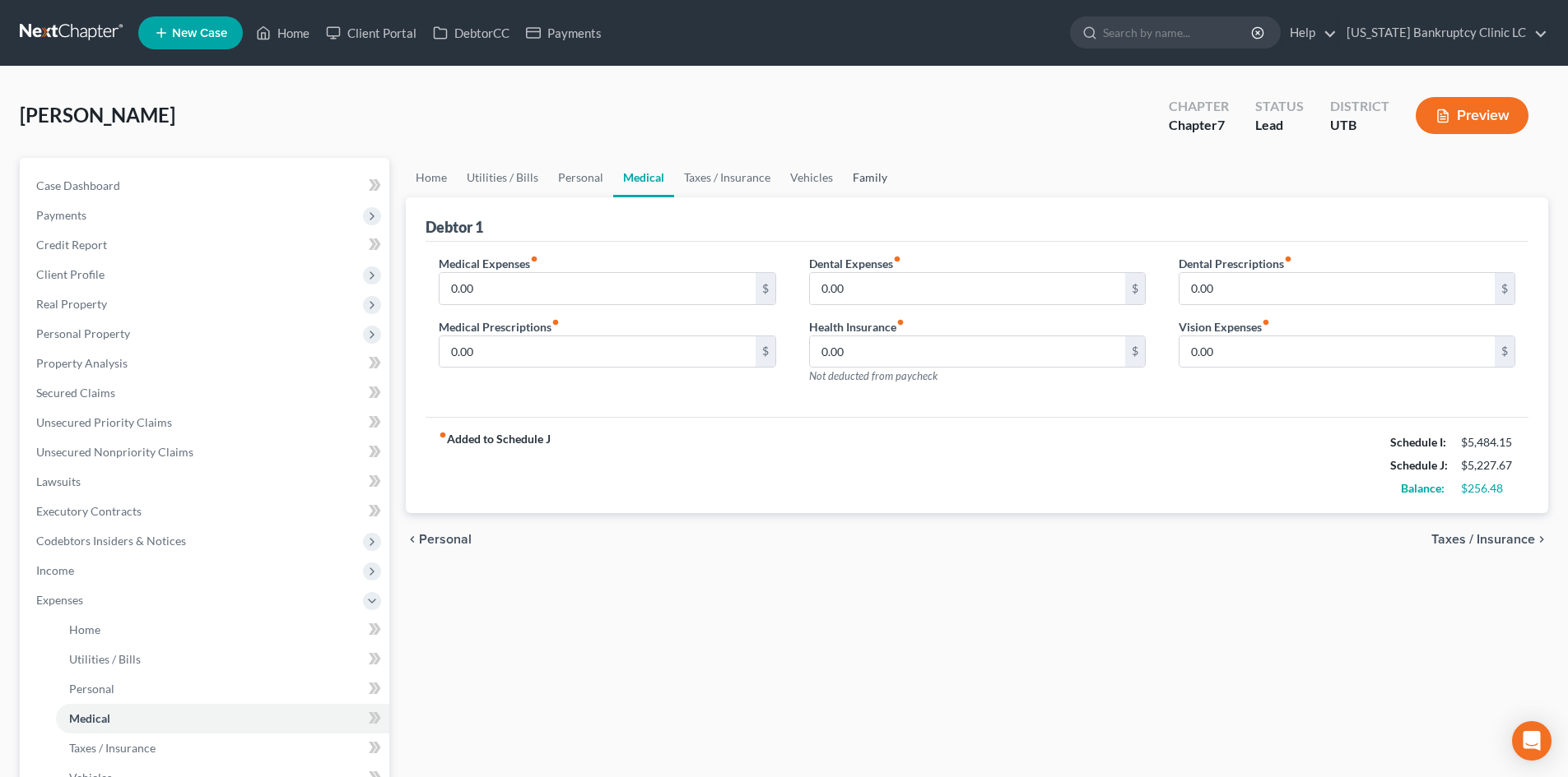
click at [855, 179] on link "Family" at bounding box center [870, 177] width 55 height 39
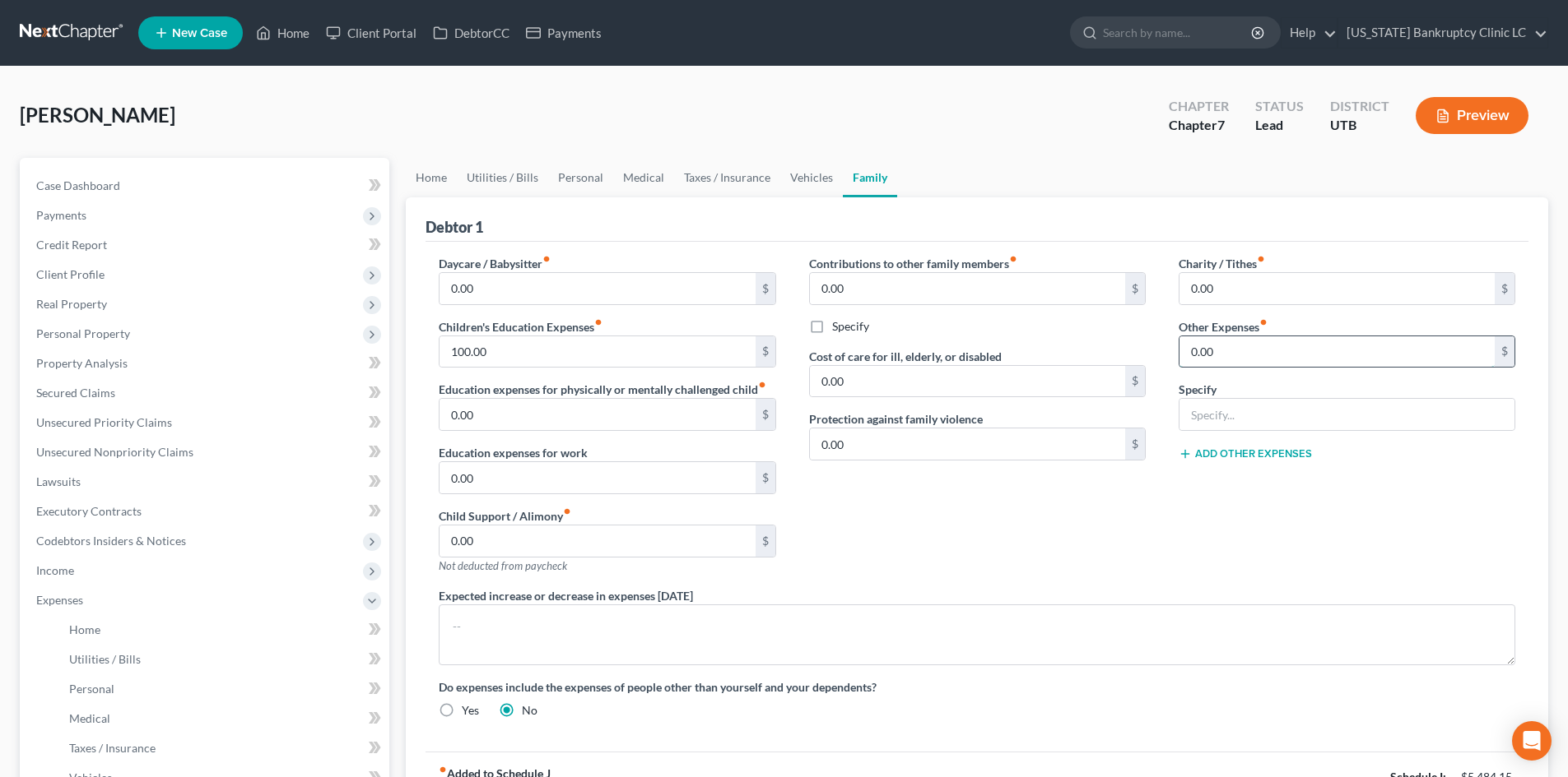
click at [1279, 352] on input "0.00" at bounding box center [1336, 352] width 315 height 31
click at [1252, 512] on div "Charity / Tithes fiber_manual_record 0.00 $ Other Expenses fiber_manual_record …" at bounding box center [1347, 422] width 370 height 333
click at [1256, 454] on button "Add Other Expenses" at bounding box center [1244, 454] width 134 height 13
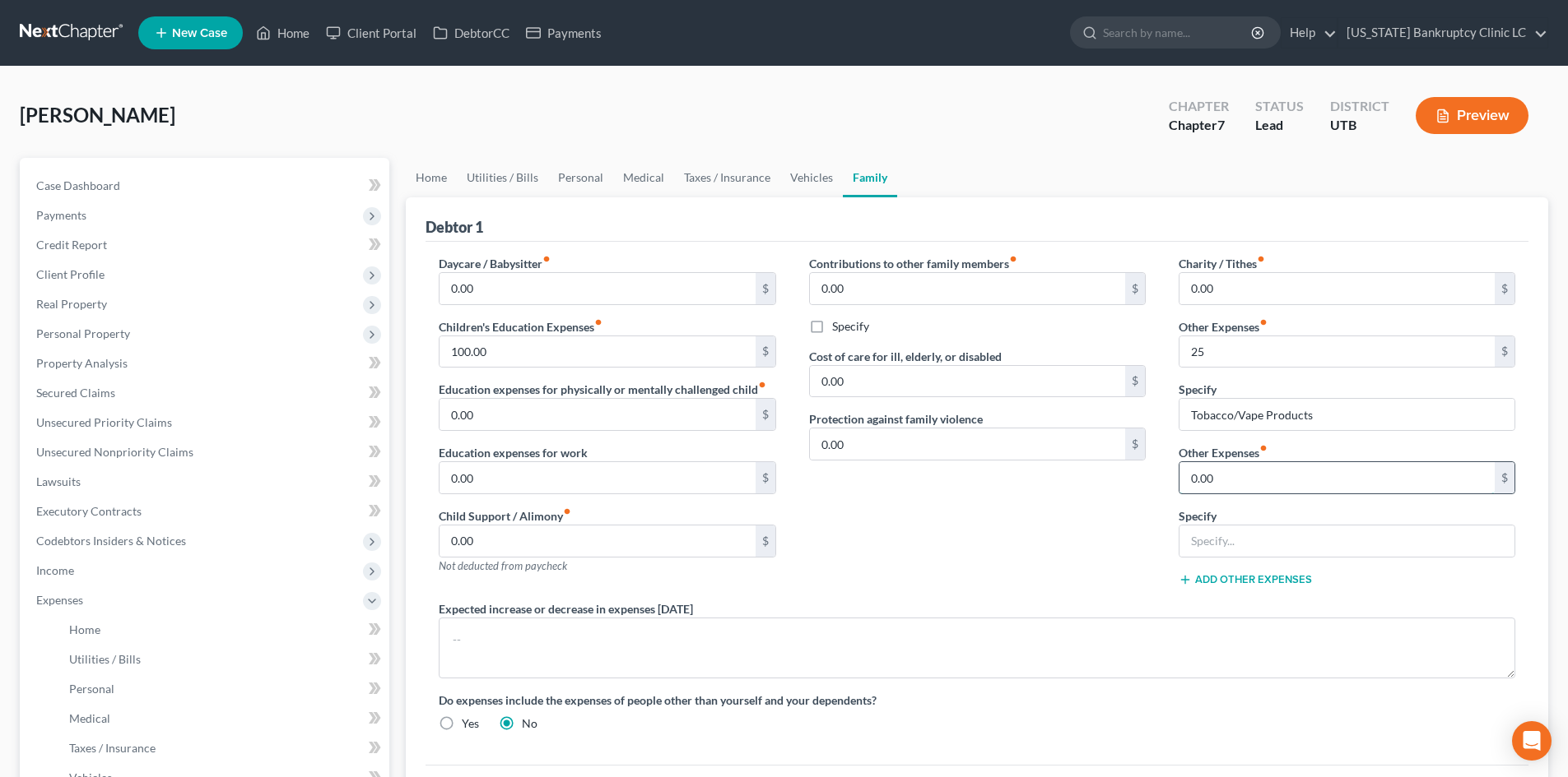
click at [1260, 470] on input "0.00" at bounding box center [1336, 477] width 315 height 31
click at [1247, 484] on input "100" at bounding box center [1336, 477] width 315 height 31
click at [1137, 530] on div "Contributions to other family members fiber_manual_record 0.00 $ Specify Cost o…" at bounding box center [977, 428] width 370 height 345
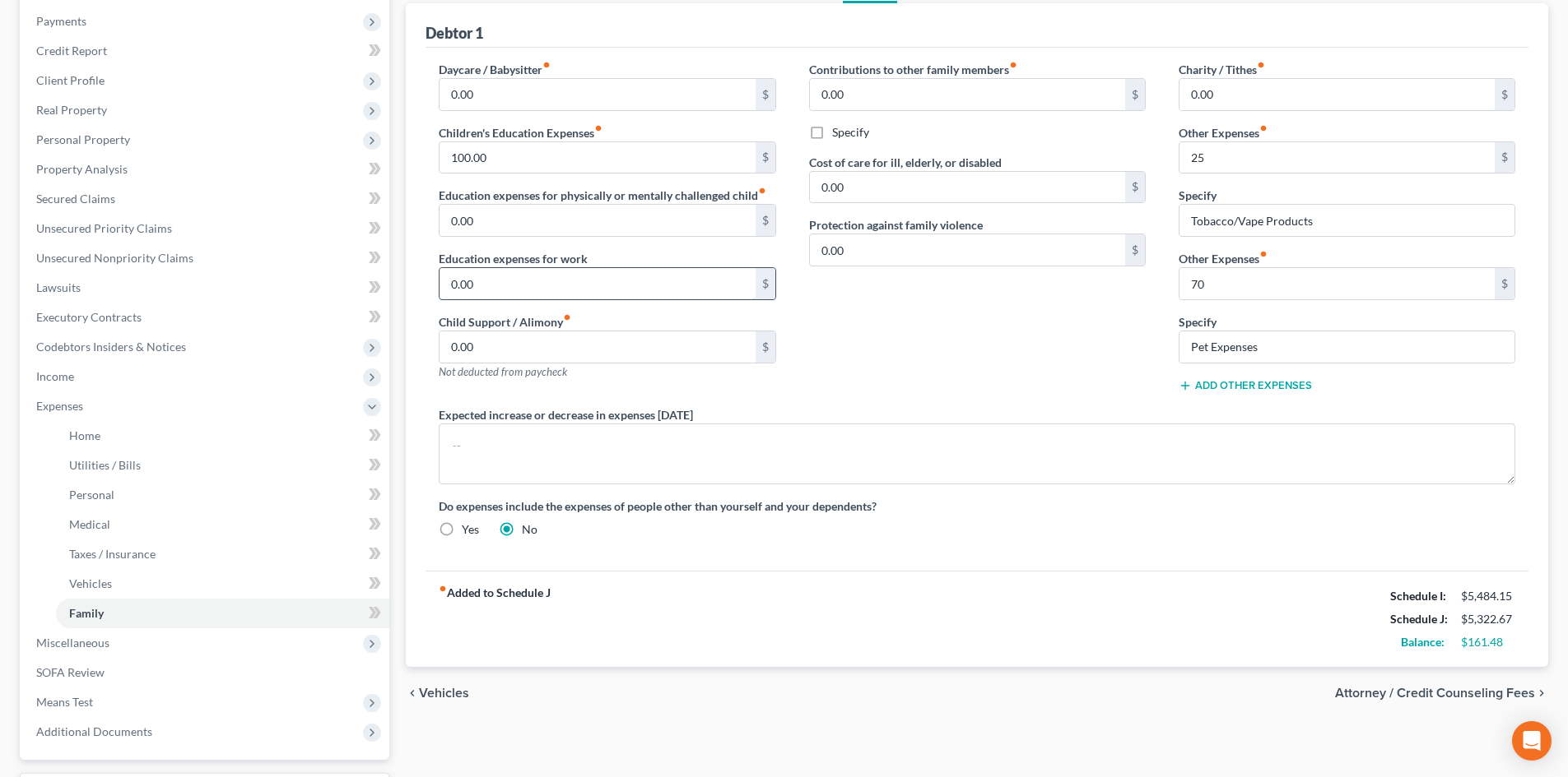
scroll to position [165, 0]
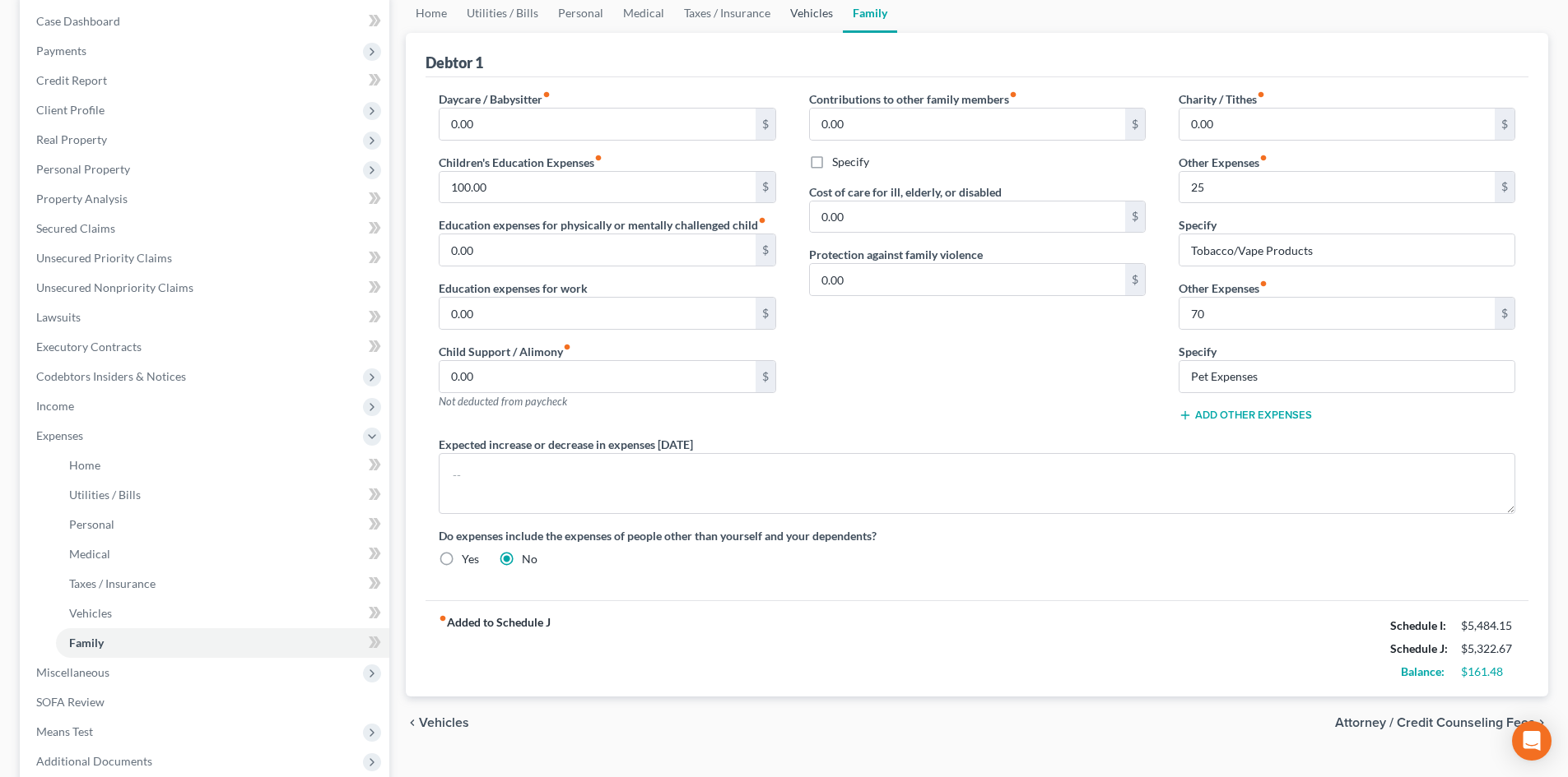
drag, startPoint x: 792, startPoint y: 17, endPoint x: 456, endPoint y: 144, distance: 359.2
click at [792, 17] on link "Vehicles" at bounding box center [811, 13] width 62 height 39
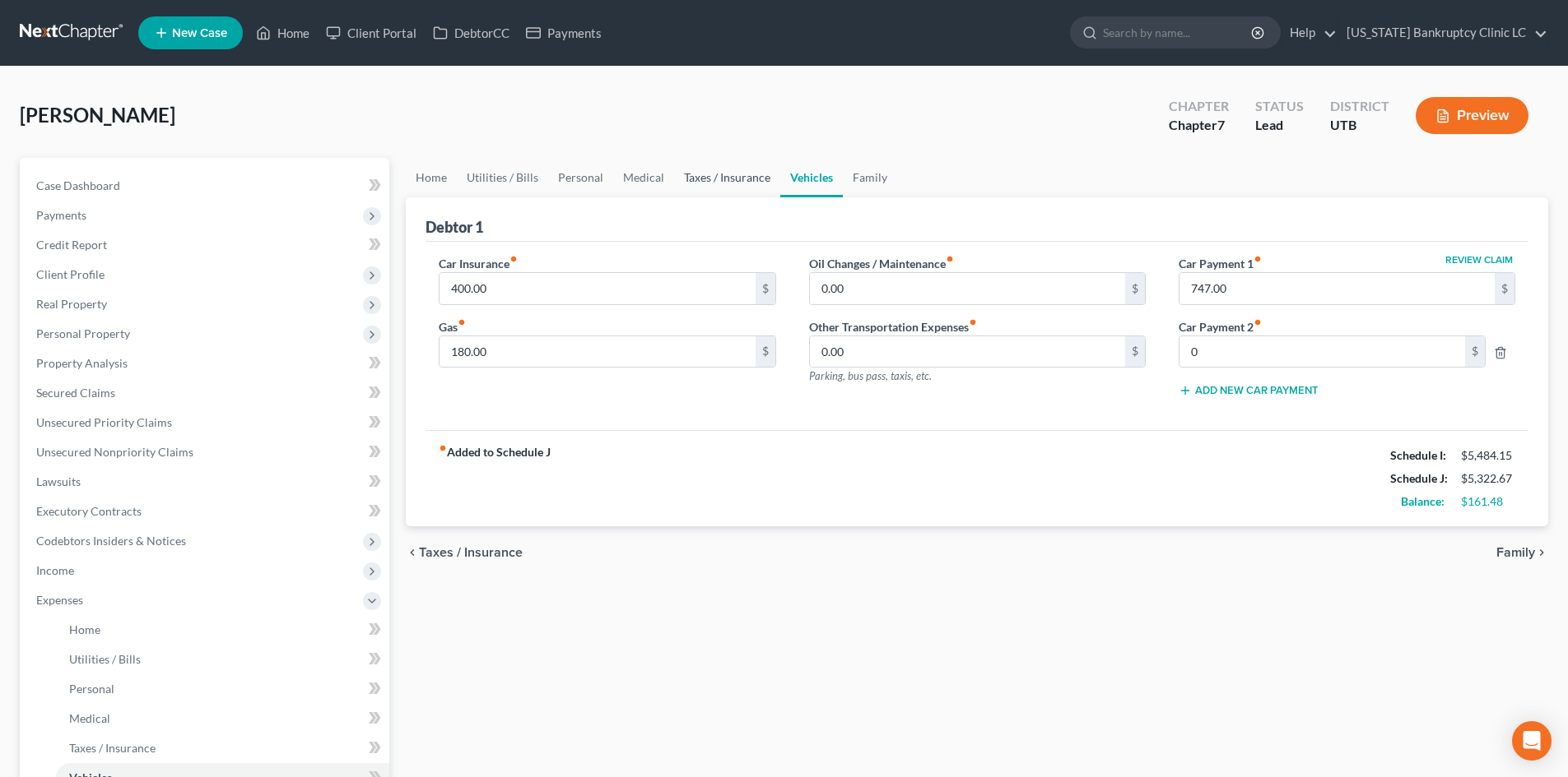
click at [753, 185] on link "Taxes / Insurance" at bounding box center [727, 177] width 106 height 39
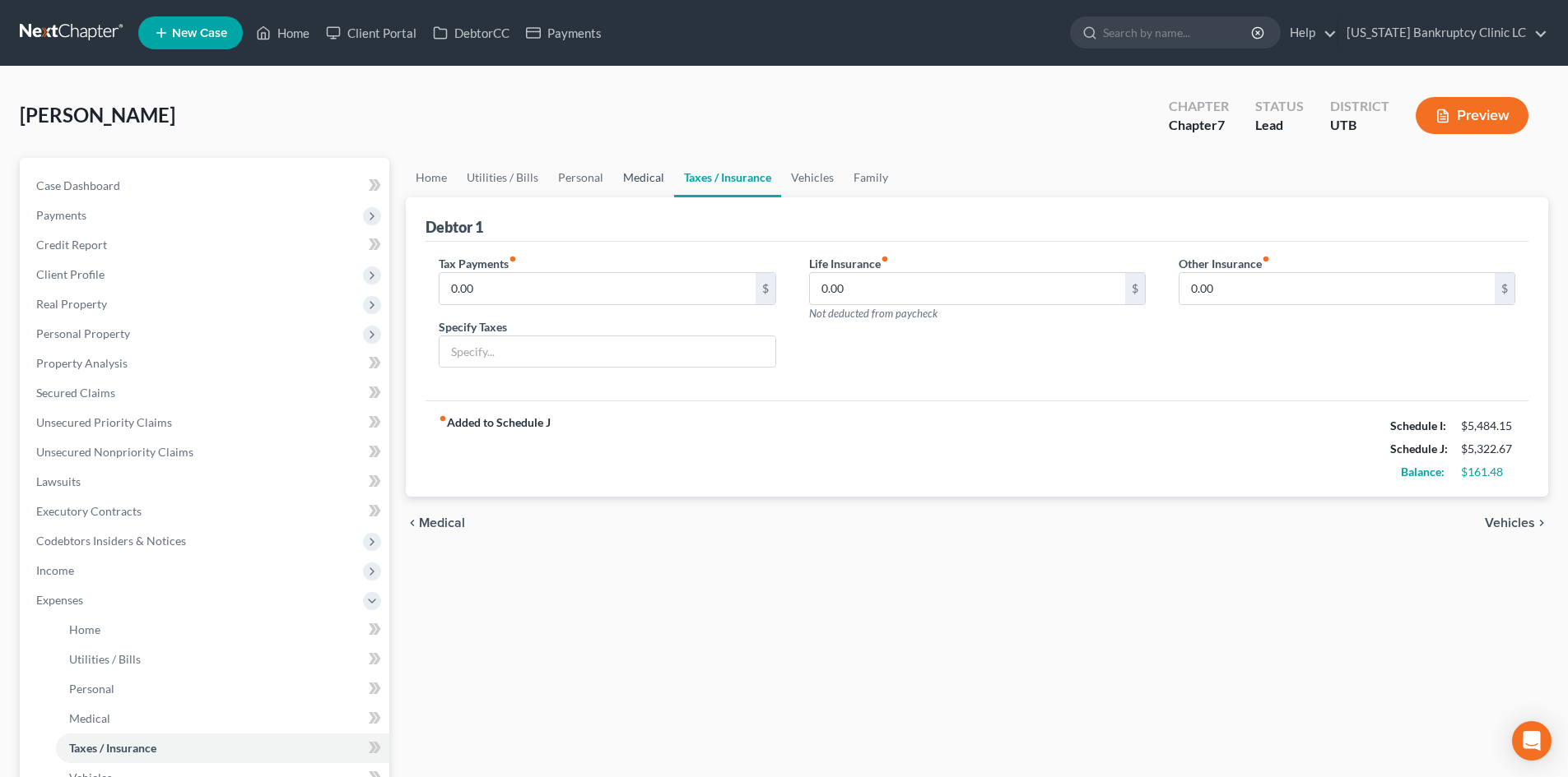
click at [636, 191] on link "Medical" at bounding box center [644, 177] width 61 height 39
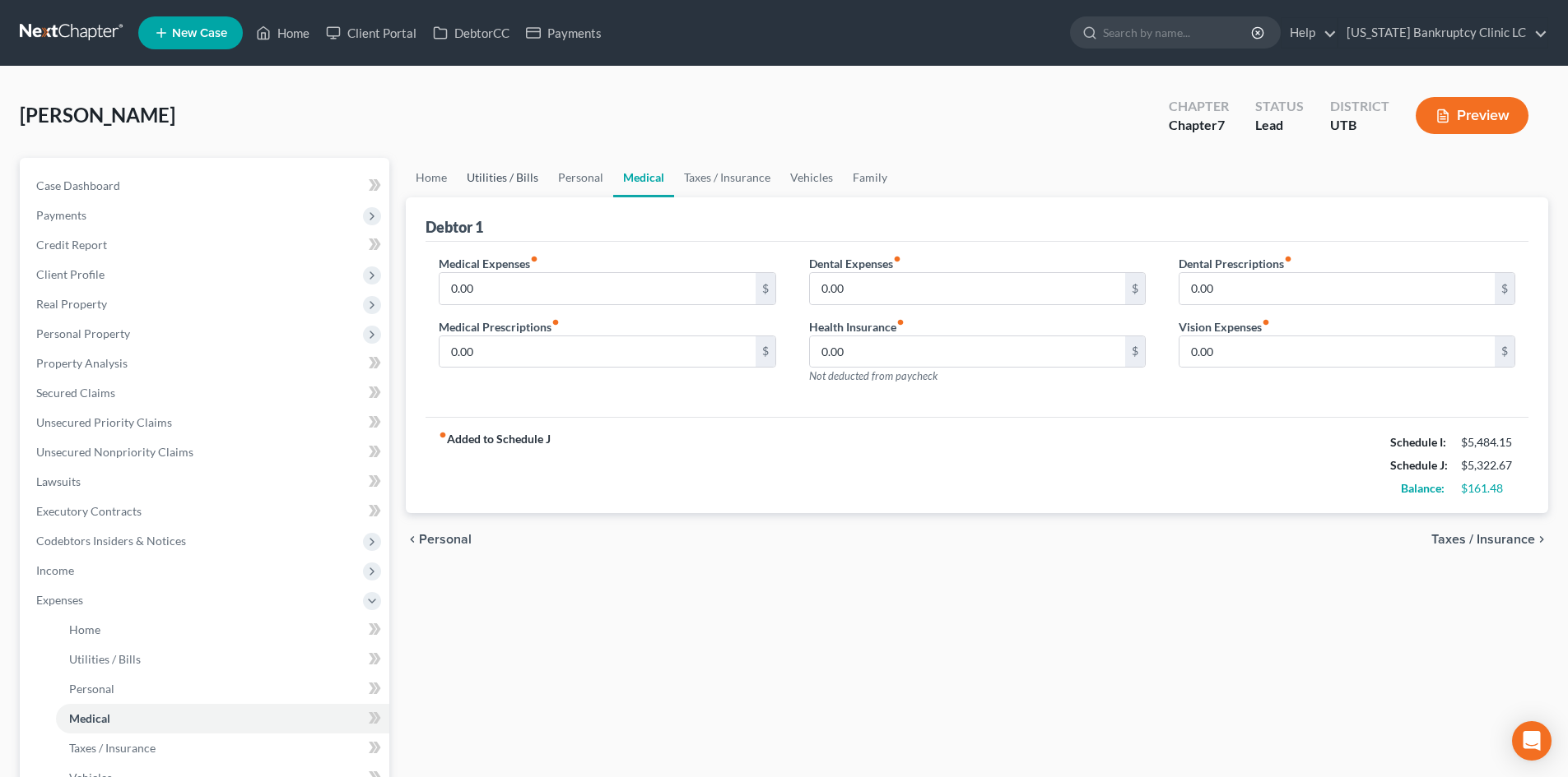
click at [518, 177] on link "Utilities / Bills" at bounding box center [502, 177] width 92 height 39
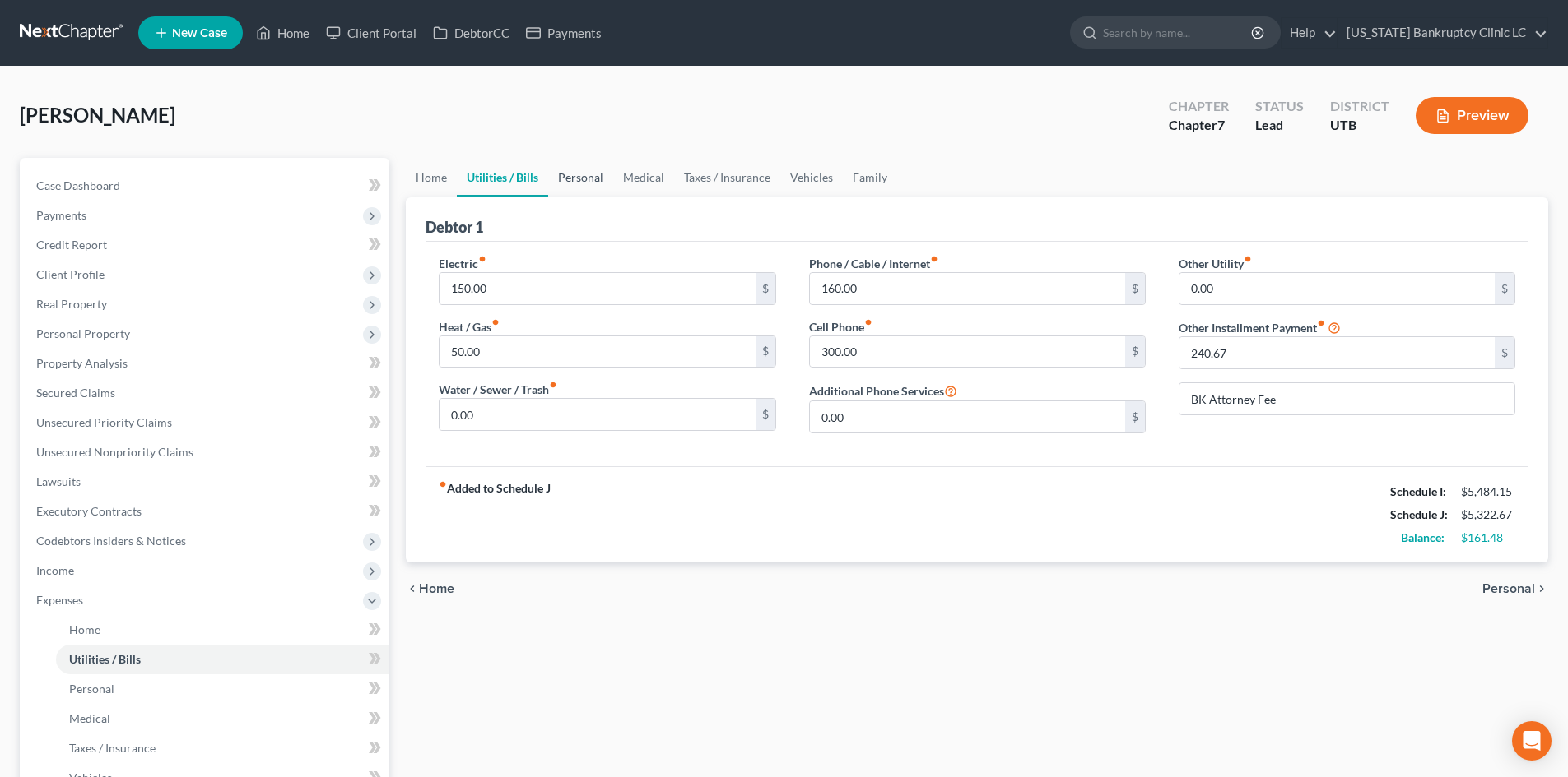
click at [567, 176] on link "Personal" at bounding box center [580, 177] width 65 height 39
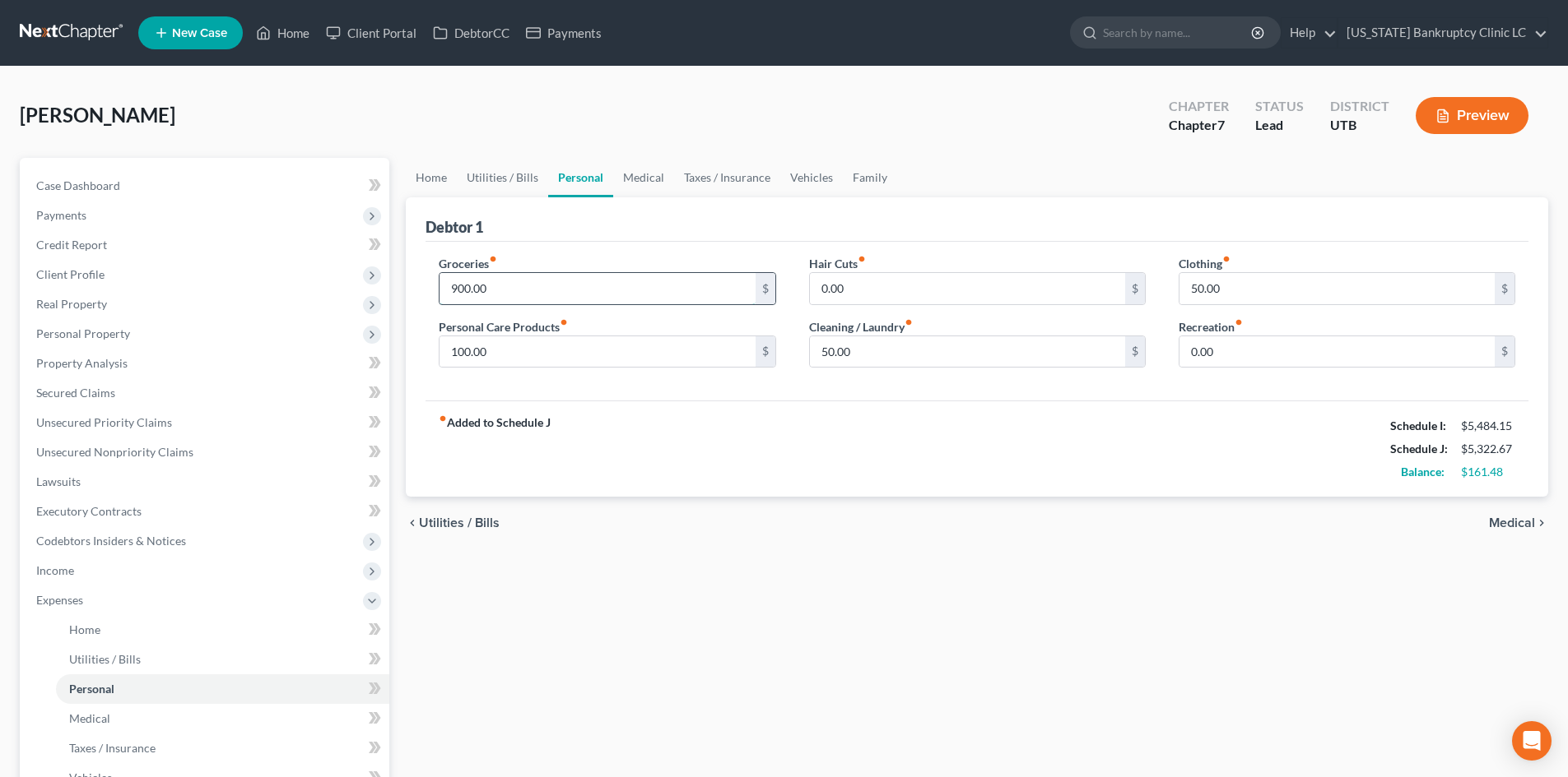
click at [541, 273] on input "900.00" at bounding box center [597, 288] width 315 height 31
click at [1186, 356] on input "0.00" at bounding box center [1336, 352] width 315 height 31
click at [984, 362] on input "70" at bounding box center [967, 352] width 315 height 31
drag, startPoint x: 1202, startPoint y: 428, endPoint x: 1227, endPoint y: 439, distance: 27.3
click at [1202, 428] on div "fiber_manual_record Added to Schedule J Schedule I: $5,484.15 Schedule J: $5,47…" at bounding box center [976, 449] width 1102 height 97
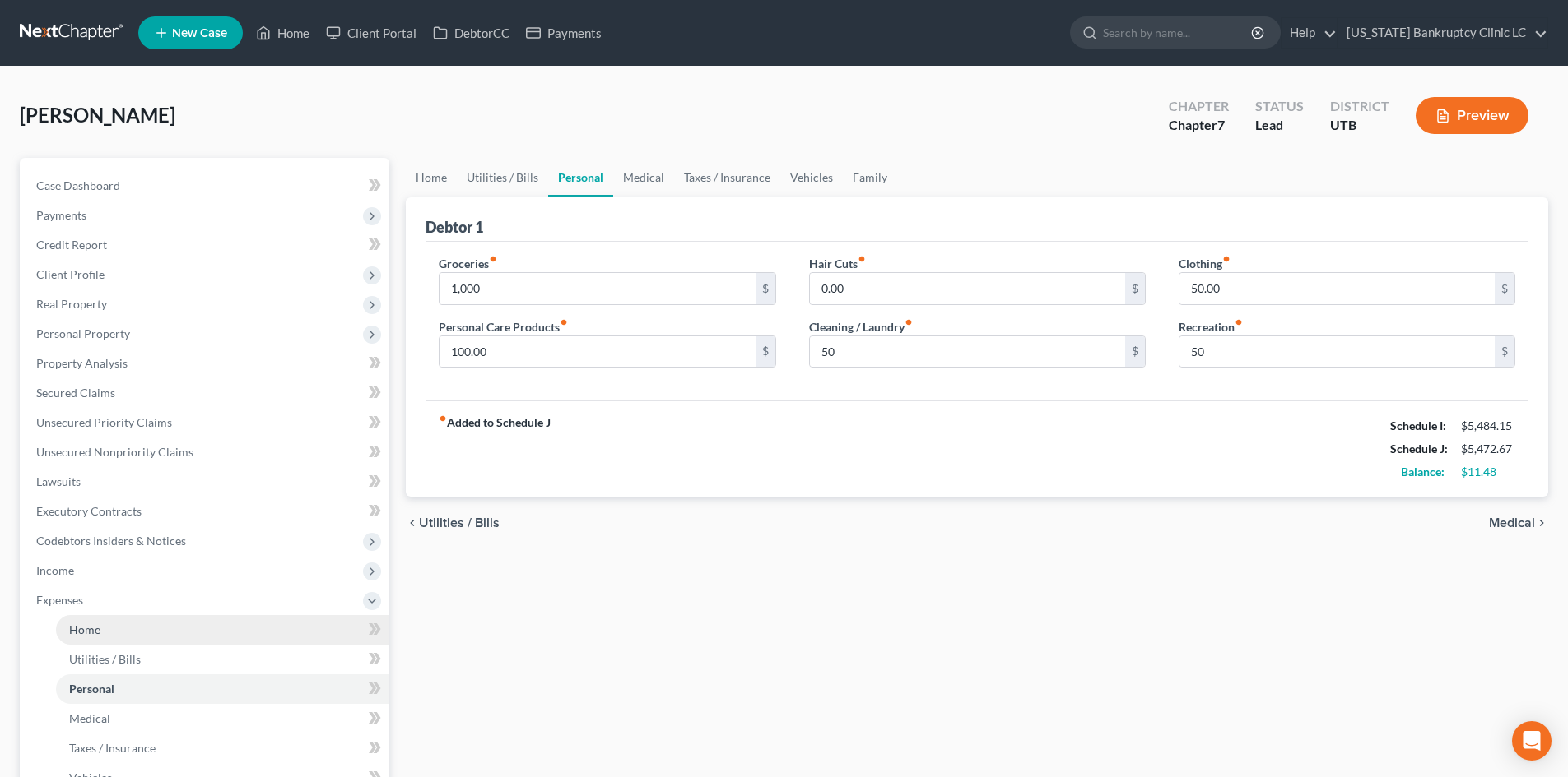
click at [88, 617] on link "Home" at bounding box center [223, 630] width 334 height 29
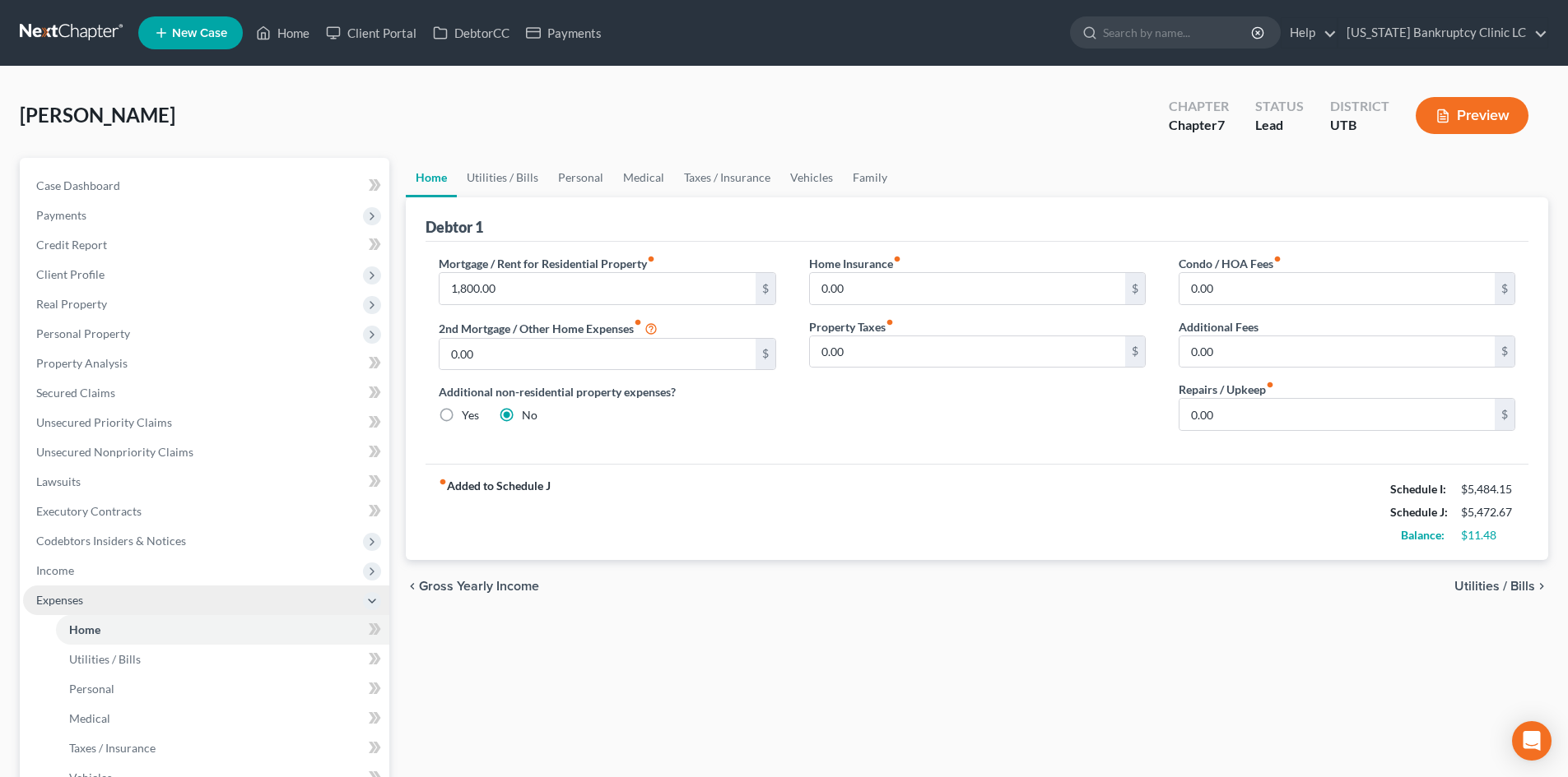
click at [113, 601] on span "Expenses" at bounding box center [206, 600] width 366 height 29
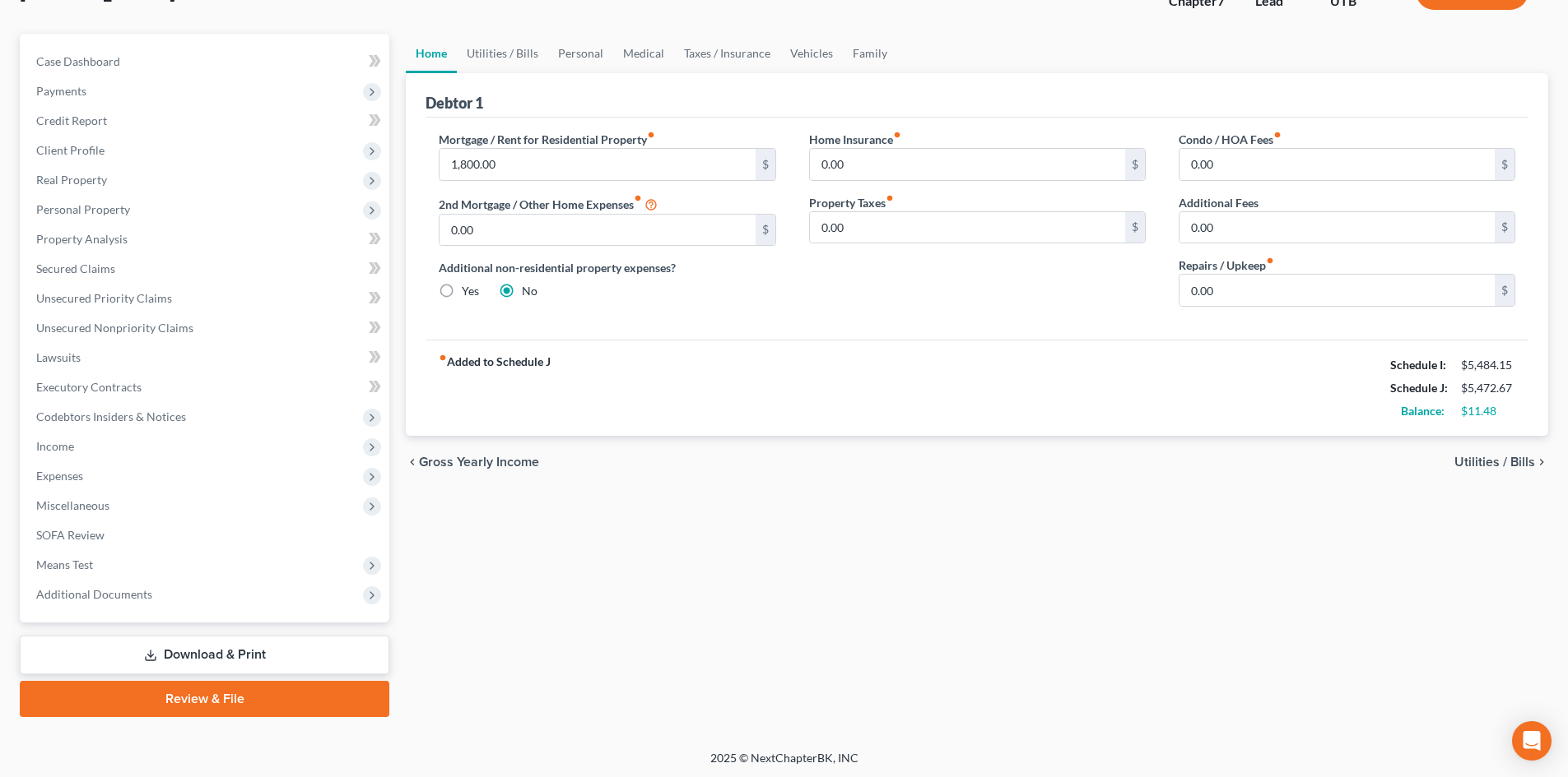
scroll to position [127, 0]
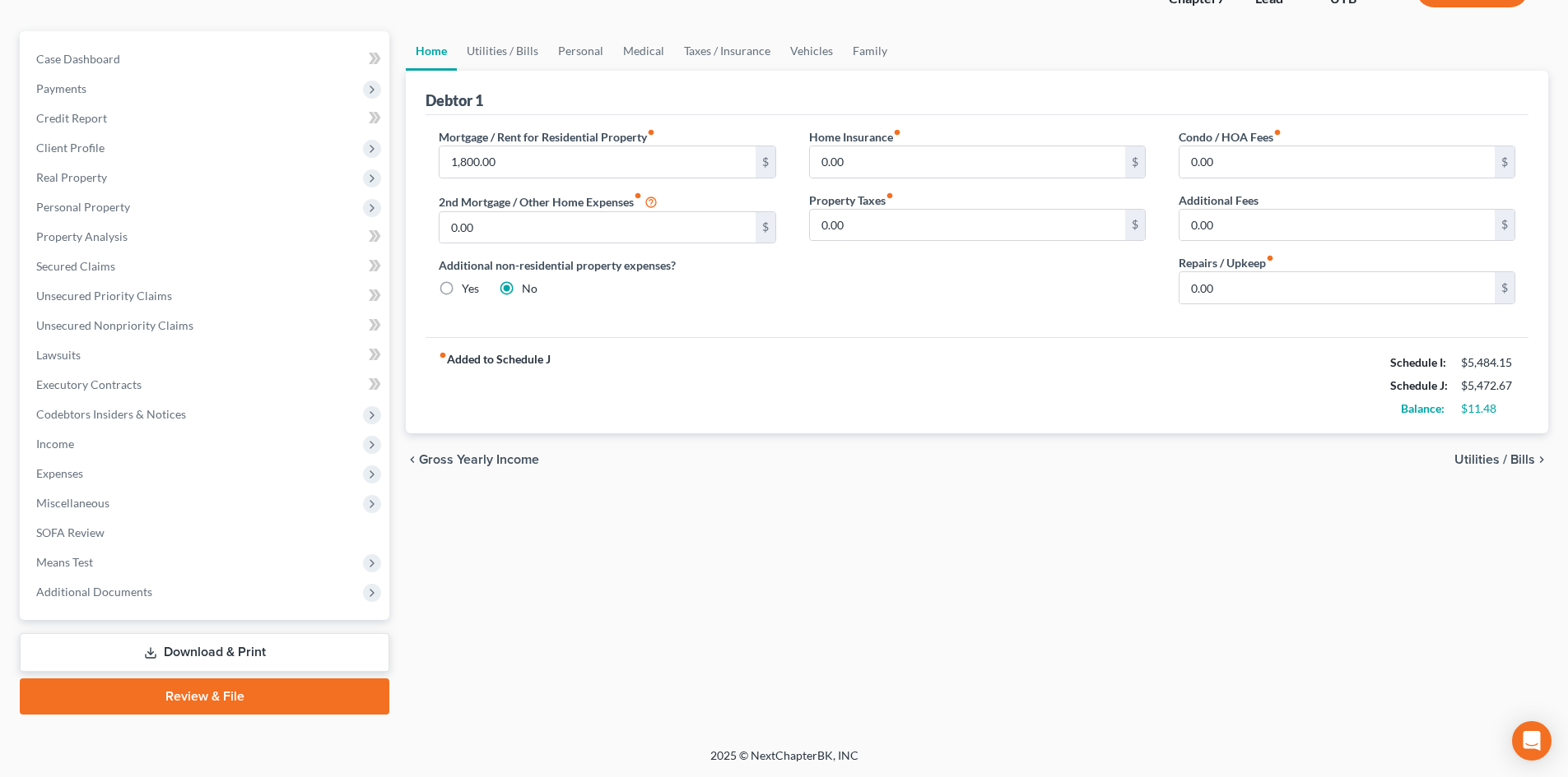
click at [208, 685] on link "Review & File" at bounding box center [205, 696] width 370 height 36
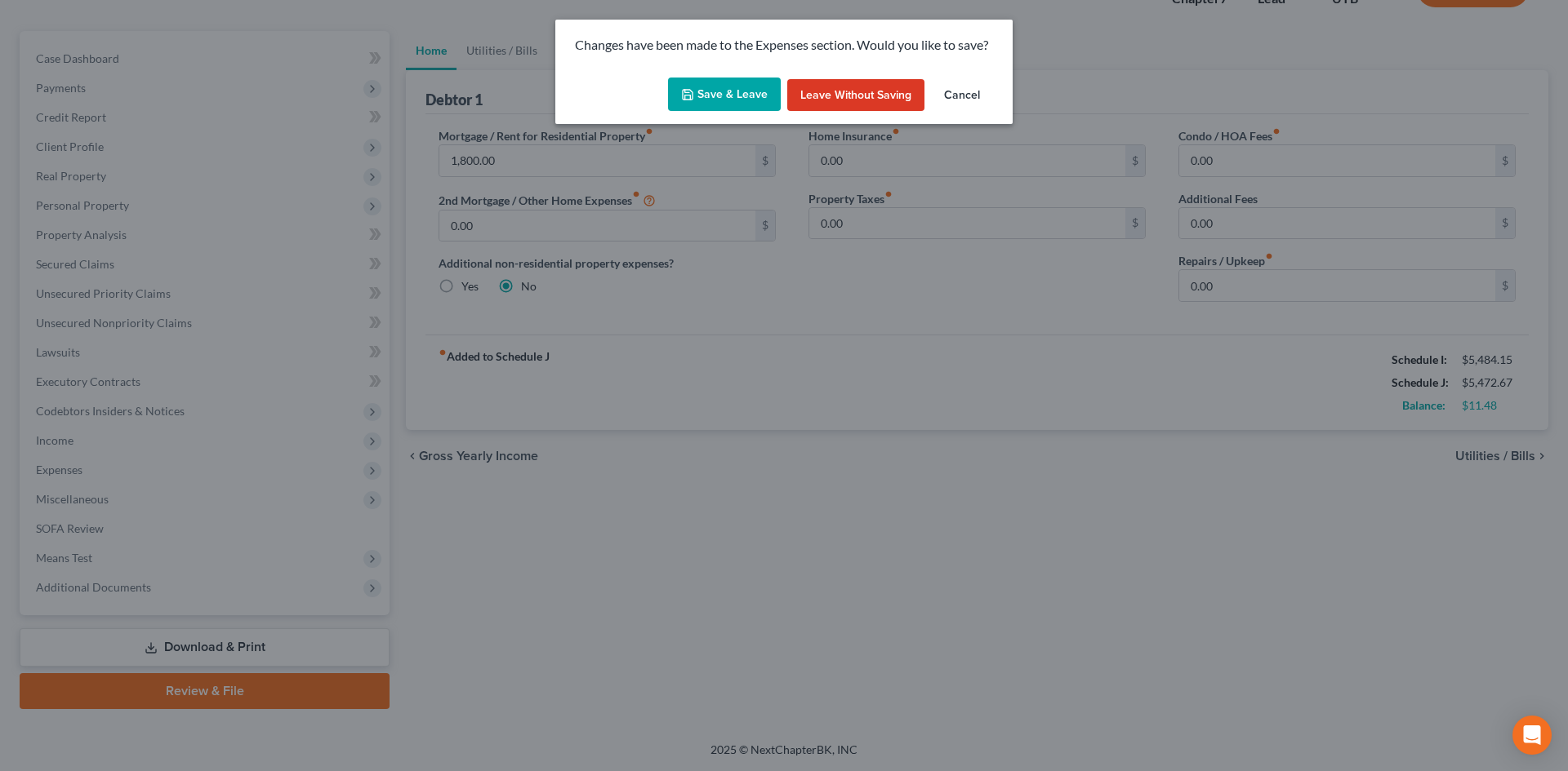
click at [741, 106] on button "Save & Leave" at bounding box center [724, 94] width 113 height 34
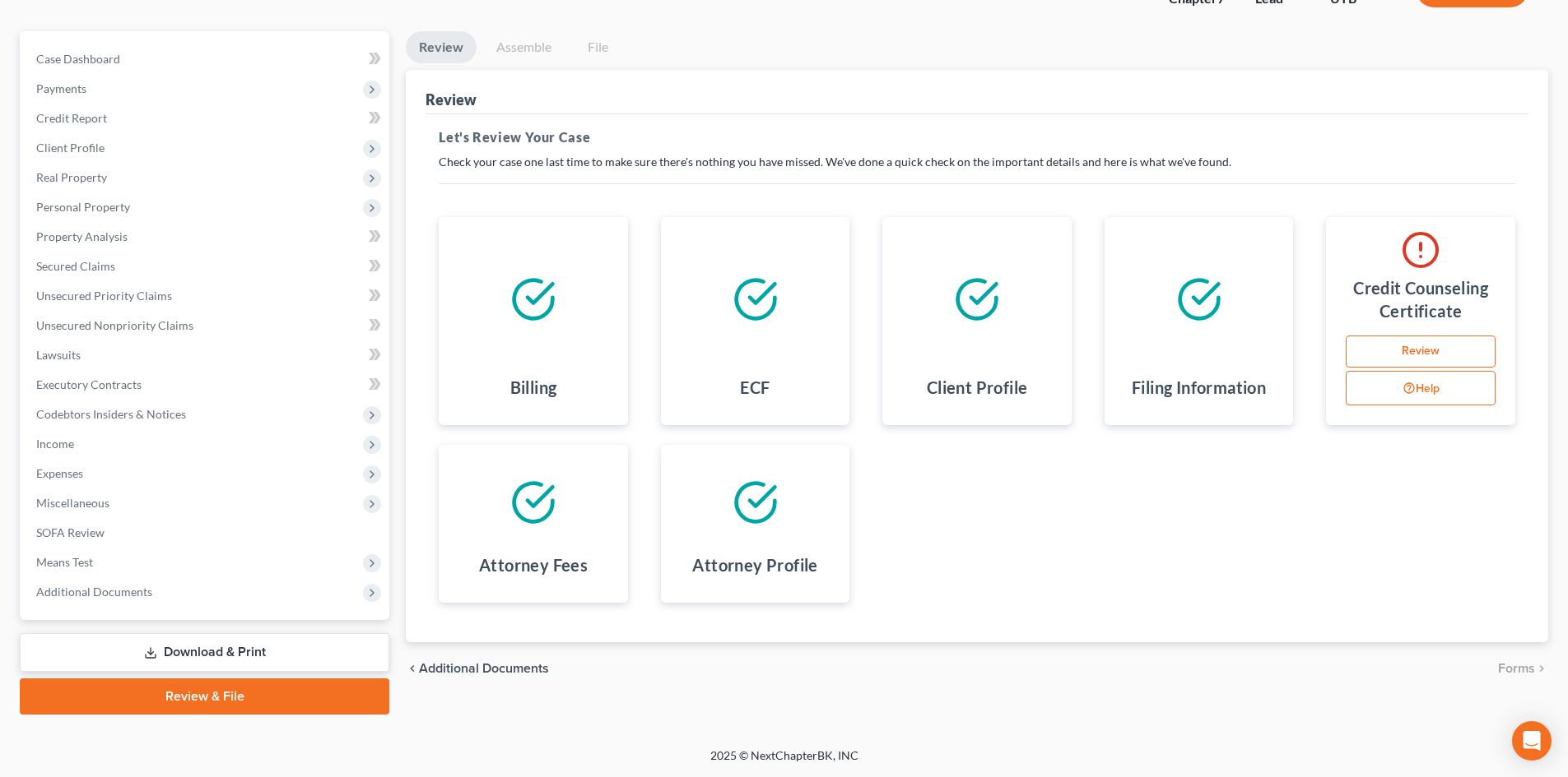
click at [240, 657] on link "Download & Print" at bounding box center [205, 653] width 370 height 39
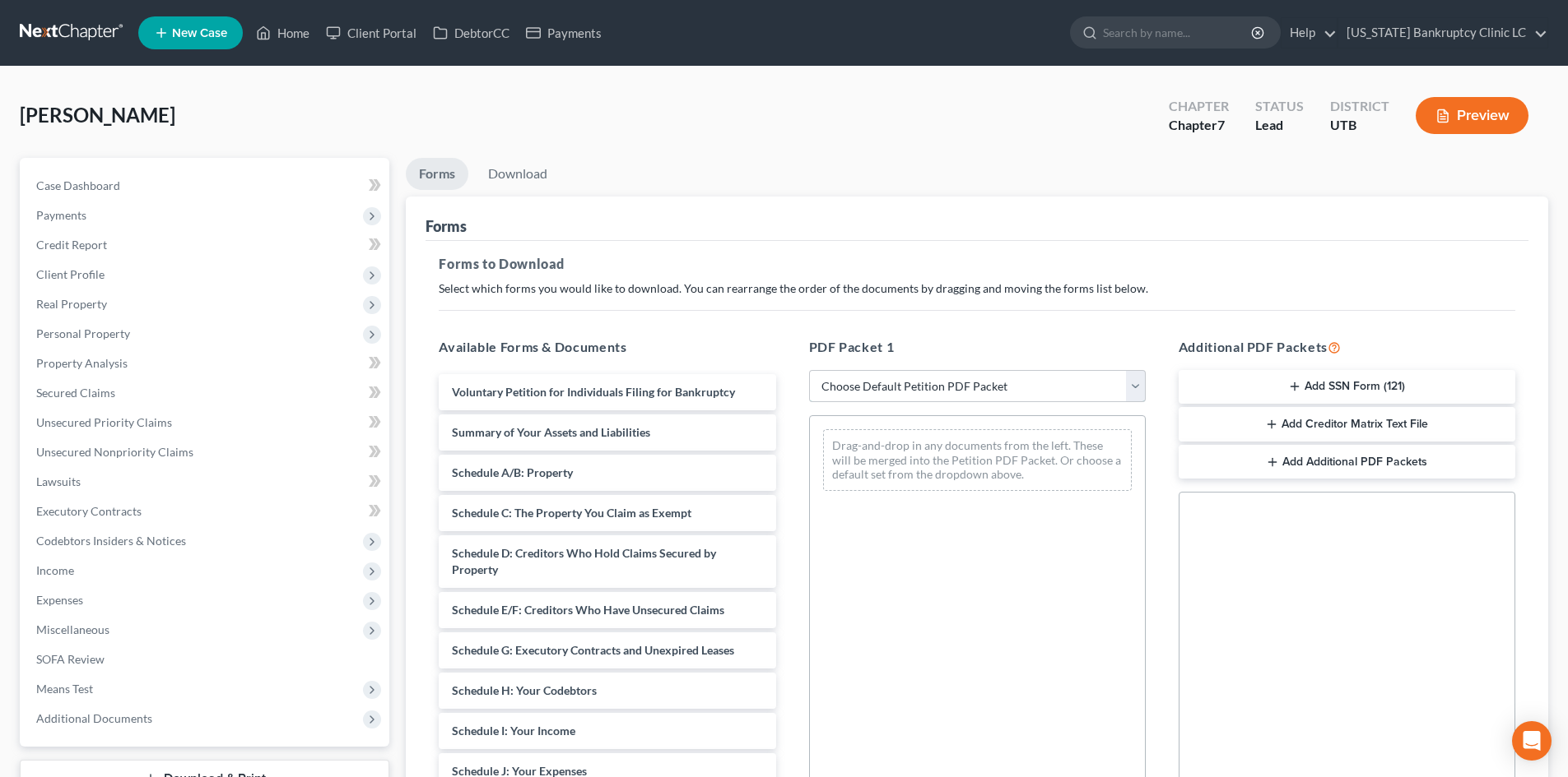
drag, startPoint x: 883, startPoint y: 374, endPoint x: 886, endPoint y: 399, distance: 25.2
click at [883, 374] on select "Choose Default Petition PDF Packet Complete Bankruptcy Petition (all forms and …" at bounding box center [977, 386] width 337 height 33
click at [809, 370] on select "Choose Default Petition PDF Packet Complete Bankruptcy Petition (all forms and …" at bounding box center [977, 386] width 337 height 33
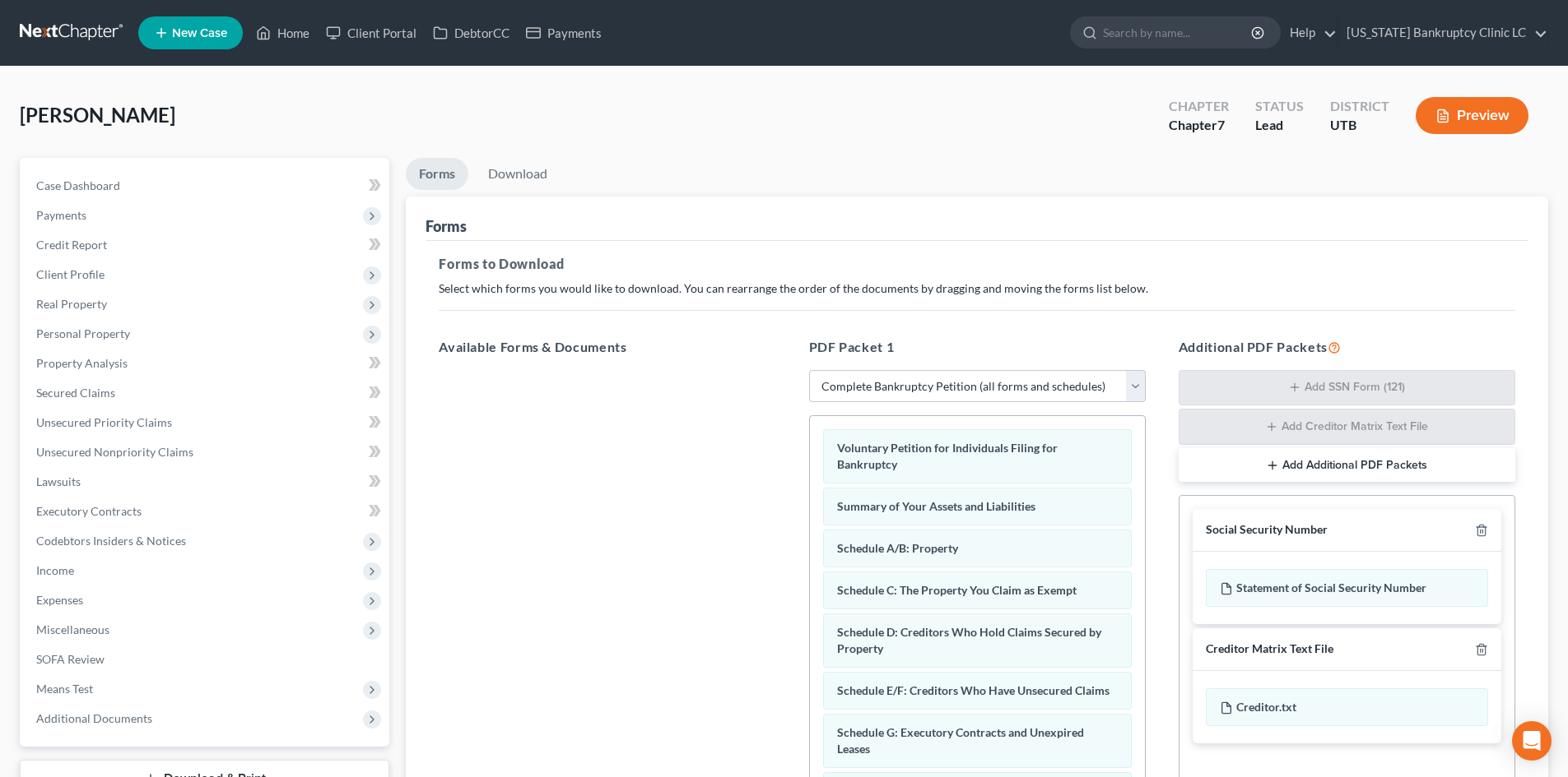
click at [1488, 646] on div "Creditor Matrix Text File" at bounding box center [1346, 649] width 308 height 43
click at [1486, 656] on div at bounding box center [1478, 649] width 20 height 16
click at [1485, 654] on icon "button" at bounding box center [1481, 649] width 8 height 11
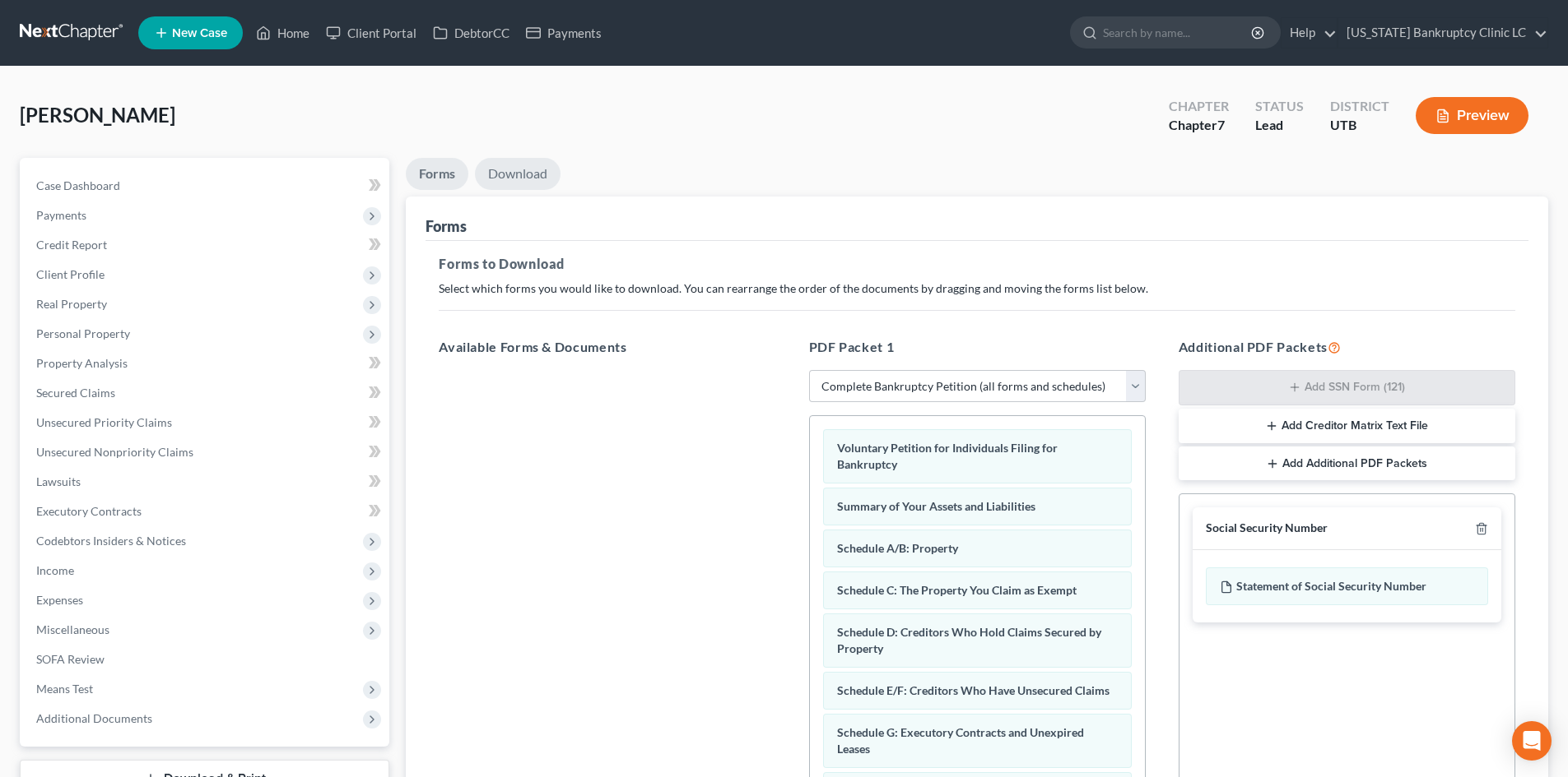
click at [511, 183] on link "Download" at bounding box center [518, 174] width 86 height 32
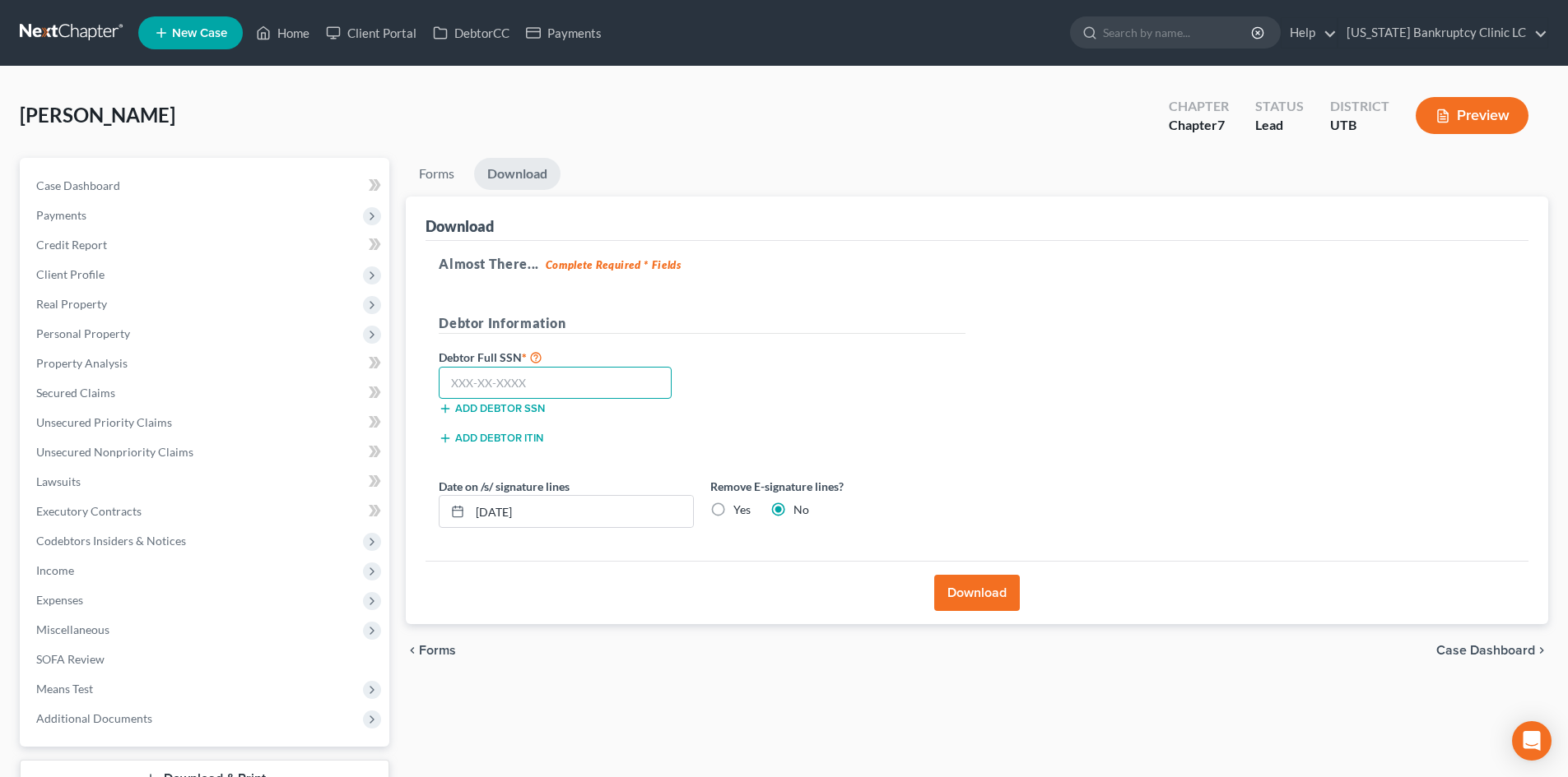
click at [599, 370] on input "text" at bounding box center [555, 383] width 233 height 33
click at [975, 586] on button "Download" at bounding box center [977, 593] width 86 height 36
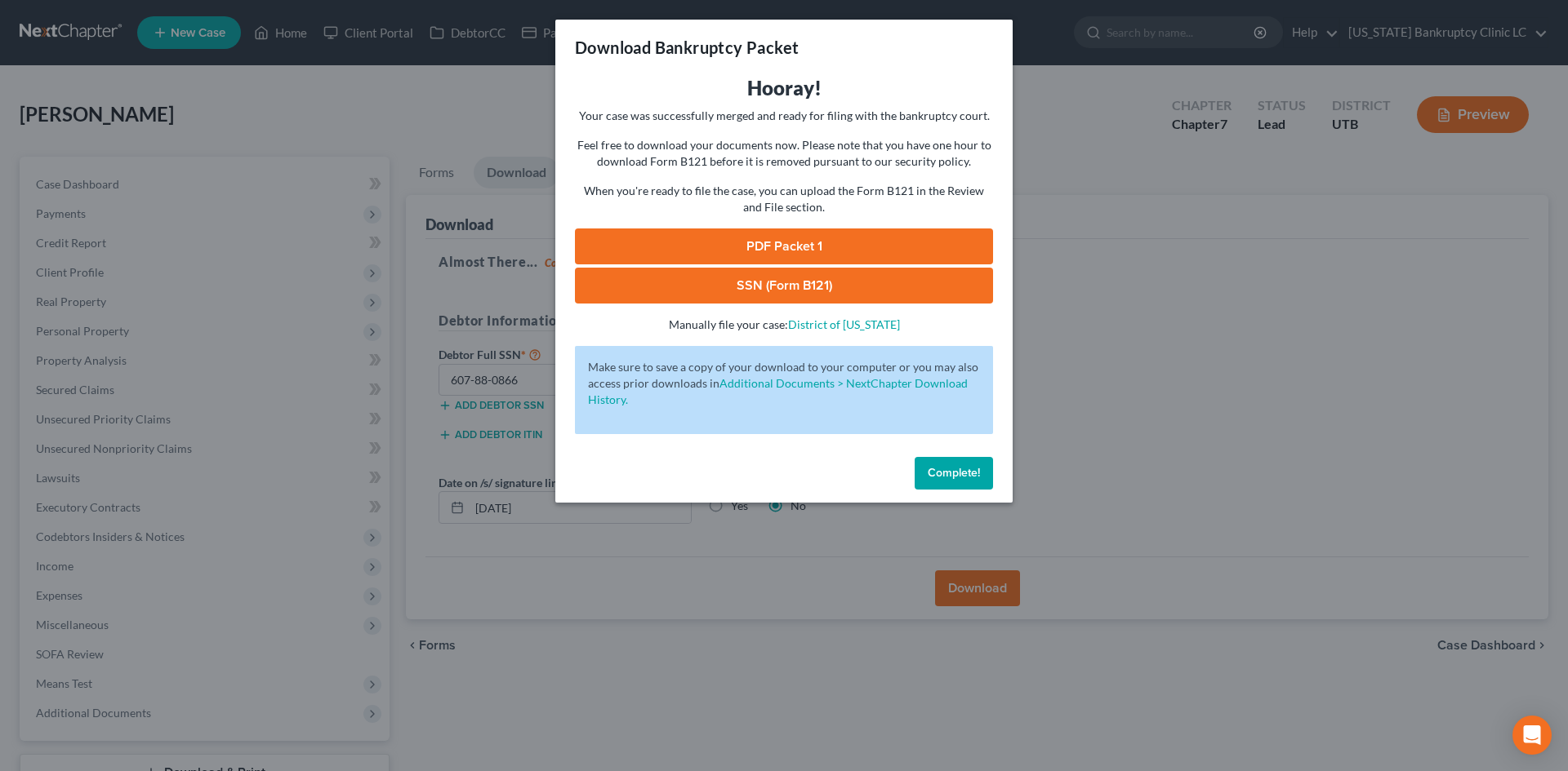
click at [661, 244] on link "PDF Packet 1" at bounding box center [783, 246] width 418 height 36
click at [695, 298] on link "SSN (Form B121)" at bounding box center [783, 285] width 418 height 36
click at [936, 473] on span "Complete!" at bounding box center [954, 473] width 53 height 14
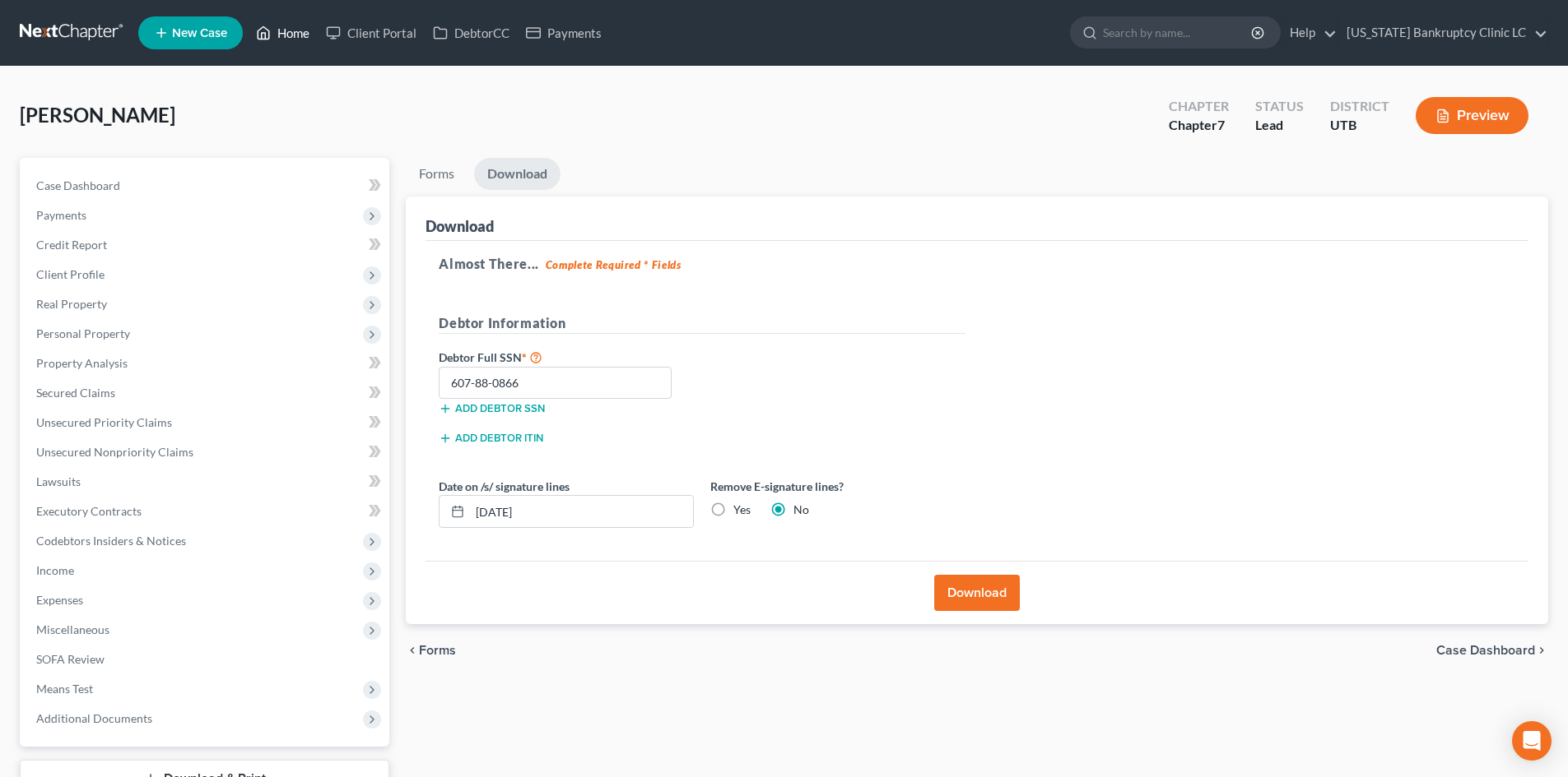
click at [293, 24] on link "Home" at bounding box center [282, 33] width 70 height 29
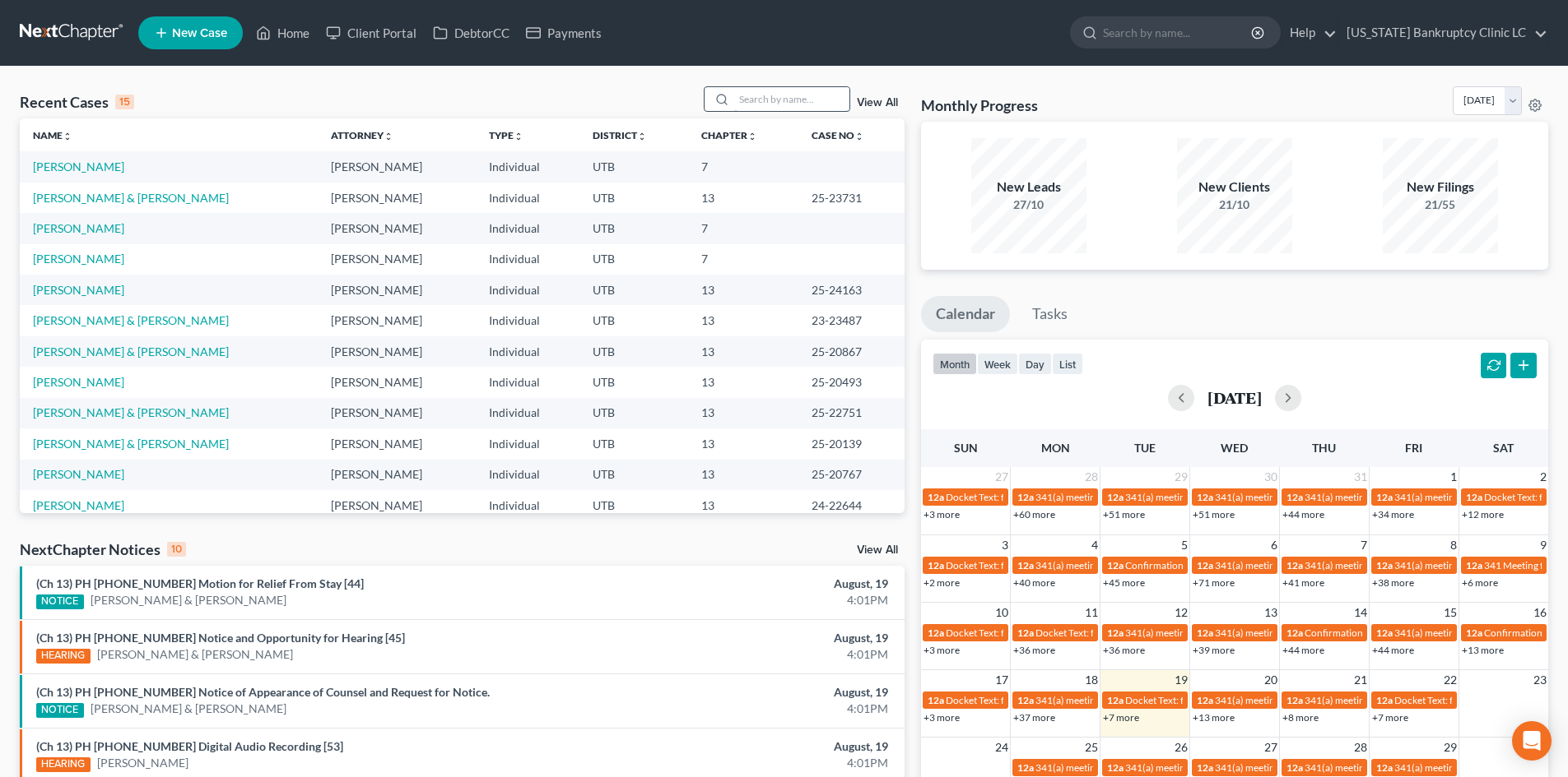
click at [763, 95] on input "search" at bounding box center [792, 99] width 115 height 24
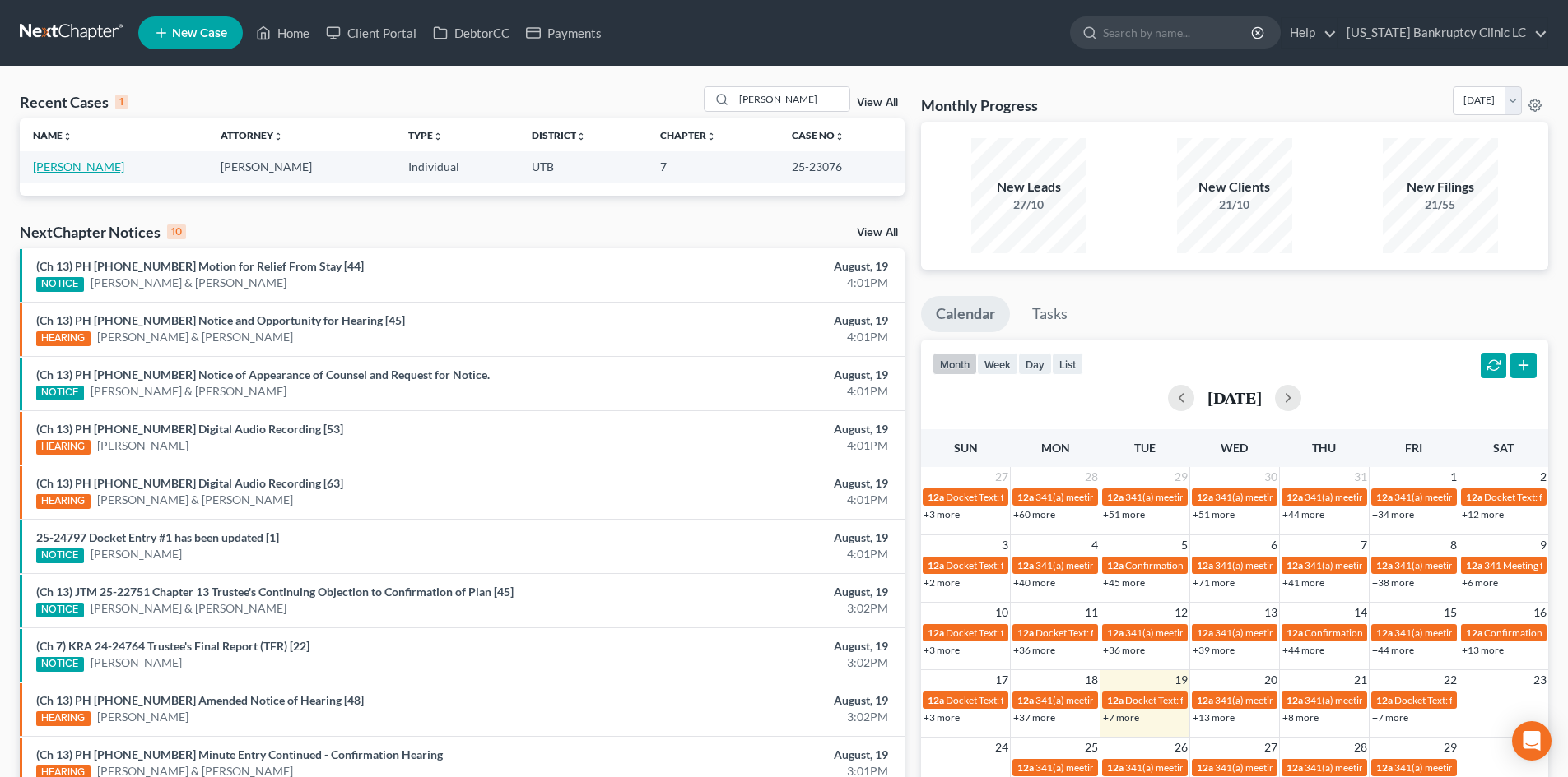
click at [49, 169] on link "[PERSON_NAME]" at bounding box center [78, 166] width 92 height 14
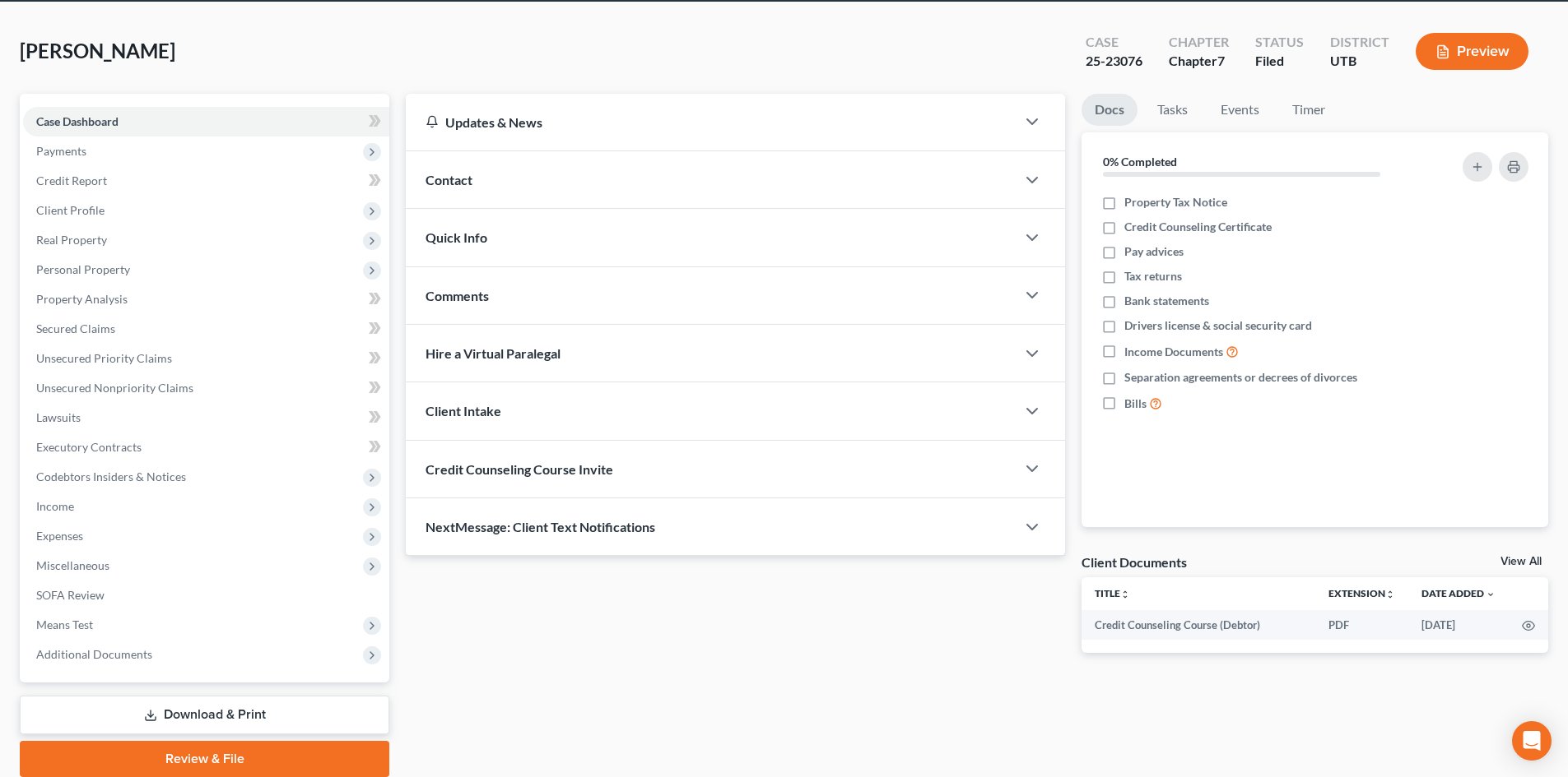
scroll to position [127, 0]
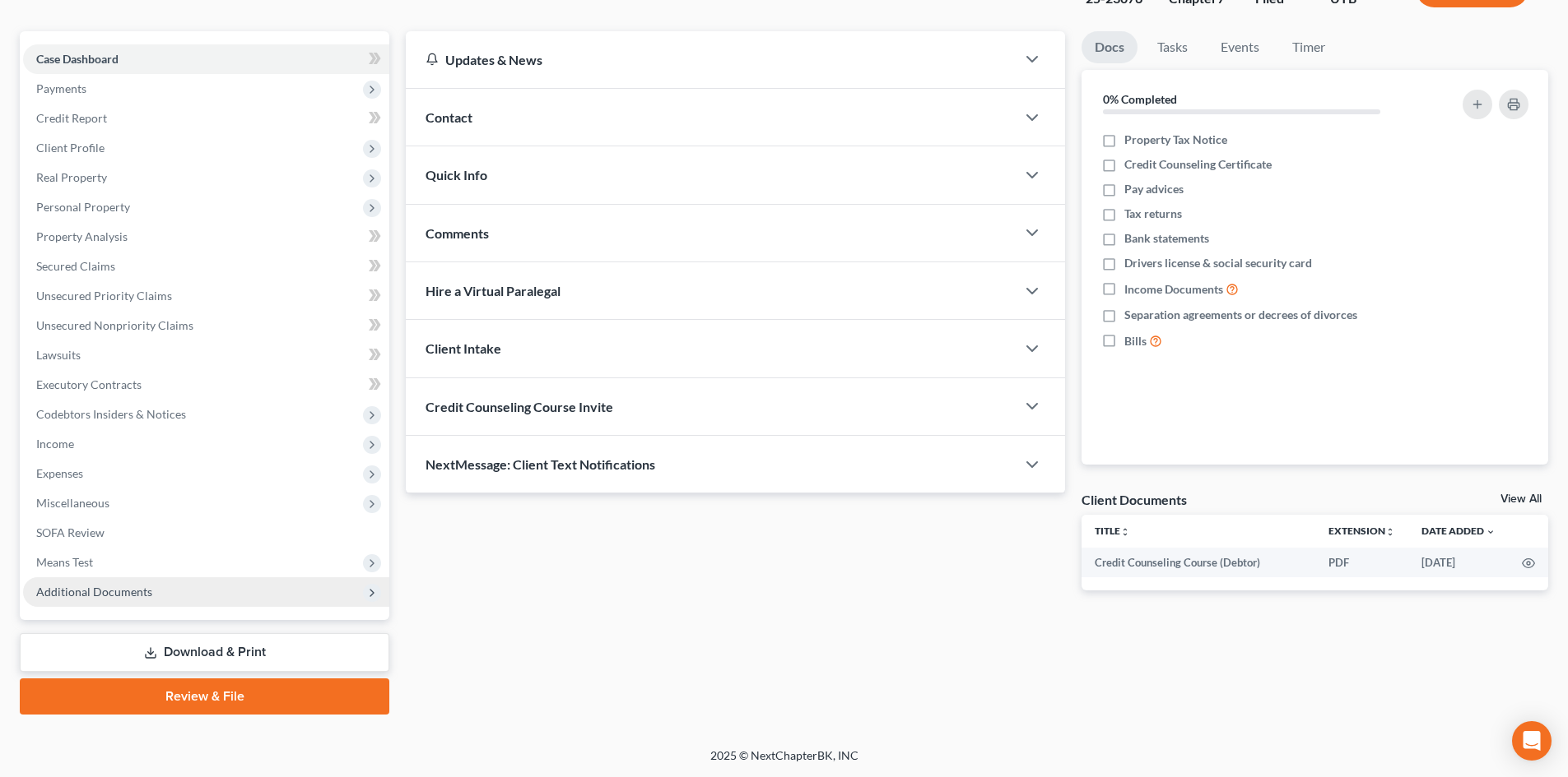
click at [150, 600] on span "Additional Documents" at bounding box center [206, 591] width 366 height 29
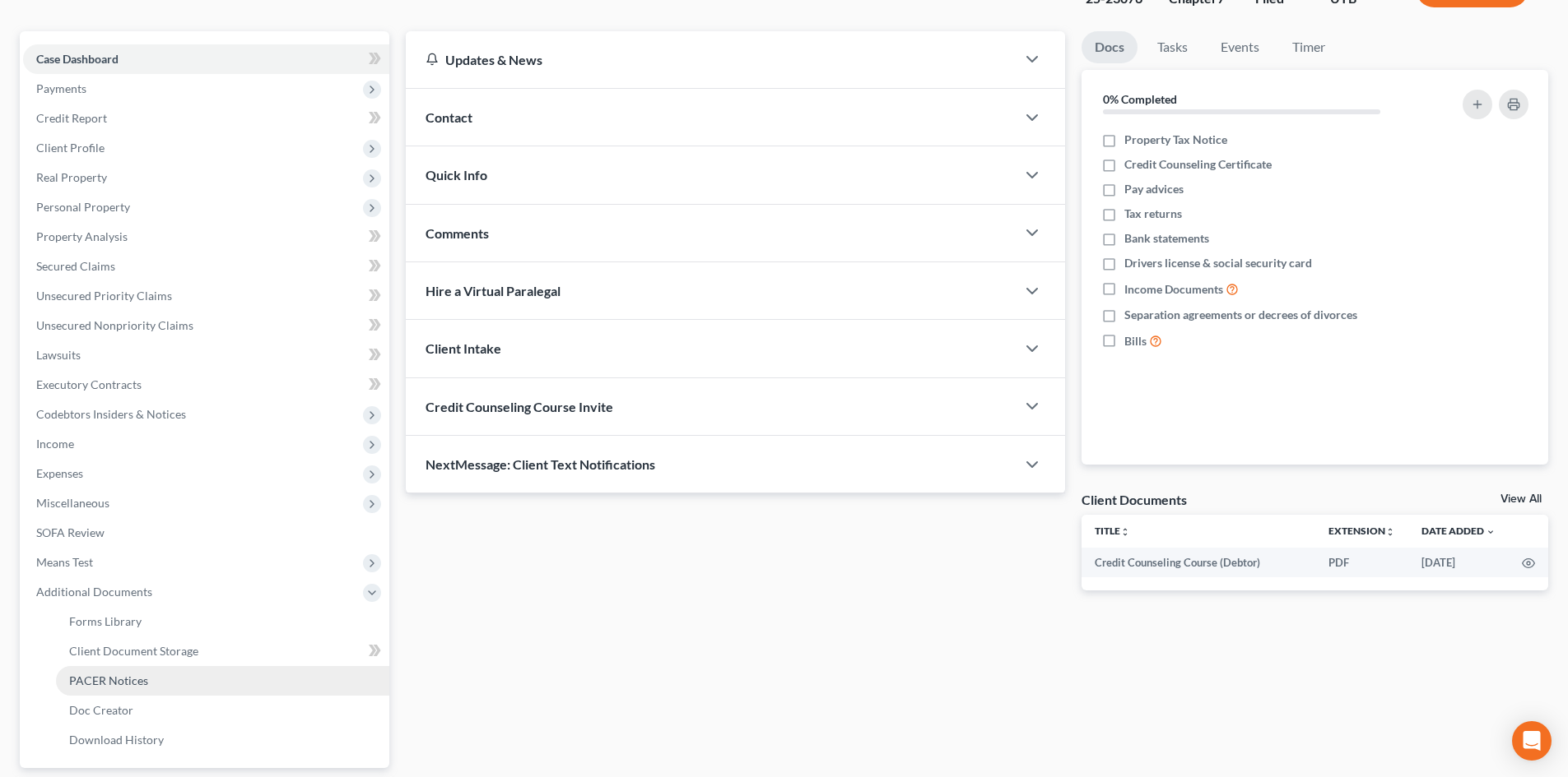
click at [153, 685] on link "PACER Notices" at bounding box center [223, 680] width 334 height 29
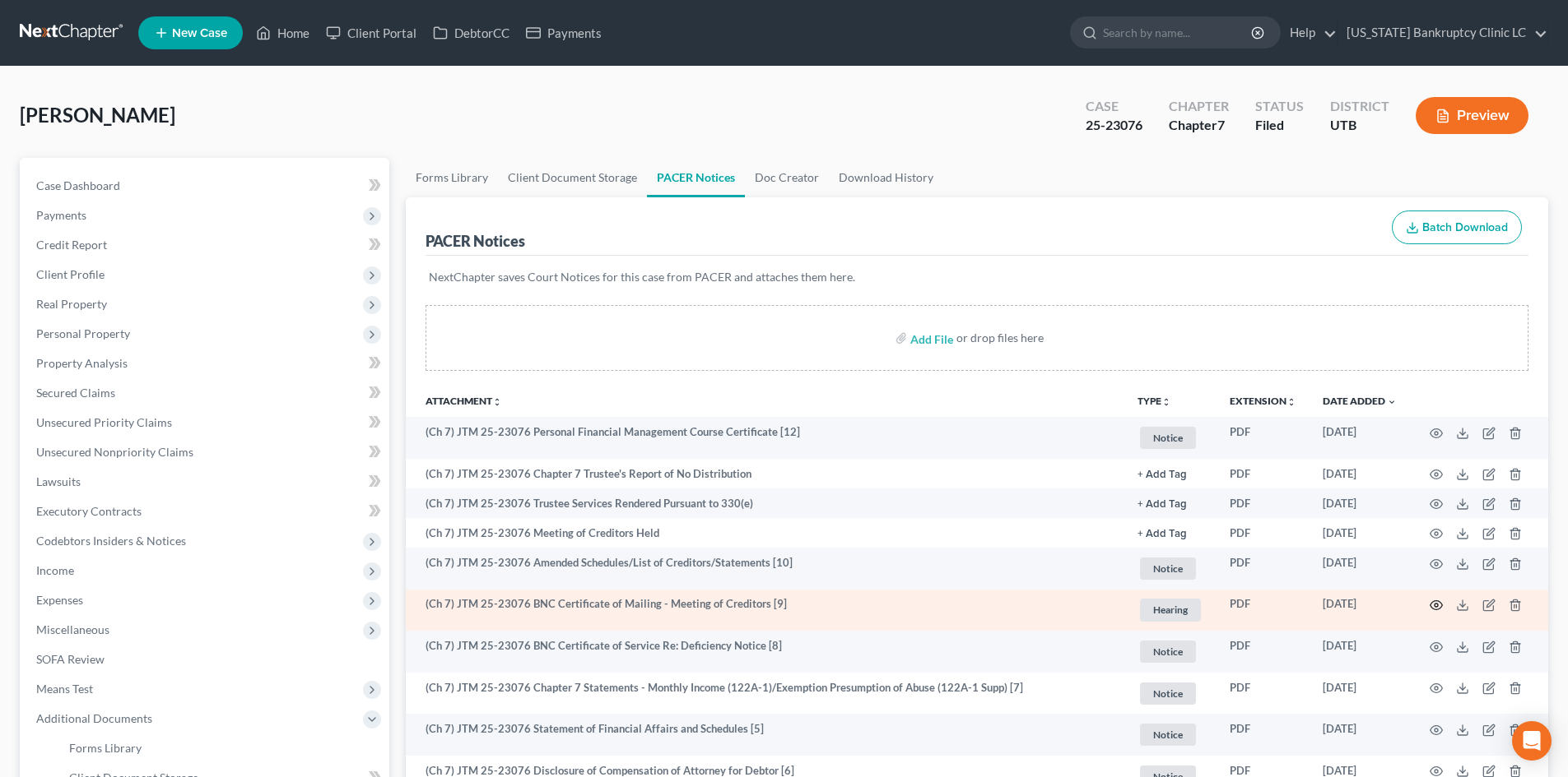
click at [1436, 604] on circle "button" at bounding box center [1436, 606] width 3 height 3
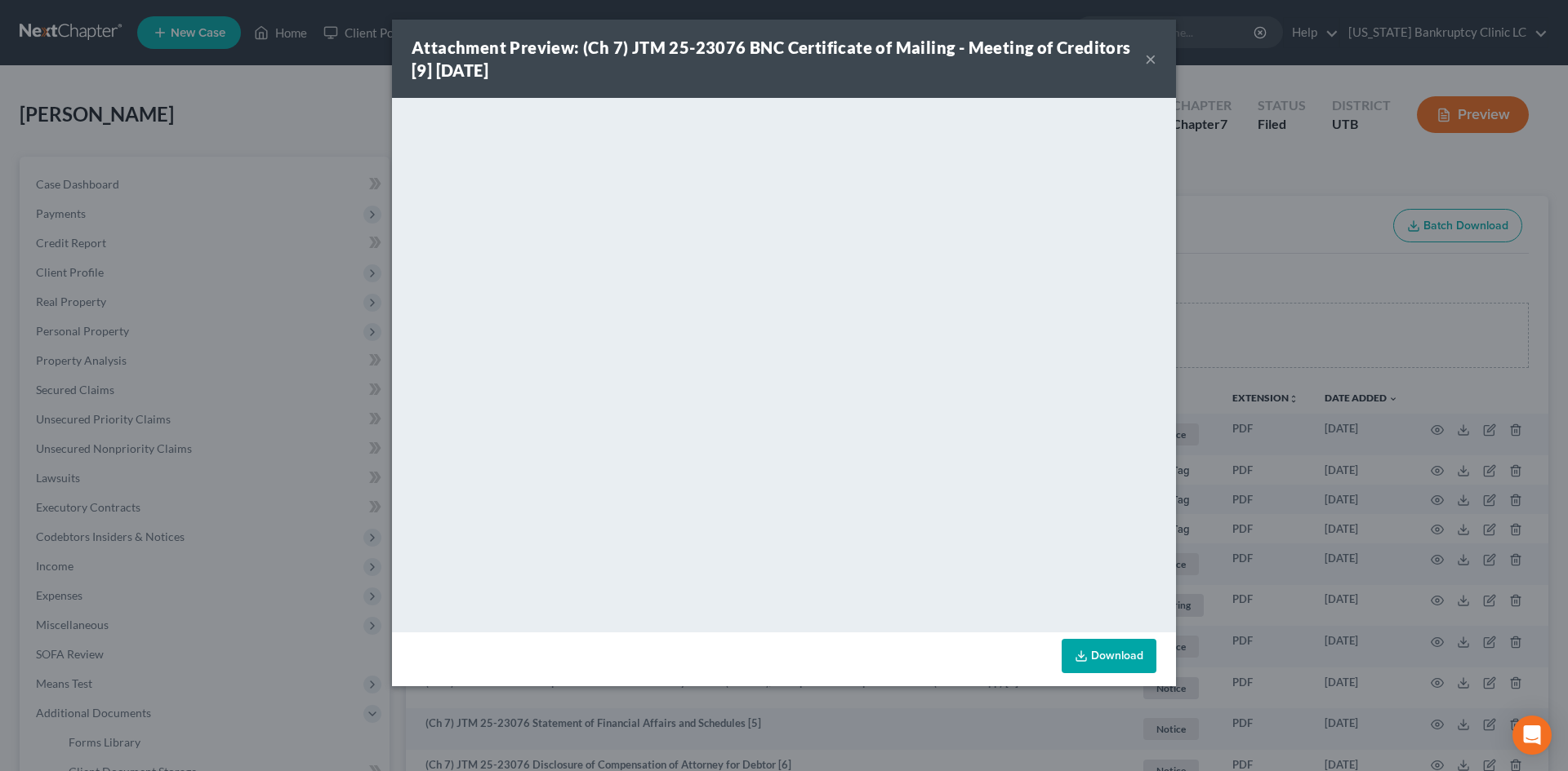
click at [1148, 61] on button "×" at bounding box center [1151, 59] width 12 height 20
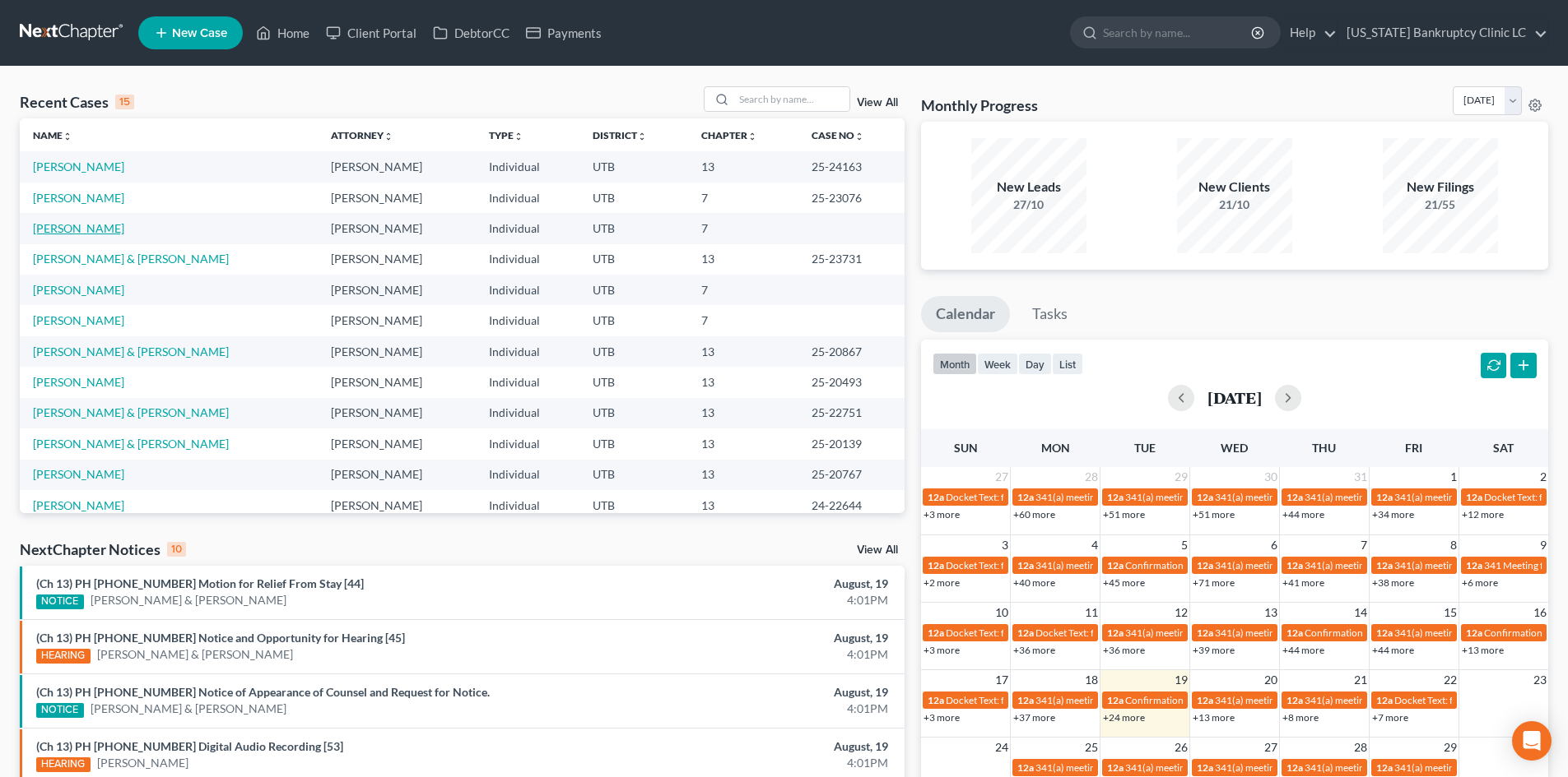
click at [61, 229] on link "[PERSON_NAME]" at bounding box center [78, 228] width 92 height 14
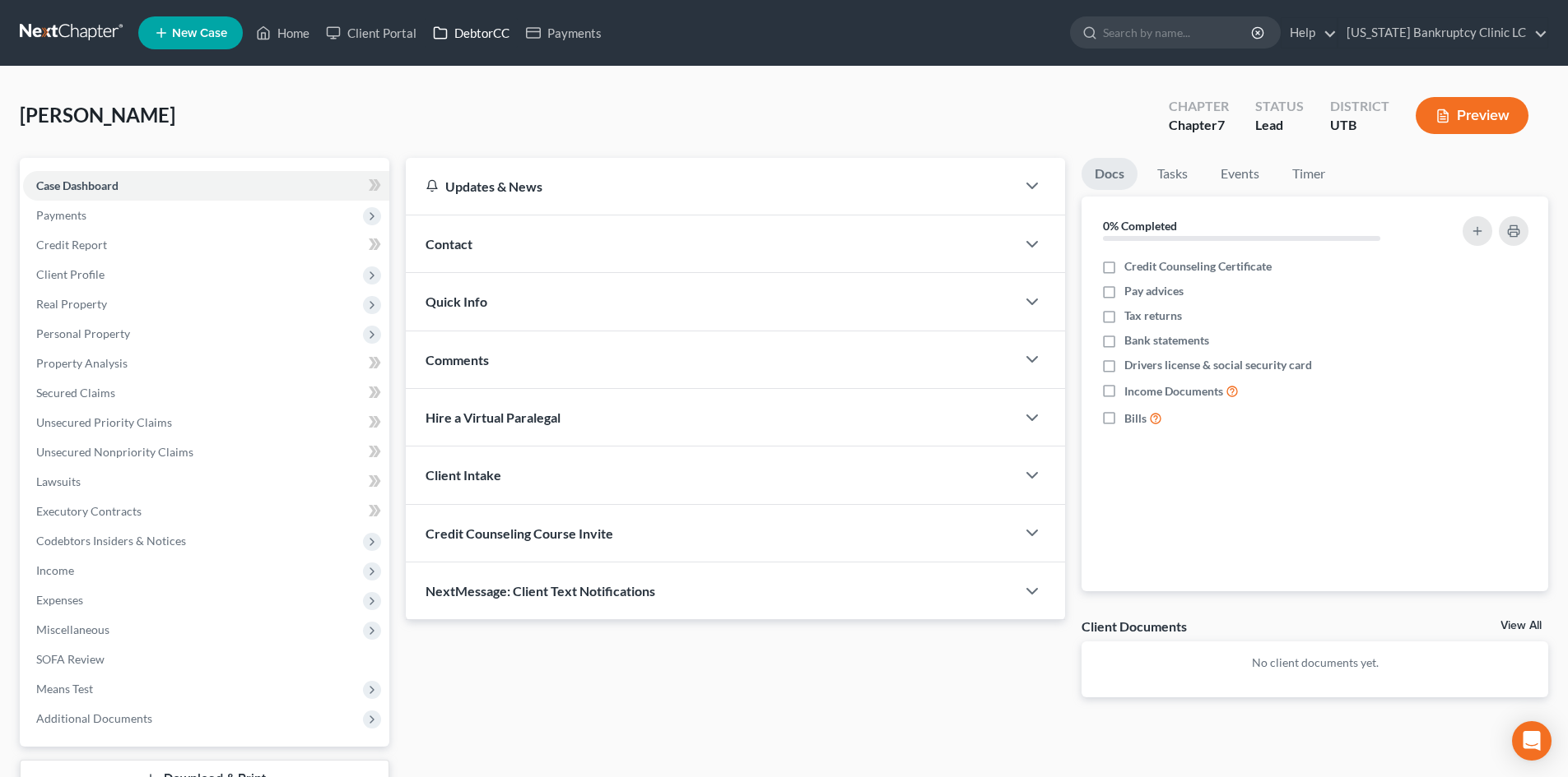
click at [481, 40] on link "DebtorCC" at bounding box center [471, 33] width 93 height 29
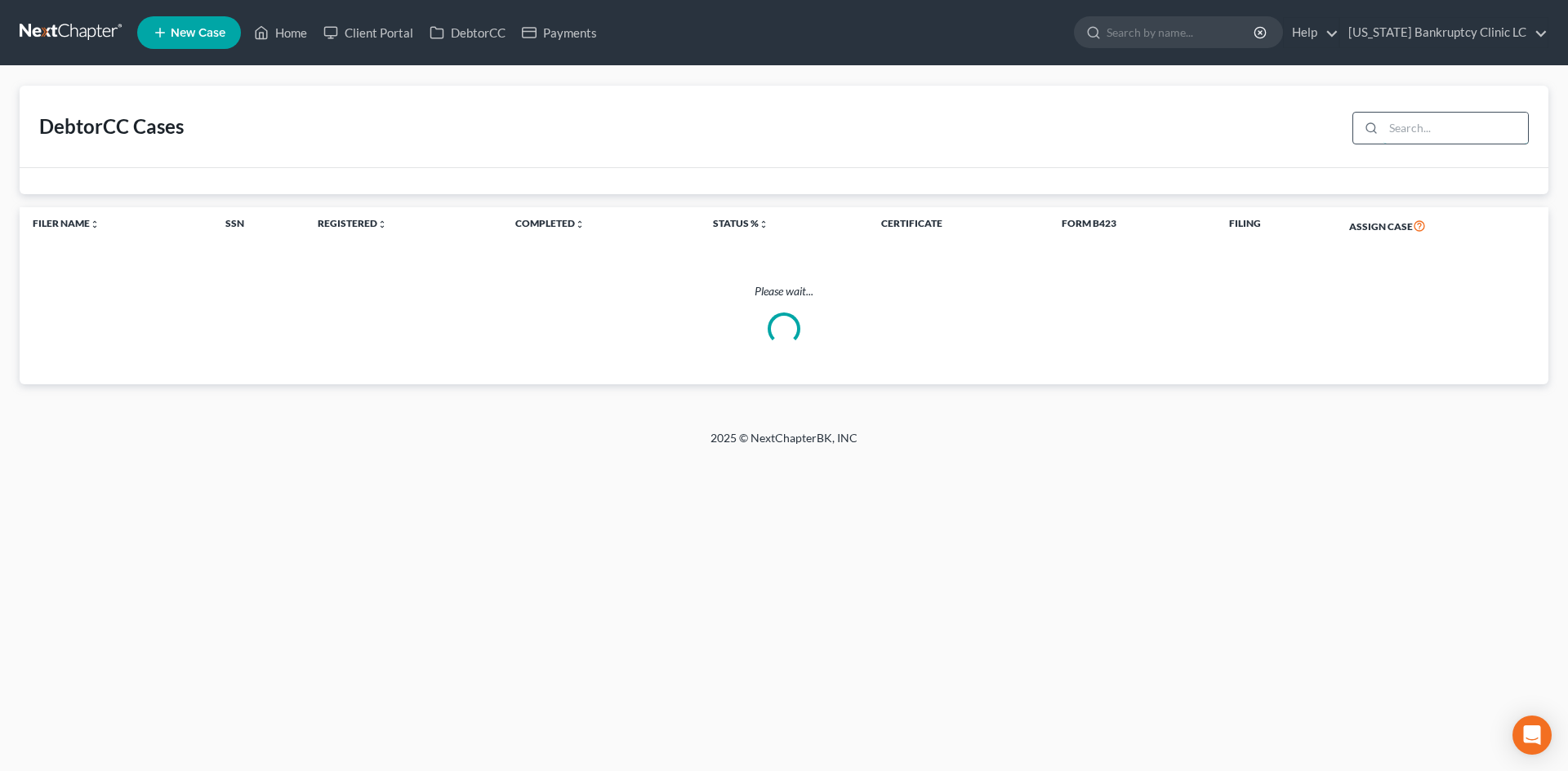
click at [1410, 123] on input "search" at bounding box center [1455, 128] width 144 height 31
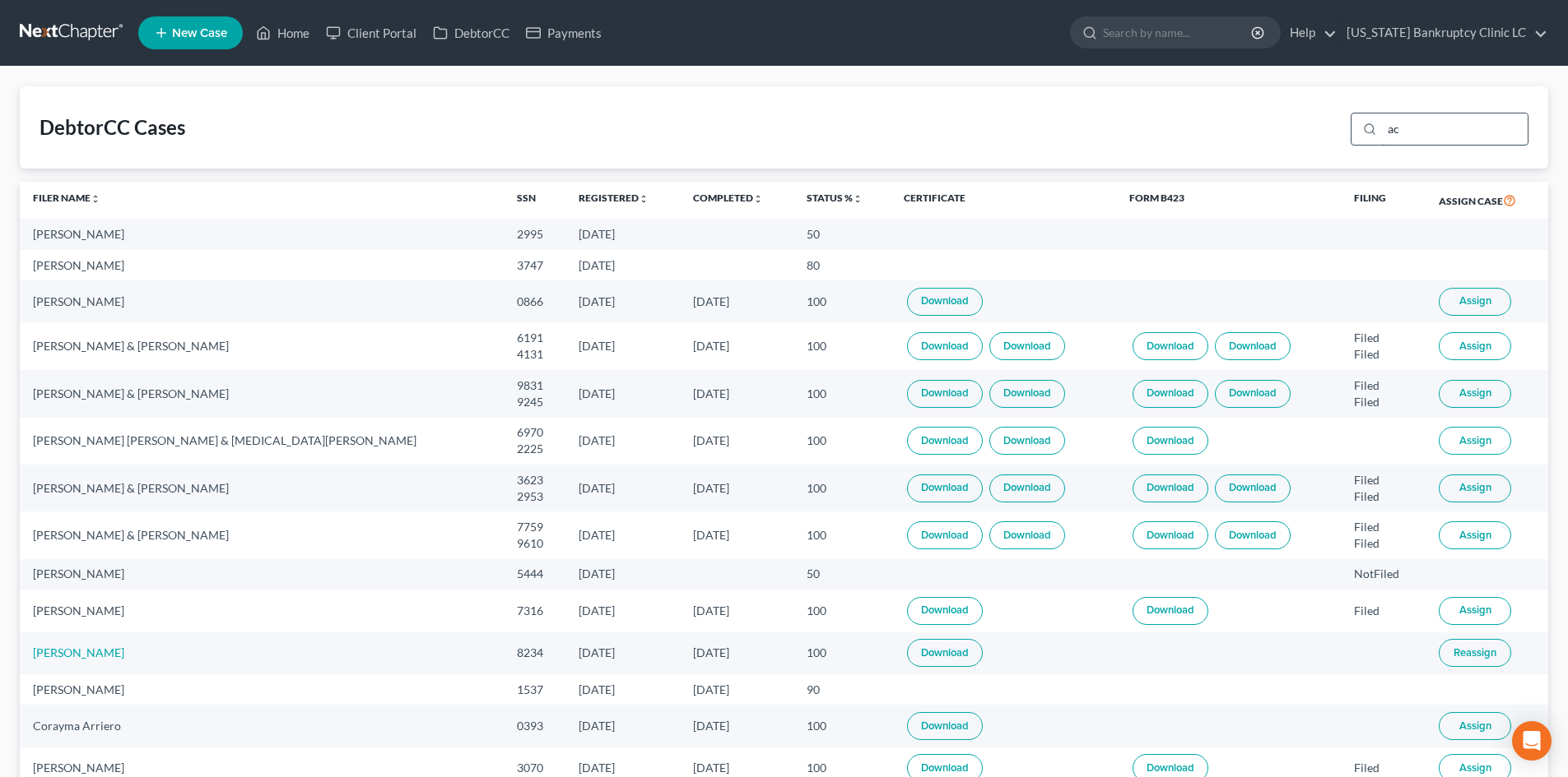
type input "a"
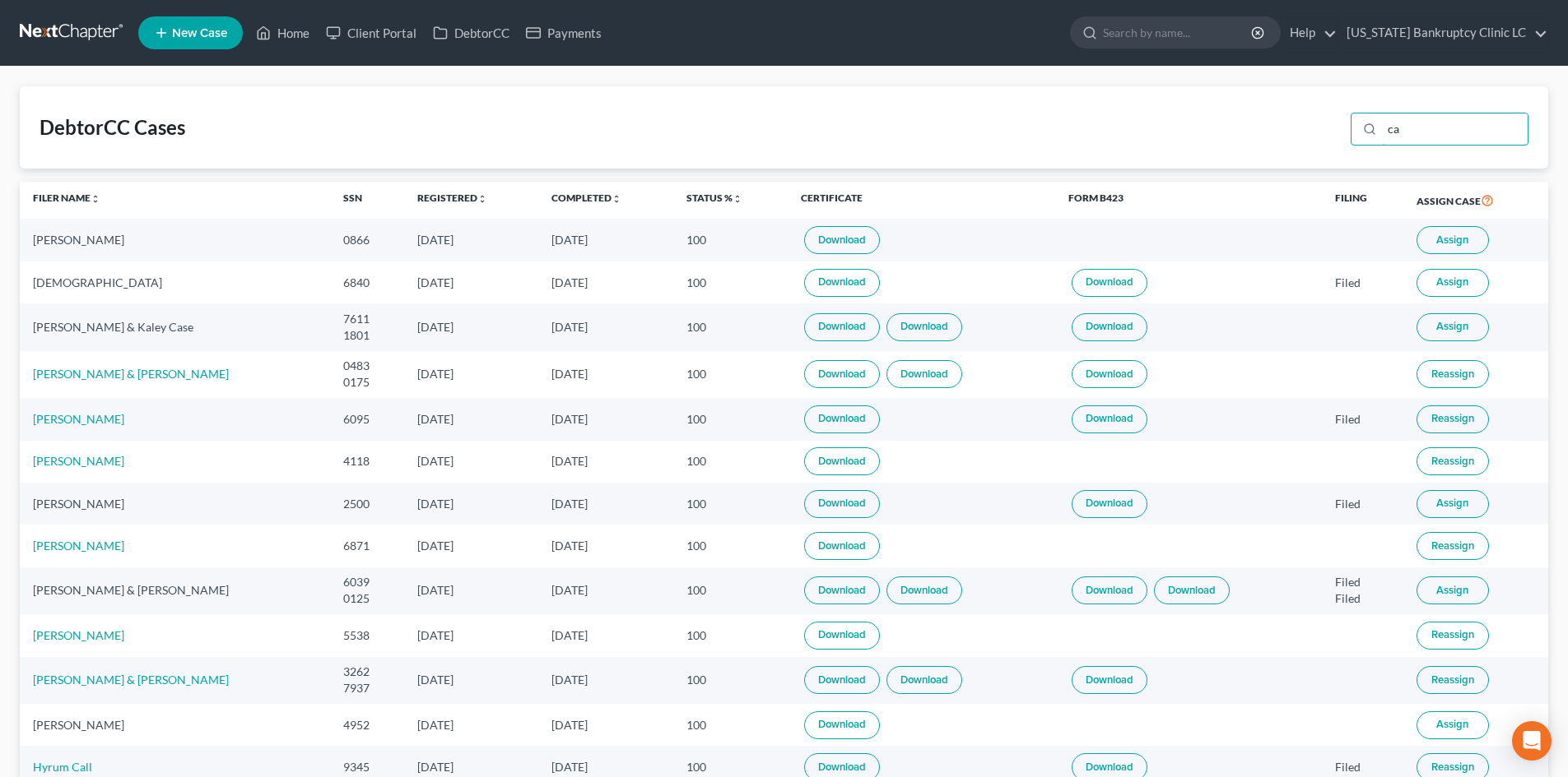
type input "ca"
click at [1489, 239] on button "Assign" at bounding box center [1452, 239] width 72 height 28
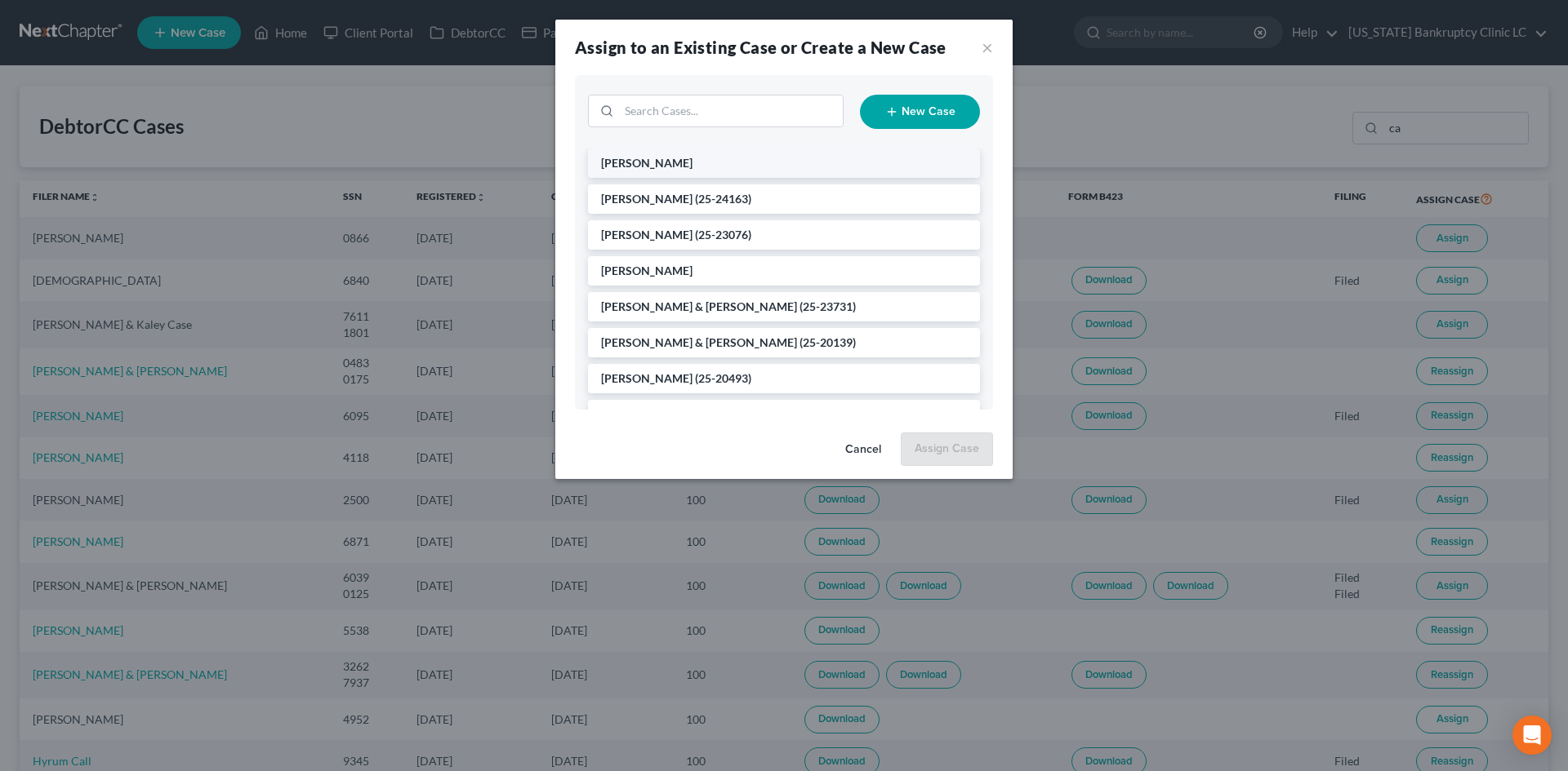
click at [669, 168] on li "[PERSON_NAME]" at bounding box center [784, 163] width 392 height 29
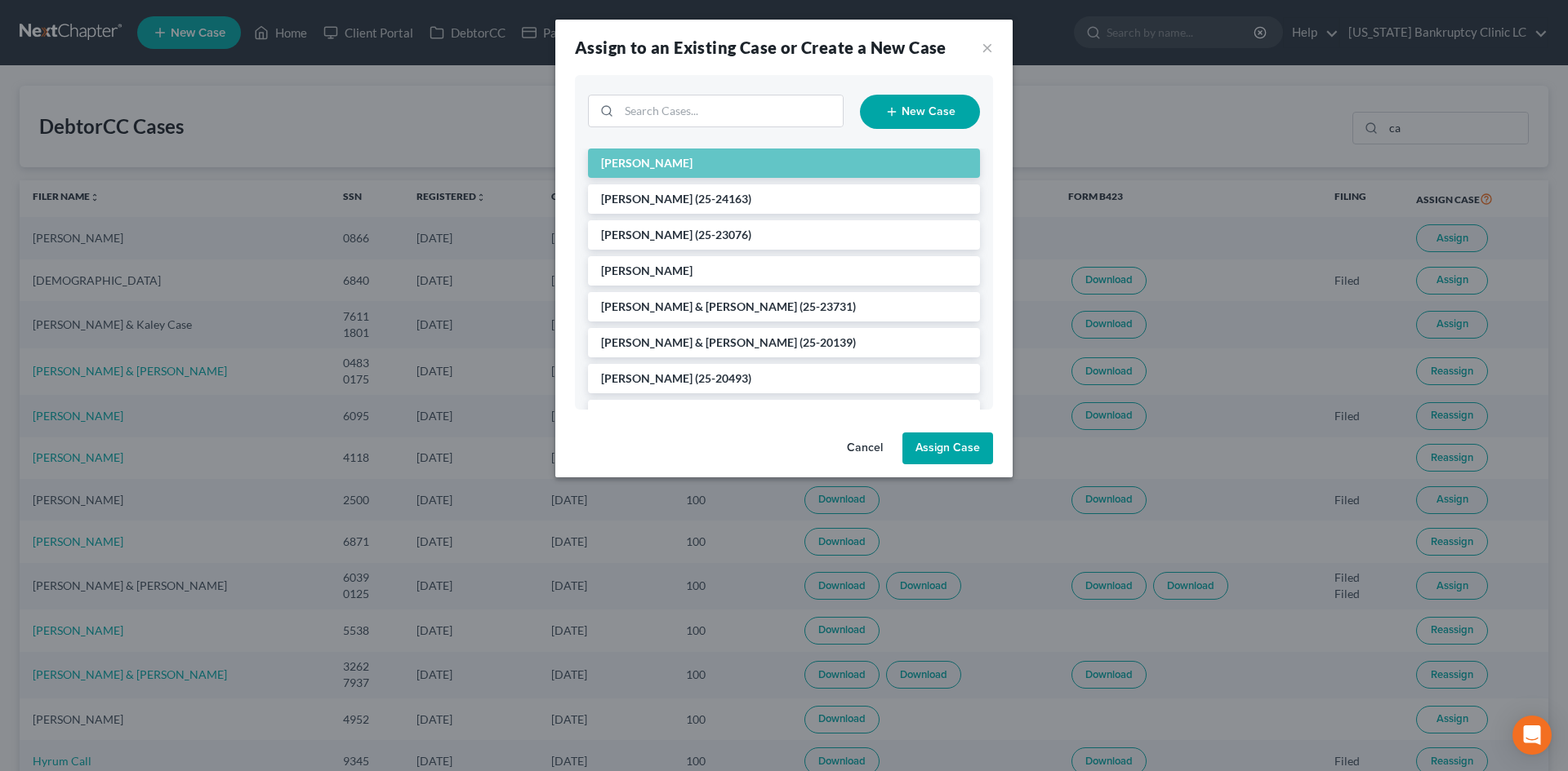
click at [944, 447] on button "Assign Case" at bounding box center [947, 448] width 91 height 33
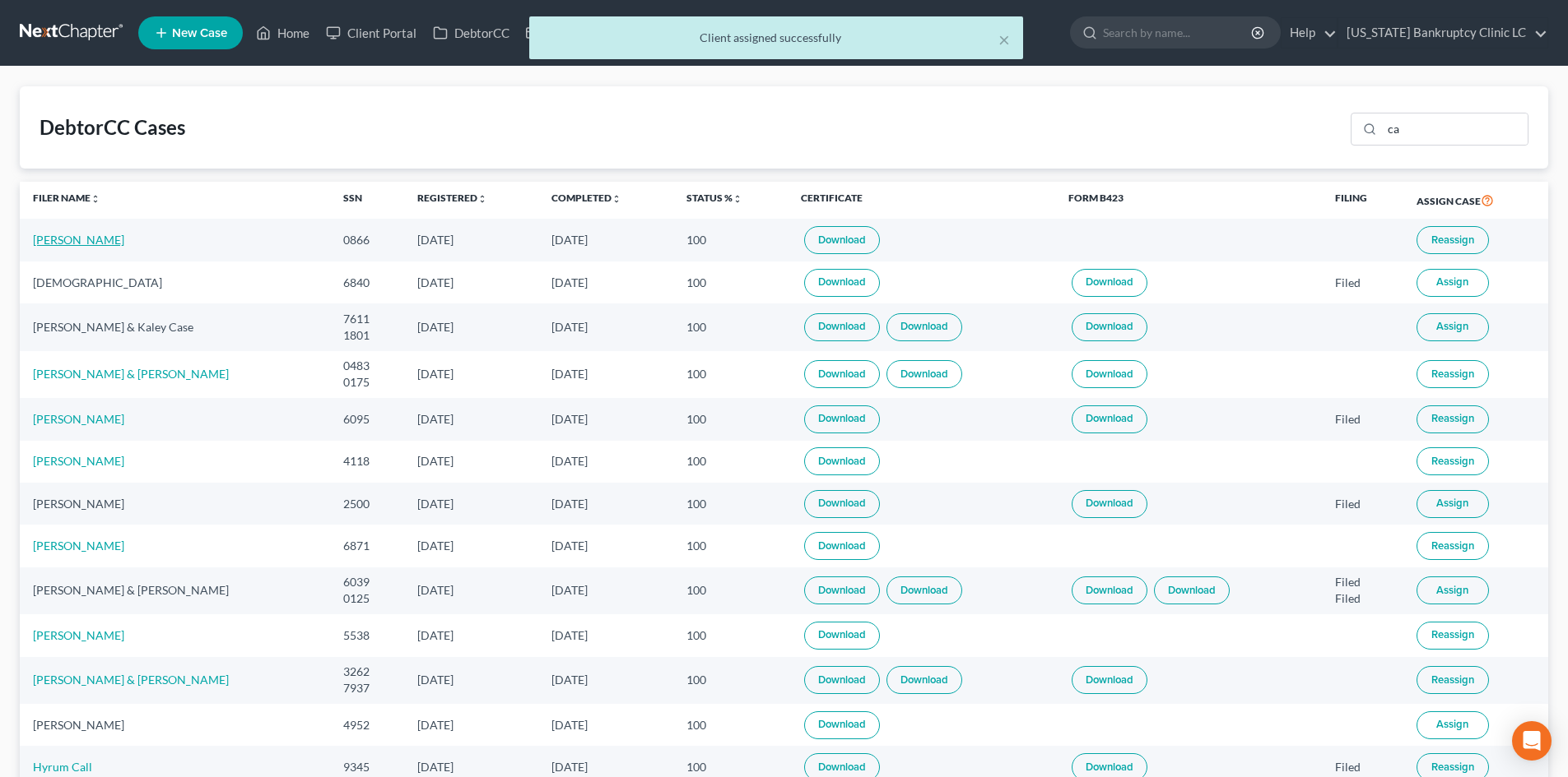
click at [44, 234] on link "[PERSON_NAME]" at bounding box center [78, 239] width 92 height 14
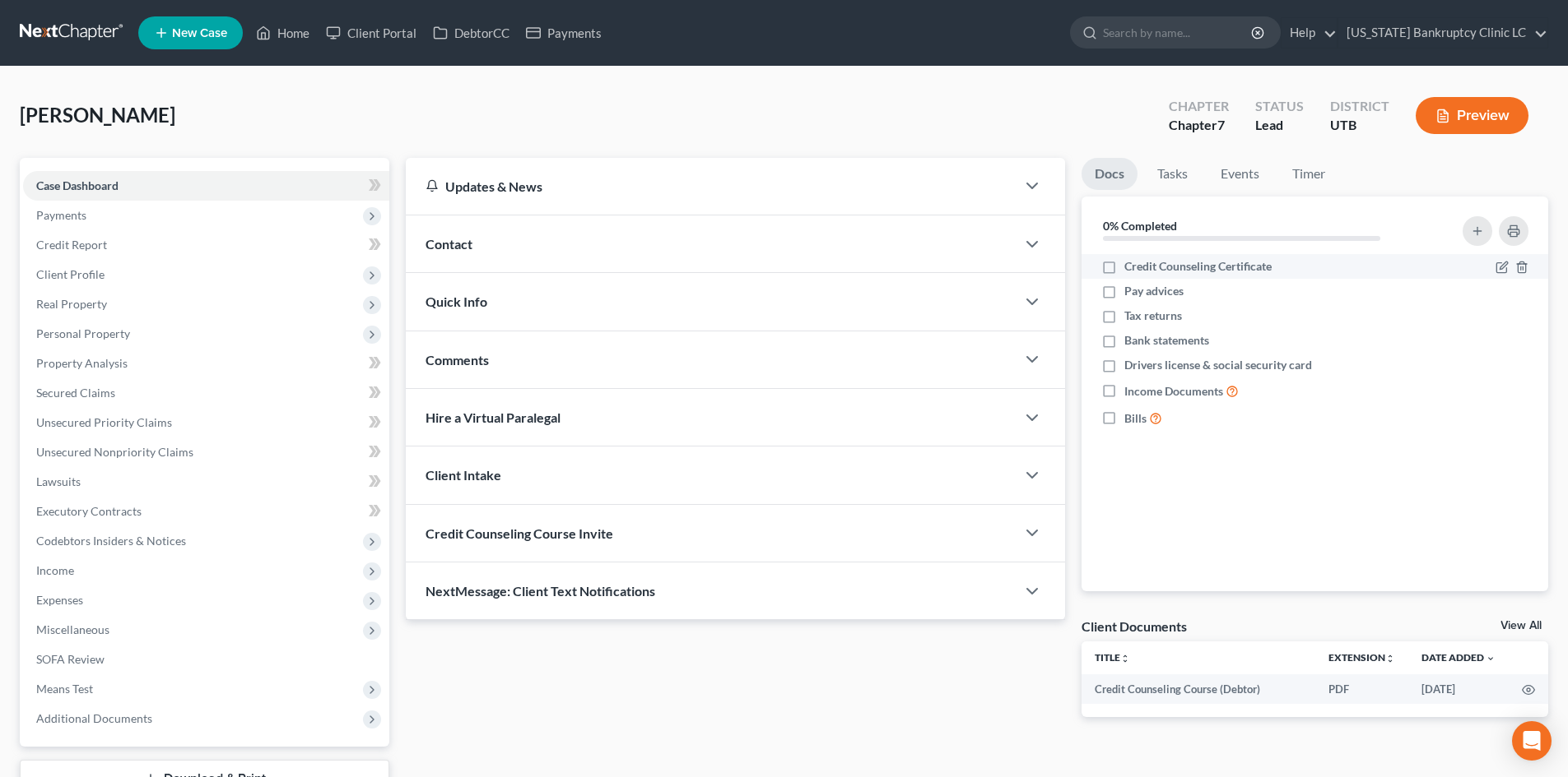
click at [1124, 266] on label "Credit Counseling Certificate" at bounding box center [1197, 267] width 147 height 17
click at [1131, 266] on input "Credit Counseling Certificate" at bounding box center [1136, 264] width 11 height 11
checkbox input "true"
click at [1124, 291] on label "Pay advices" at bounding box center [1154, 291] width 60 height 17
click at [1131, 291] on input "Pay advices" at bounding box center [1136, 288] width 11 height 11
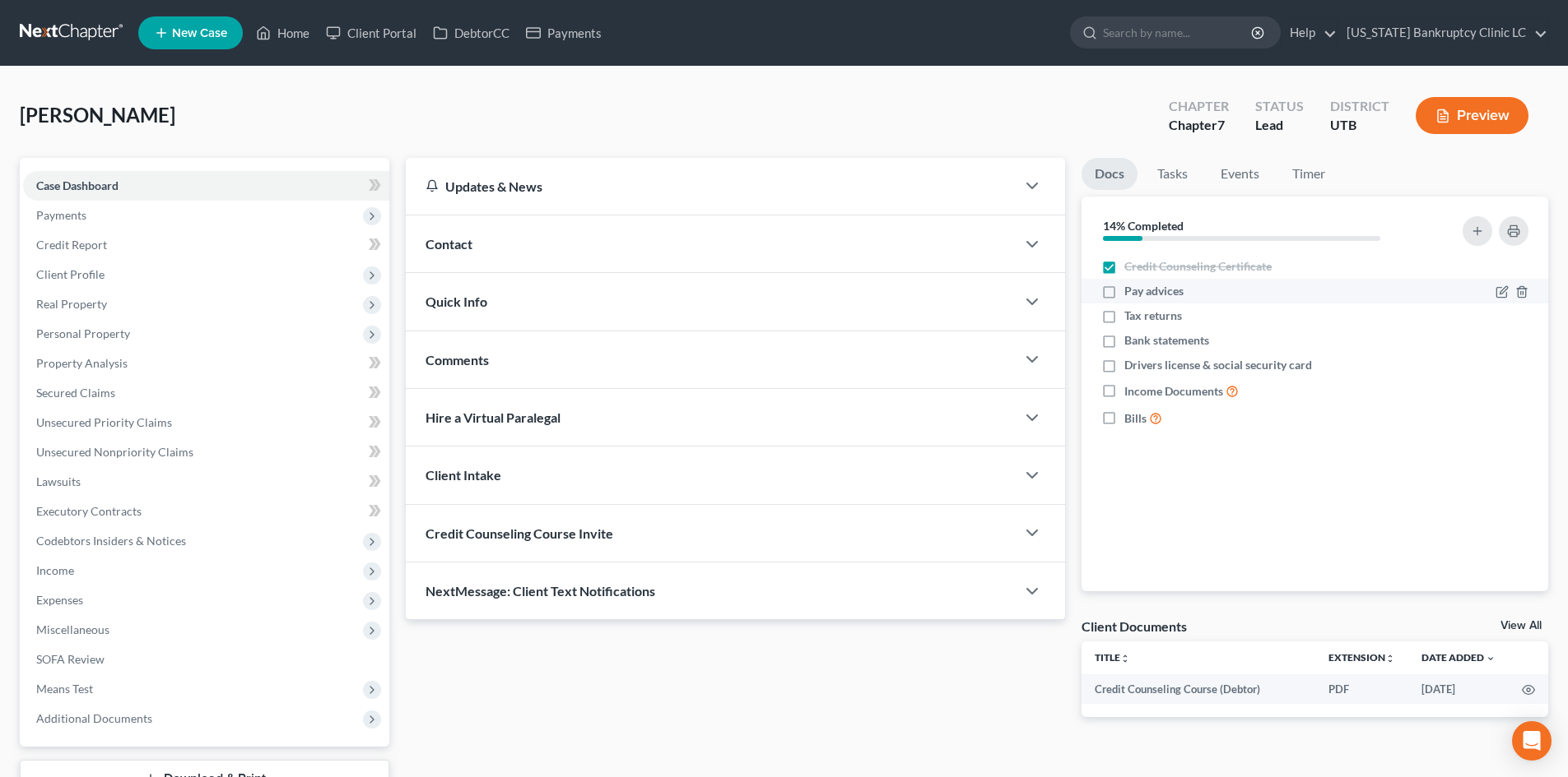
checkbox input "true"
click at [1515, 343] on div at bounding box center [1511, 341] width 33 height 17
click at [1516, 343] on icon "button" at bounding box center [1522, 342] width 13 height 13
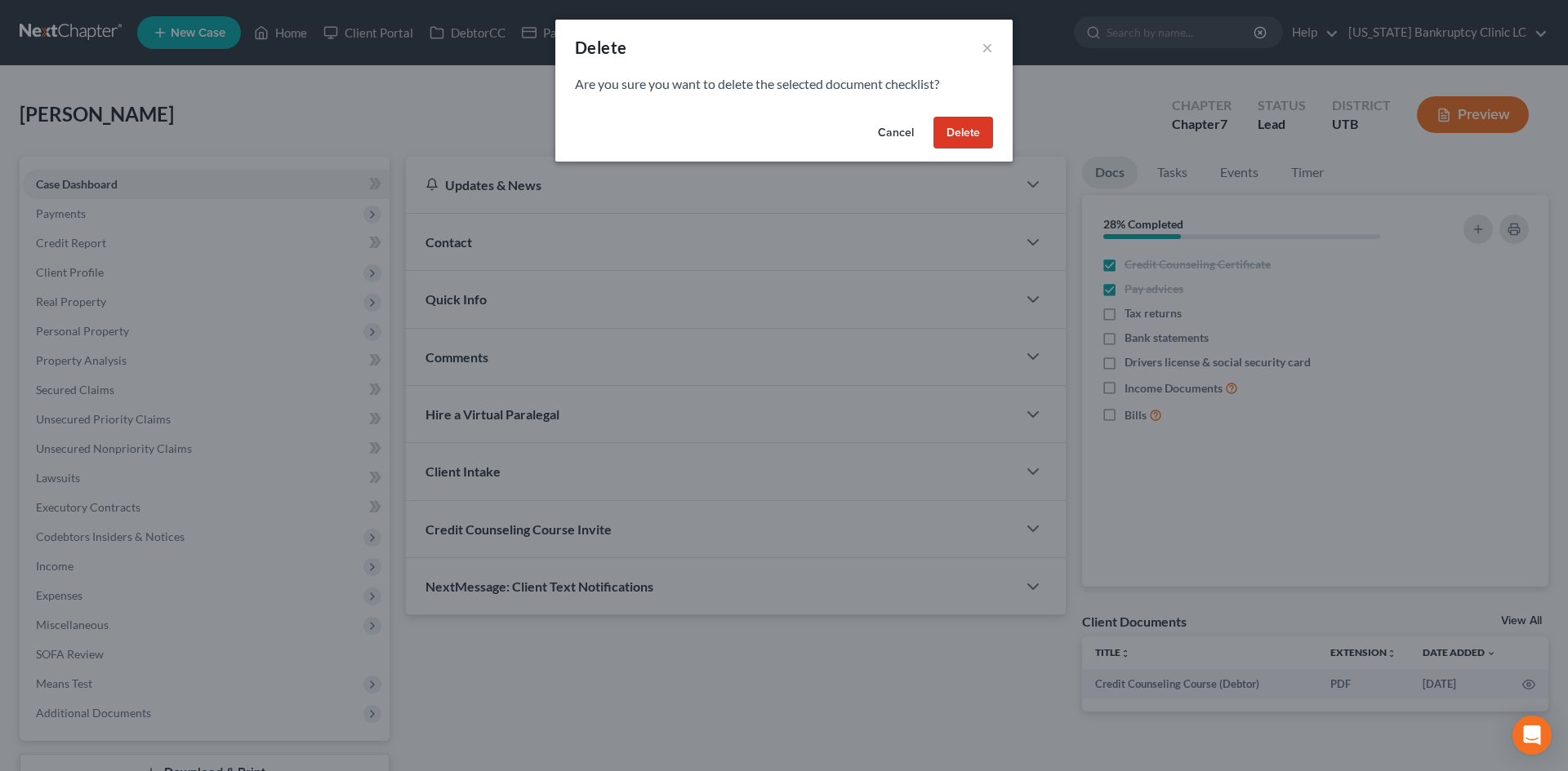
click at [973, 138] on button "Delete" at bounding box center [962, 133] width 59 height 33
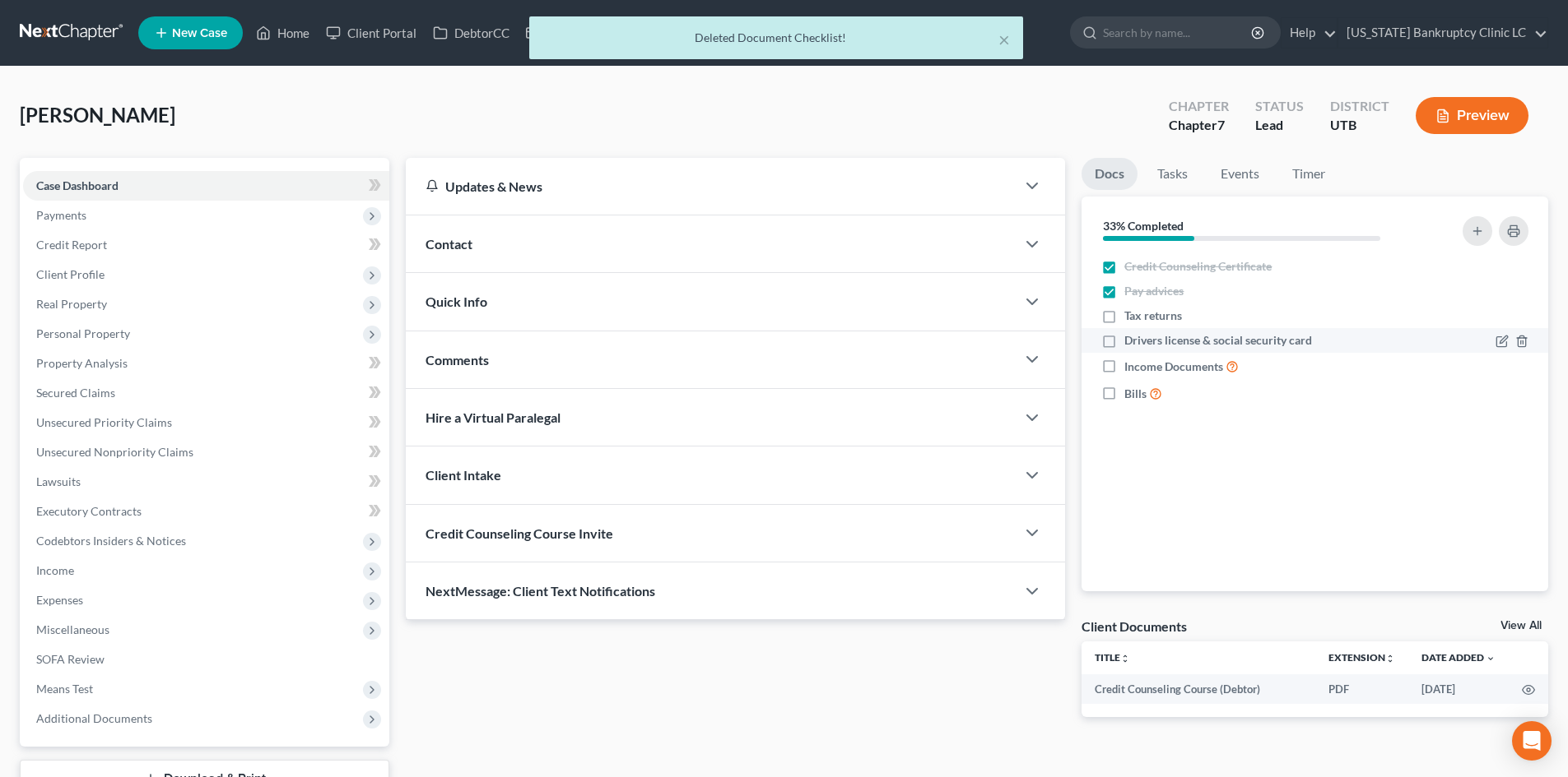
click at [1124, 339] on label "Drivers license & social security card" at bounding box center [1218, 341] width 187 height 17
click at [1131, 339] on input "Drivers license & social security card" at bounding box center [1136, 338] width 11 height 11
checkbox input "true"
click at [1124, 365] on label "Income Documents" at bounding box center [1181, 366] width 114 height 19
click at [1131, 365] on input "Income Documents" at bounding box center [1136, 362] width 11 height 11
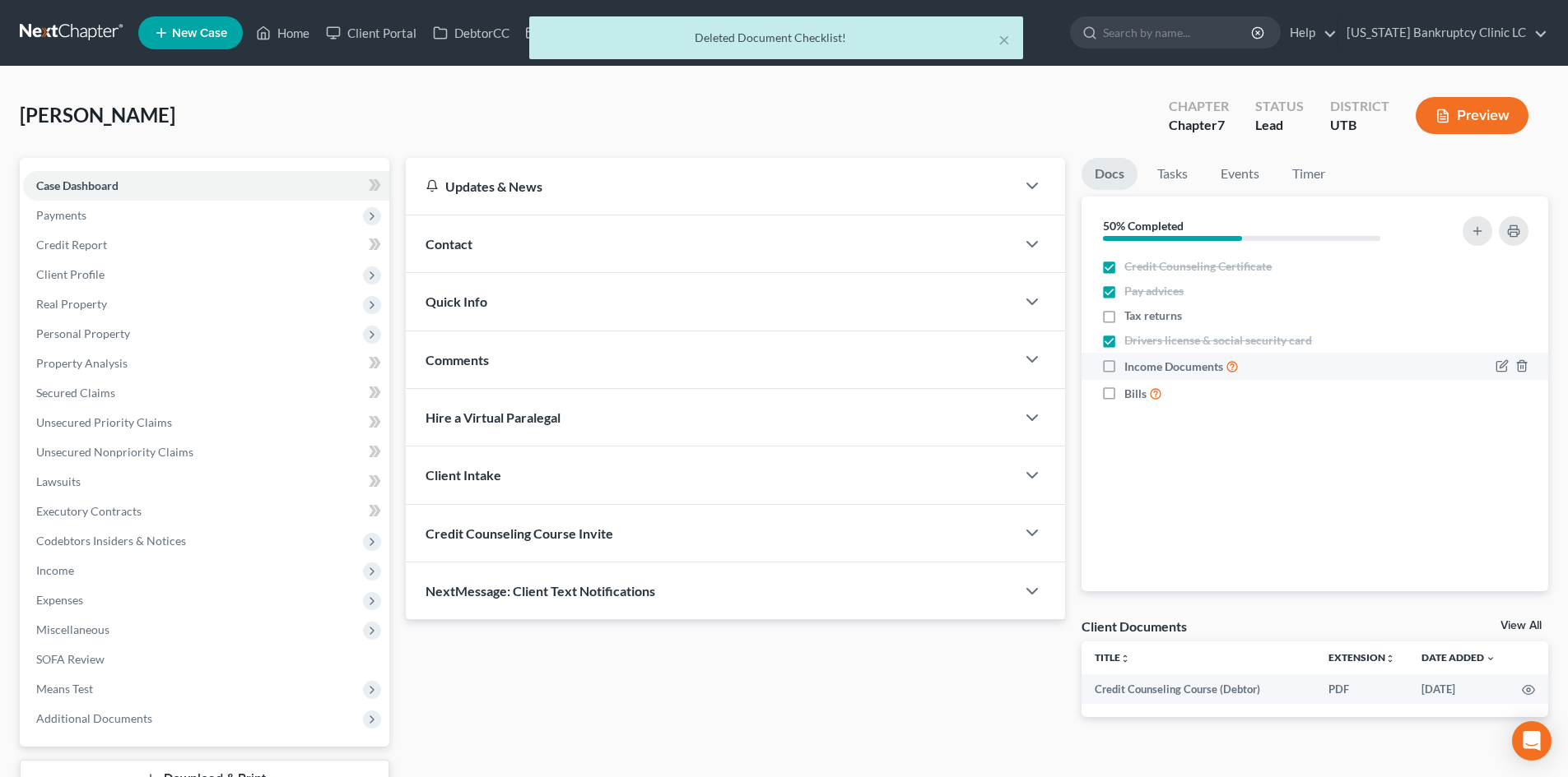
checkbox input "true"
click at [1124, 392] on label "Bills" at bounding box center [1143, 393] width 38 height 19
click at [1131, 392] on input "Bills" at bounding box center [1136, 389] width 11 height 11
checkbox input "true"
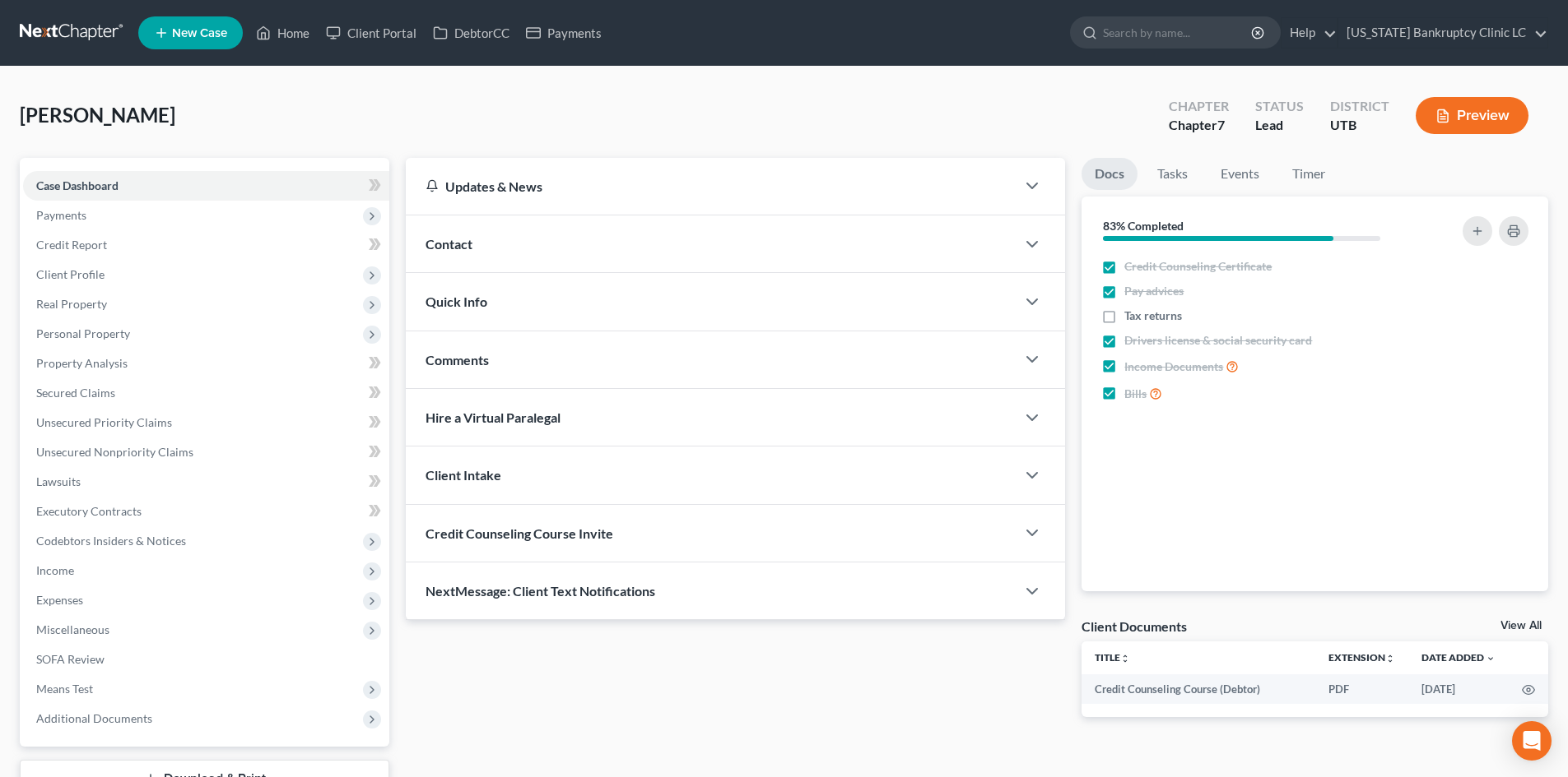
scroll to position [127, 0]
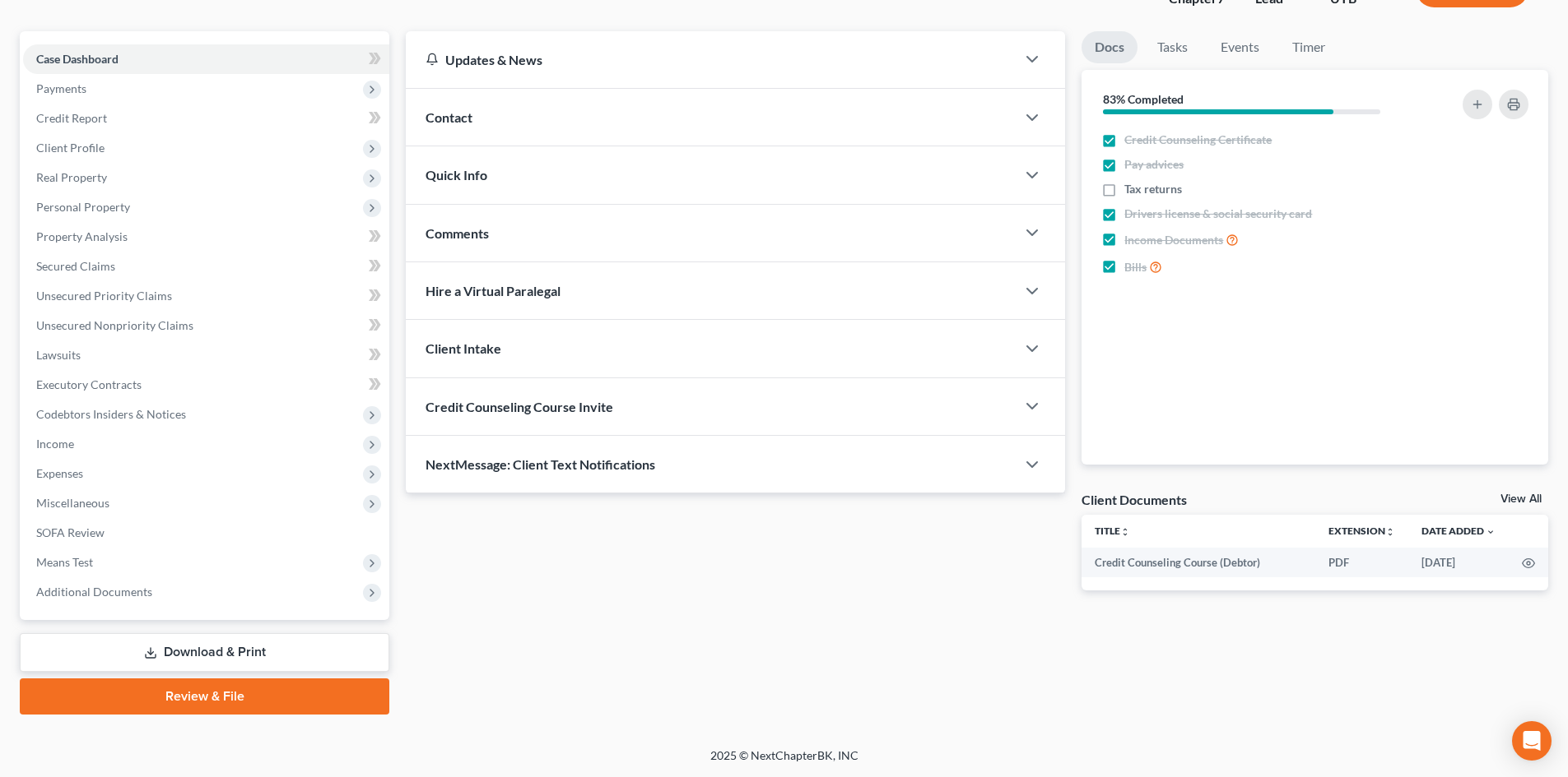
click at [225, 702] on link "Review & File" at bounding box center [205, 696] width 370 height 36
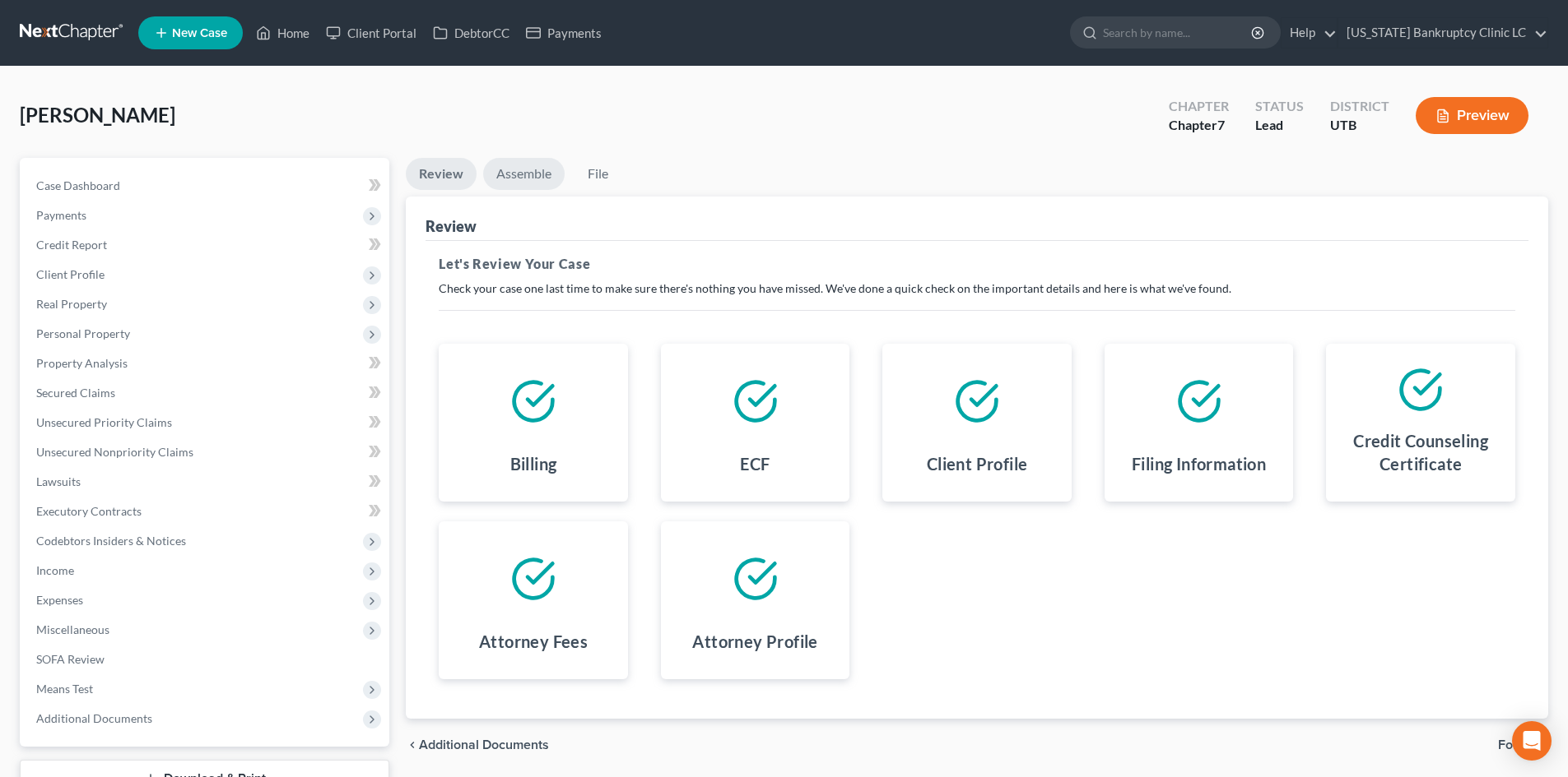
click at [511, 172] on link "Assemble" at bounding box center [524, 174] width 82 height 32
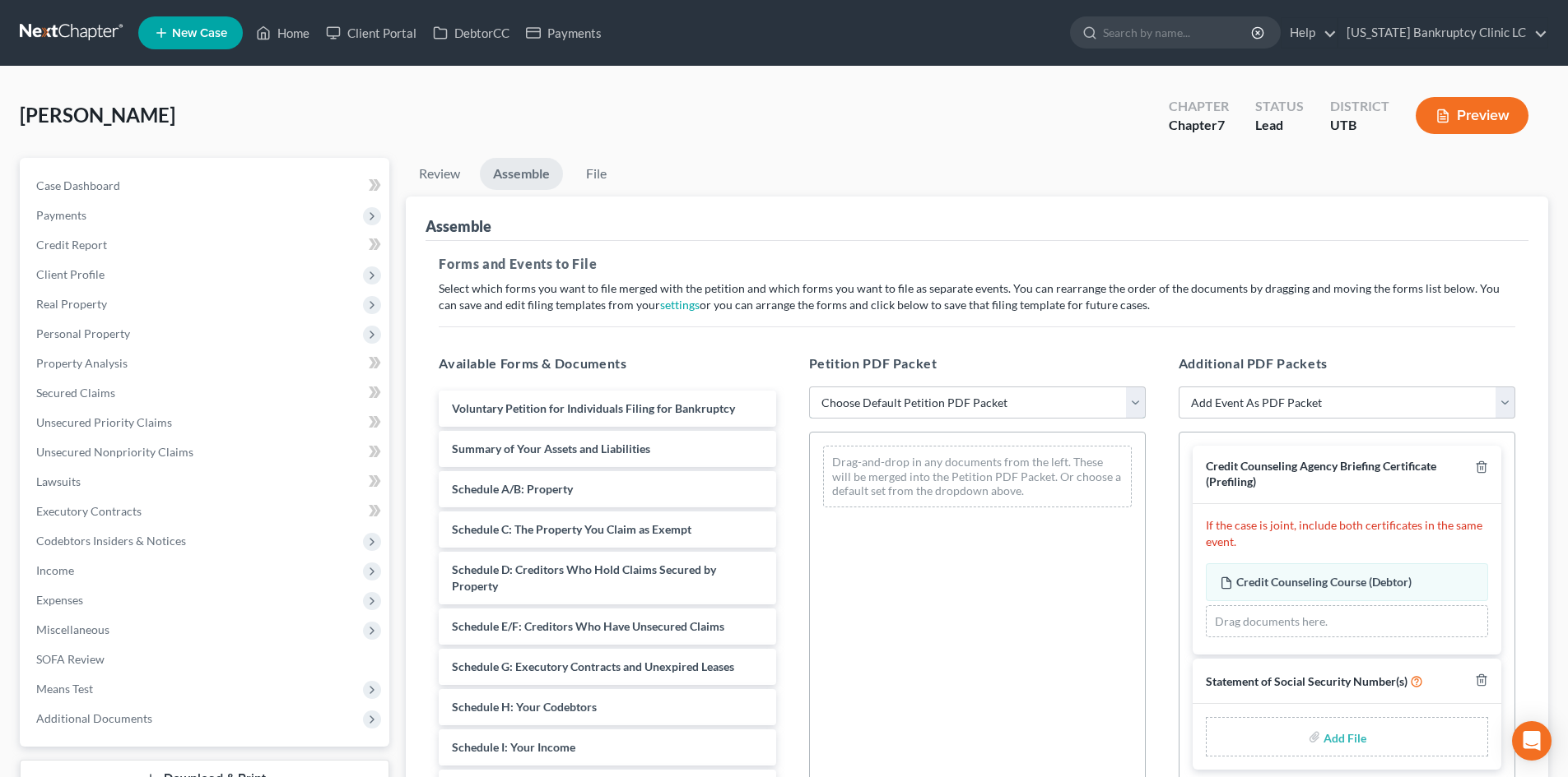
click at [975, 405] on select "Choose Default Petition PDF Packet Emergency Filing (Voluntary Petition and Cre…" at bounding box center [977, 402] width 337 height 33
select select "3"
click at [809, 386] on select "Choose Default Petition PDF Packet Emergency Filing (Voluntary Petition and Cre…" at bounding box center [977, 402] width 337 height 33
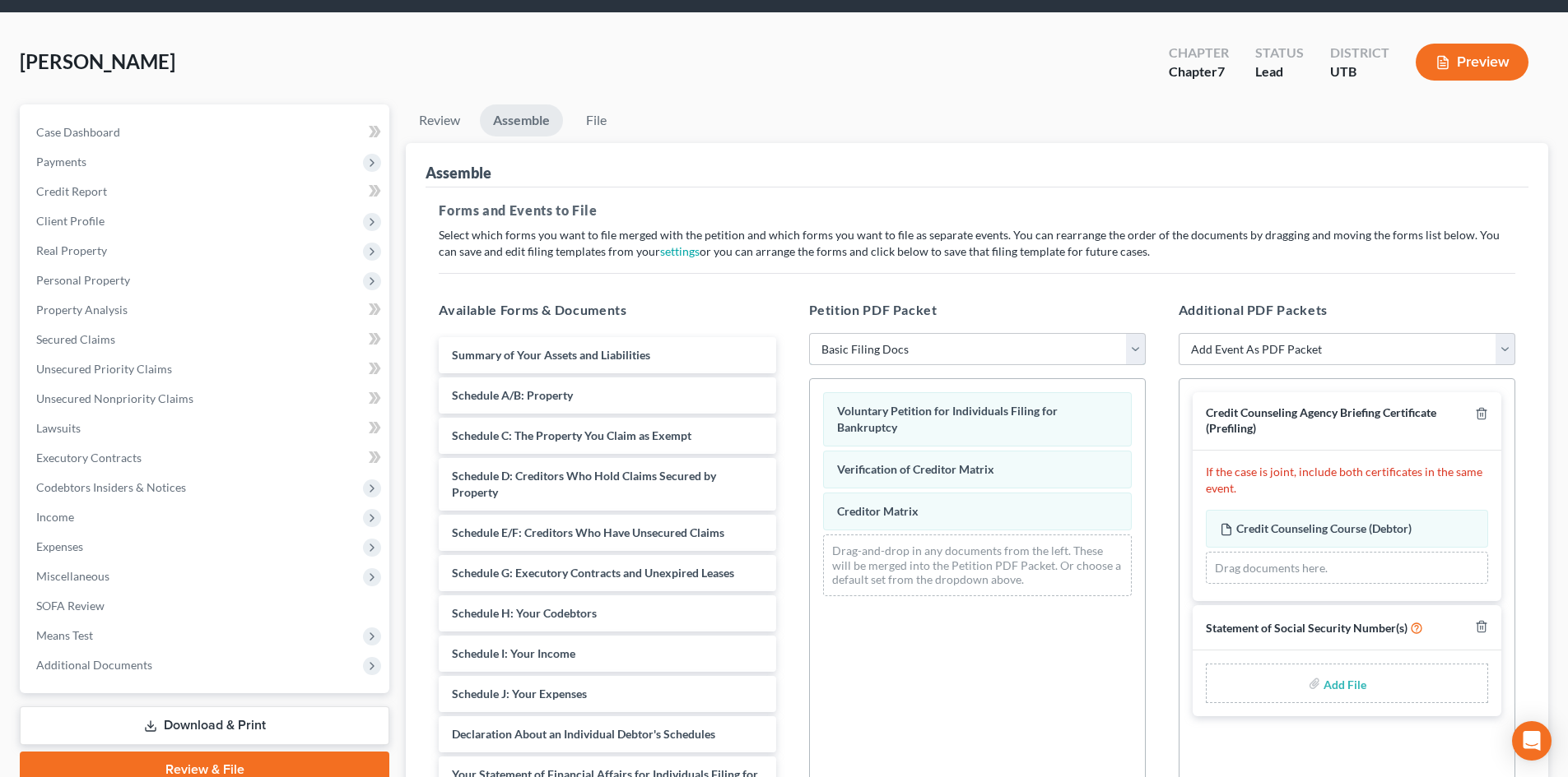
scroll to position [82, 0]
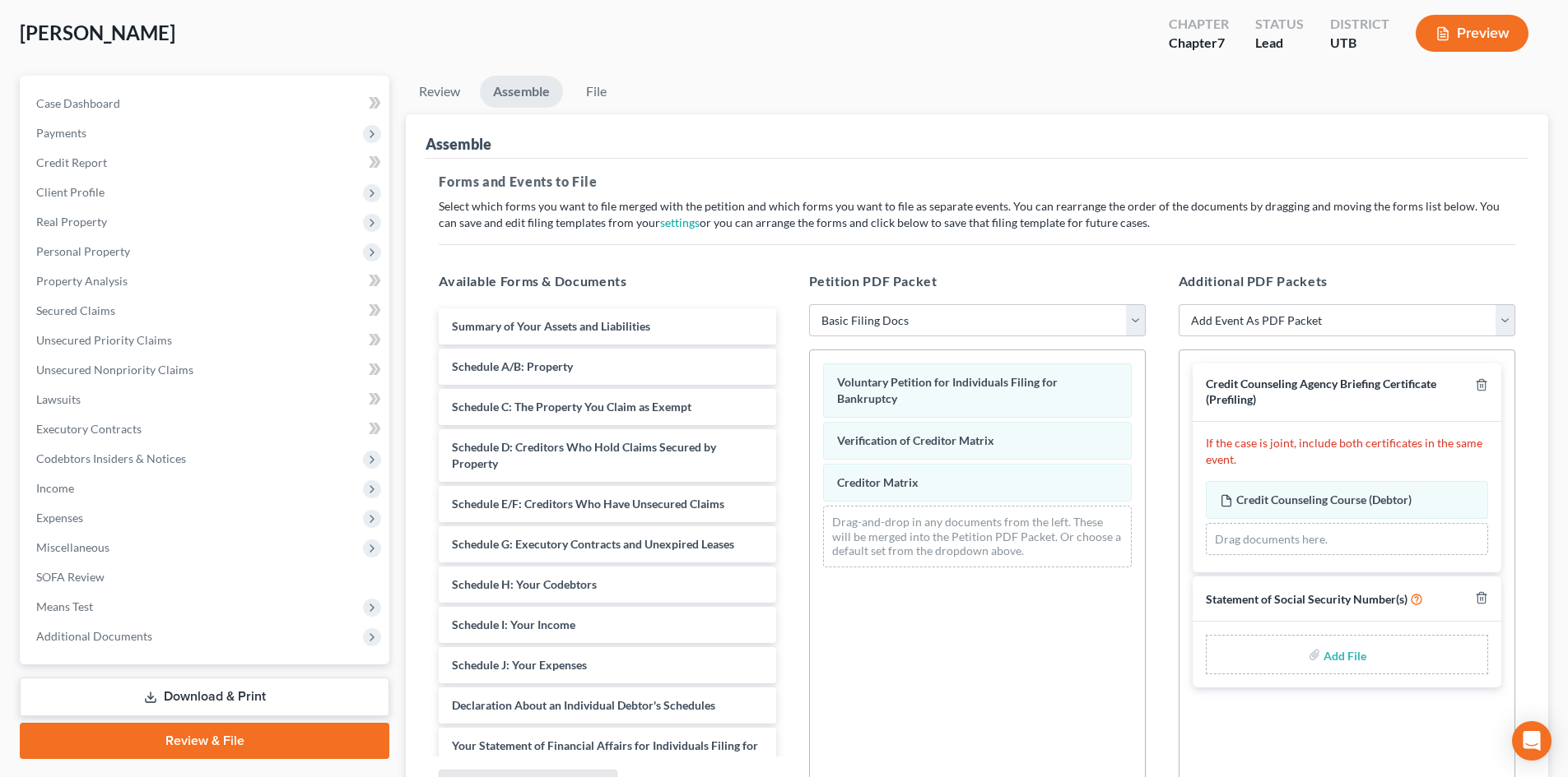
click at [1350, 656] on input "file" at bounding box center [1343, 654] width 39 height 29
type input "C:\fakepath\Caddell SSN.pdf"
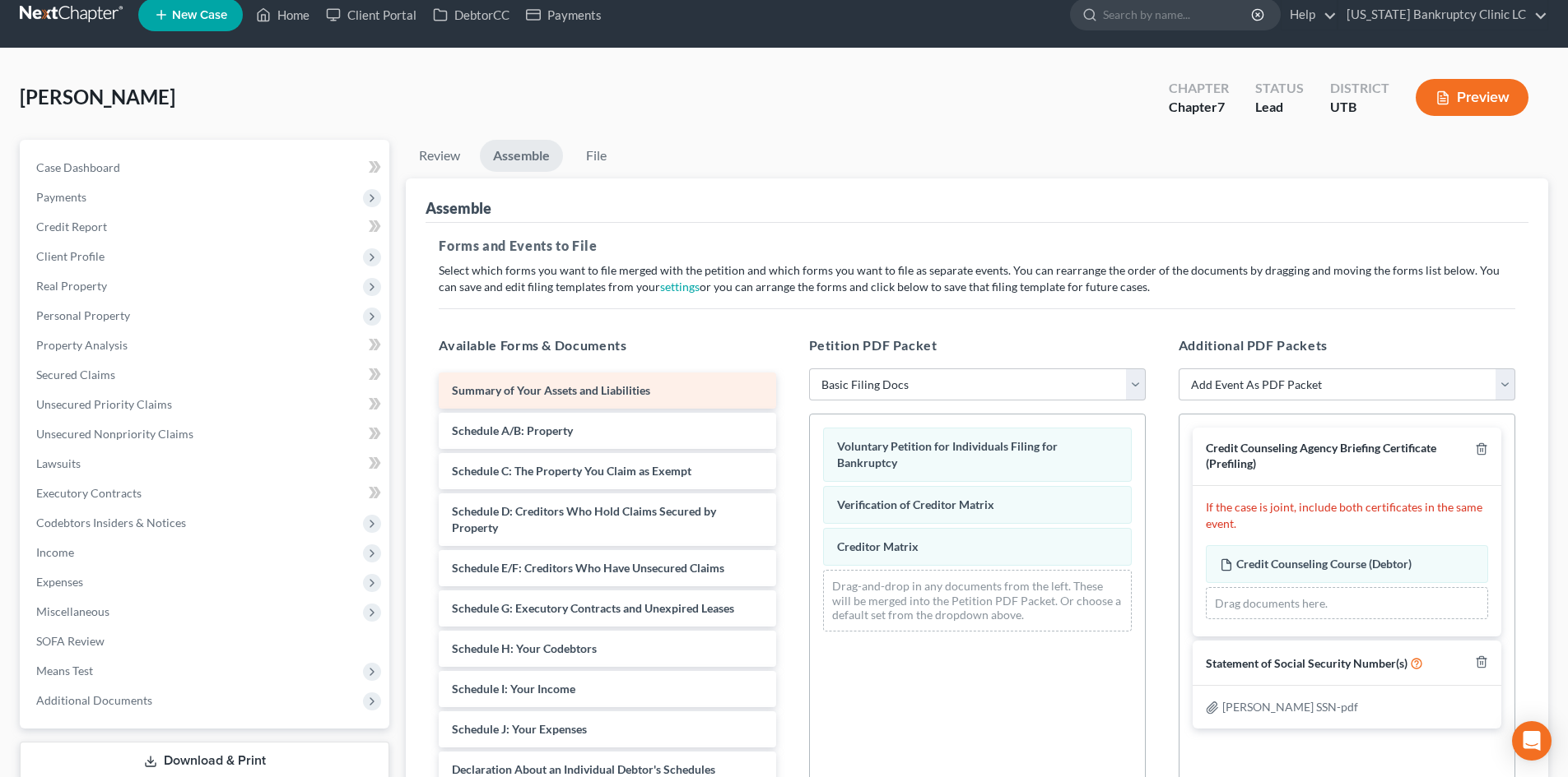
scroll to position [0, 0]
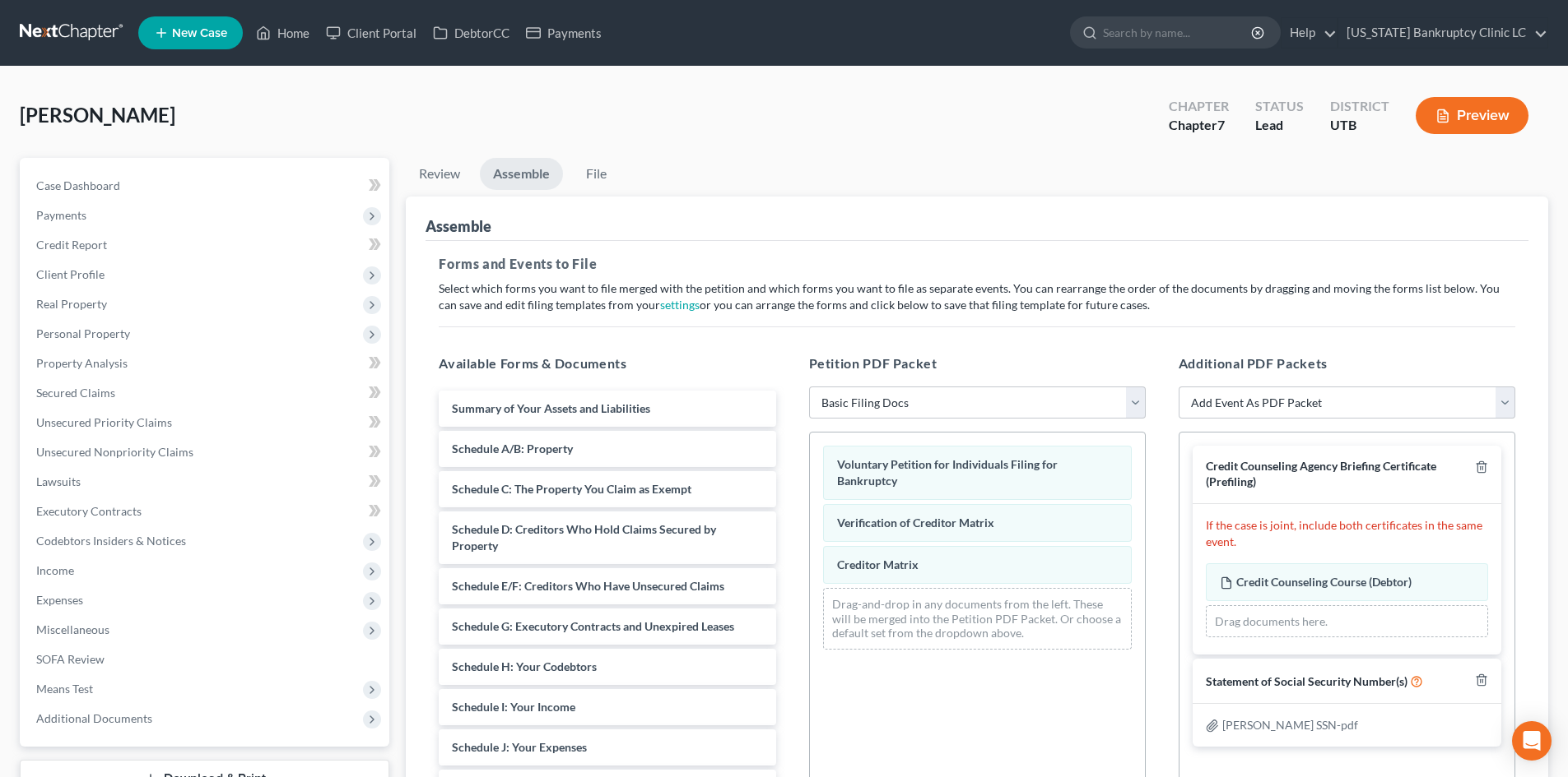
click at [609, 192] on li "File" at bounding box center [596, 177] width 53 height 39
click at [602, 172] on link "File" at bounding box center [596, 174] width 53 height 32
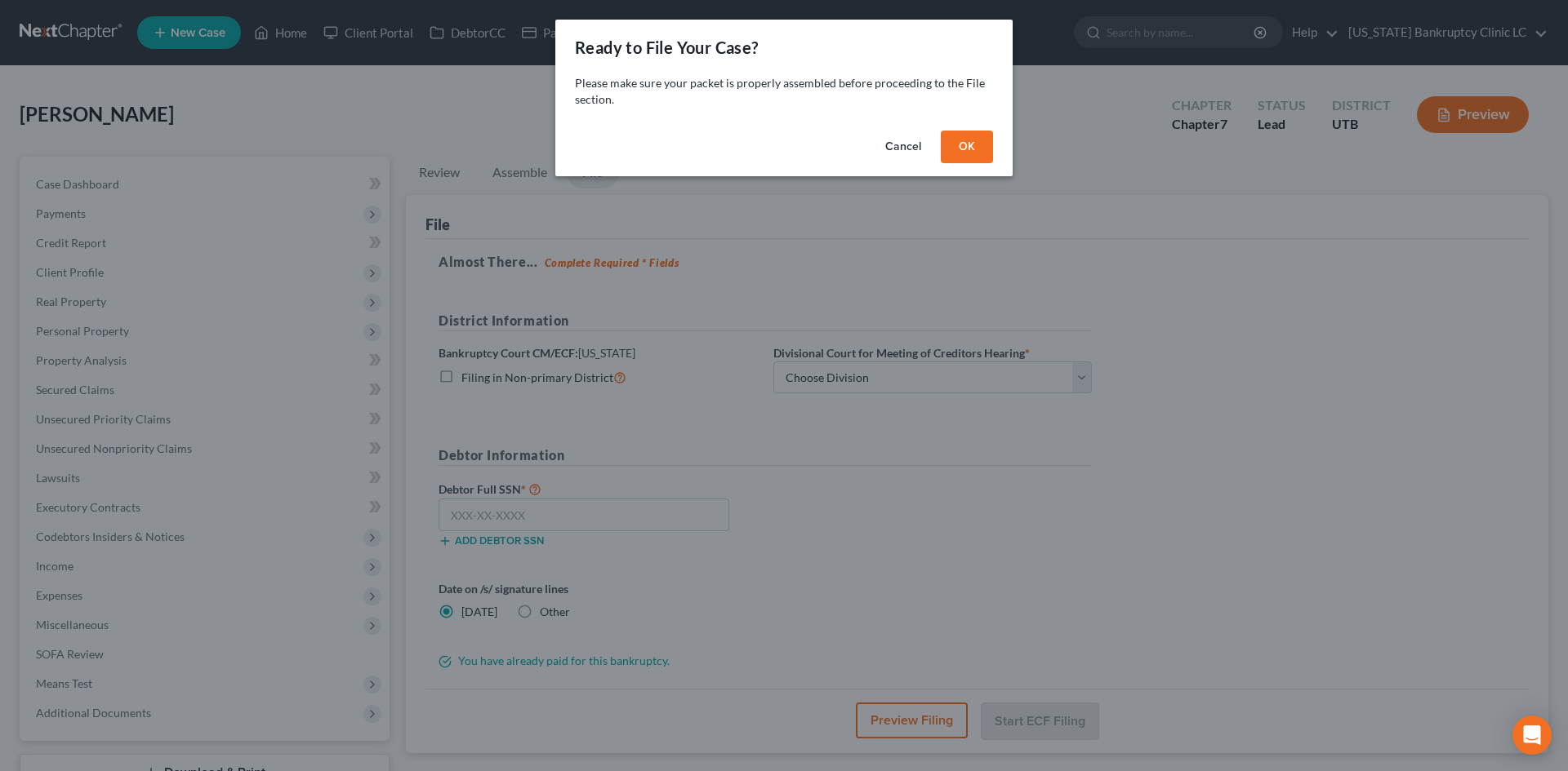
click at [972, 141] on button "OK" at bounding box center [967, 147] width 53 height 33
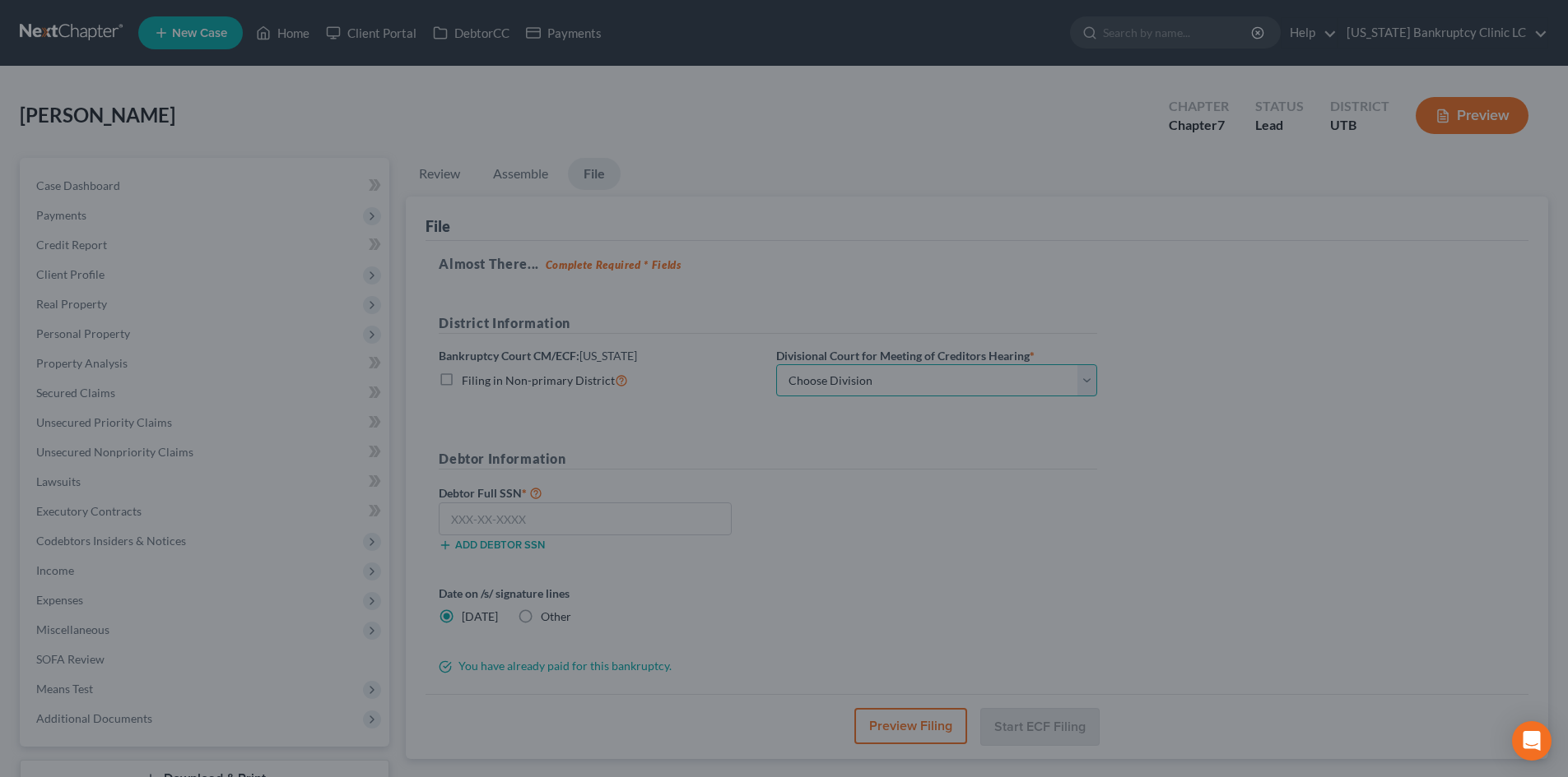
click at [889, 391] on select "Choose Division Salt Lake city" at bounding box center [936, 381] width 321 height 33
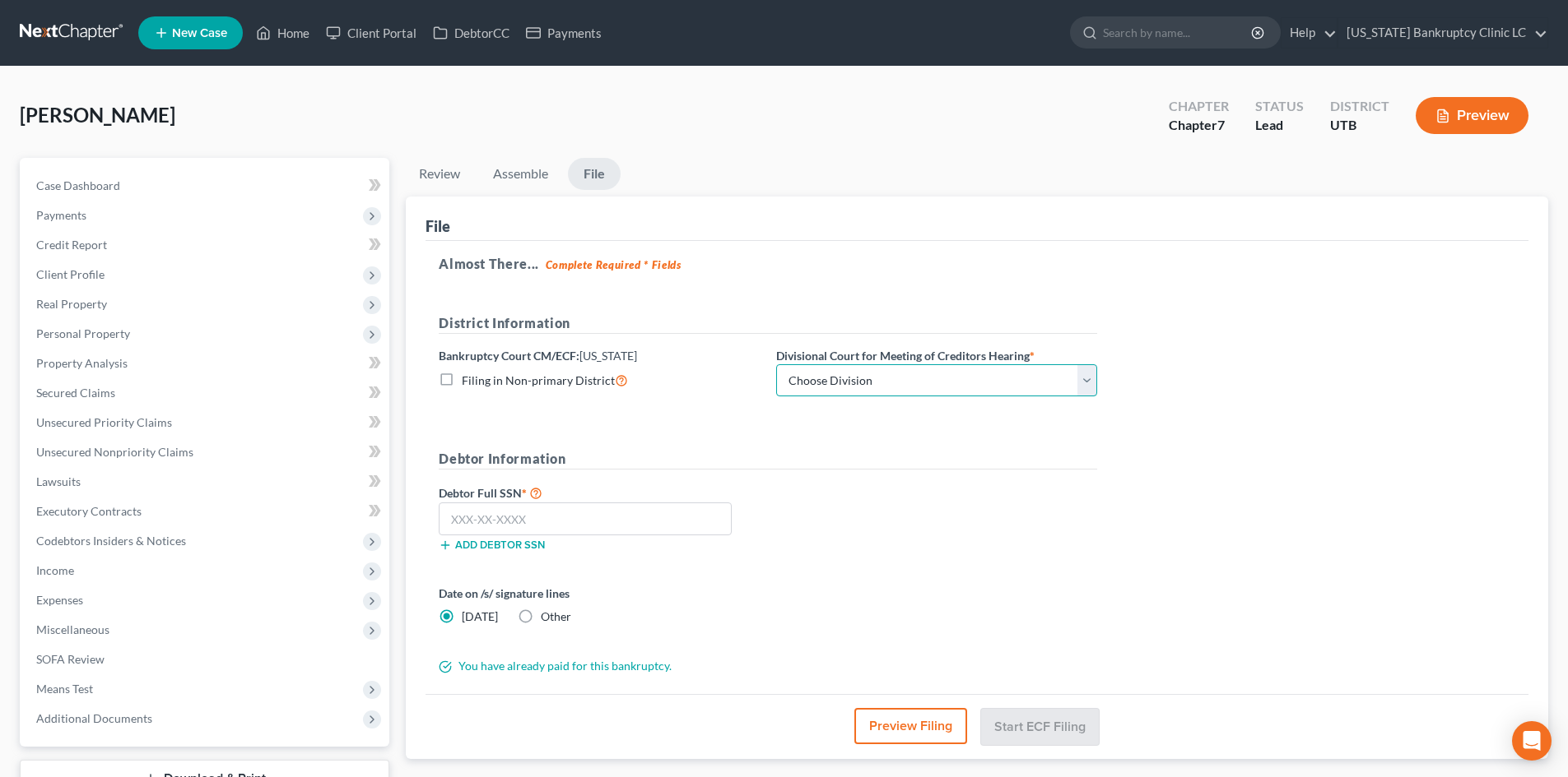
select select "0"
click at [776, 365] on select "Choose Division Salt Lake city" at bounding box center [936, 381] width 321 height 33
click at [566, 519] on input "text" at bounding box center [585, 518] width 293 height 33
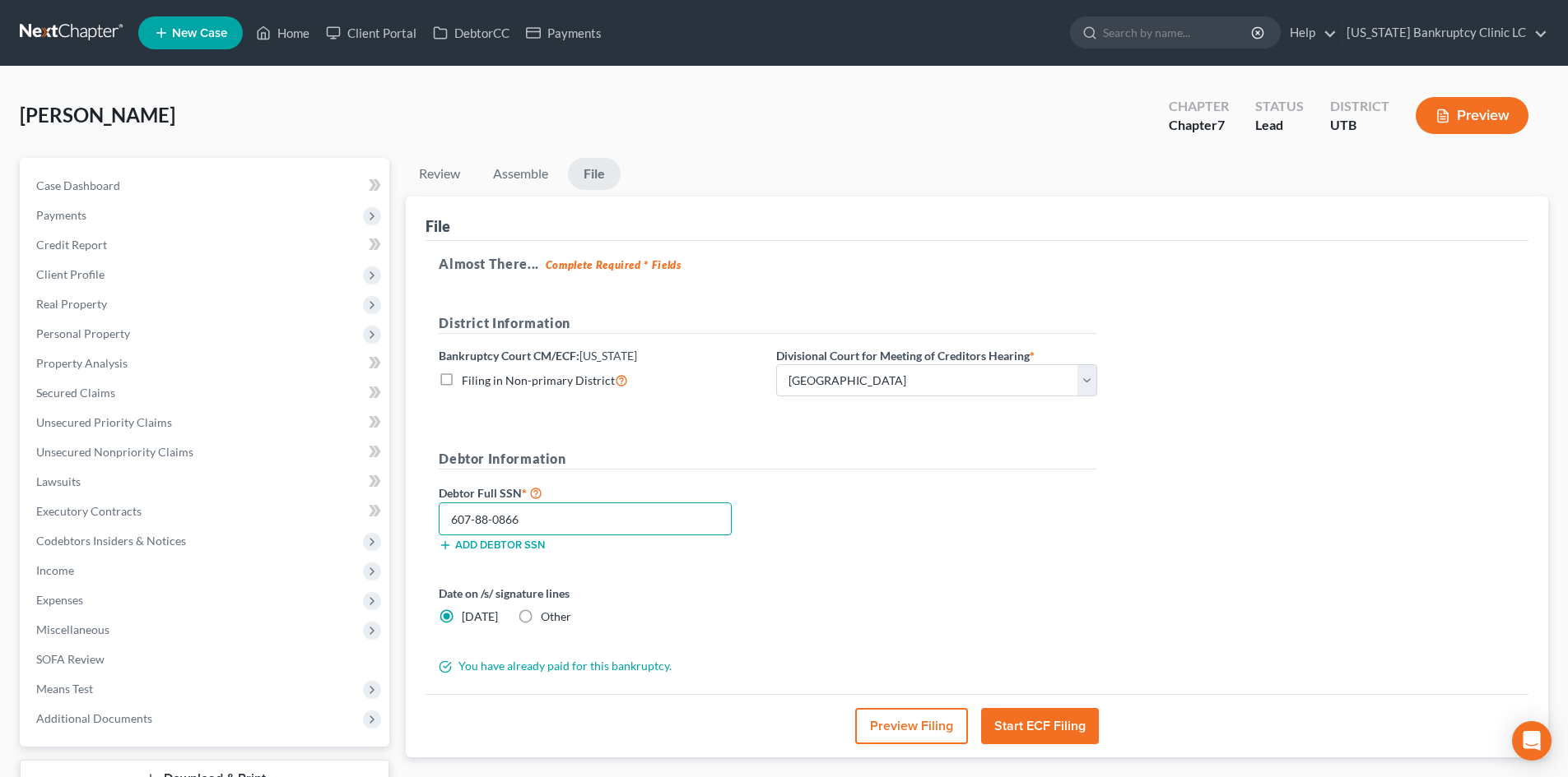
type input "607-88-0866"
click at [1060, 711] on button "Start ECF Filing" at bounding box center [1039, 726] width 118 height 36
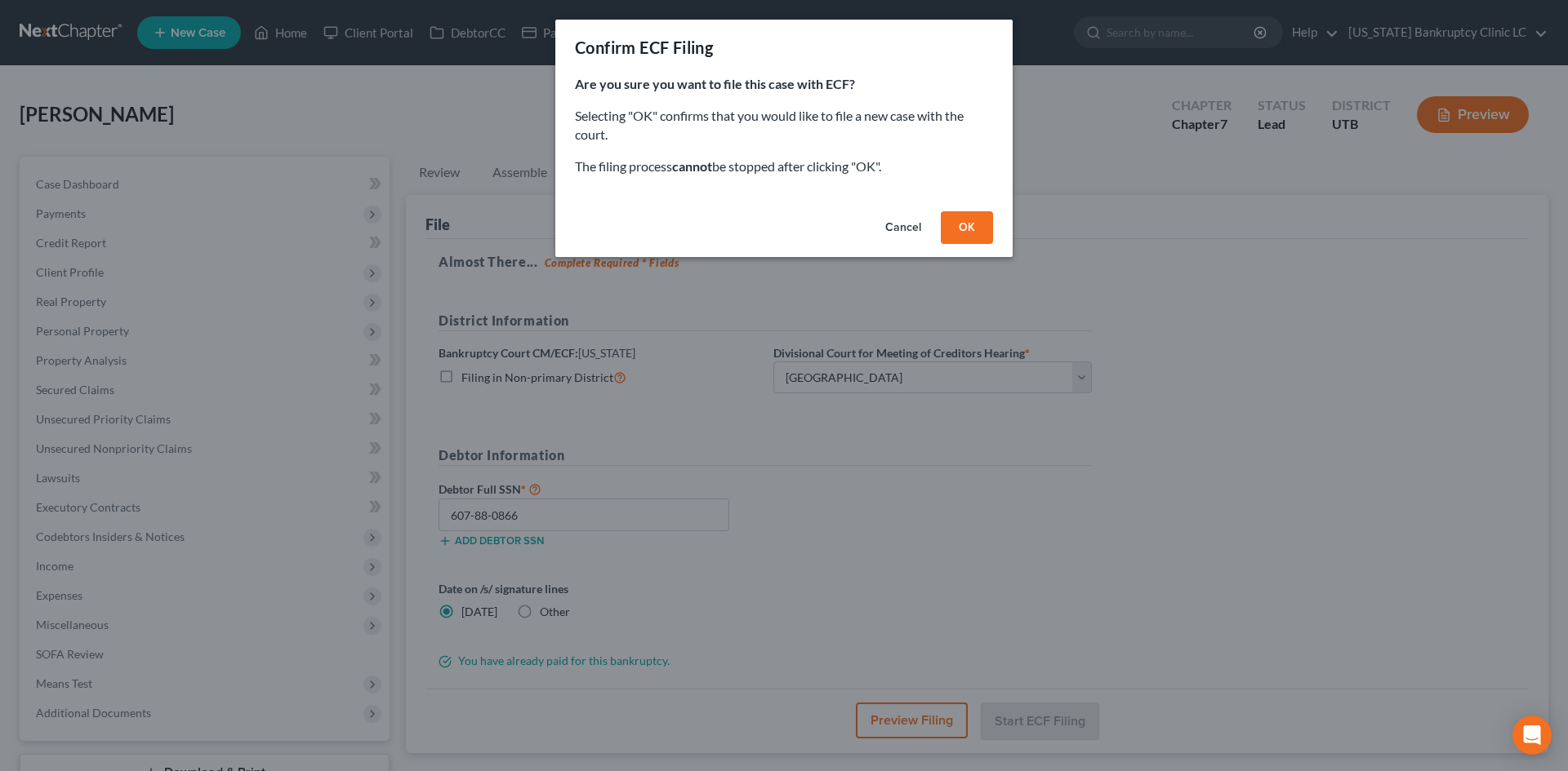
click at [985, 226] on button "OK" at bounding box center [967, 228] width 53 height 33
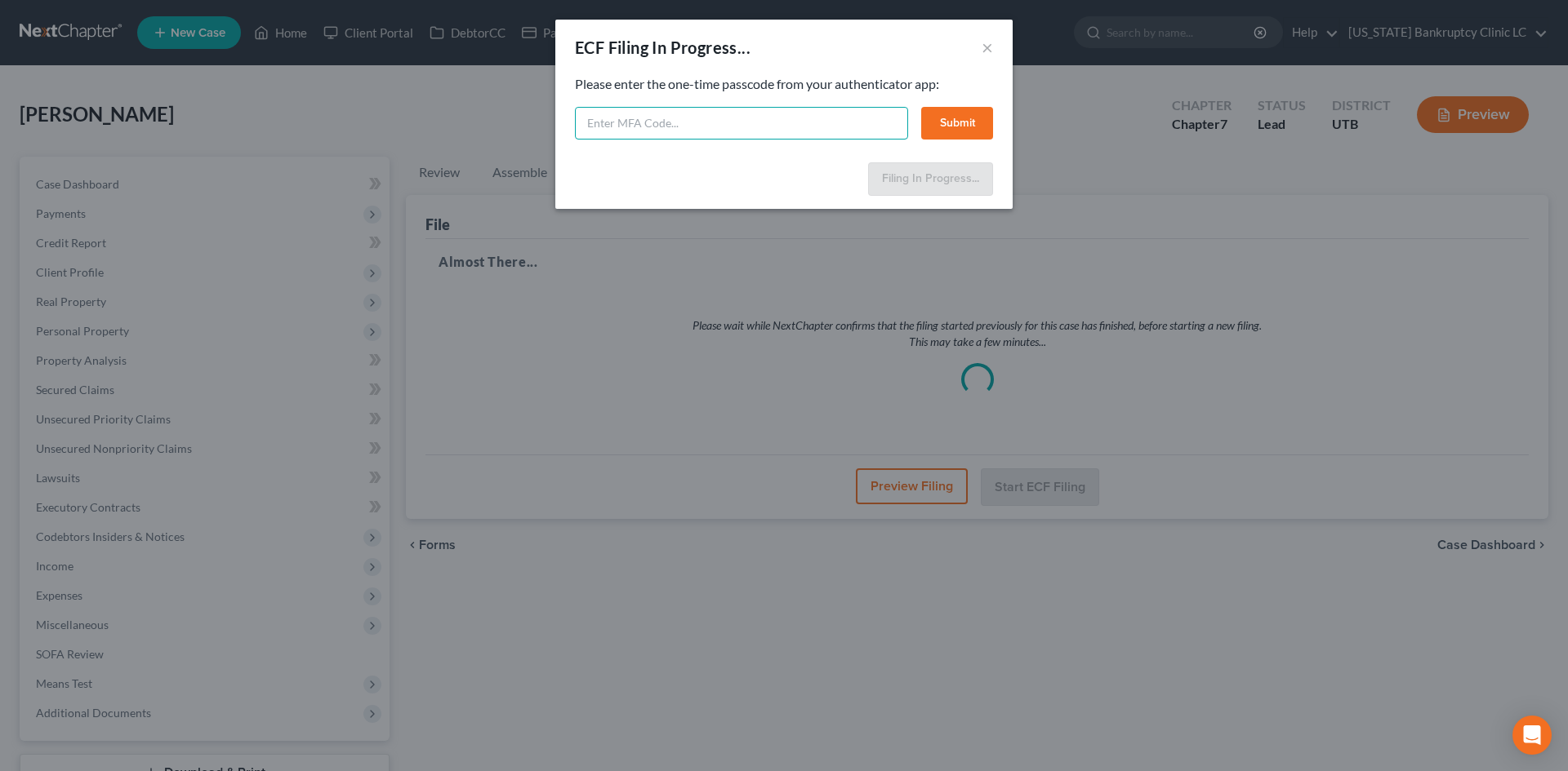
click at [817, 134] on input "text" at bounding box center [741, 123] width 334 height 33
type input "695286"
click at [947, 121] on button "Submit" at bounding box center [957, 123] width 72 height 33
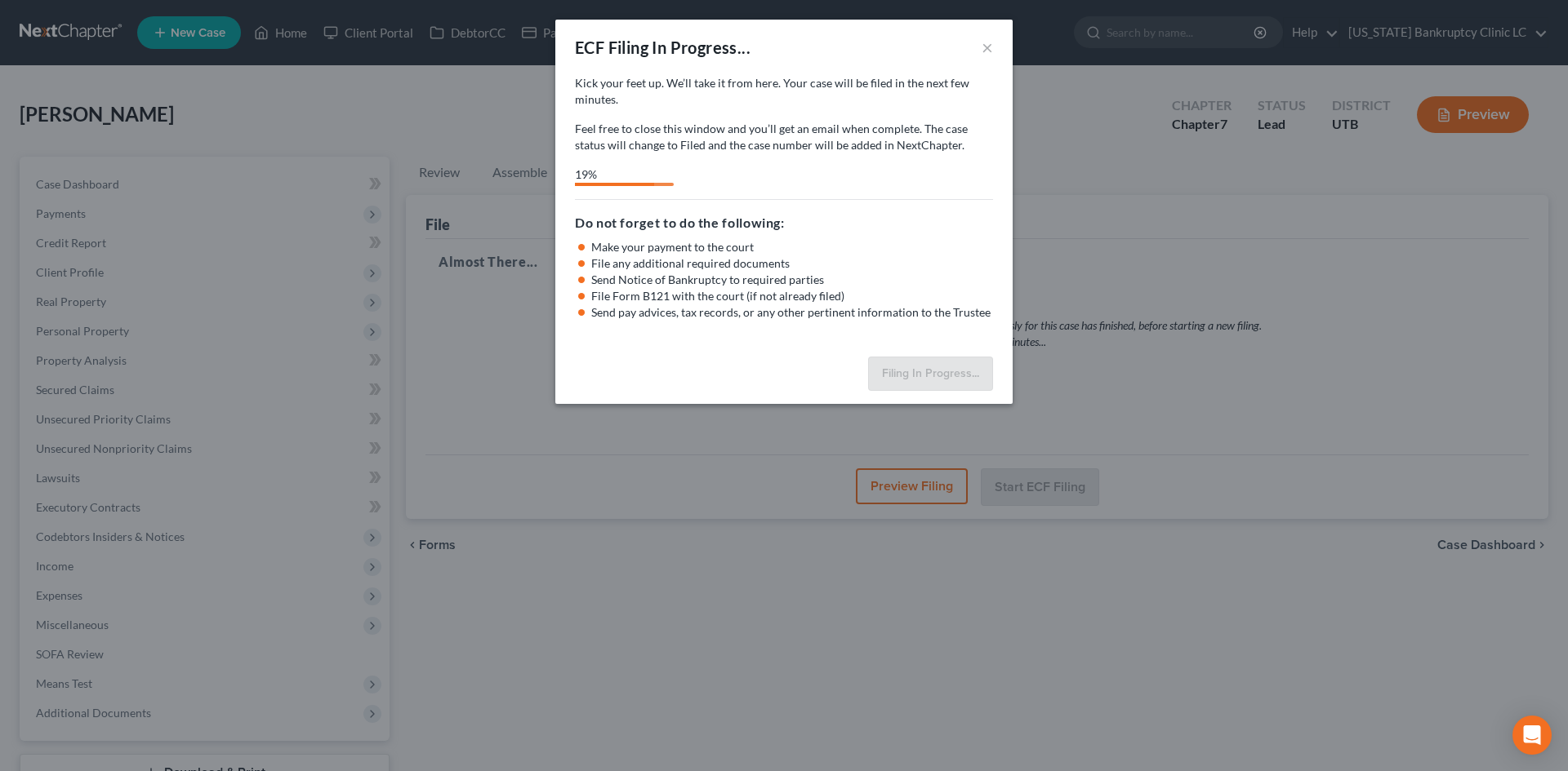
select select "0"
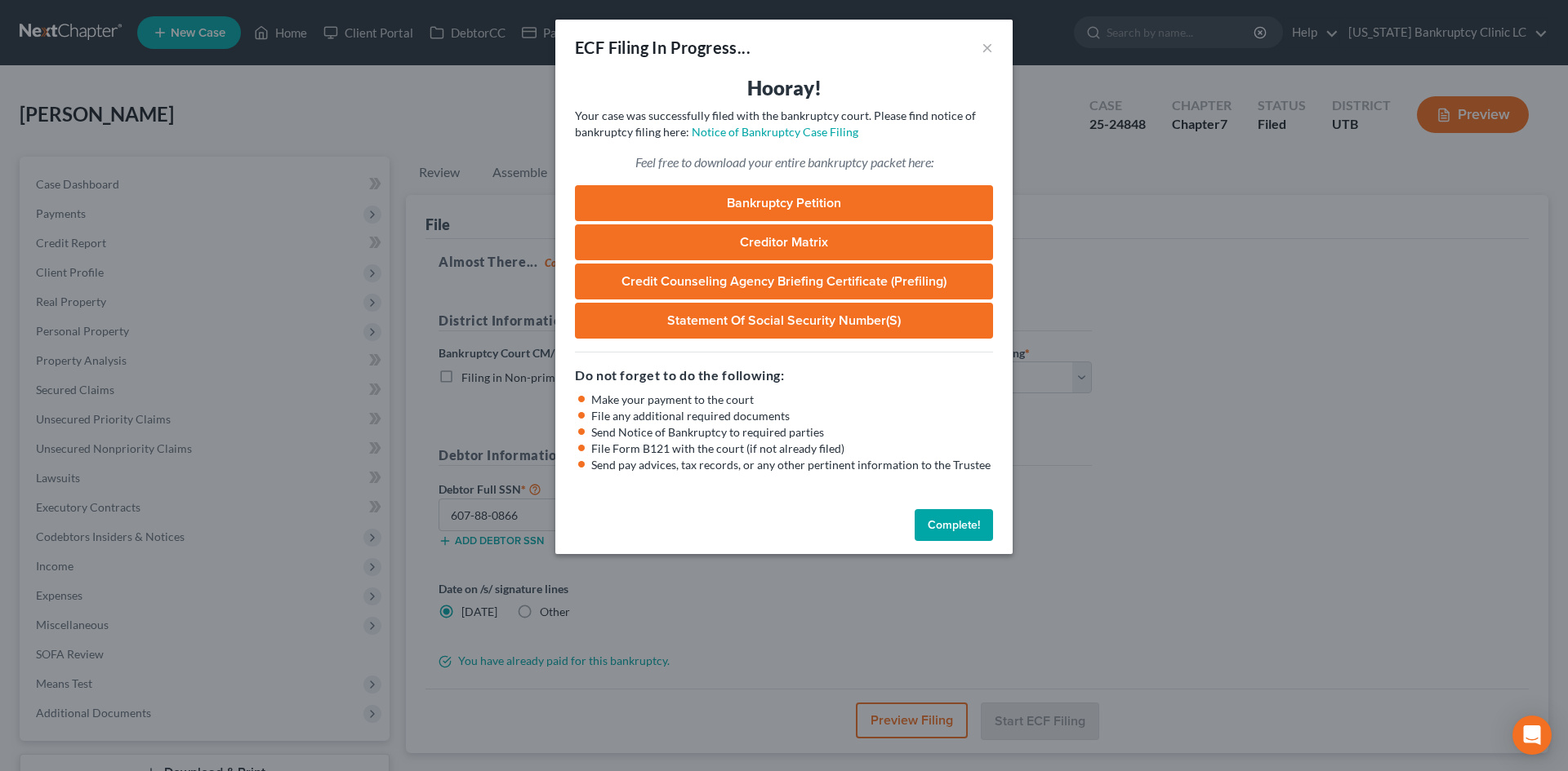
click at [933, 528] on button "Complete!" at bounding box center [954, 525] width 78 height 33
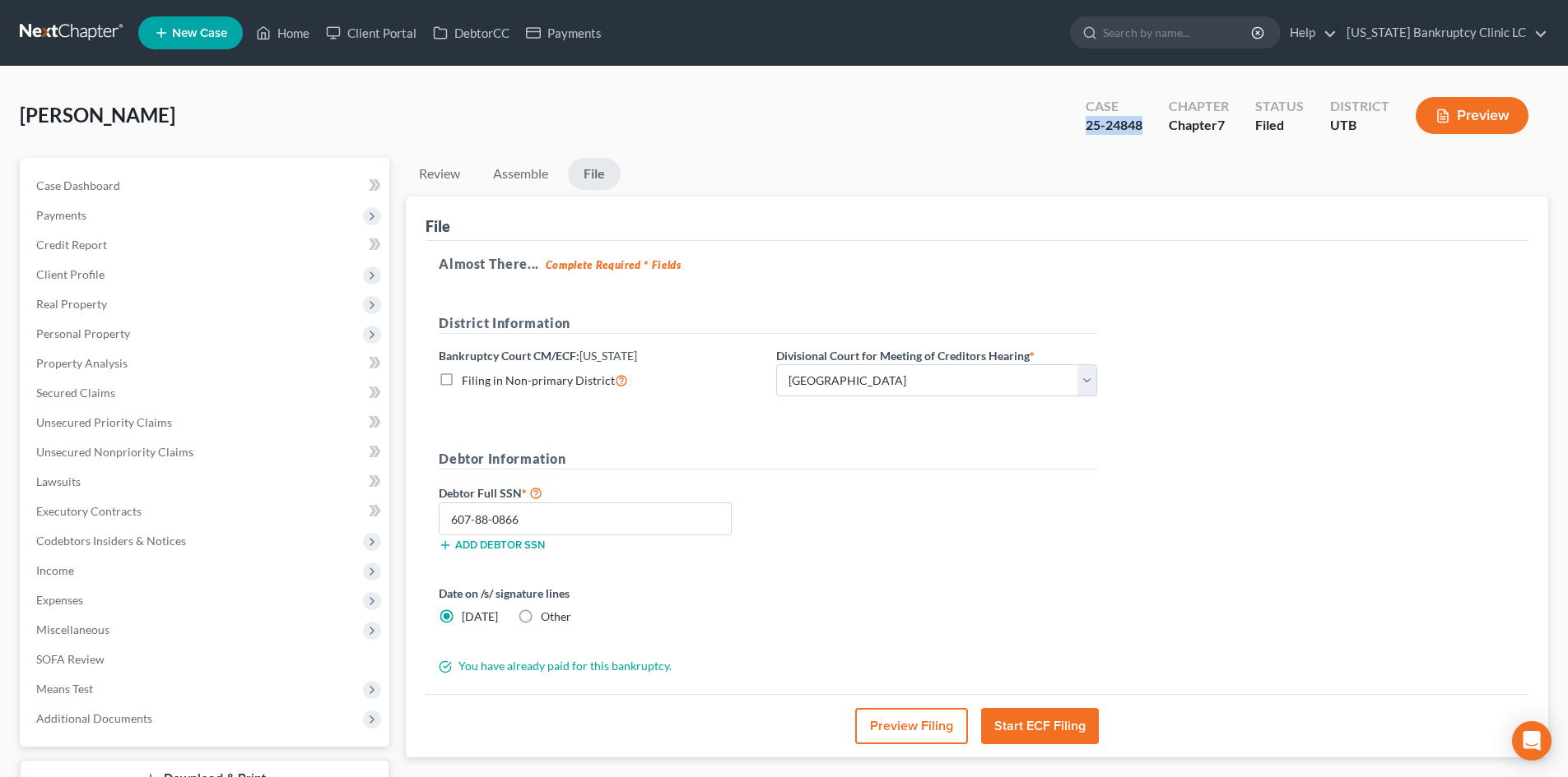
drag, startPoint x: 1081, startPoint y: 128, endPoint x: 1154, endPoint y: 127, distance: 73.0
click at [1154, 127] on div "Case 25-24848" at bounding box center [1113, 118] width 83 height 49
copy div "25-24848"
